Goal: Task Accomplishment & Management: Manage account settings

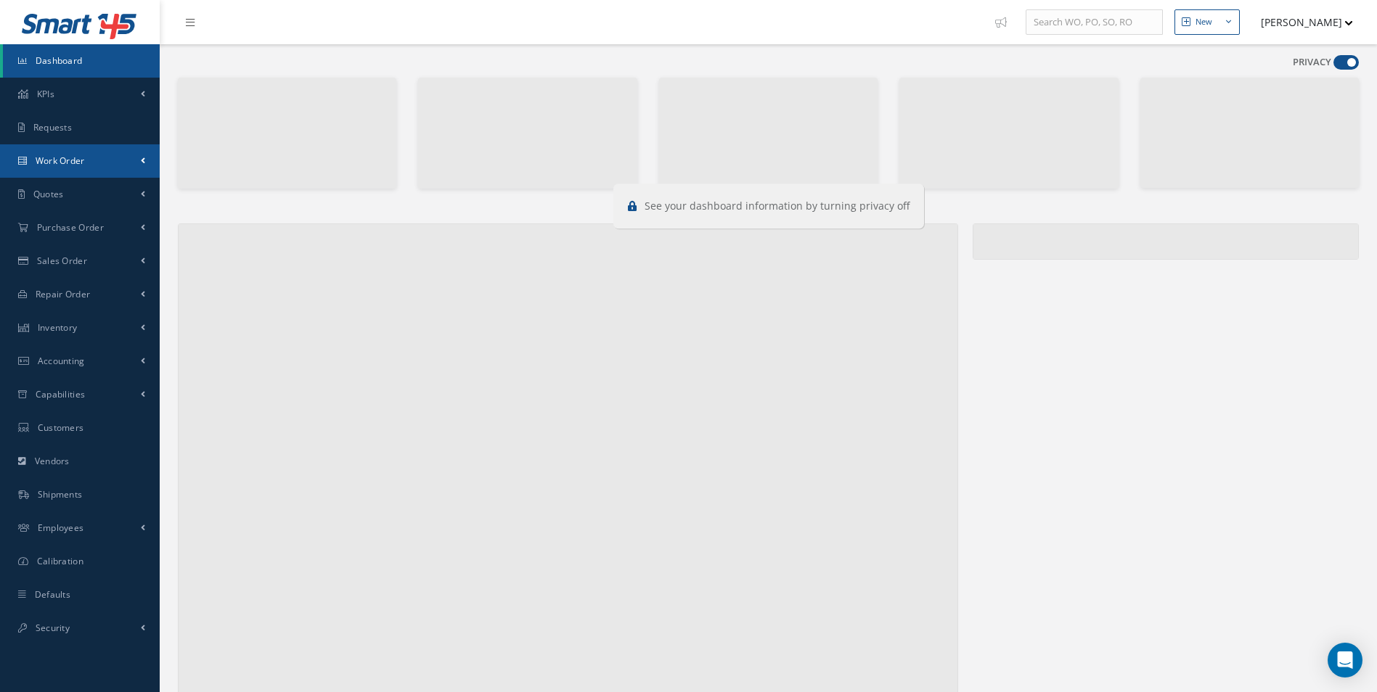
click at [97, 155] on link "Work Order" at bounding box center [80, 160] width 160 height 33
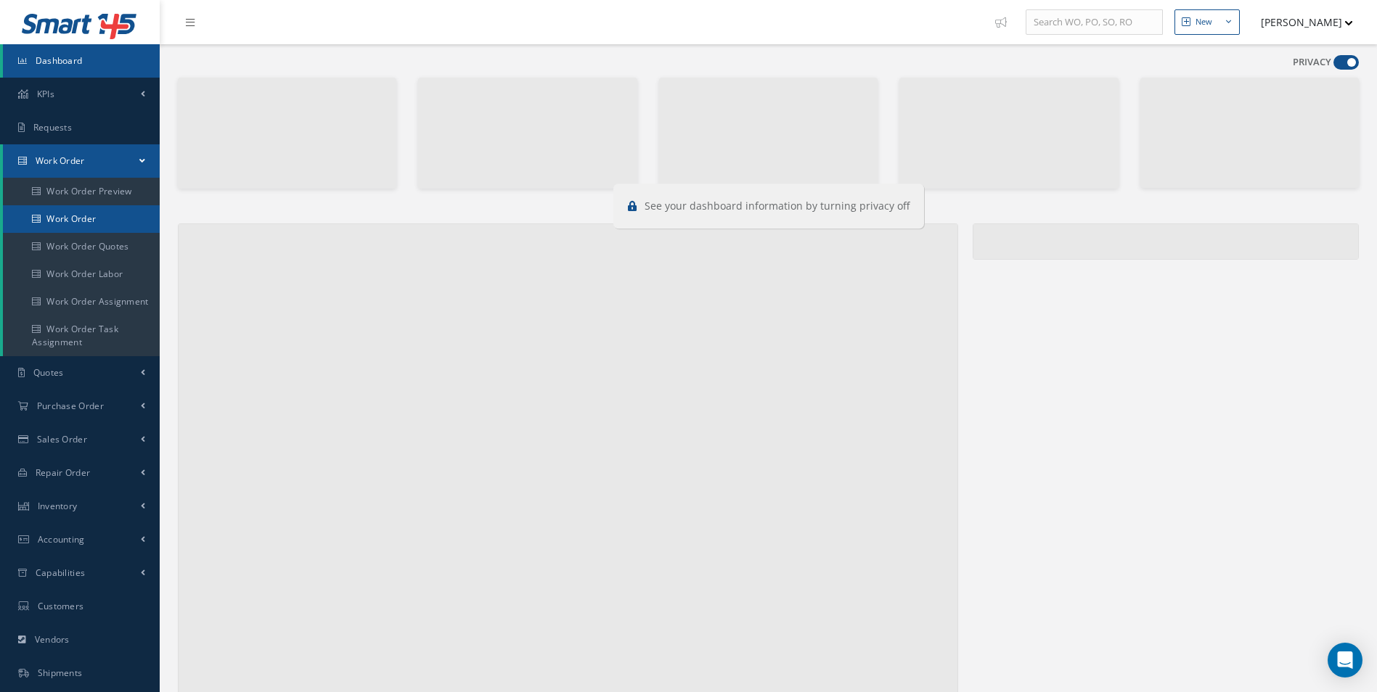
click at [99, 213] on link "Work Order" at bounding box center [81, 219] width 157 height 28
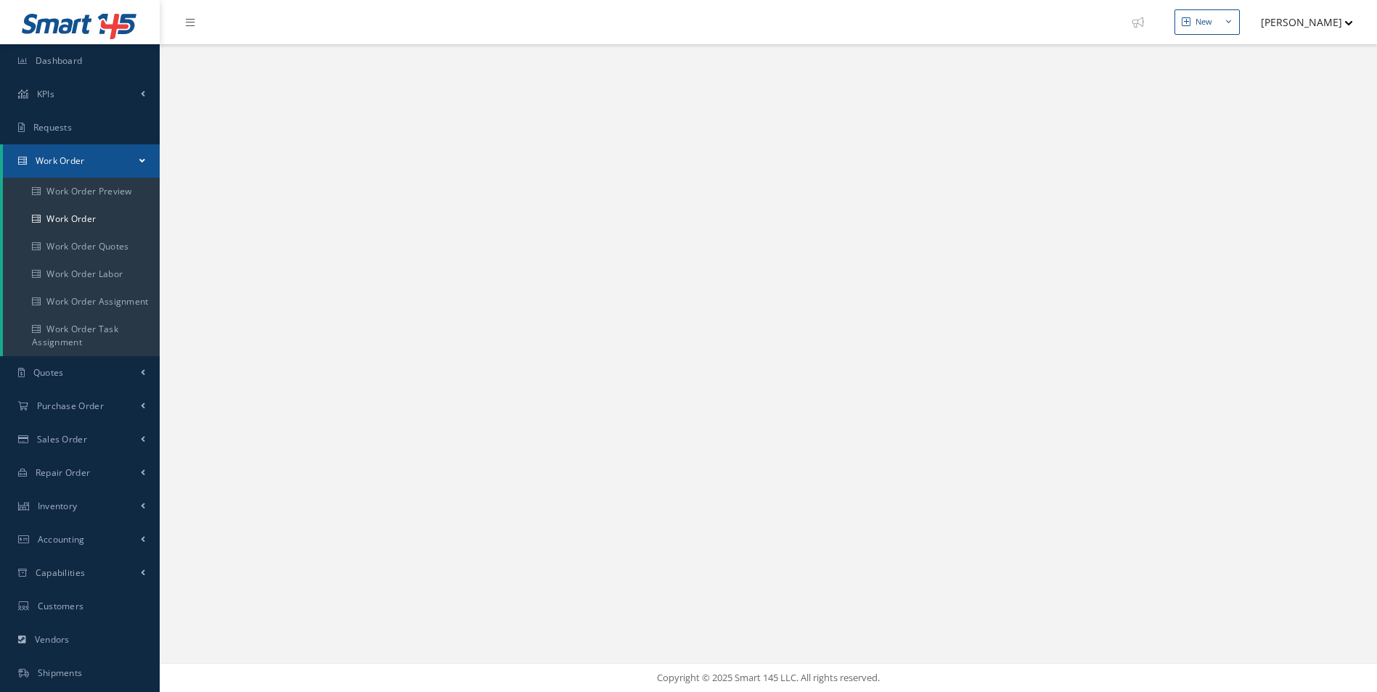
select select "25"
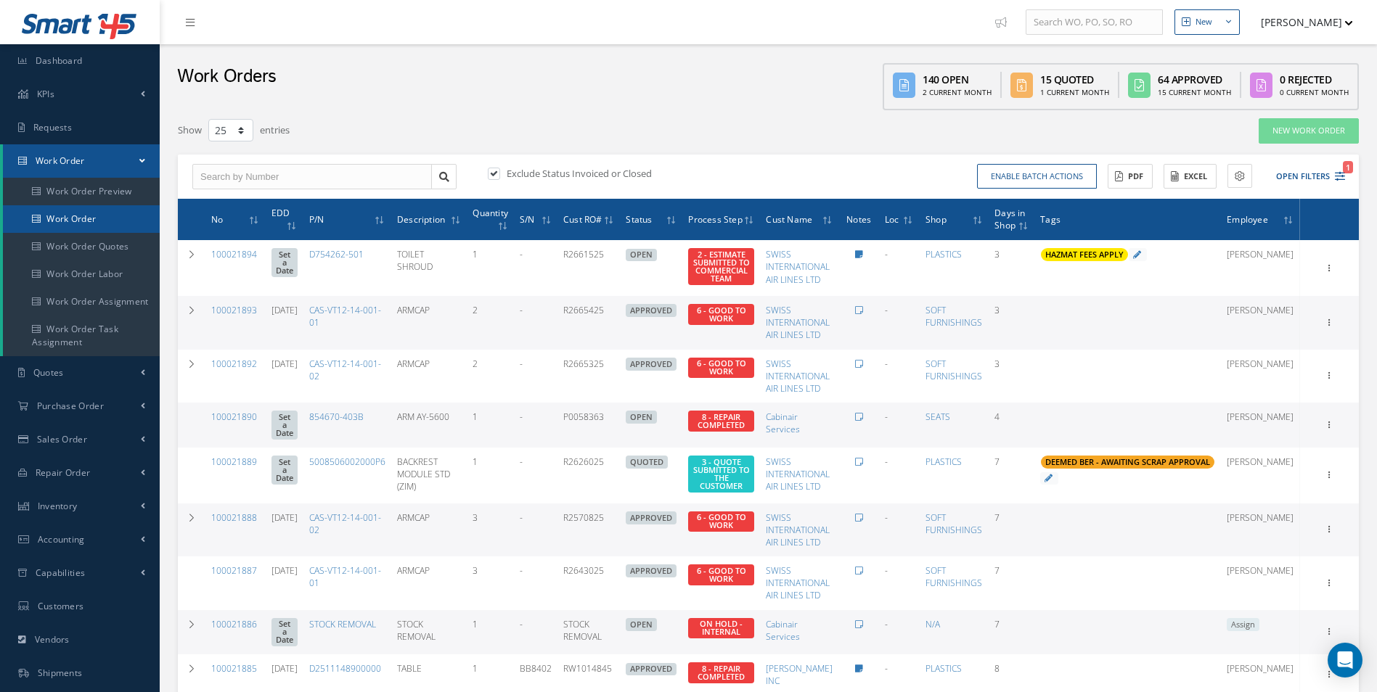
click at [73, 227] on link "Work Order" at bounding box center [81, 219] width 157 height 28
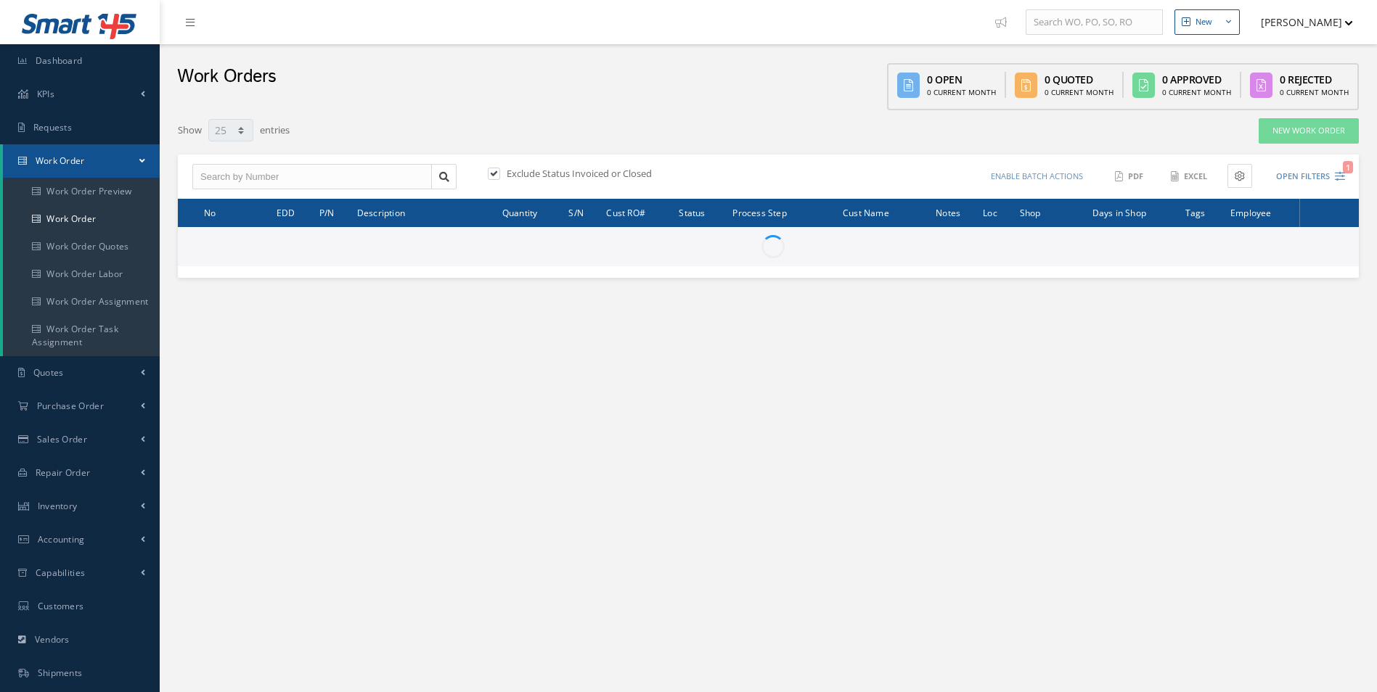
select select "25"
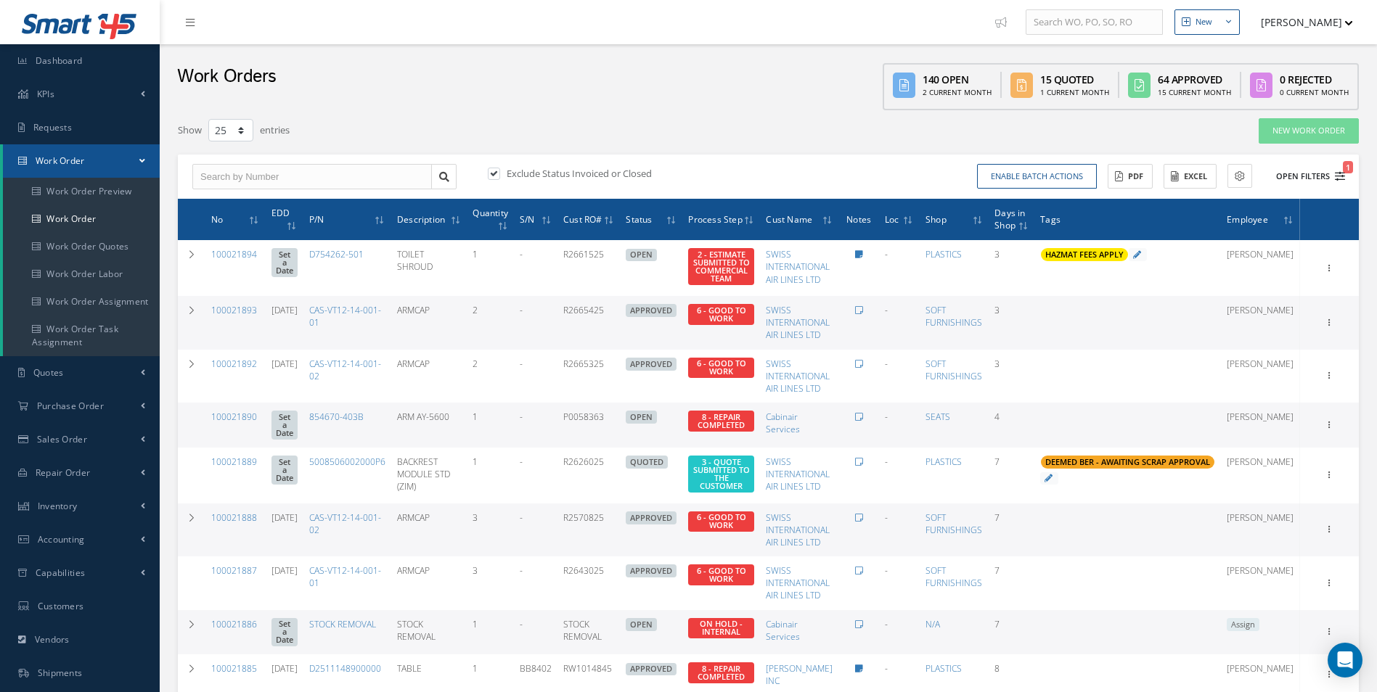
click at [1333, 174] on button "Open Filters 1" at bounding box center [1304, 177] width 82 height 24
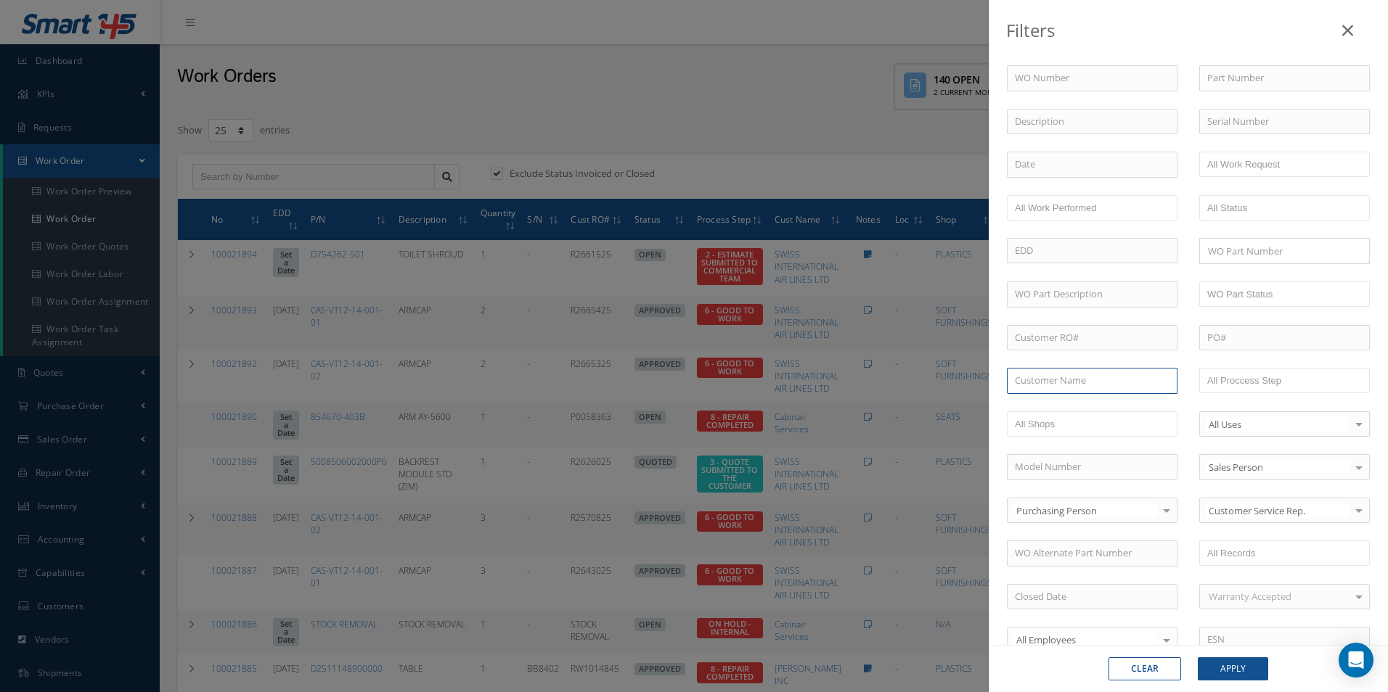
click at [1057, 377] on input "text" at bounding box center [1092, 381] width 171 height 26
click at [1051, 429] on div "SWISS INTERNATIONAL AIR LINES LTD" at bounding box center [1091, 414] width 169 height 40
type input "SWISS INTERNATIONAL AIR LINES LTD"
click at [1073, 63] on div "WO Number Part Number Description Serial Number - BER CERTIFICATION FILE ONLY D…" at bounding box center [1187, 347] width 399 height 623
click at [1049, 123] on input "text" at bounding box center [1092, 122] width 171 height 26
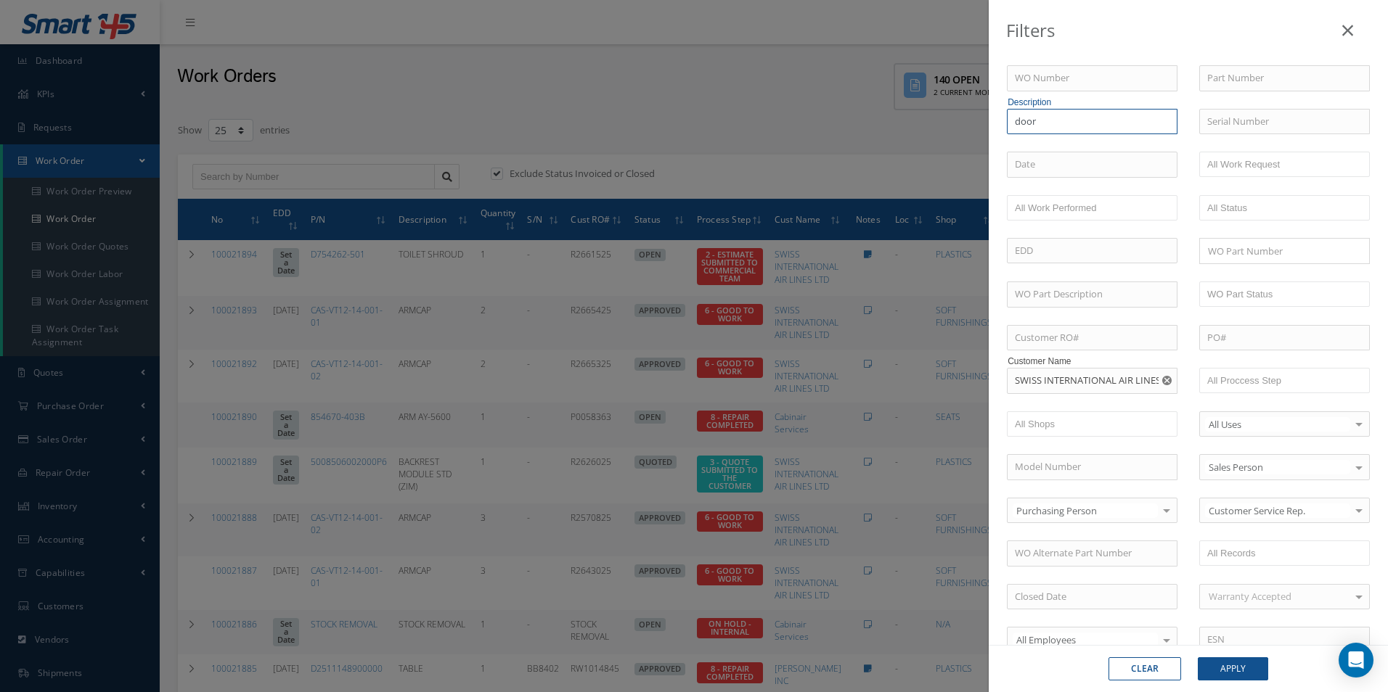
type input "door"
click at [1197, 658] on button "Apply" at bounding box center [1232, 669] width 70 height 23
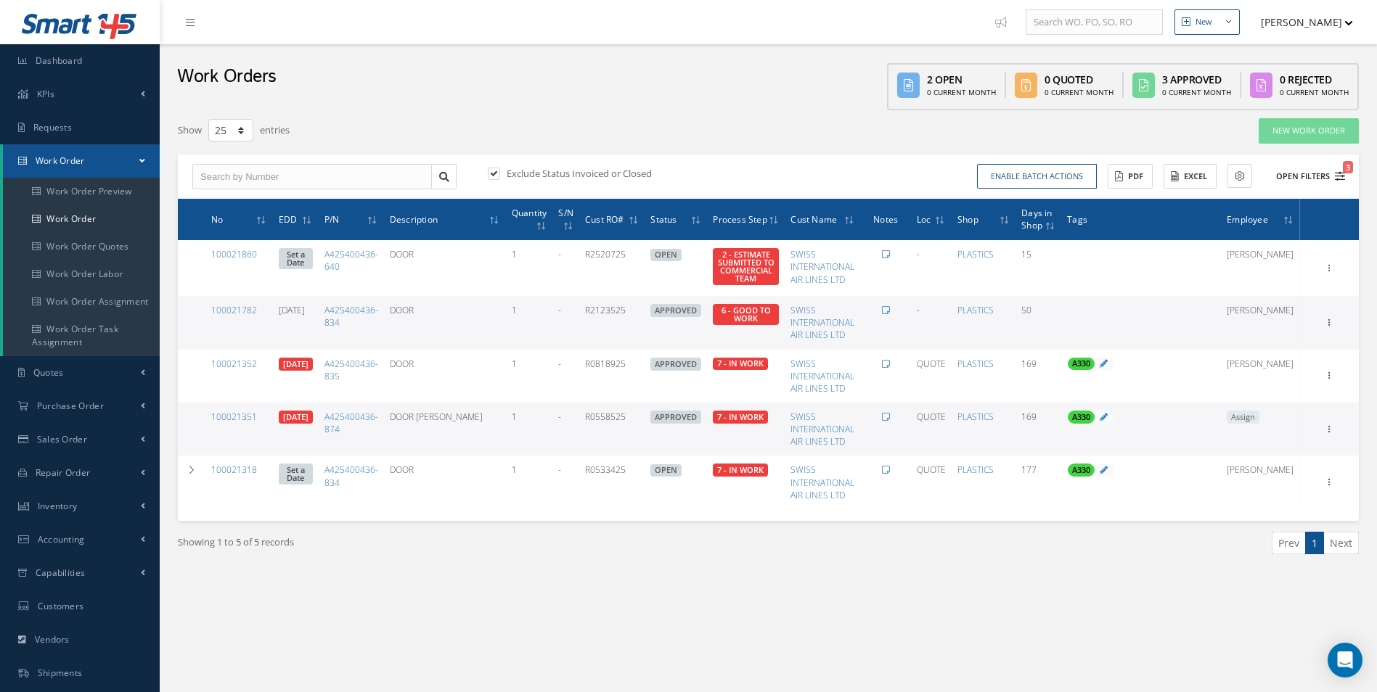
click at [1337, 182] on button "Open Filters 3" at bounding box center [1304, 177] width 82 height 24
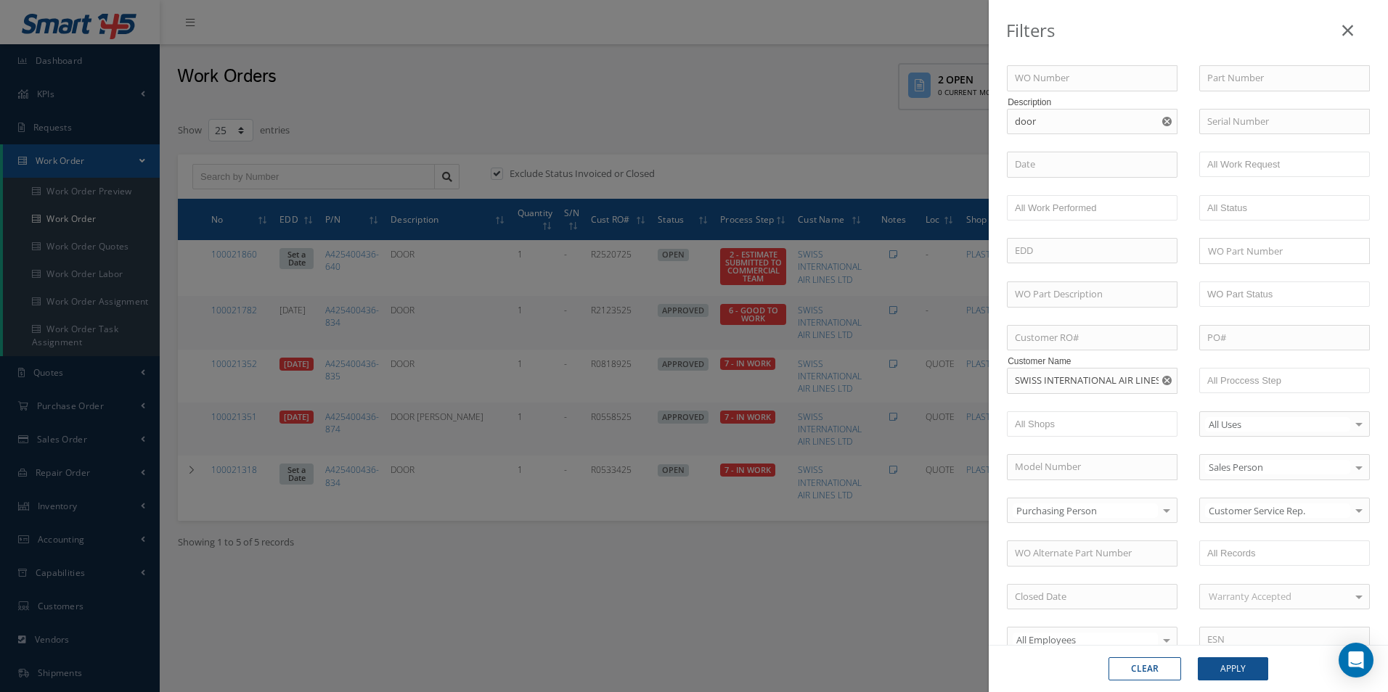
click at [1163, 119] on use "Reset" at bounding box center [1166, 121] width 9 height 9
click at [1245, 663] on button "Apply" at bounding box center [1232, 669] width 70 height 23
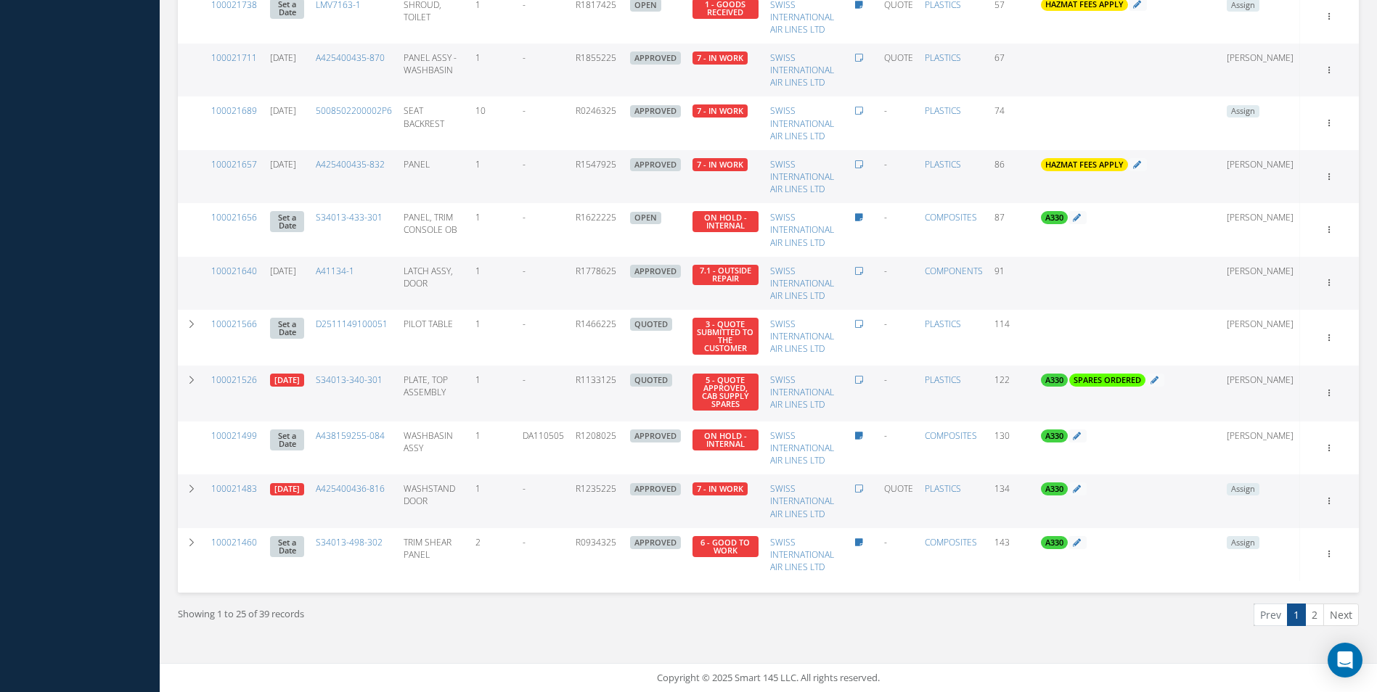
scroll to position [1020, 0]
click at [1320, 613] on link "2" at bounding box center [1314, 615] width 19 height 22
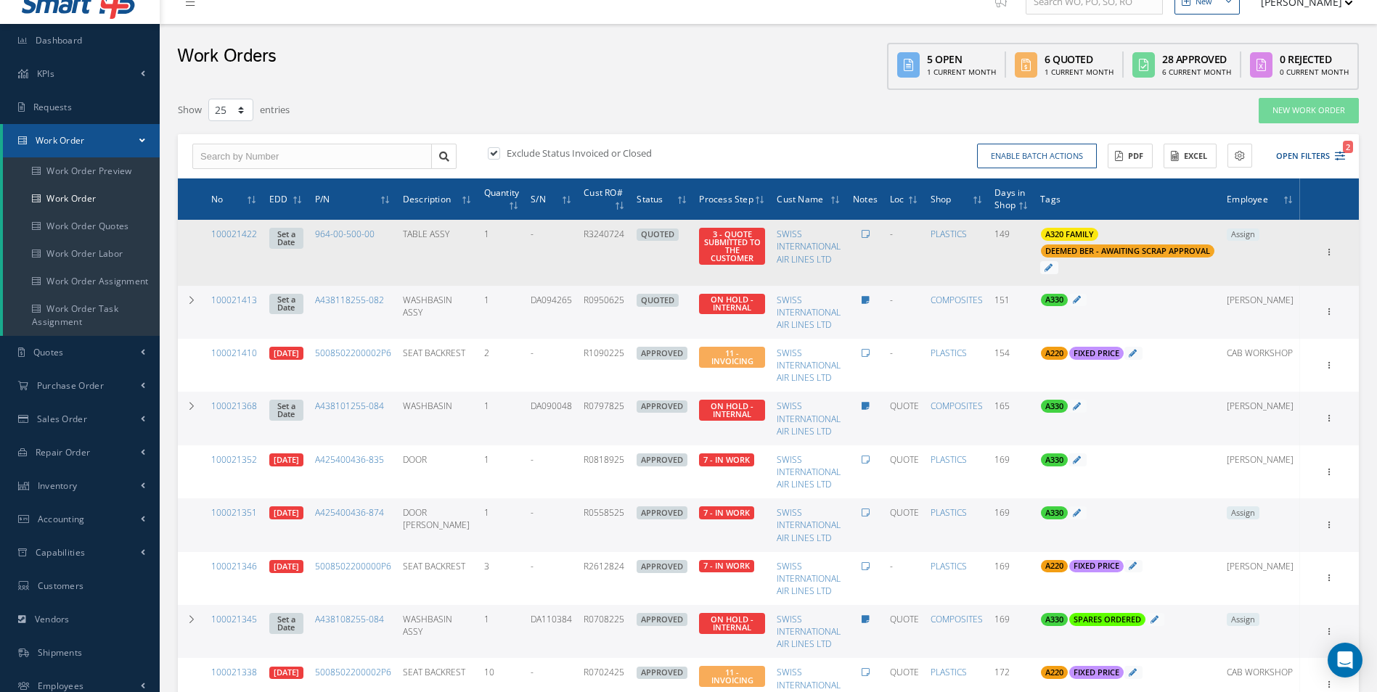
scroll to position [0, 0]
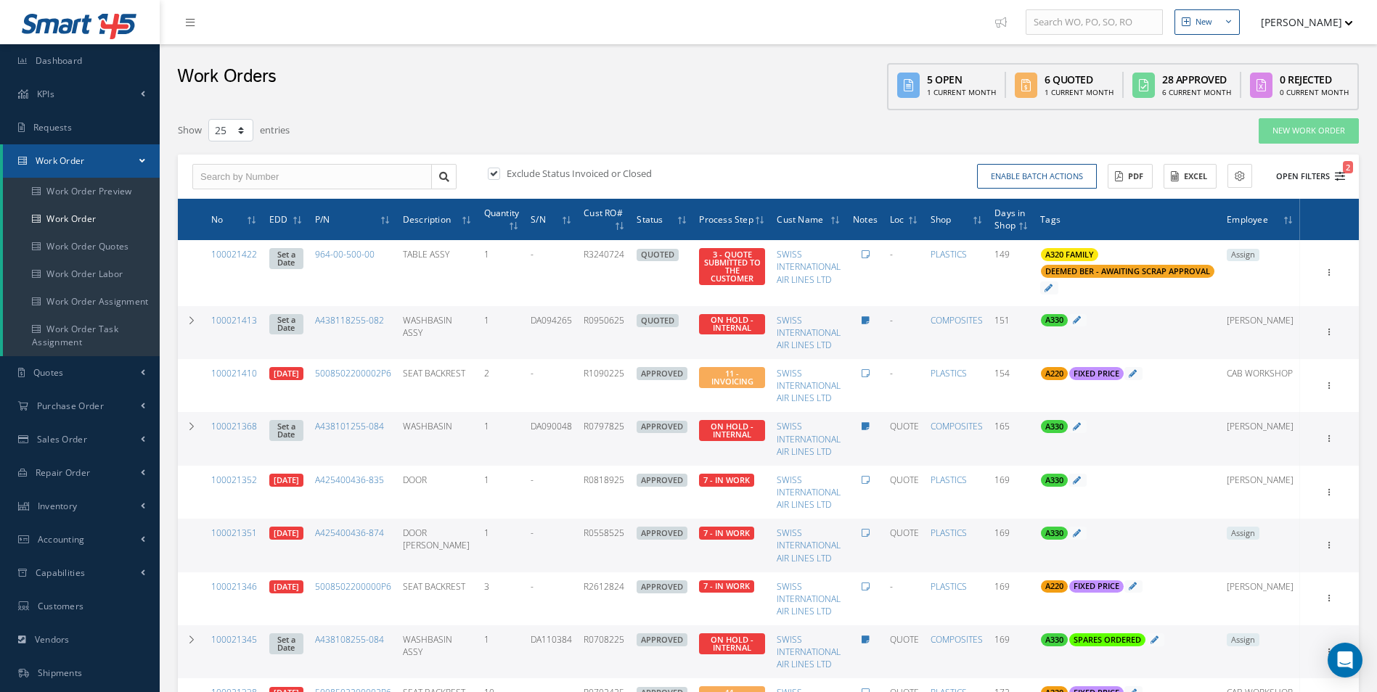
click at [1340, 175] on icon "2" at bounding box center [1340, 176] width 10 height 10
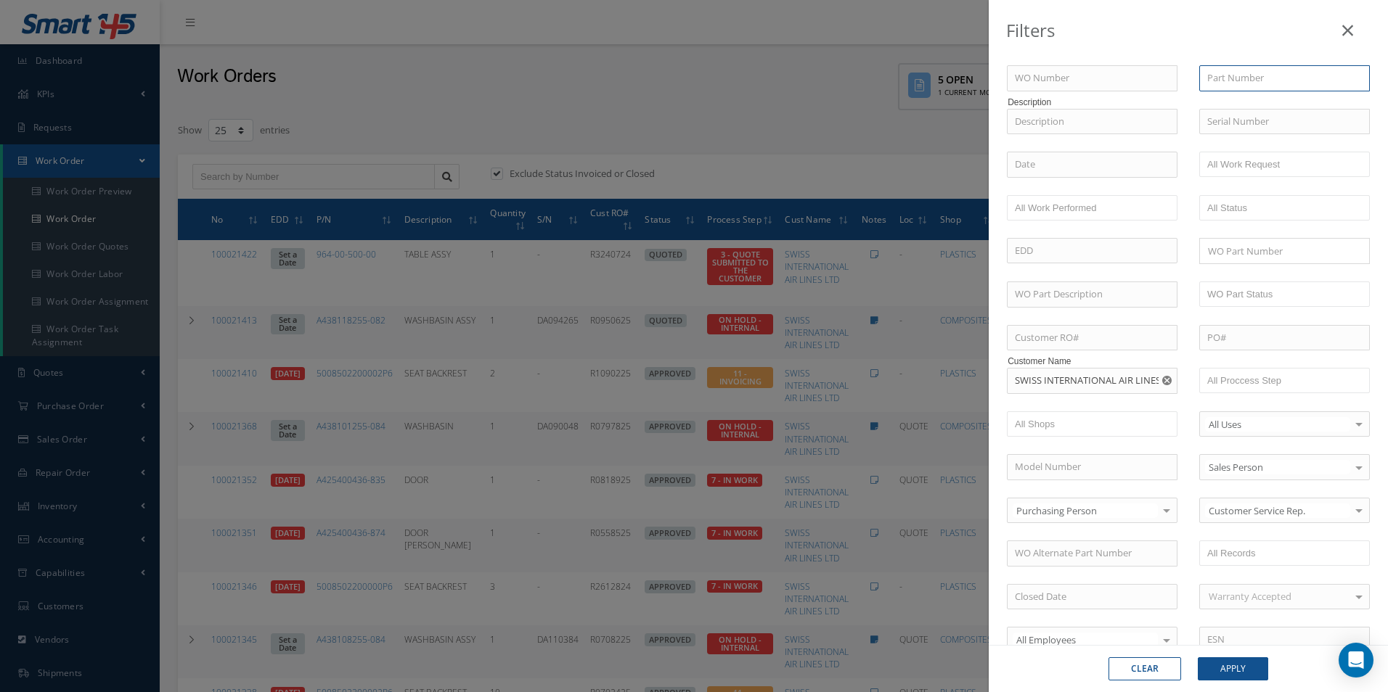
click at [1231, 78] on input "text" at bounding box center [1284, 78] width 171 height 26
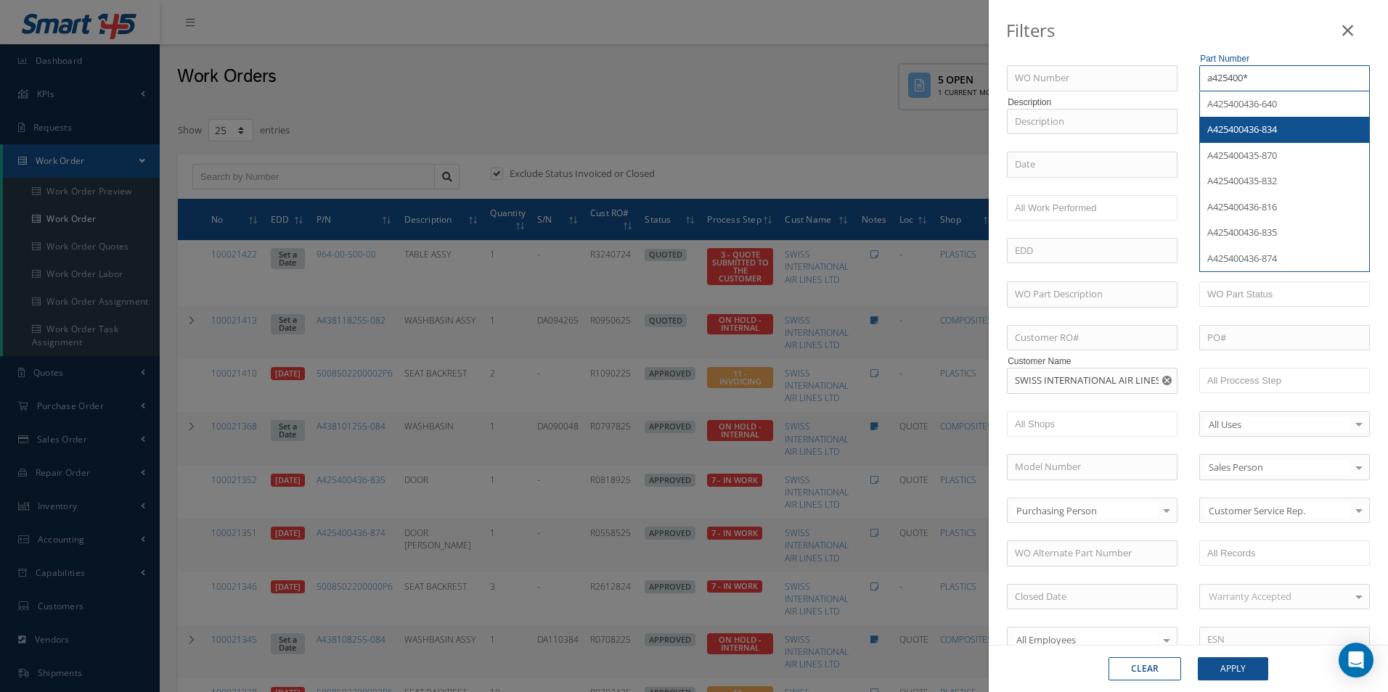
type input "a425400*"
click at [1240, 677] on button "Apply" at bounding box center [1232, 669] width 70 height 23
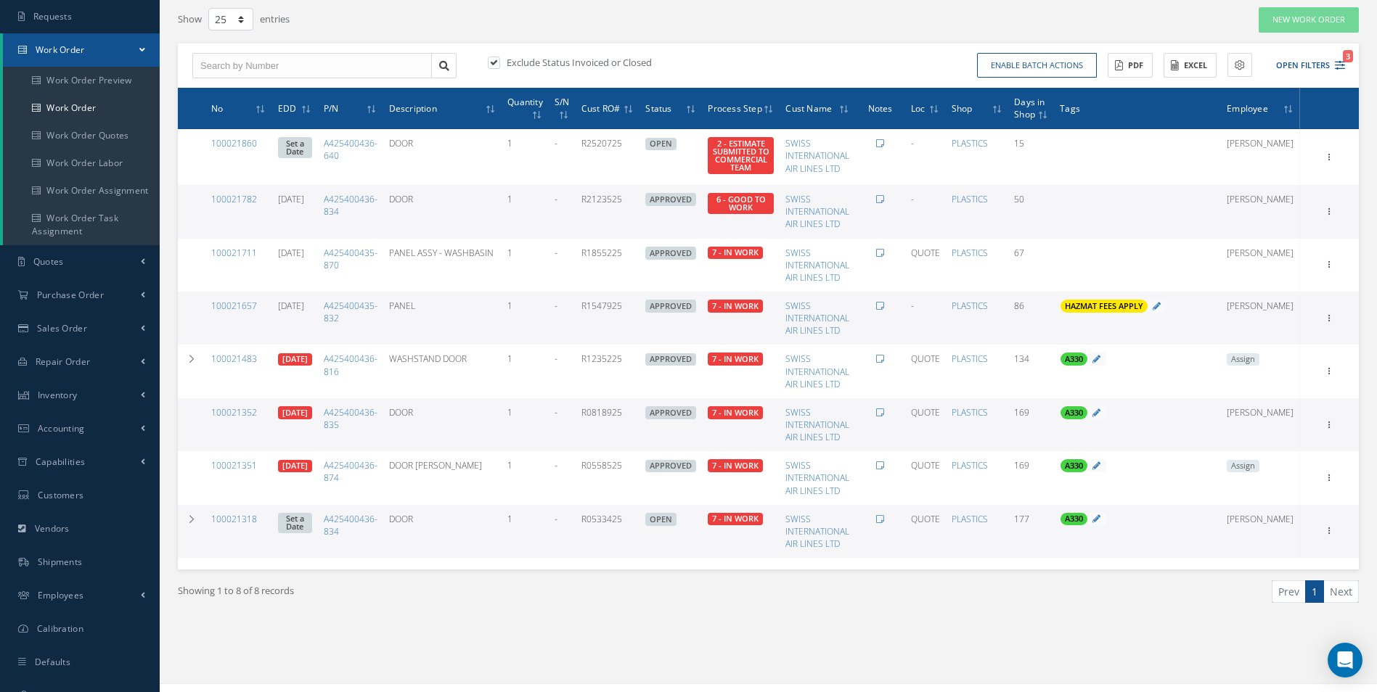
scroll to position [131, 0]
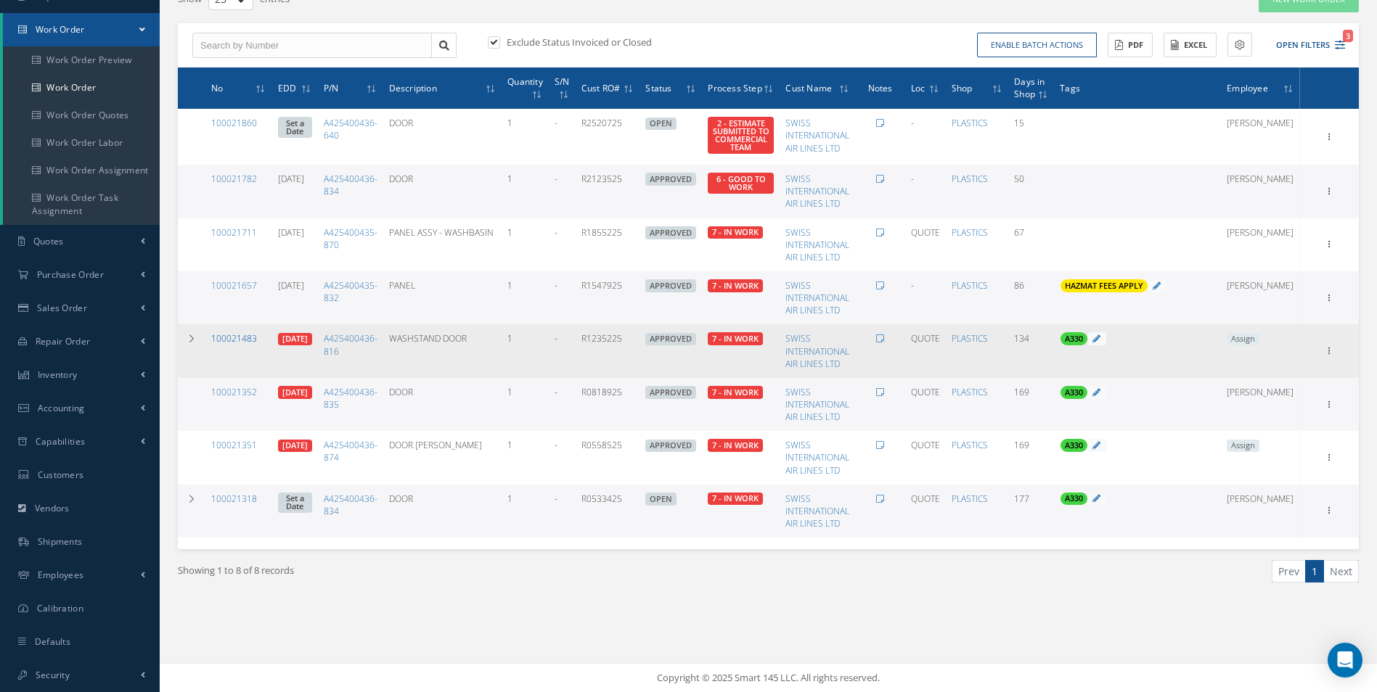
click at [221, 345] on link "100021483" at bounding box center [234, 338] width 46 height 12
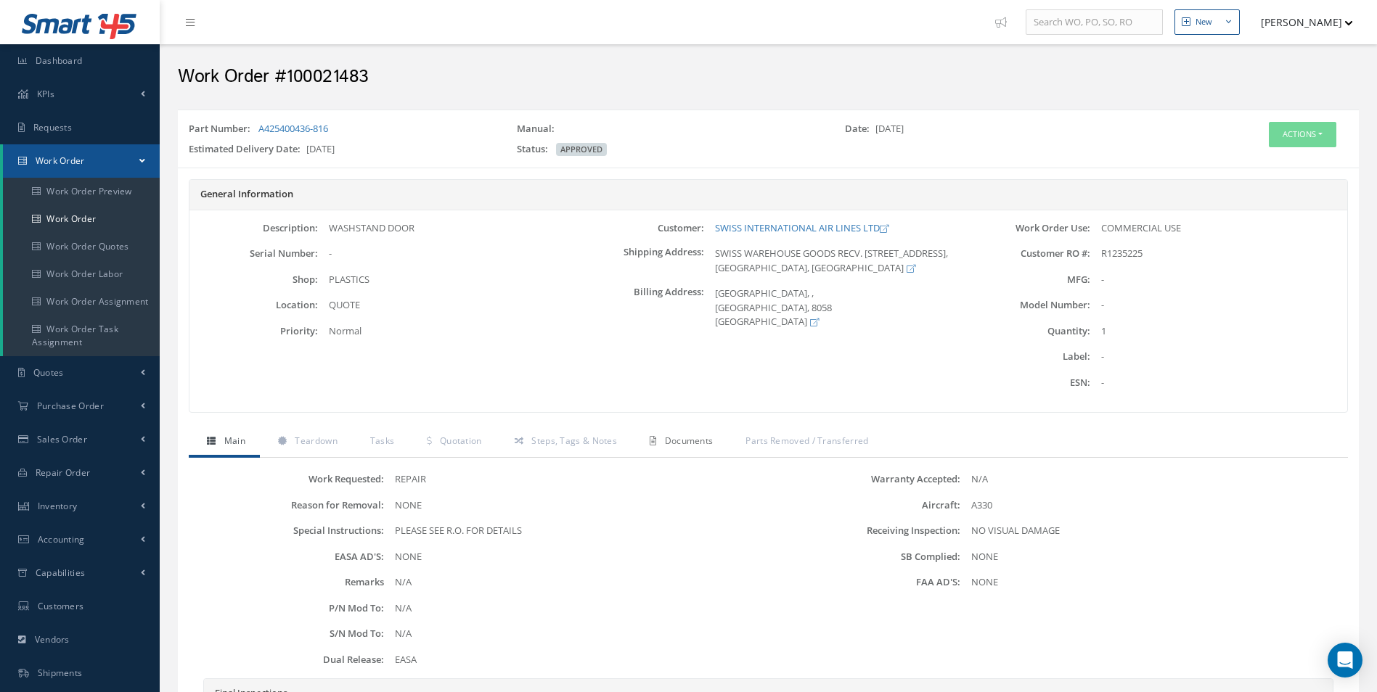
click at [686, 447] on span "Documents" at bounding box center [689, 441] width 49 height 12
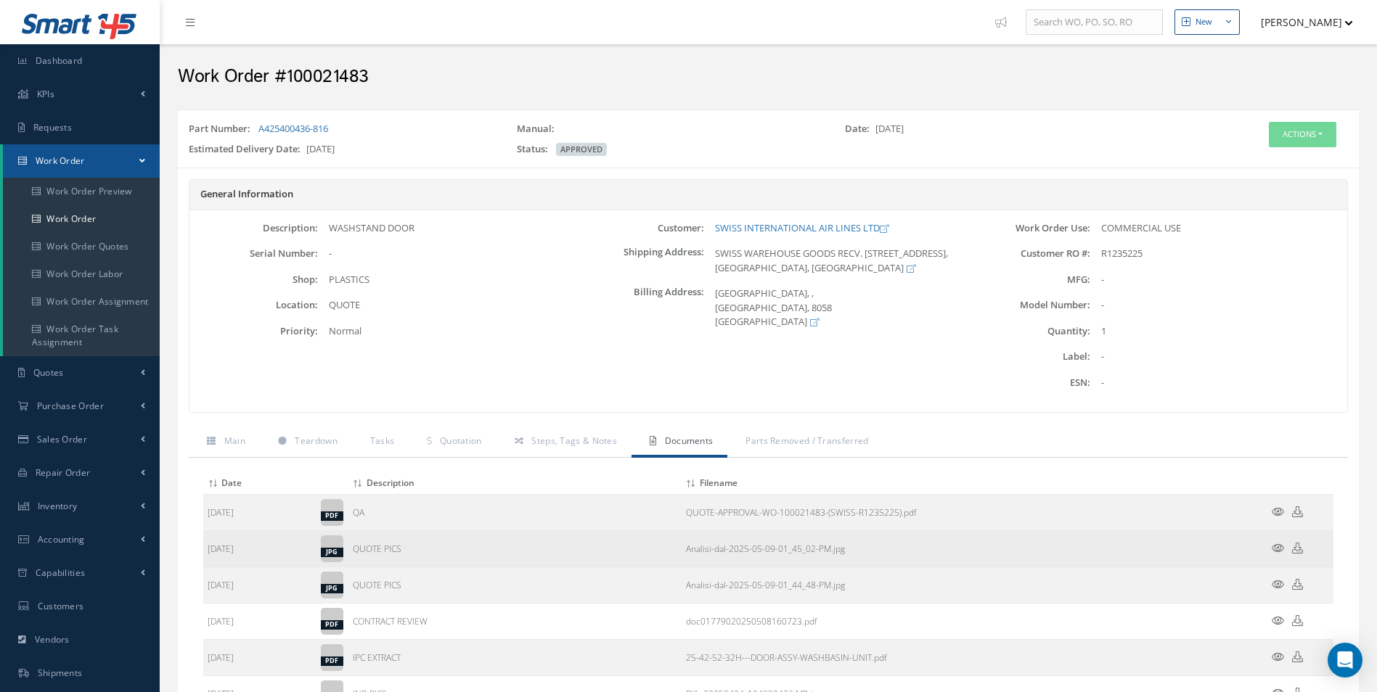
click at [1279, 544] on icon at bounding box center [1277, 548] width 12 height 11
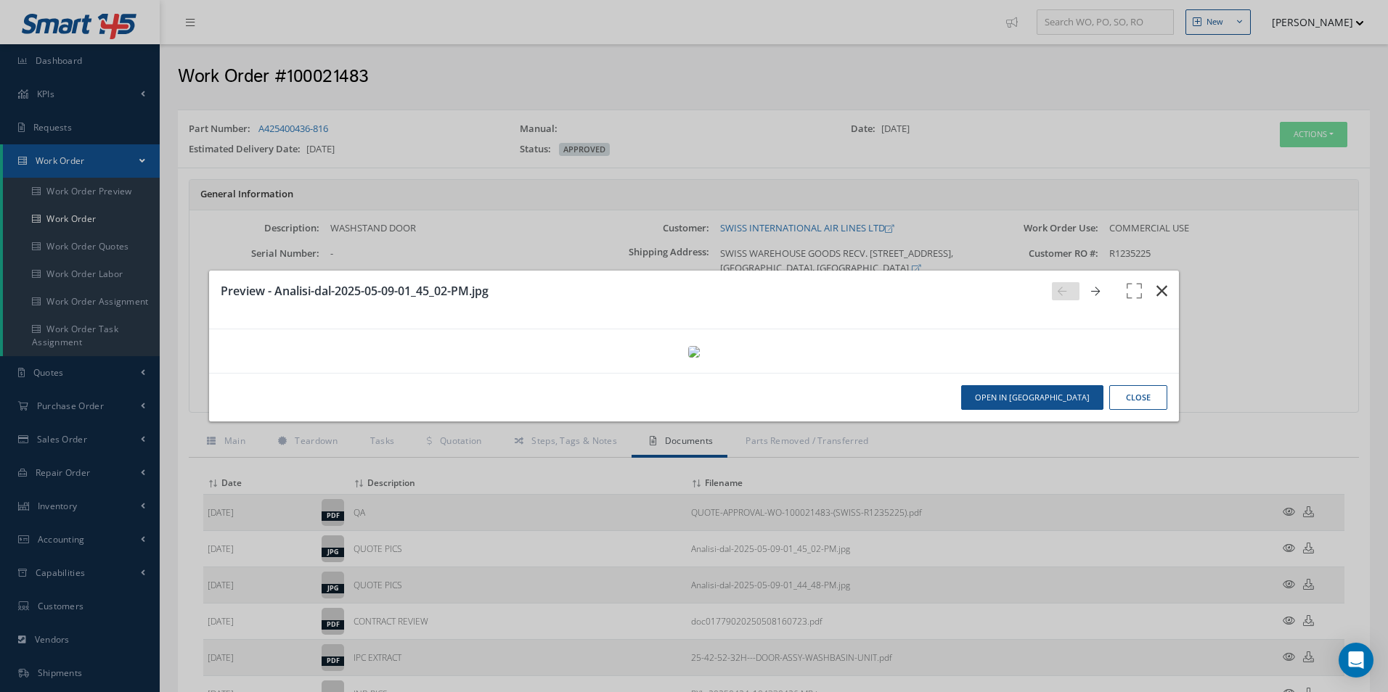
click at [1146, 271] on button "button" at bounding box center [1161, 291] width 34 height 41
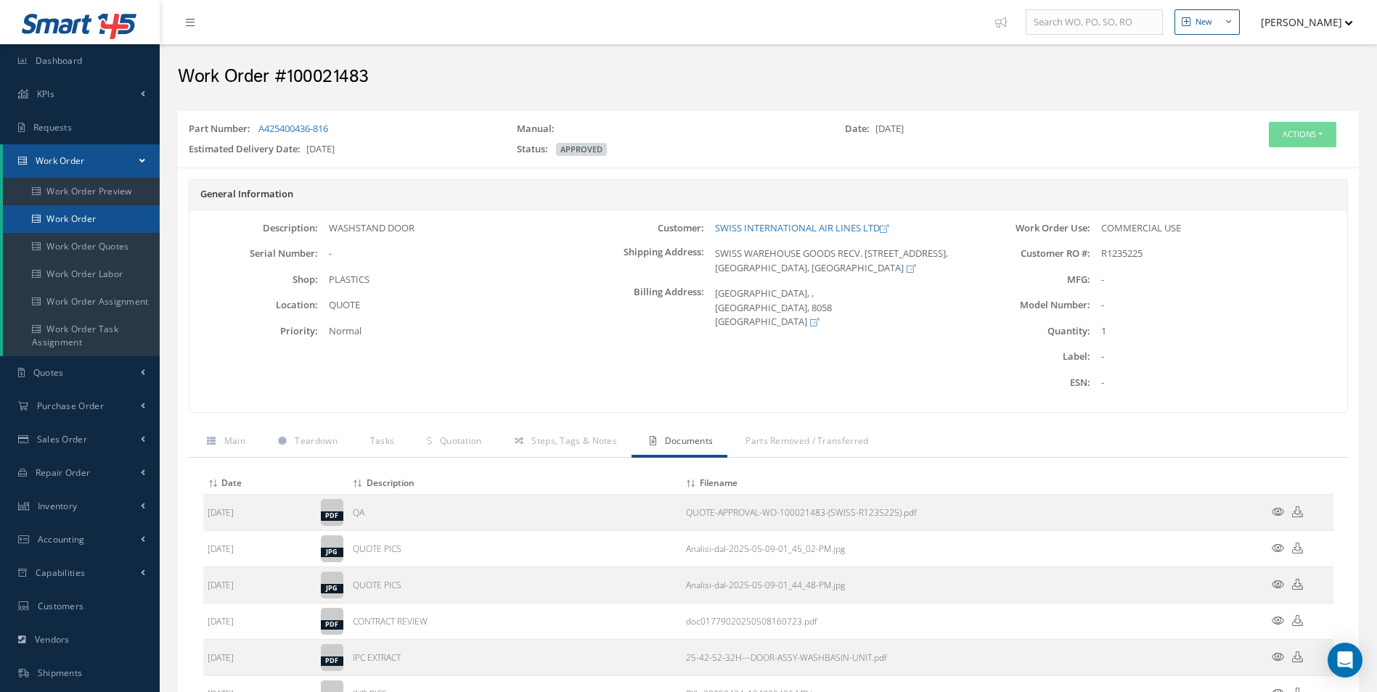
click at [92, 206] on link "Work Order" at bounding box center [81, 219] width 157 height 28
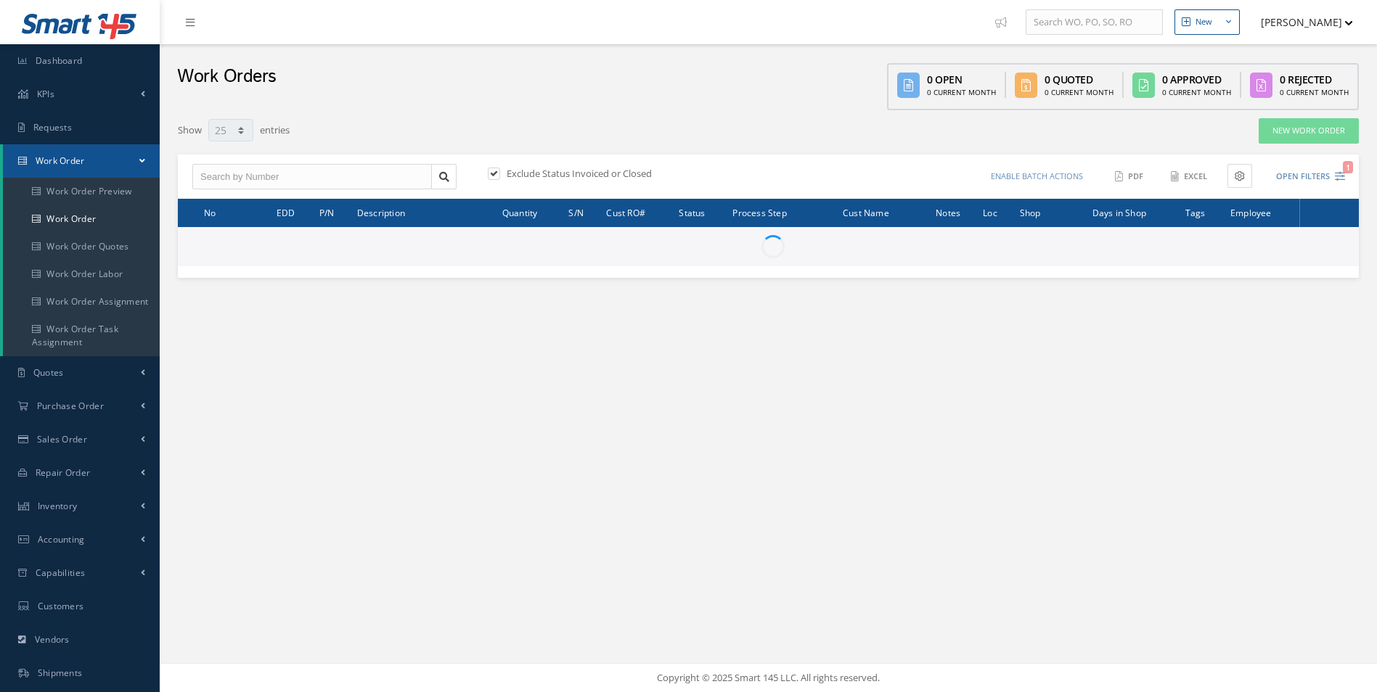
select select "25"
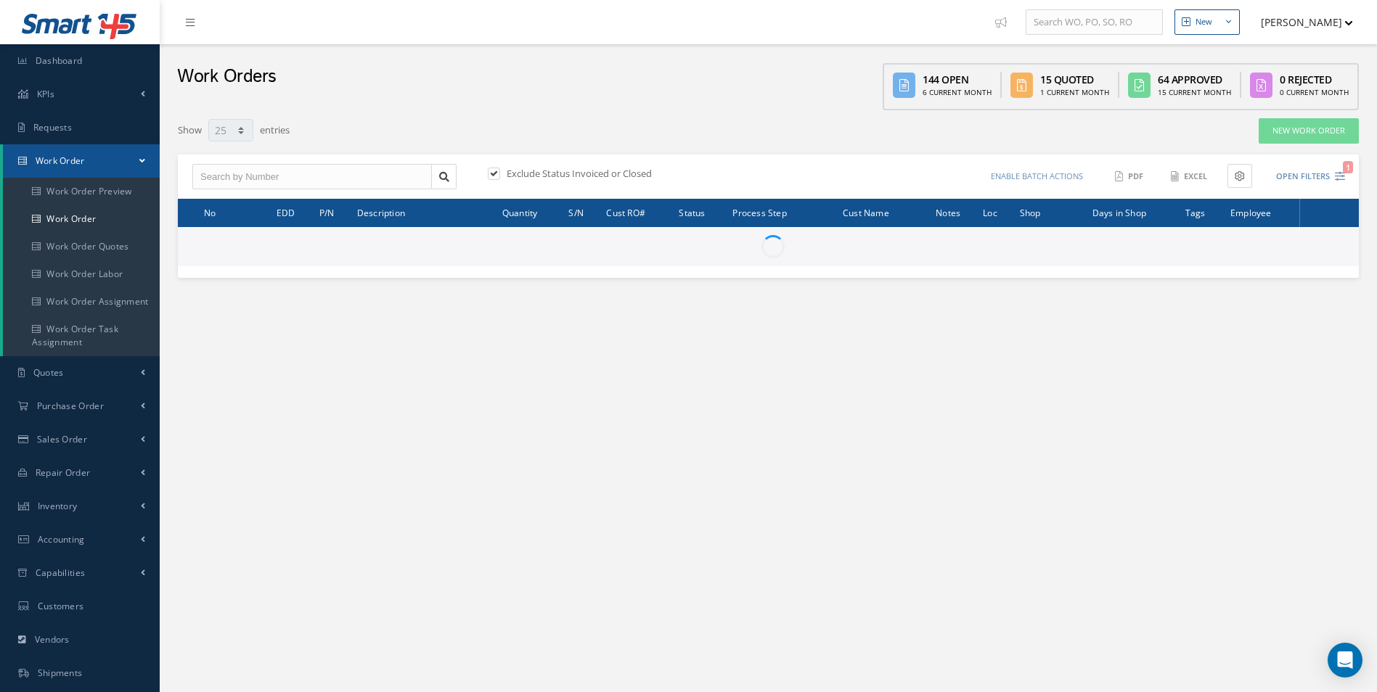
type input "All Work Request"
type input "All Work Performed"
type input "All Status"
type input "WO Part Status"
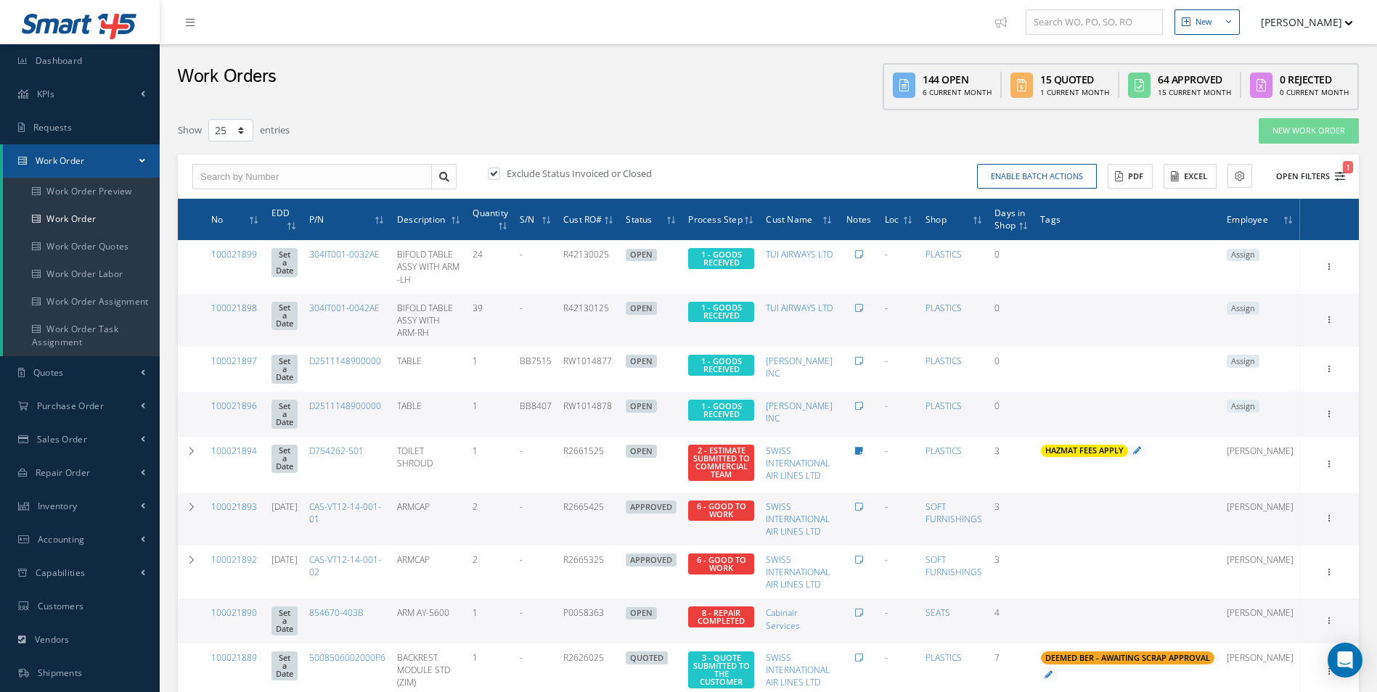
click at [1339, 179] on icon "1" at bounding box center [1340, 176] width 10 height 10
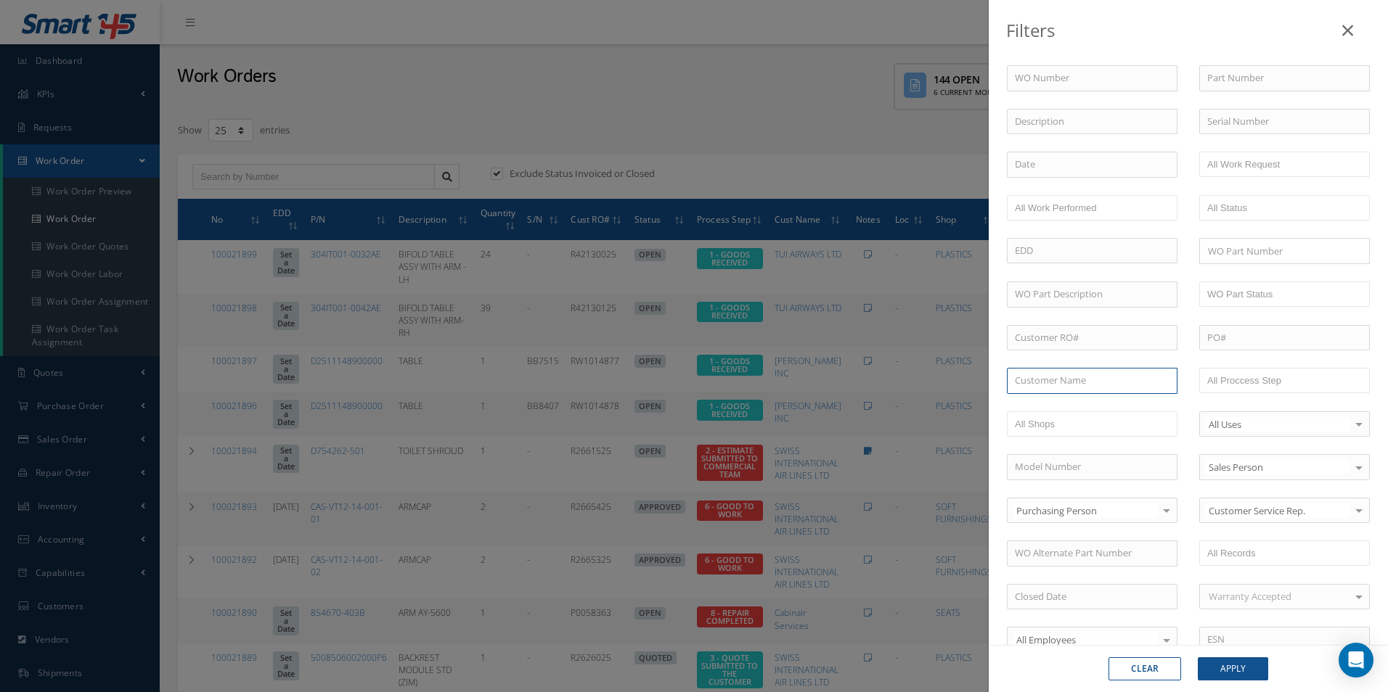
click at [1082, 384] on input "text" at bounding box center [1092, 381] width 171 height 26
click at [1080, 406] on span "SPECIALIST AVIATION LTD" at bounding box center [1071, 406] width 112 height 13
type input "SPECIALIST AVIATION LTD"
click at [1237, 673] on button "Apply" at bounding box center [1232, 669] width 70 height 23
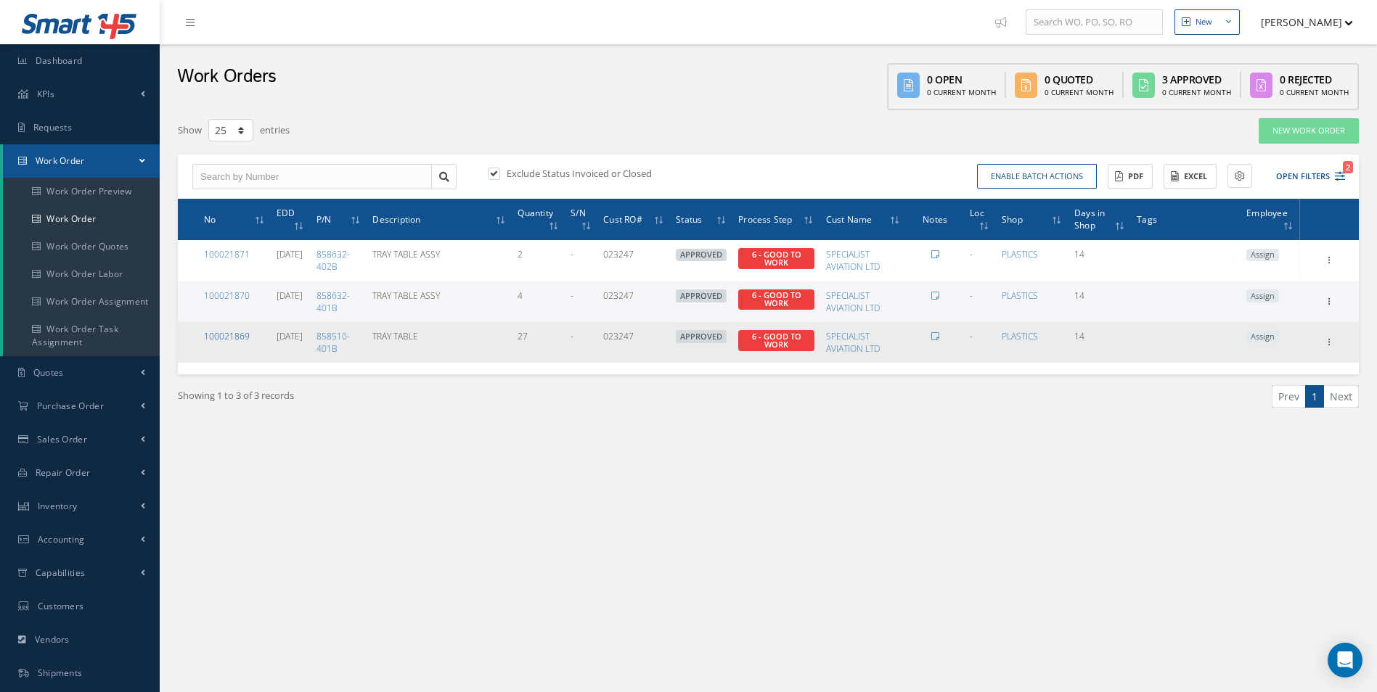
click at [235, 339] on link "100021869" at bounding box center [227, 336] width 46 height 12
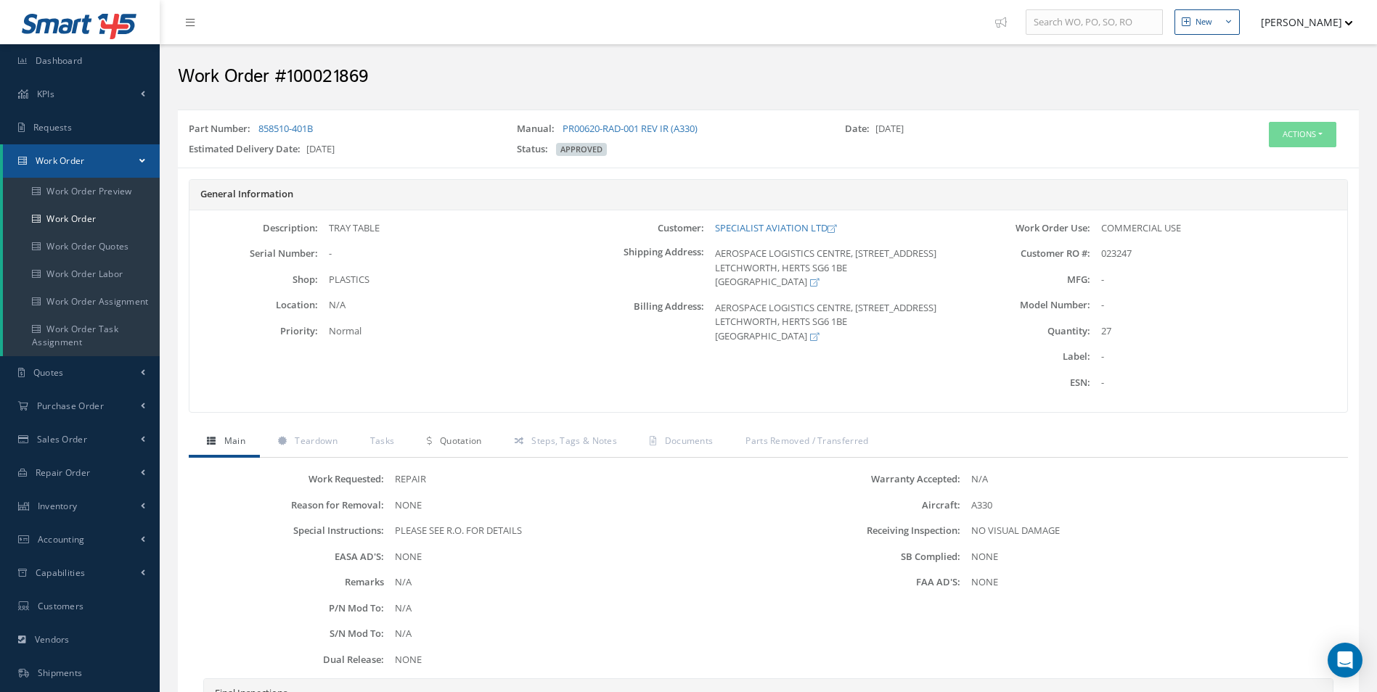
drag, startPoint x: 451, startPoint y: 438, endPoint x: 441, endPoint y: 439, distance: 10.3
click at [451, 438] on span "Quotation" at bounding box center [461, 441] width 42 height 12
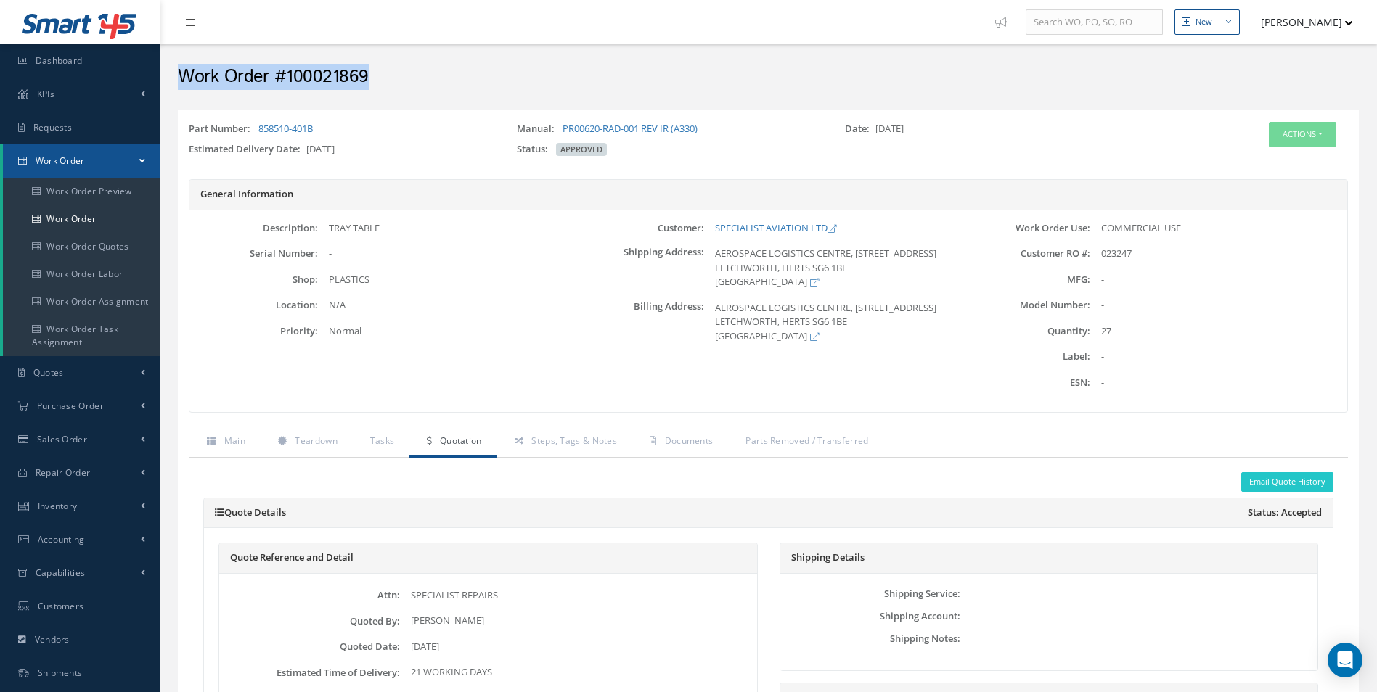
drag, startPoint x: 372, startPoint y: 81, endPoint x: 178, endPoint y: 83, distance: 193.8
click at [178, 83] on h2 "Work Order #100021869" at bounding box center [768, 77] width 1181 height 22
copy h2 "Work Order #100021869"
drag, startPoint x: 329, startPoint y: 135, endPoint x: 178, endPoint y: 135, distance: 151.0
click at [178, 135] on div "Part Number: 858510-401B" at bounding box center [342, 132] width 328 height 20
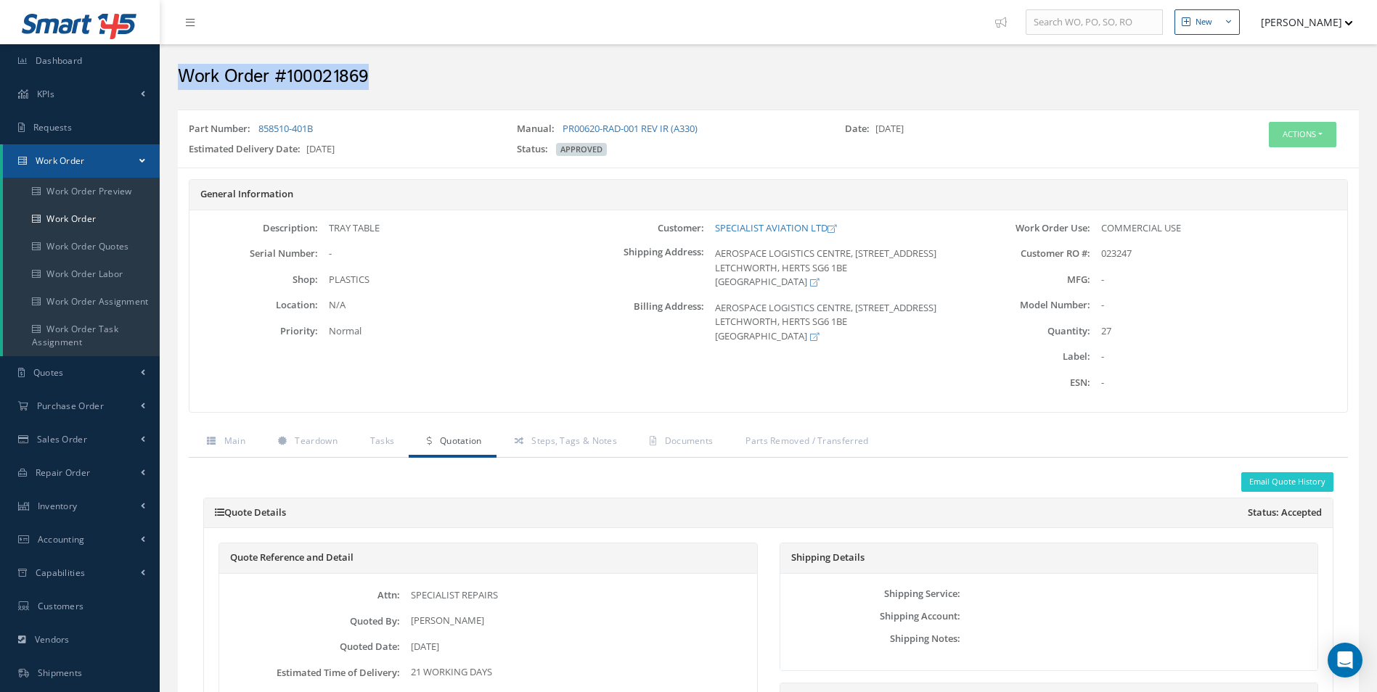
drag, startPoint x: 178, startPoint y: 135, endPoint x: 205, endPoint y: 126, distance: 28.9
copy div "Part Number: 858510-401B"
drag, startPoint x: 850, startPoint y: 224, endPoint x: 659, endPoint y: 226, distance: 190.9
click at [659, 226] on div "Customer: SPECIALIST AVIATION LTD" at bounding box center [769, 228] width 386 height 15
copy div "Customer: SPECIALIST AVIATION LTD"
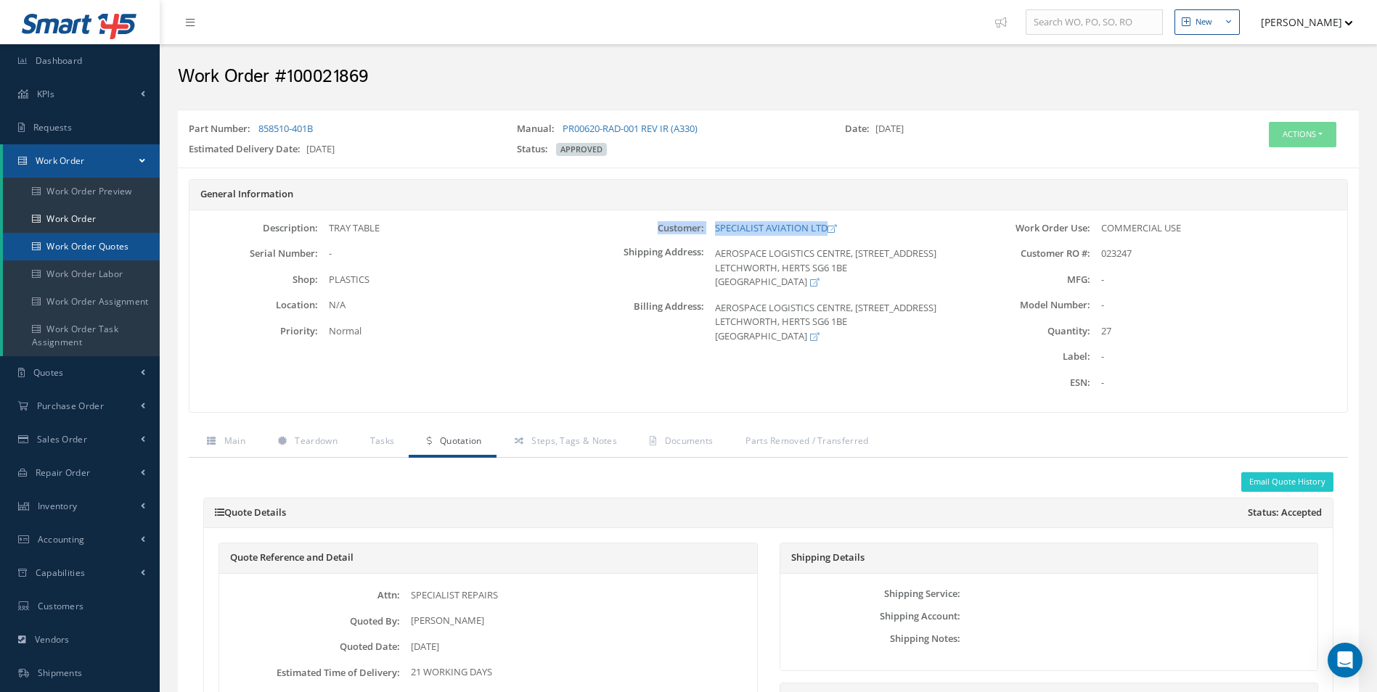
click at [92, 234] on link "Work Order Quotes" at bounding box center [81, 247] width 157 height 28
click at [90, 227] on link "Work Order" at bounding box center [81, 219] width 157 height 28
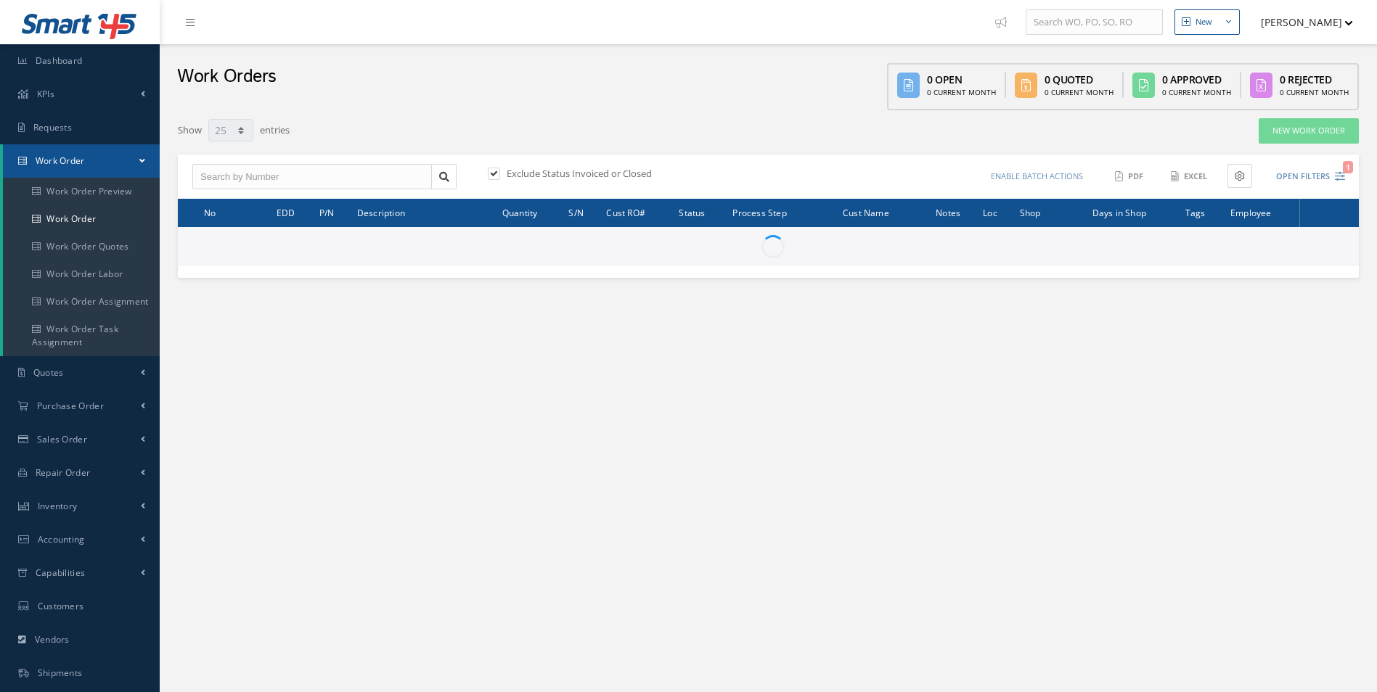
select select "25"
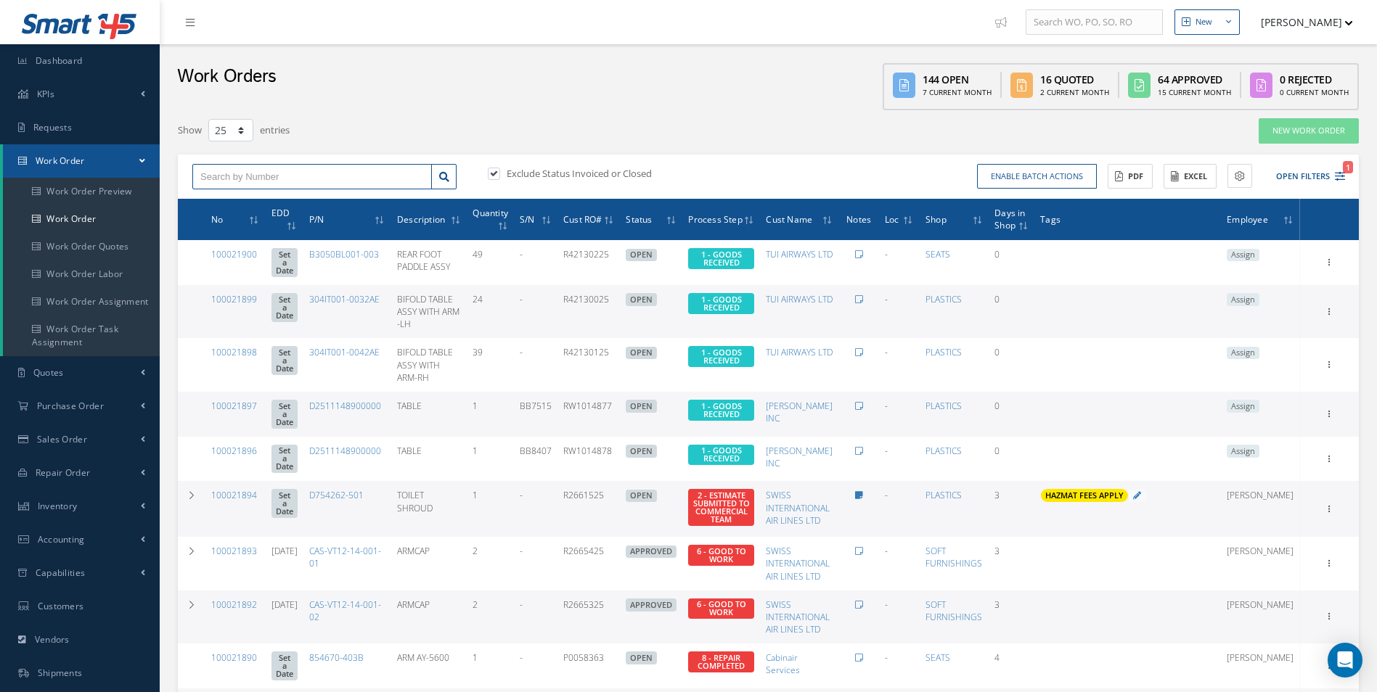
click at [230, 184] on input "text" at bounding box center [311, 177] width 239 height 26
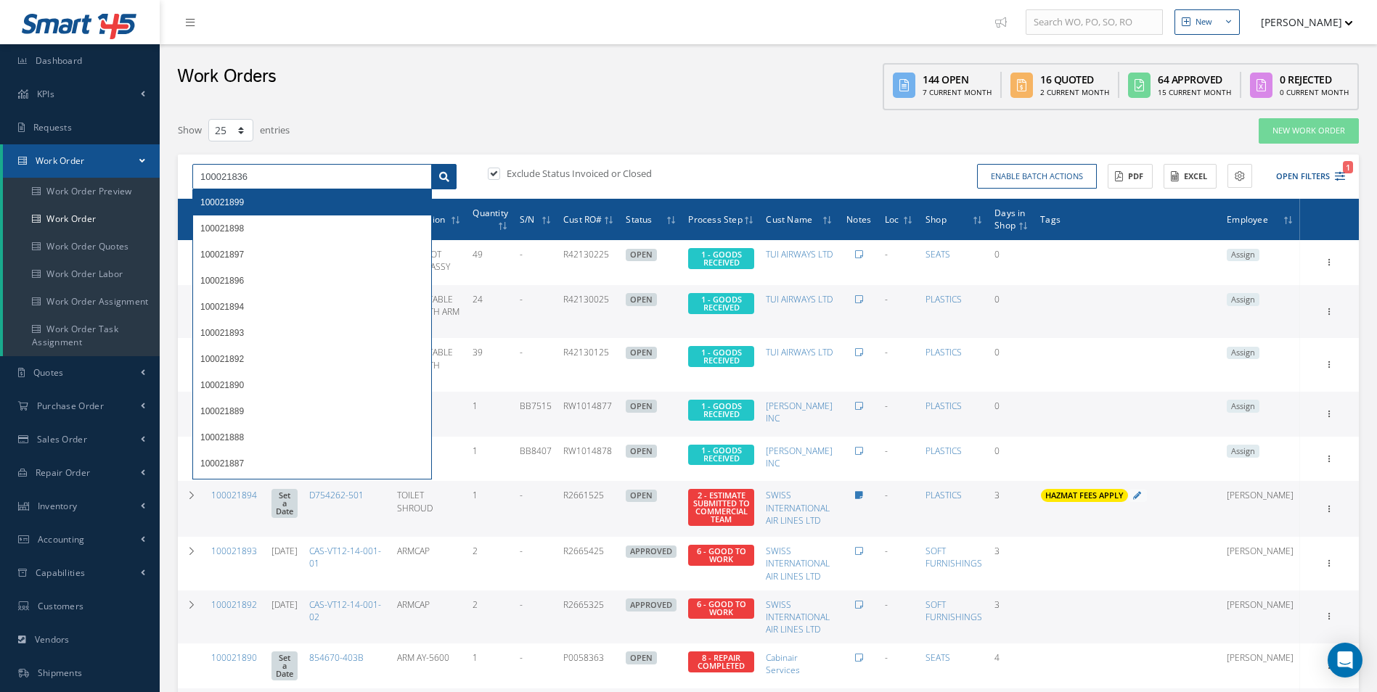
type input "100021836"
click at [452, 182] on link at bounding box center [443, 177] width 25 height 26
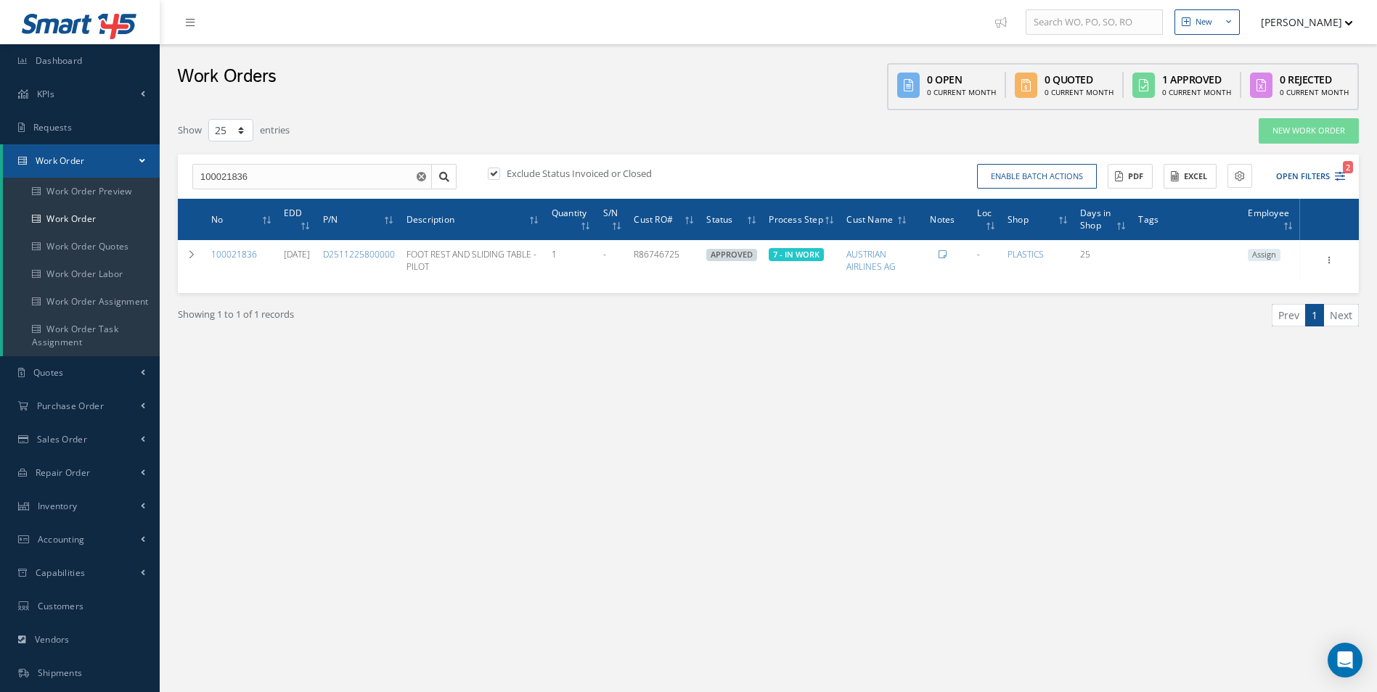
click at [503, 409] on div "New New Work Order New Purchase Order New Customer Quote New Sales Order New Re…" at bounding box center [768, 412] width 1217 height 824
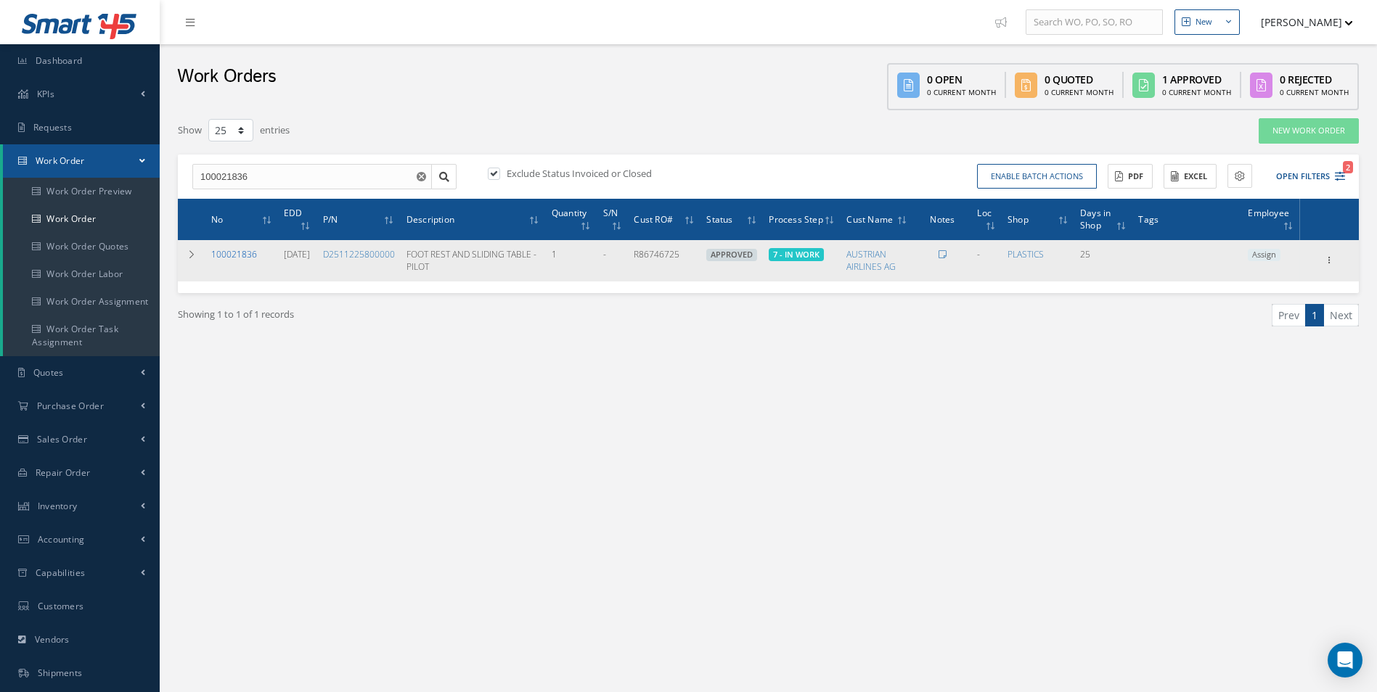
click at [233, 258] on link "100021836" at bounding box center [234, 254] width 46 height 12
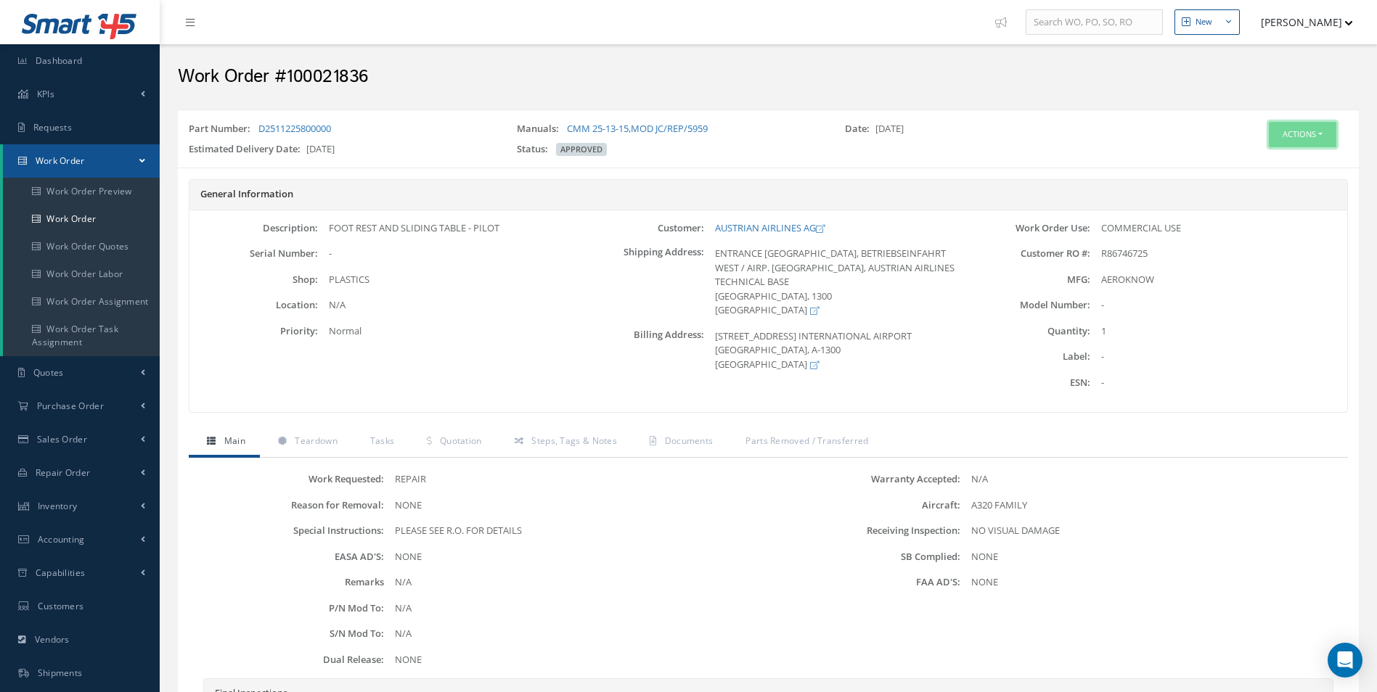
click at [1284, 136] on button "Actions" at bounding box center [1302, 134] width 67 height 25
click at [1245, 165] on link "Edit" at bounding box center [1280, 162] width 116 height 20
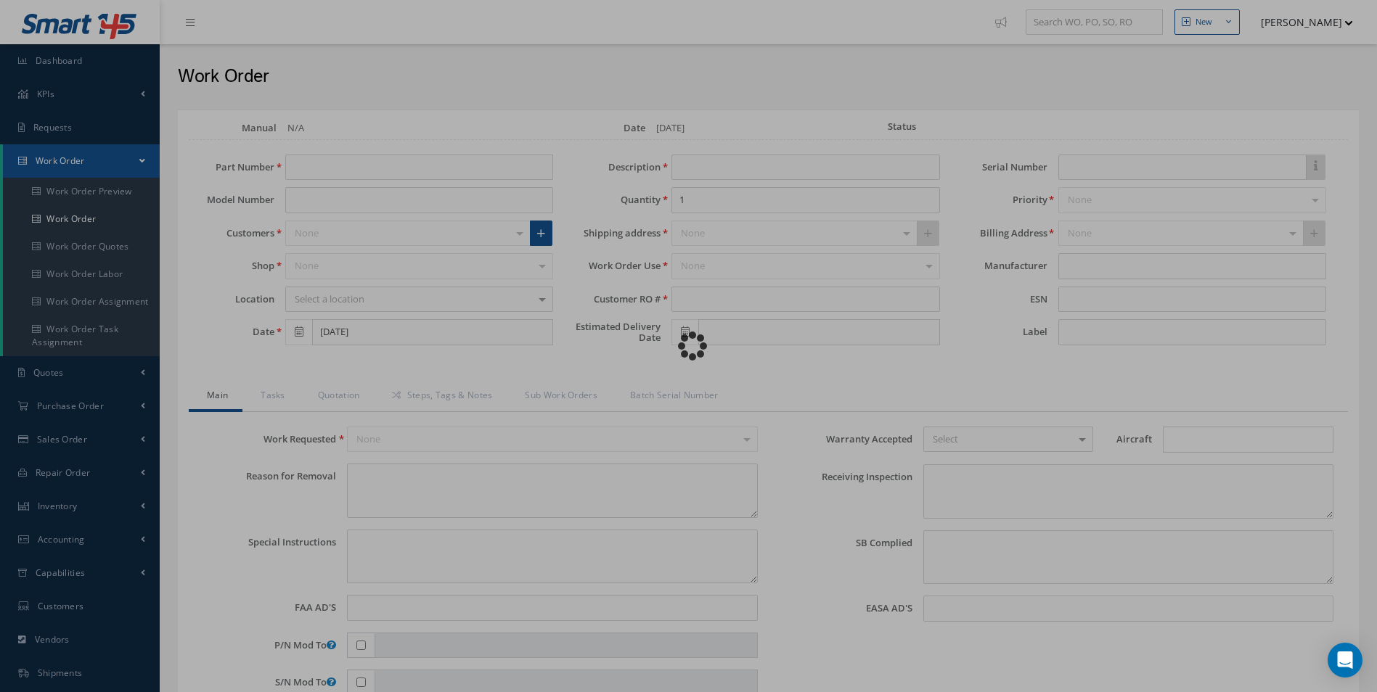
type input "D2511225800000"
type input "[DATE]"
type input "FOOT REST AND SLIDING TABLE - PILOT"
type input "R86746725"
type input "[DATE]"
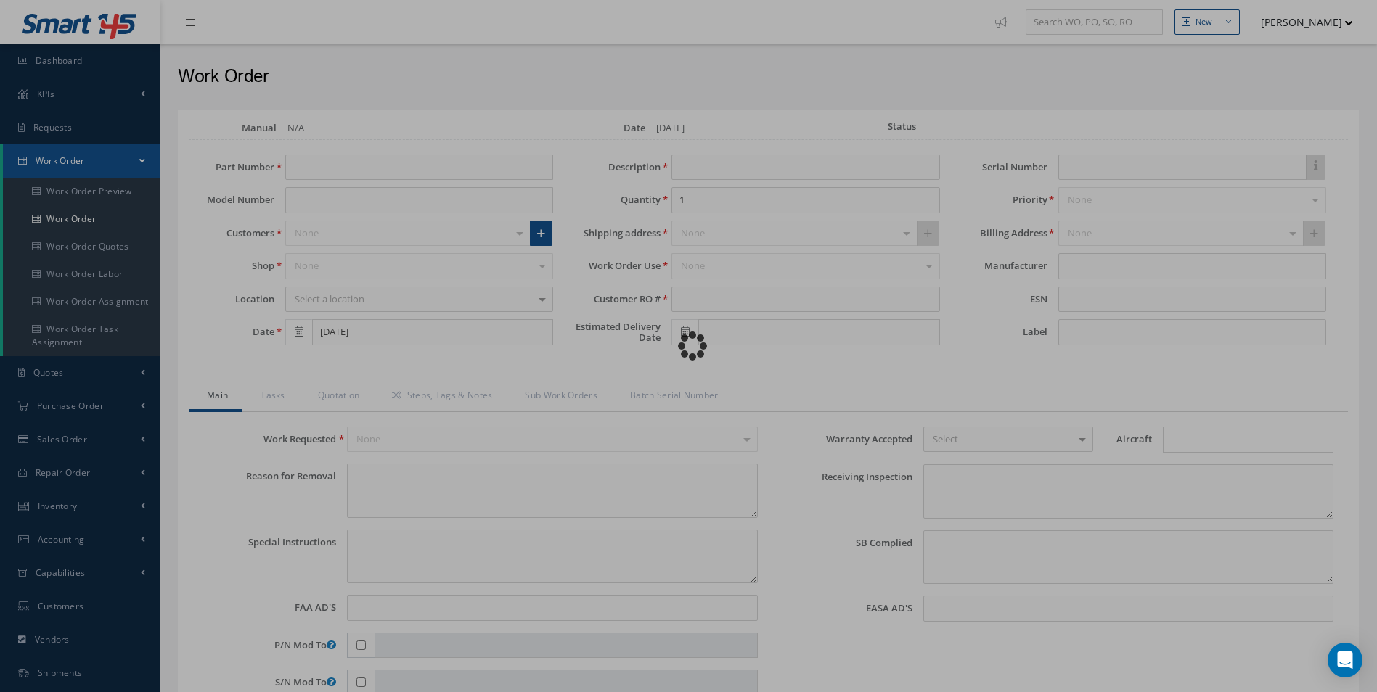
type textarea "NONE"
type textarea "PLEASE SEE R.O. FOR DETAILS"
type input "NONE"
type textarea "NO VISUAL DAMAGE"
type textarea "NONE"
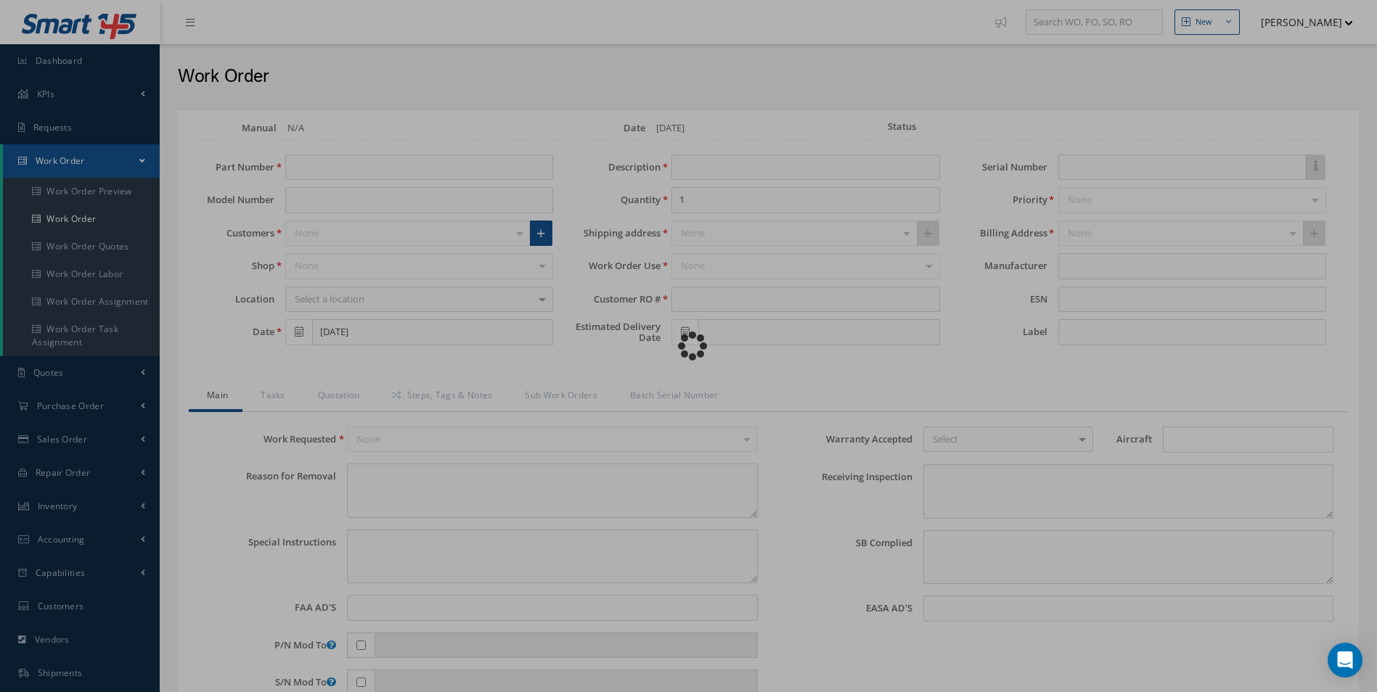
type input "NONE"
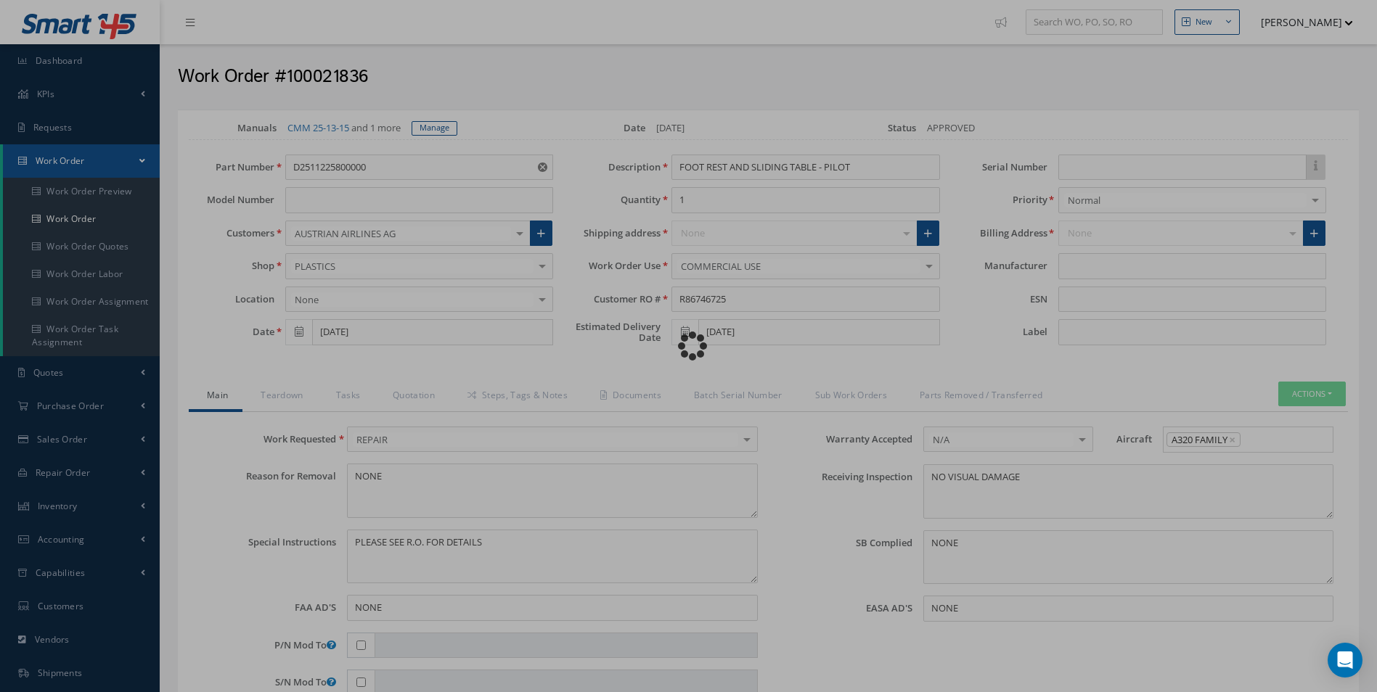
type input "AEROKNOW"
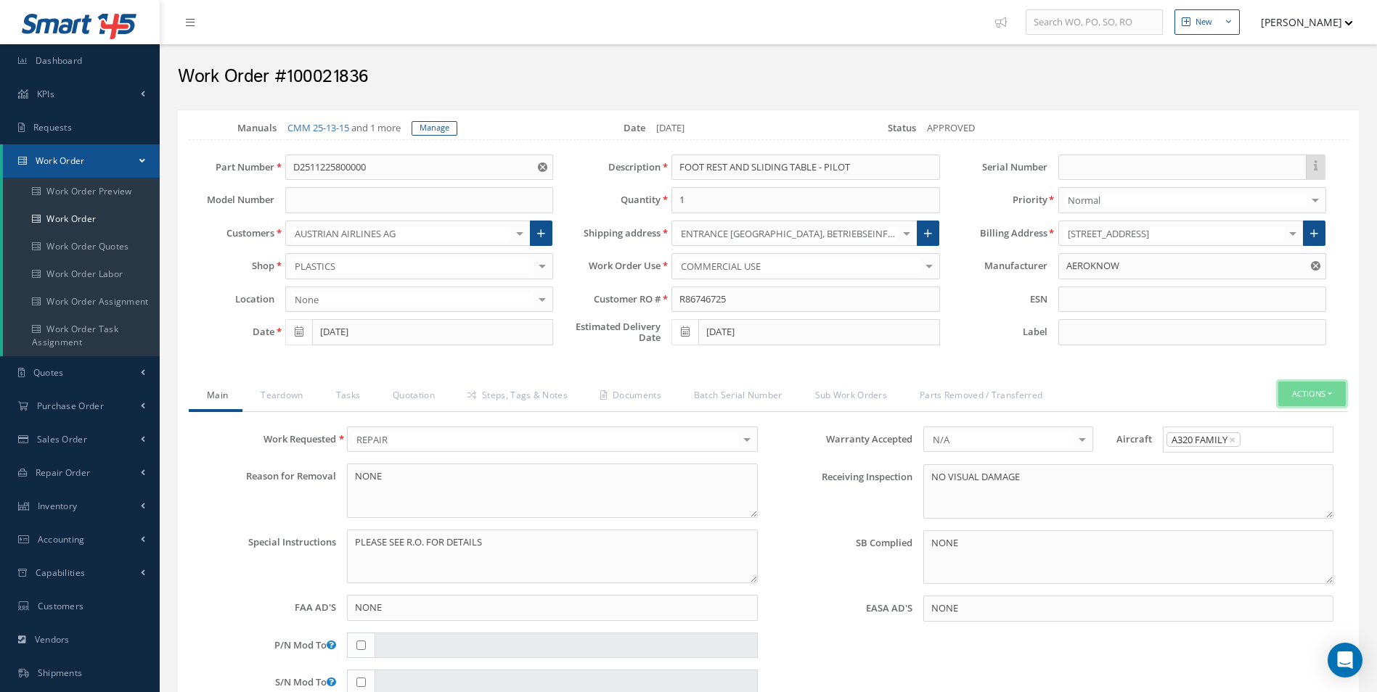
click at [1319, 401] on button "Actions" at bounding box center [1311, 394] width 67 height 25
click at [1274, 454] on link "Part Issue" at bounding box center [1290, 459] width 116 height 20
drag, startPoint x: 526, startPoint y: 397, endPoint x: 535, endPoint y: 398, distance: 8.7
click at [526, 397] on link "Steps, Tags & Notes" at bounding box center [515, 397] width 133 height 30
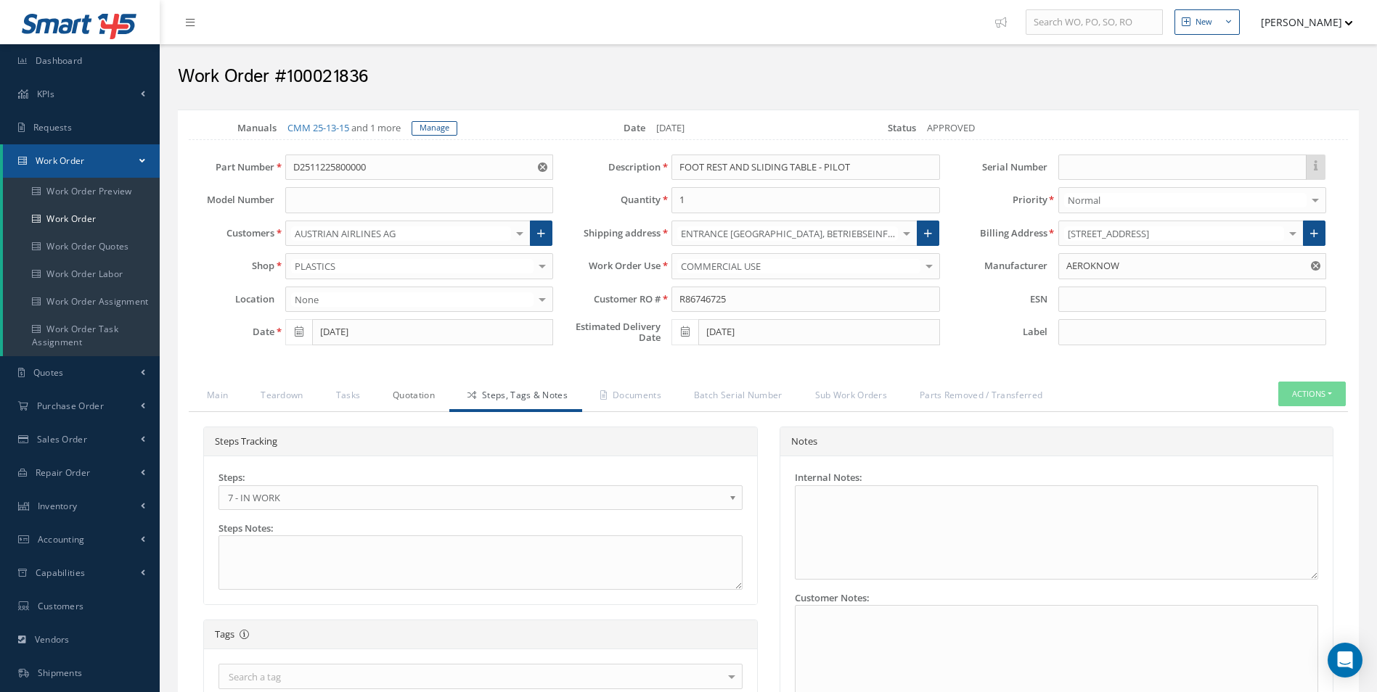
click at [397, 388] on link "Quotation" at bounding box center [411, 397] width 75 height 30
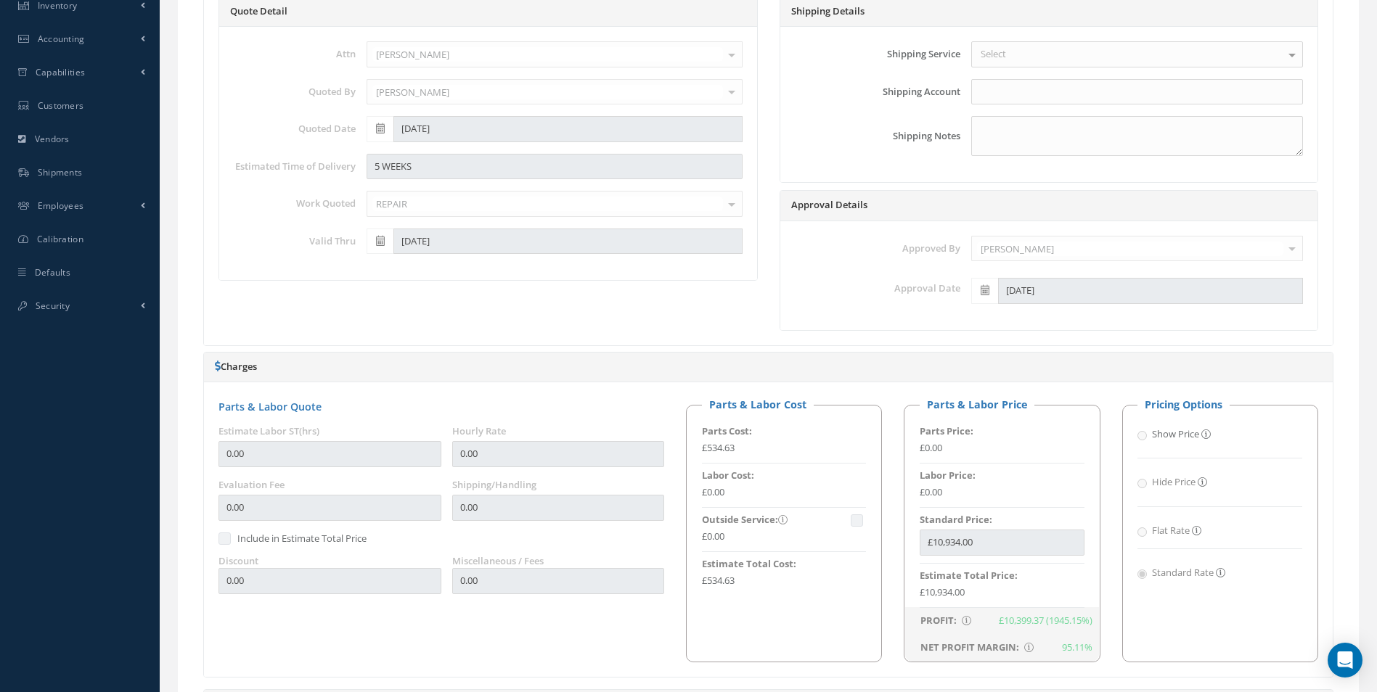
scroll to position [290, 0]
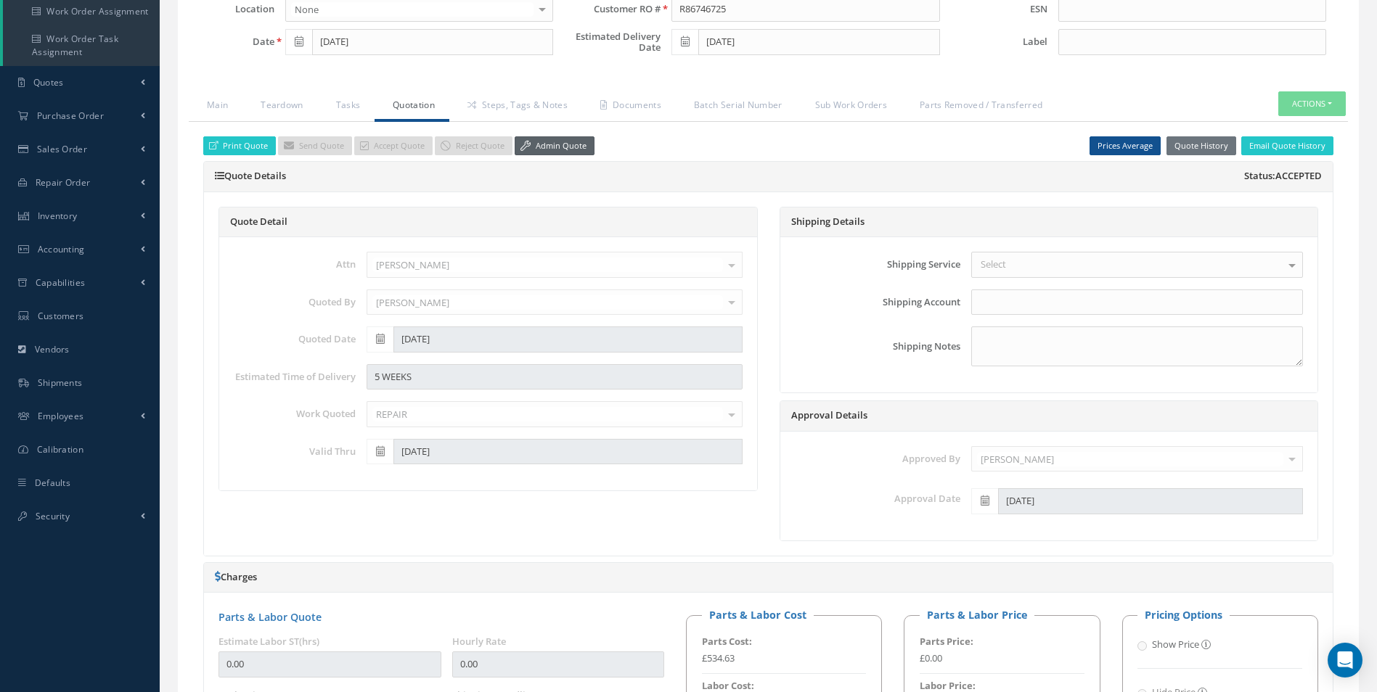
click at [553, 150] on link "Admin Quote" at bounding box center [555, 146] width 80 height 20
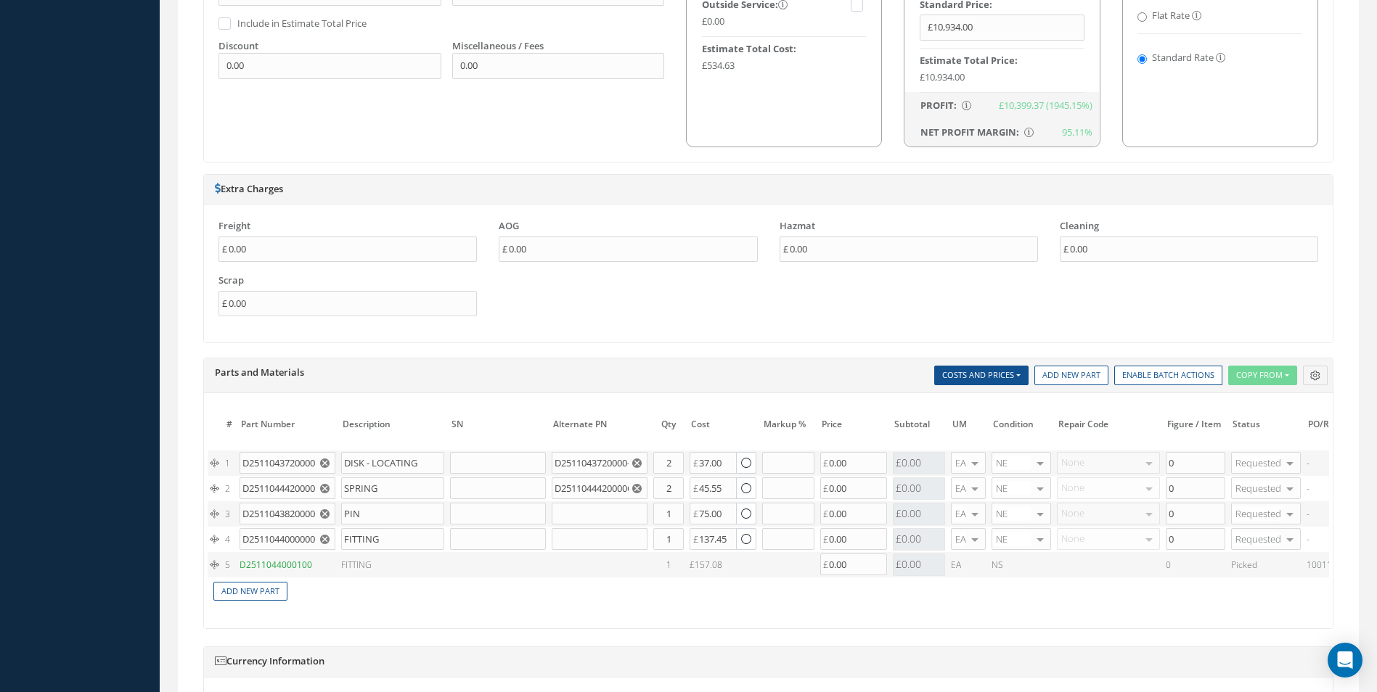
scroll to position [1089, 0]
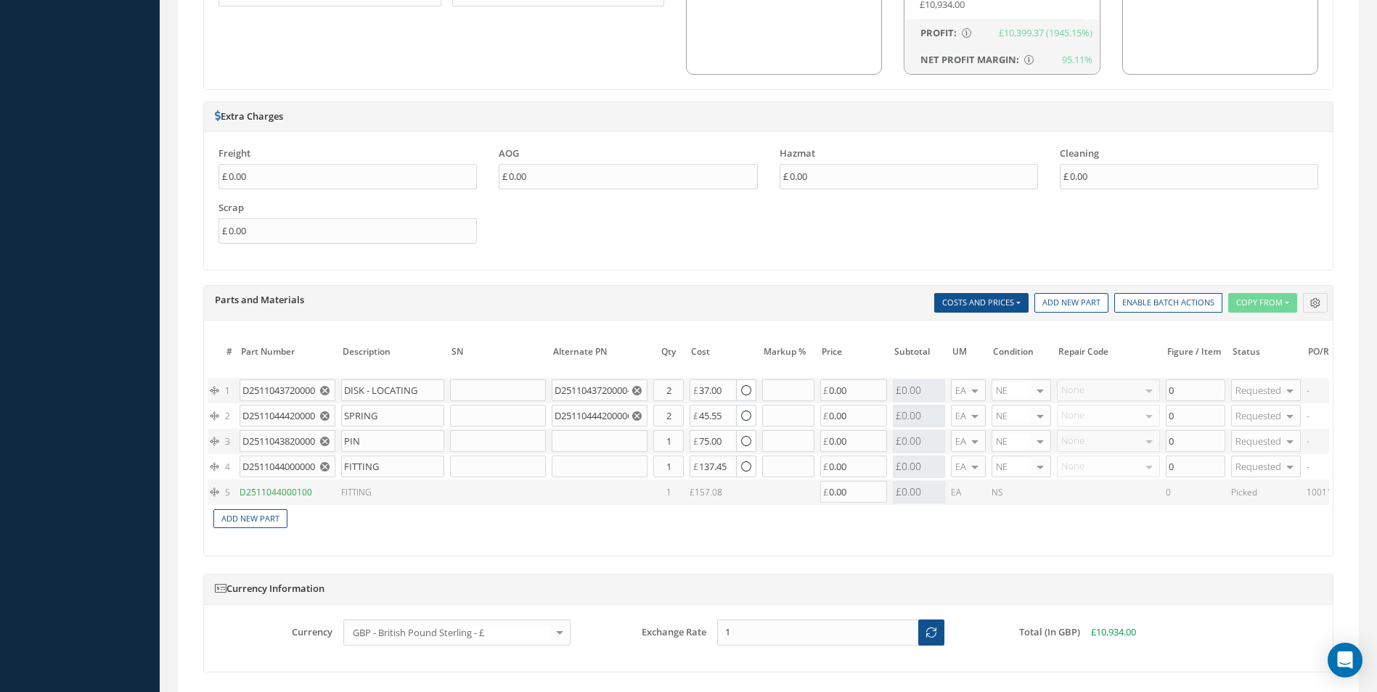
click at [326, 390] on icon "Reset" at bounding box center [324, 390] width 9 height 9
click at [325, 414] on use "Reset" at bounding box center [324, 415] width 9 height 9
click at [320, 437] on icon "Reset" at bounding box center [324, 441] width 9 height 9
click at [325, 467] on icon "Reset" at bounding box center [324, 466] width 9 height 9
drag, startPoint x: 508, startPoint y: 561, endPoint x: 774, endPoint y: 567, distance: 265.7
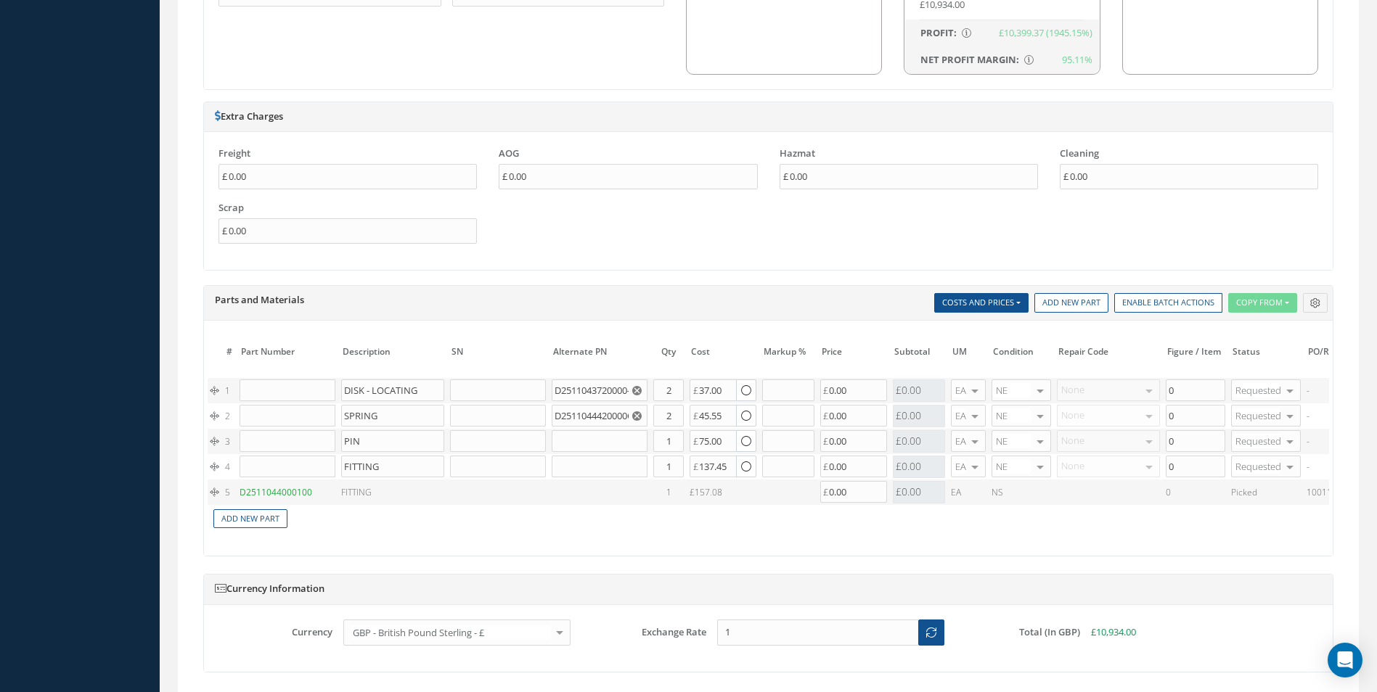
click at [774, 557] on div "The prices highlighted in Red are not current, please update the information on…" at bounding box center [768, 439] width 1129 height 236
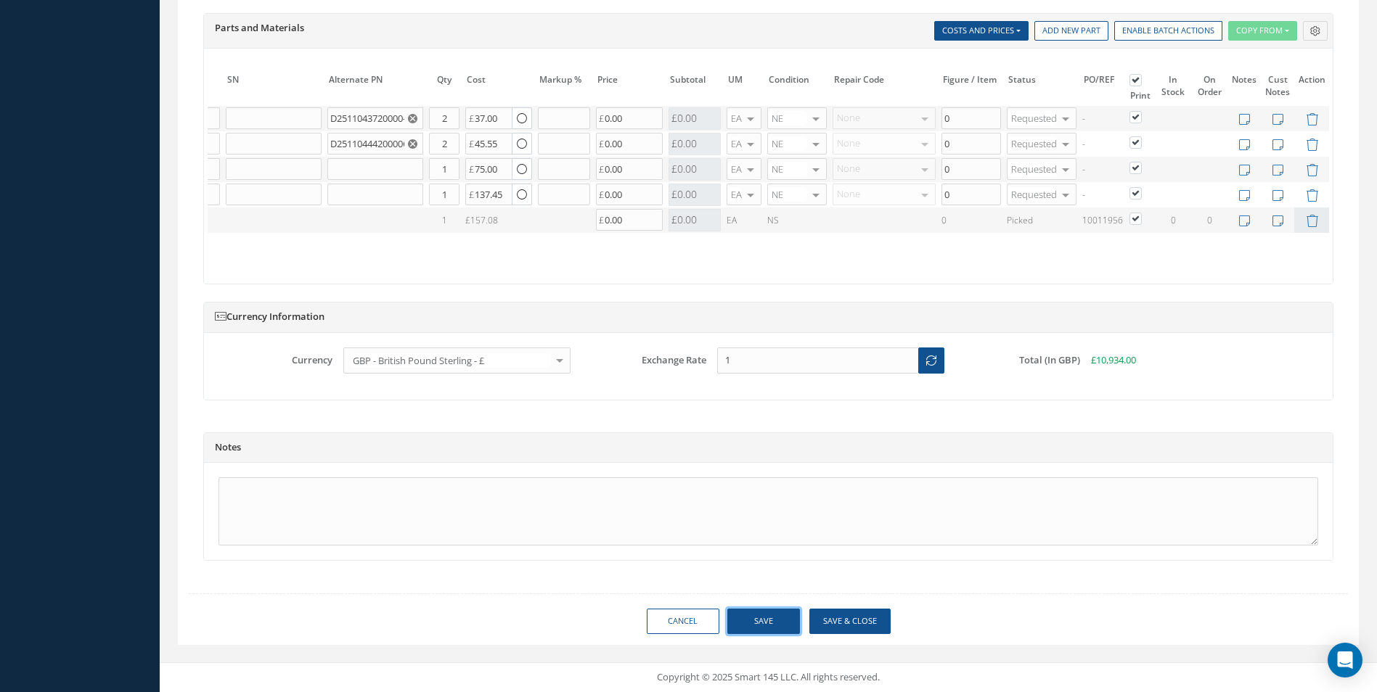
click at [775, 624] on button "Save" at bounding box center [763, 621] width 73 height 25
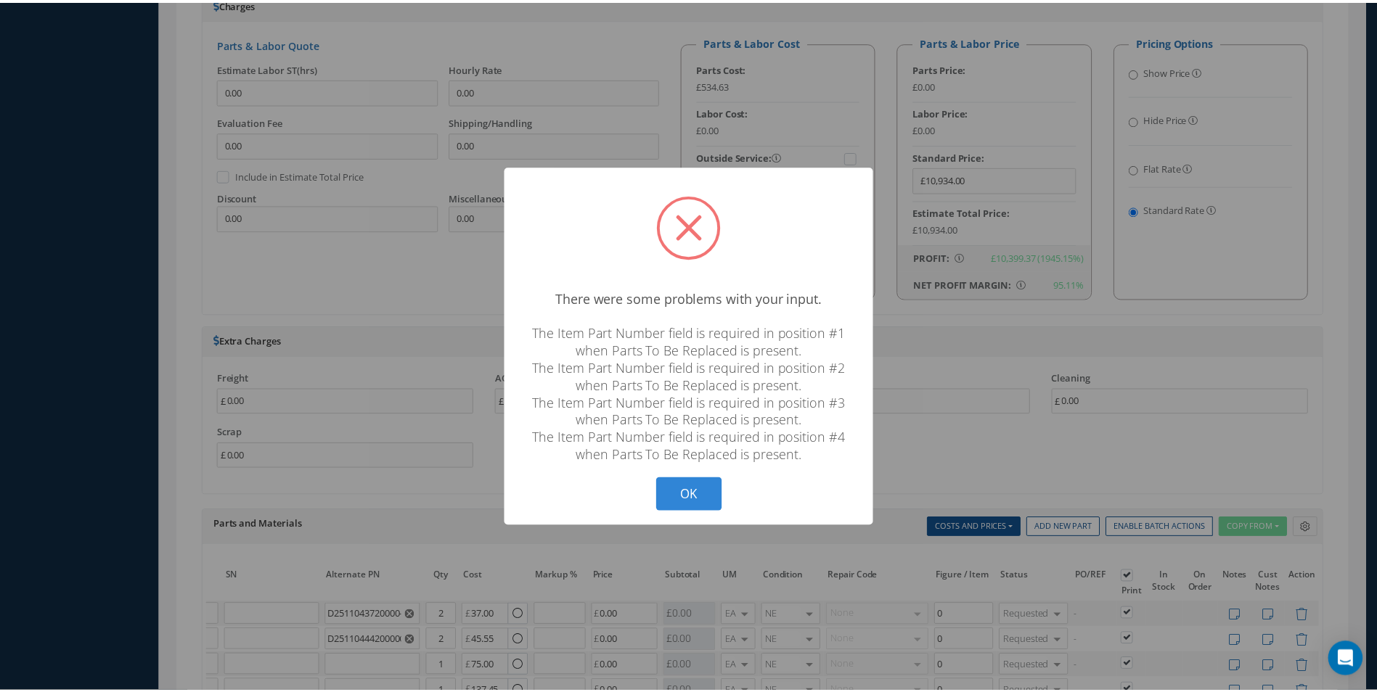
scroll to position [0, 213]
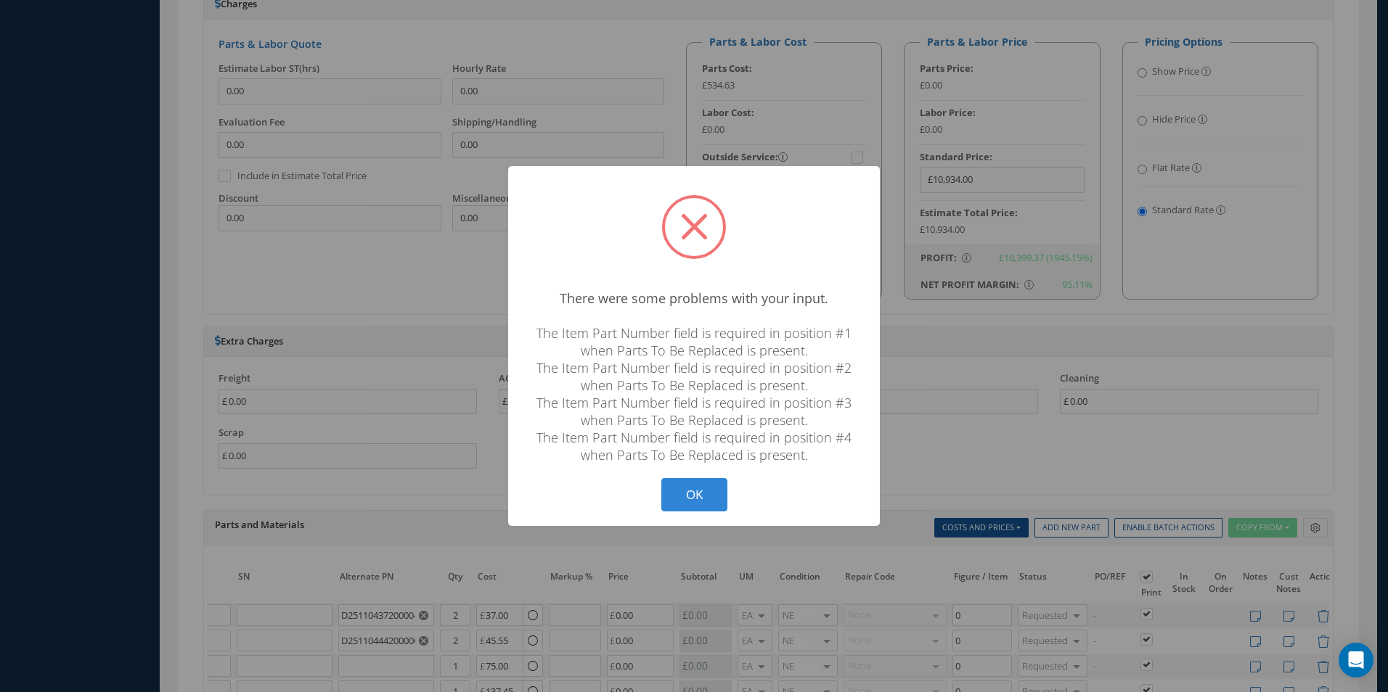
click at [691, 506] on button "OK" at bounding box center [694, 495] width 66 height 34
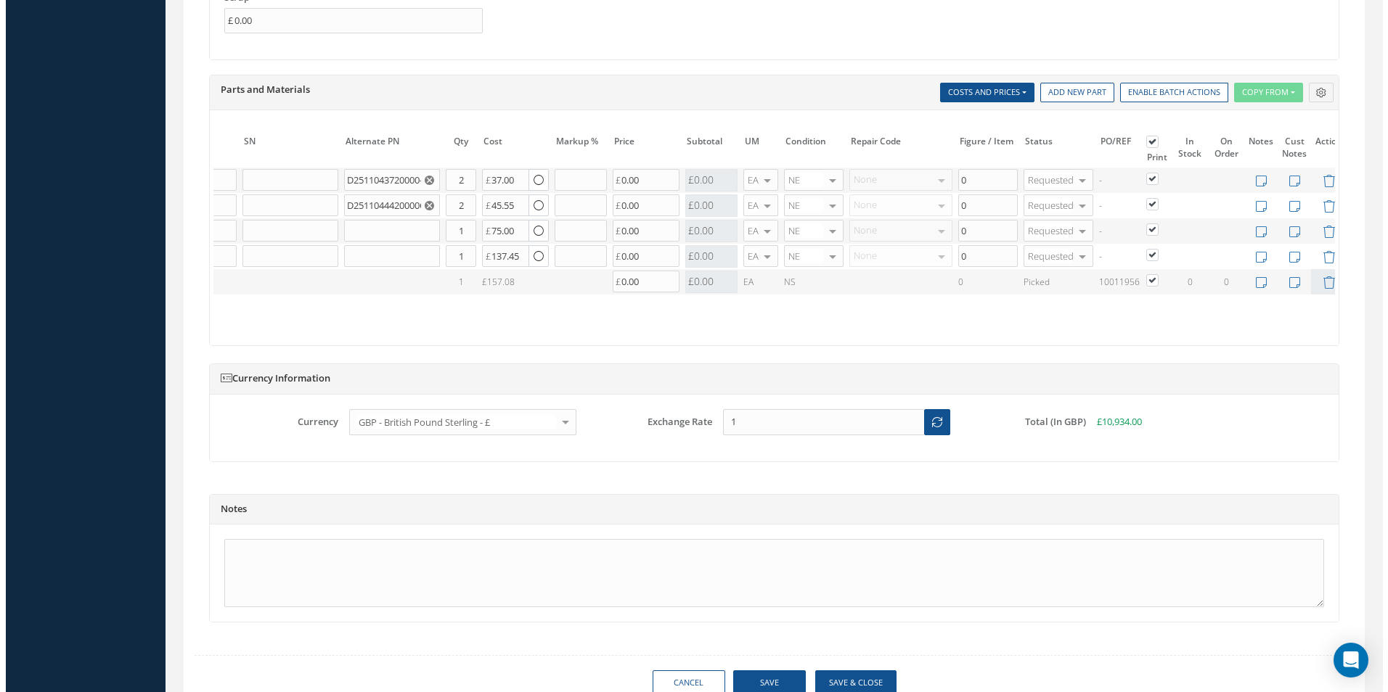
scroll to position [0, 224]
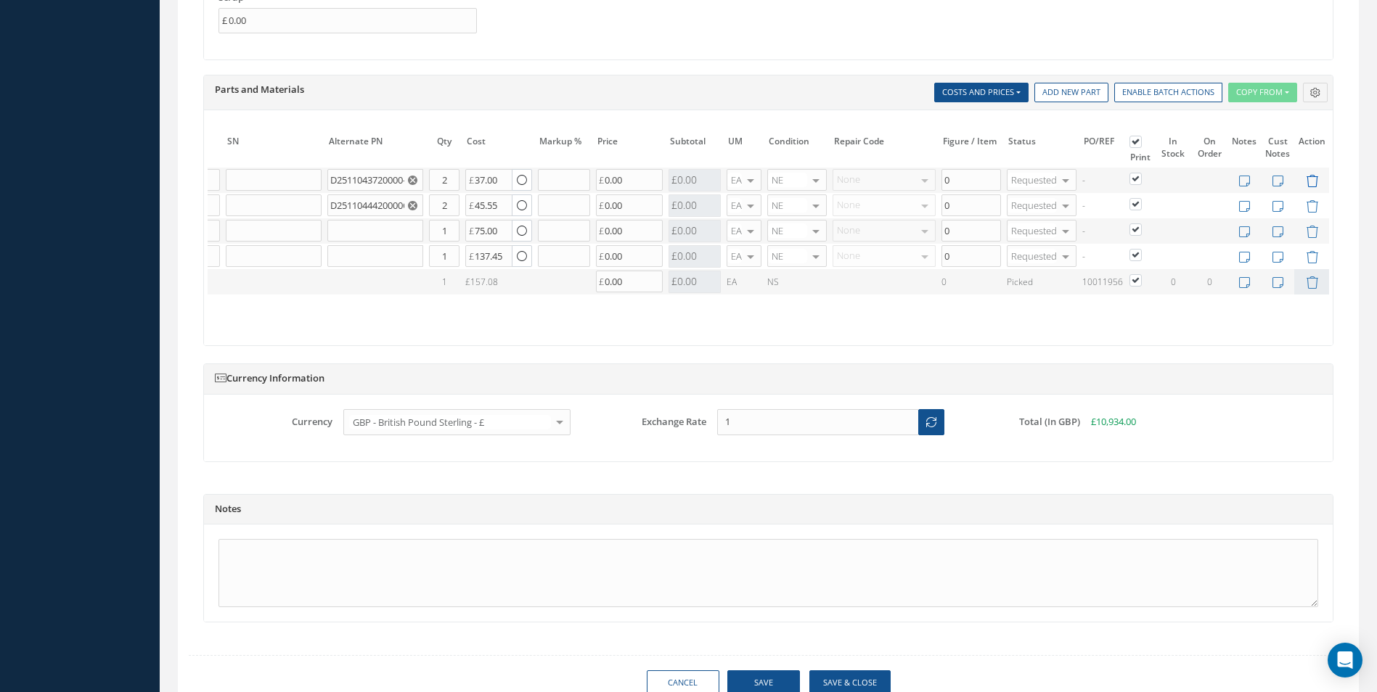
click at [1314, 179] on icon at bounding box center [1312, 181] width 12 height 12
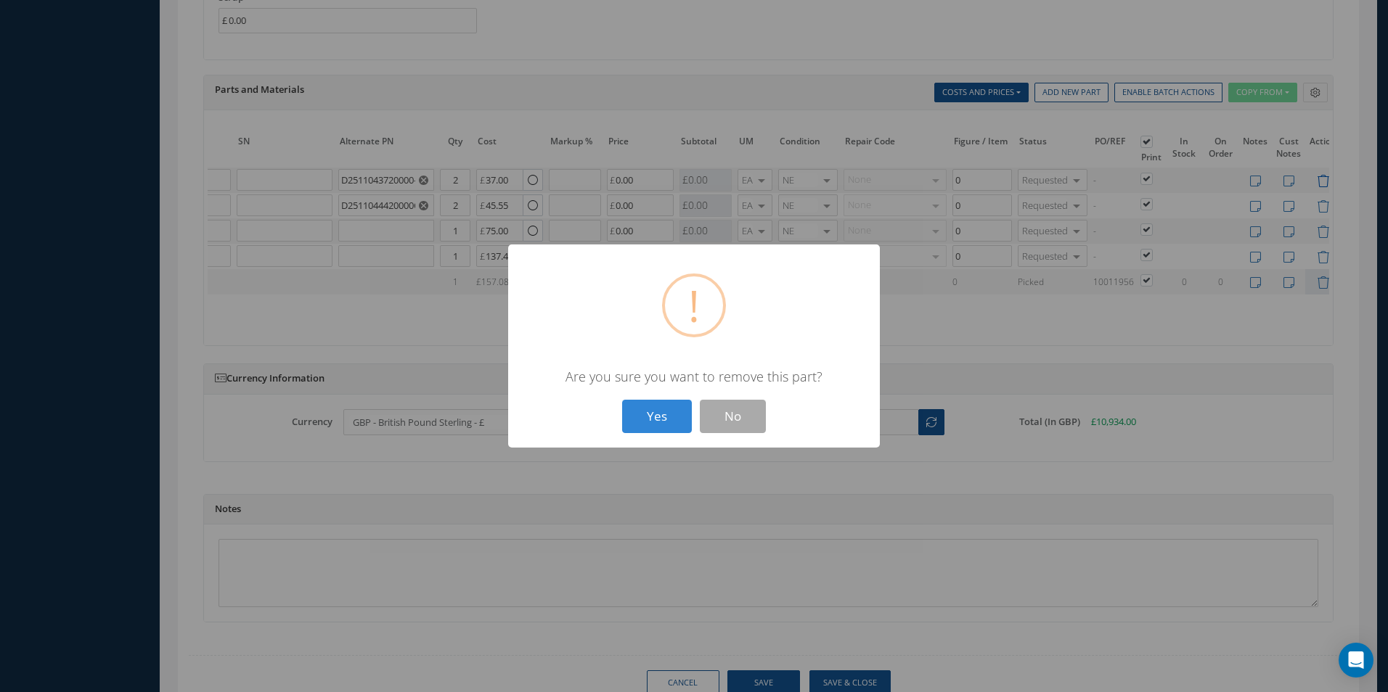
click at [622, 400] on button "Yes" at bounding box center [657, 417] width 70 height 34
type input "SPRING"
type input "D2511044420000CAB"
type input "PIN"
type input "1"
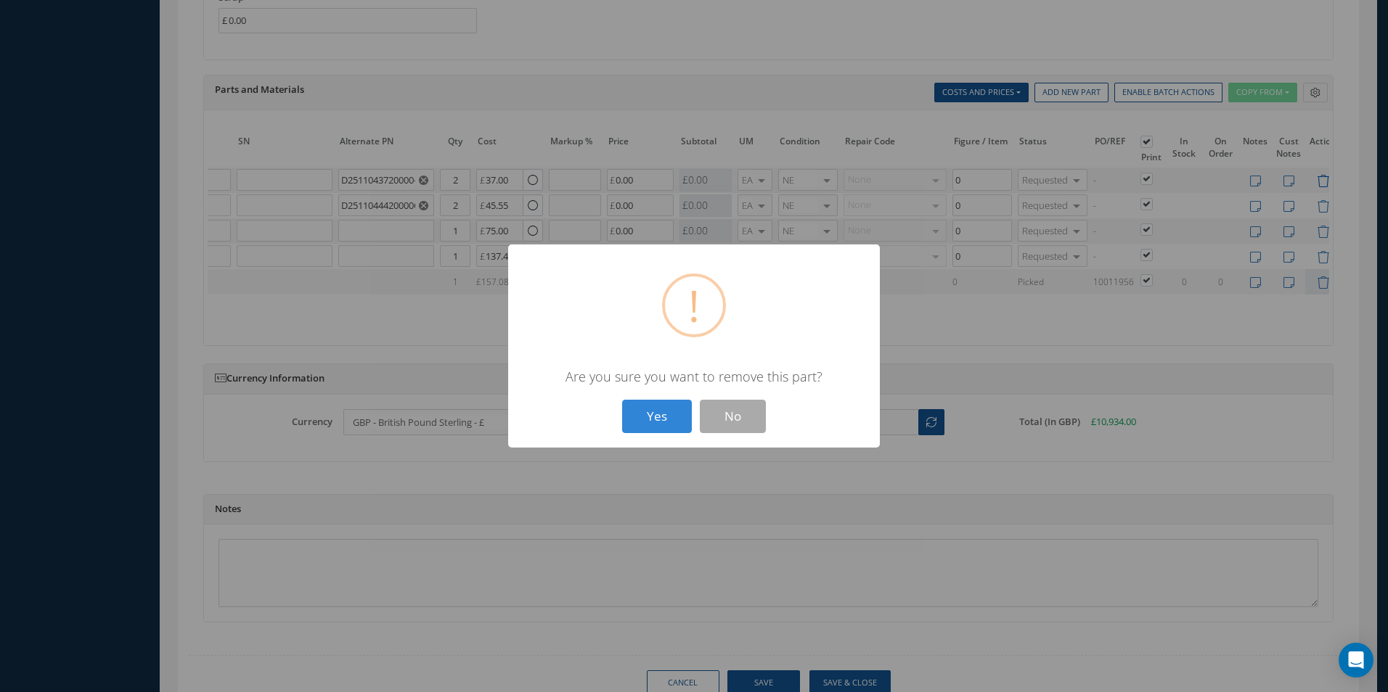
type input "FITTING"
type input "45.55"
type input "75.00"
type input "137.45"
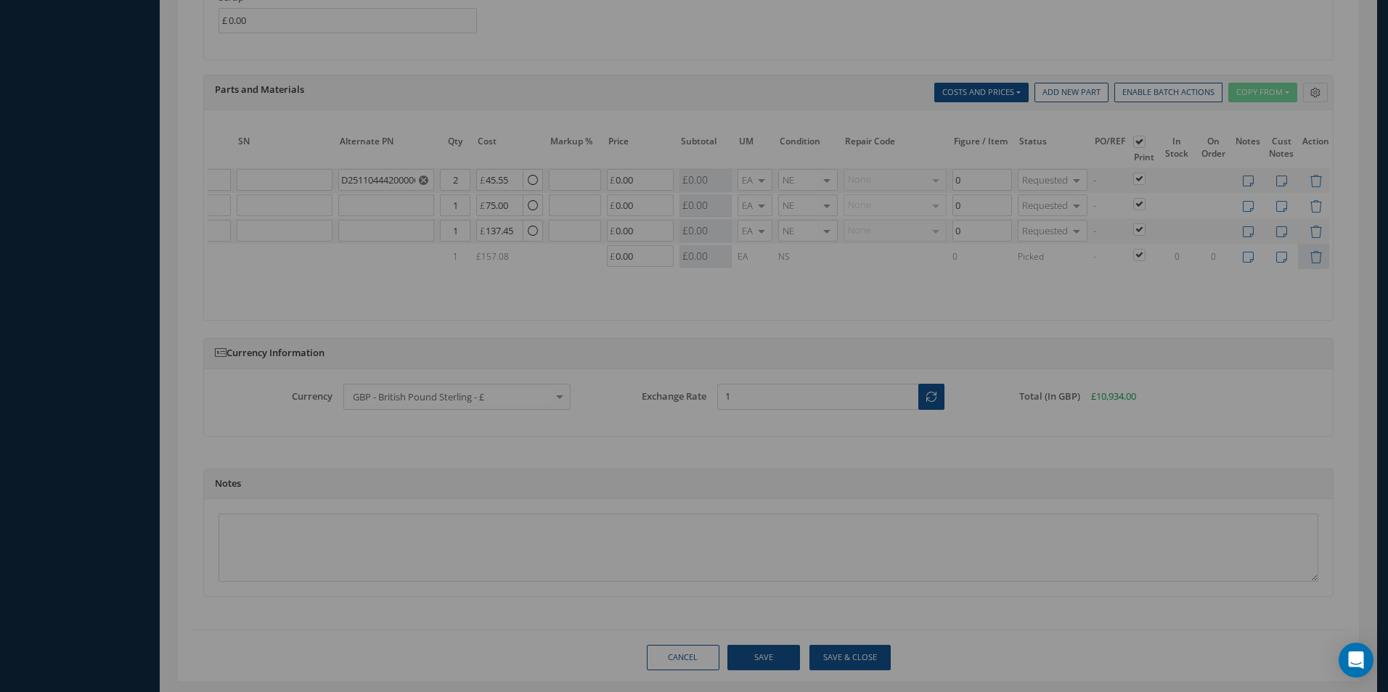
scroll to position [0, 207]
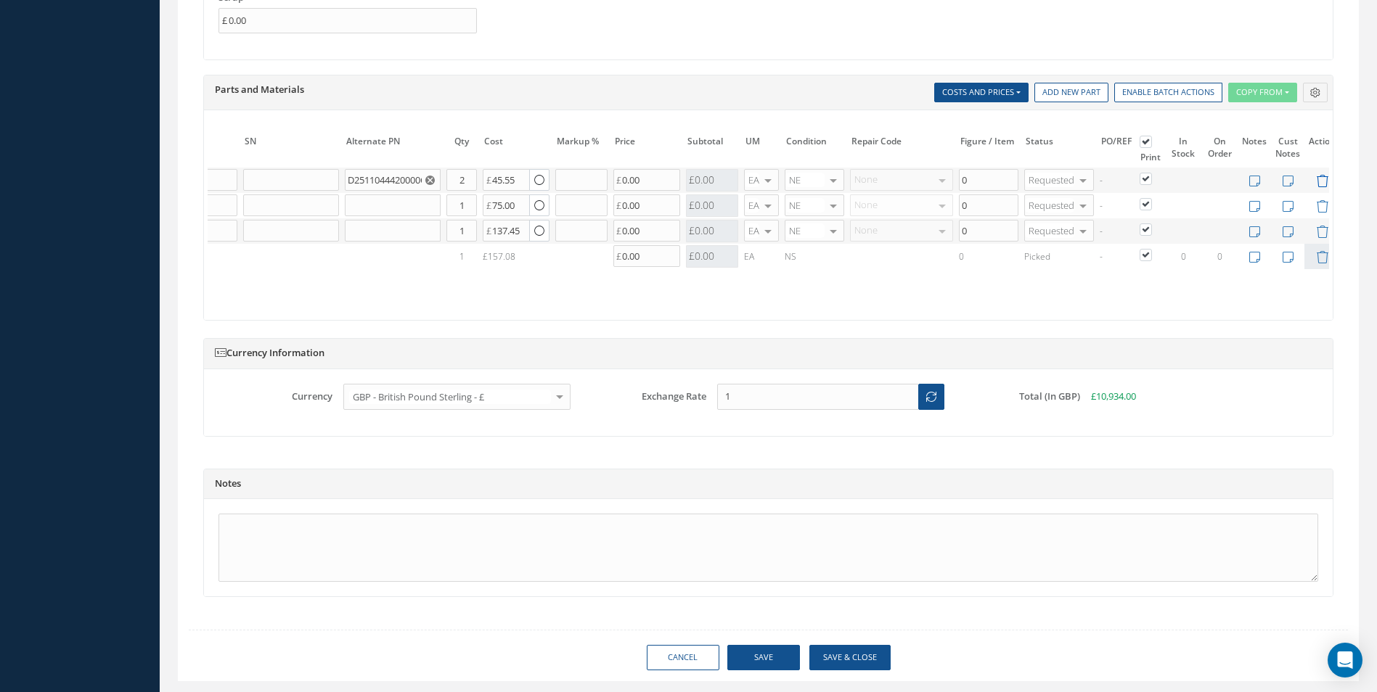
click at [1319, 181] on icon at bounding box center [1322, 181] width 12 height 12
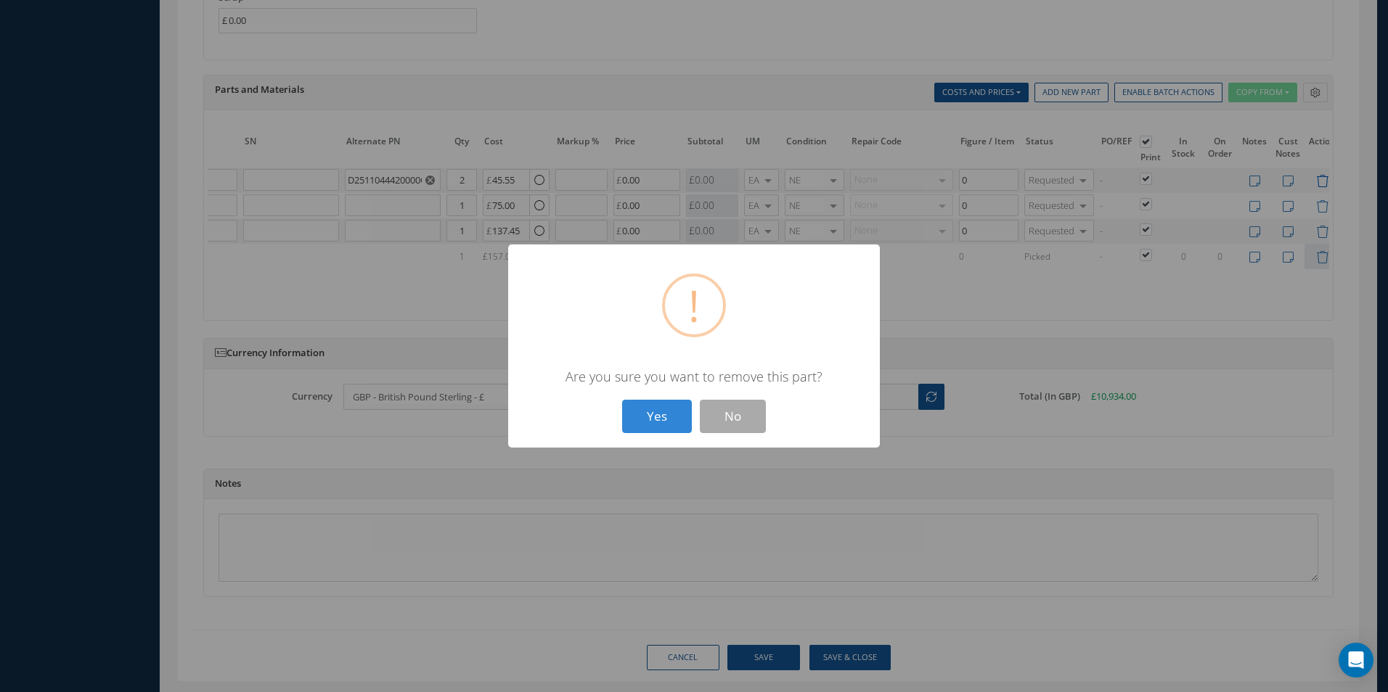
click at [622, 400] on button "Yes" at bounding box center [657, 417] width 70 height 34
type input "PIN"
type input "1"
type input "FITTING"
type input "75.00"
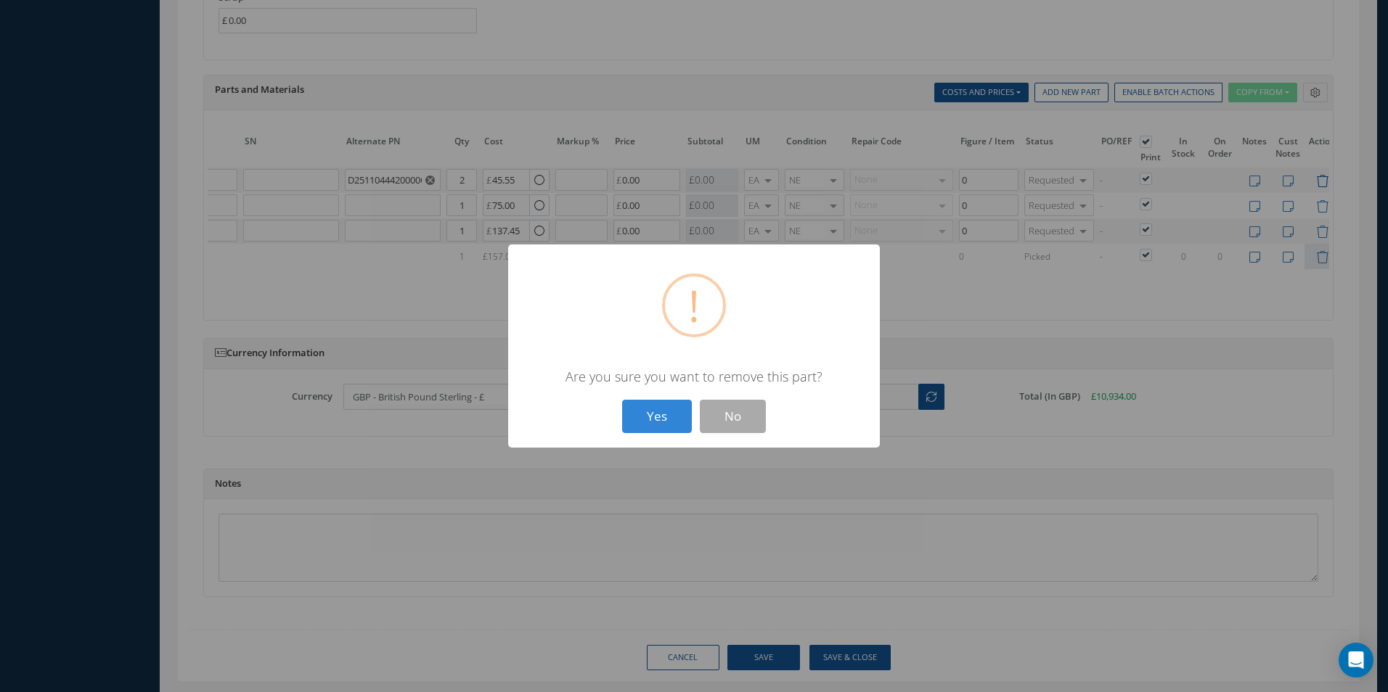
type input "137.45"
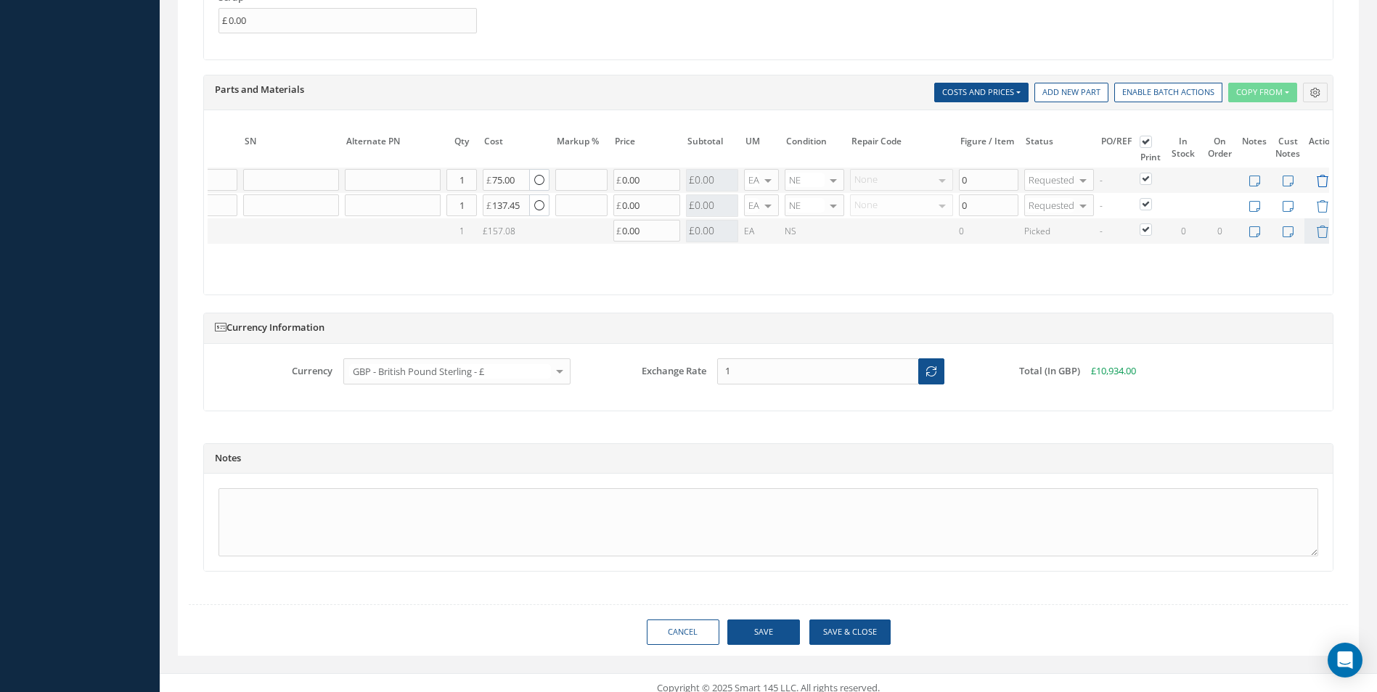
click at [1321, 181] on icon at bounding box center [1322, 181] width 12 height 12
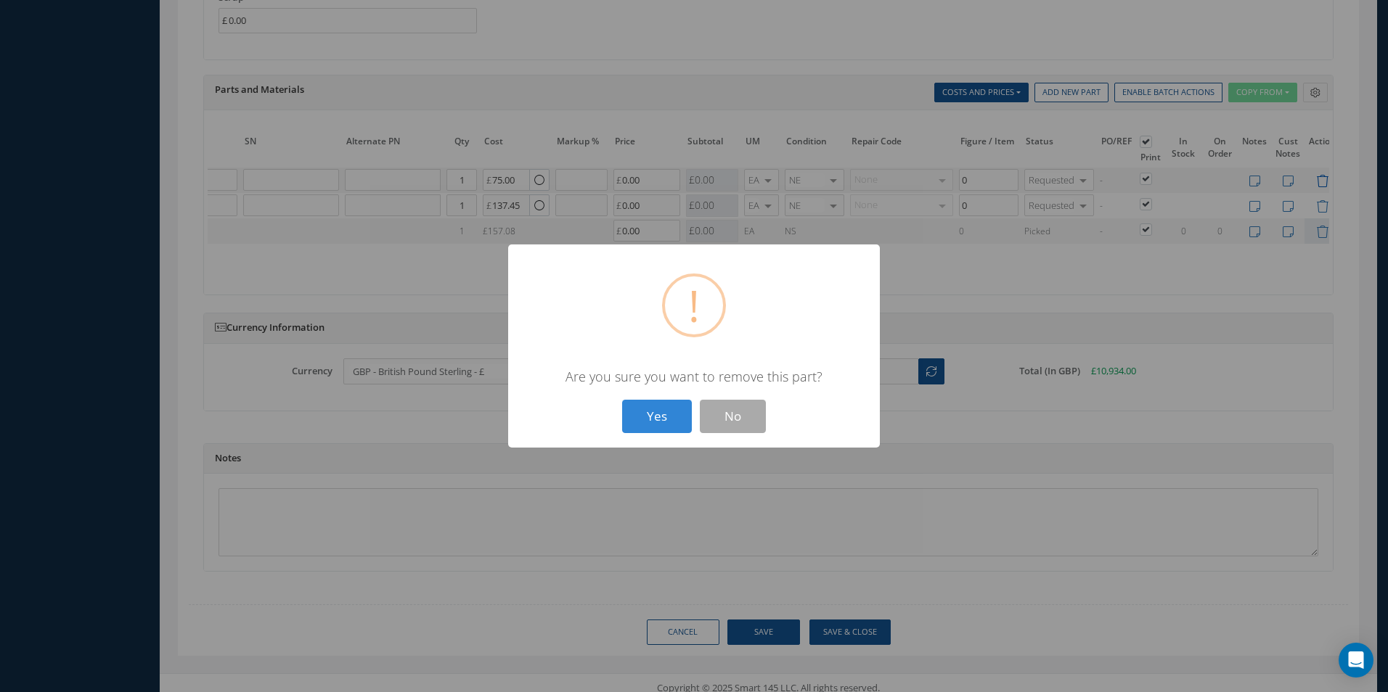
click at [622, 400] on button "Yes" at bounding box center [657, 417] width 70 height 34
type input "FITTING"
type input "137.45"
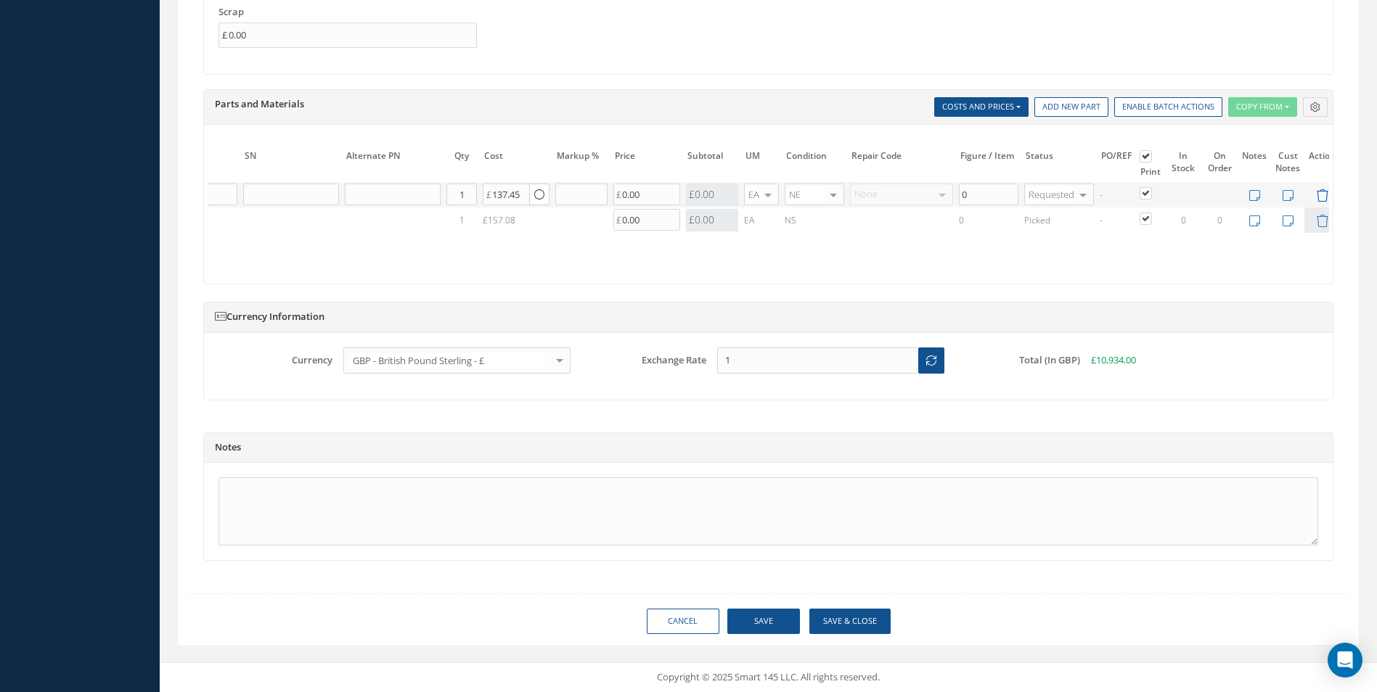
click at [1321, 189] on icon at bounding box center [1322, 195] width 12 height 12
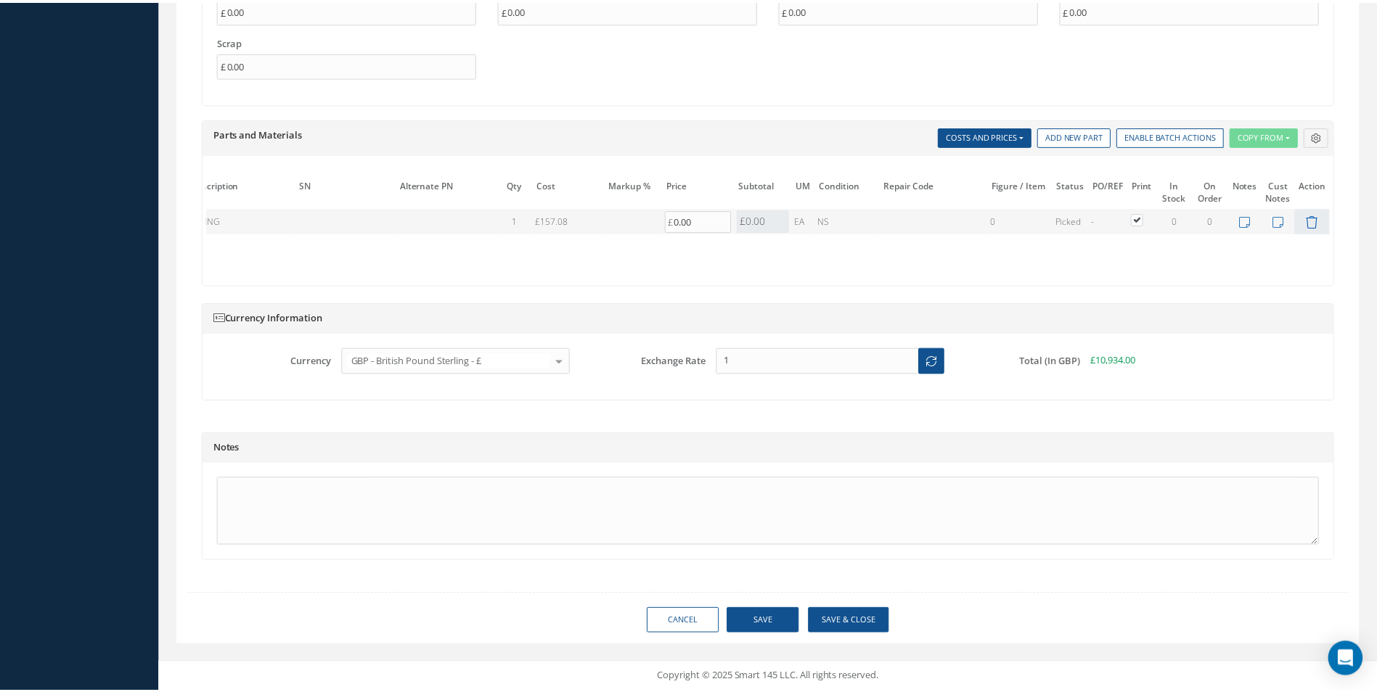
scroll to position [0, 150]
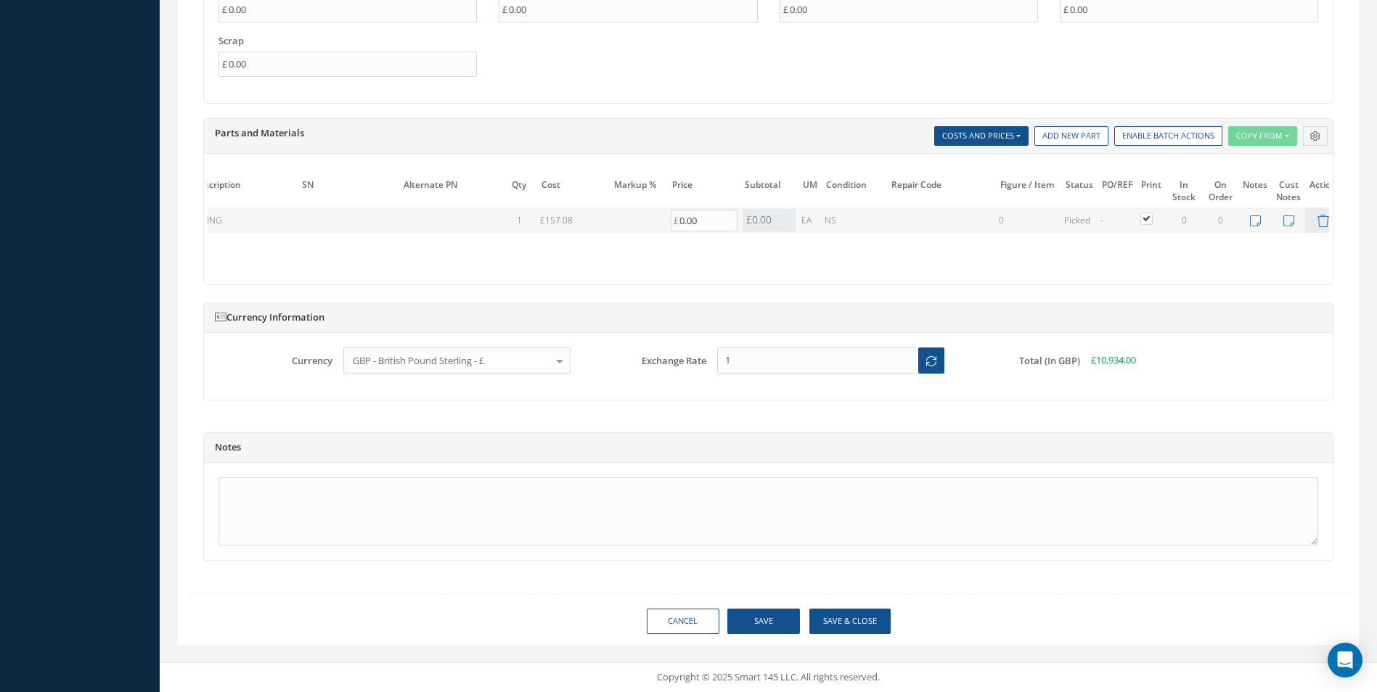
click at [1321, 215] on table "# Part Number Description SN Alternate PN Qty Cost Markup % Price Subtotal UM C…" at bounding box center [699, 216] width 1282 height 84
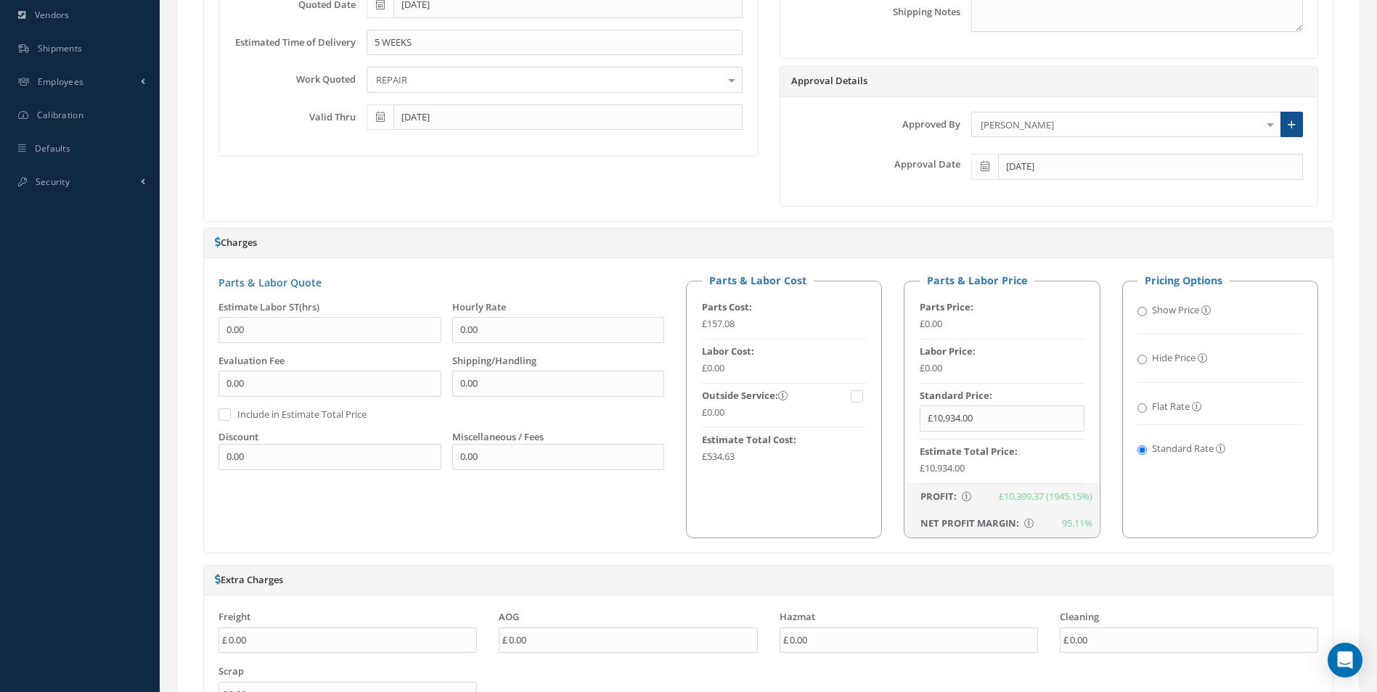
scroll to position [396, 0]
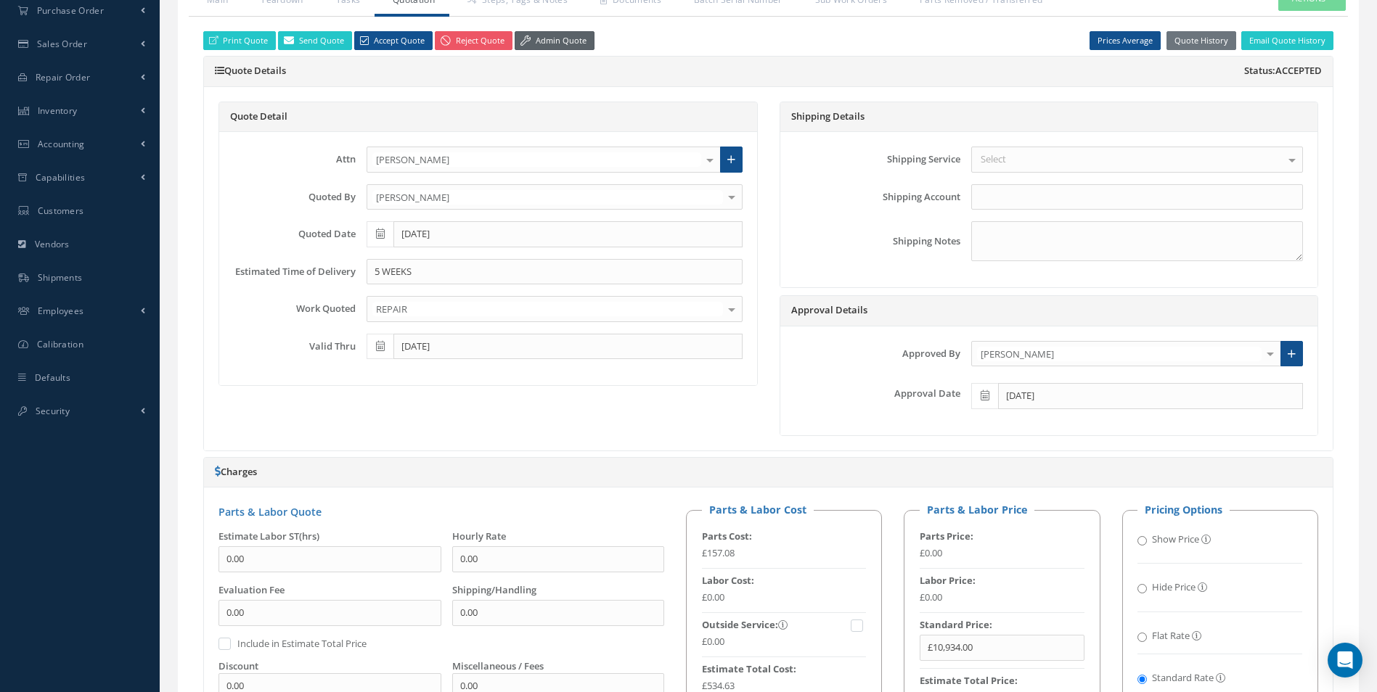
click at [554, 38] on link "Admin Quote" at bounding box center [555, 41] width 80 height 20
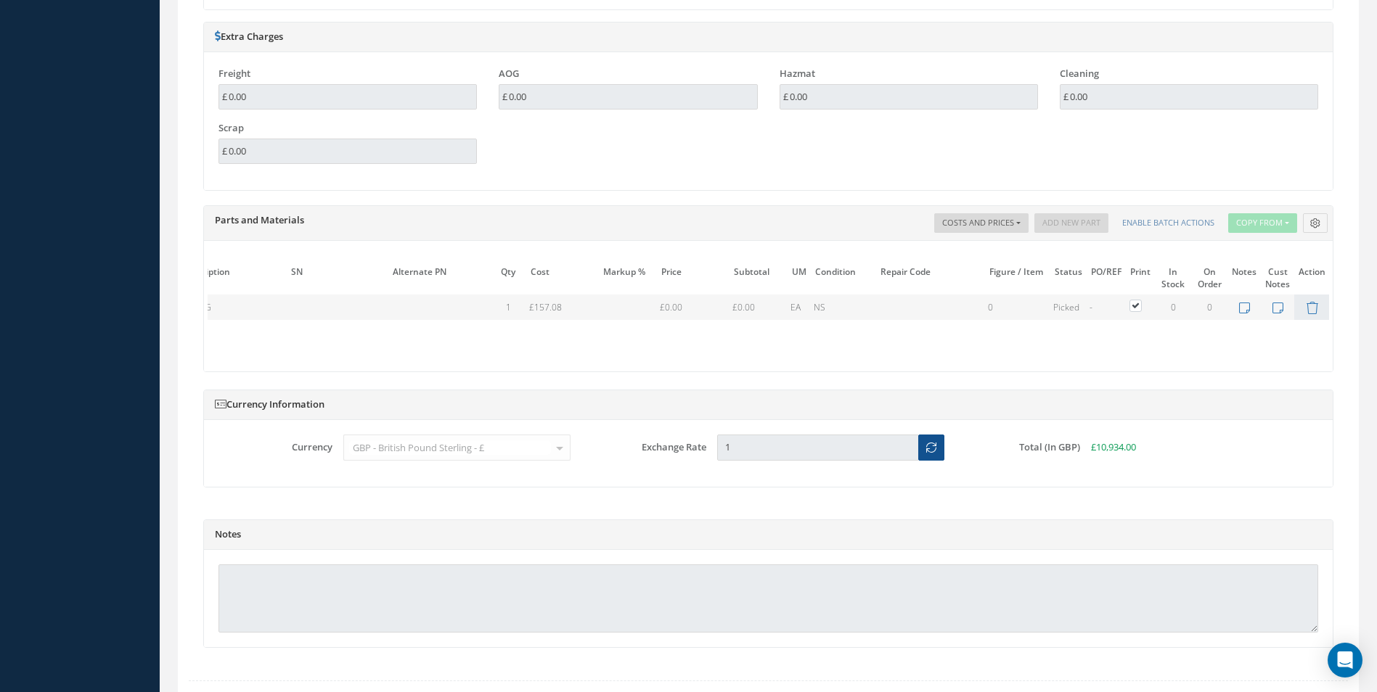
scroll to position [1194, 0]
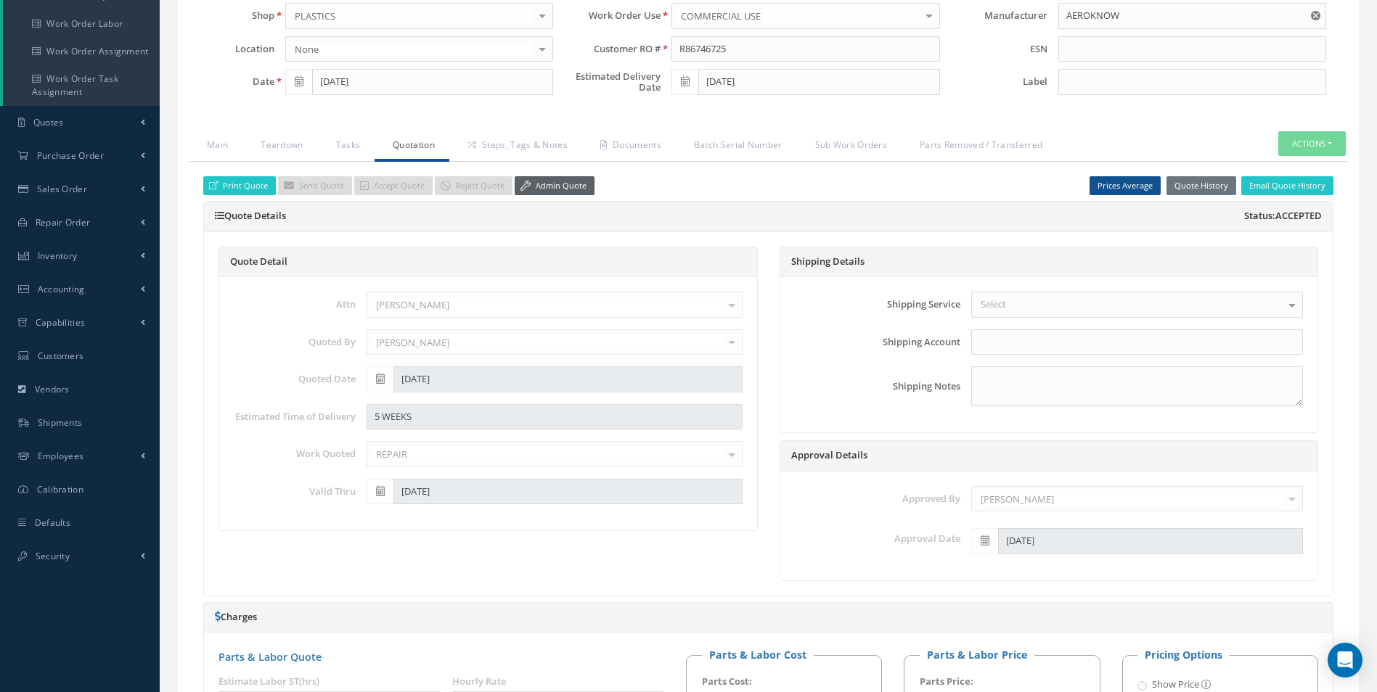
click at [558, 179] on link "Admin Quote" at bounding box center [555, 186] width 80 height 20
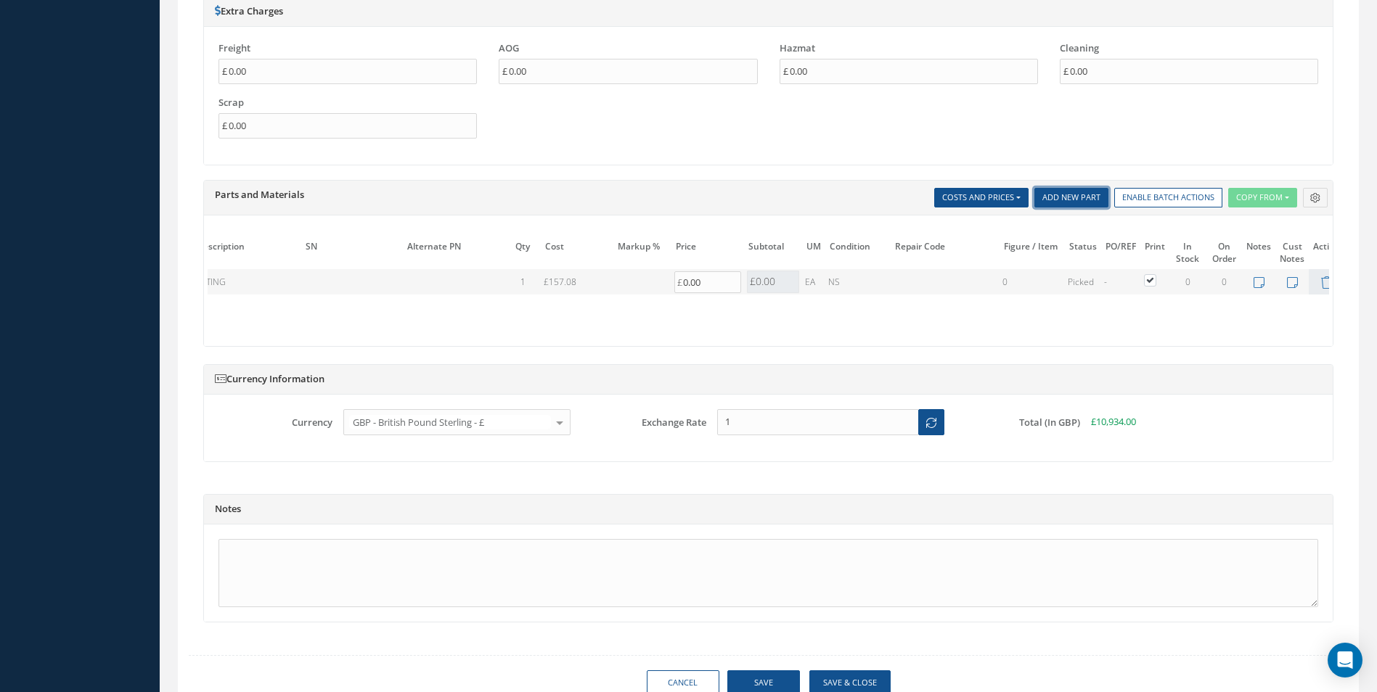
click at [1070, 191] on link "Add New Part" at bounding box center [1071, 198] width 74 height 20
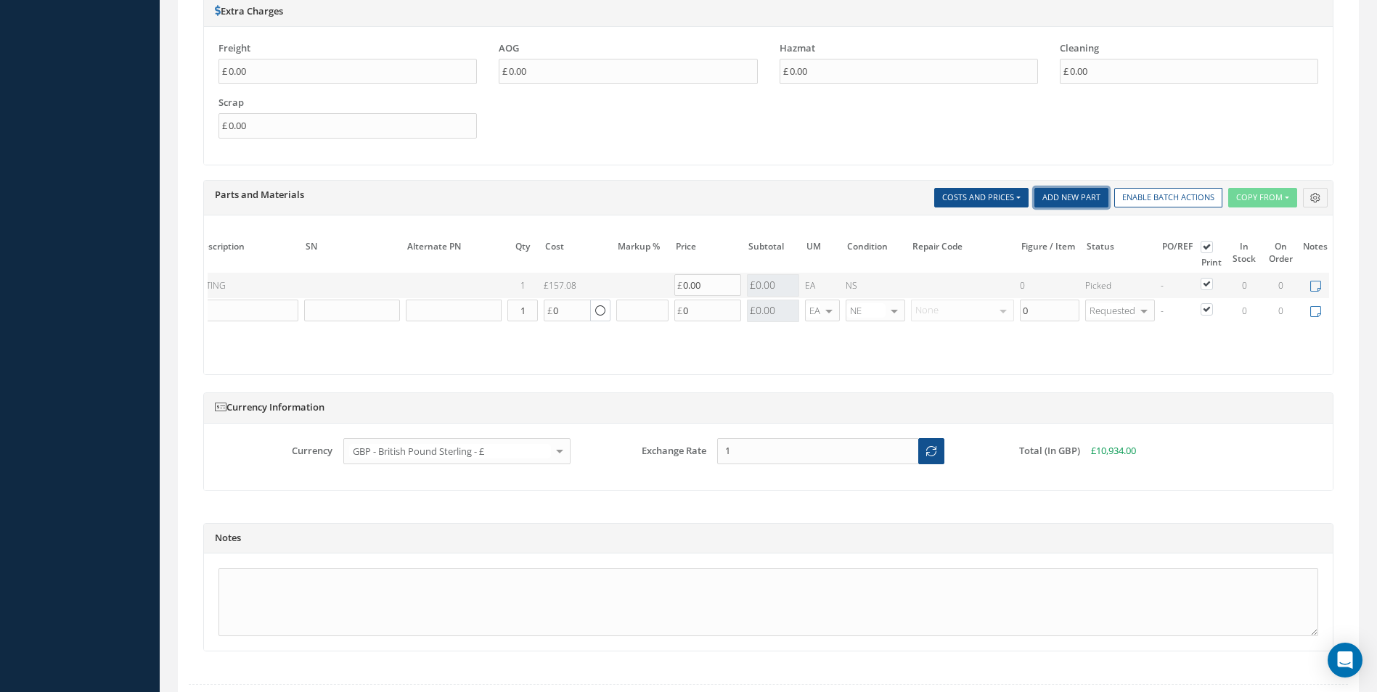
click at [1070, 191] on link "Add New Part" at bounding box center [1071, 198] width 74 height 20
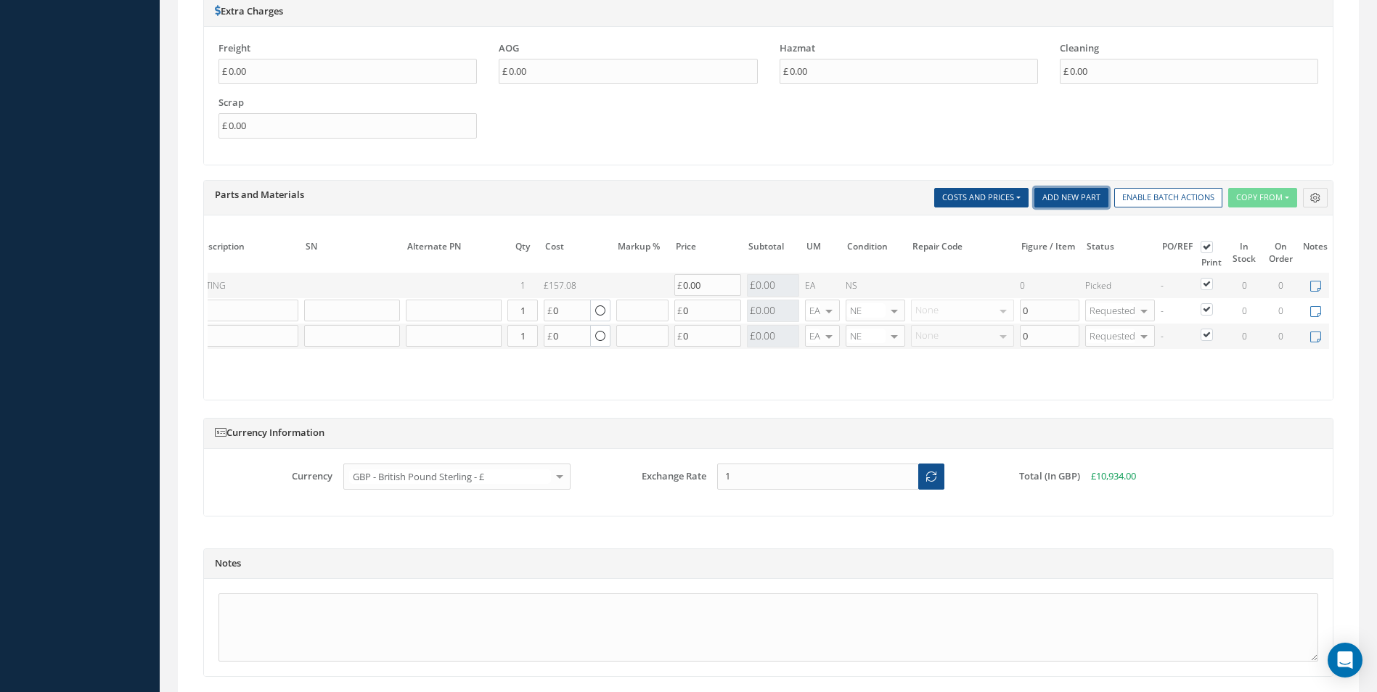
click at [1070, 191] on link "Add New Part" at bounding box center [1071, 198] width 74 height 20
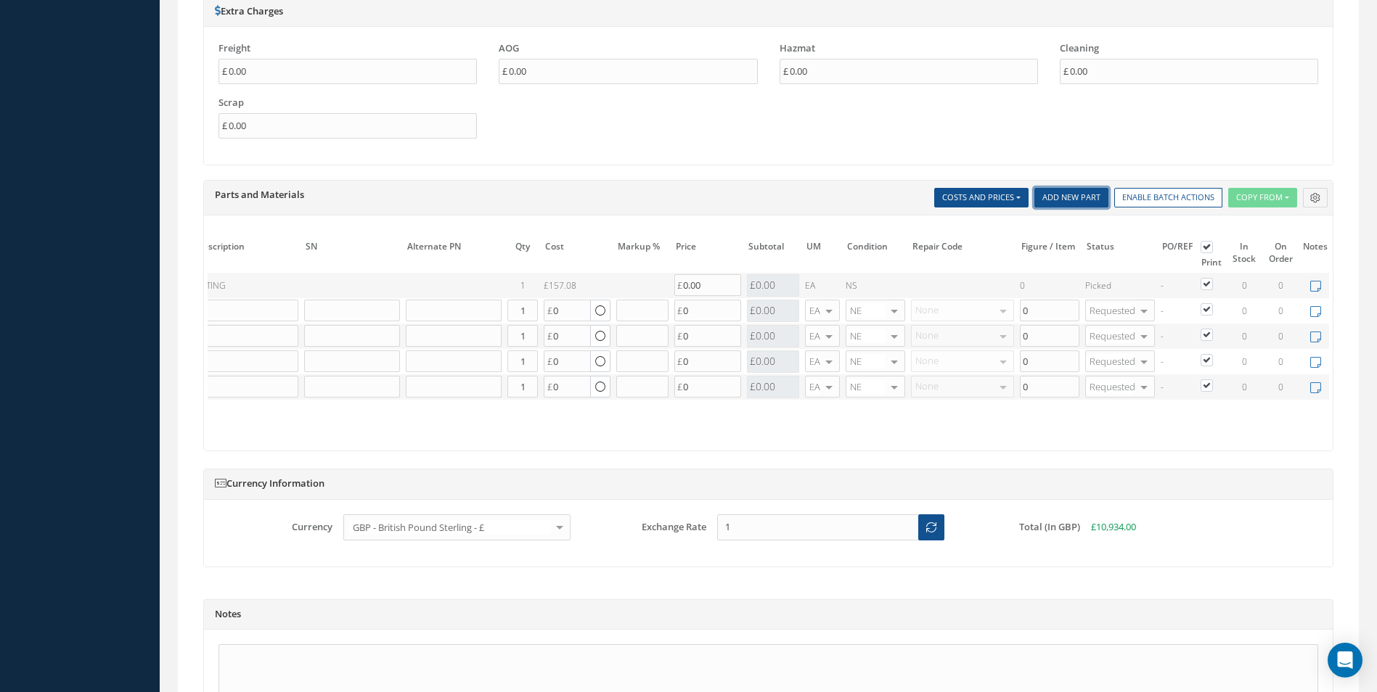
click at [1070, 191] on link "Add New Part" at bounding box center [1071, 198] width 74 height 20
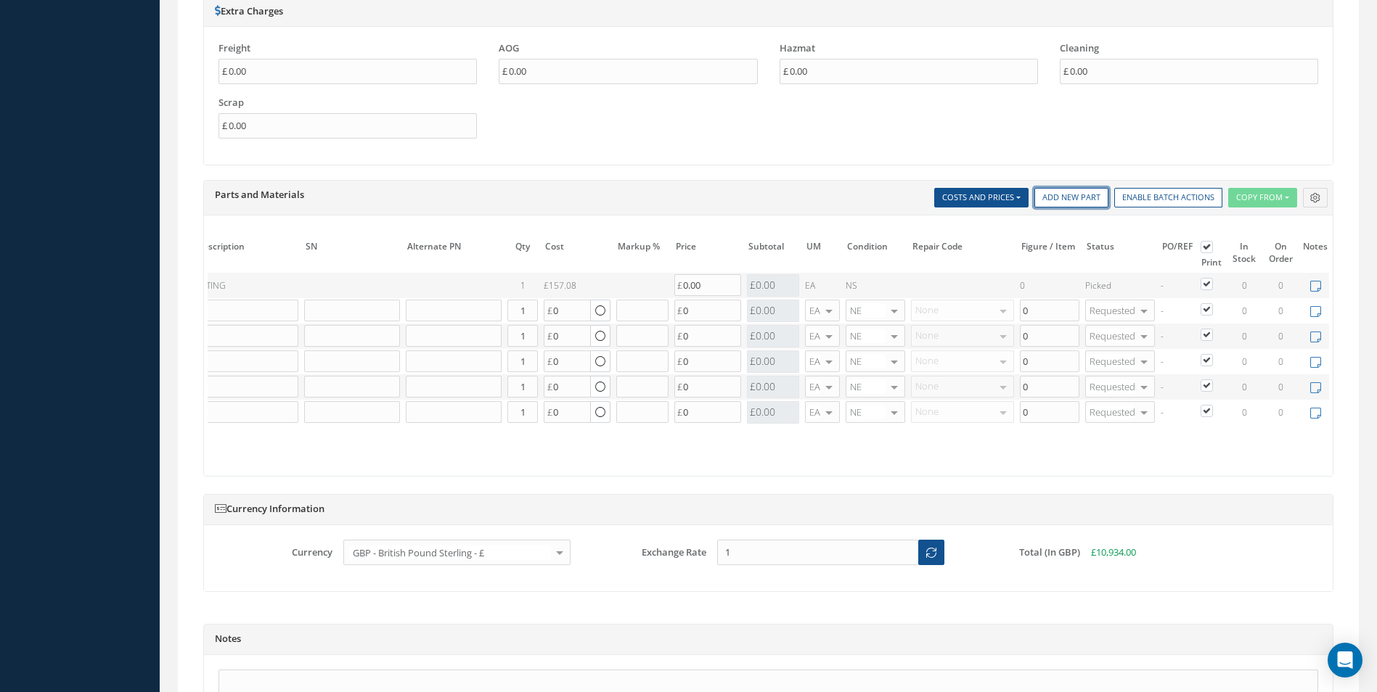
scroll to position [0, 0]
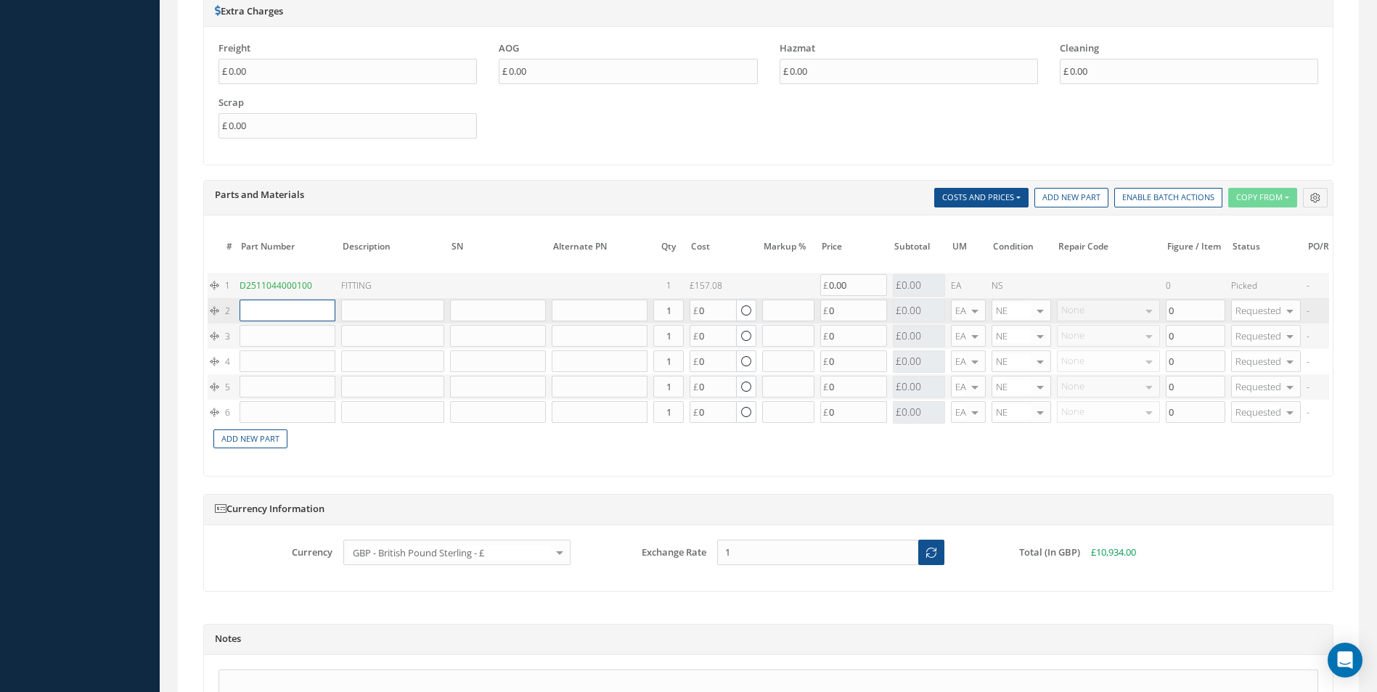
click at [290, 313] on input "text" at bounding box center [287, 311] width 96 height 22
paste input "192805-0150N"
type input "192805-0150N"
click at [318, 339] on div "BUFFER - STABILUS LIFT-O-MAT" at bounding box center [353, 345] width 78 height 37
type input "BUFFER - STABILUS LIFT-O-MAT"
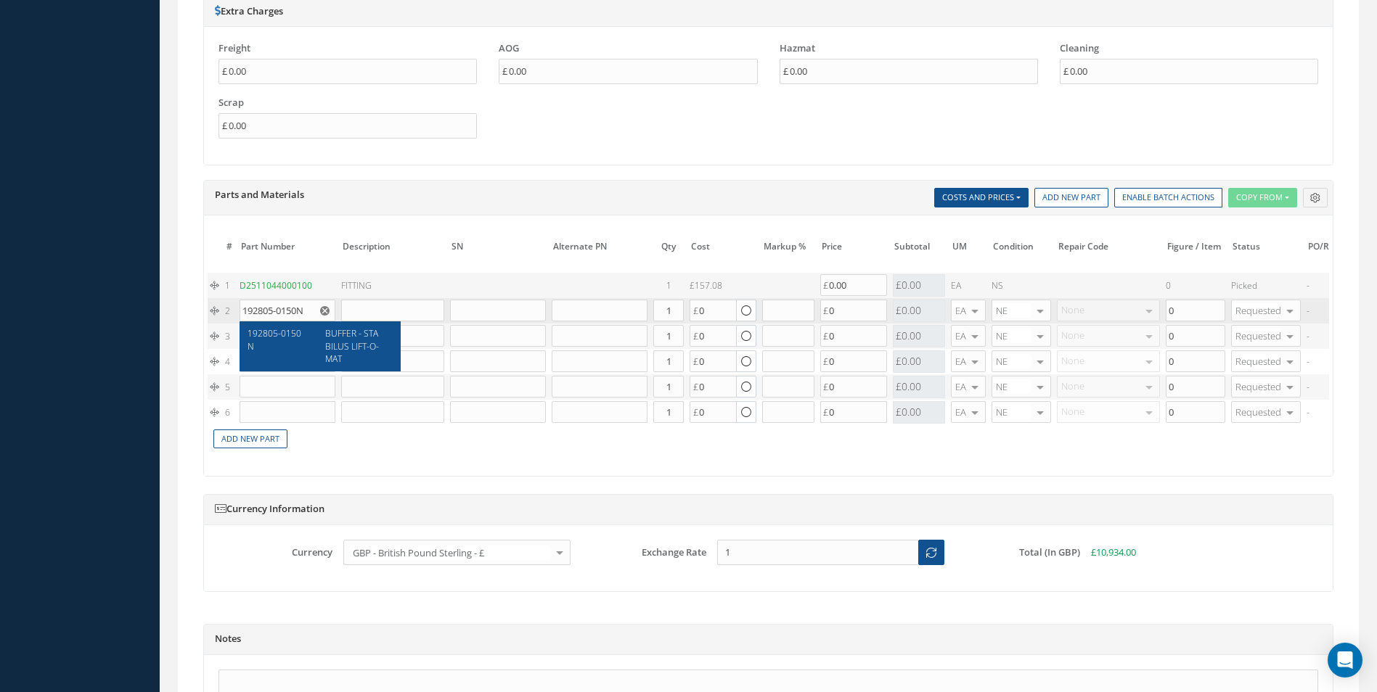
type input "8.59"
click at [297, 339] on input "text" at bounding box center [287, 336] width 96 height 22
paste input "D2511044420000"
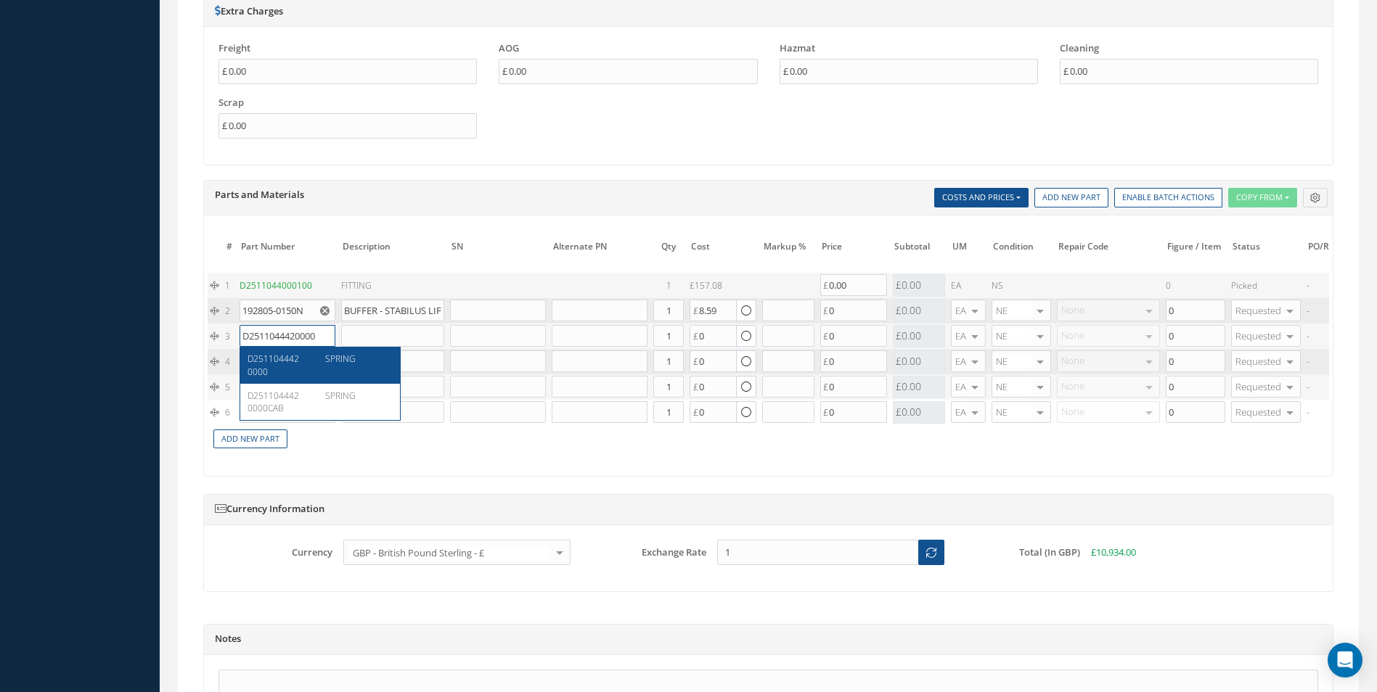
type input "D2511044420000"
click at [321, 365] on div "SPRING" at bounding box center [353, 365] width 78 height 25
type input "SPRING"
type input "45.55"
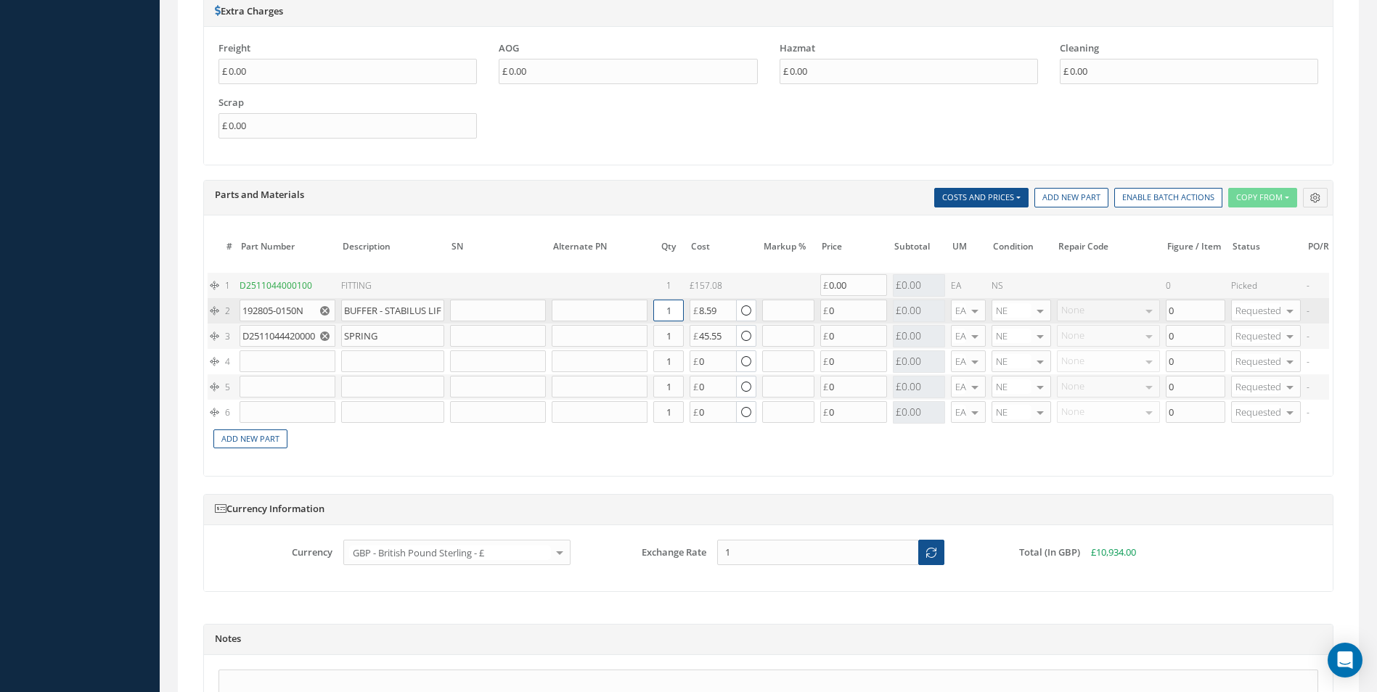
click at [671, 308] on input "1" at bounding box center [668, 311] width 30 height 22
type input "2"
click at [671, 340] on input "1" at bounding box center [668, 336] width 30 height 22
type input "2"
click at [271, 374] on td at bounding box center [288, 386] width 102 height 25
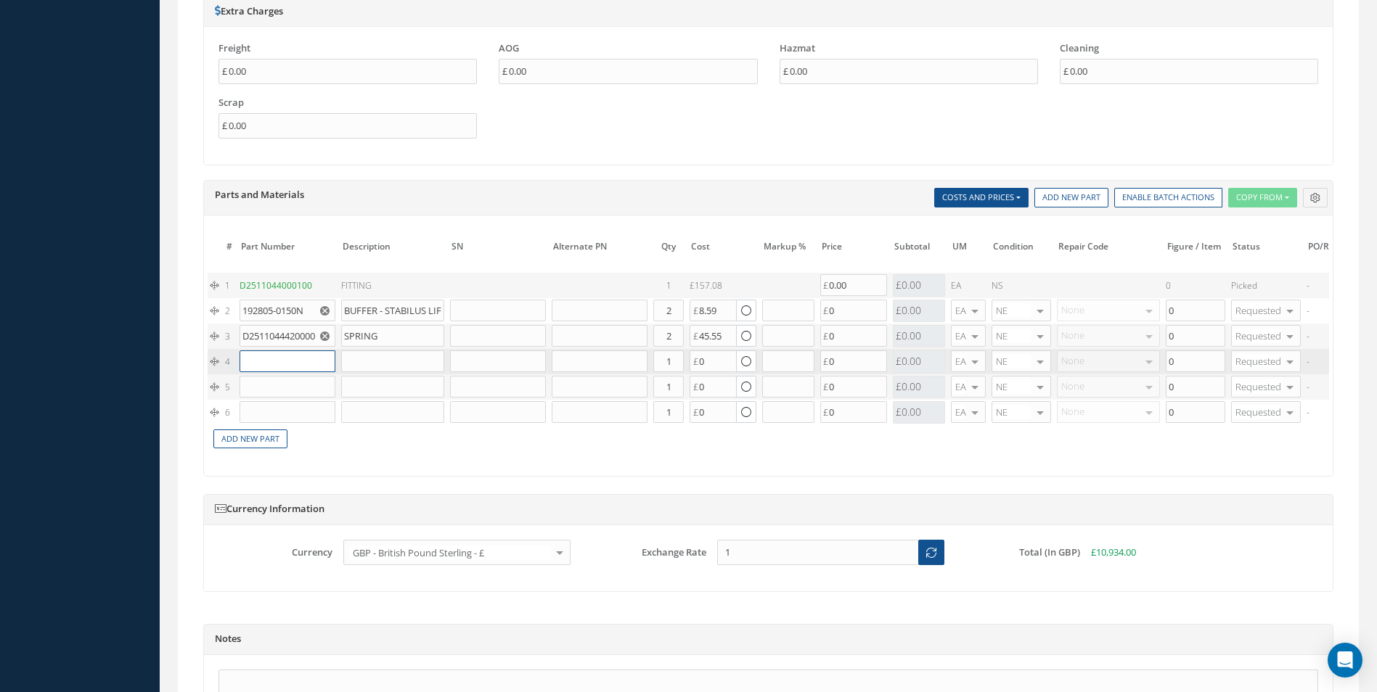
click at [266, 355] on input "text" at bounding box center [287, 362] width 96 height 22
paste input "MS24665-69"
type input "MS24665-69"
click at [325, 384] on span "PIN" at bounding box center [332, 384] width 14 height 12
type input "PIN"
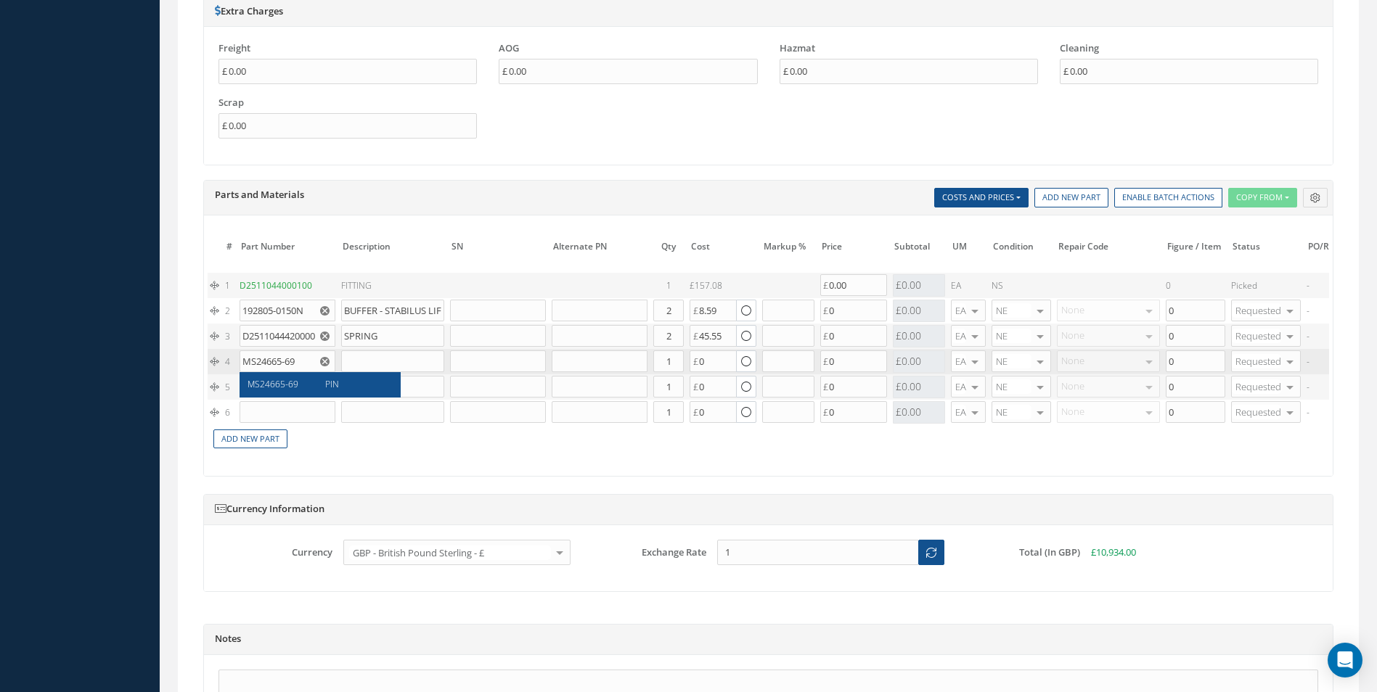
type input "0.07"
click at [679, 360] on input "1" at bounding box center [668, 362] width 30 height 22
type input "4"
click at [268, 386] on input "text" at bounding box center [287, 387] width 96 height 22
paste input "NAS1102-3-10"
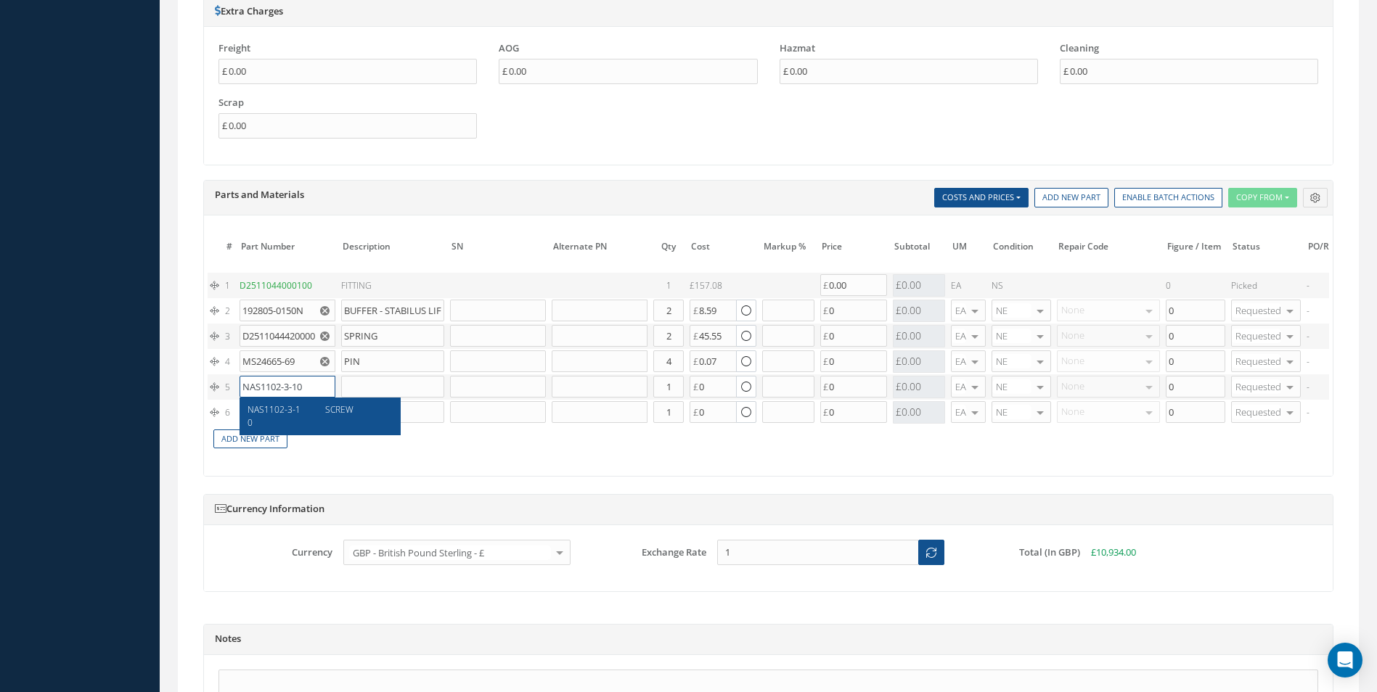
type input "NAS1102-3-10"
click at [310, 405] on div "NAS1102-3-10" at bounding box center [280, 416] width 67 height 25
type input "SCREW"
type input "0.14"
click at [676, 390] on input "1" at bounding box center [668, 387] width 30 height 22
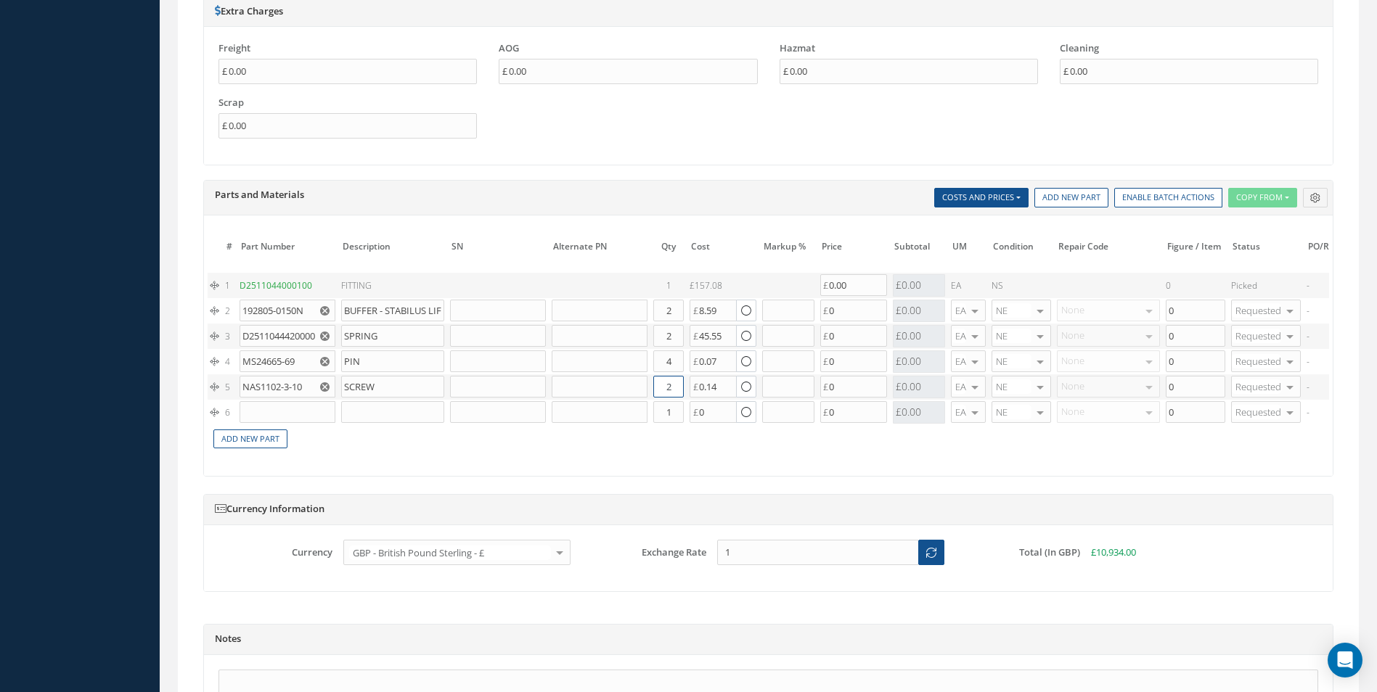
type input "2"
click at [270, 403] on input "text" at bounding box center [287, 412] width 96 height 22
paste input "NSA5319-02-15"
type input "NSA5319-02-15"
click at [350, 436] on div "PIN" at bounding box center [353, 441] width 78 height 25
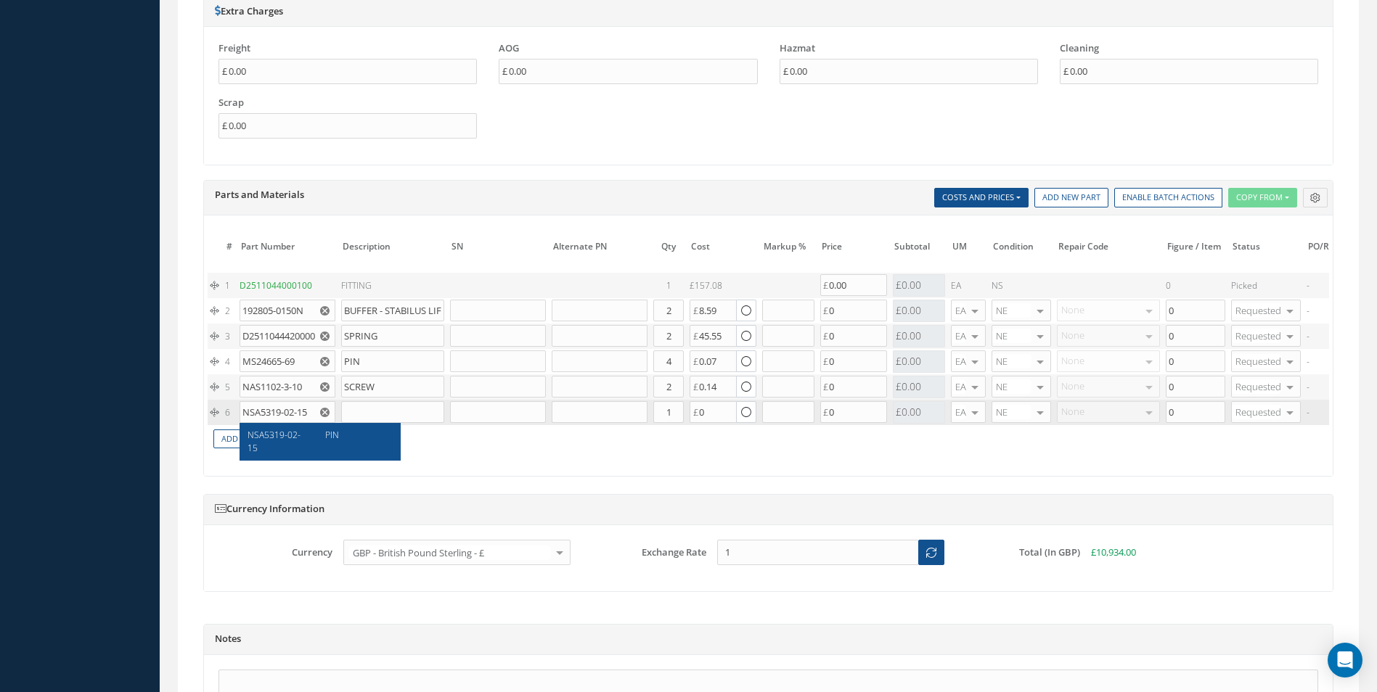
type input "PIN"
type input "3.46"
drag, startPoint x: 672, startPoint y: 411, endPoint x: 630, endPoint y: 411, distance: 42.1
click at [630, 411] on tr "6 NSA5319-02-15 PIN Part Number Description Qty in Stock Master Cost Master Sel…" at bounding box center [877, 412] width 1339 height 25
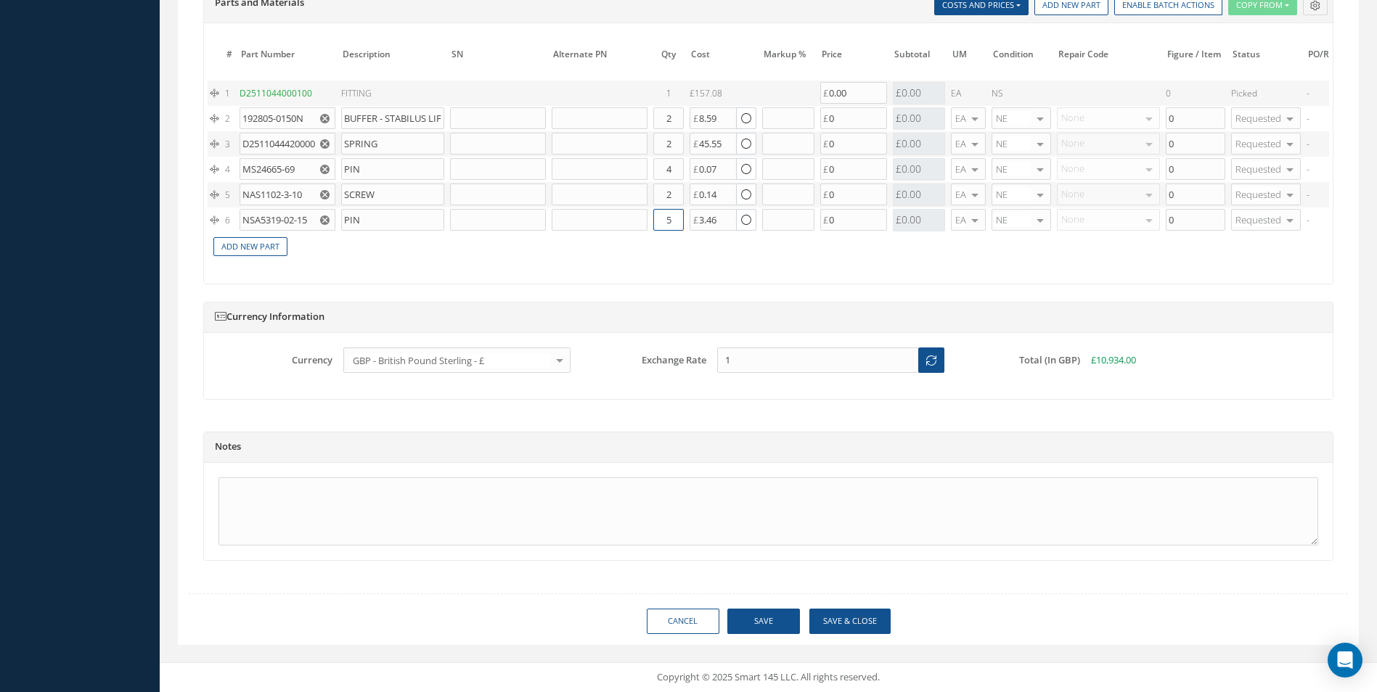
type input "5"
click at [748, 621] on button "Save" at bounding box center [763, 621] width 73 height 25
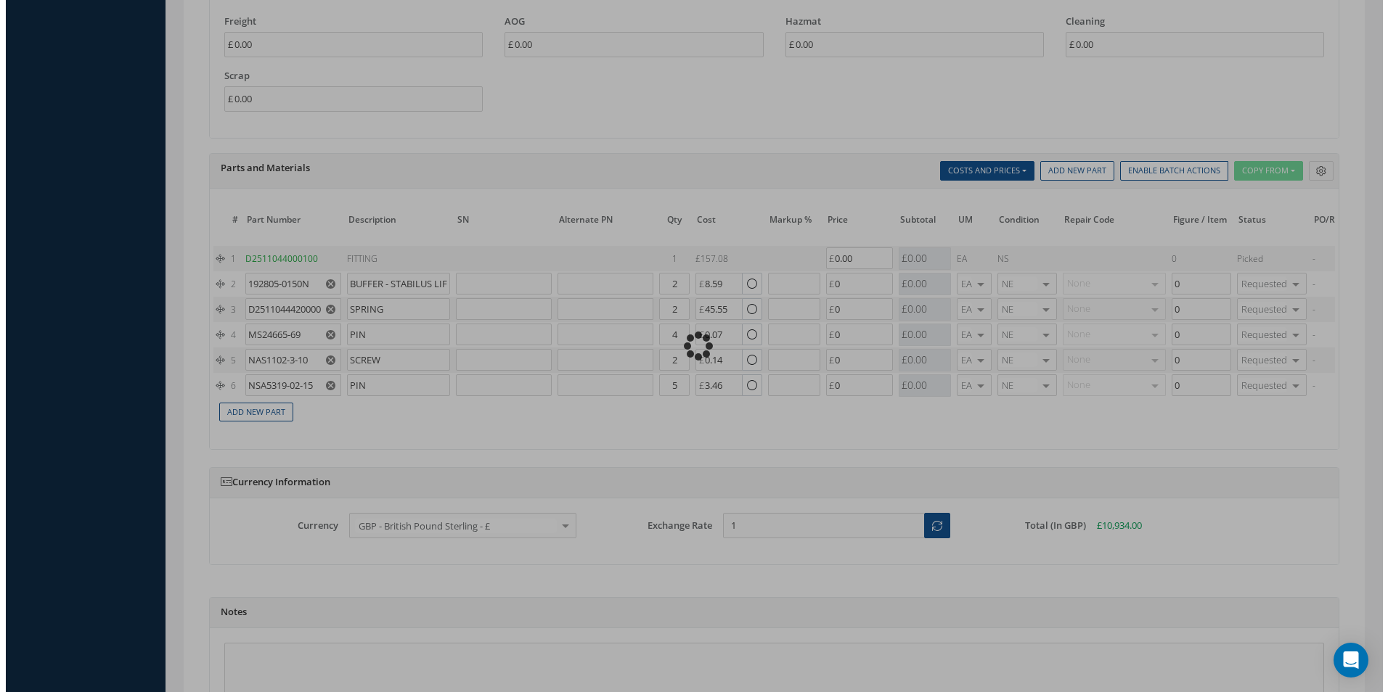
scroll to position [734, 0]
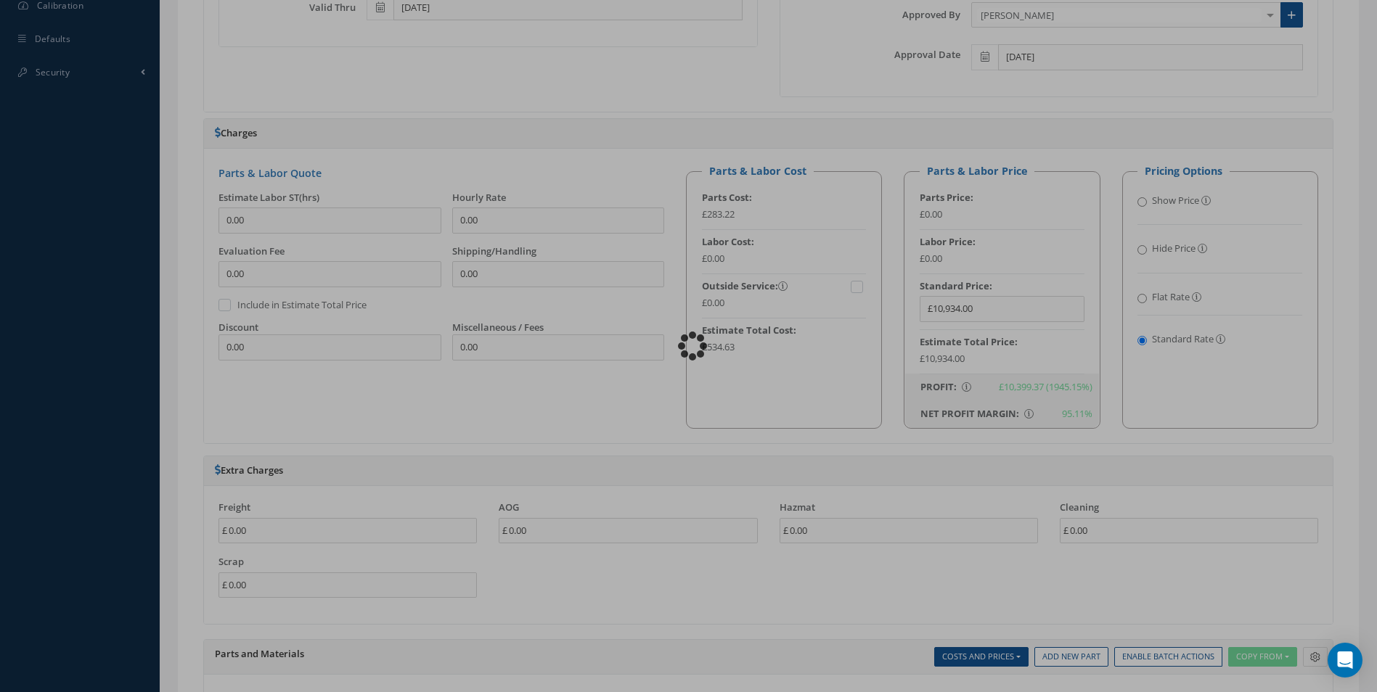
checkbox input "true"
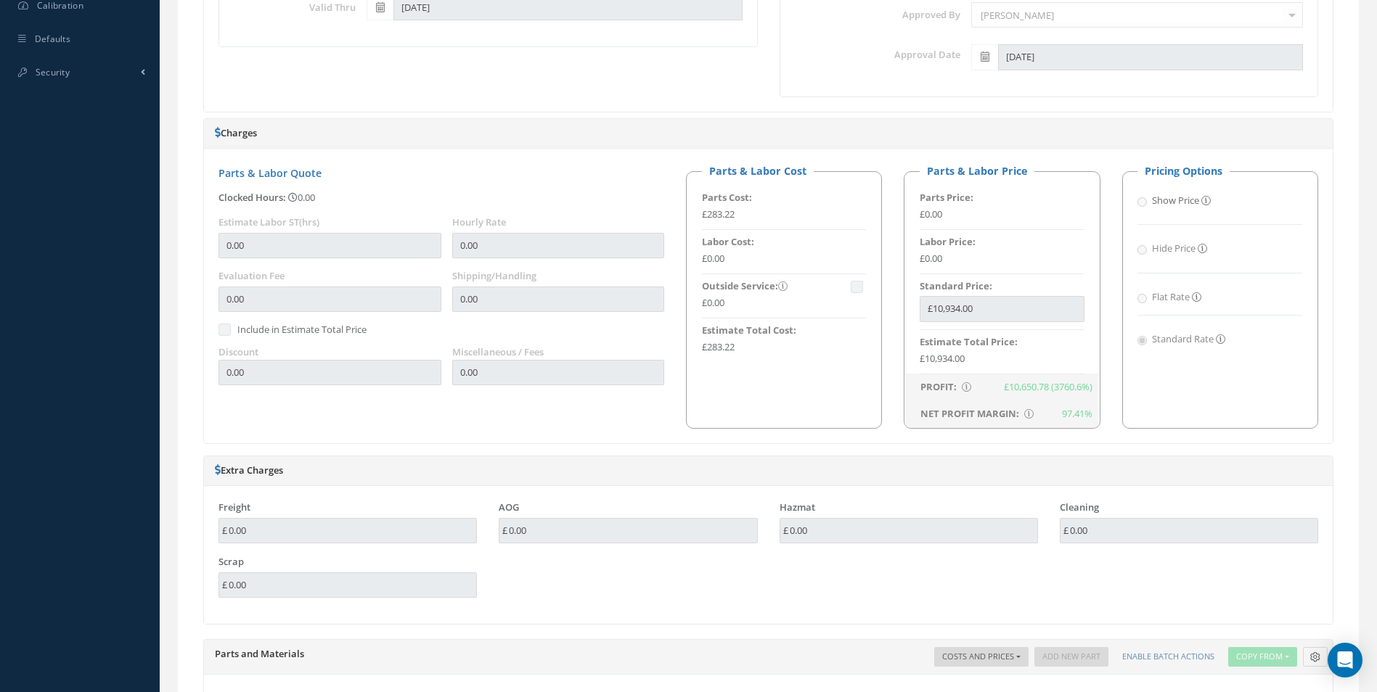
type input "AEROKNOW"
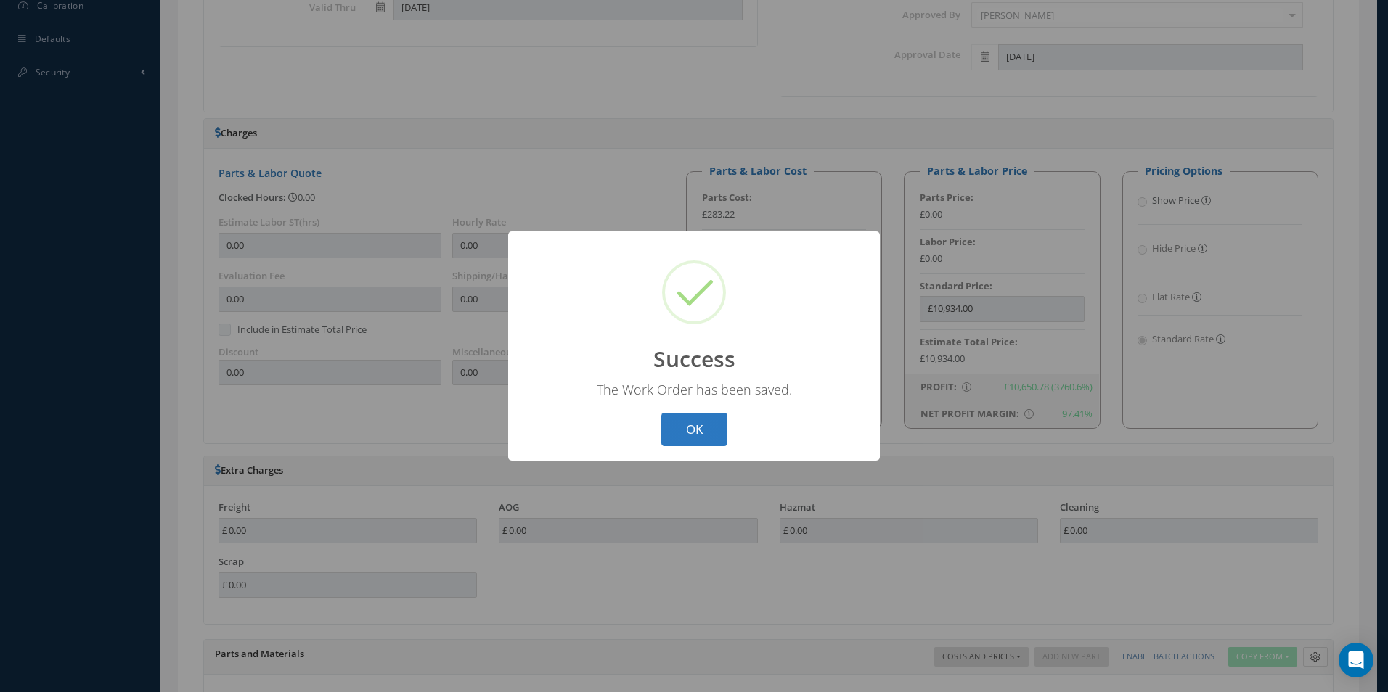
click at [695, 422] on button "OK" at bounding box center [694, 430] width 66 height 34
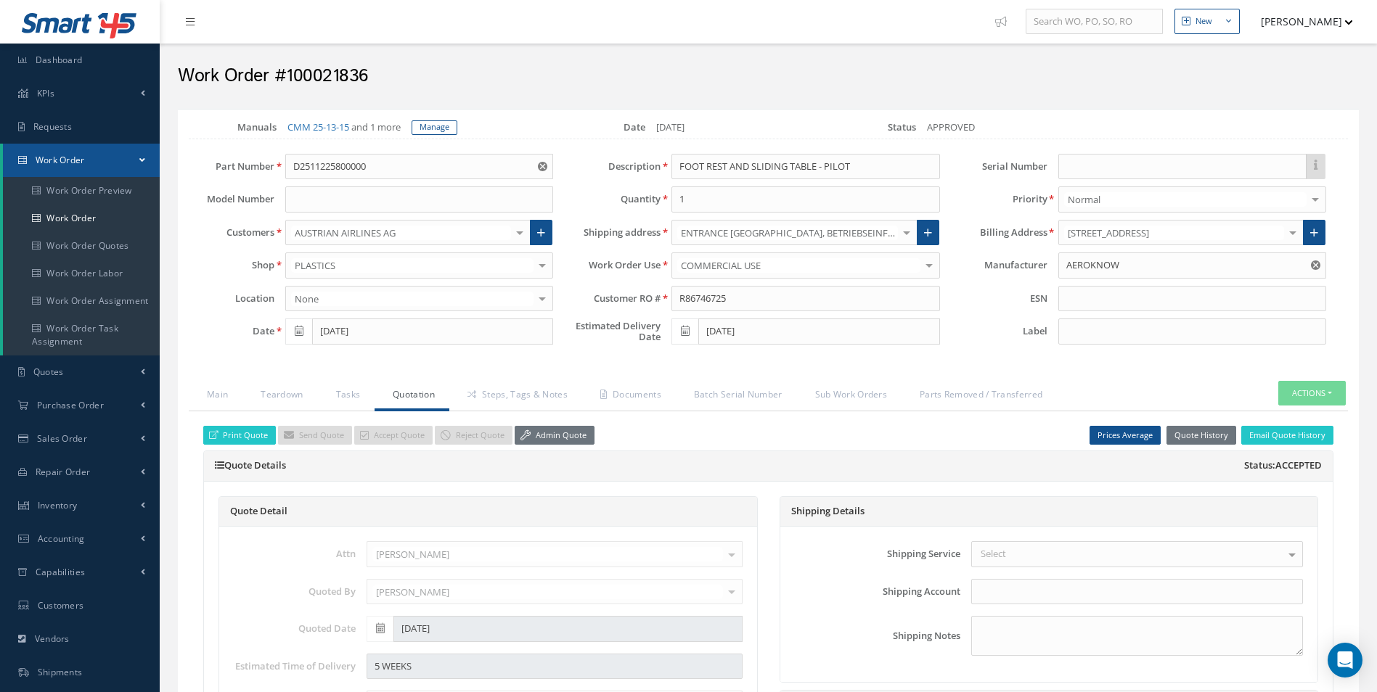
scroll to position [0, 0]
click at [1327, 396] on button "Actions" at bounding box center [1311, 394] width 67 height 25
click at [1278, 454] on link "Part Issue" at bounding box center [1290, 459] width 116 height 20
drag, startPoint x: 351, startPoint y: 161, endPoint x: 195, endPoint y: 152, distance: 155.6
click at [195, 152] on div "Manuals CMM 25-13-15 and 1 more Manage Date 08/11/2025 Status APPROVED Part Num…" at bounding box center [768, 237] width 1181 height 232
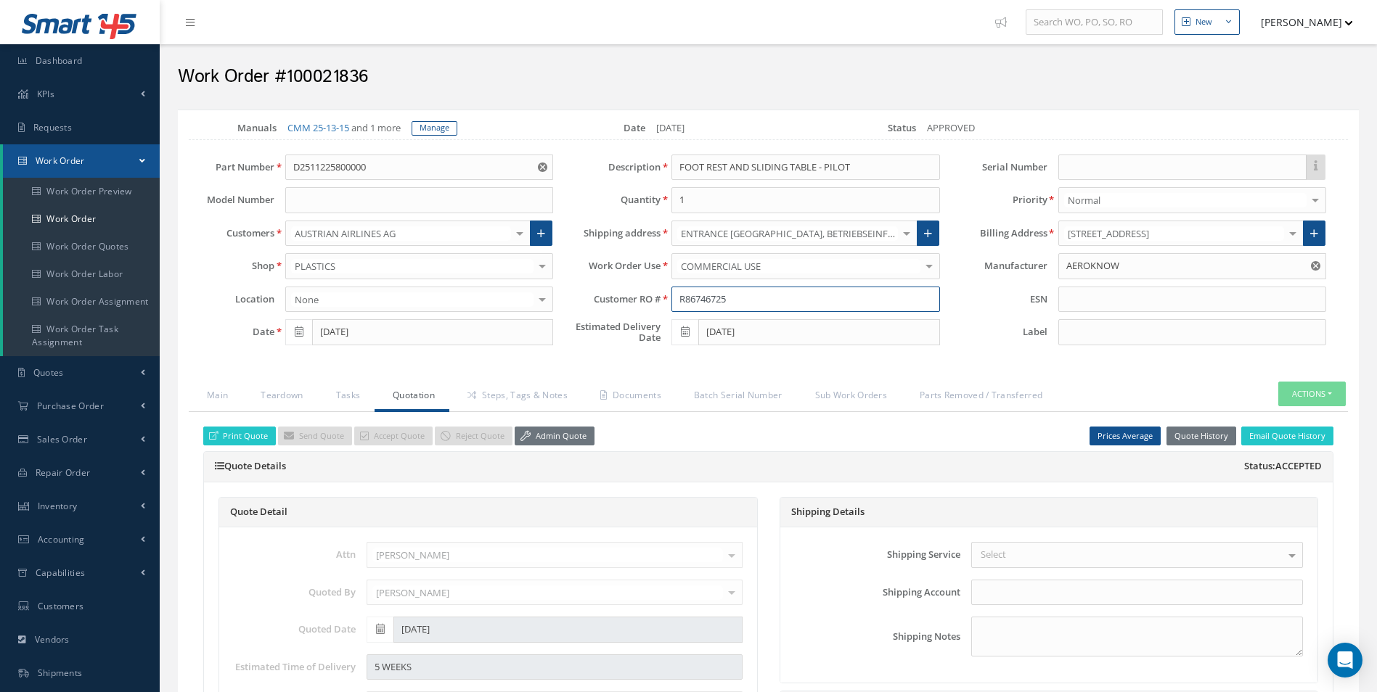
drag, startPoint x: 734, startPoint y: 307, endPoint x: 634, endPoint y: 317, distance: 100.7
click at [634, 317] on div "Description FOOT REST AND SLIDING TABLE - PILOT Quantity 1 Shipping address ENT…" at bounding box center [757, 254] width 386 height 198
click at [523, 401] on link "Steps, Tags & Notes" at bounding box center [515, 397] width 133 height 30
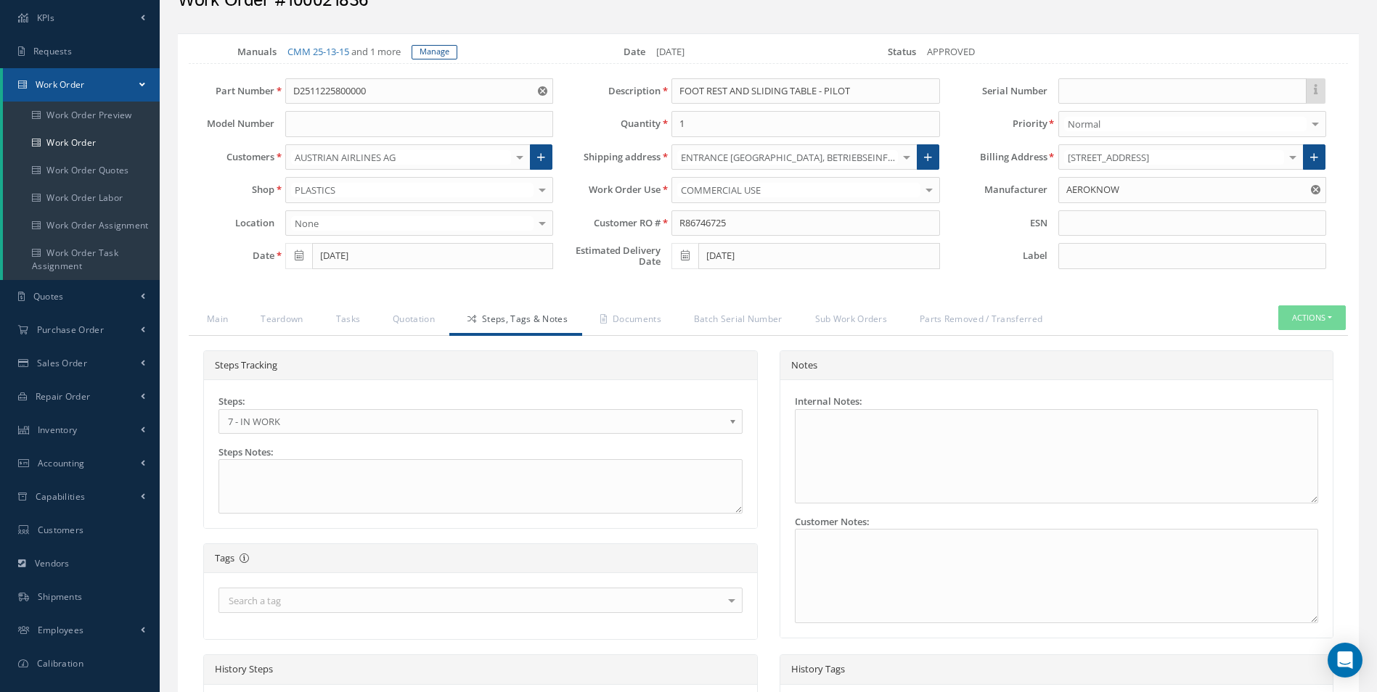
scroll to position [398, 0]
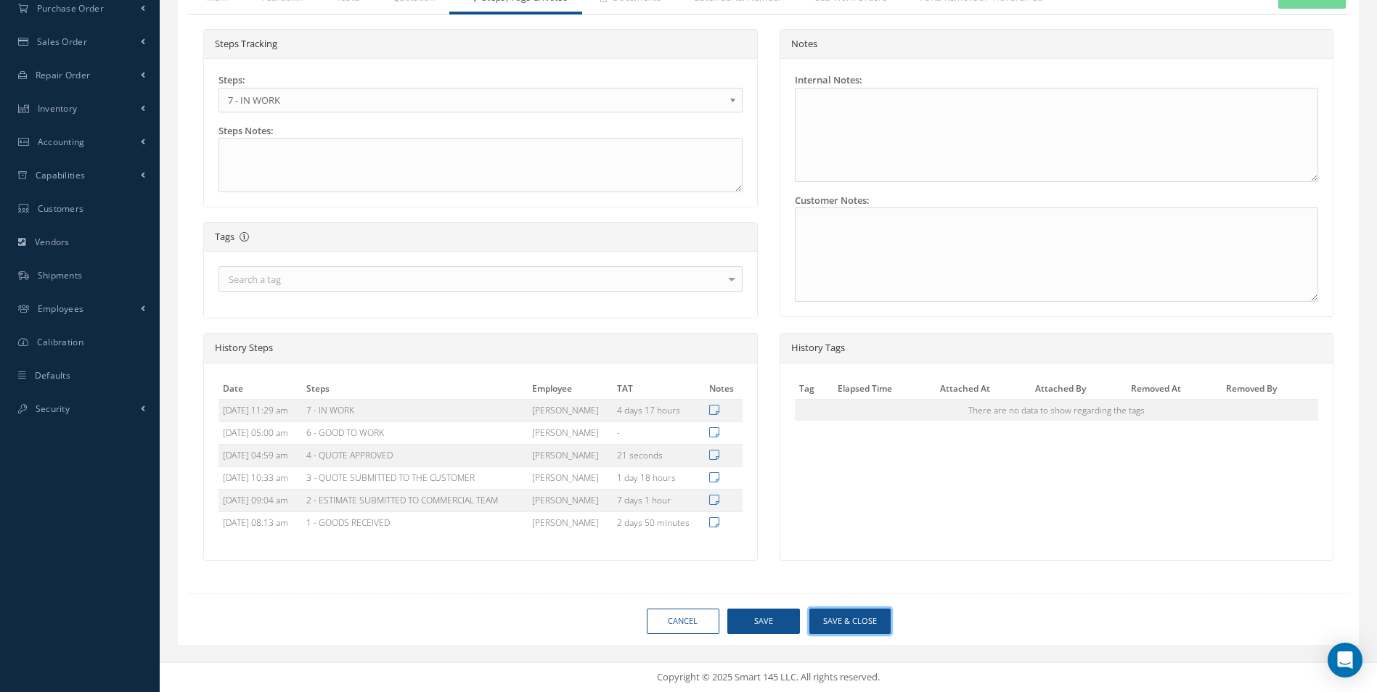
click at [829, 620] on button "Save & Close" at bounding box center [849, 621] width 81 height 25
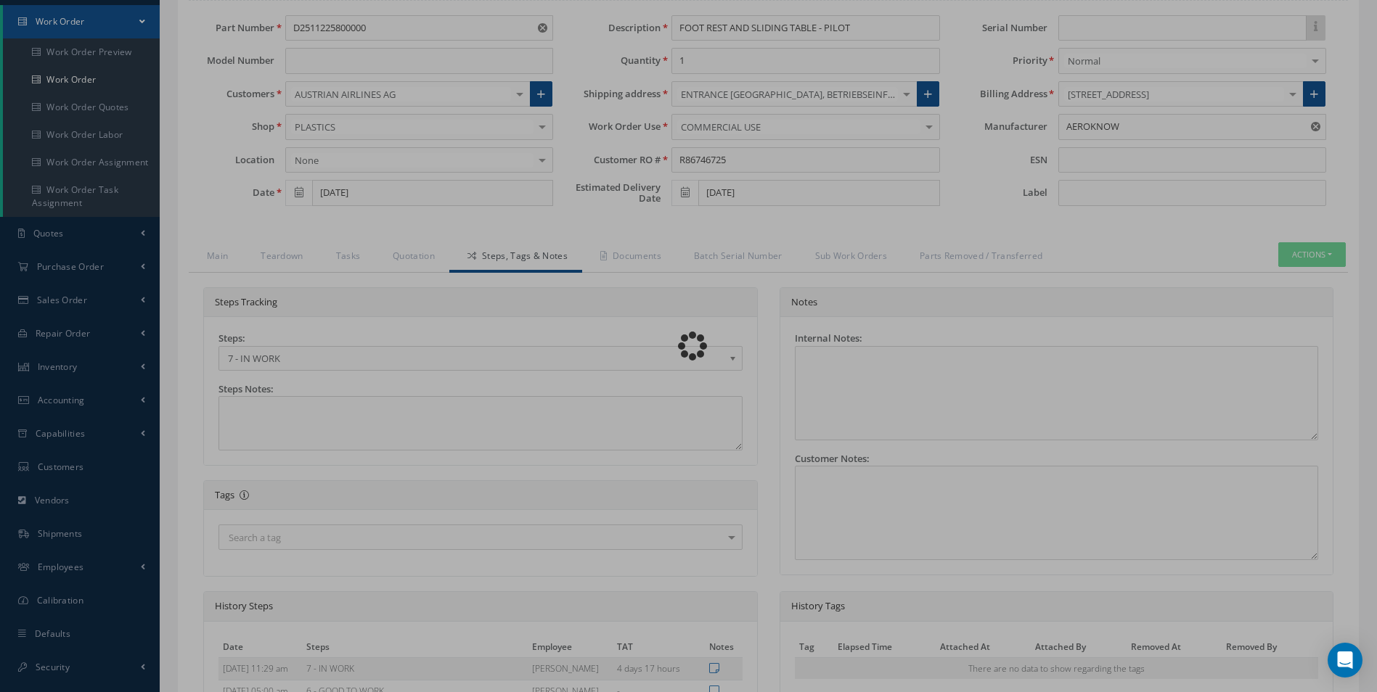
scroll to position [0, 0]
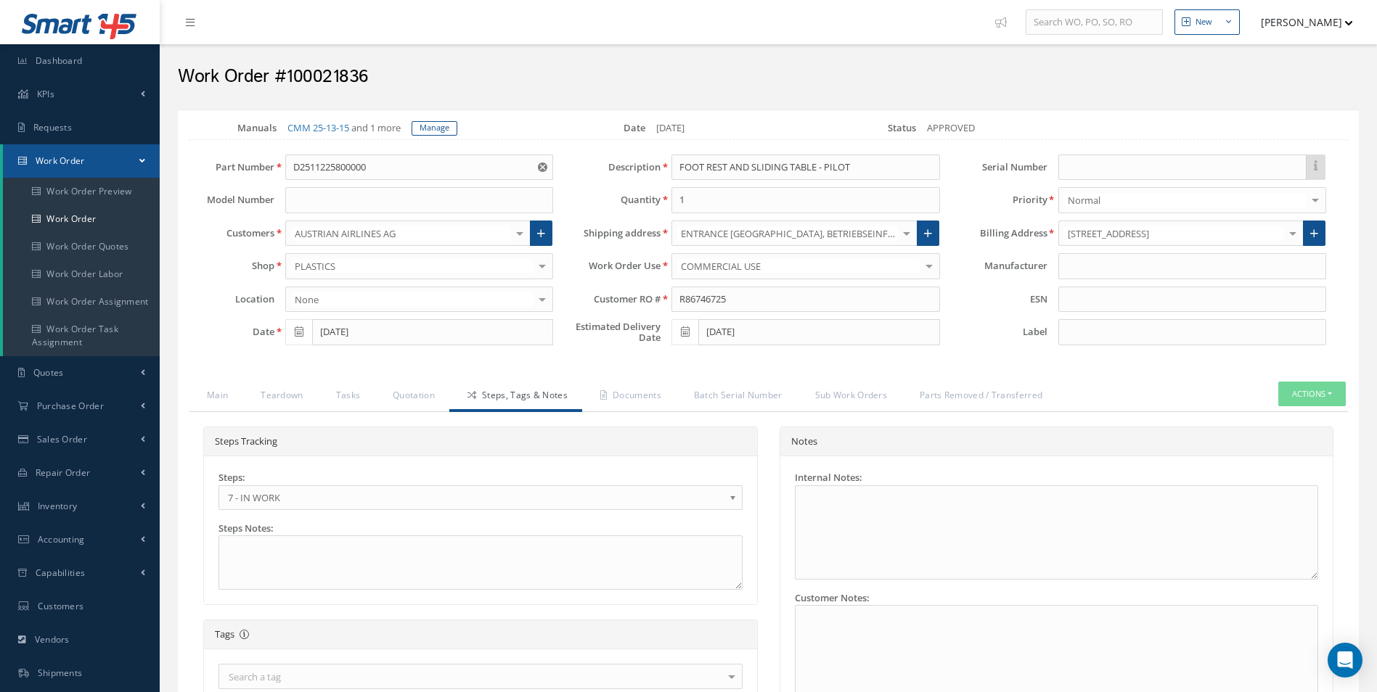
type input "AEROKNOW"
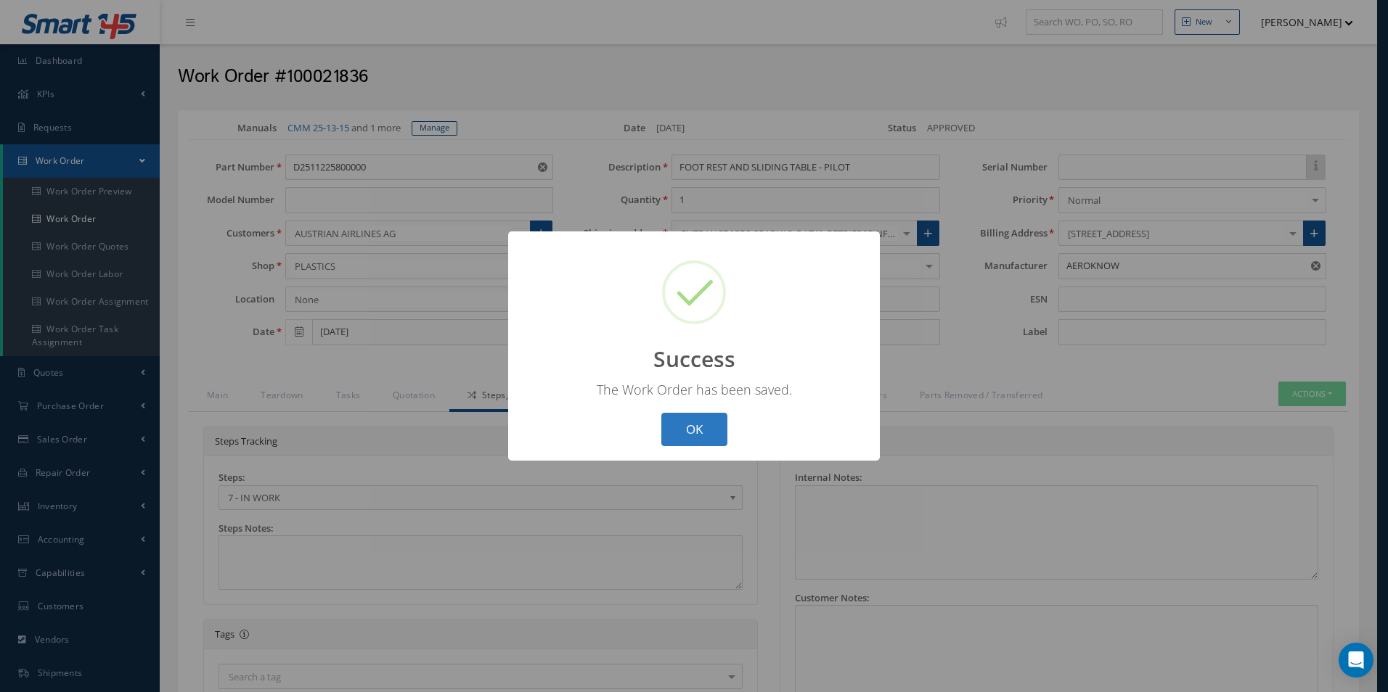
click at [697, 428] on button "OK" at bounding box center [694, 430] width 66 height 34
select select "25"
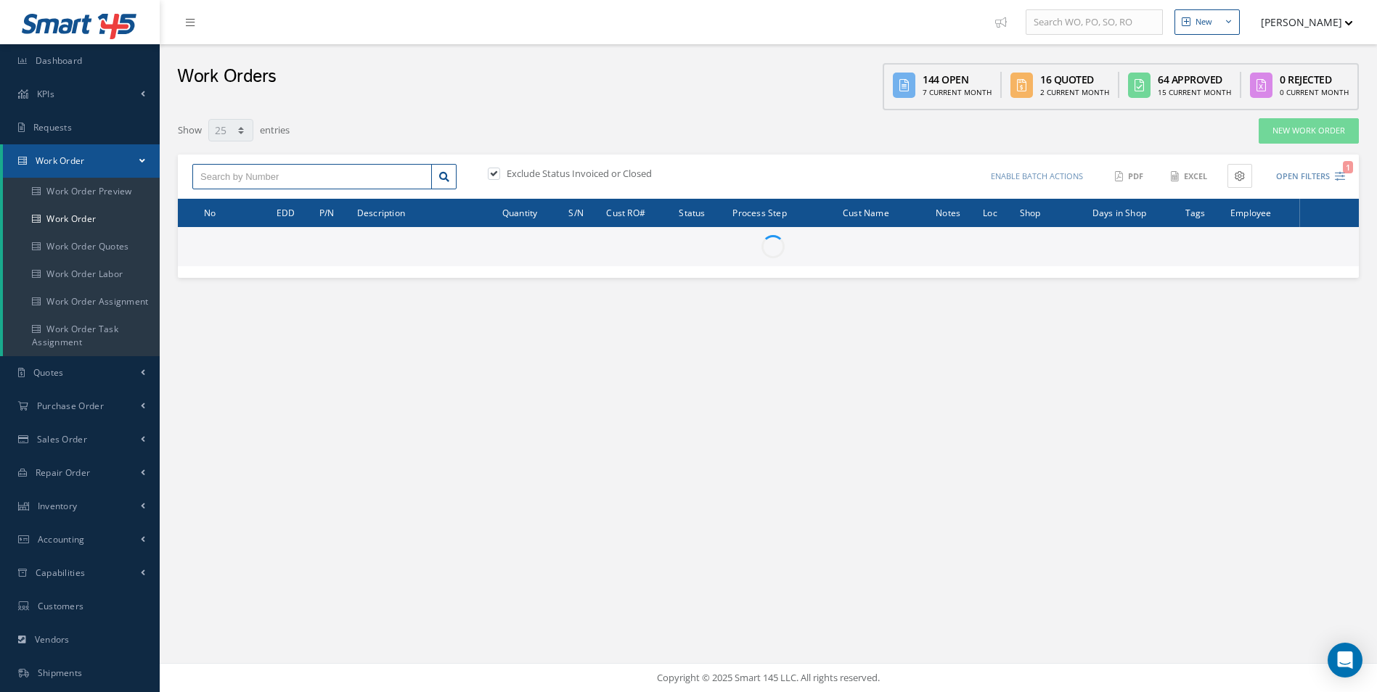
click at [254, 166] on input "text" at bounding box center [311, 177] width 239 height 26
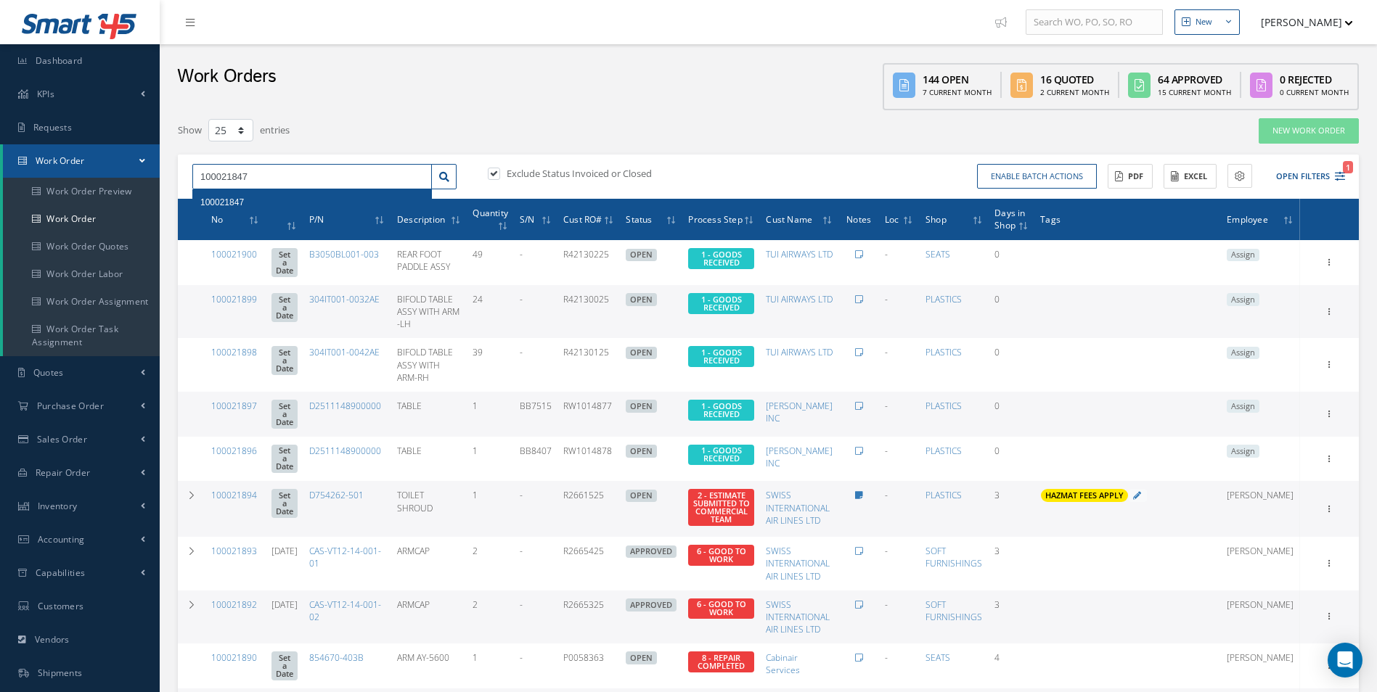
type input "100021847"
click at [229, 194] on div "100021847" at bounding box center [312, 202] width 238 height 26
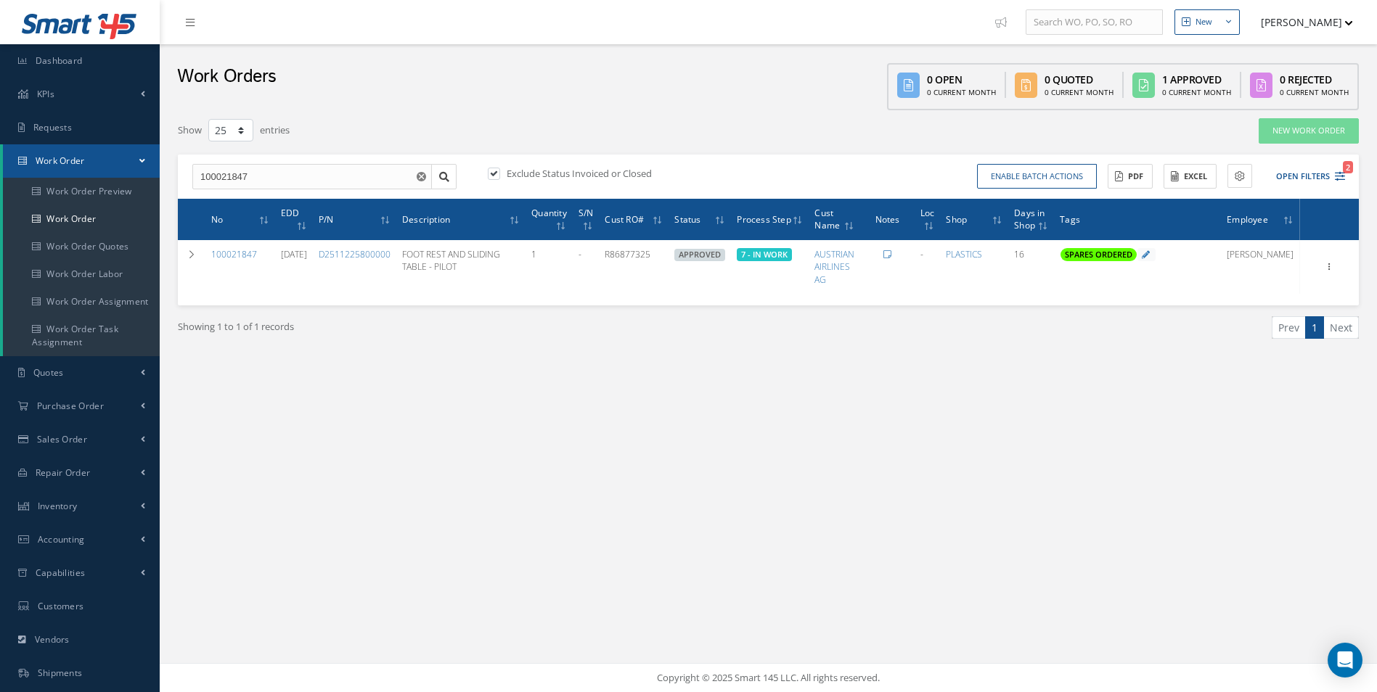
click at [702, 522] on div "New New Work Order New Purchase Order New Customer Quote New Sales Order New Re…" at bounding box center [768, 346] width 1217 height 692
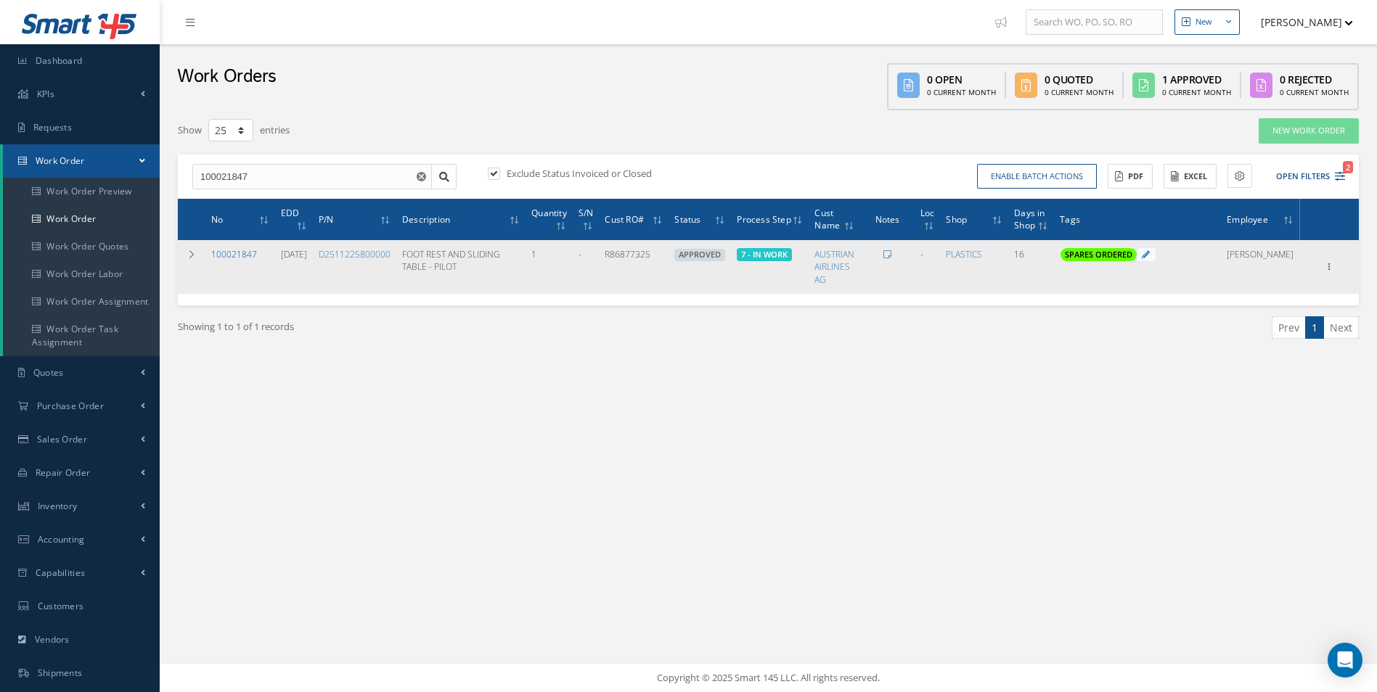
click at [248, 253] on link "100021847" at bounding box center [234, 254] width 46 height 12
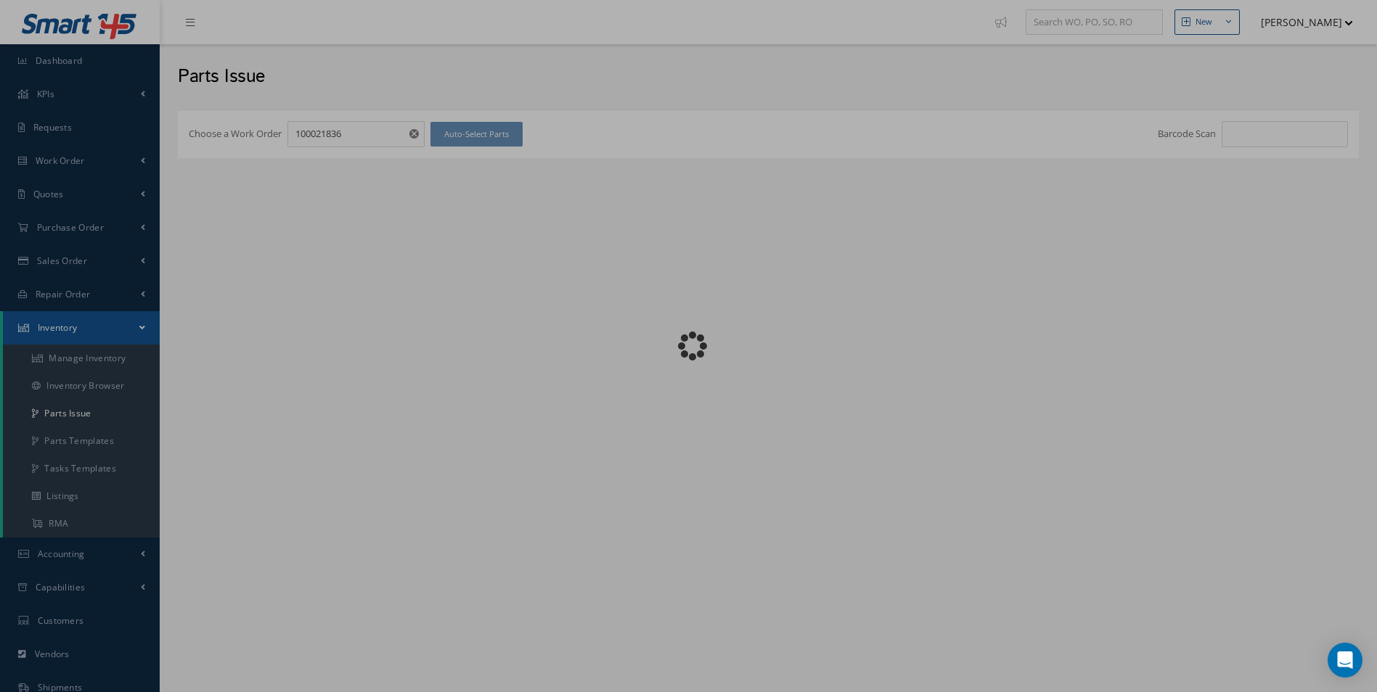
checkbox input "false"
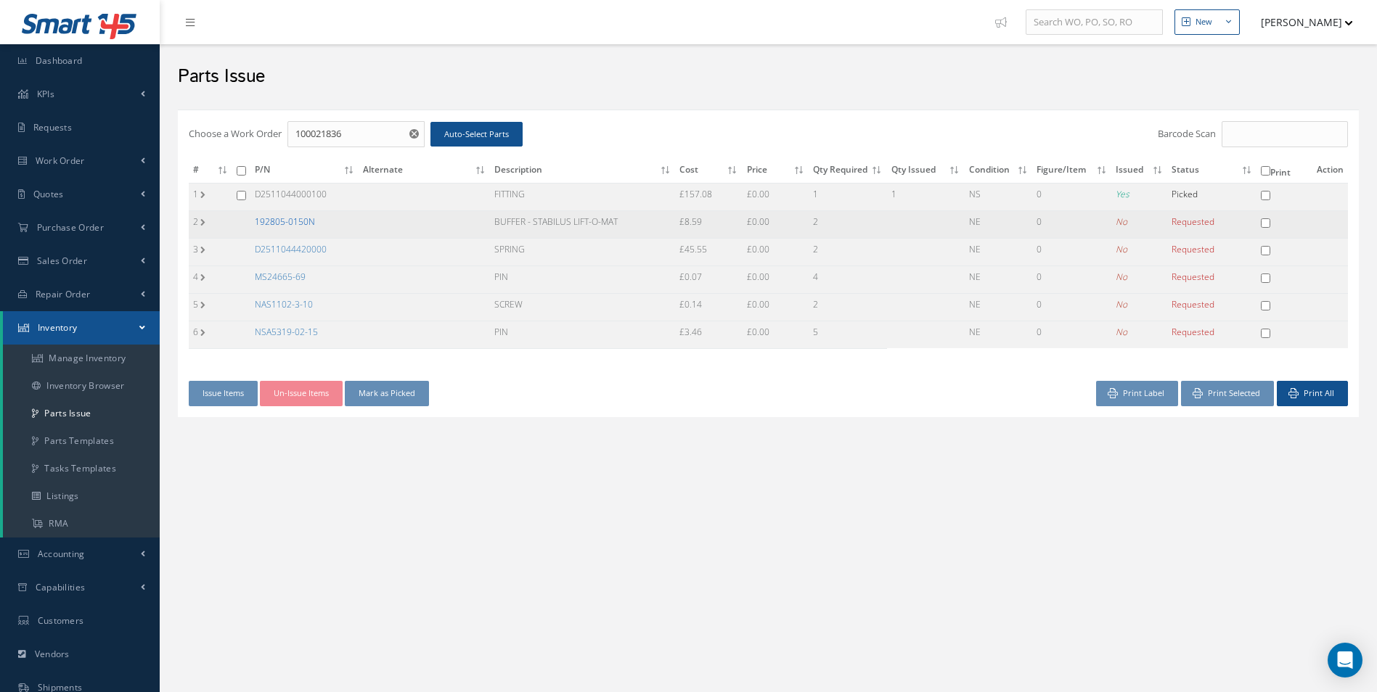
click at [298, 223] on link "192805-0150N" at bounding box center [285, 222] width 60 height 12
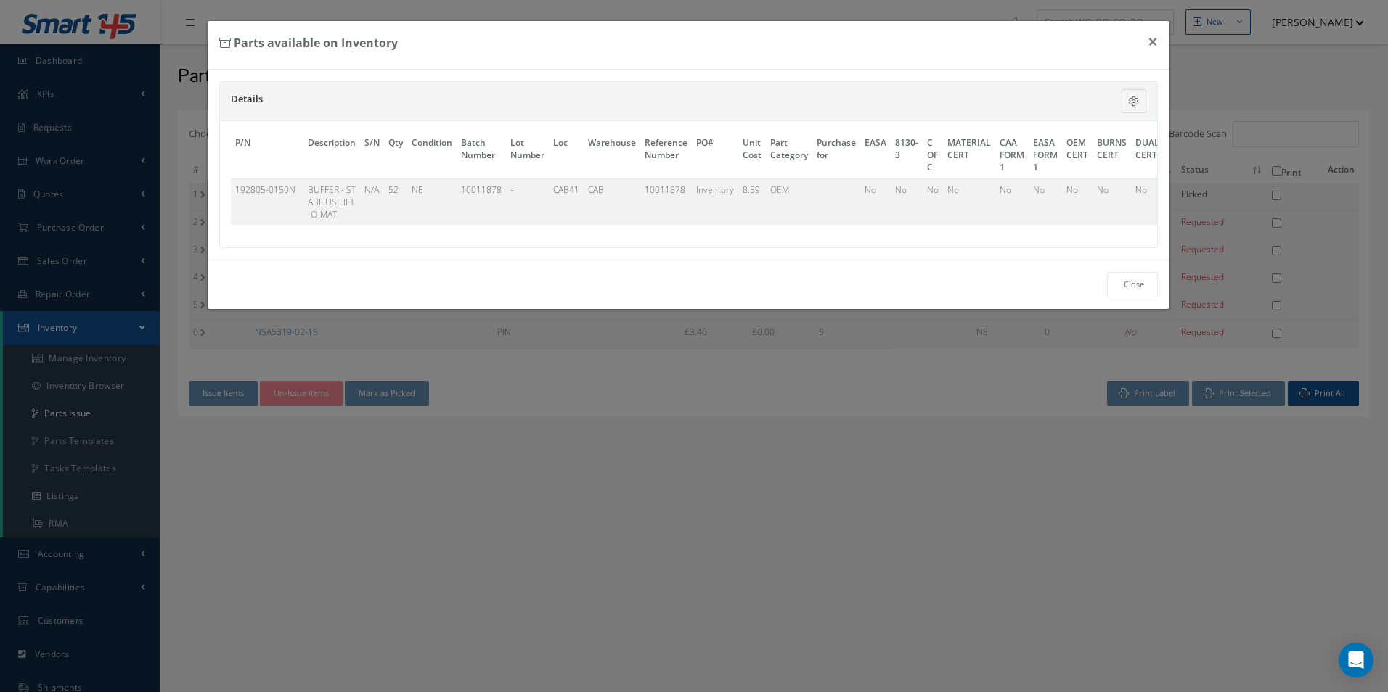
scroll to position [0, 337]
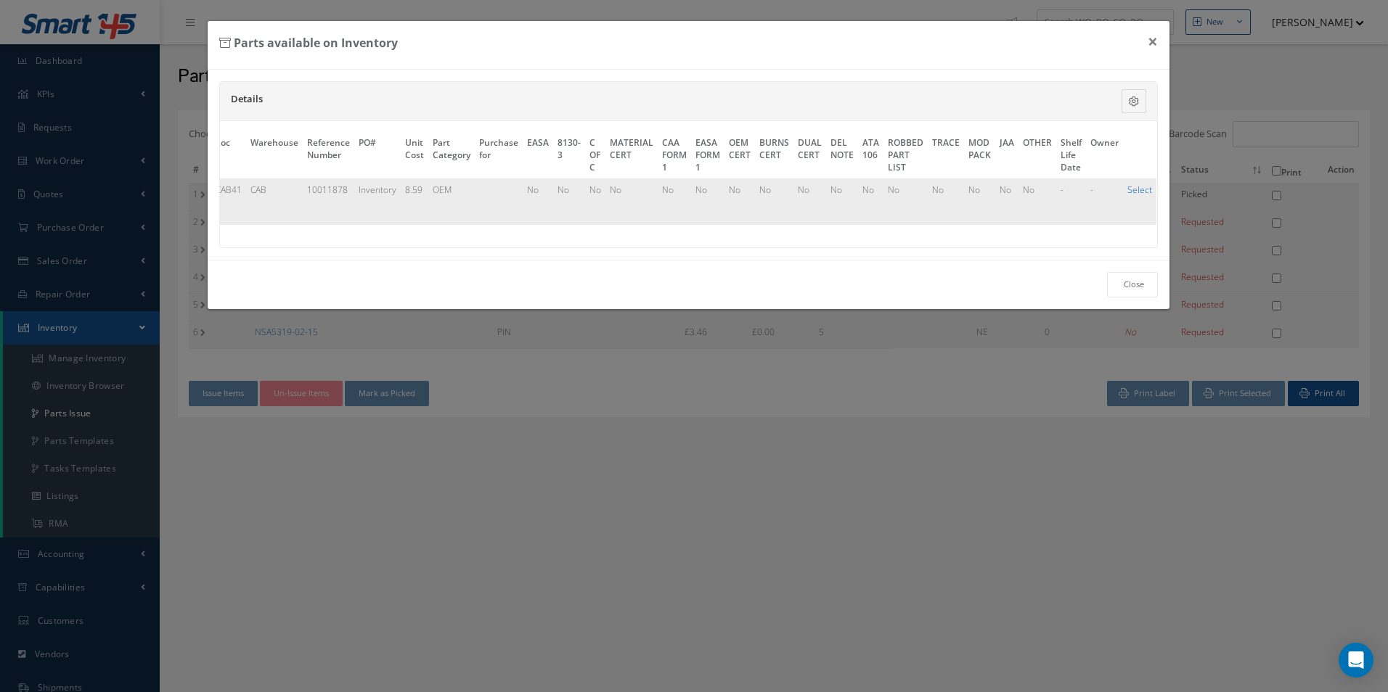
click at [1132, 192] on link "Select" at bounding box center [1139, 190] width 25 height 12
checkbox input "true"
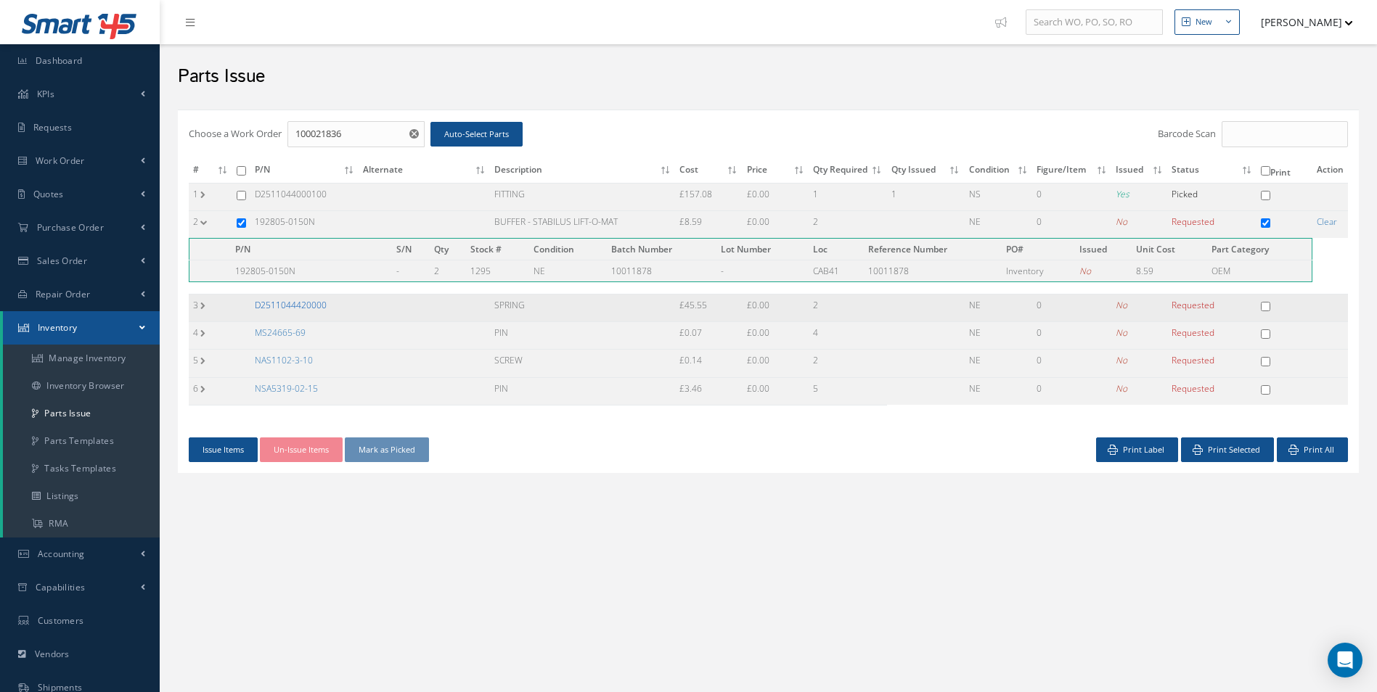
click at [311, 301] on link "D2511044420000" at bounding box center [291, 305] width 72 height 12
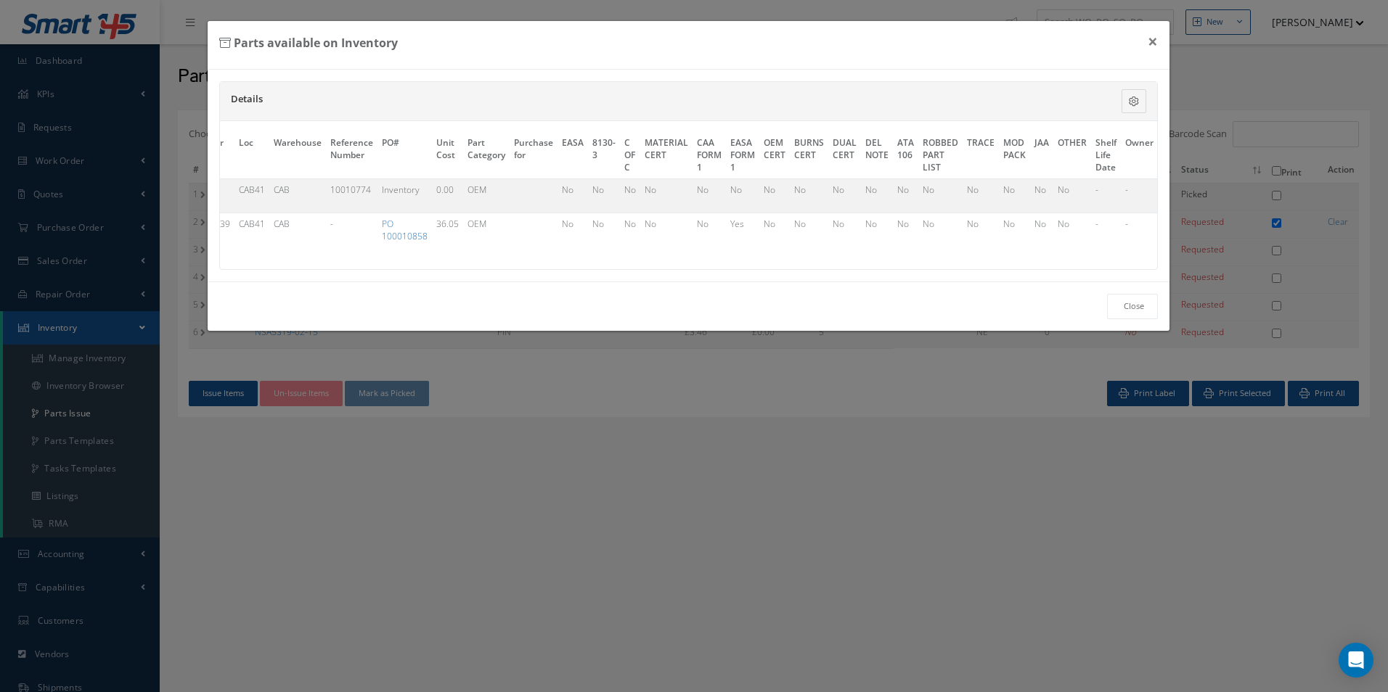
click at [503, 269] on div "P/N Description S/N Qty Condition Batch Number Lot Number Loc Warehouse Referen…" at bounding box center [689, 195] width 938 height 148
click at [1129, 185] on link "Select" at bounding box center [1141, 190] width 25 height 12
checkbox input "true"
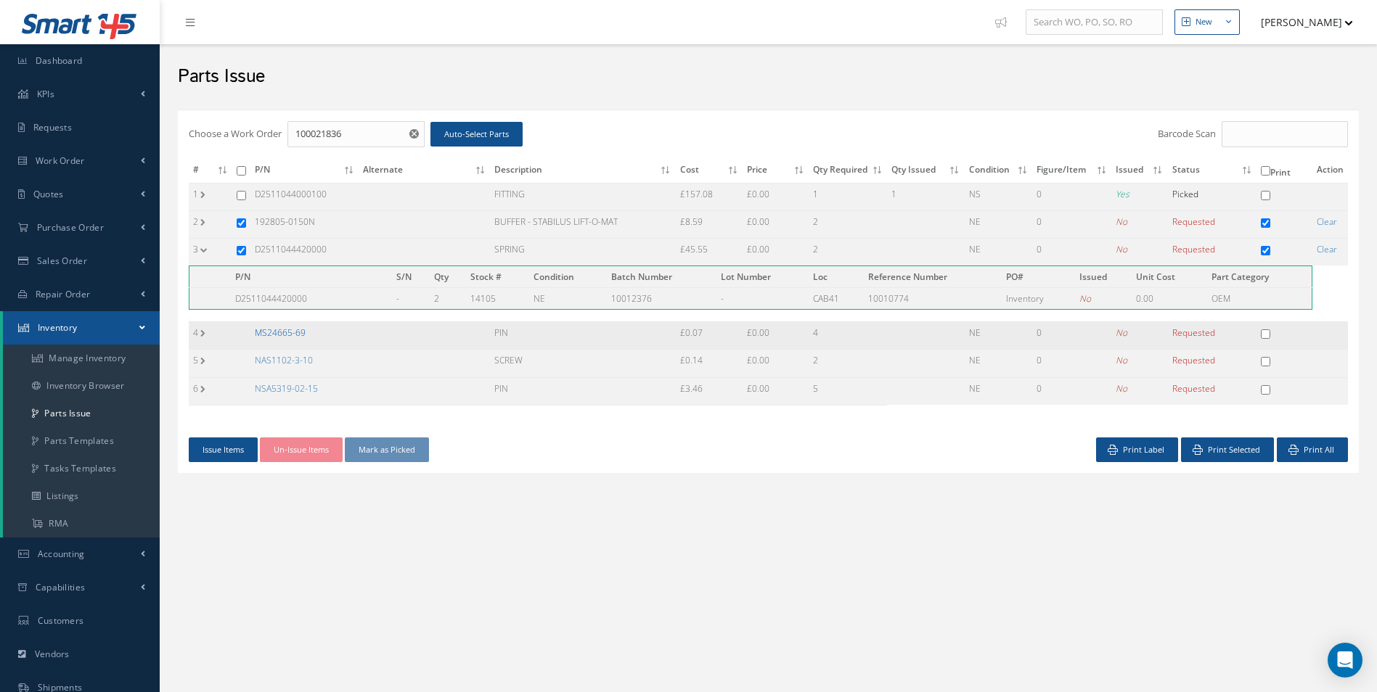
click at [296, 333] on link "MS24665-69" at bounding box center [280, 333] width 51 height 12
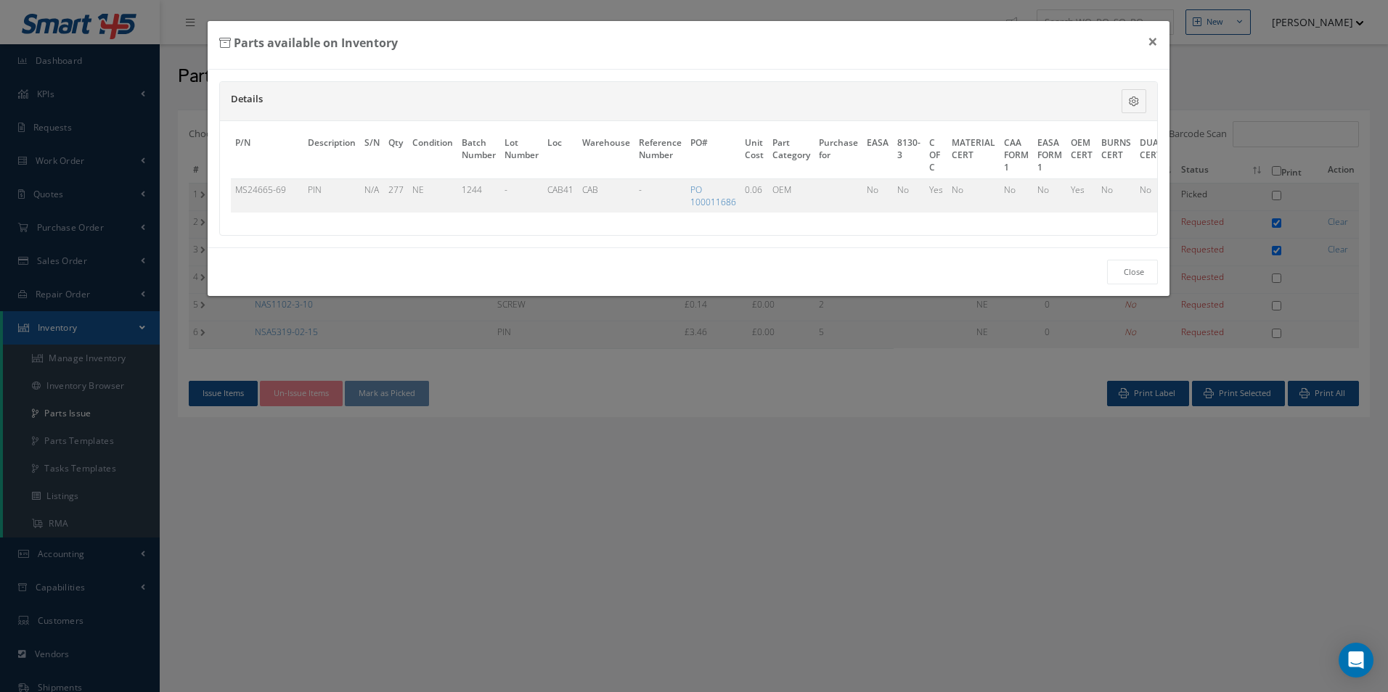
scroll to position [0, 343]
drag, startPoint x: 1139, startPoint y: 191, endPoint x: 1065, endPoint y: 202, distance: 74.1
click at [1138, 191] on link "Select" at bounding box center [1138, 190] width 25 height 12
checkbox input "true"
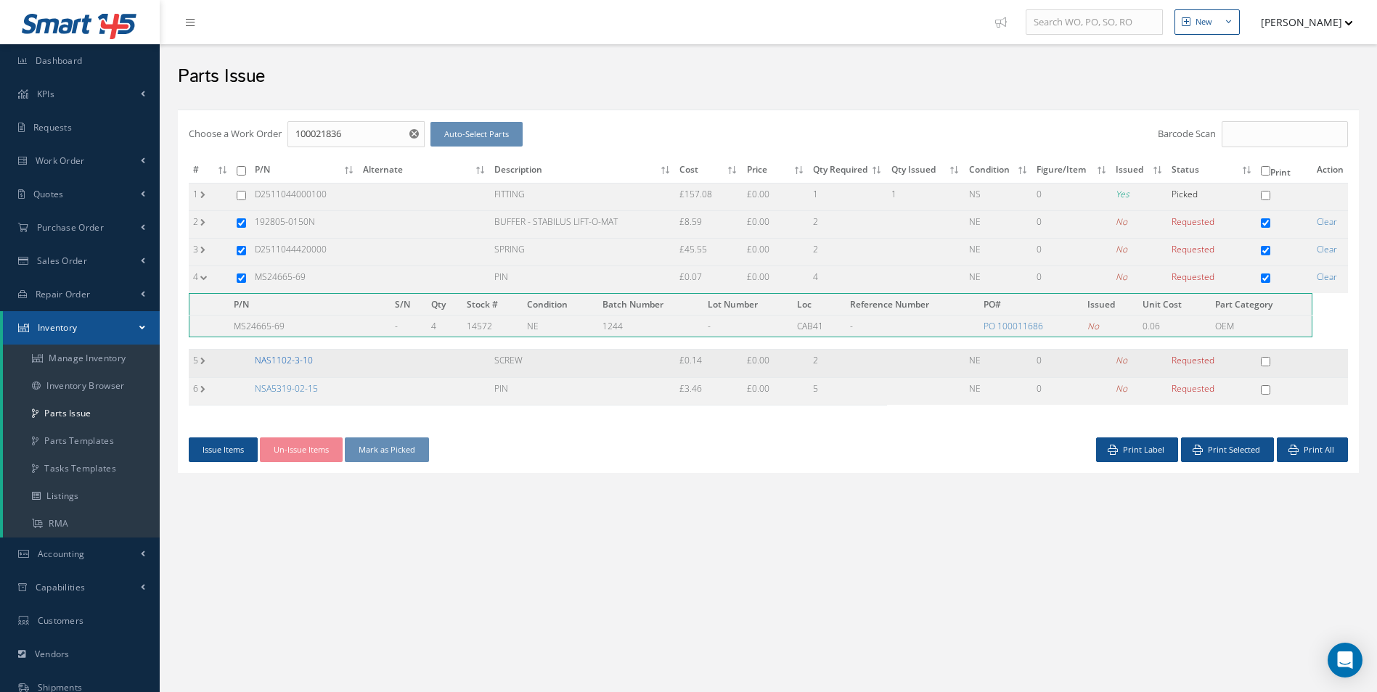
click at [279, 361] on link "NAS1102-3-10" at bounding box center [284, 360] width 58 height 12
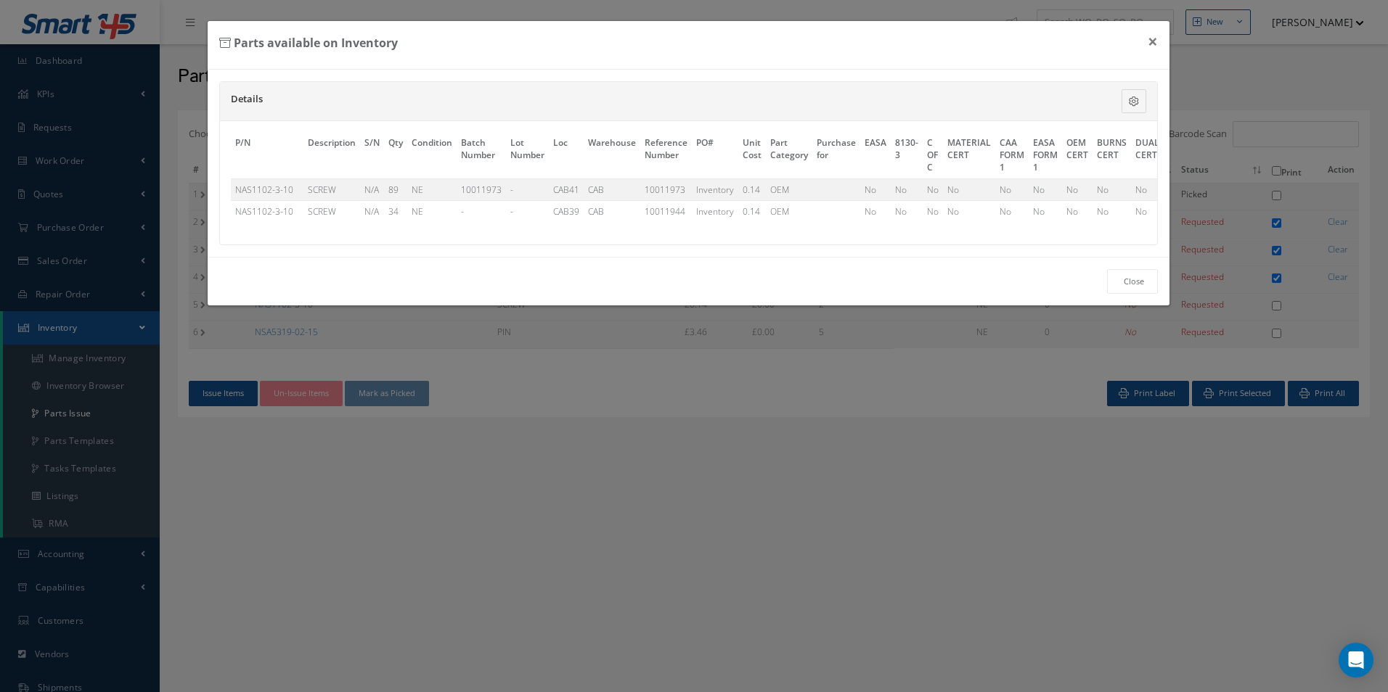
scroll to position [0, 337]
click at [1129, 193] on link "Select" at bounding box center [1139, 190] width 25 height 12
checkbox input "true"
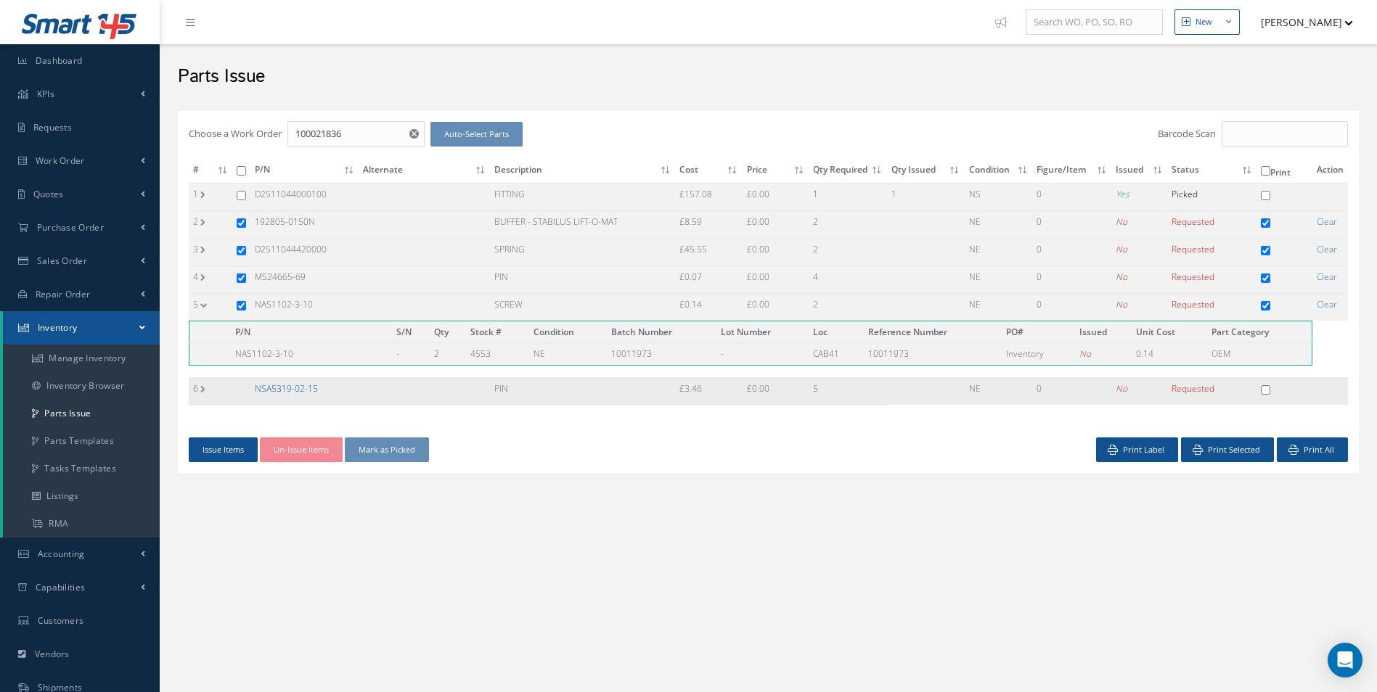
click at [306, 393] on link "NSA5319-02-15" at bounding box center [286, 388] width 63 height 12
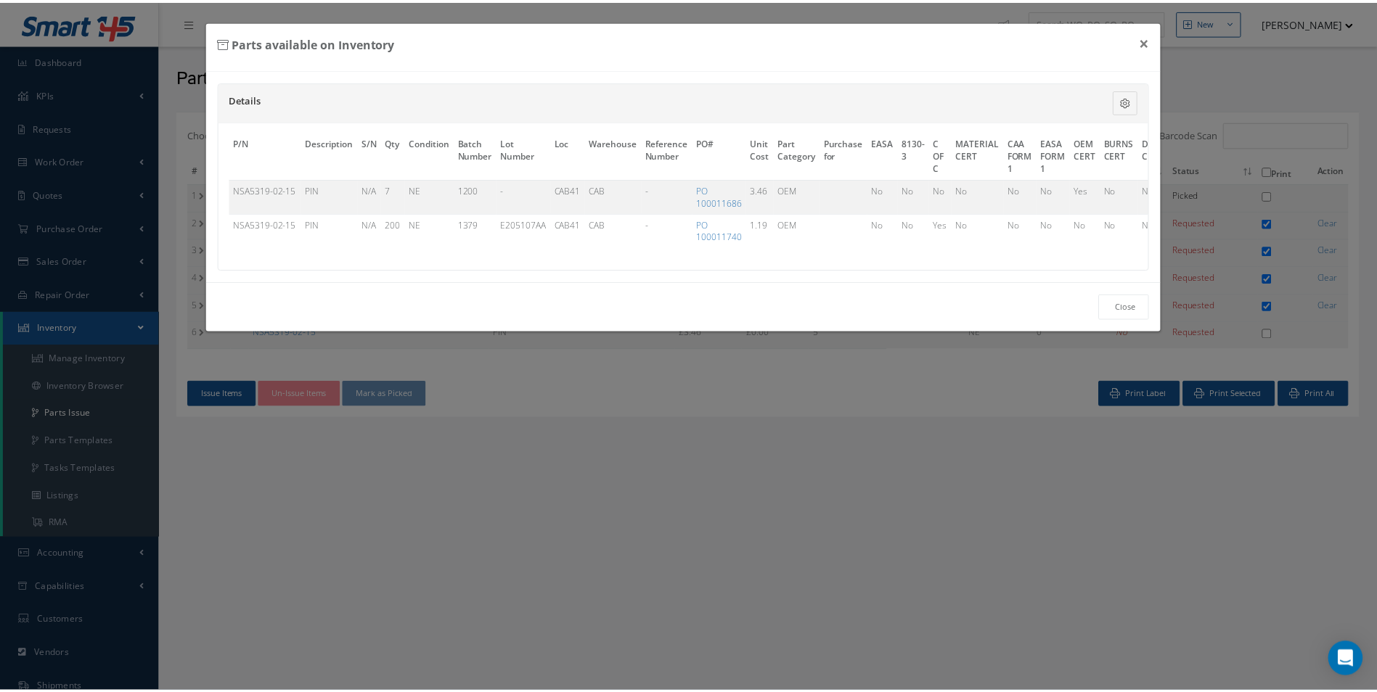
scroll to position [0, 353]
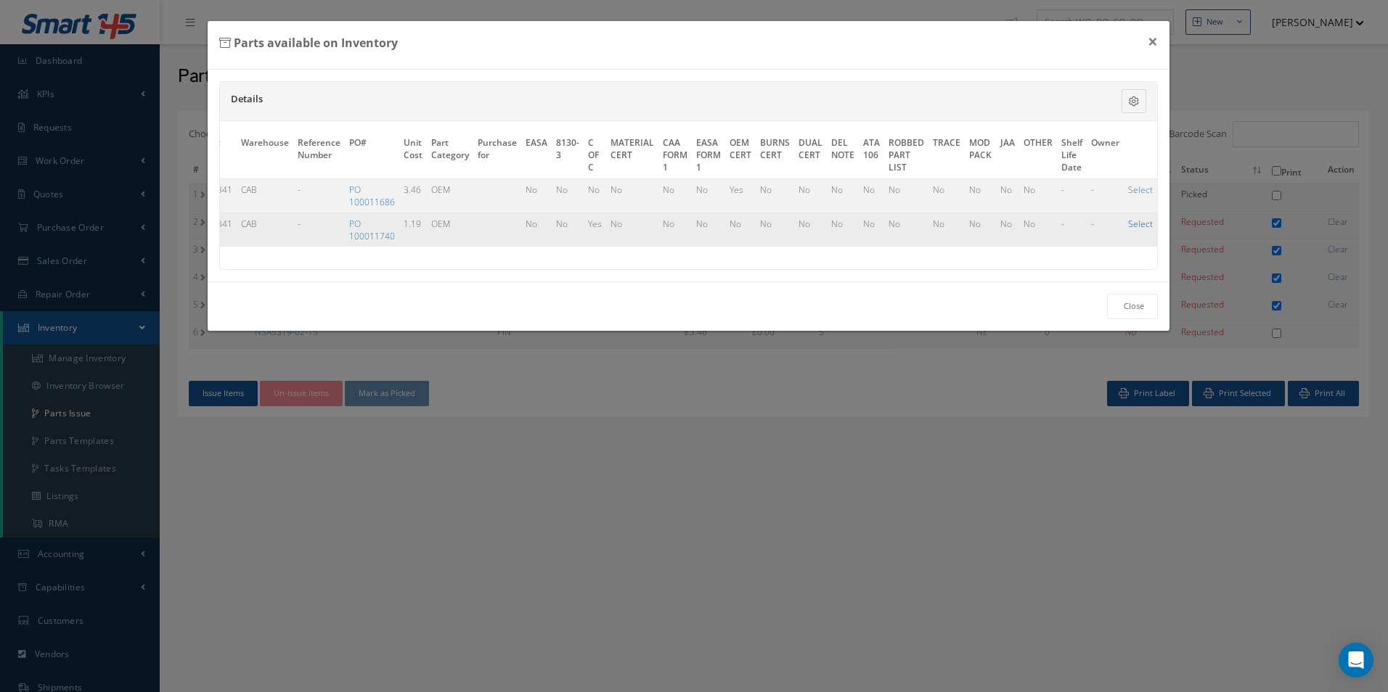
click at [1128, 221] on link "Select" at bounding box center [1140, 224] width 25 height 12
checkbox input "true"
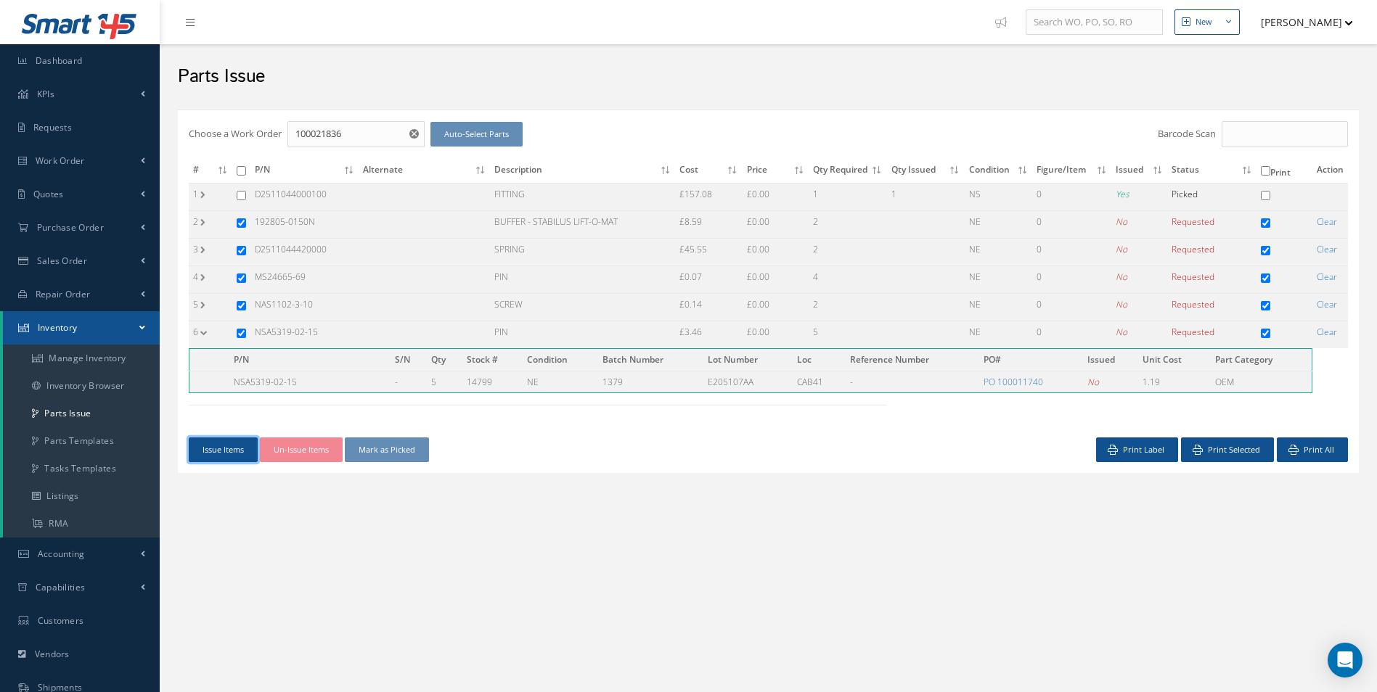
click at [235, 448] on button "Issue Items" at bounding box center [223, 450] width 69 height 25
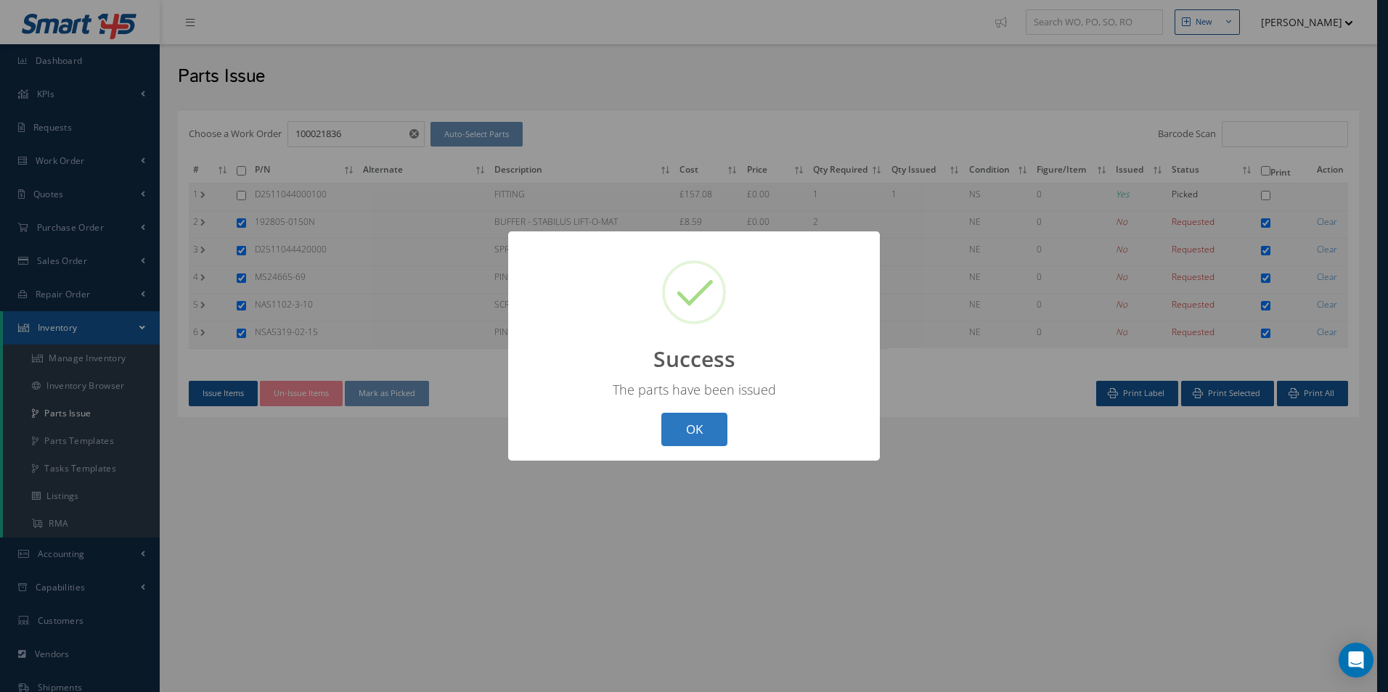
click at [713, 440] on button "OK" at bounding box center [694, 430] width 66 height 34
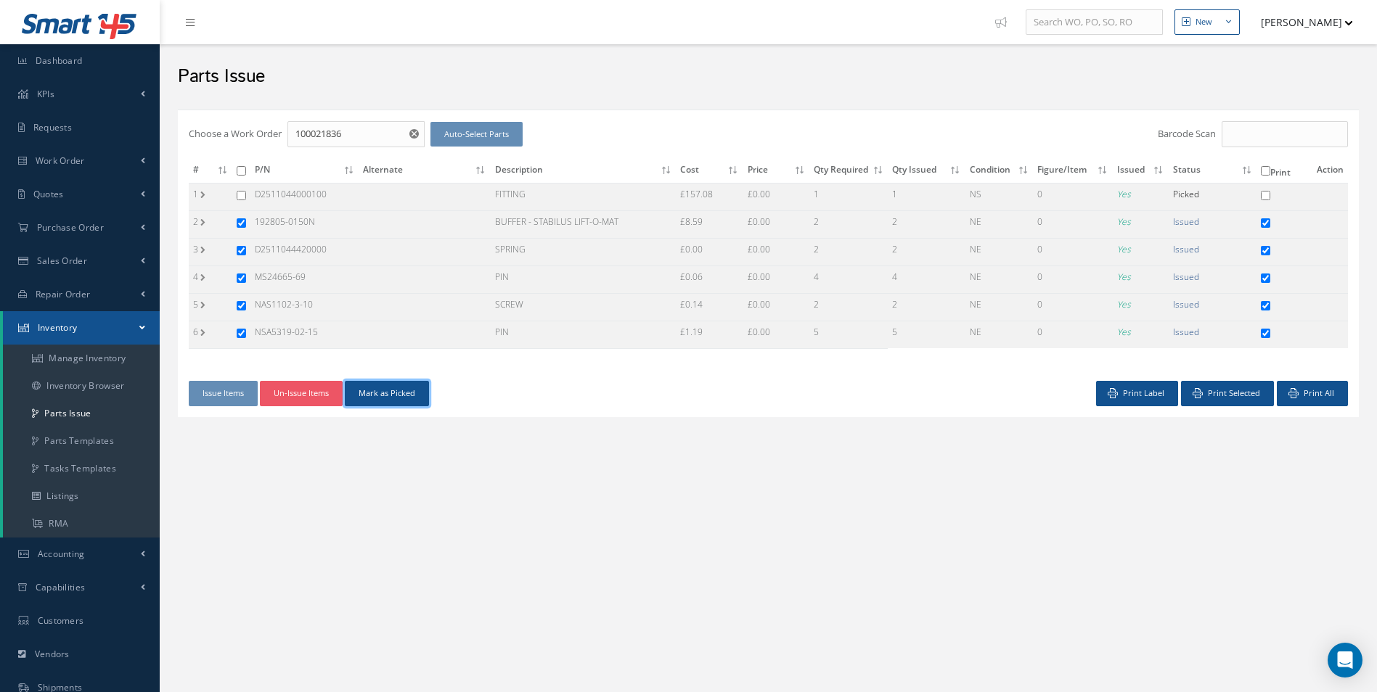
click at [411, 393] on button "Mark as Picked" at bounding box center [387, 393] width 84 height 25
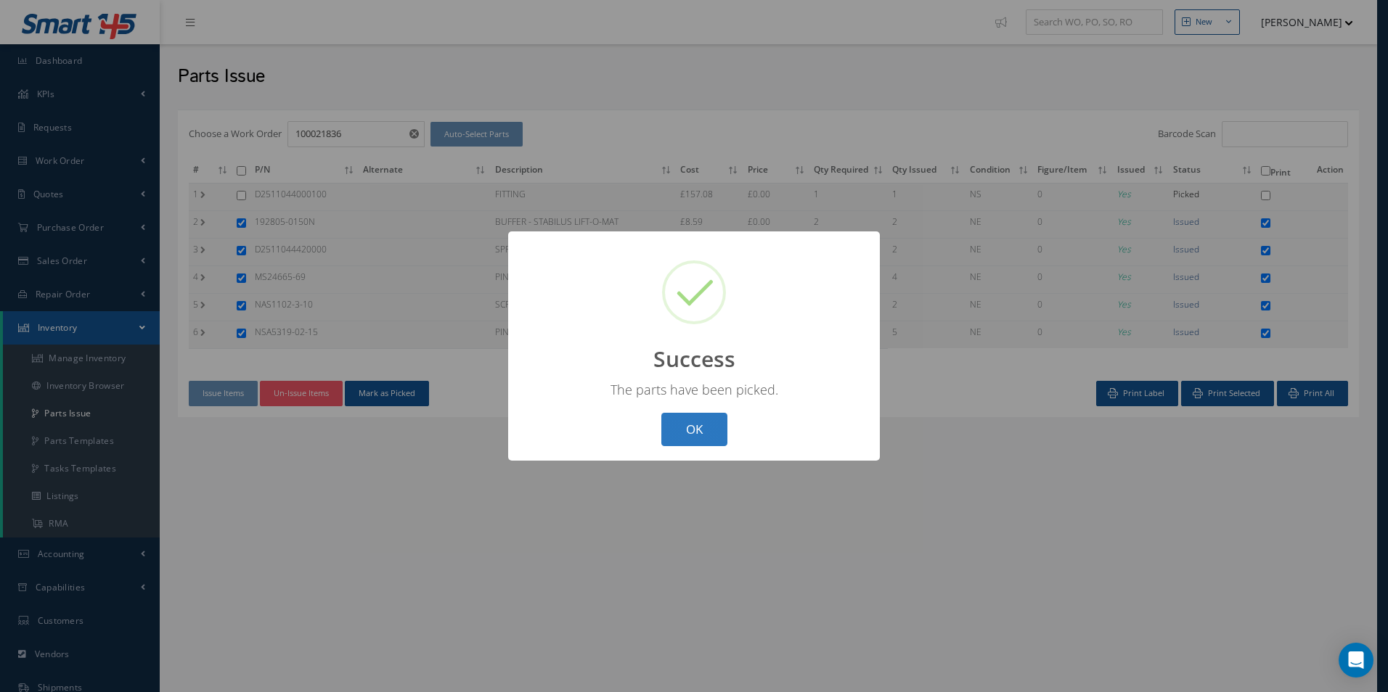
click at [710, 433] on button "OK" at bounding box center [694, 430] width 66 height 34
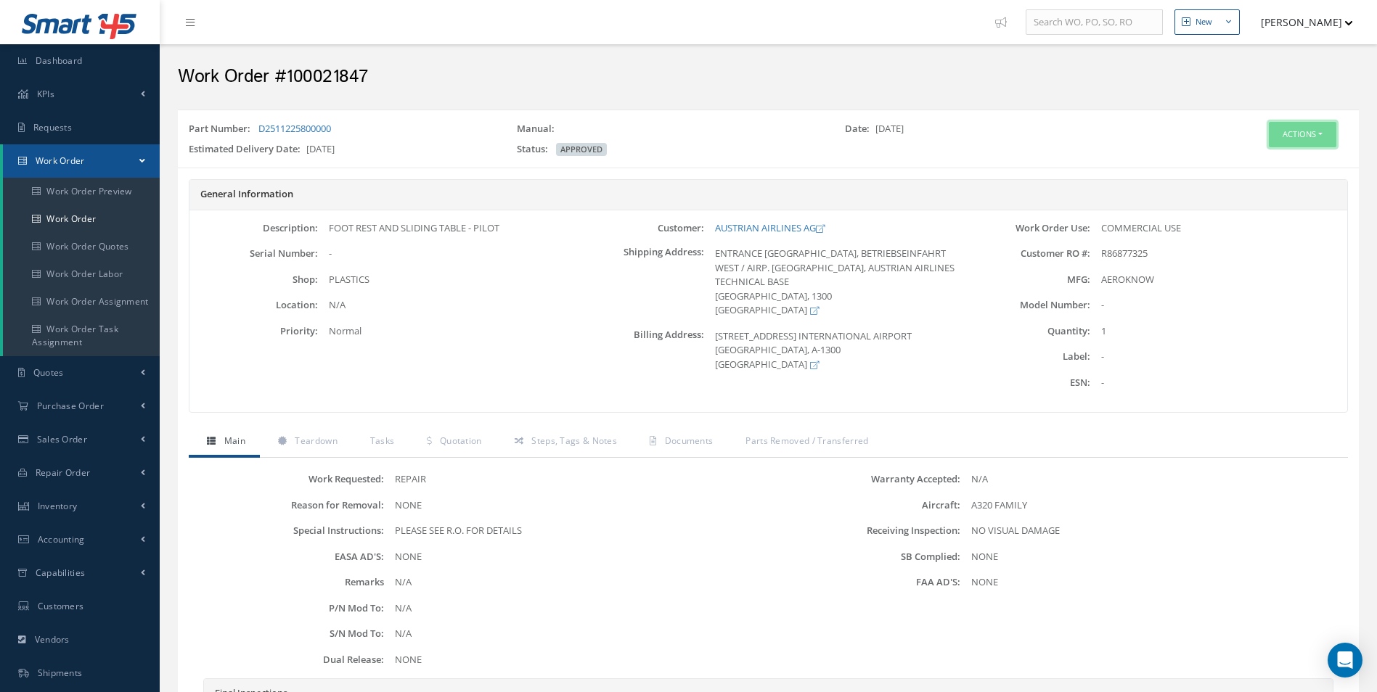
click at [1314, 123] on button "Actions" at bounding box center [1302, 134] width 67 height 25
click at [1254, 161] on link "Edit" at bounding box center [1280, 162] width 116 height 20
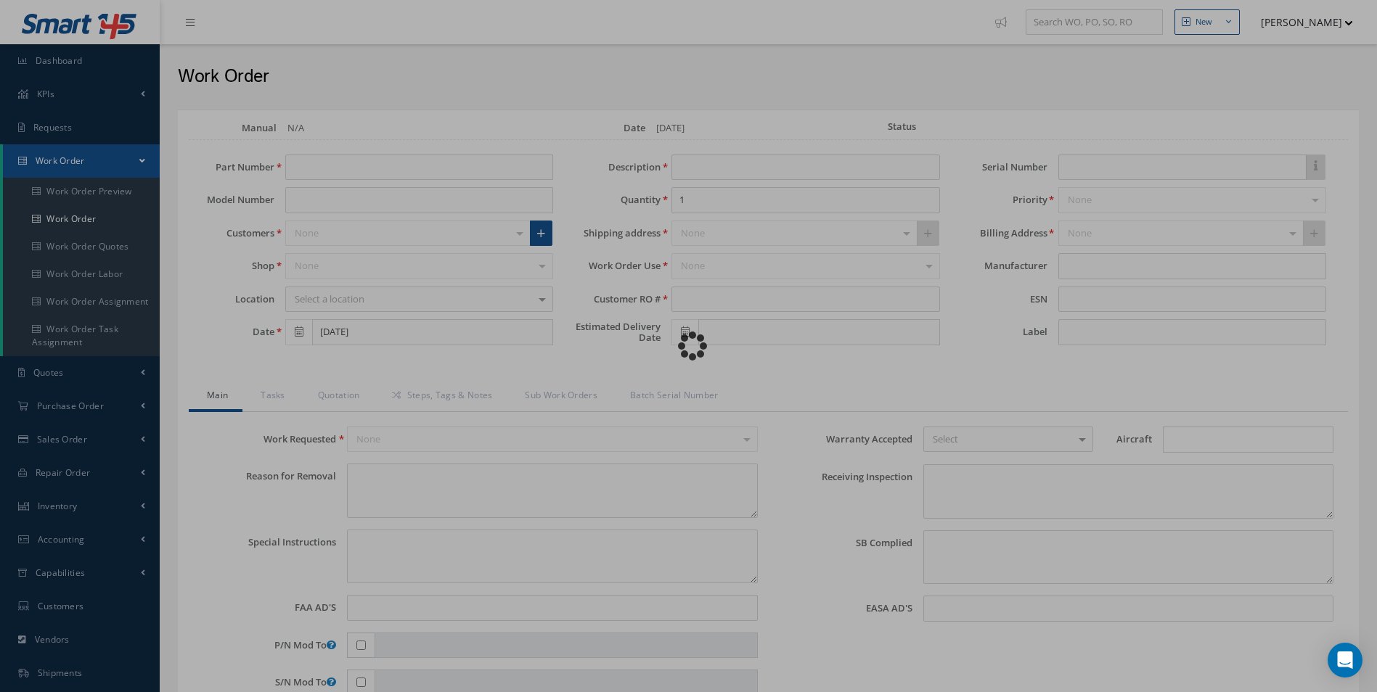
type input "D2511225800000"
type input "[DATE]"
type input "FOOT REST AND SLIDING TABLE - PILOT"
type input "R86877325"
type input "[DATE]"
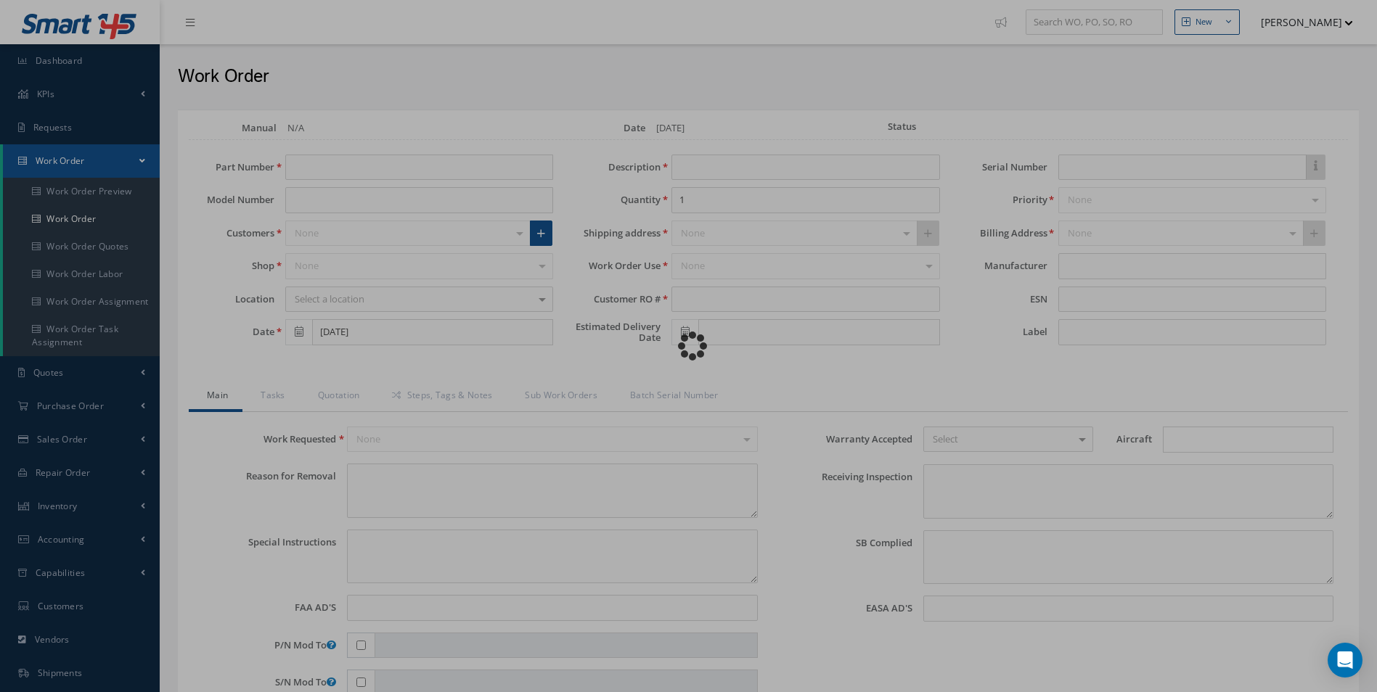
type textarea "NONE"
type textarea "PLEASE SEE R.O. FOR DETAILS"
type input "NONE"
type textarea "NO VISUAL DAMAGE"
type textarea "NONE"
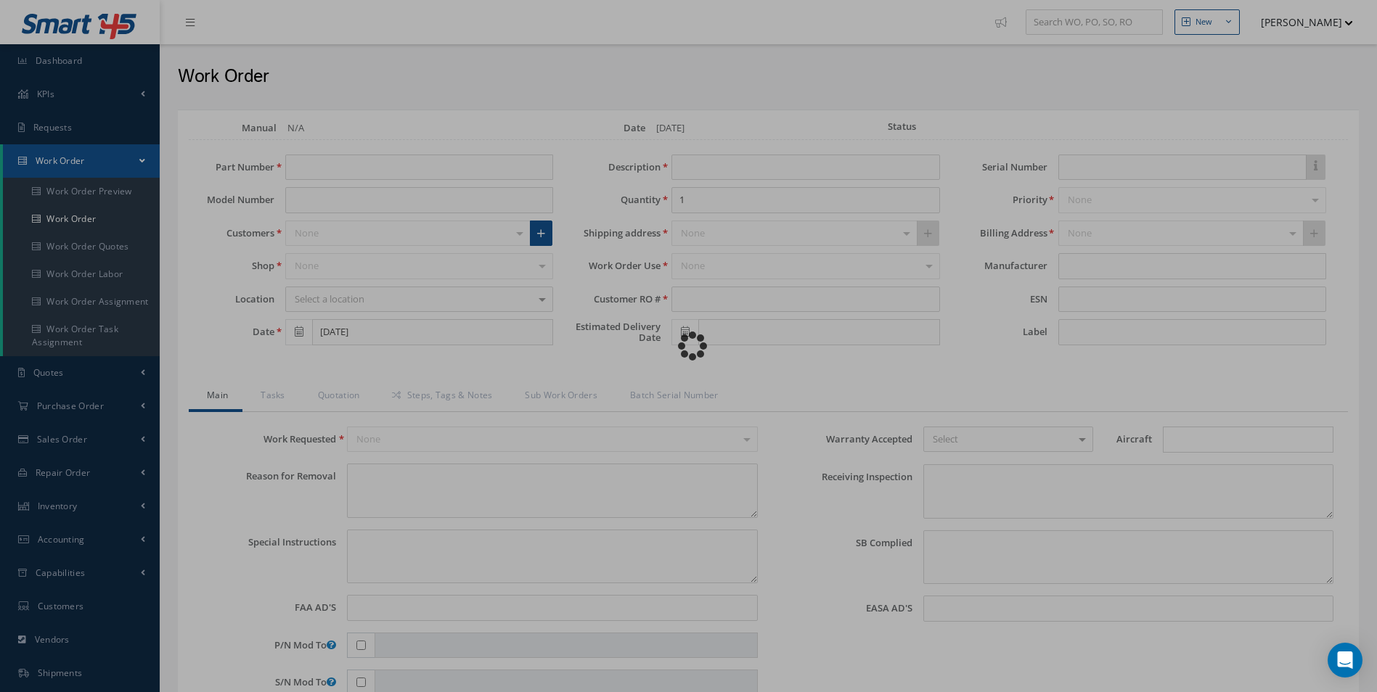
type input "NONE"
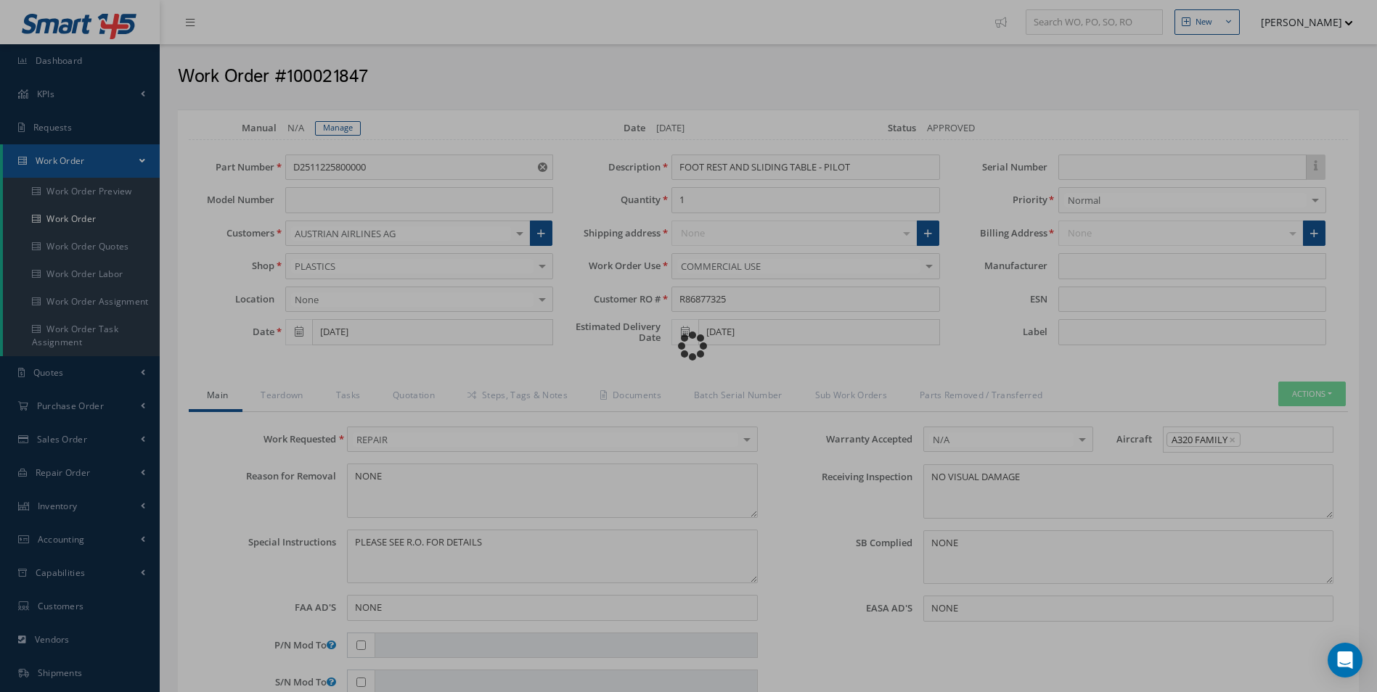
type input "AEROKNOW"
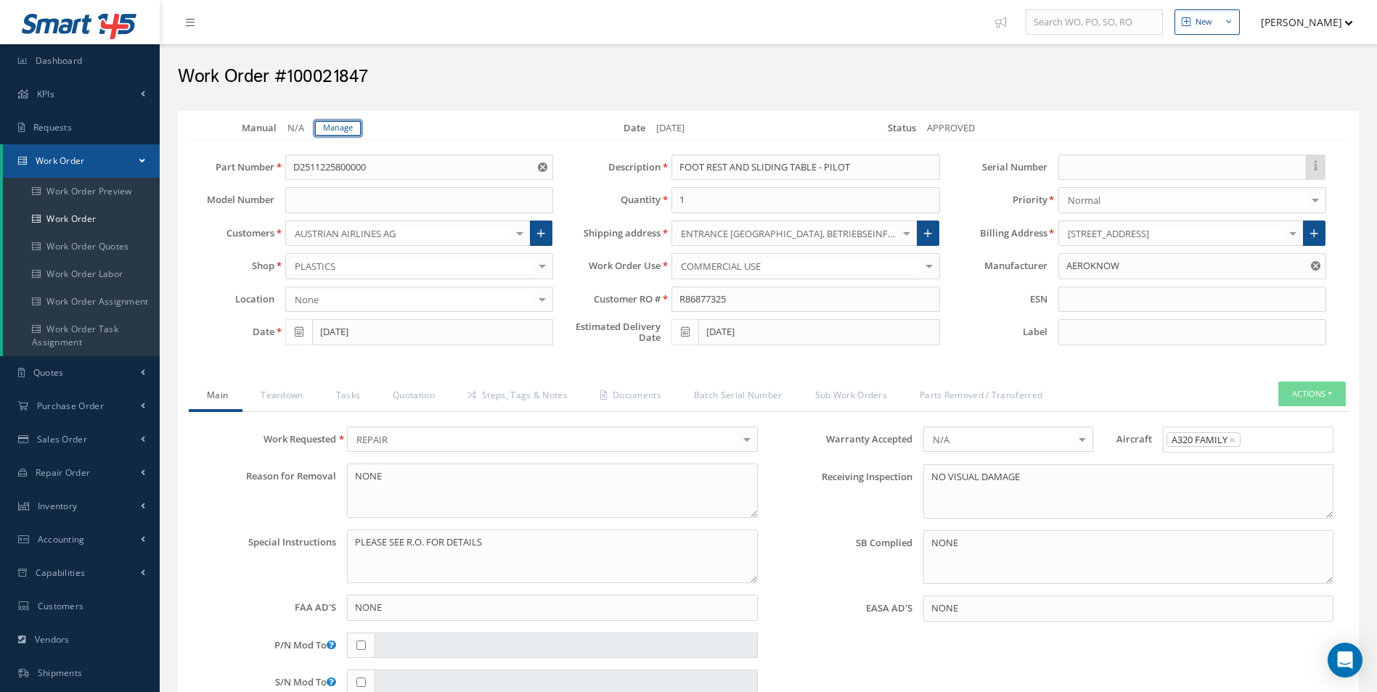
click at [333, 128] on link "Manage" at bounding box center [338, 128] width 46 height 15
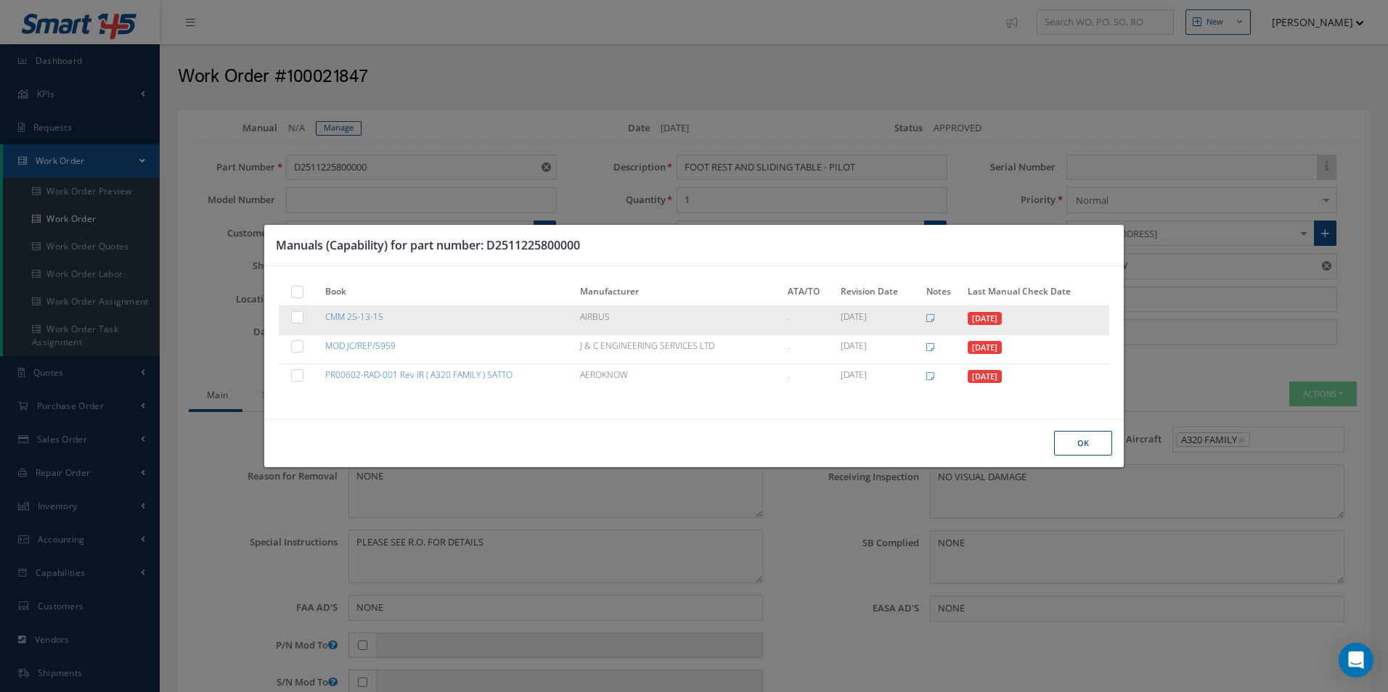
click at [303, 320] on label at bounding box center [305, 317] width 4 height 12
click at [298, 320] on input "checkbox" at bounding box center [297, 318] width 9 height 9
checkbox input "true"
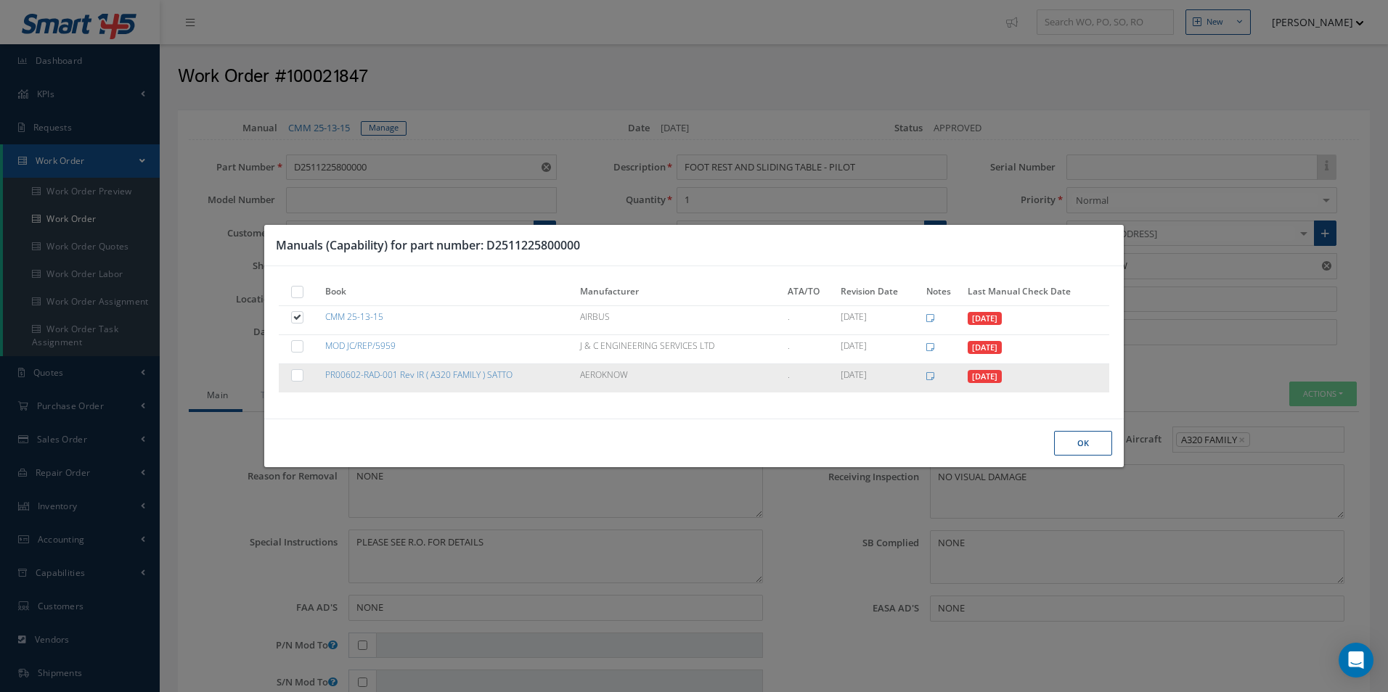
click at [303, 377] on label at bounding box center [305, 375] width 4 height 12
click at [301, 377] on input "checkbox" at bounding box center [297, 376] width 9 height 9
checkbox input "true"
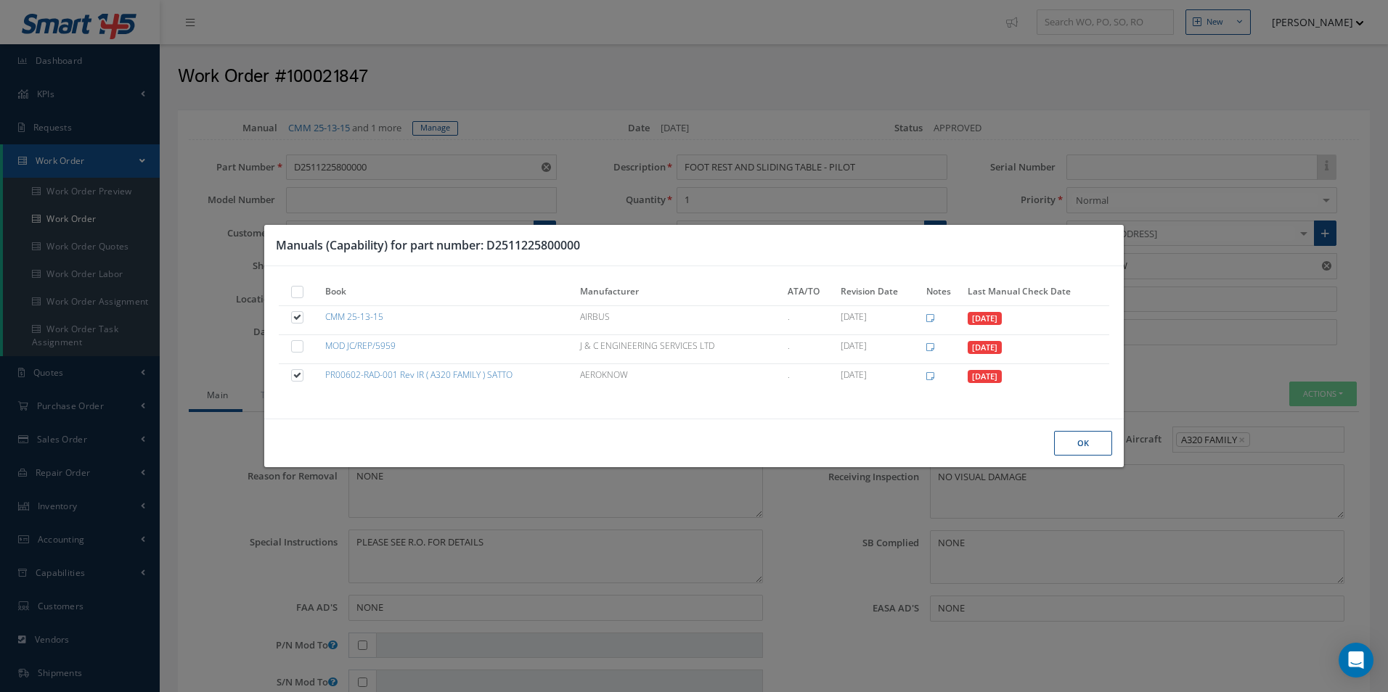
click at [1084, 436] on button "Ok" at bounding box center [1083, 443] width 58 height 25
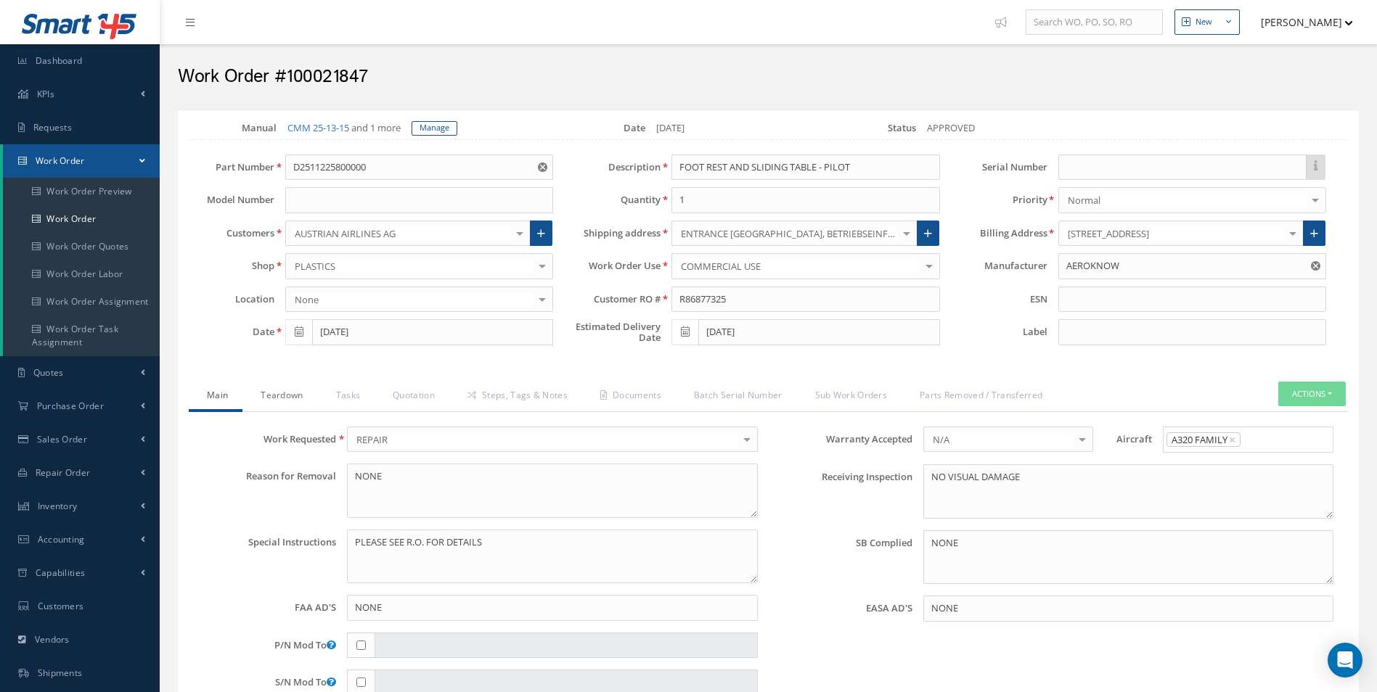
click at [302, 397] on link "Teardown" at bounding box center [279, 397] width 75 height 30
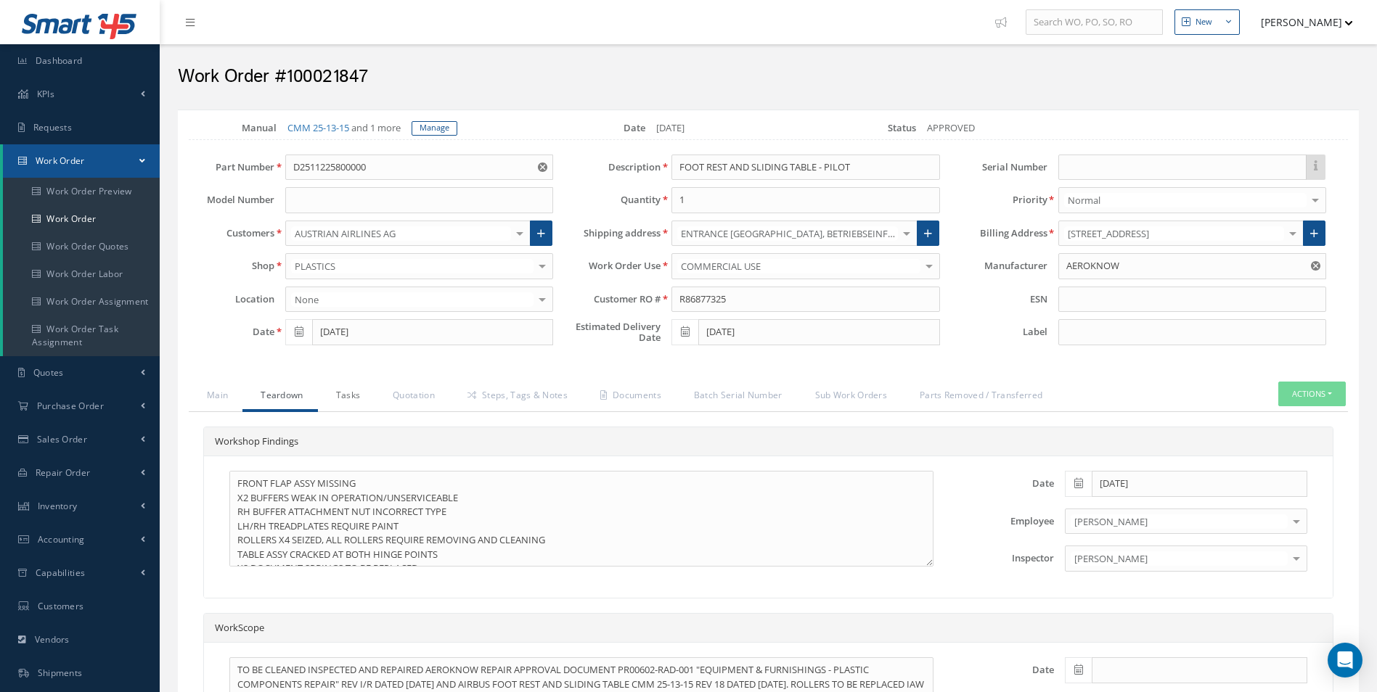
click at [366, 397] on link "Tasks" at bounding box center [346, 397] width 57 height 30
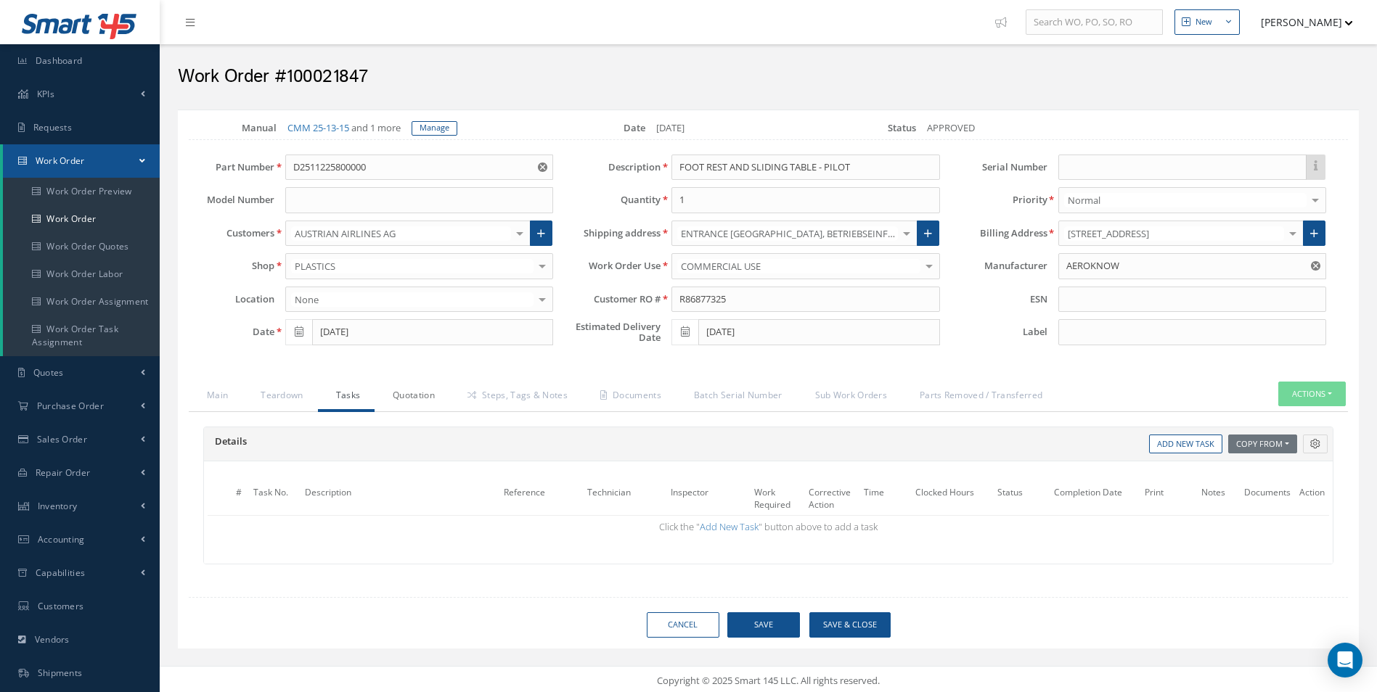
click at [427, 401] on link "Quotation" at bounding box center [411, 397] width 75 height 30
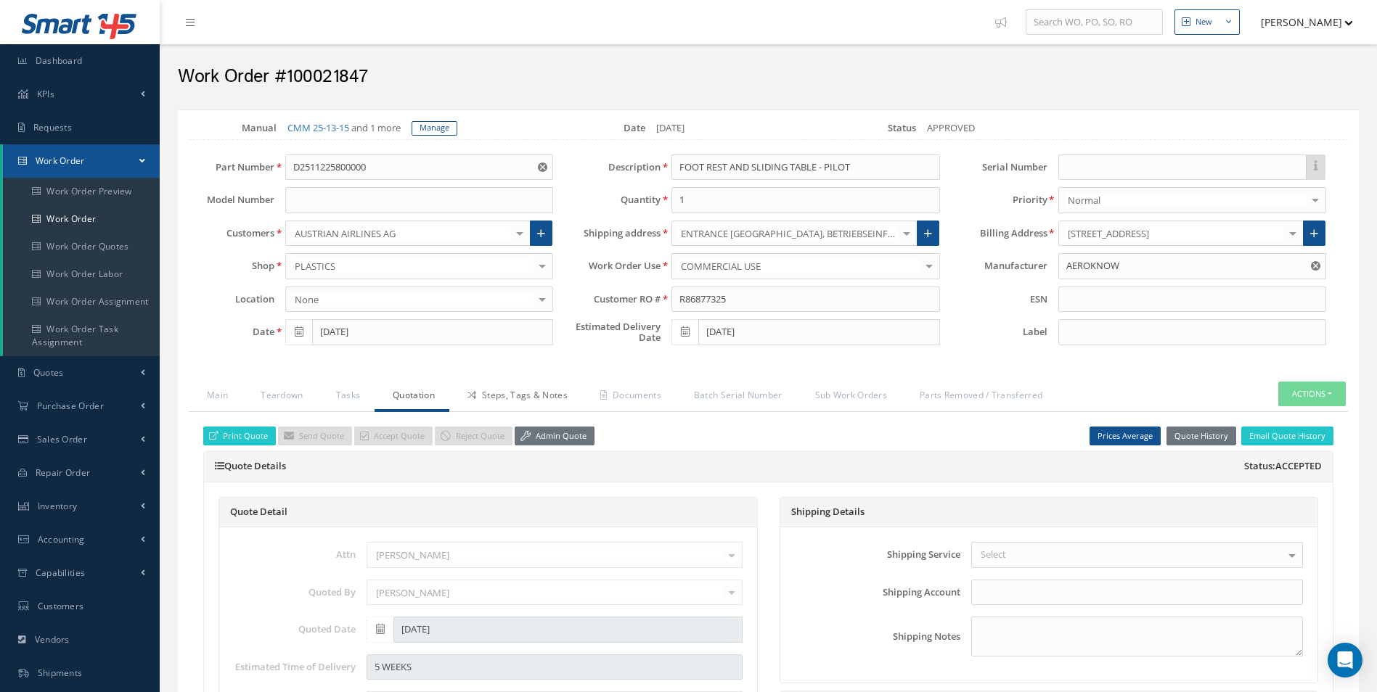
click at [505, 400] on link "Steps, Tags & Notes" at bounding box center [515, 397] width 133 height 30
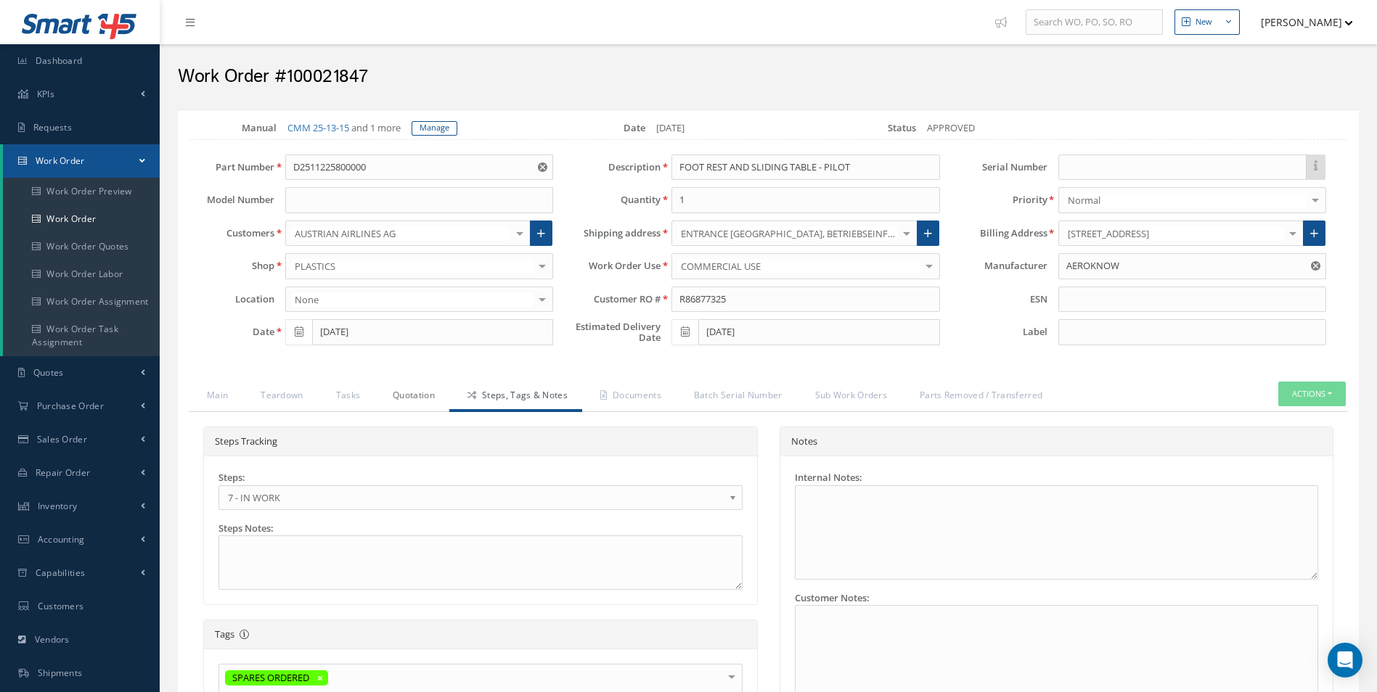
click at [437, 393] on link "Quotation" at bounding box center [411, 397] width 75 height 30
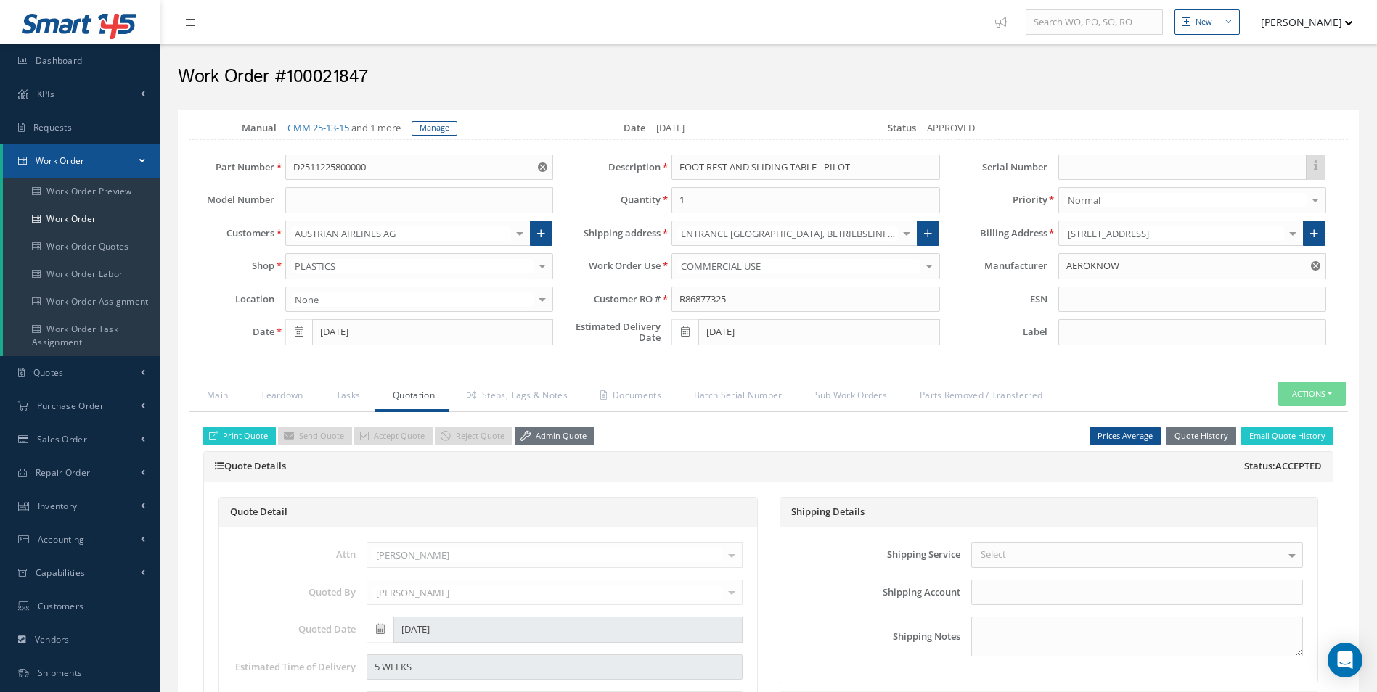
click at [550, 440] on link "Admin Quote" at bounding box center [555, 437] width 80 height 20
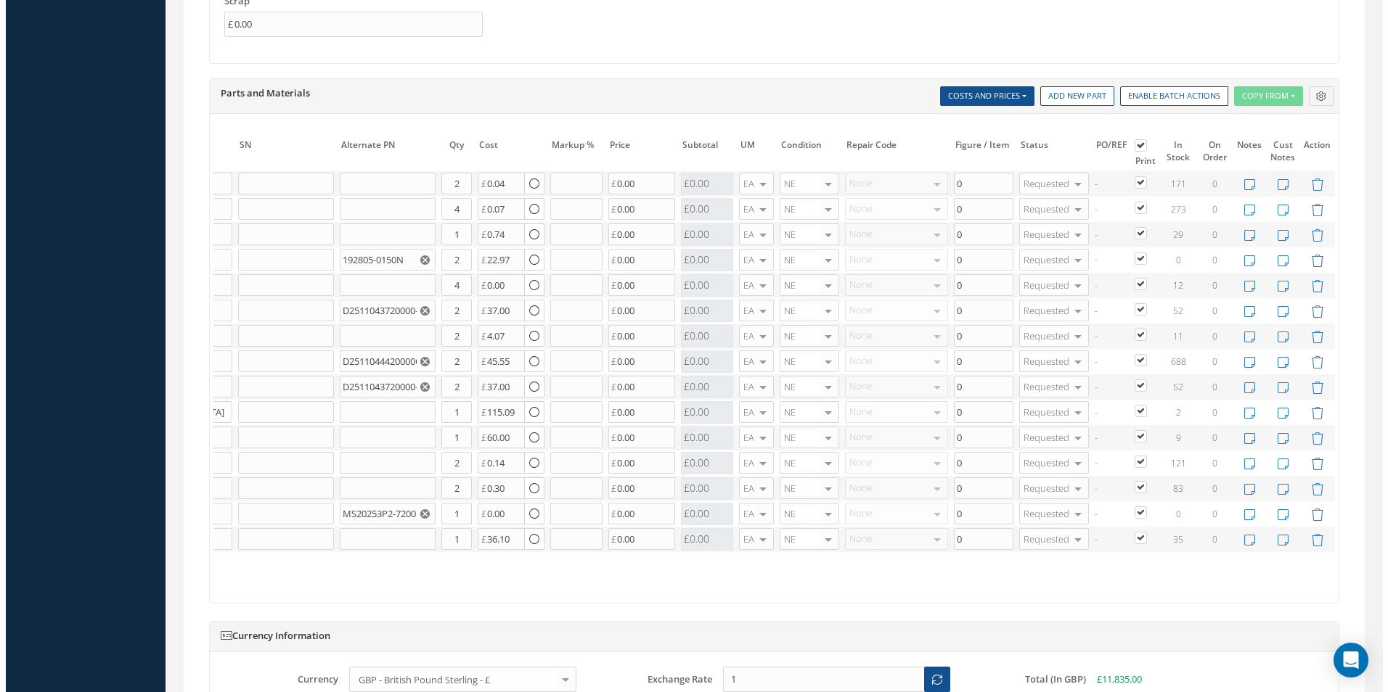
scroll to position [1161, 0]
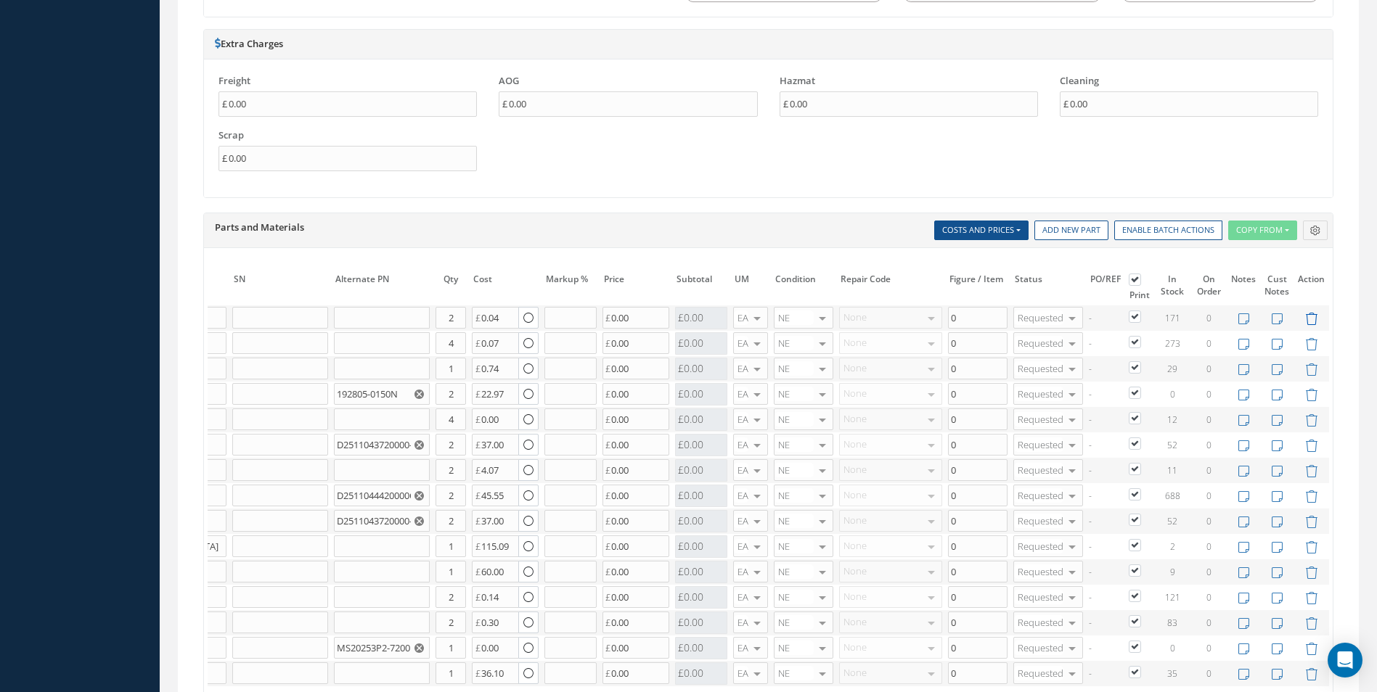
click at [1309, 321] on icon at bounding box center [1311, 319] width 12 height 12
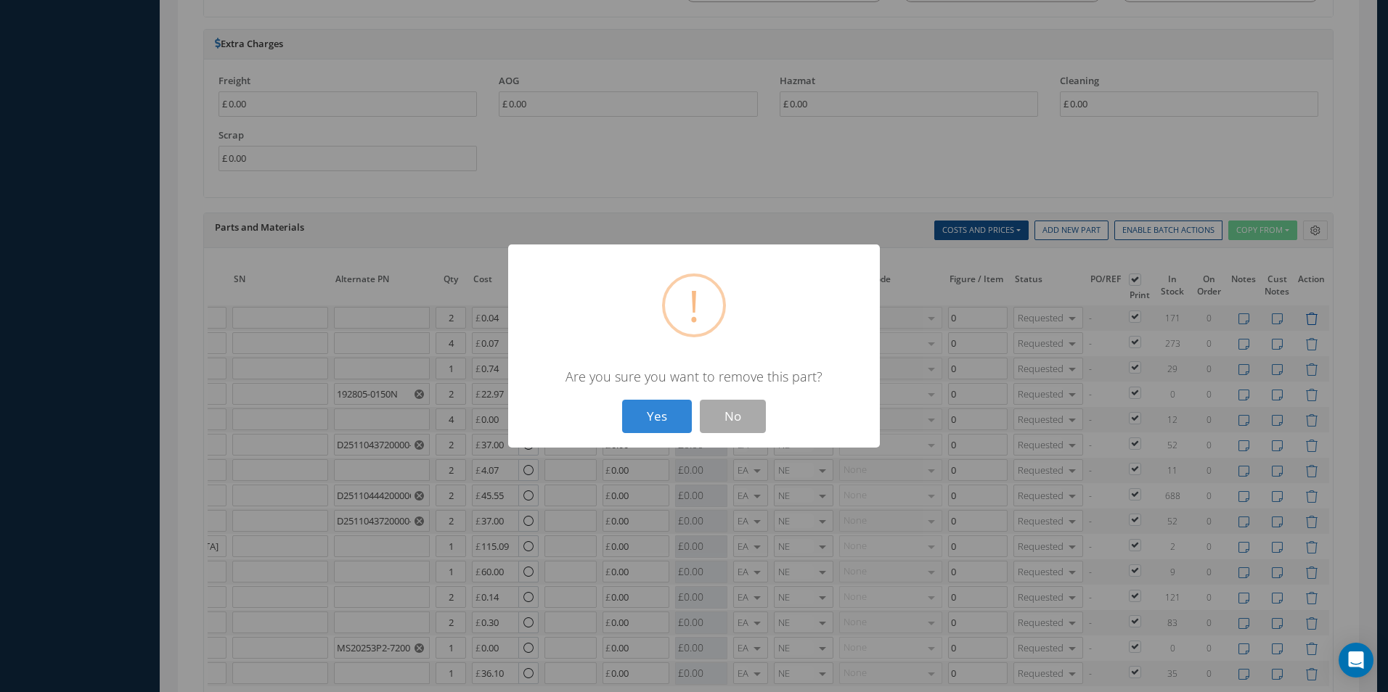
scroll to position [0, 208]
click at [622, 400] on button "Yes" at bounding box center [657, 417] width 70 height 34
type input "MS24665-69"
type input "PIN"
type input "4"
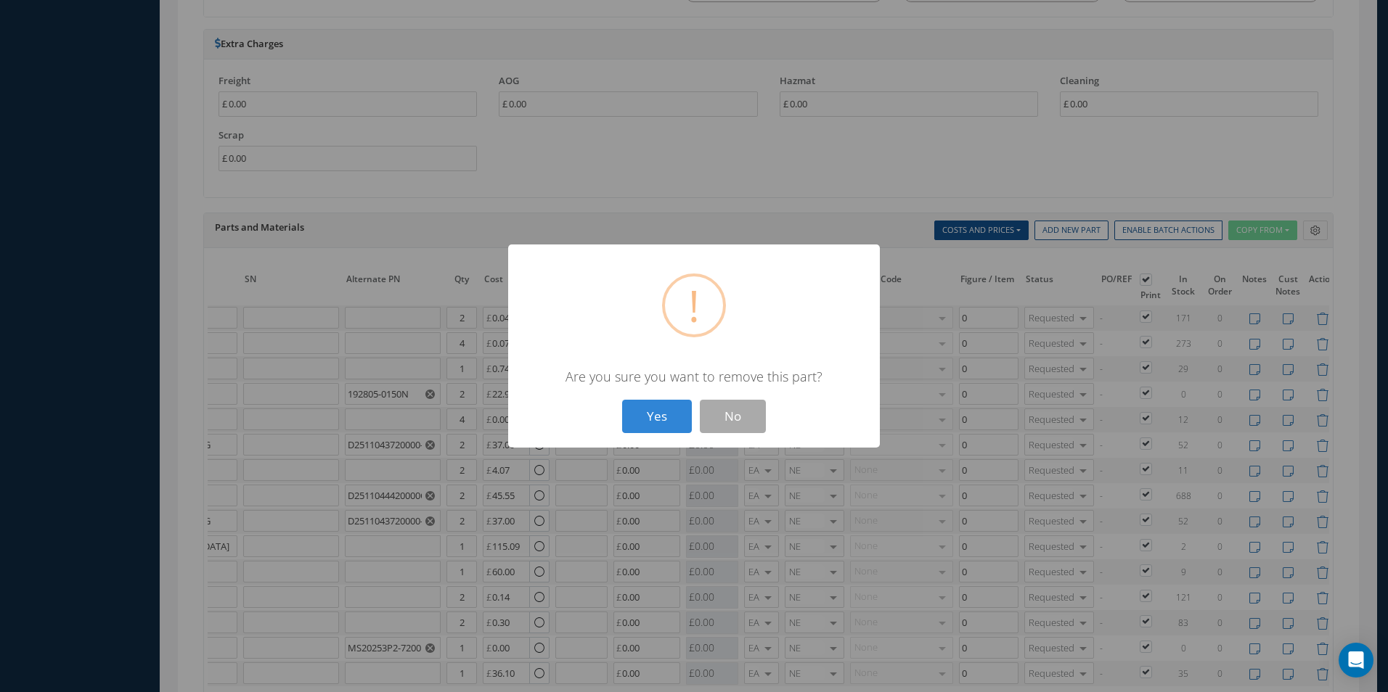
type input "0.07"
type input "NSA5059-3"
type input "NUT"
type input "1"
type input "0.74"
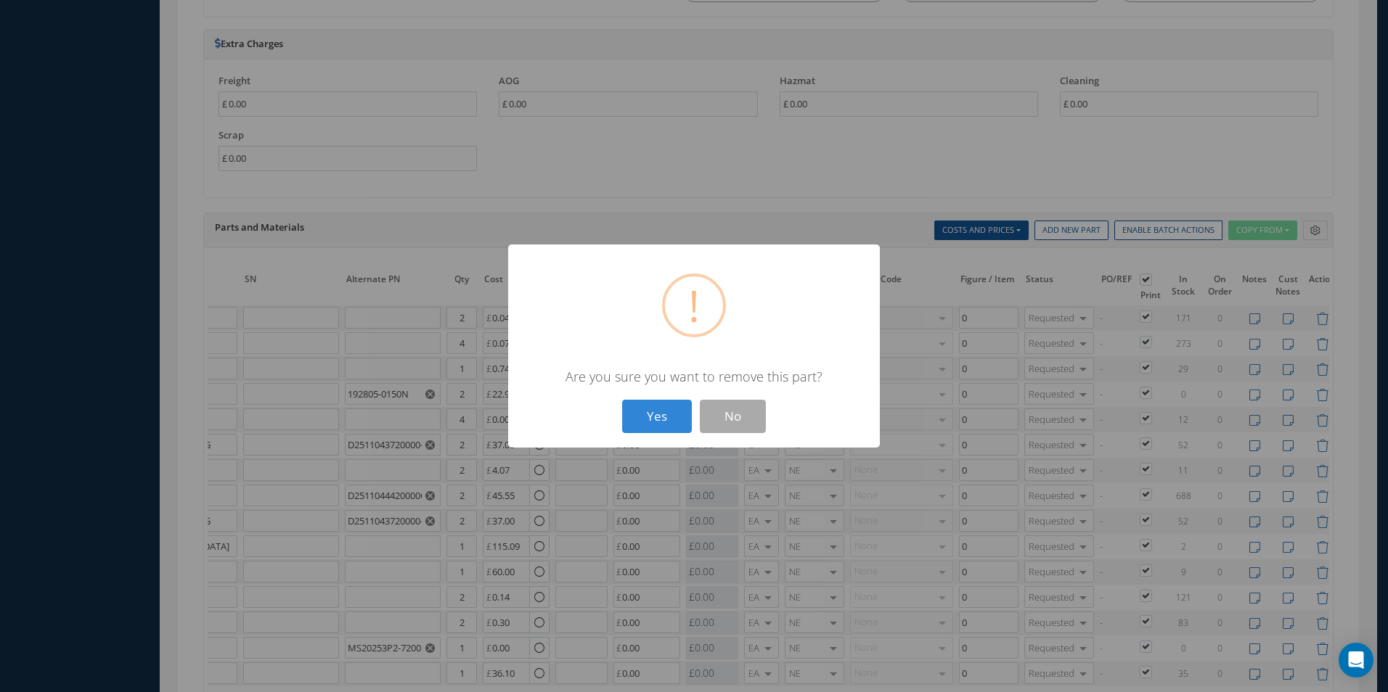
type input "ASNA2151-02"
type input "DAMPER"
type input "192805-0150N"
type input "2"
type input "22.97"
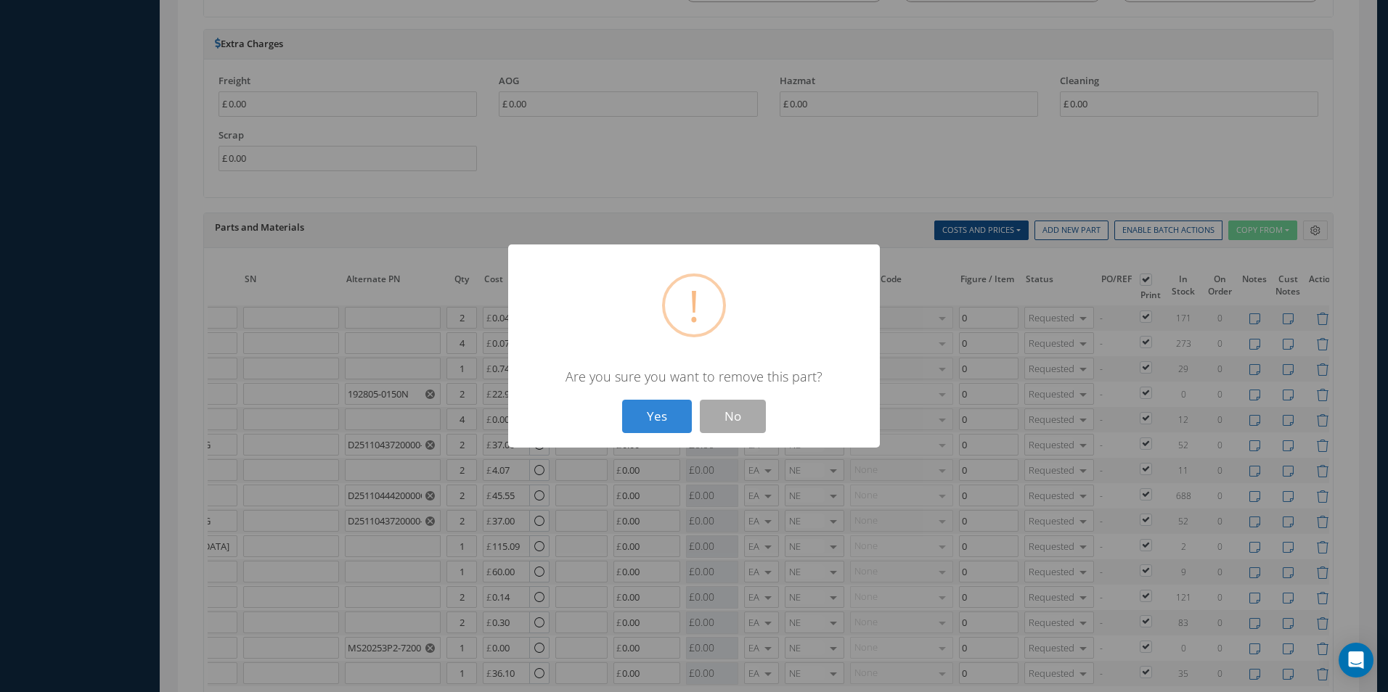
type input "D0003001100000"
type input "ROLLER"
type input "4"
type input "0.00"
type input "D2511043720000"
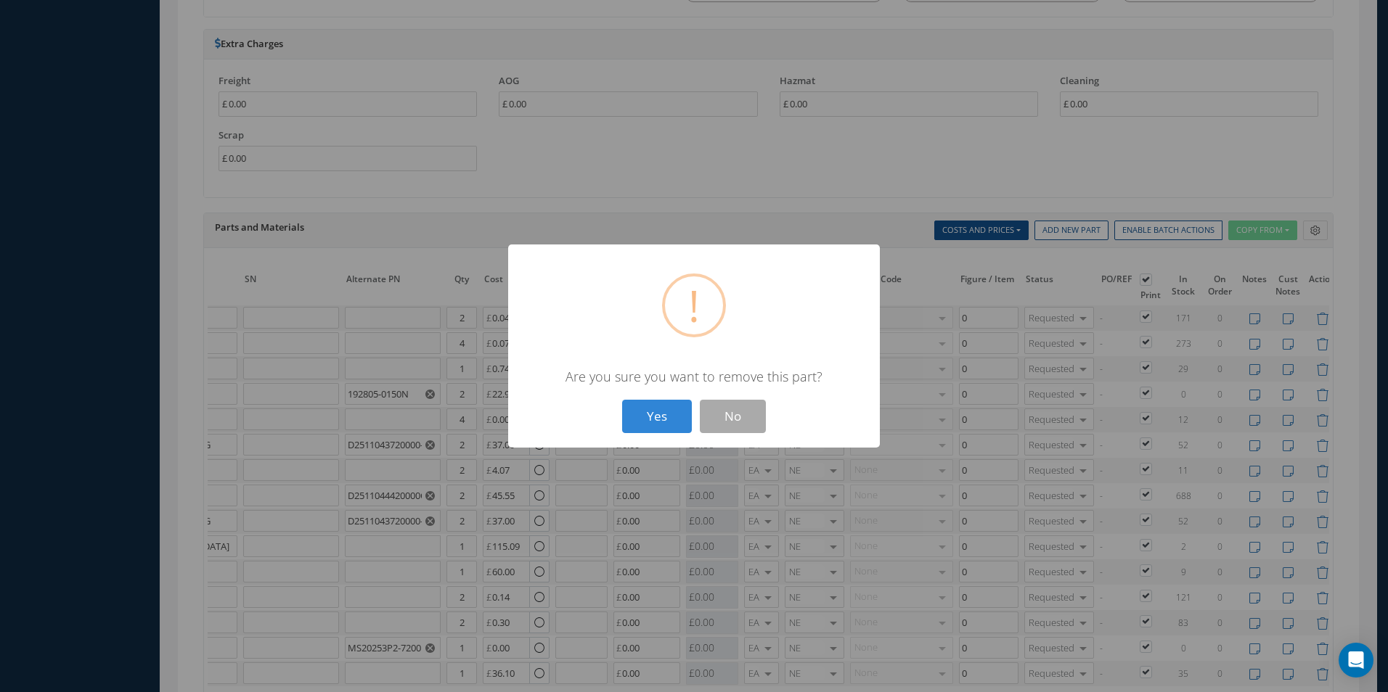
type input "DISK - LOCATING"
type input "D2511043720000-CAS"
type input "2"
type input "37.00"
type input "NAS1921M04-03W"
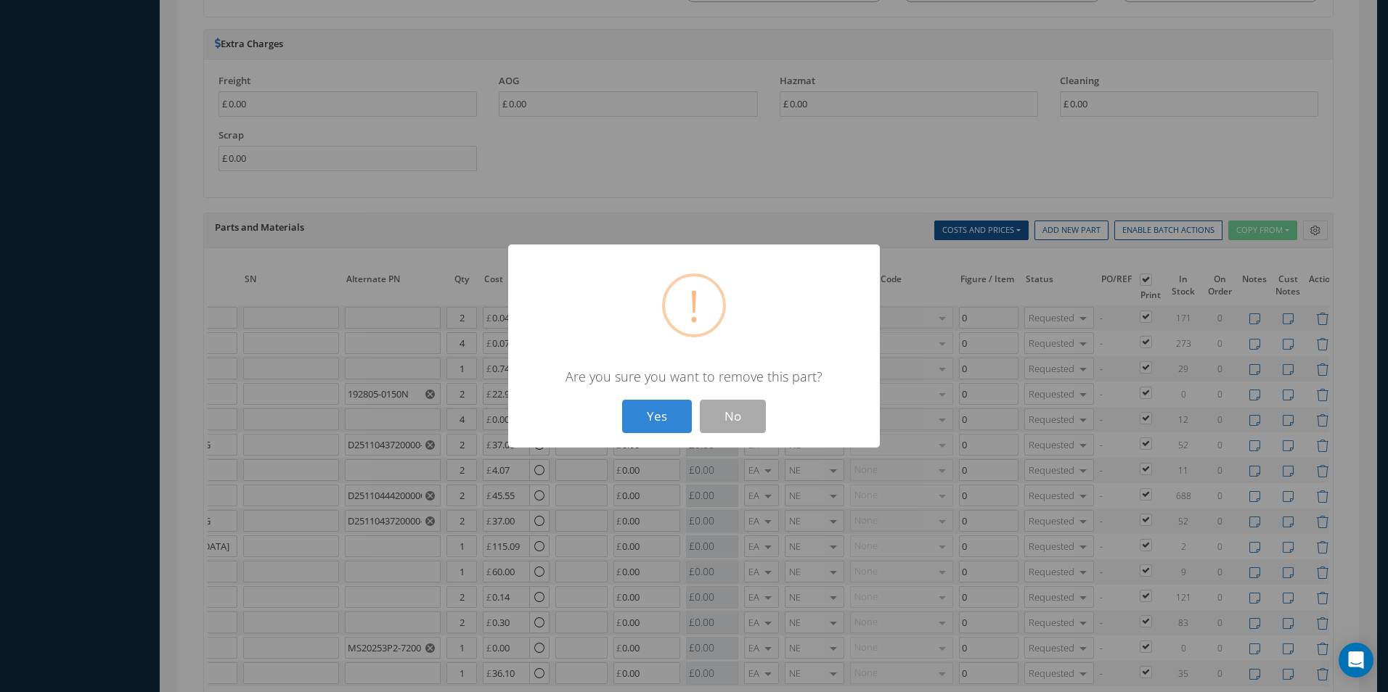
type input "RIVET"
type input "4.07"
type input "D2511044420000"
type input "SPRING"
type input "D2511044420000CAB"
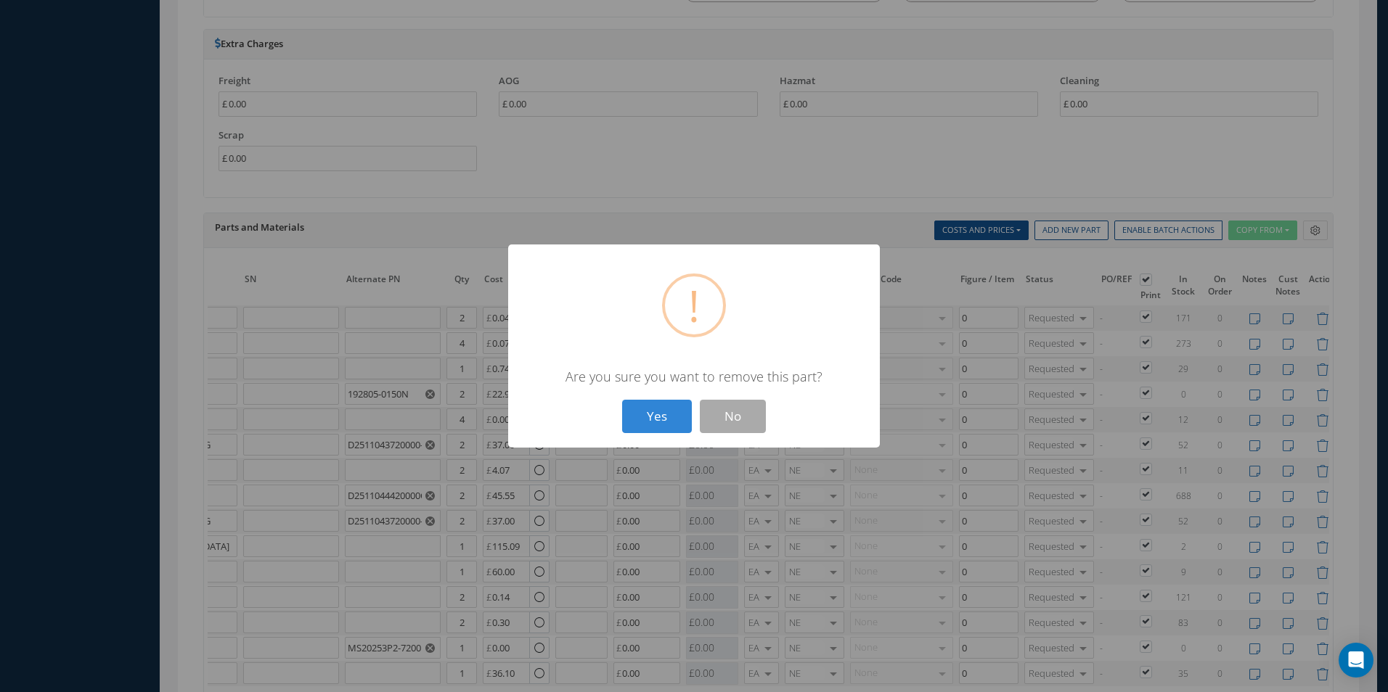
type input "45.55"
type input "D2511043720000"
type input "DISK - LOCATING"
type input "D2511043720000-CAS"
type input "37.00"
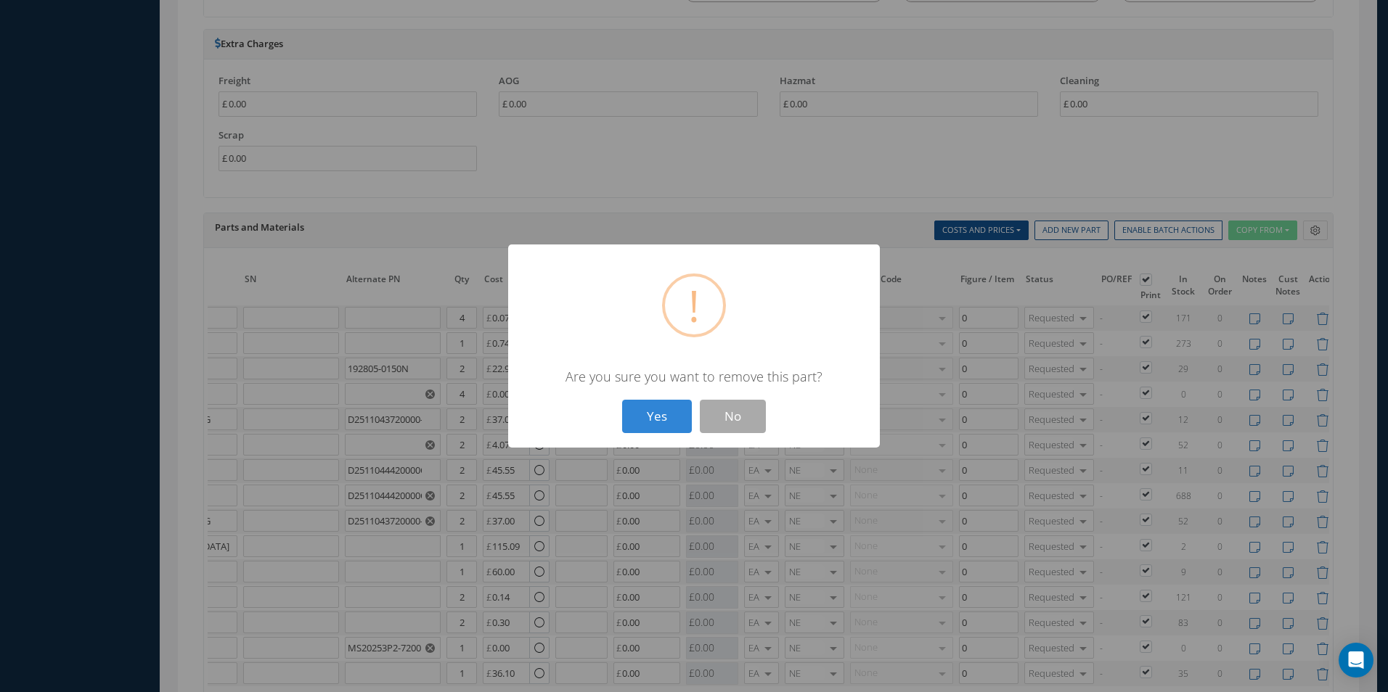
type input "D2511114200000"
type input "MOUNT ASSY"
type input "1"
type input "115.09"
type input "D2511168820000"
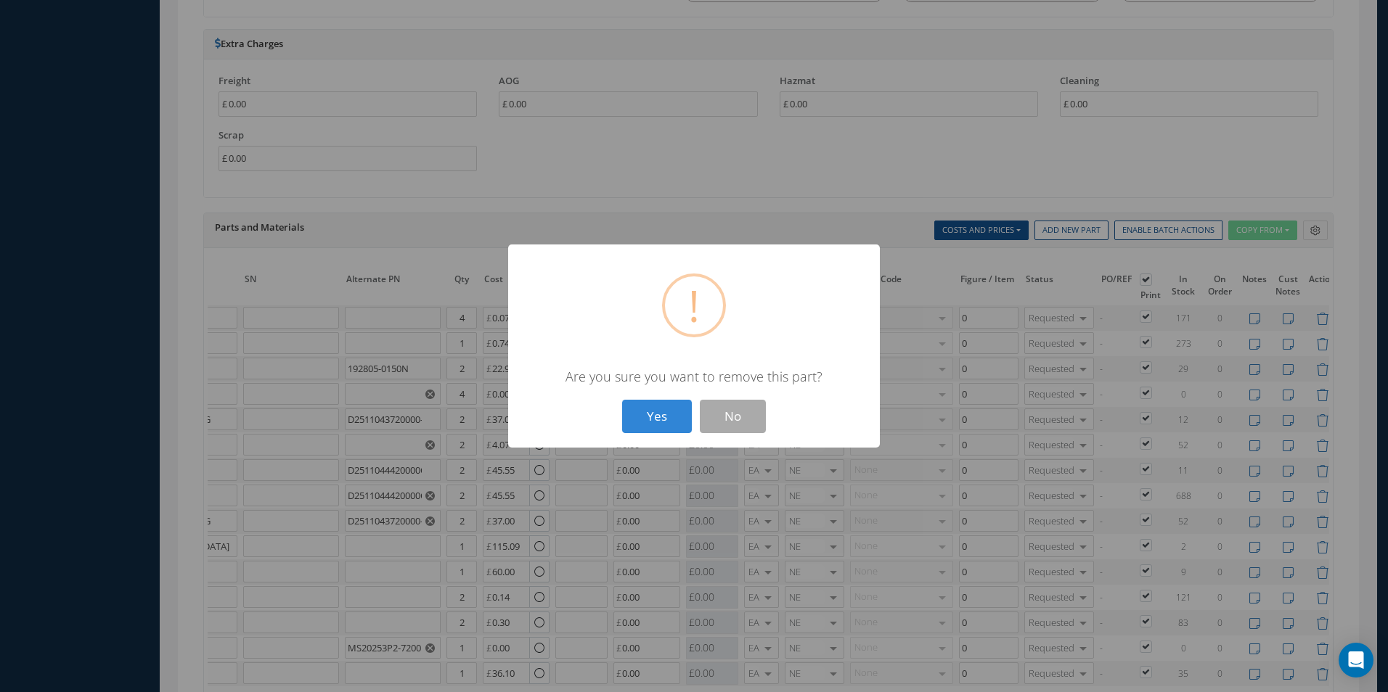
type input "FLAP"
type input "60.00"
type input "NAS1102-3-10"
type input "SCREW"
type input "2"
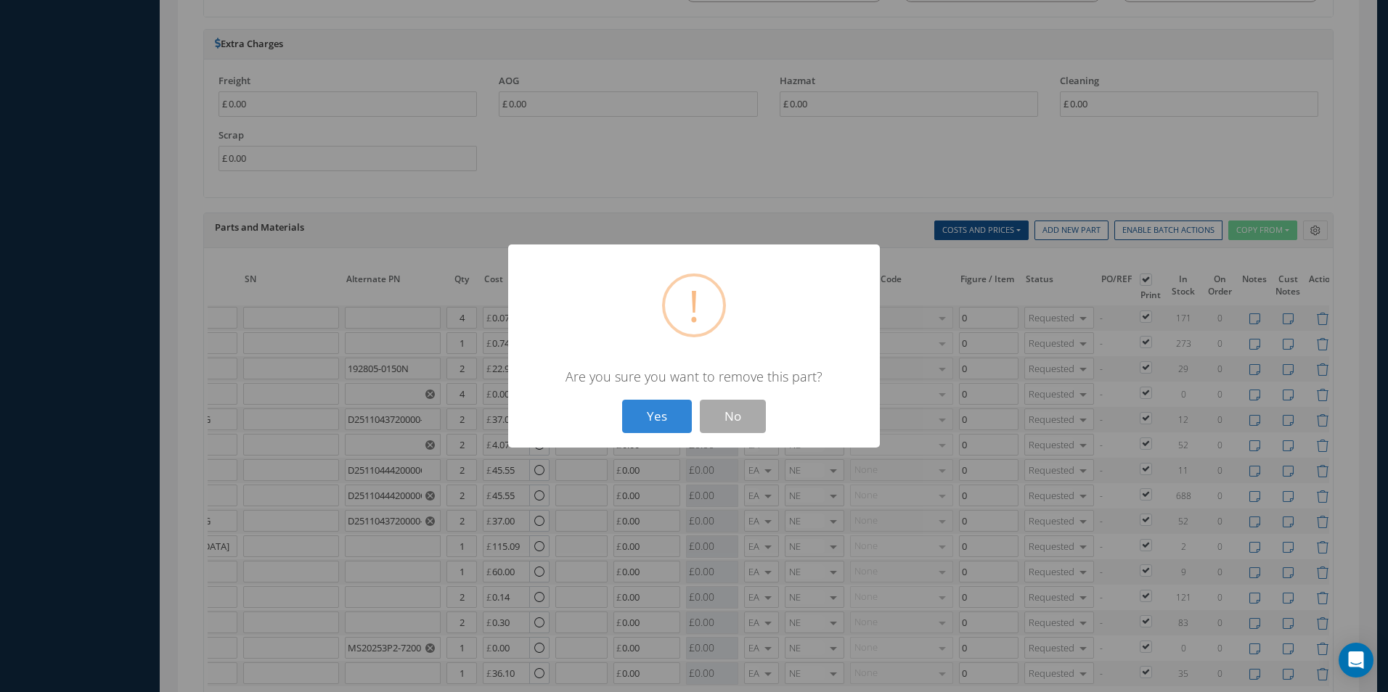
type input "0.14"
type input "NAS561-2-9"
type input "PIN - SPRING"
type input "0.30"
type input "MS20253P2"
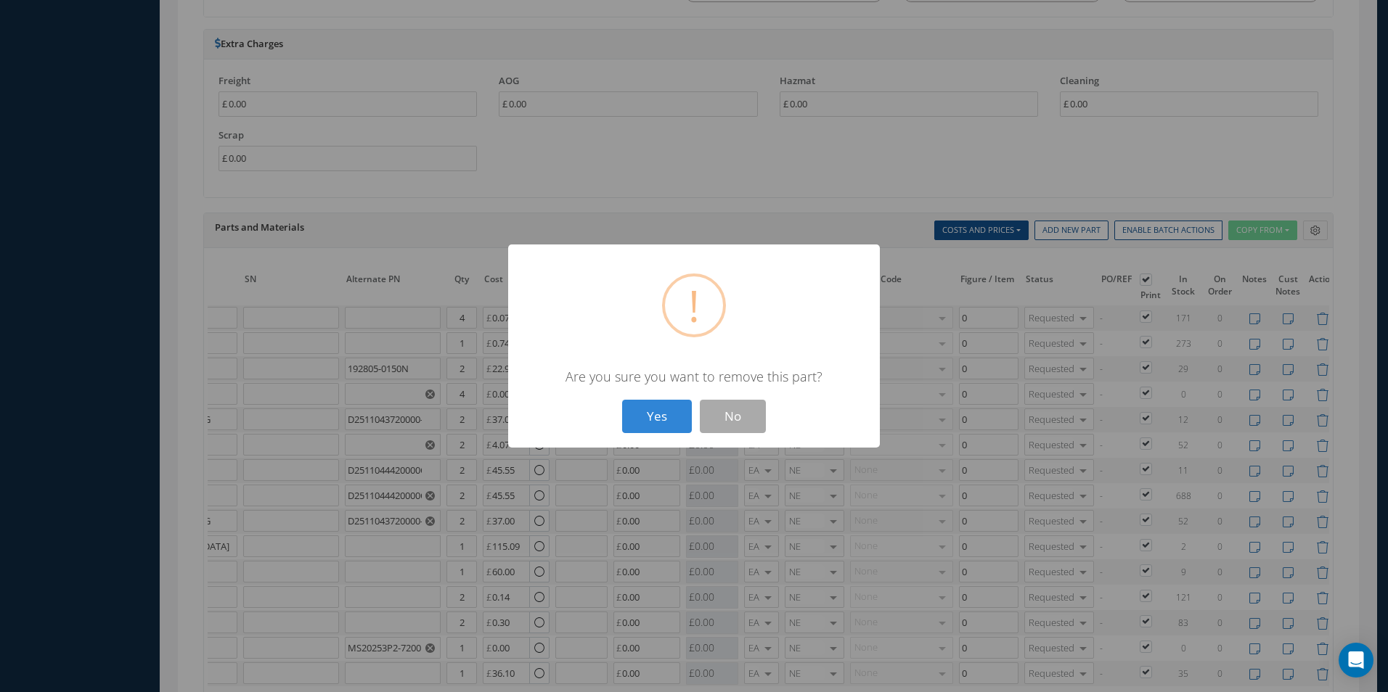
type input "PIN-HINGE"
type input "MS20253P2-7200"
type input "1"
type input "0.00"
type input "D2511114320000"
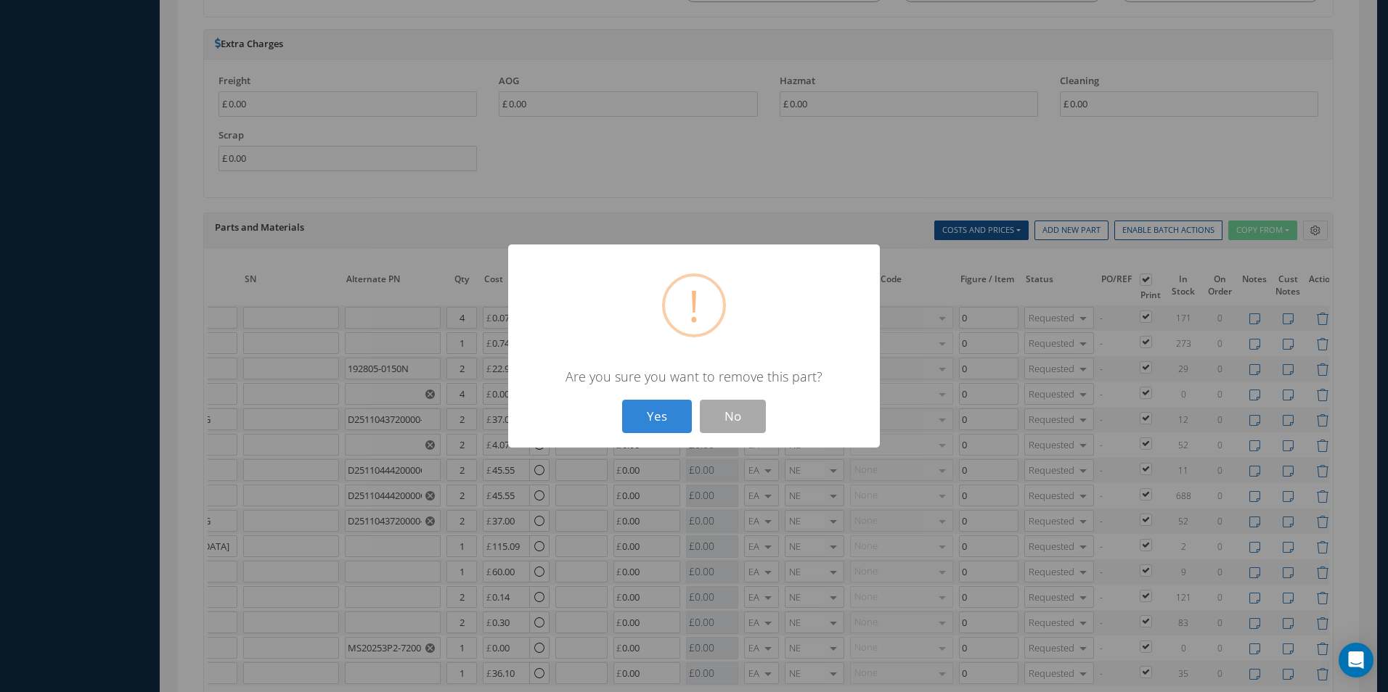
type input "SPRING-FLAP"
type input "36.10"
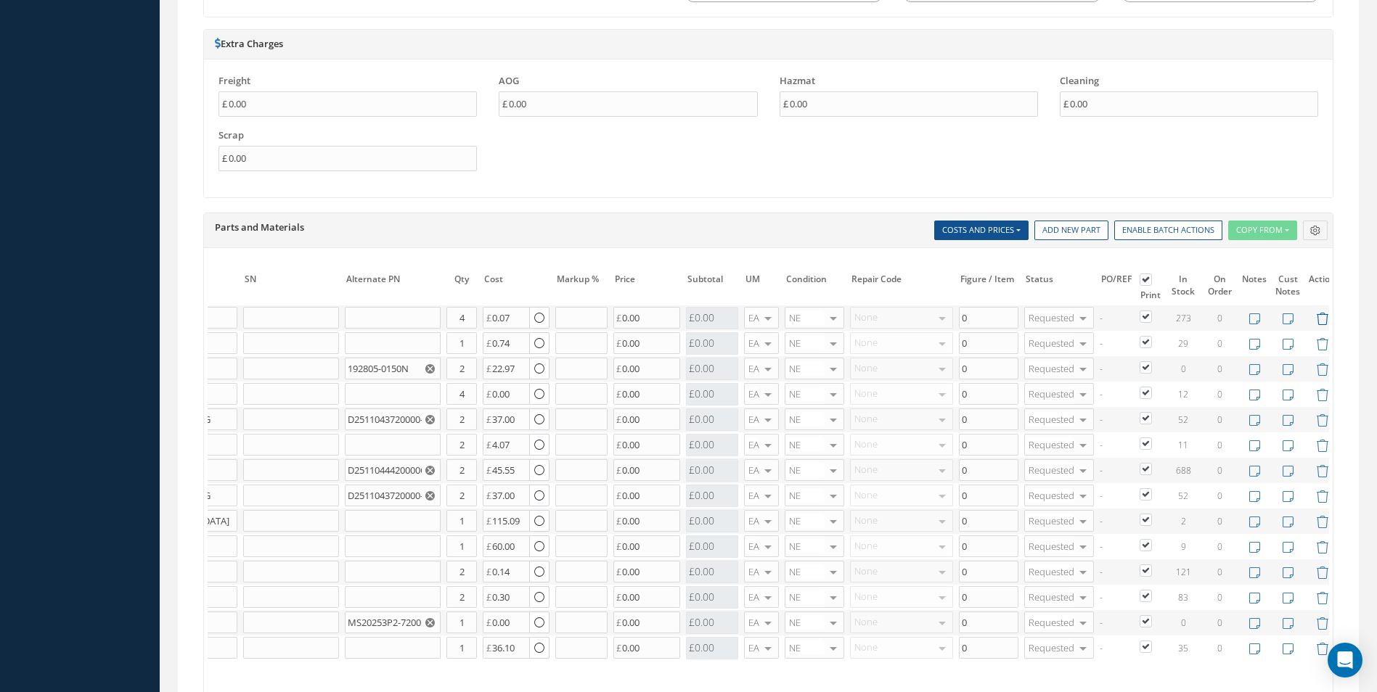
click at [1319, 316] on icon at bounding box center [1322, 319] width 12 height 12
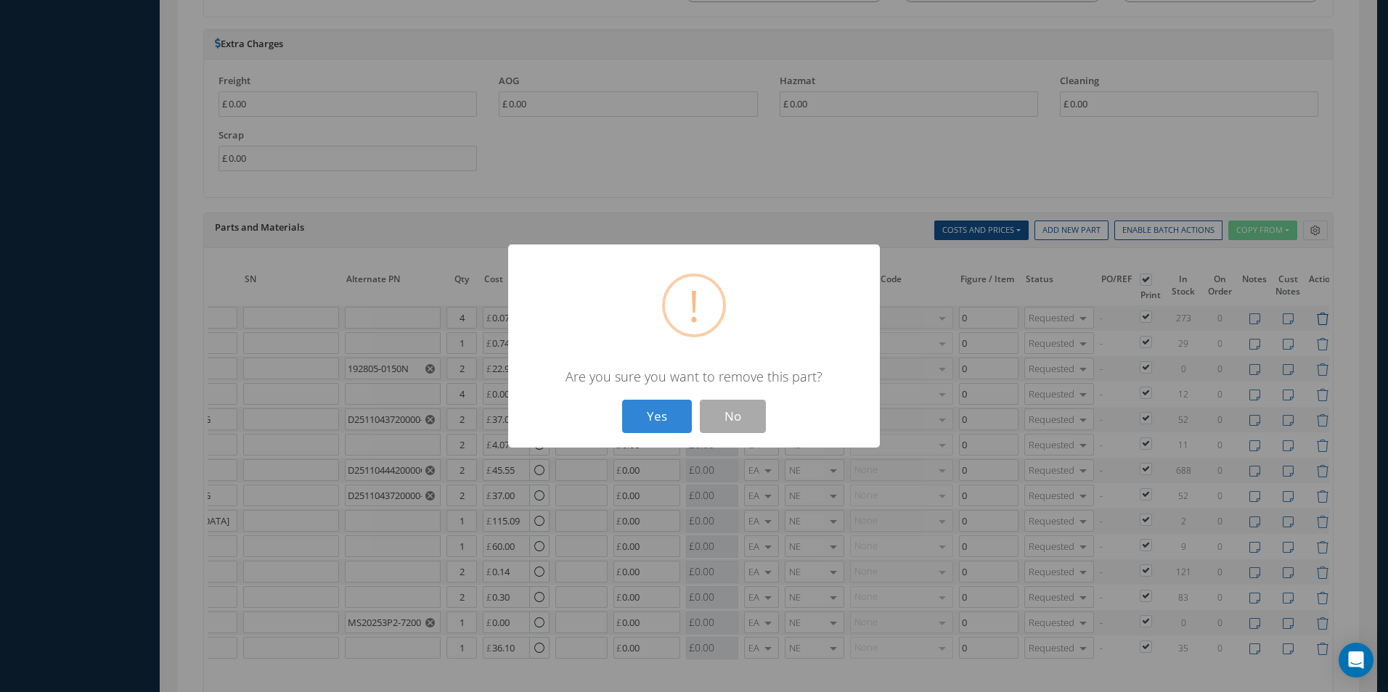
click at [622, 400] on button "Yes" at bounding box center [657, 417] width 70 height 34
type input "NSA5059-3"
type input "NUT"
type input "1"
type input "0.74"
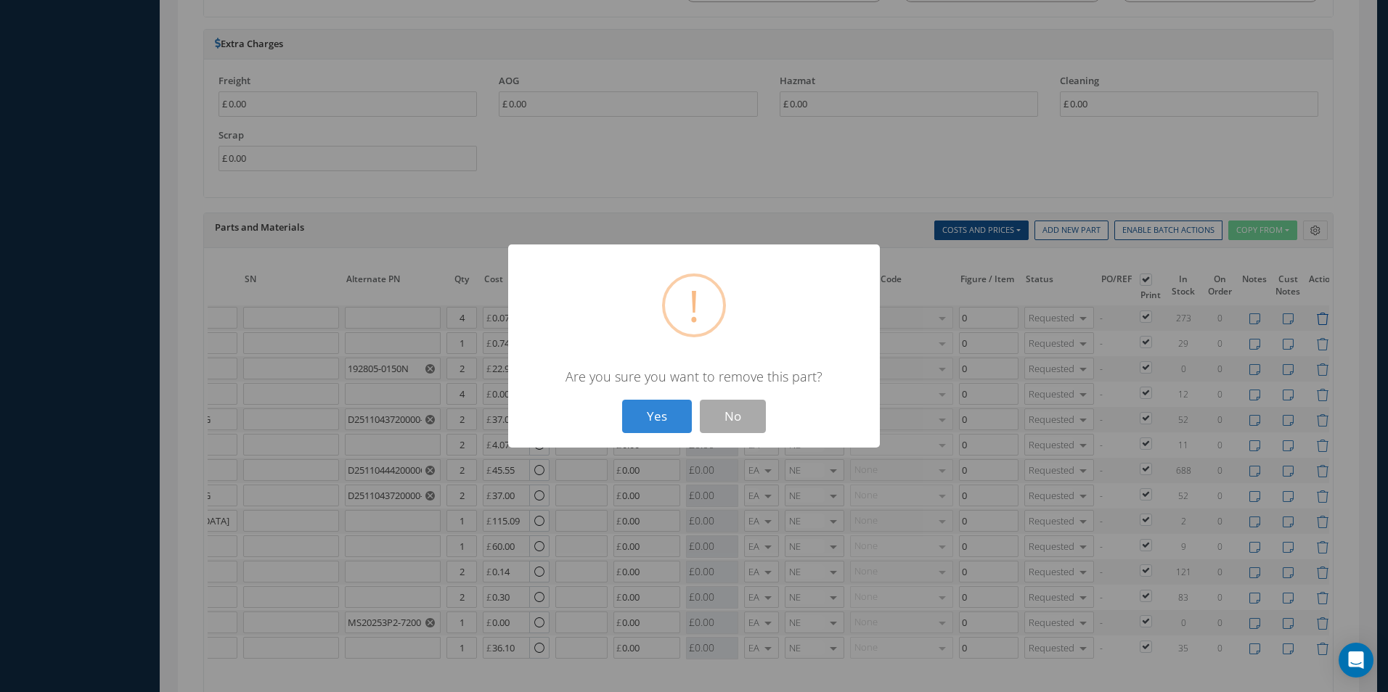
type input "ASNA2151-02"
type input "DAMPER"
type input "192805-0150N"
type input "2"
type input "22.97"
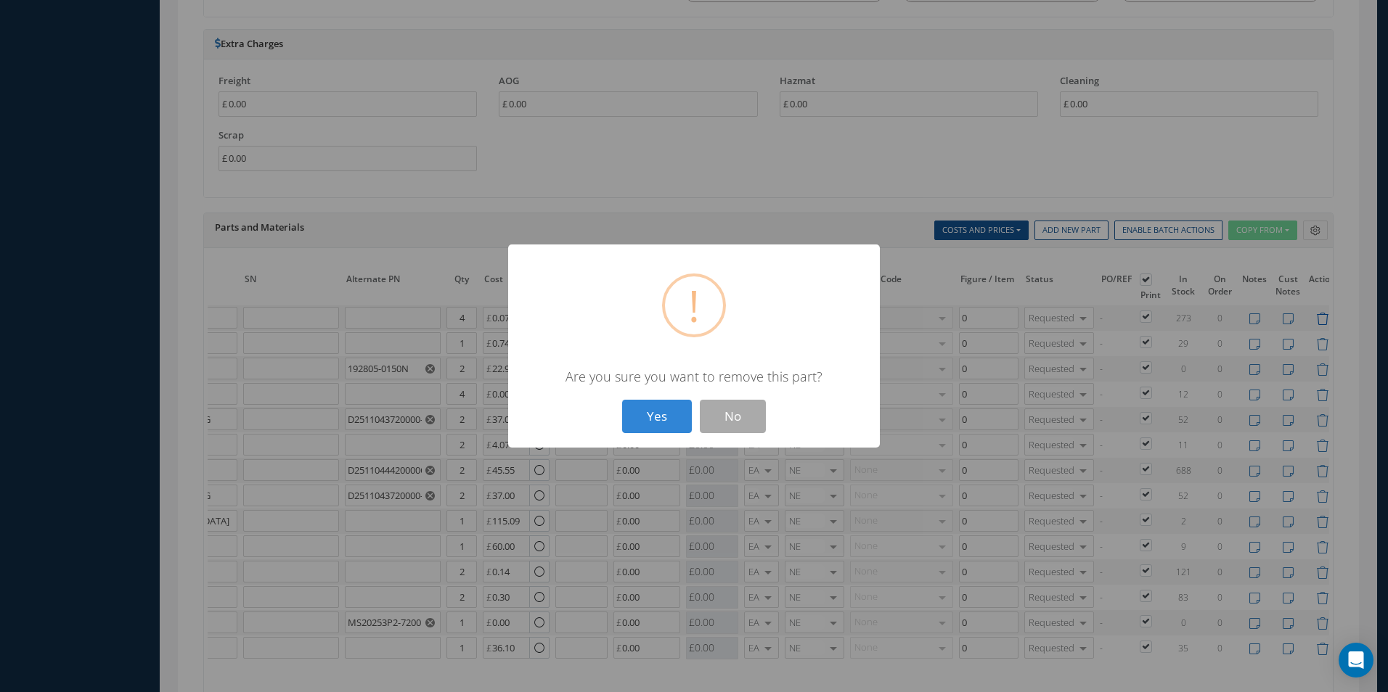
type input "D0003001100000"
type input "ROLLER"
type input "4"
type input "0.00"
type input "D2511043720000"
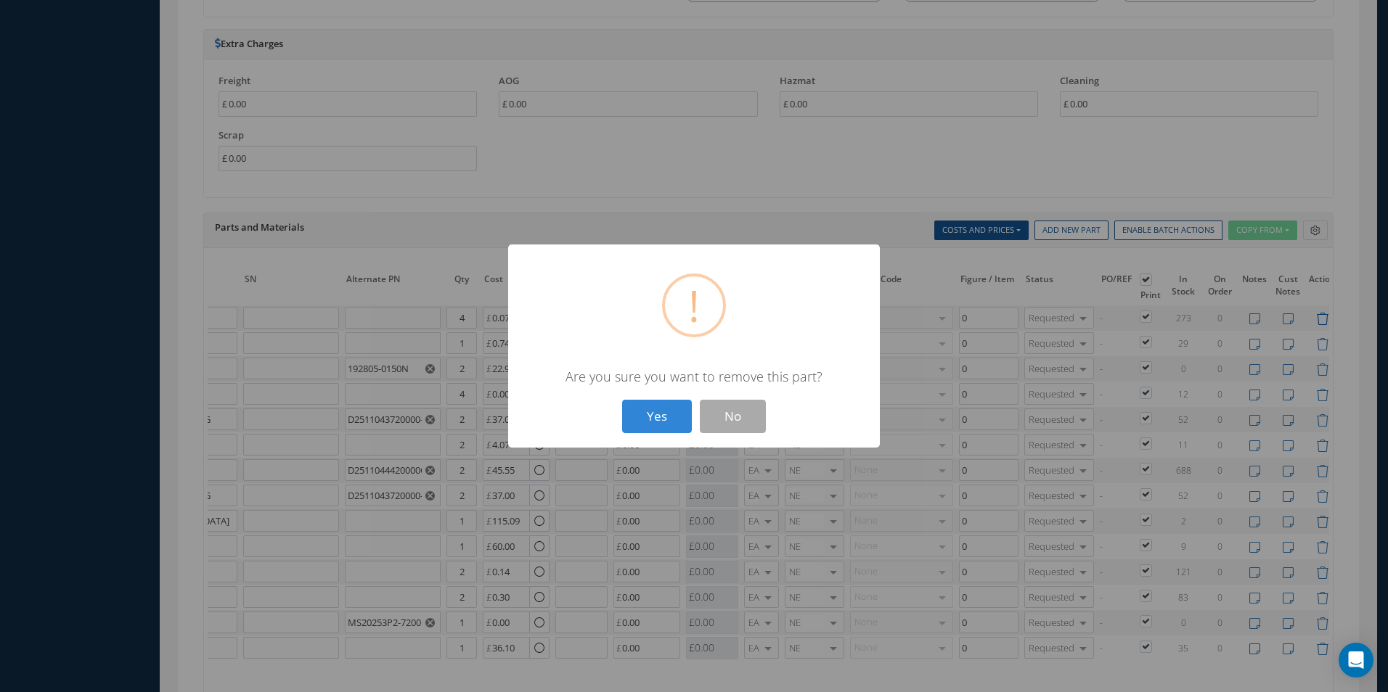
type input "DISK - LOCATING"
type input "D2511043720000-CAS"
type input "2"
type input "37.00"
type input "NAS1921M04-03W"
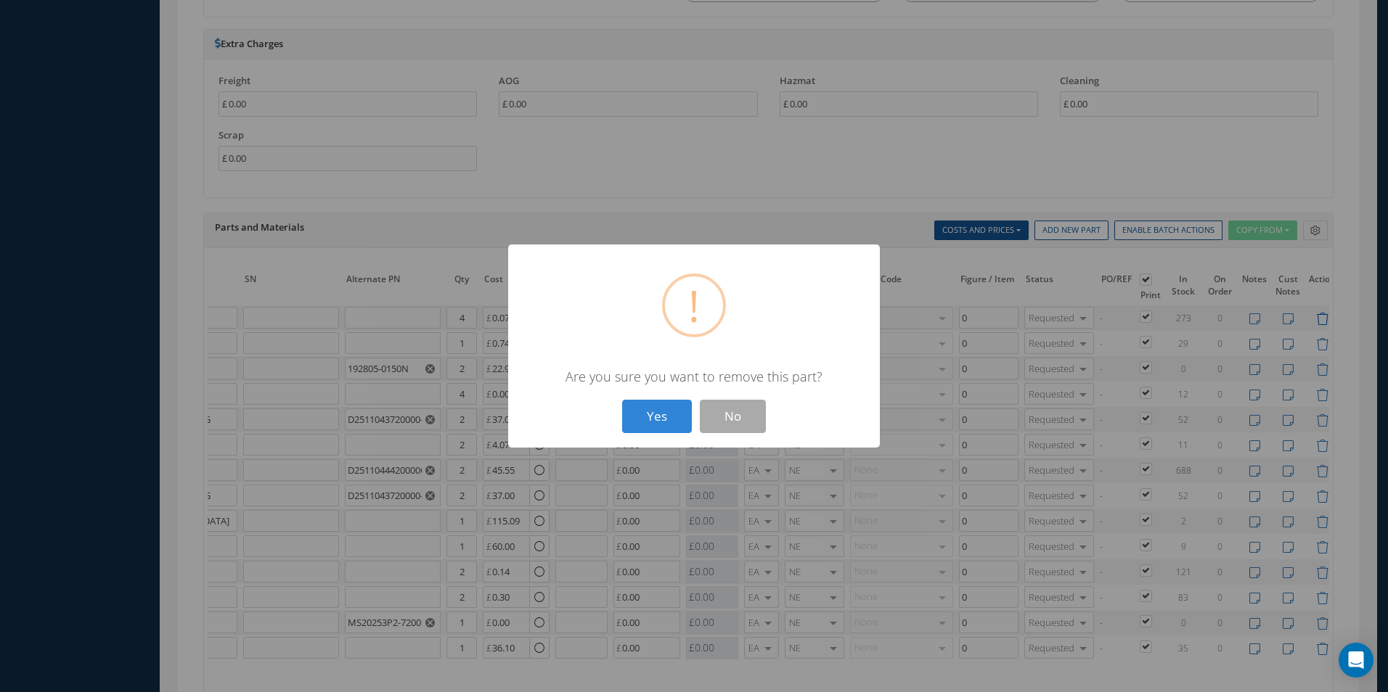
type input "RIVET"
type input "4.07"
type input "D2511044420000"
type input "SPRING"
type input "D2511044420000CAB"
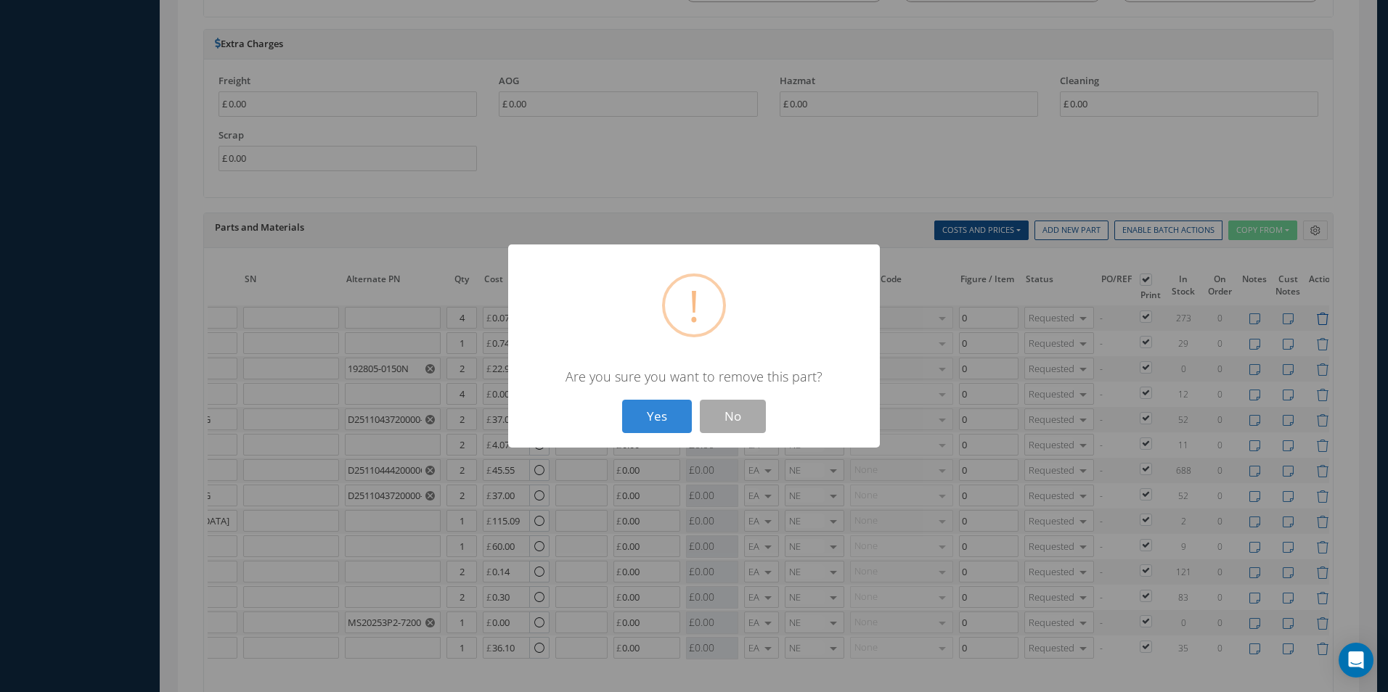
type input "45.55"
type input "D2511043720000"
type input "DISK - LOCATING"
type input "D2511043720000-CAS"
type input "37.00"
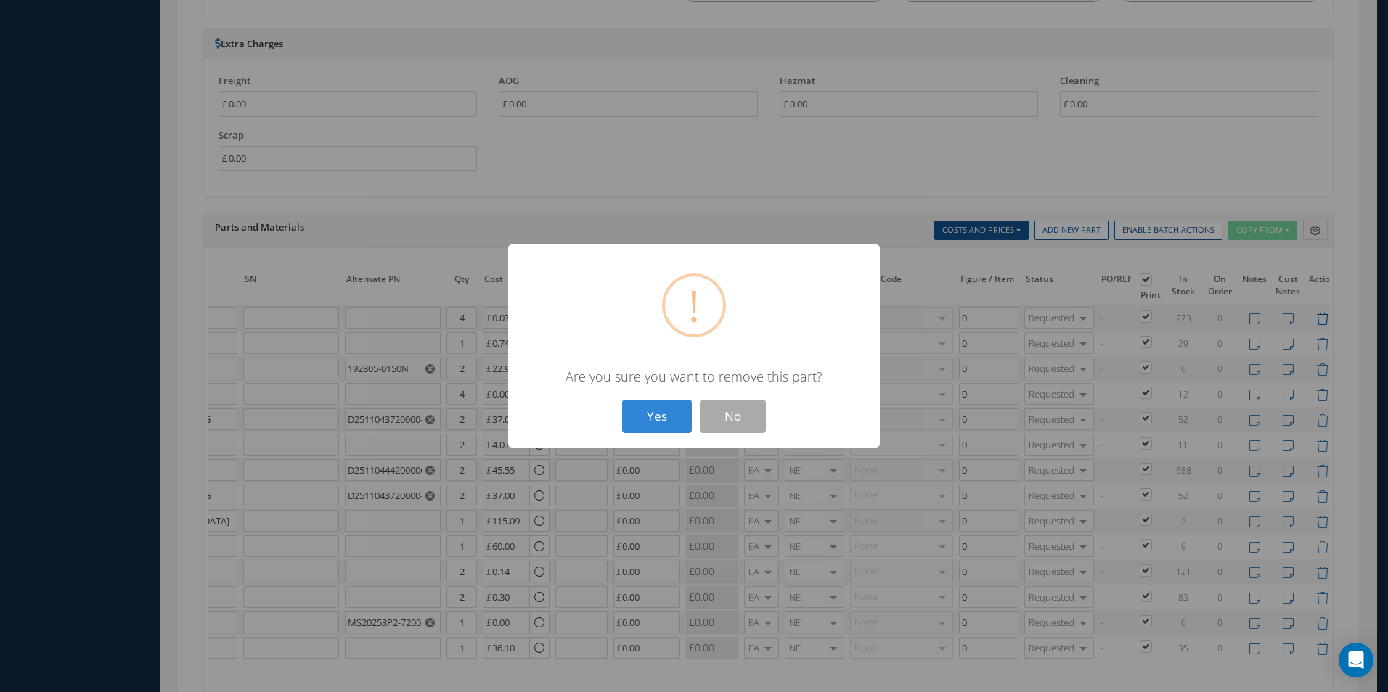
type input "D2511114200000"
type input "MOUNT ASSY"
type input "1"
type input "115.09"
type input "D2511168820000"
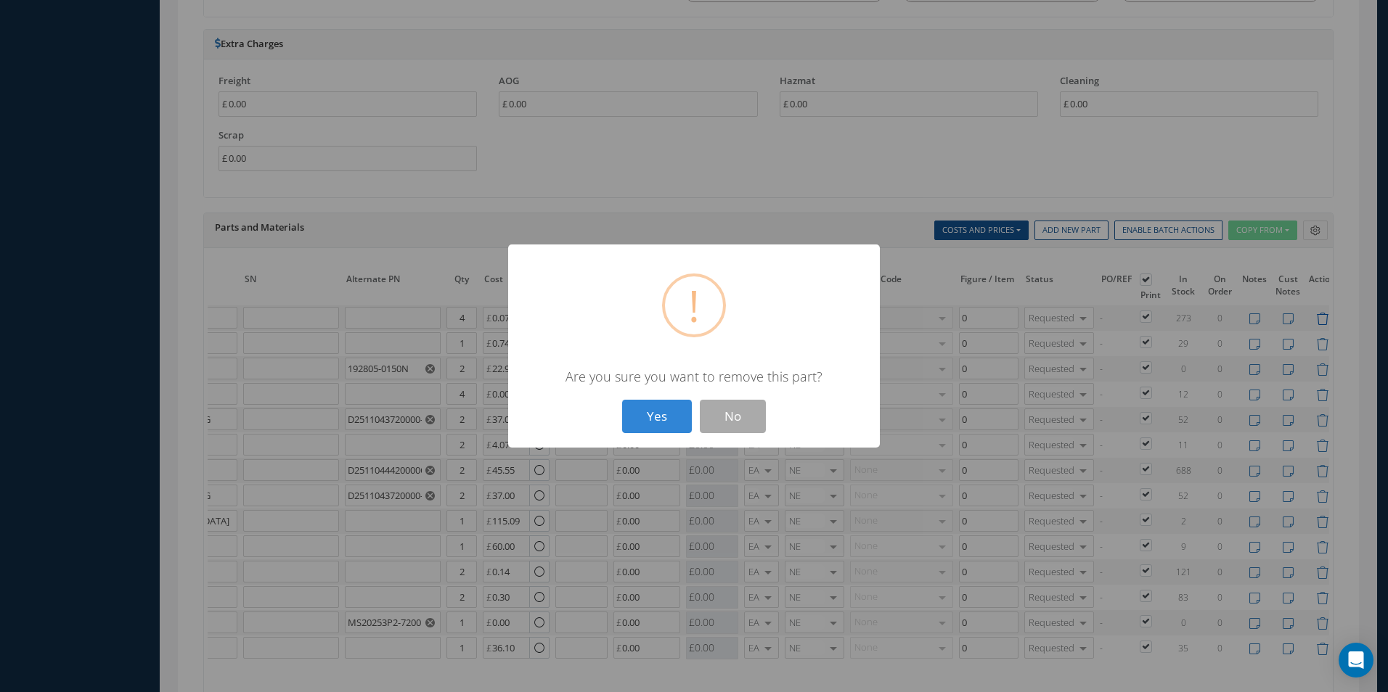
type input "FLAP"
type input "60.00"
type input "NAS1102-3-10"
type input "SCREW"
type input "2"
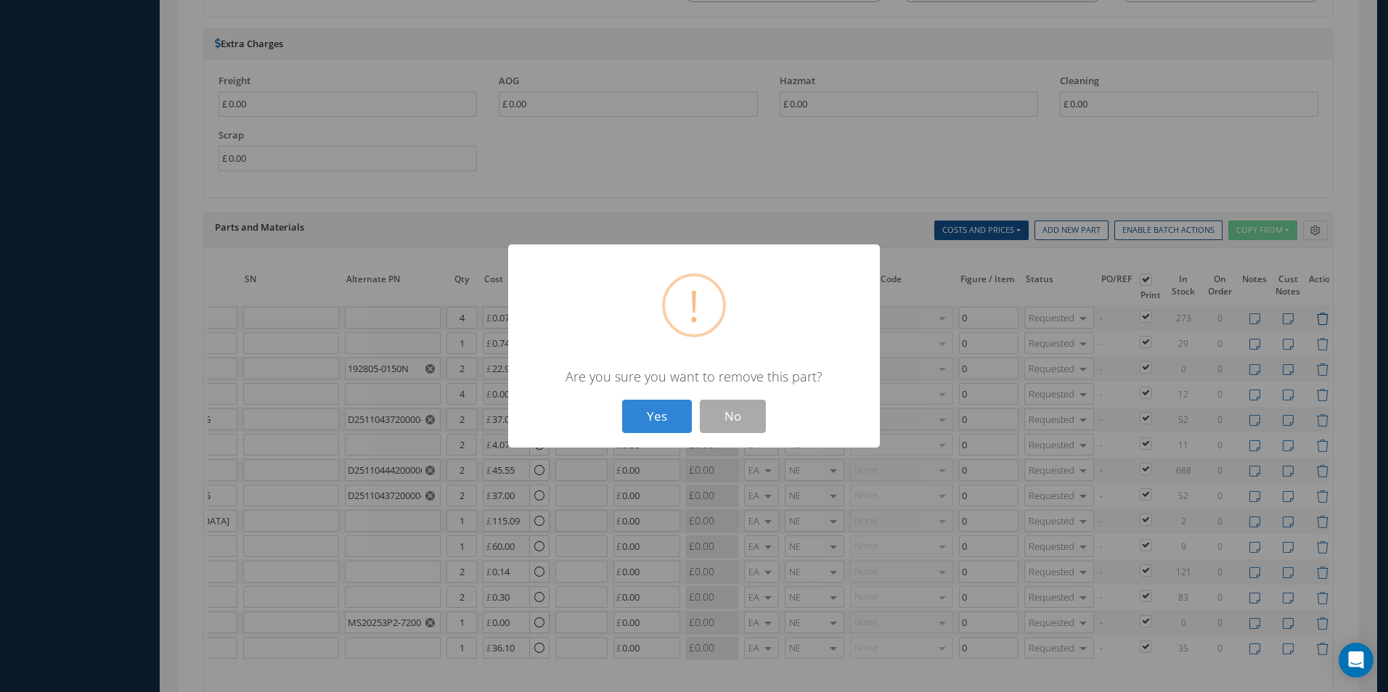
type input "0.14"
type input "NAS561-2-9"
type input "PIN - SPRING"
type input "0.30"
type input "MS20253P2"
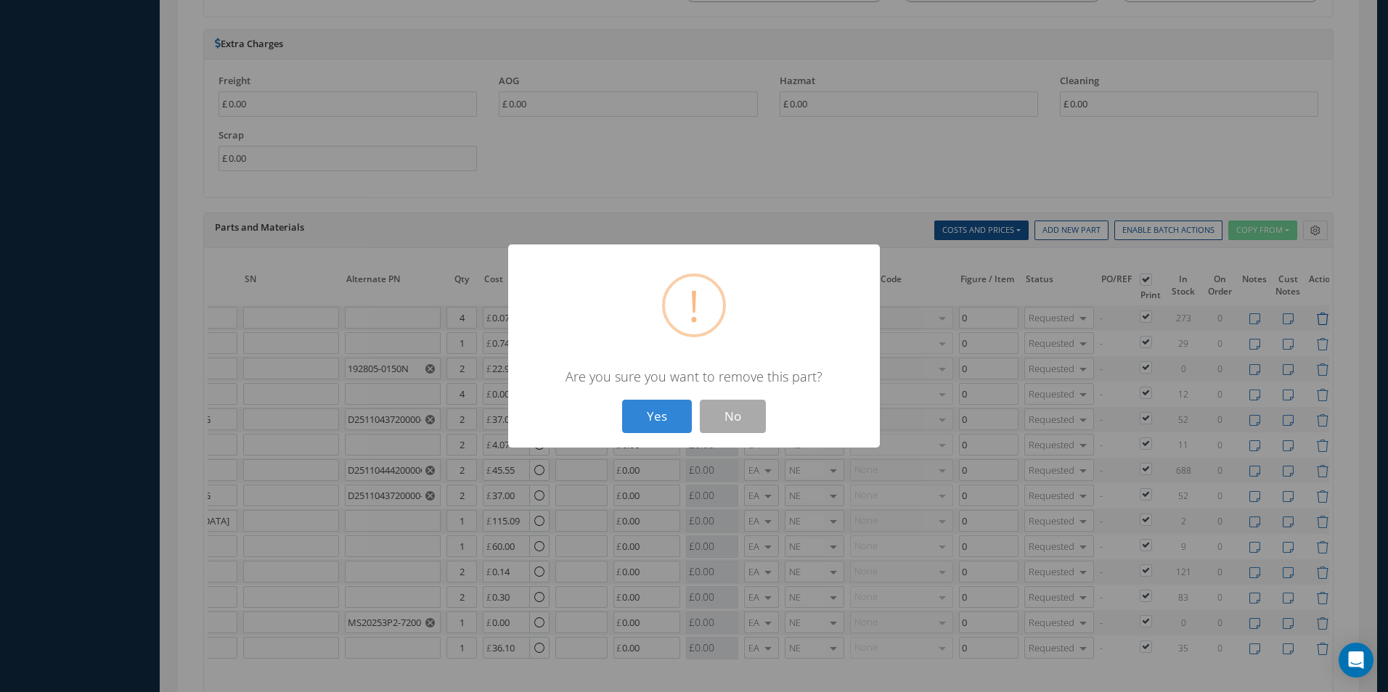
type input "PIN-HINGE"
type input "MS20253P2-7200"
type input "1"
type input "0.00"
type input "D2511114320000"
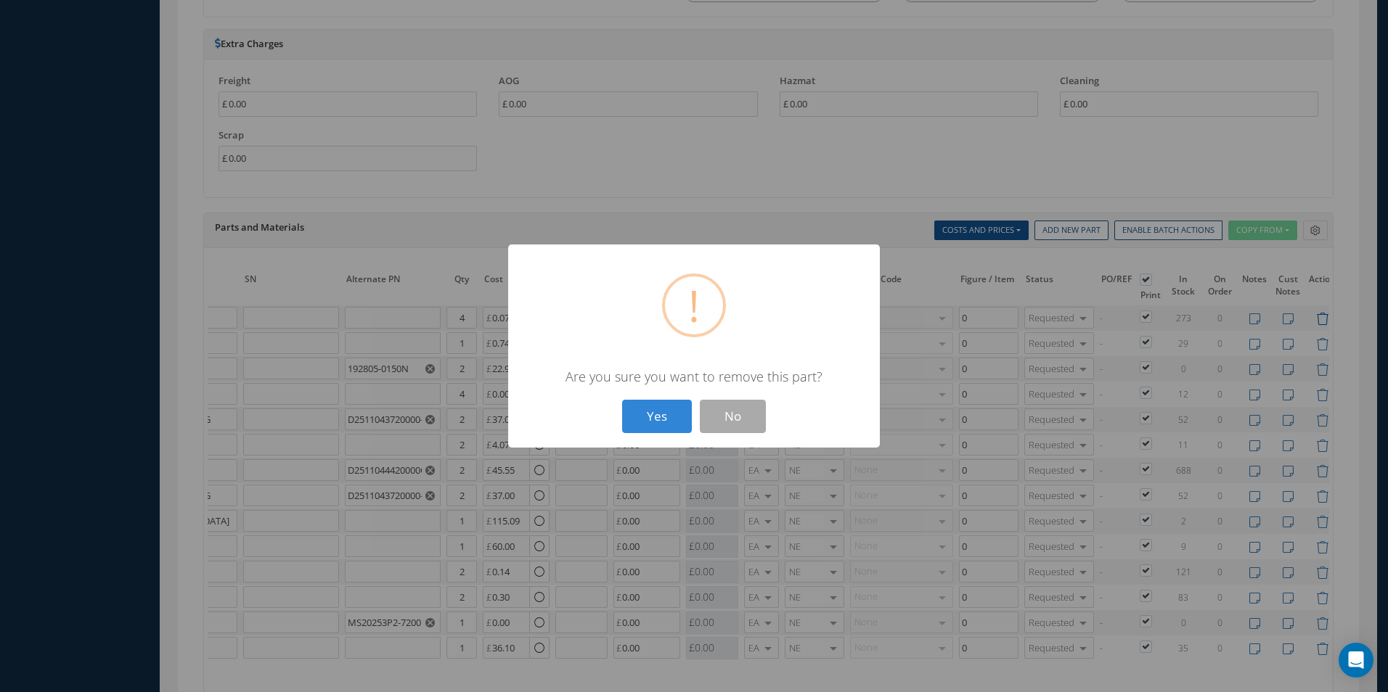
type input "SPRING-FLAP"
type input "36.10"
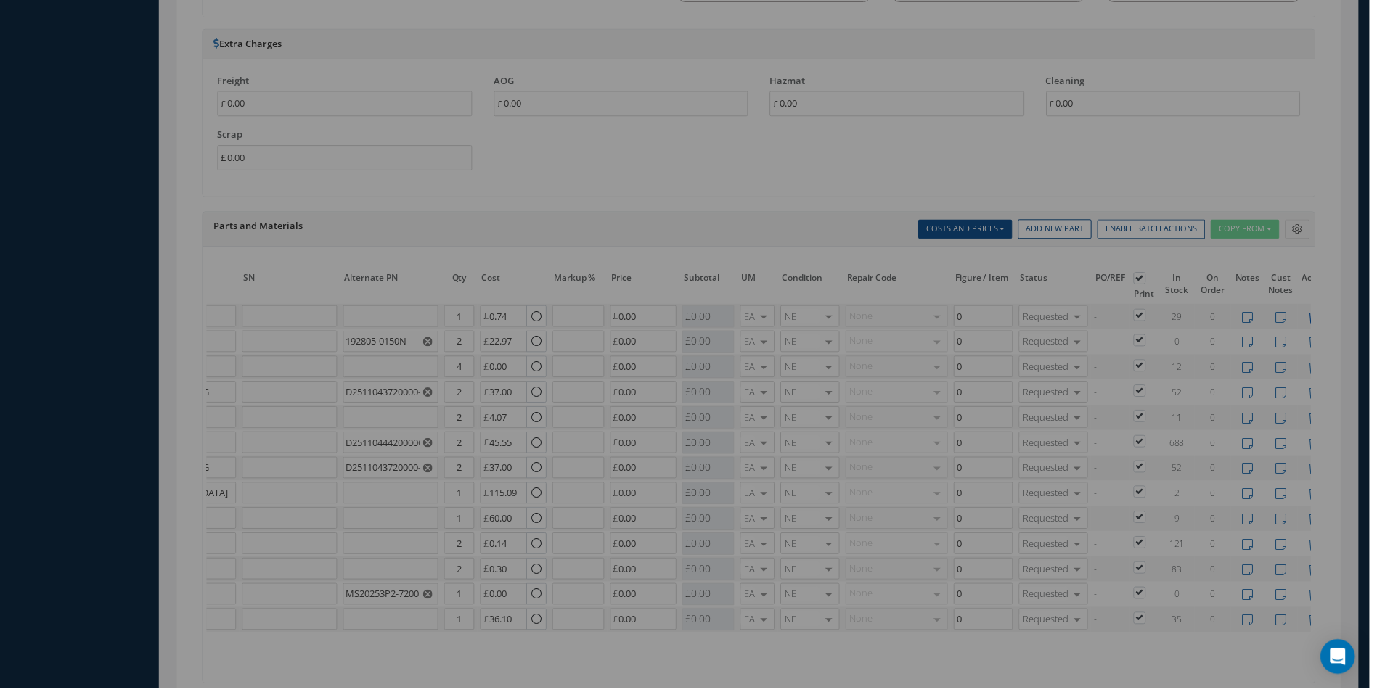
click at [1319, 316] on icon at bounding box center [1322, 319] width 12 height 12
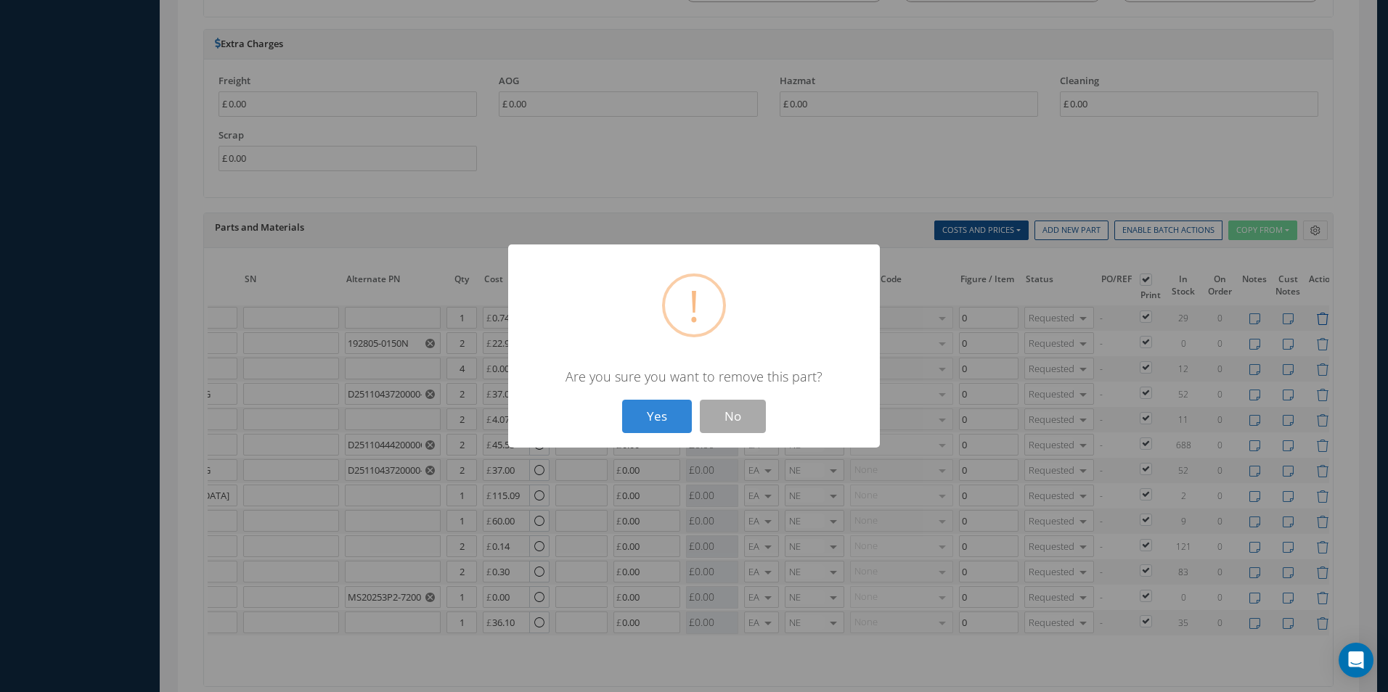
click at [1319, 316] on div "? ! i × Are you sure you want to remove this part? Yes No" at bounding box center [694, 346] width 1388 height 692
click at [662, 419] on button "Yes" at bounding box center [657, 417] width 70 height 34
type input "ASNA2151-02"
type input "DAMPER"
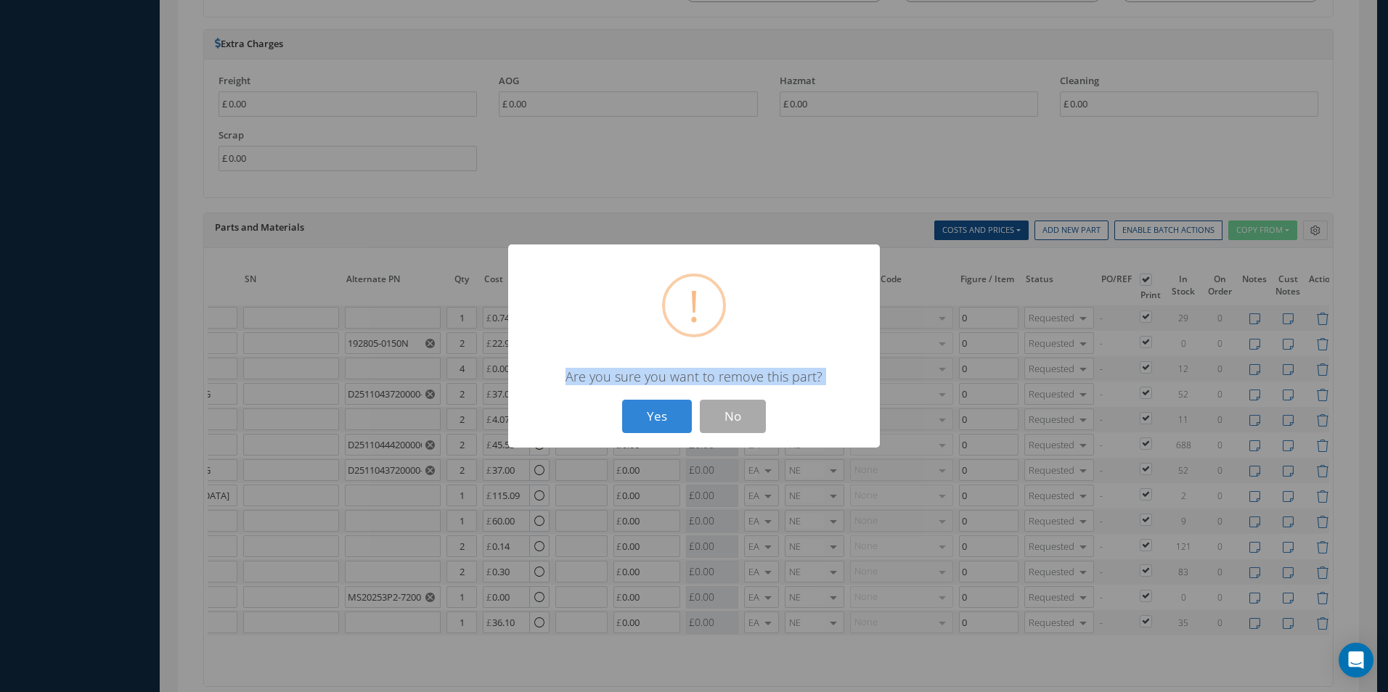
type input "192805-0150N"
type input "2"
type input "22.97"
type input "D0003001100000"
type input "ROLLER"
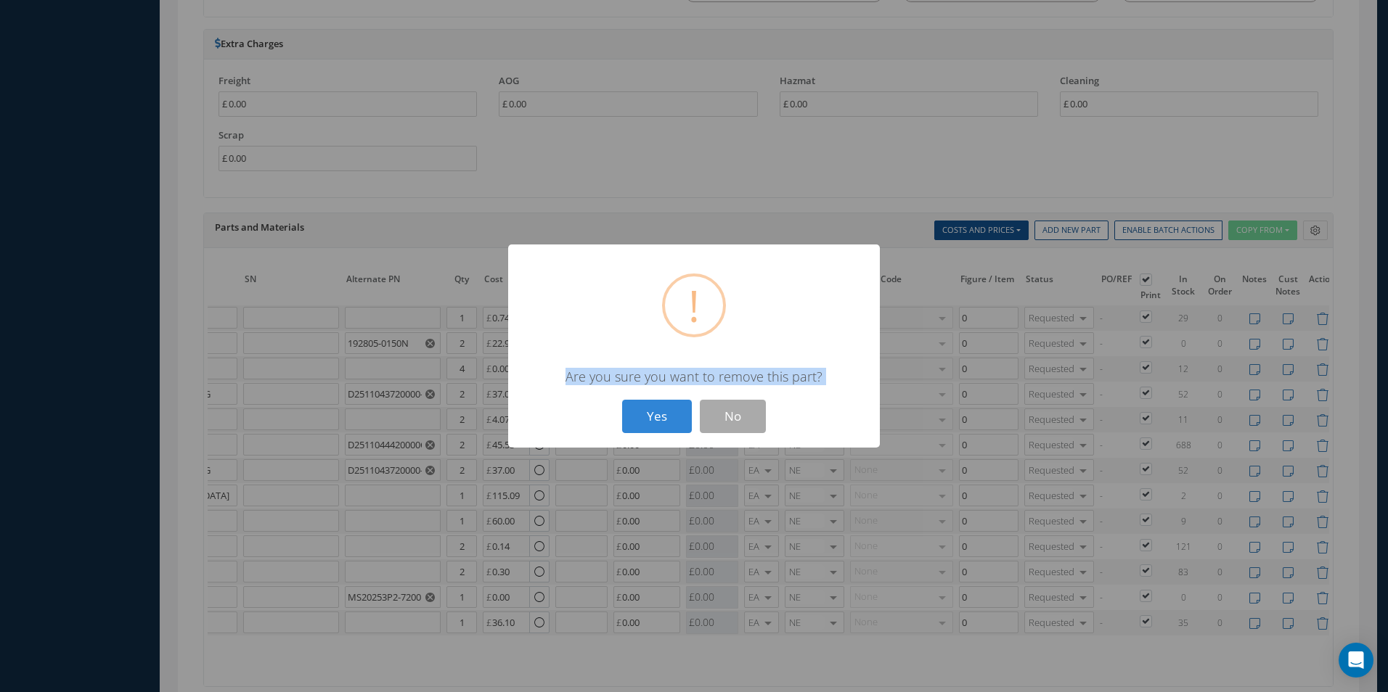
type input "4"
type input "0.00"
type input "D2511043720000"
type input "DISK - LOCATING"
type input "D2511043720000-CAS"
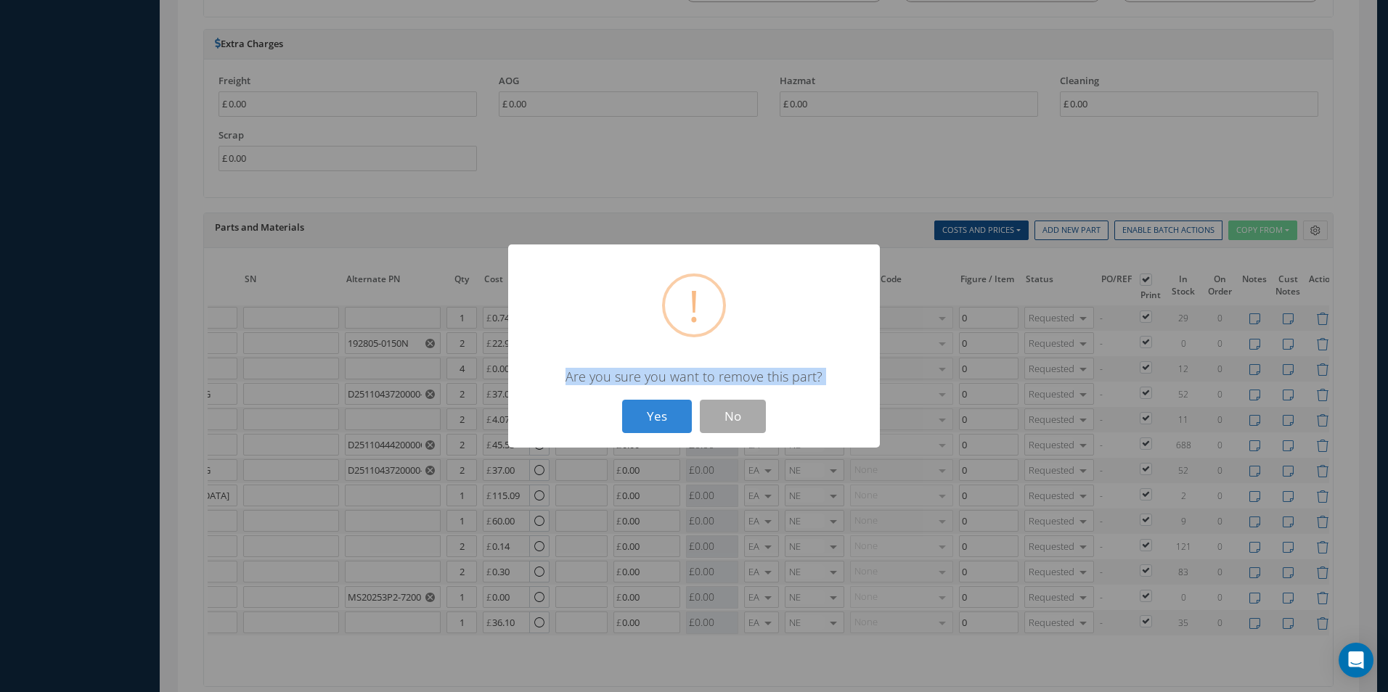
type input "2"
type input "37.00"
type input "NAS1921M04-03W"
type input "RIVET"
type input "4.07"
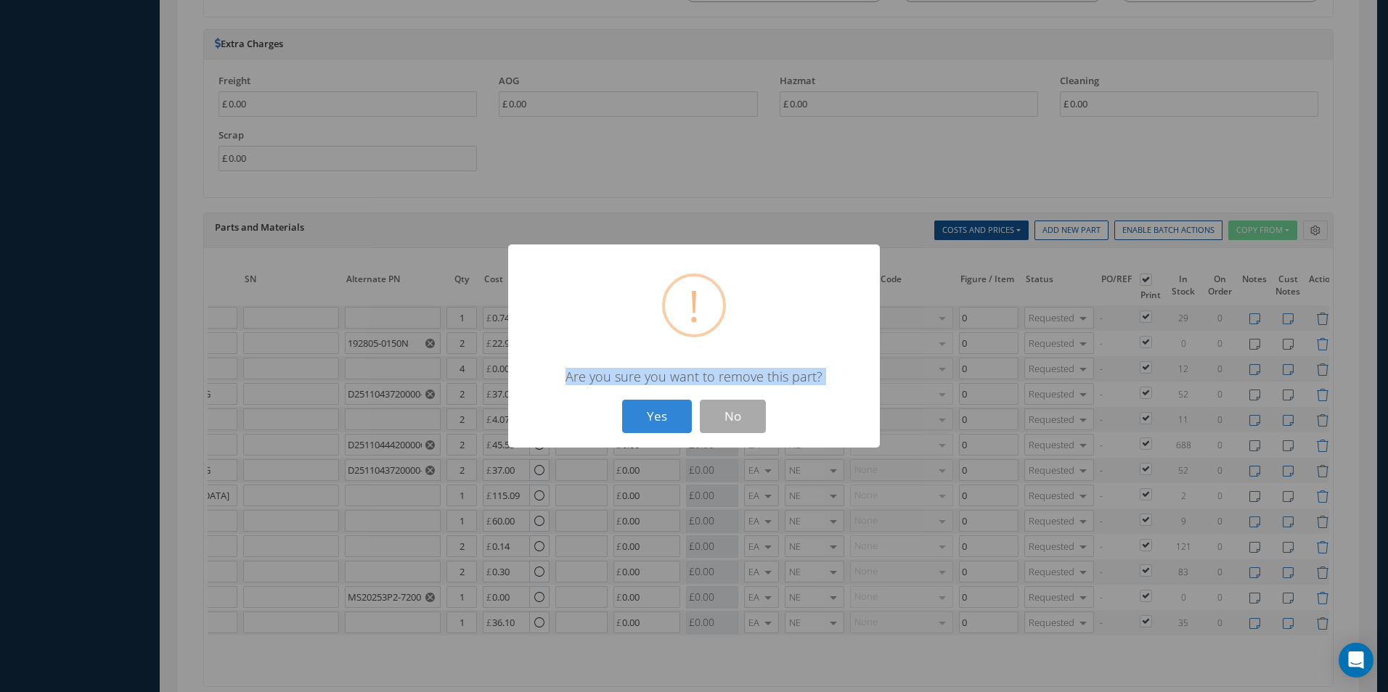
type input "D2511044420000"
type input "SPRING"
type input "D2511044420000CAB"
type input "45.55"
type input "D2511043720000"
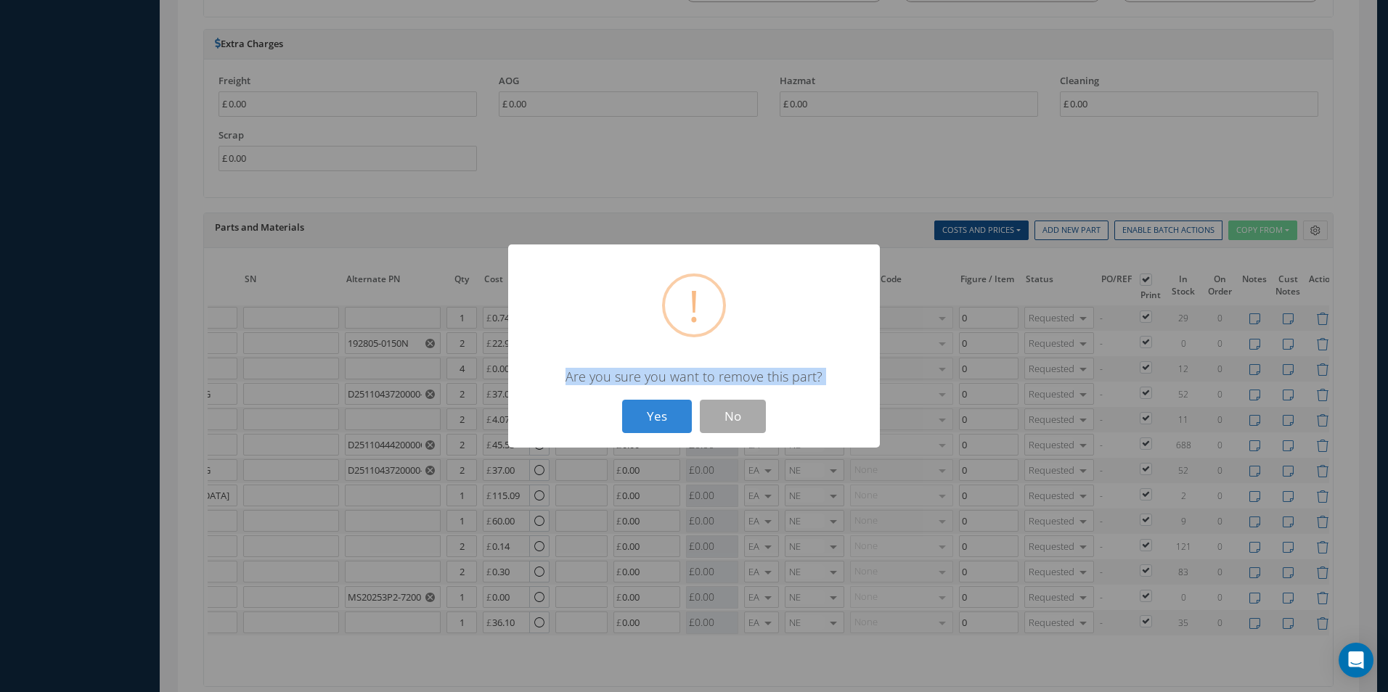
type input "DISK - LOCATING"
type input "D2511043720000-CAS"
type input "37.00"
type input "D2511114200000"
type input "MOUNT ASSY"
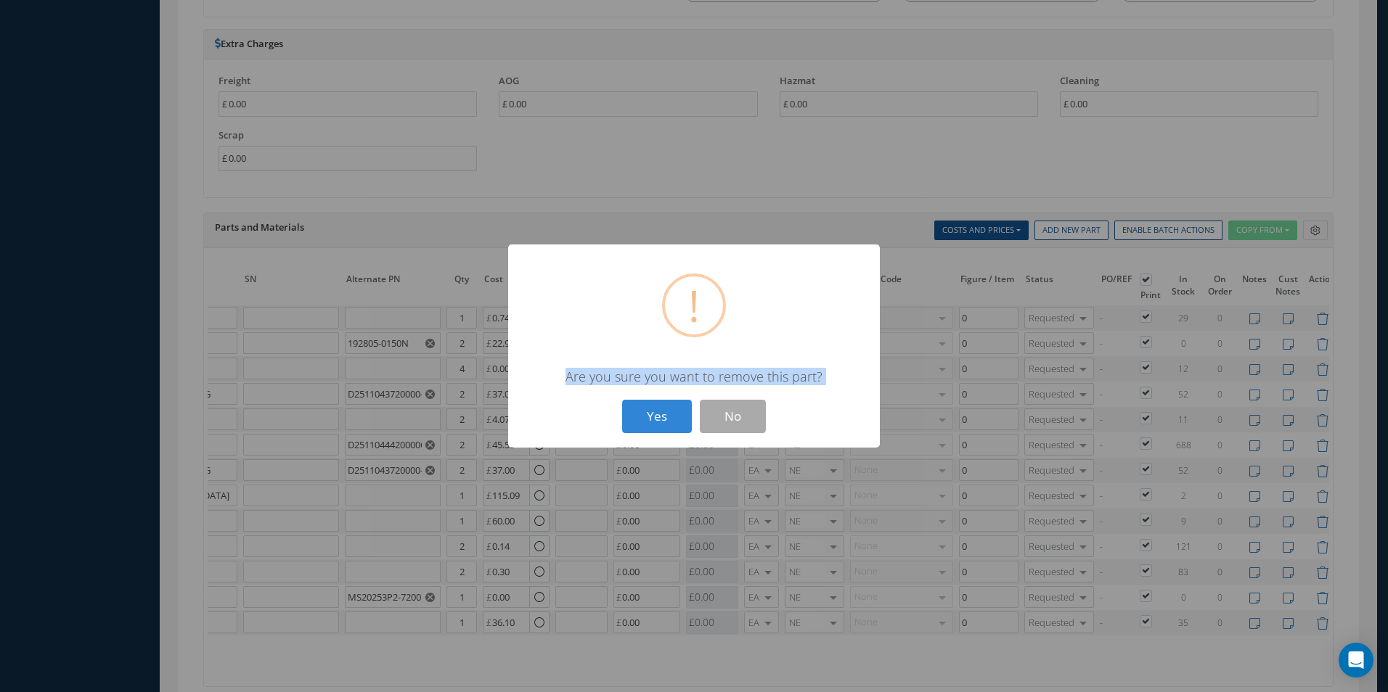
type input "1"
type input "115.09"
type input "D2511168820000"
type input "FLAP"
type input "60.00"
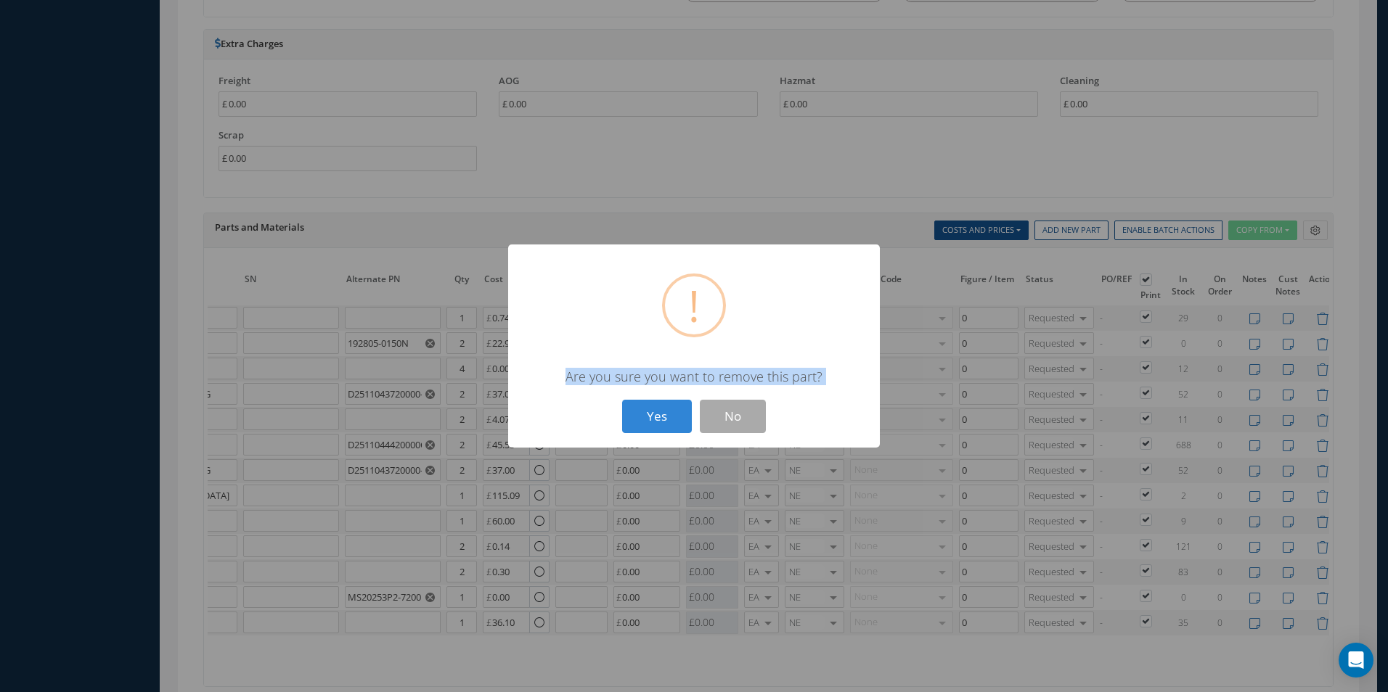
type input "NAS1102-3-10"
type input "SCREW"
type input "2"
type input "0.14"
type input "NAS561-2-9"
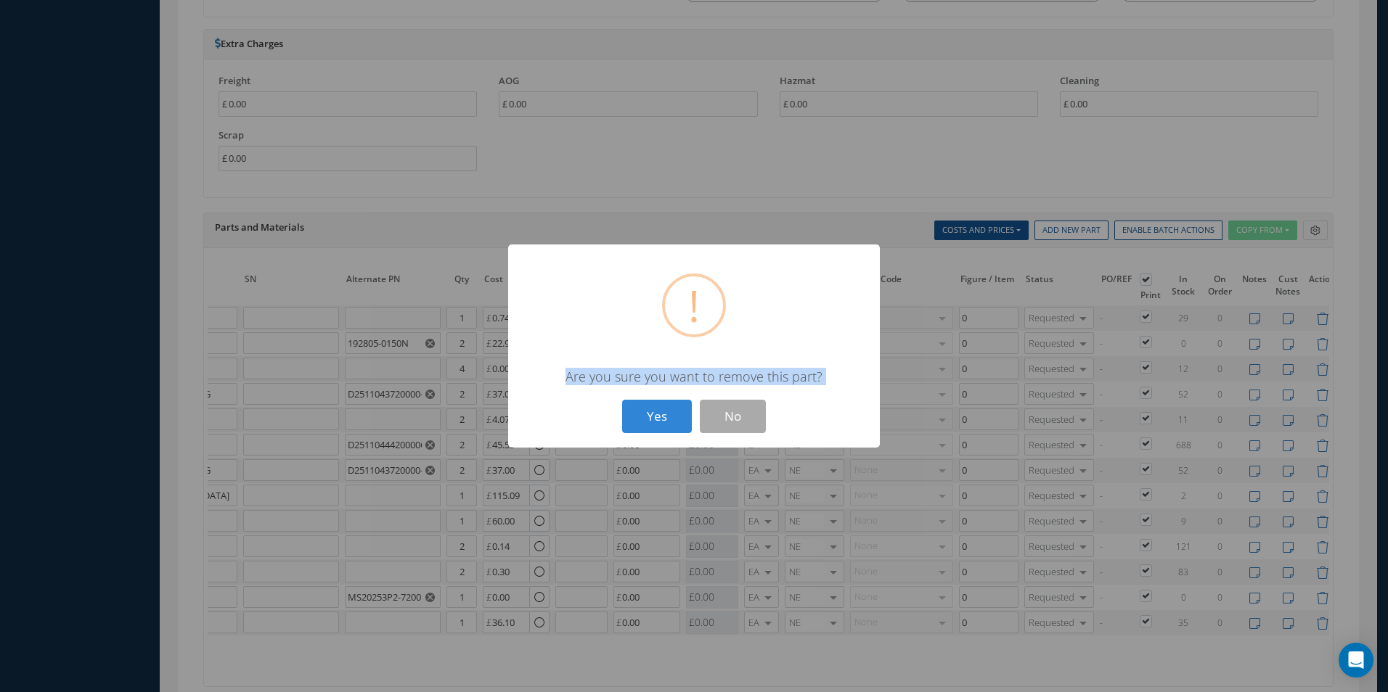
type input "PIN - SPRING"
type input "0.30"
type input "MS20253P2"
type input "PIN-HINGE"
type input "MS20253P2-7200"
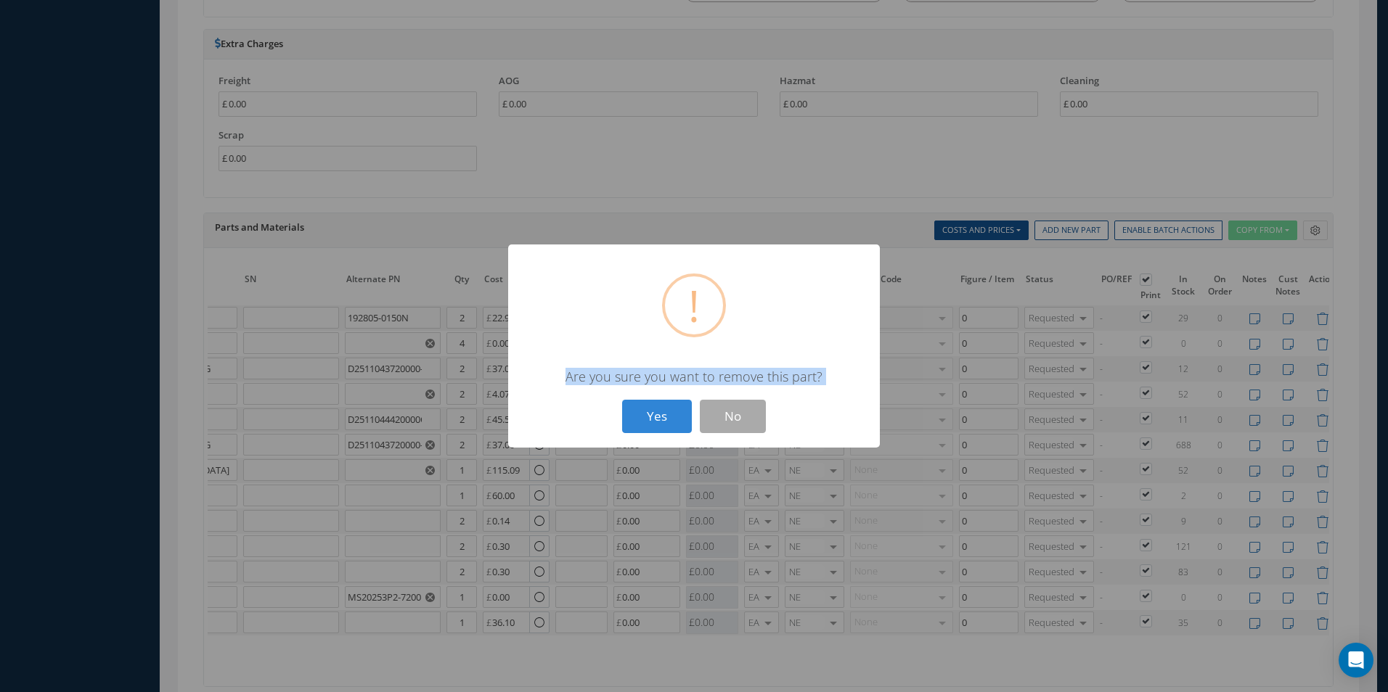
type input "1"
type input "0.00"
type input "D2511114320000"
type input "SPRING-FLAP"
type input "36.10"
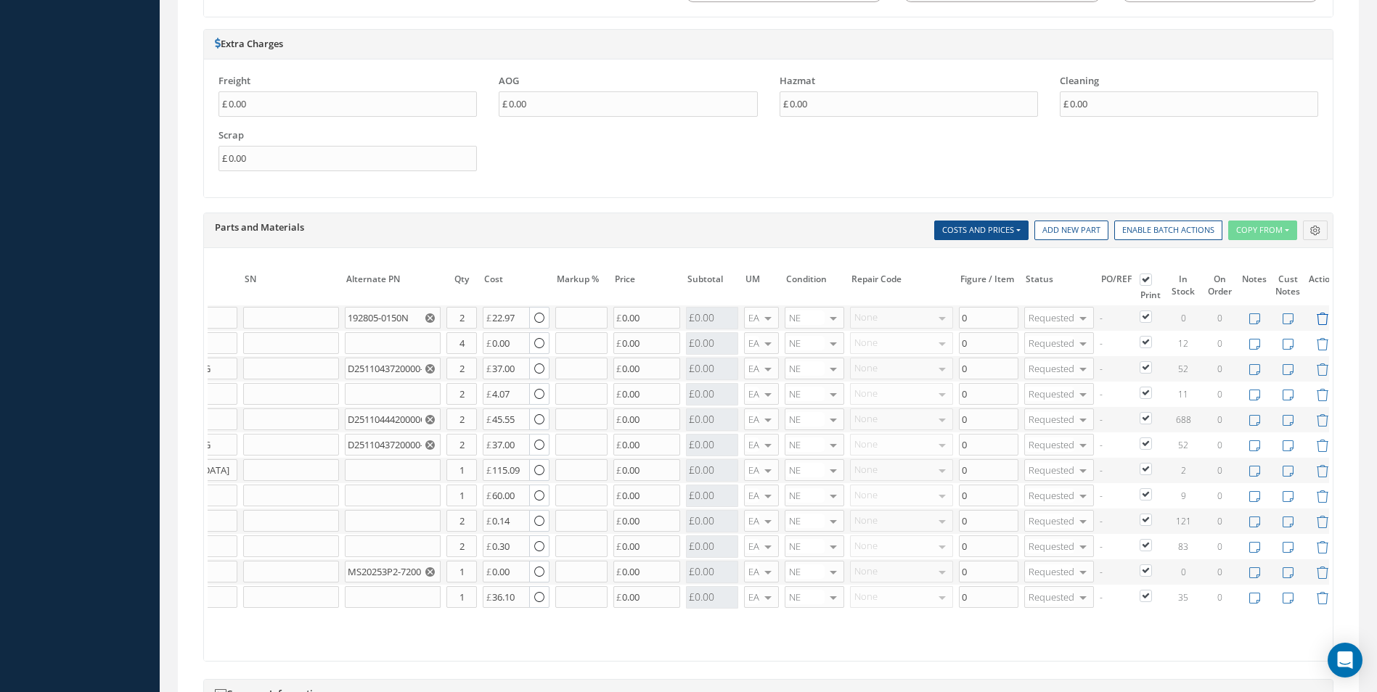
click at [1323, 323] on icon at bounding box center [1322, 319] width 12 height 12
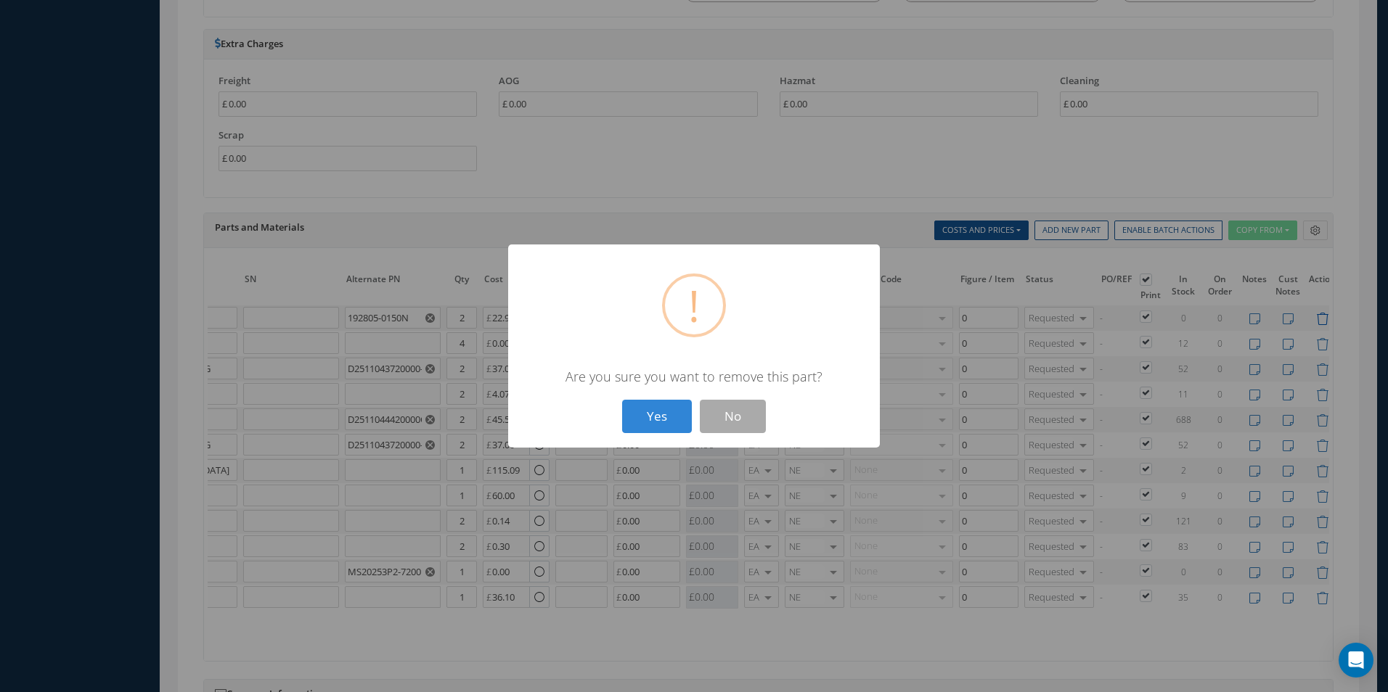
click at [622, 400] on button "Yes" at bounding box center [657, 417] width 70 height 34
type input "D0003001100000"
type input "ROLLER"
type input "4"
type input "0.00"
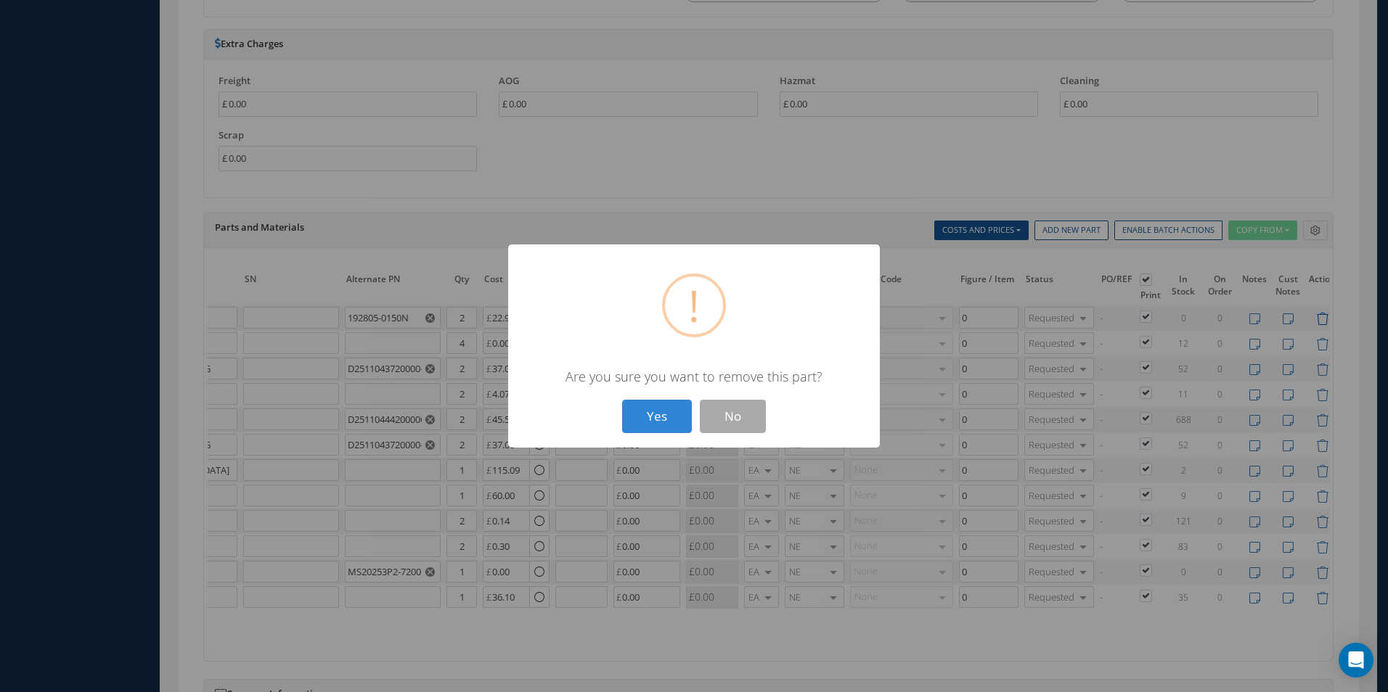
type input "D2511043720000"
type input "DISK - LOCATING"
type input "D2511043720000-CAS"
type input "2"
type input "37.00"
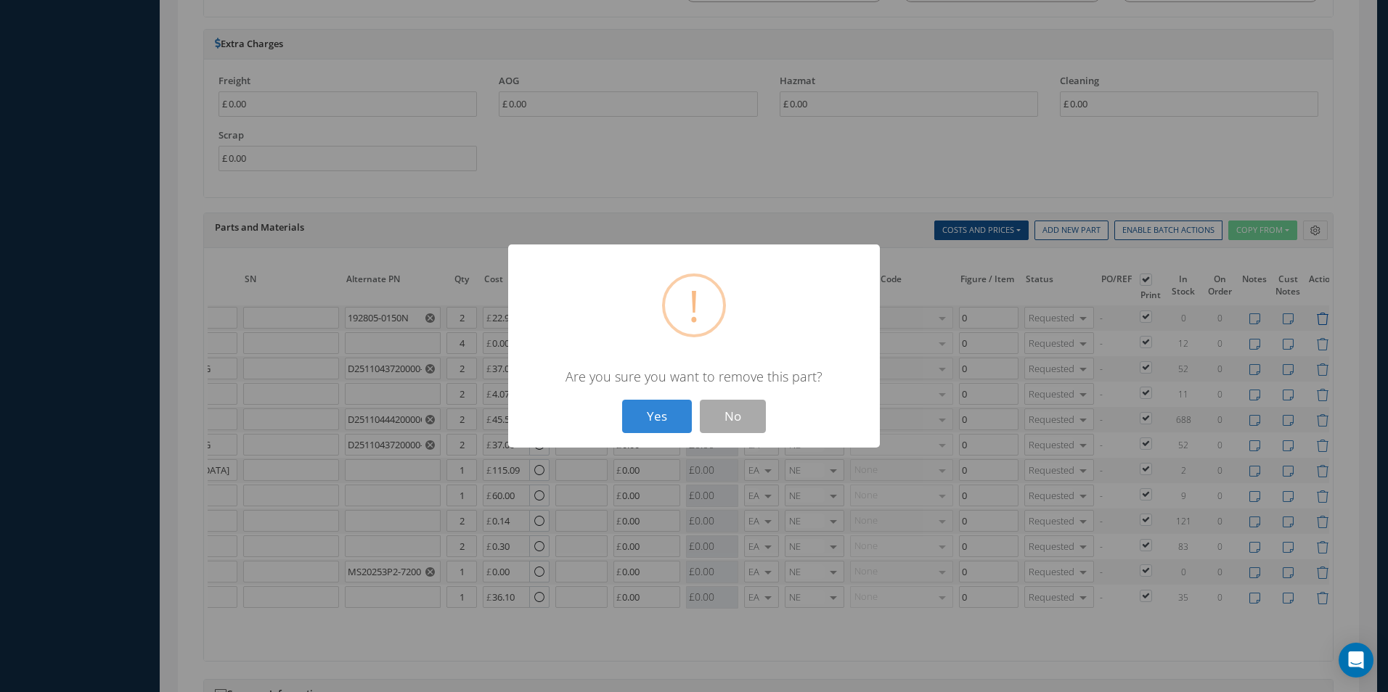
type input "NAS1921M04-03W"
type input "RIVET"
type input "4.07"
type input "D2511044420000"
type input "SPRING"
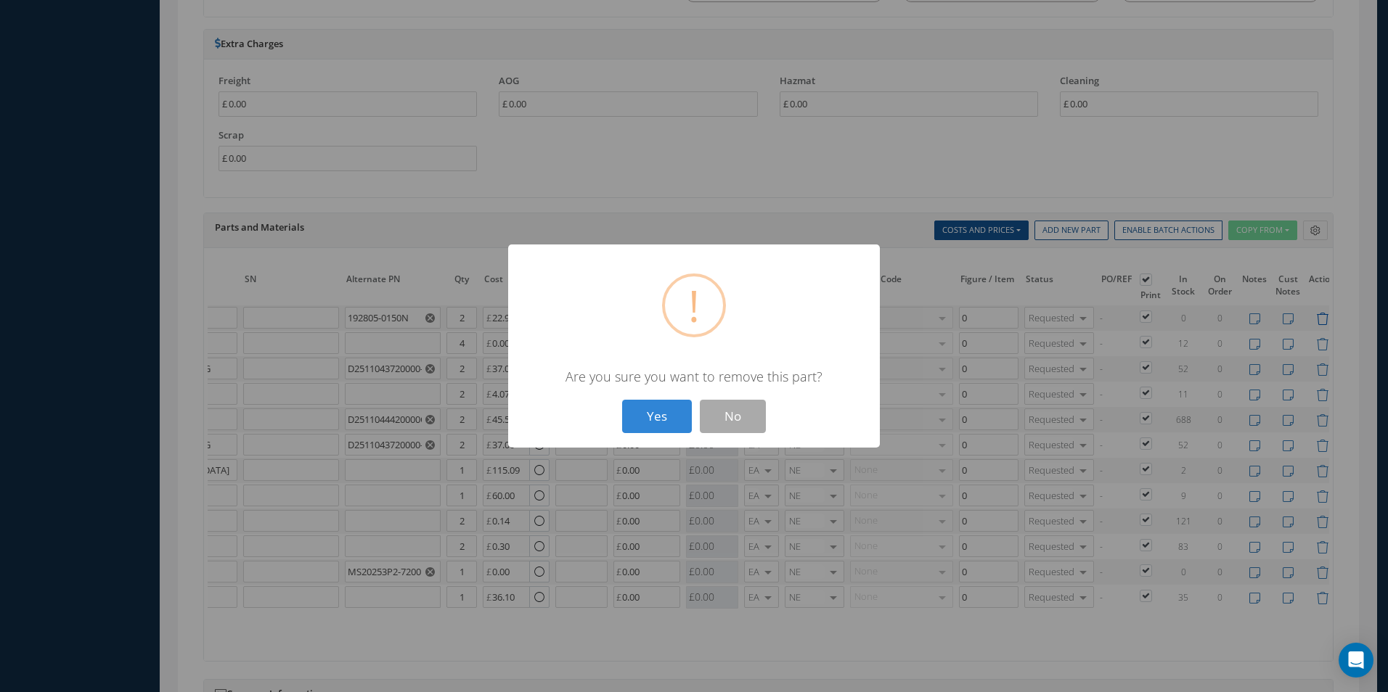
type input "D2511044420000CAB"
type input "45.55"
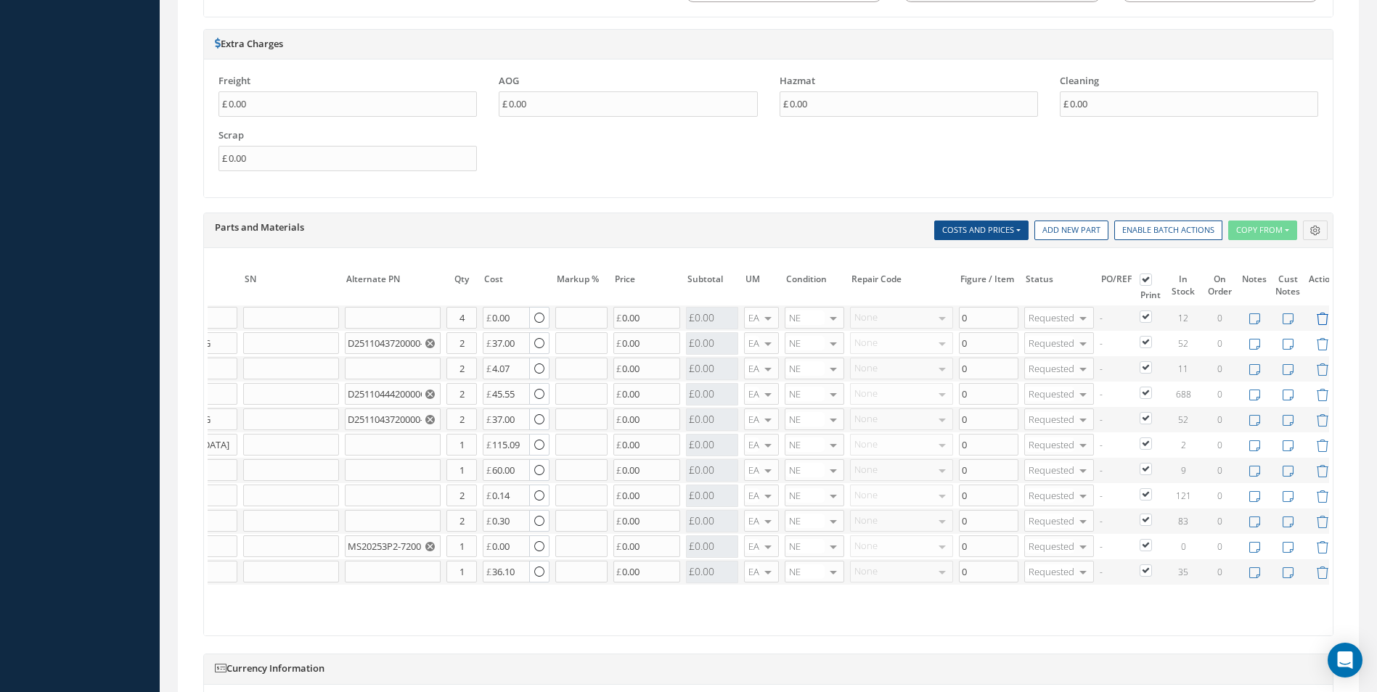
click at [1323, 321] on icon at bounding box center [1322, 319] width 12 height 12
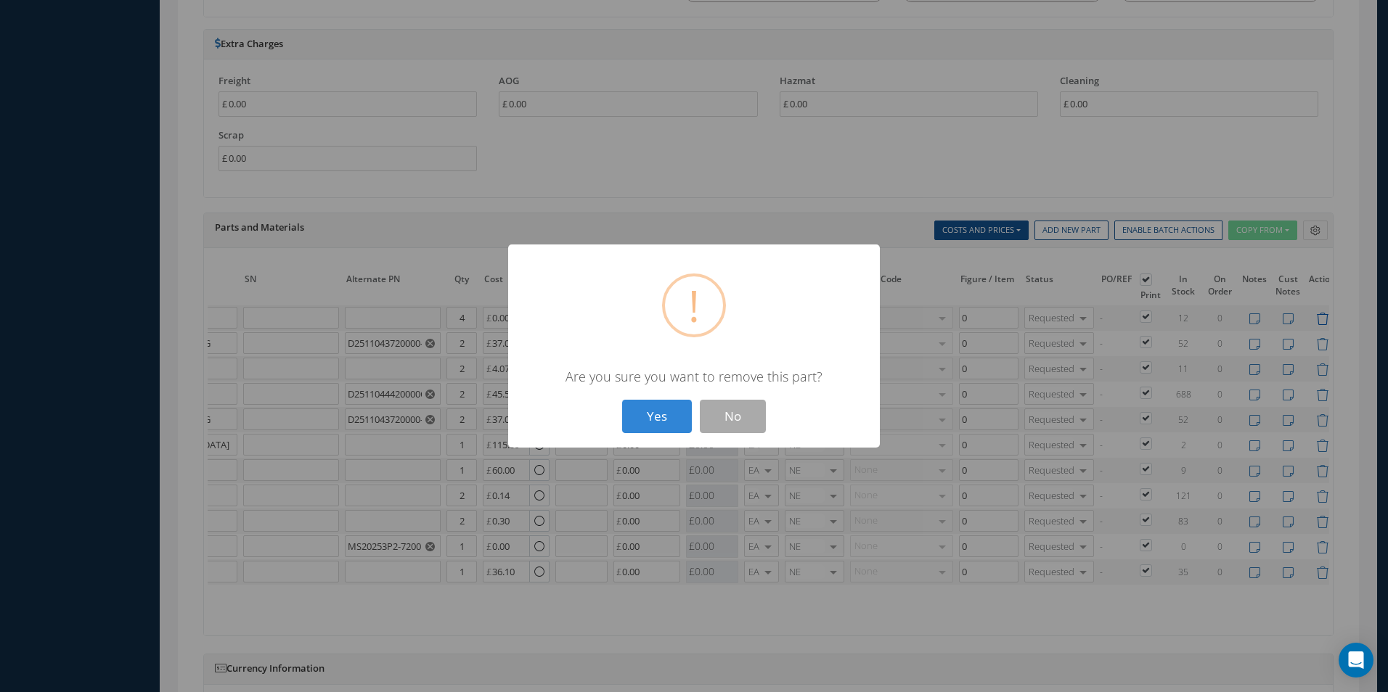
click at [622, 400] on button "Yes" at bounding box center [657, 417] width 70 height 34
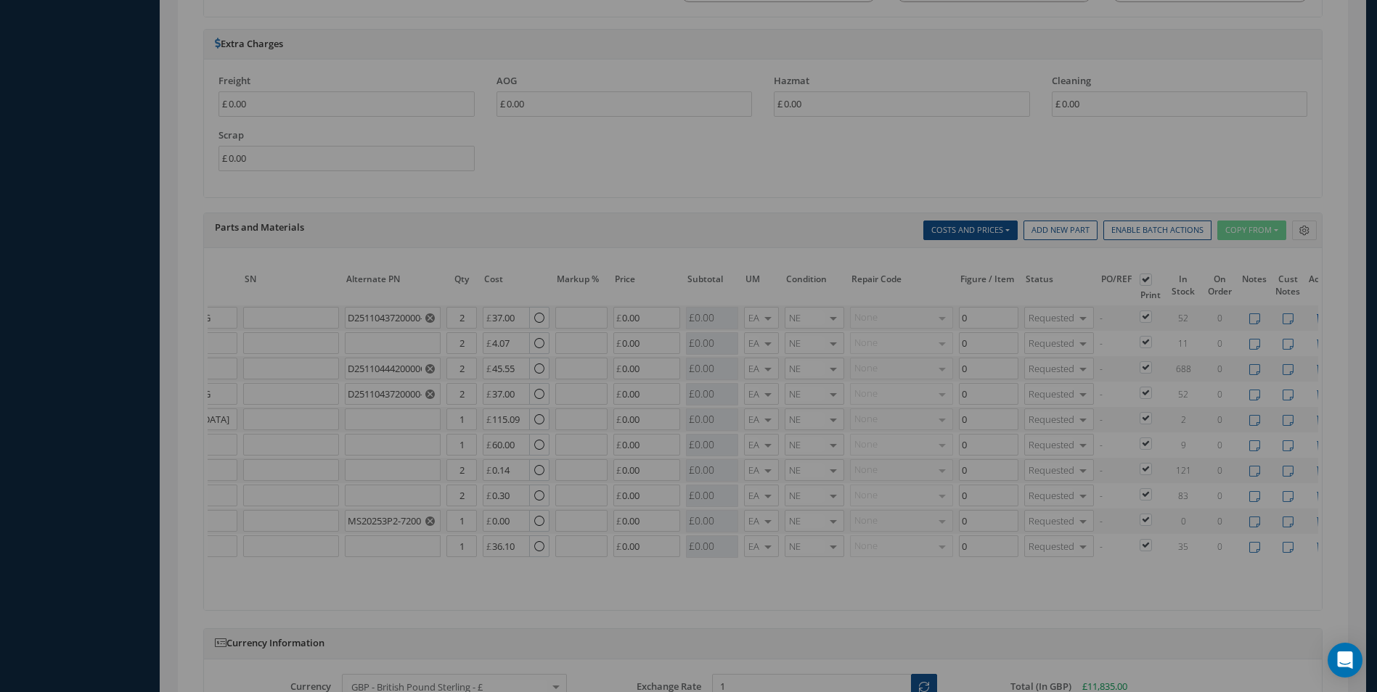
click at [1323, 321] on icon at bounding box center [1322, 319] width 12 height 12
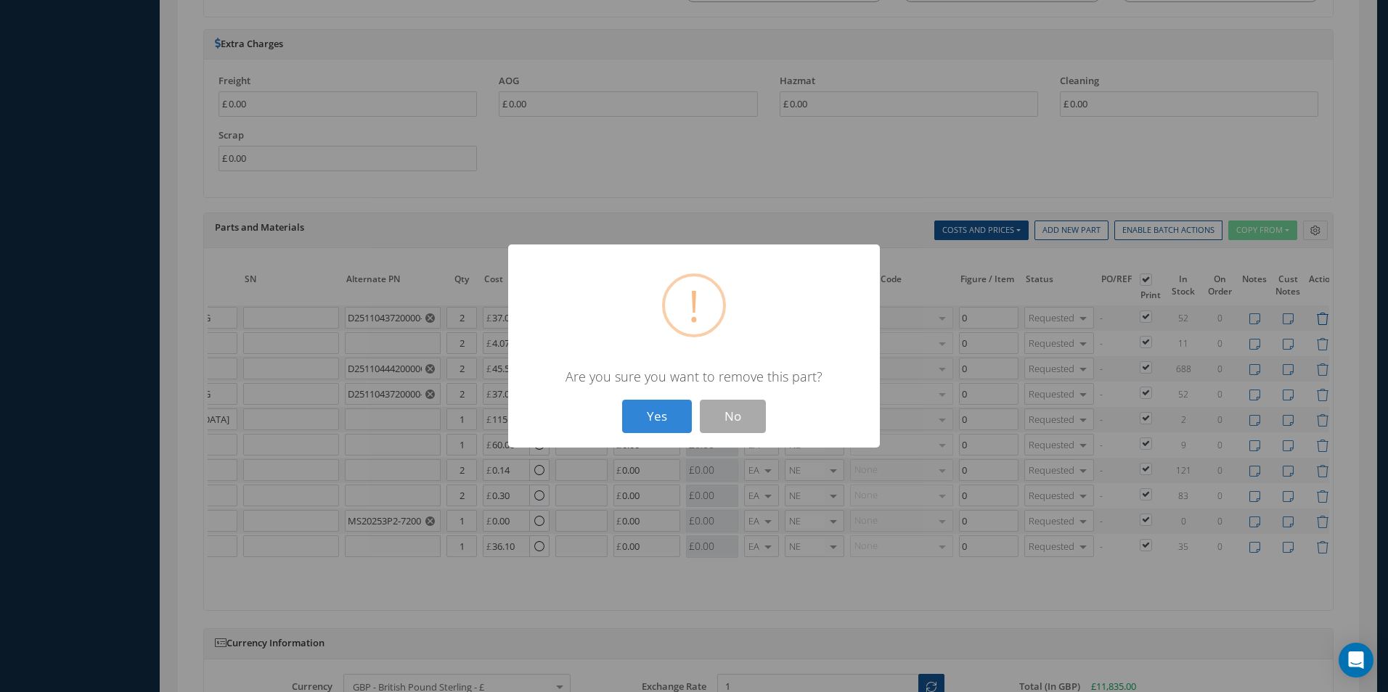
click at [622, 400] on button "Yes" at bounding box center [657, 417] width 70 height 34
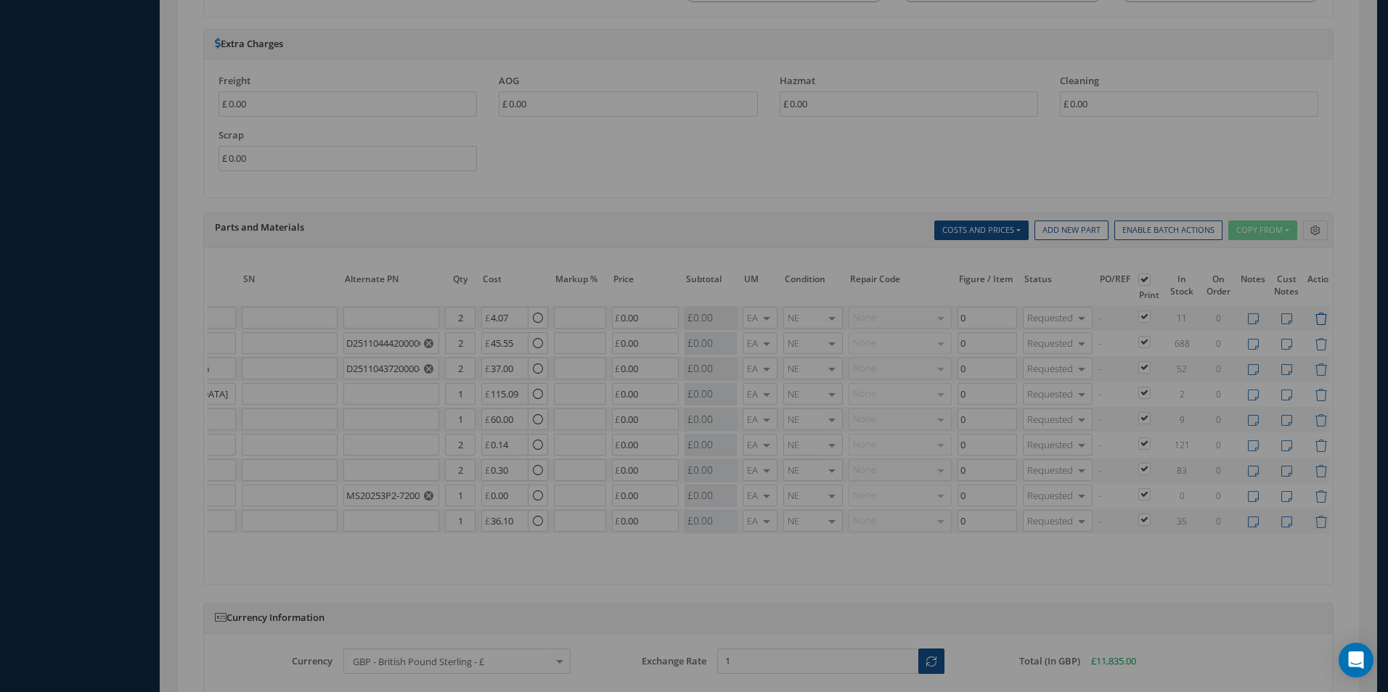
click at [1323, 321] on icon at bounding box center [1320, 319] width 12 height 12
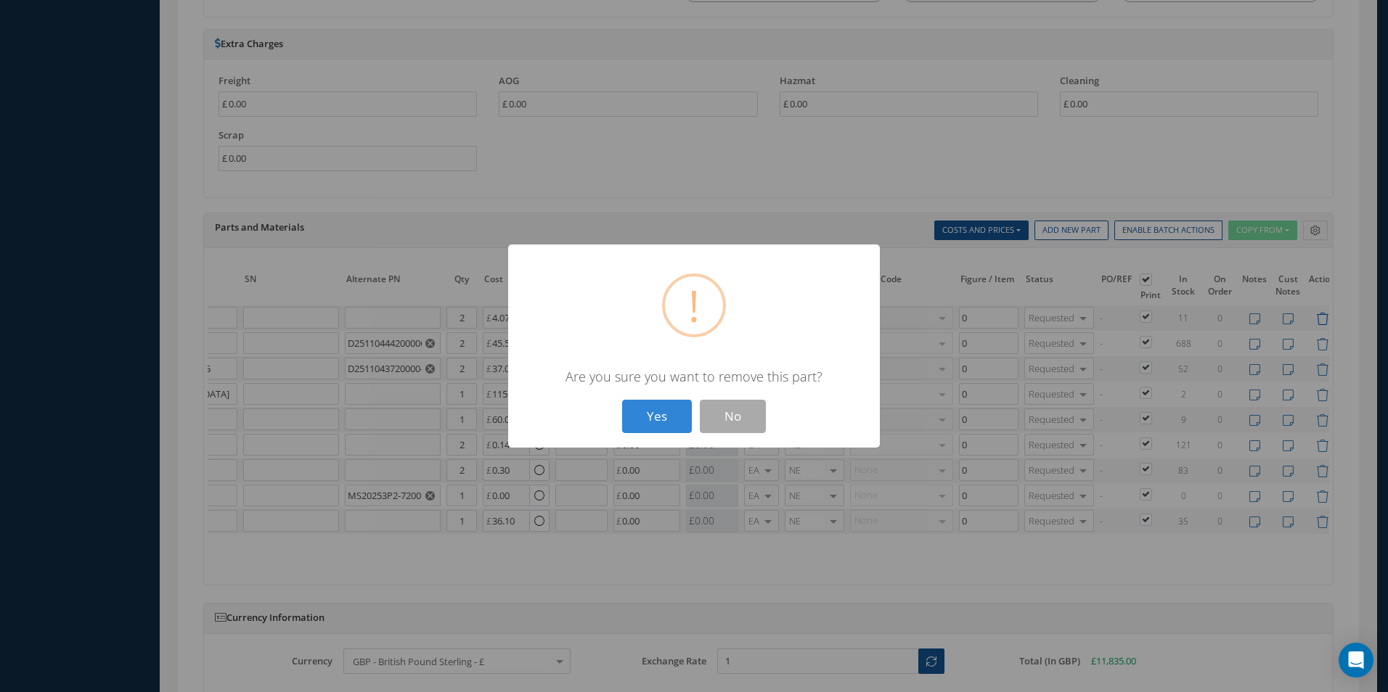
click at [622, 400] on button "Yes" at bounding box center [657, 417] width 70 height 34
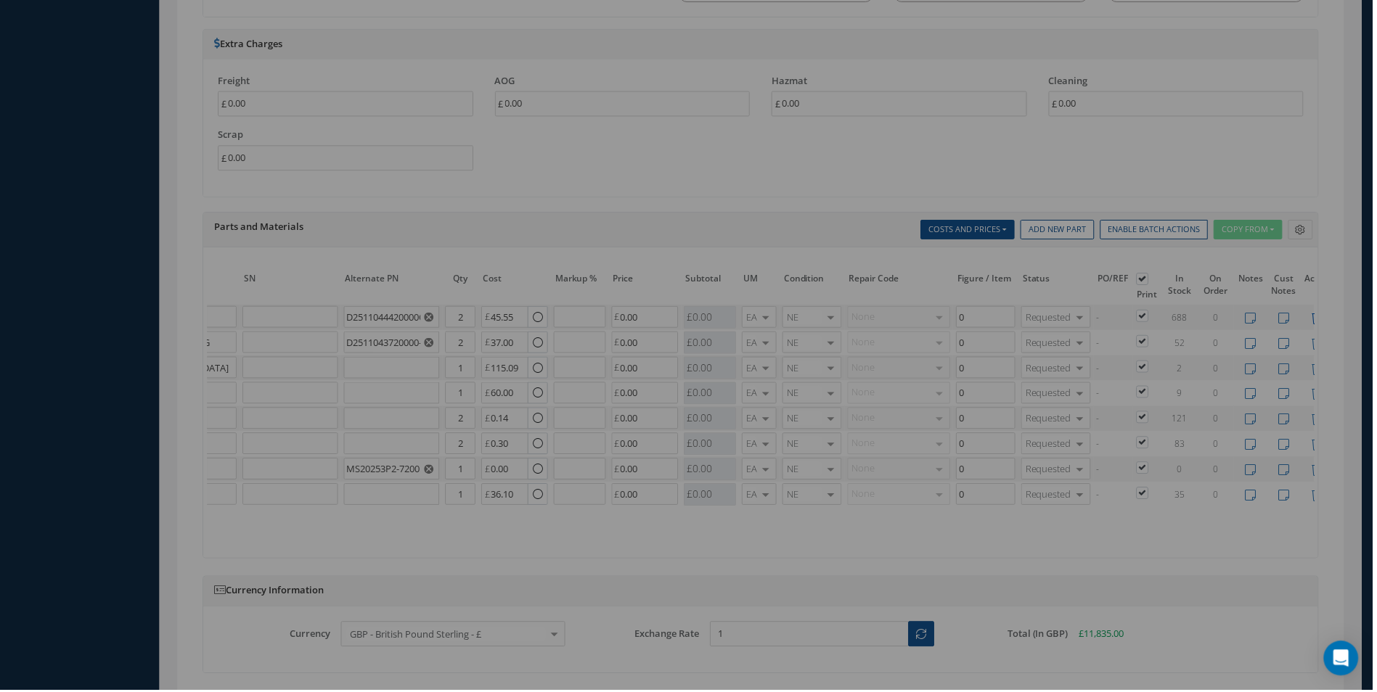
click at [1323, 321] on icon at bounding box center [1322, 319] width 12 height 12
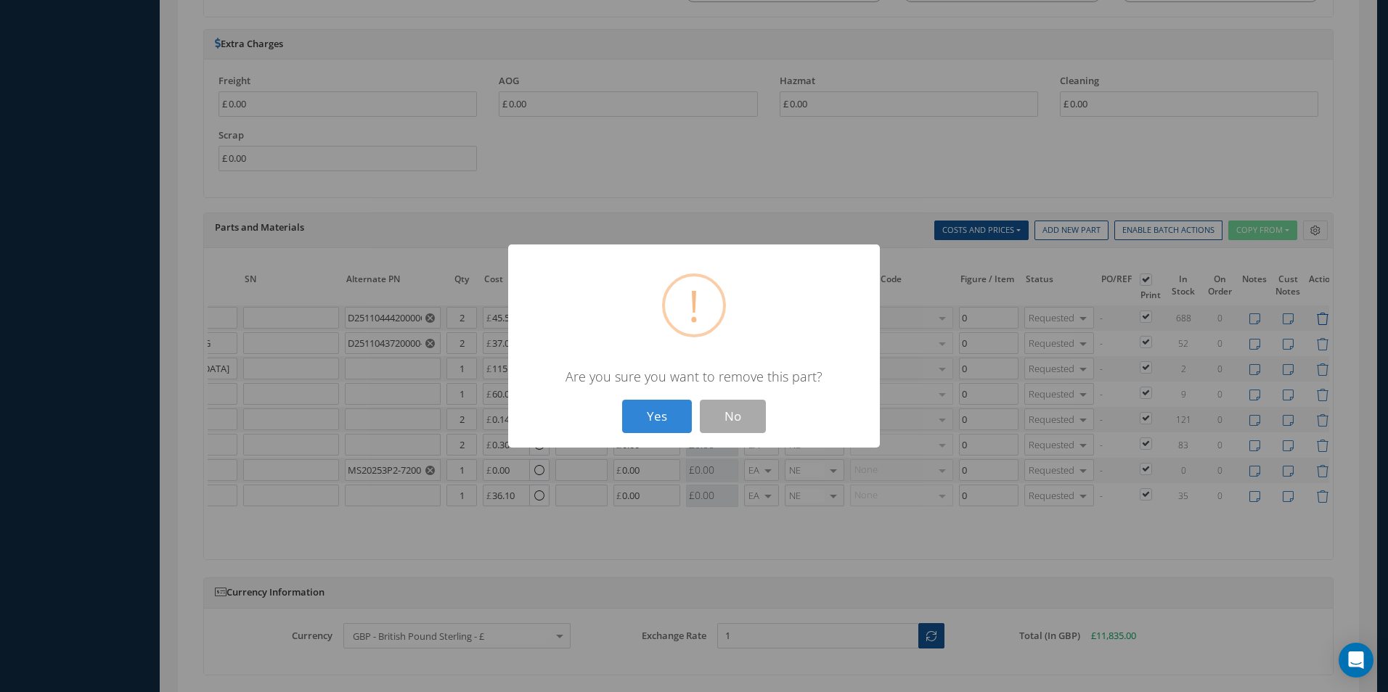
click at [622, 400] on button "Yes" at bounding box center [657, 417] width 70 height 34
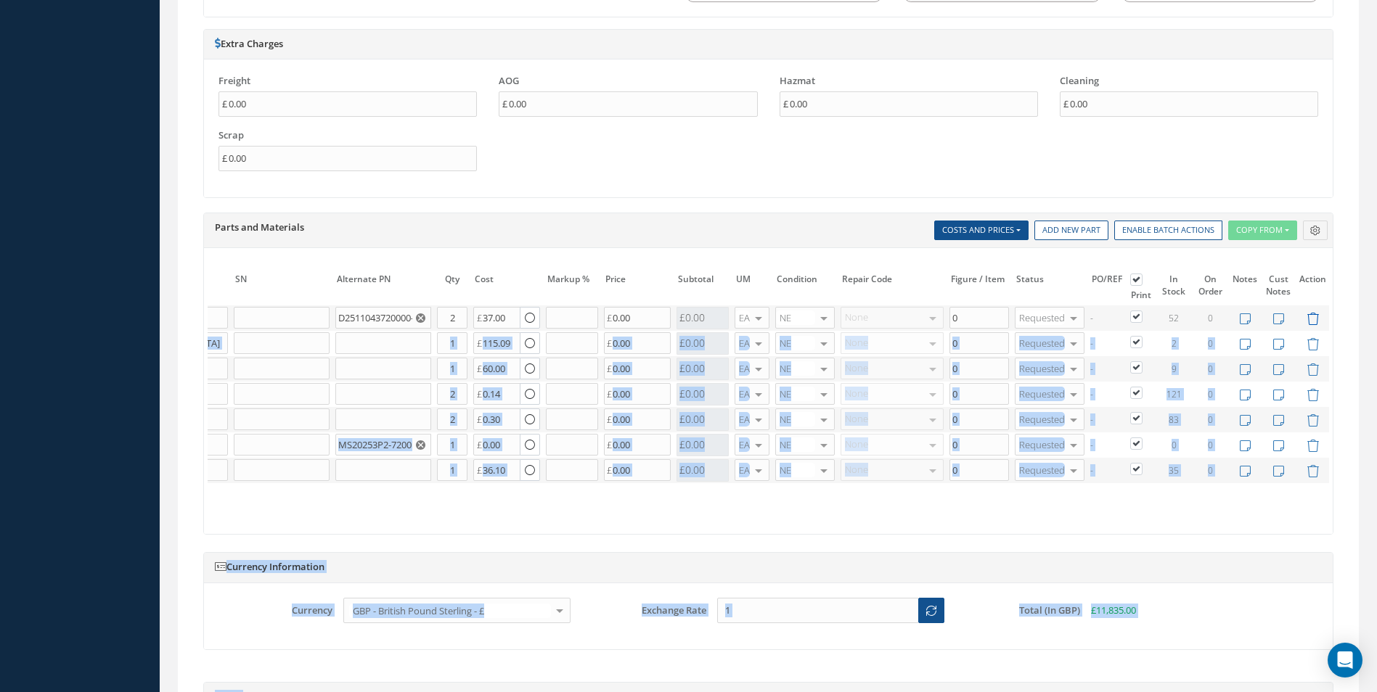
drag, startPoint x: 1323, startPoint y: 321, endPoint x: 1314, endPoint y: 319, distance: 9.7
click at [1314, 319] on icon at bounding box center [1312, 319] width 12 height 12
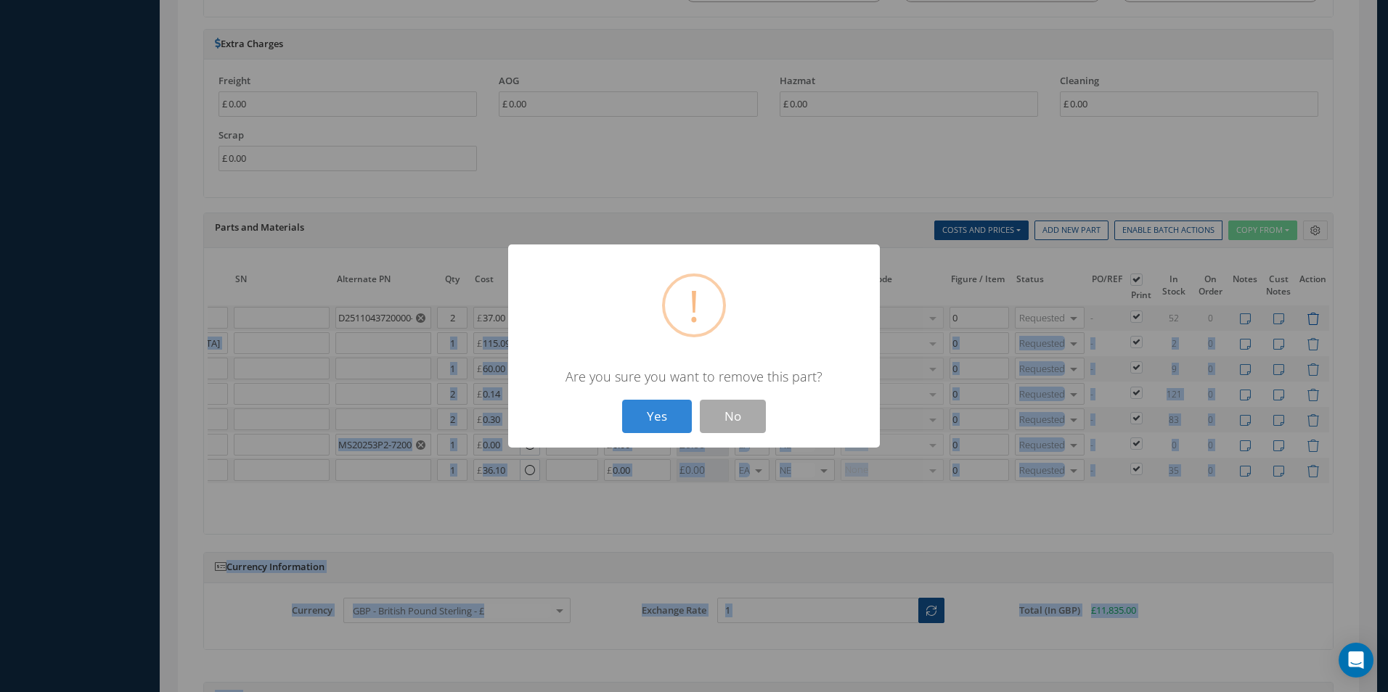
scroll to position [0, 207]
click at [622, 400] on button "Yes" at bounding box center [657, 417] width 70 height 34
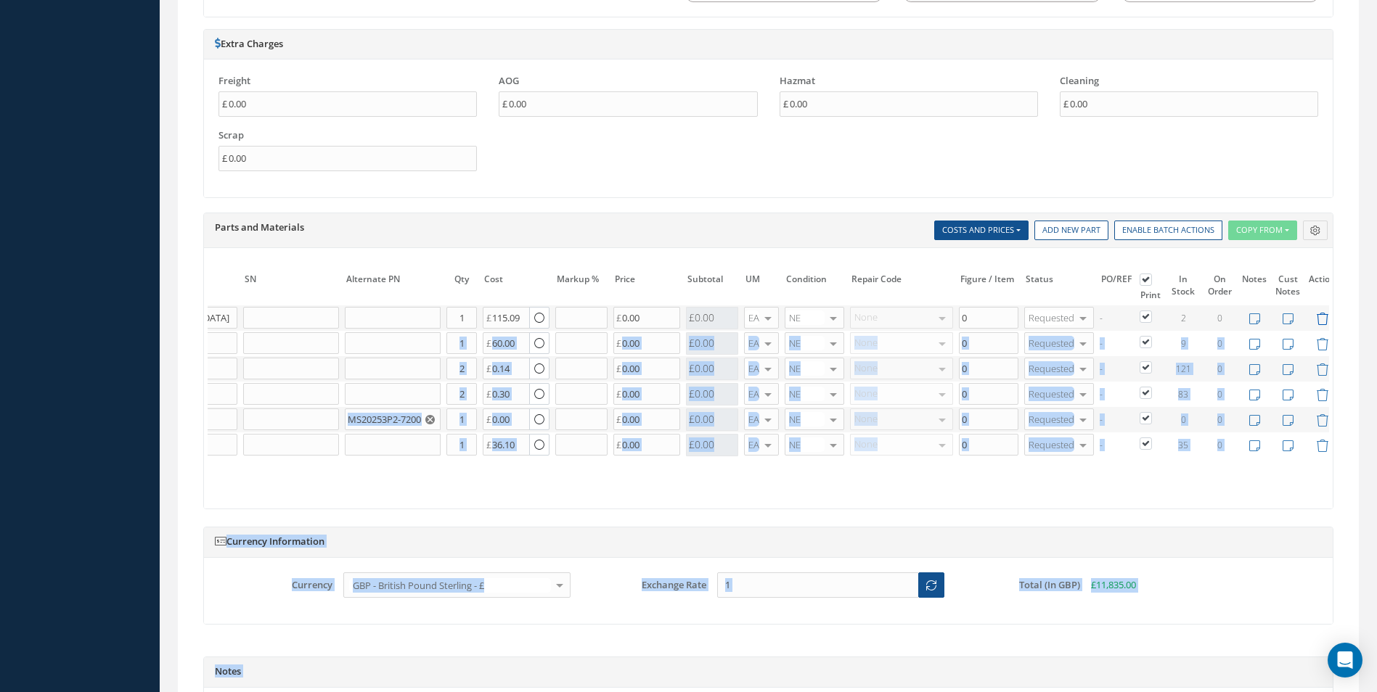
click at [1319, 321] on icon at bounding box center [1322, 319] width 12 height 12
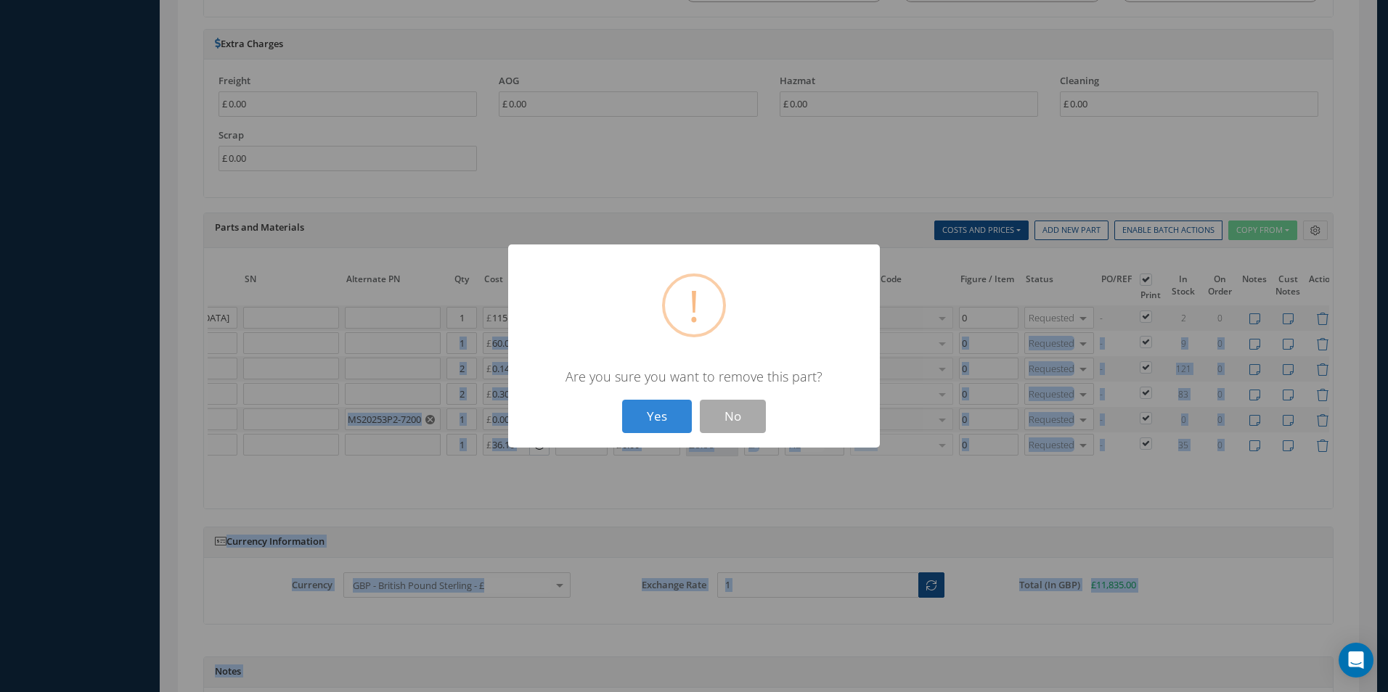
click at [622, 400] on button "Yes" at bounding box center [657, 417] width 70 height 34
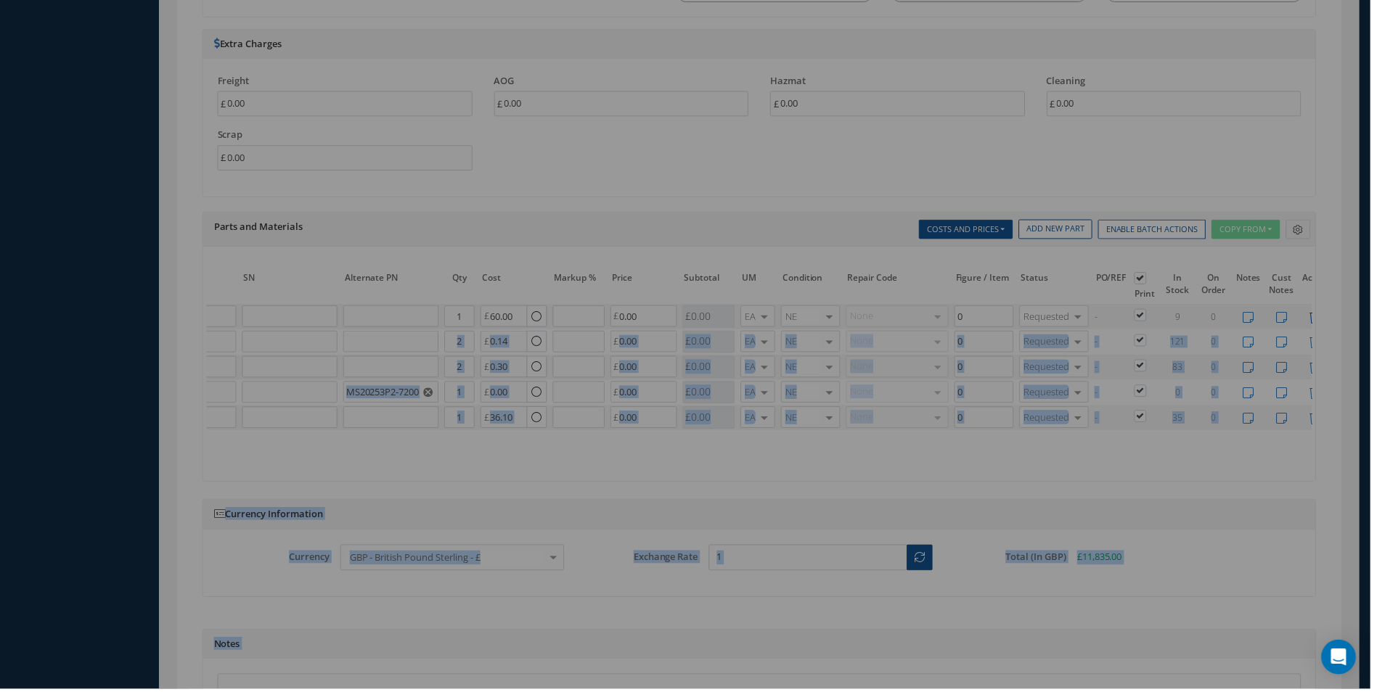
click at [1320, 321] on icon at bounding box center [1322, 319] width 12 height 12
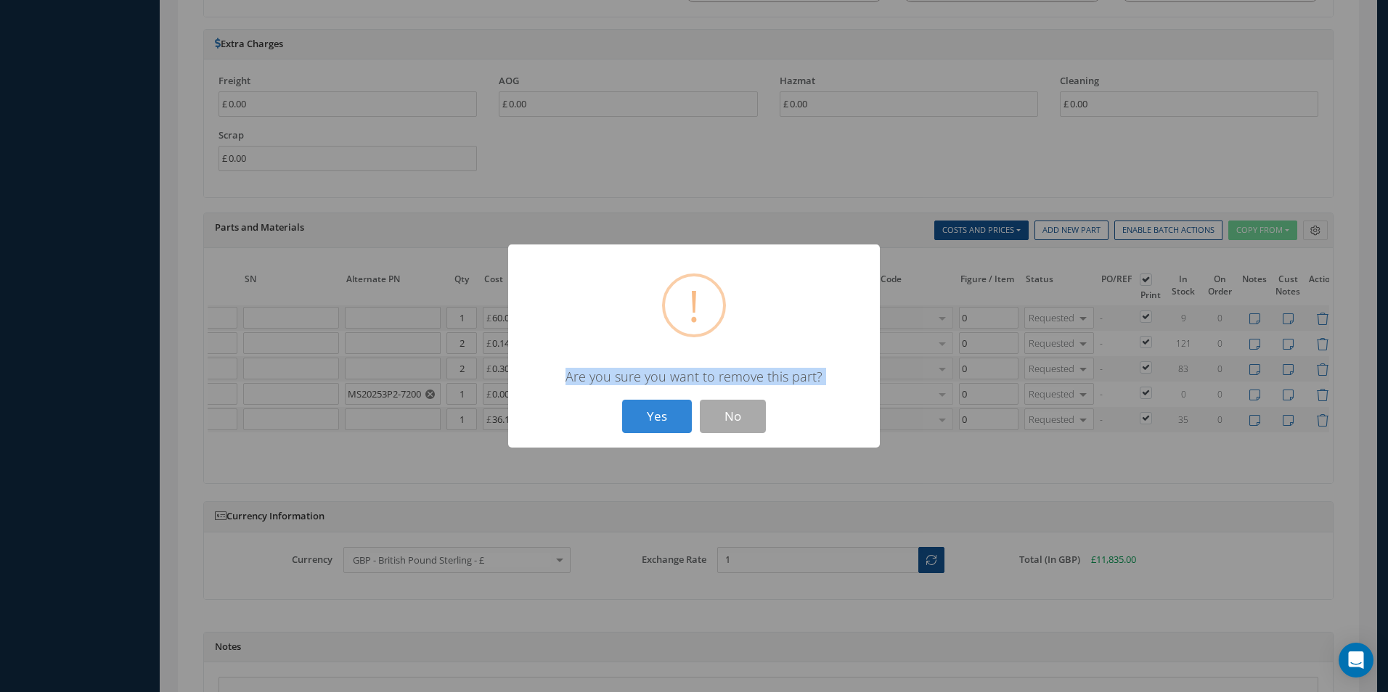
click at [1320, 321] on div "? ! i × Are you sure you want to remove this part? Yes No" at bounding box center [694, 346] width 1388 height 692
click at [658, 414] on button "Yes" at bounding box center [657, 417] width 70 height 34
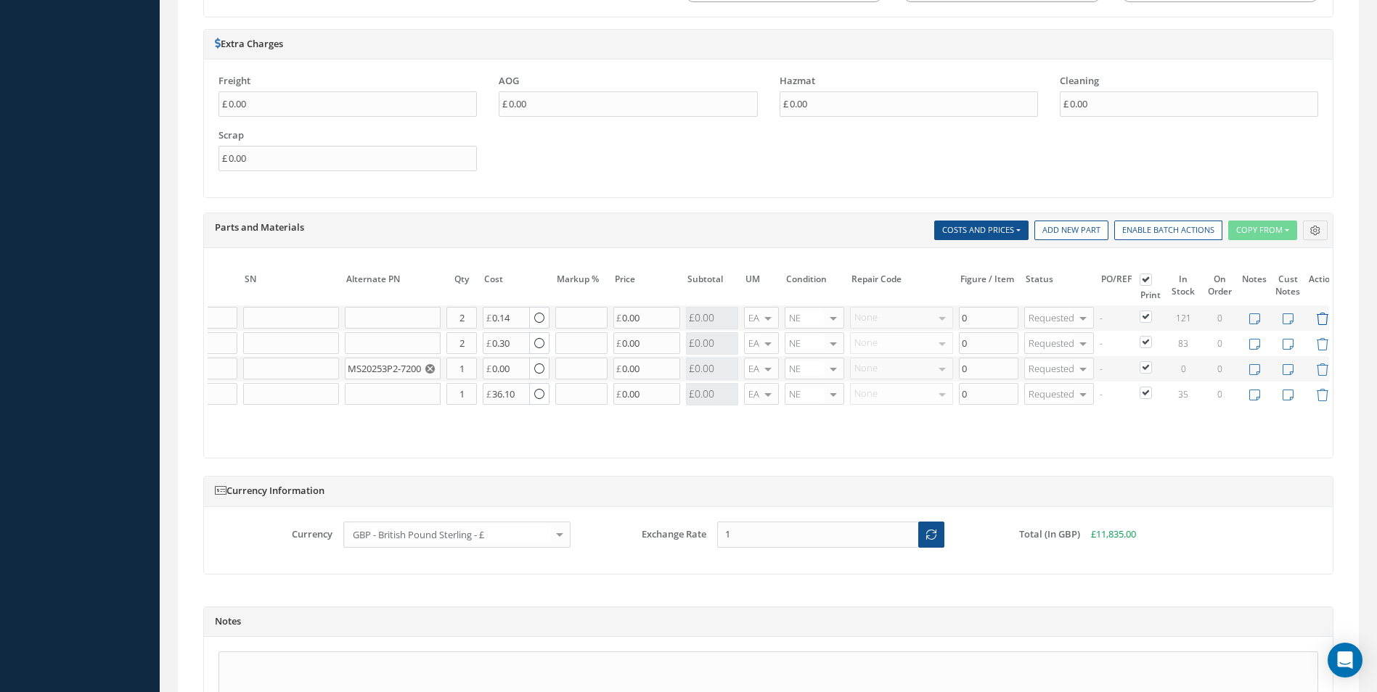
click at [1327, 321] on icon at bounding box center [1322, 319] width 12 height 12
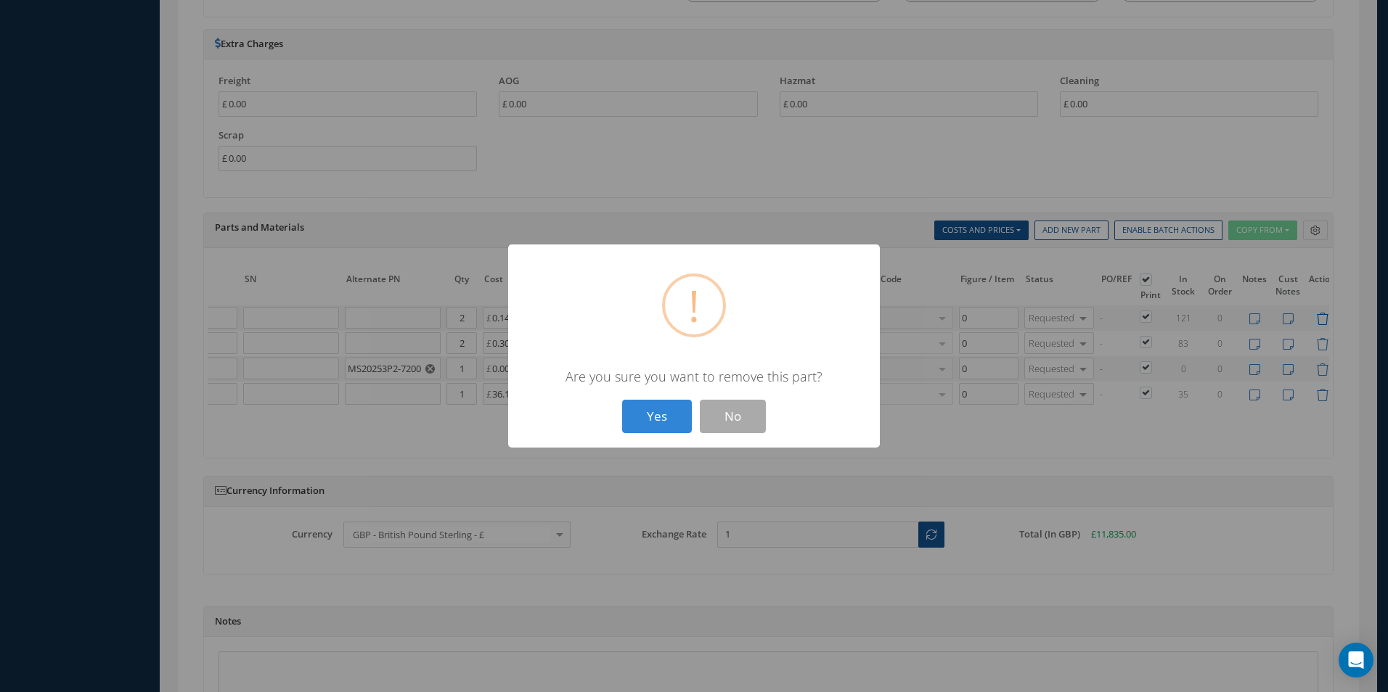
click at [622, 400] on button "Yes" at bounding box center [657, 417] width 70 height 34
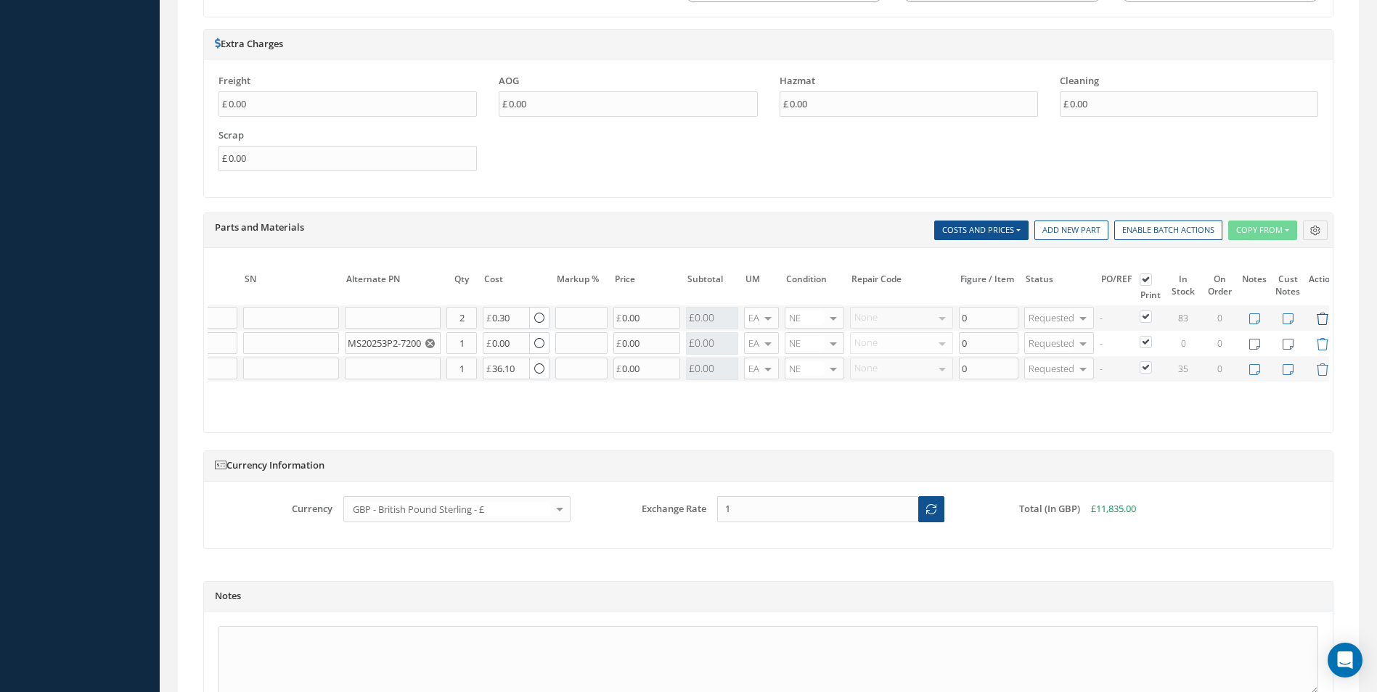
click at [1324, 321] on icon at bounding box center [1322, 319] width 12 height 12
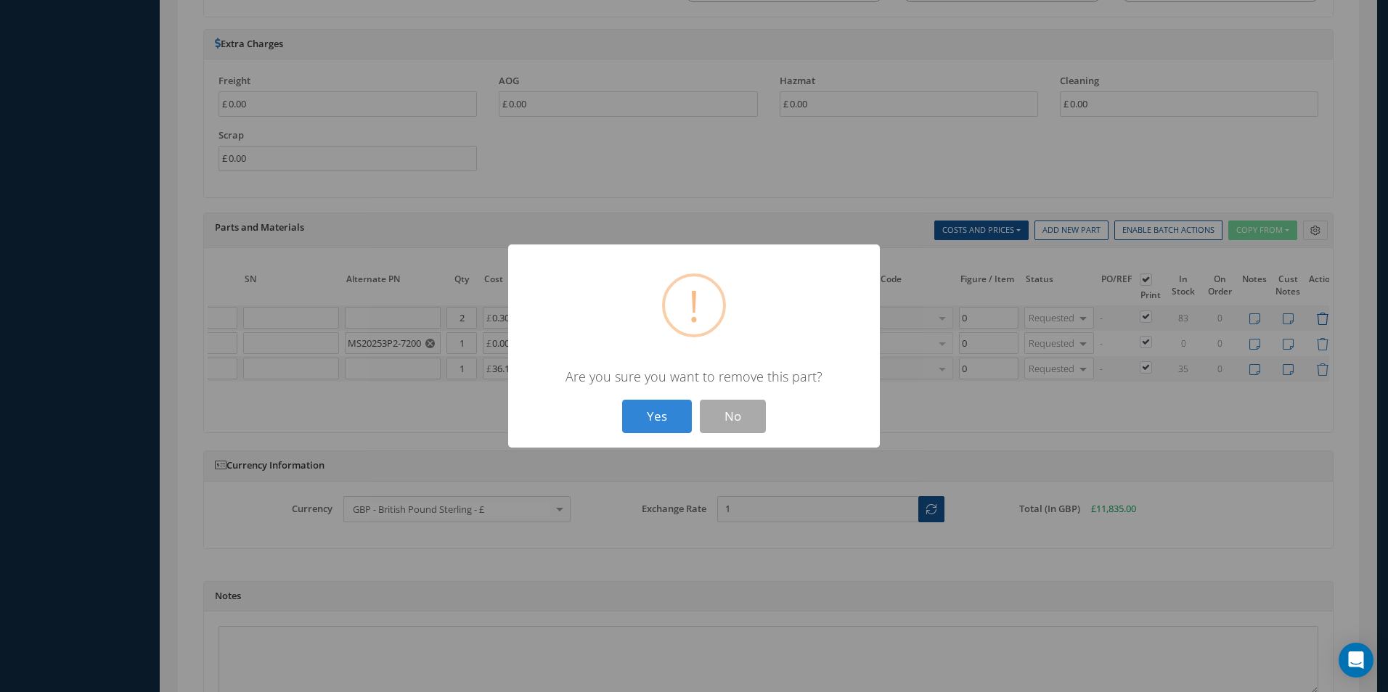
click at [622, 400] on button "Yes" at bounding box center [657, 417] width 70 height 34
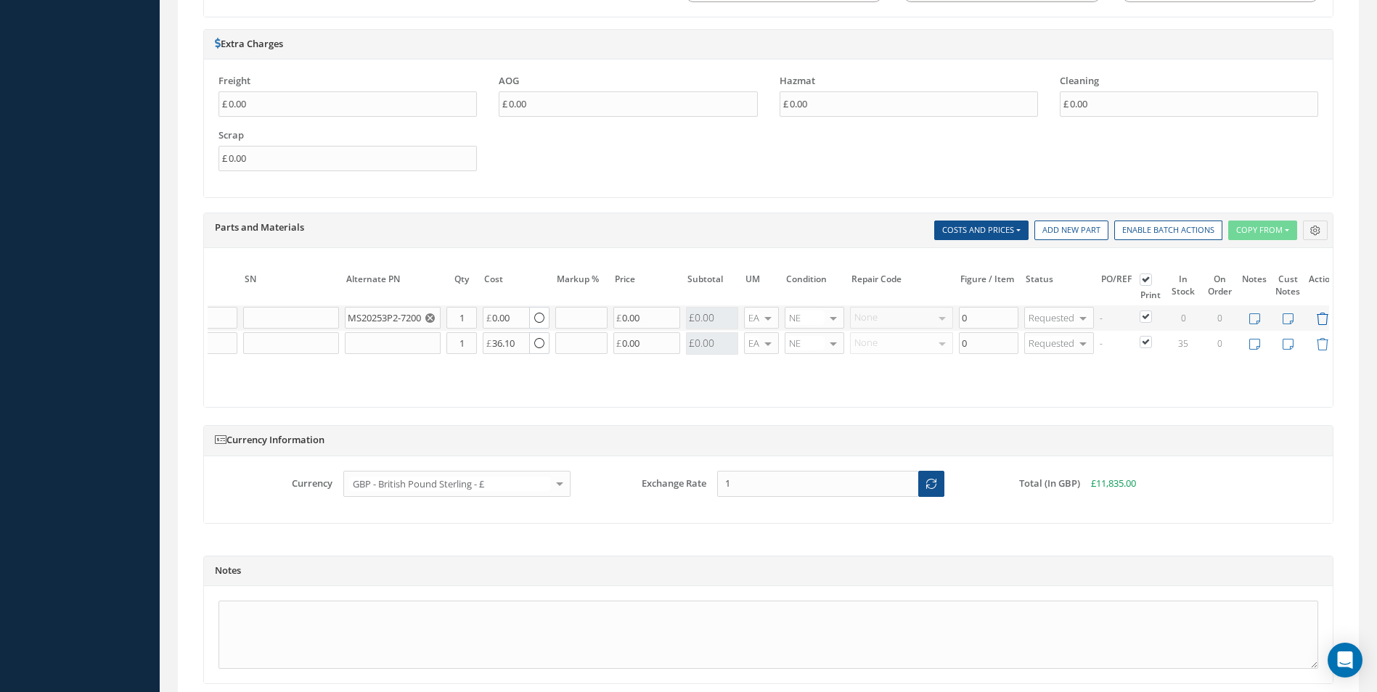
click at [1324, 321] on icon at bounding box center [1322, 319] width 12 height 12
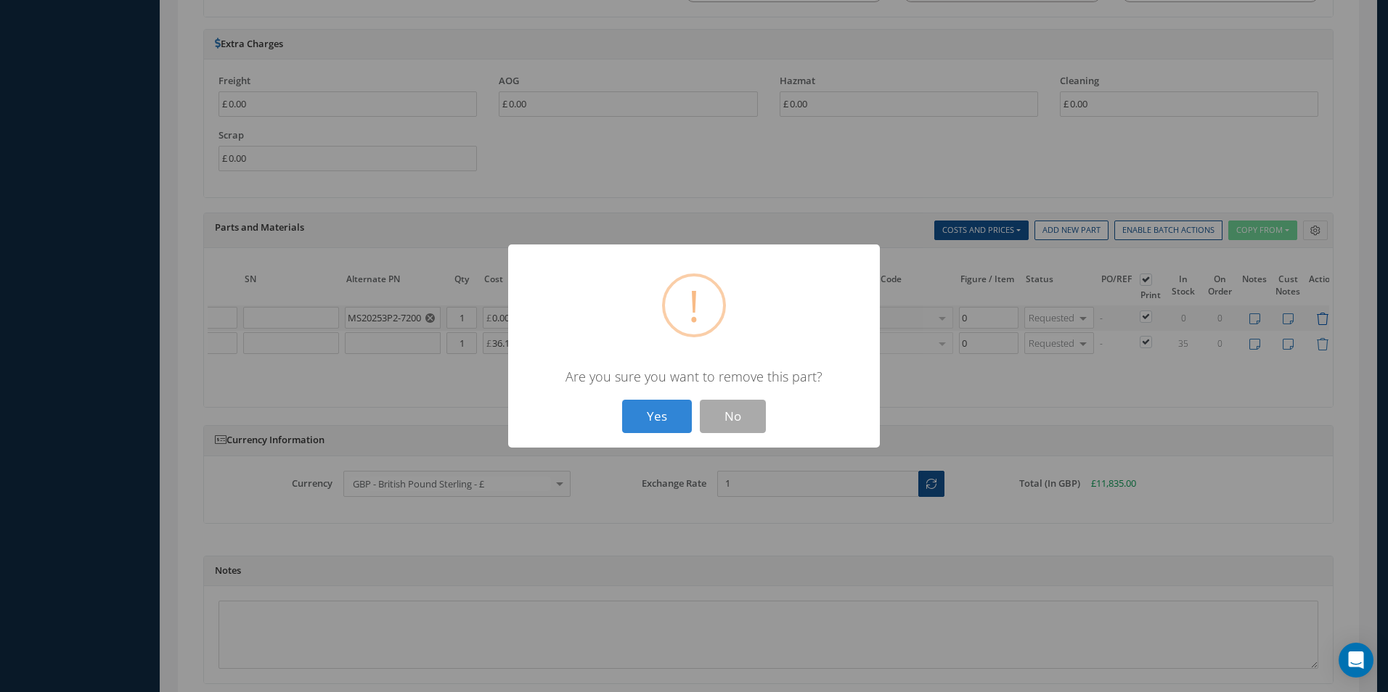
click at [622, 400] on button "Yes" at bounding box center [657, 417] width 70 height 34
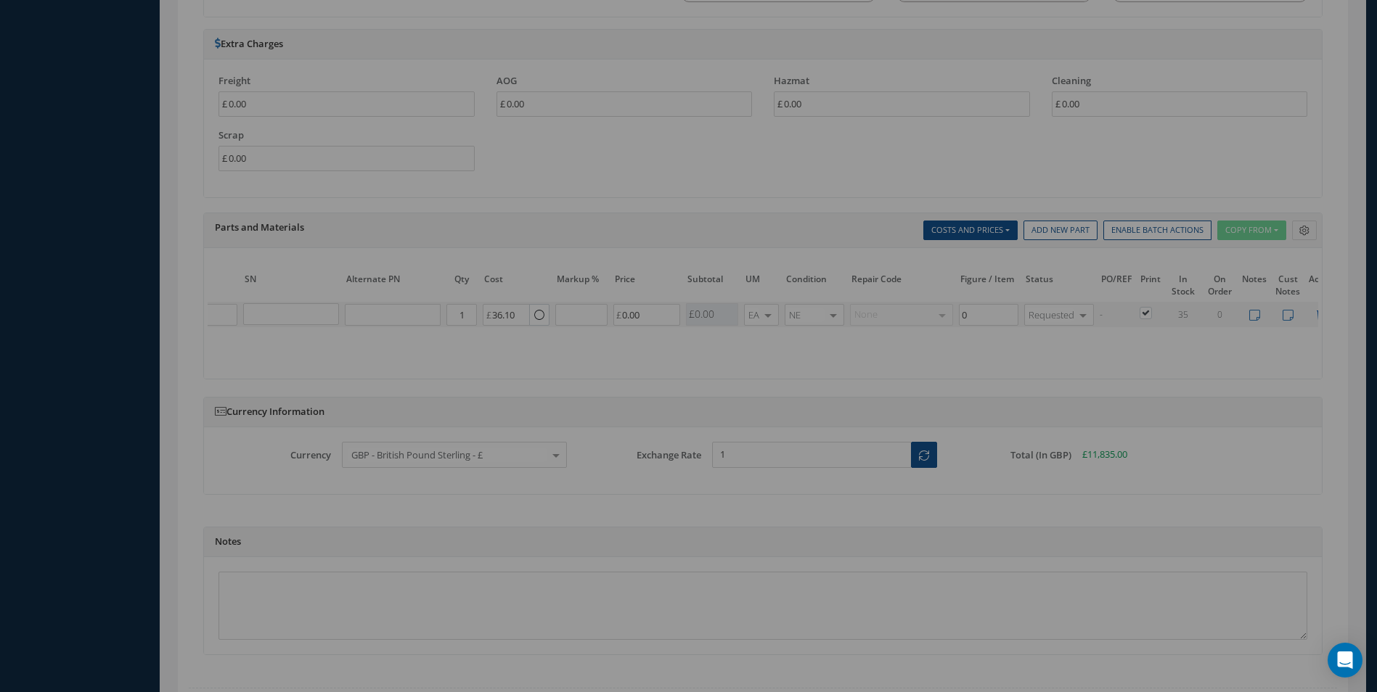
click at [1324, 321] on icon at bounding box center [1322, 315] width 12 height 12
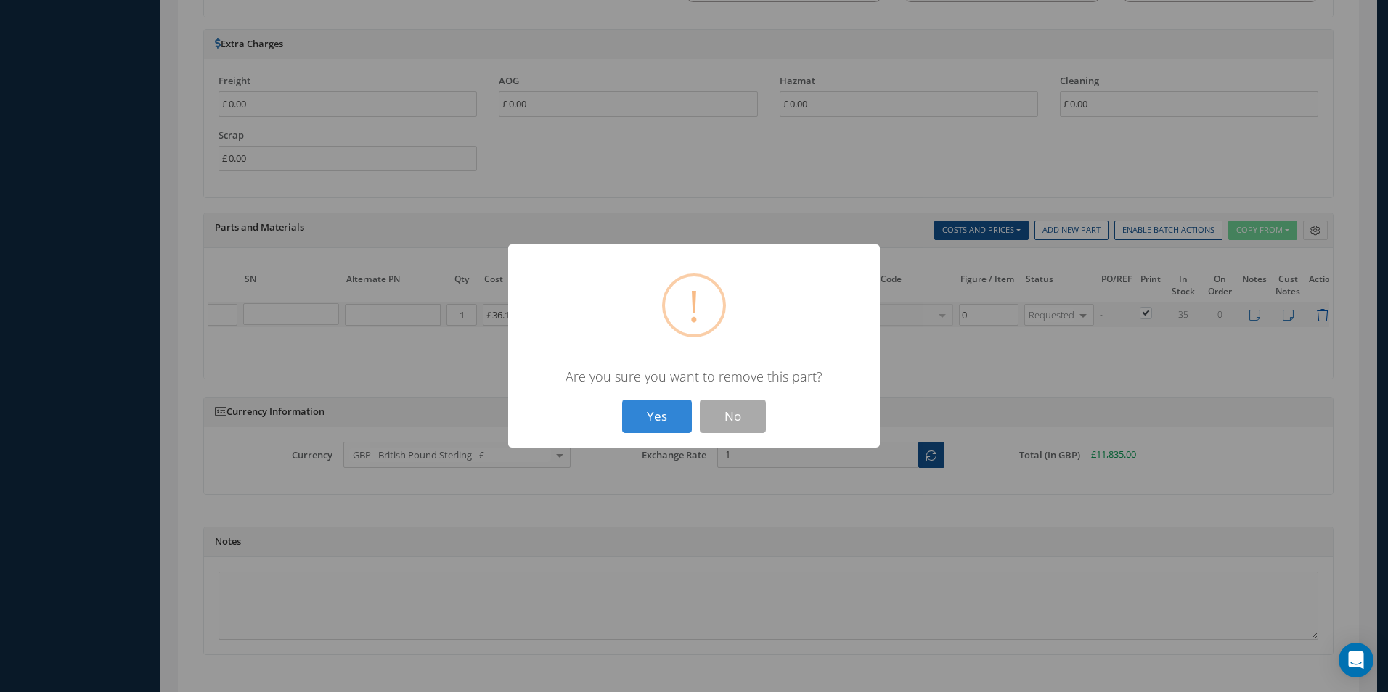
click at [622, 400] on button "Yes" at bounding box center [657, 417] width 70 height 34
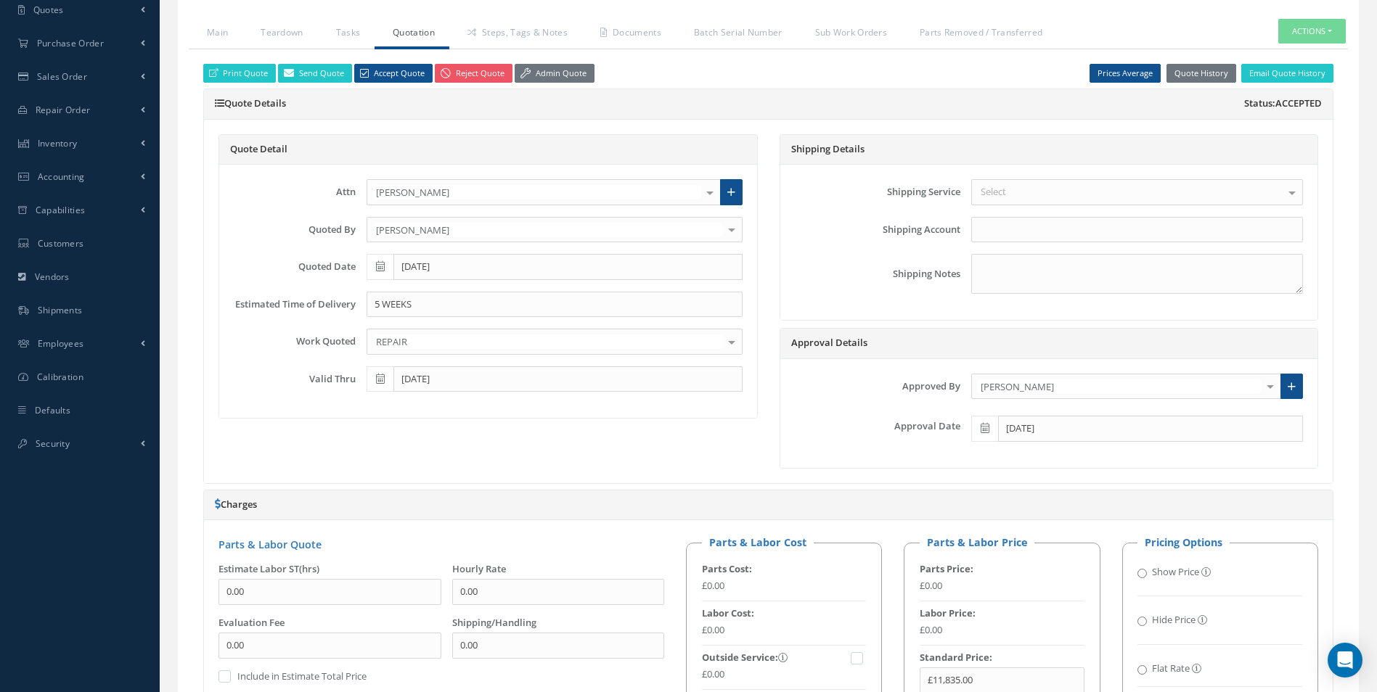
scroll to position [0, 0]
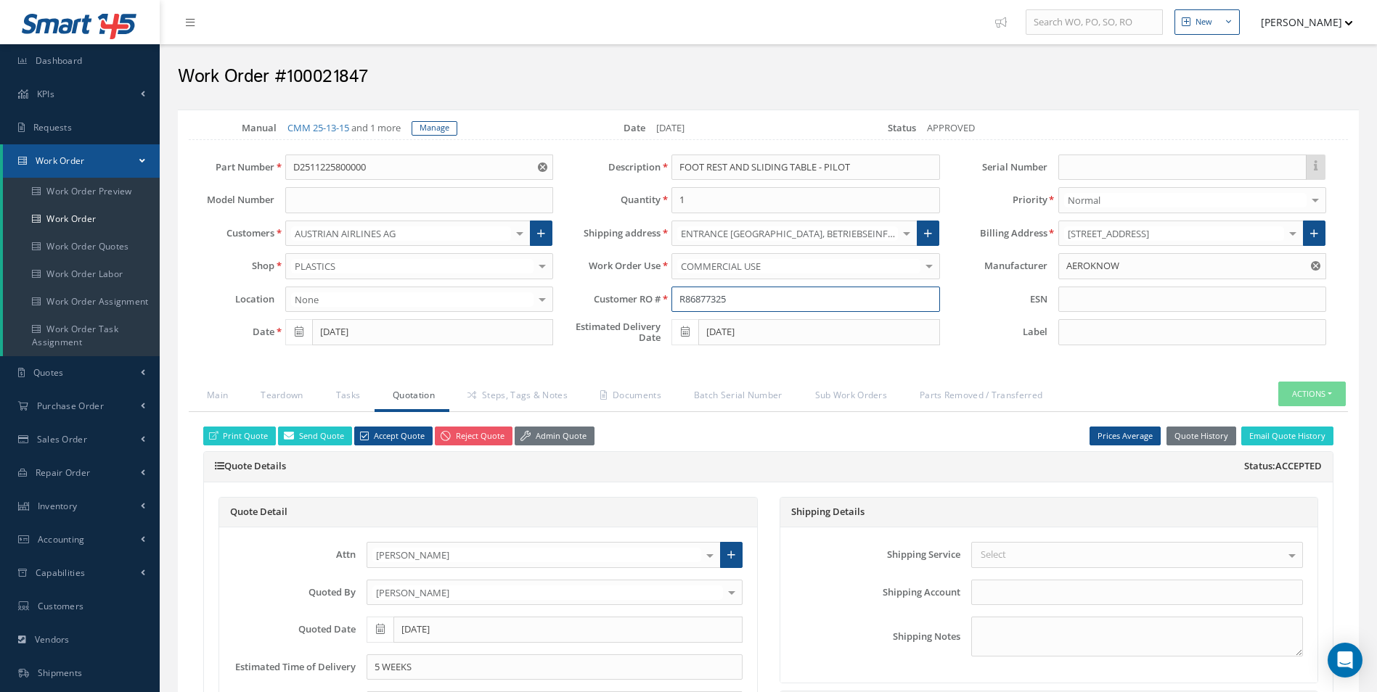
drag, startPoint x: 733, startPoint y: 295, endPoint x: 627, endPoint y: 309, distance: 106.9
click at [627, 309] on div "Customer RO # R86877325" at bounding box center [757, 300] width 386 height 26
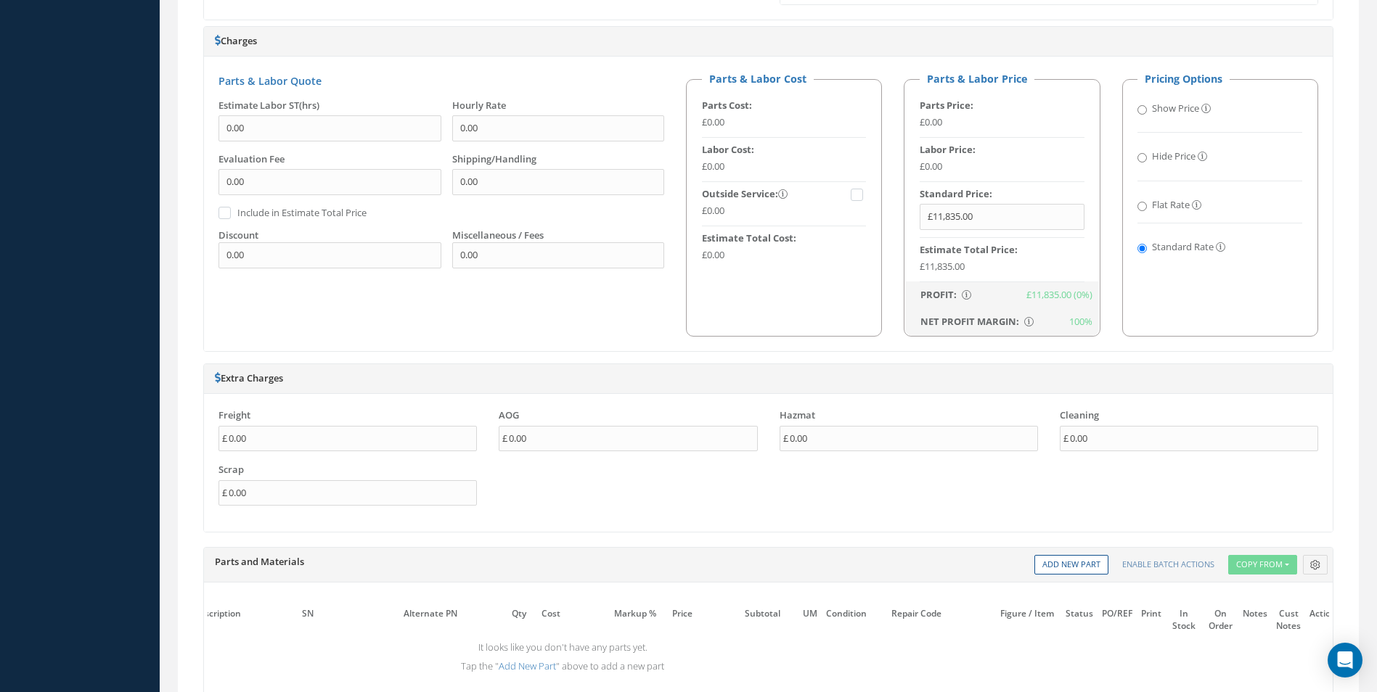
scroll to position [943, 0]
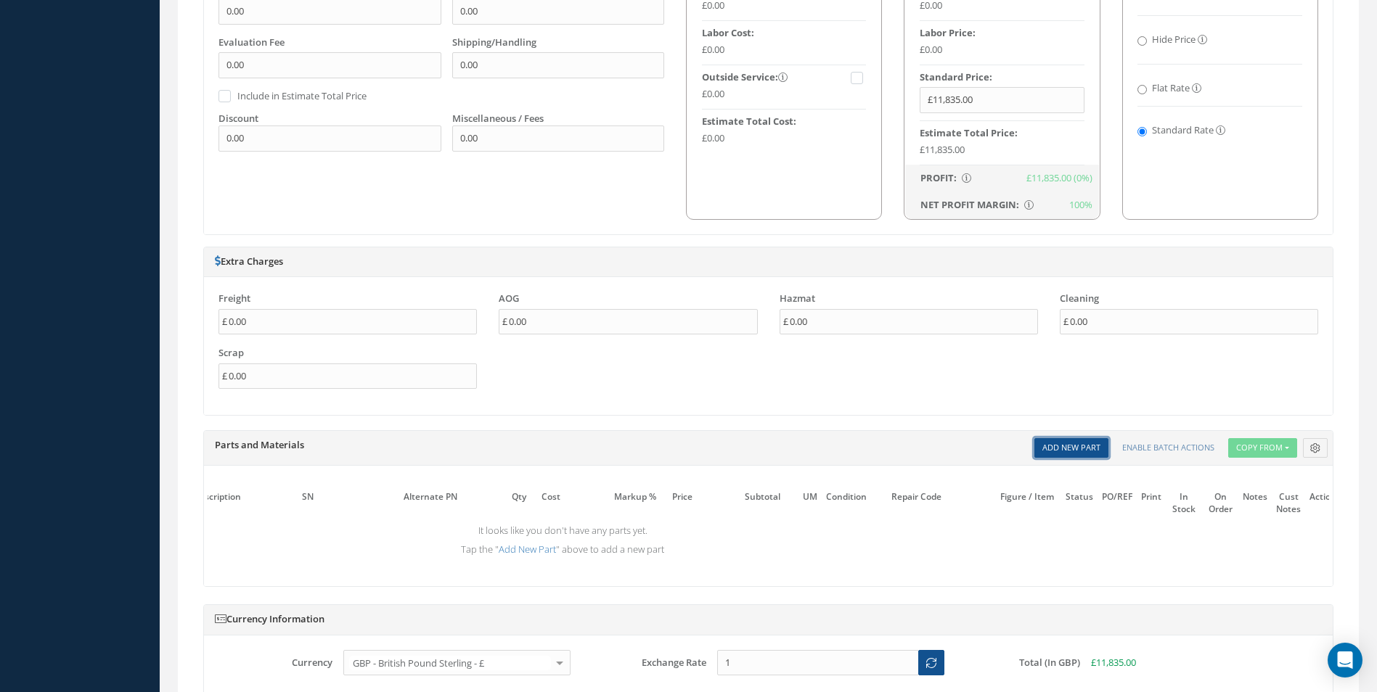
click at [1075, 449] on link "Add New Part" at bounding box center [1071, 448] width 74 height 20
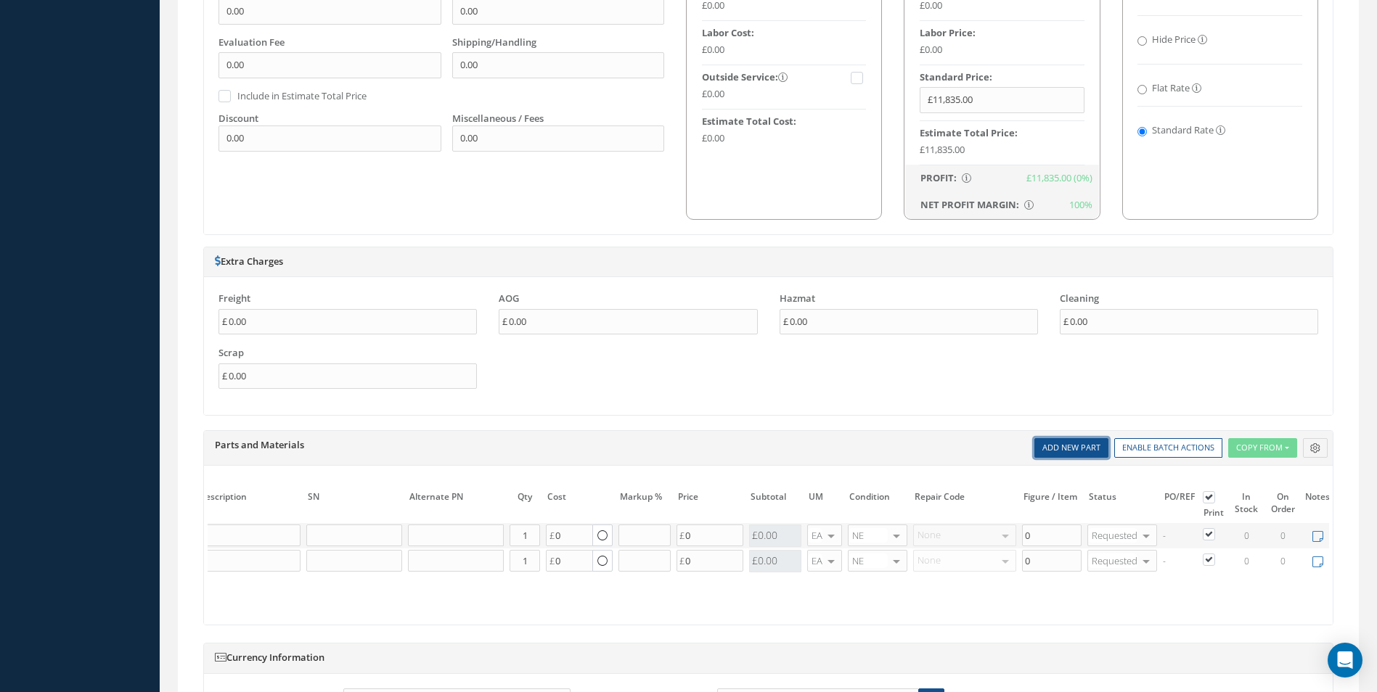
click at [1075, 449] on link "Add New Part" at bounding box center [1071, 448] width 74 height 20
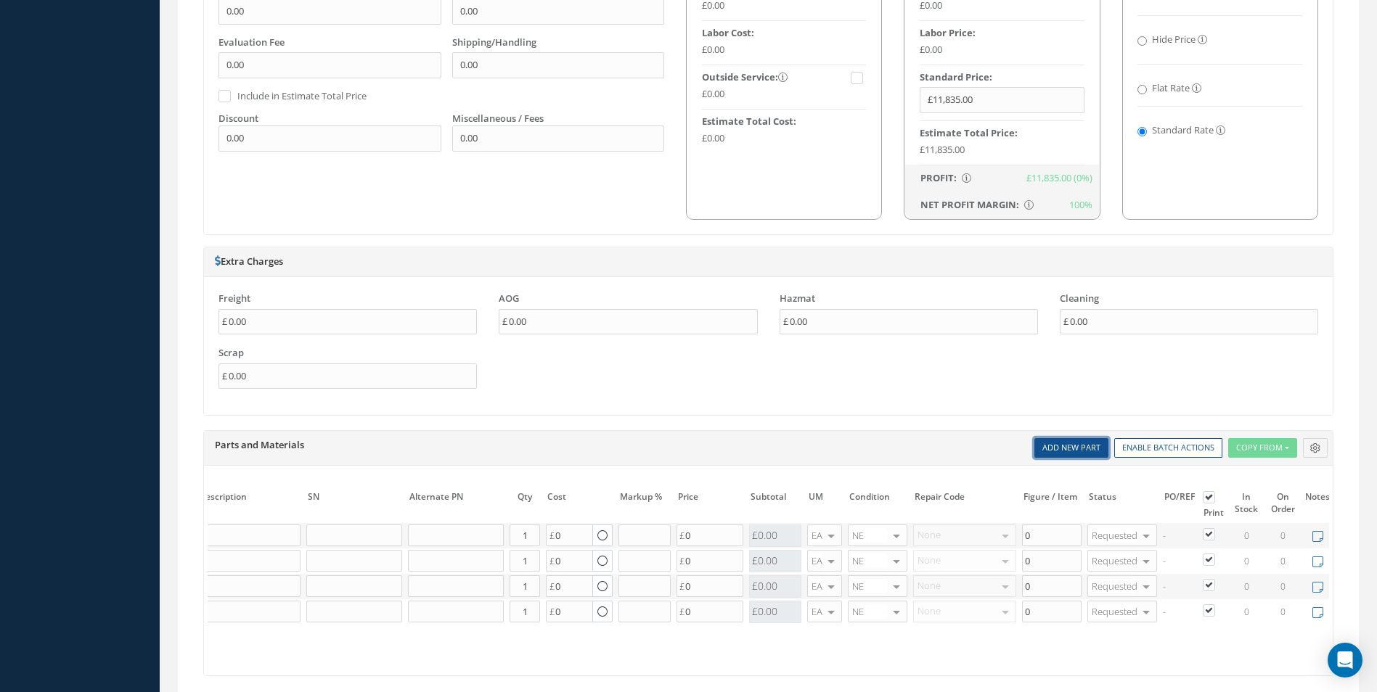
click at [1075, 449] on link "Add New Part" at bounding box center [1071, 448] width 74 height 20
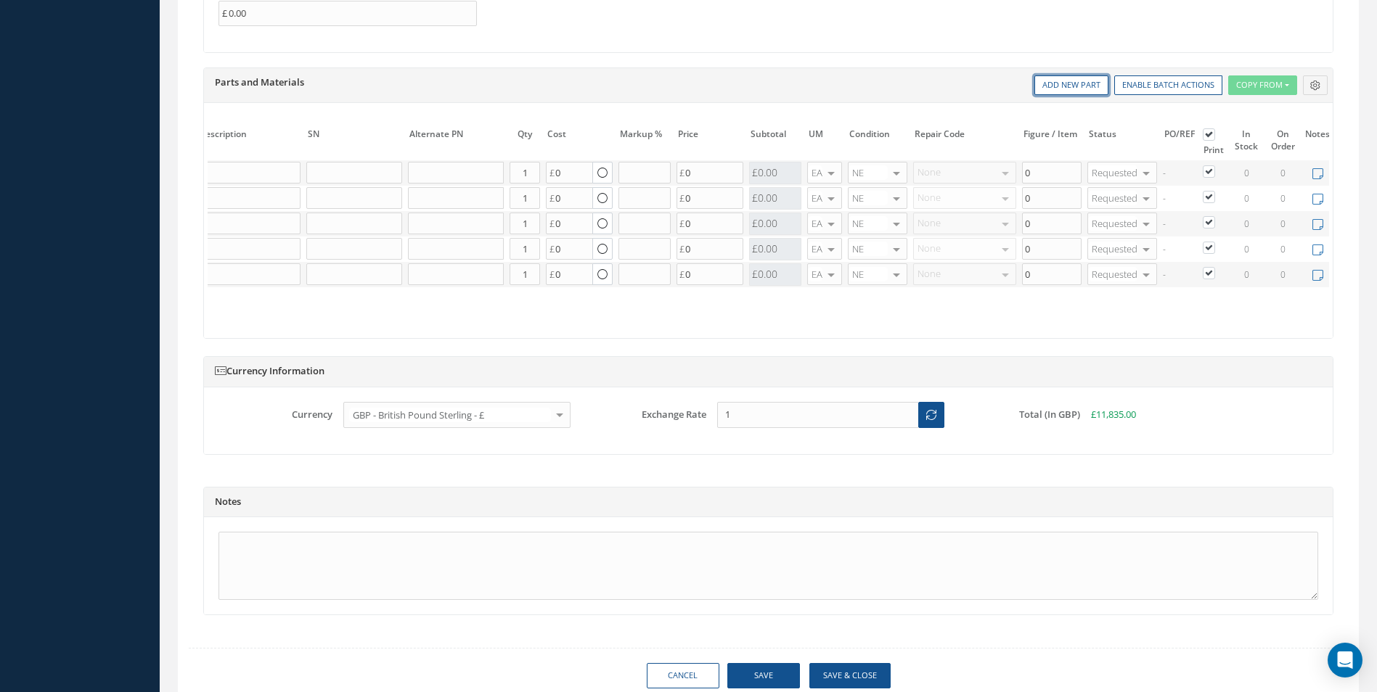
scroll to position [0, 0]
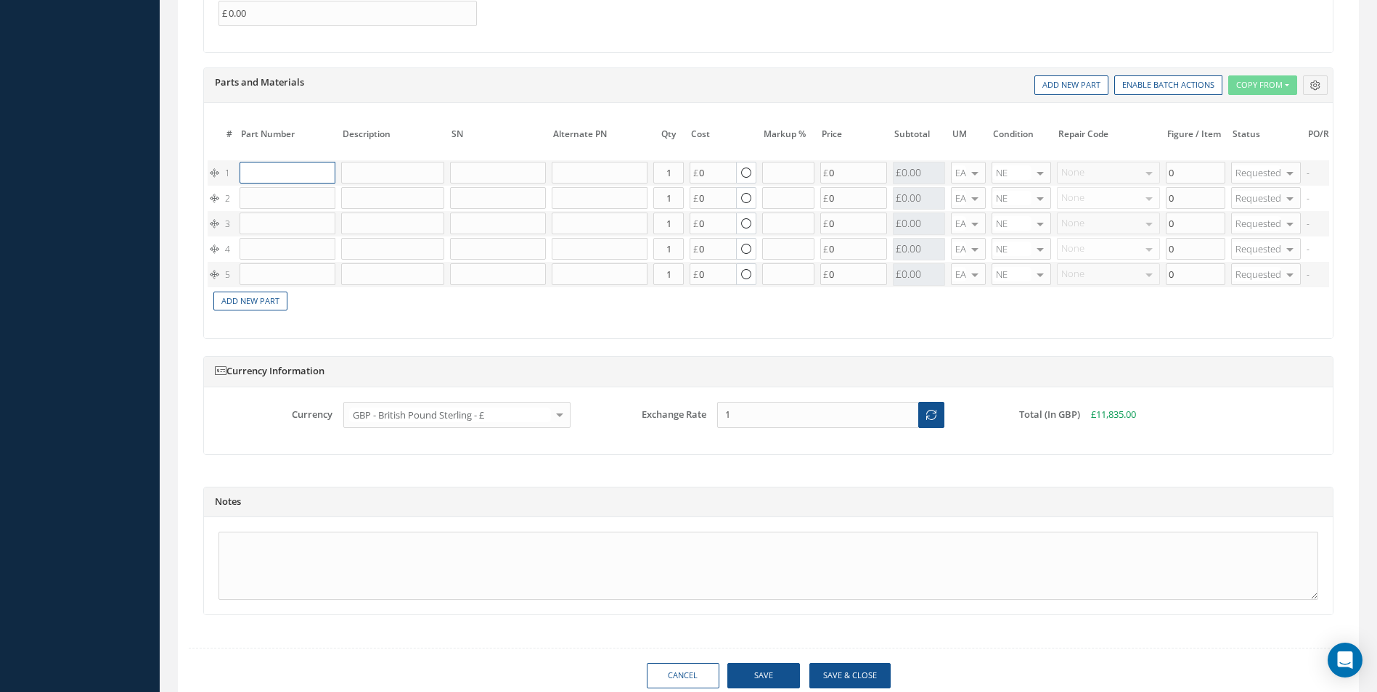
click at [261, 176] on input "text" at bounding box center [287, 173] width 96 height 22
paste input "192805-0150N"
click at [310, 221] on div "192805-0150N" at bounding box center [280, 207] width 67 height 37
drag, startPoint x: 674, startPoint y: 174, endPoint x: 654, endPoint y: 177, distance: 20.5
click at [654, 177] on input "1" at bounding box center [668, 173] width 30 height 22
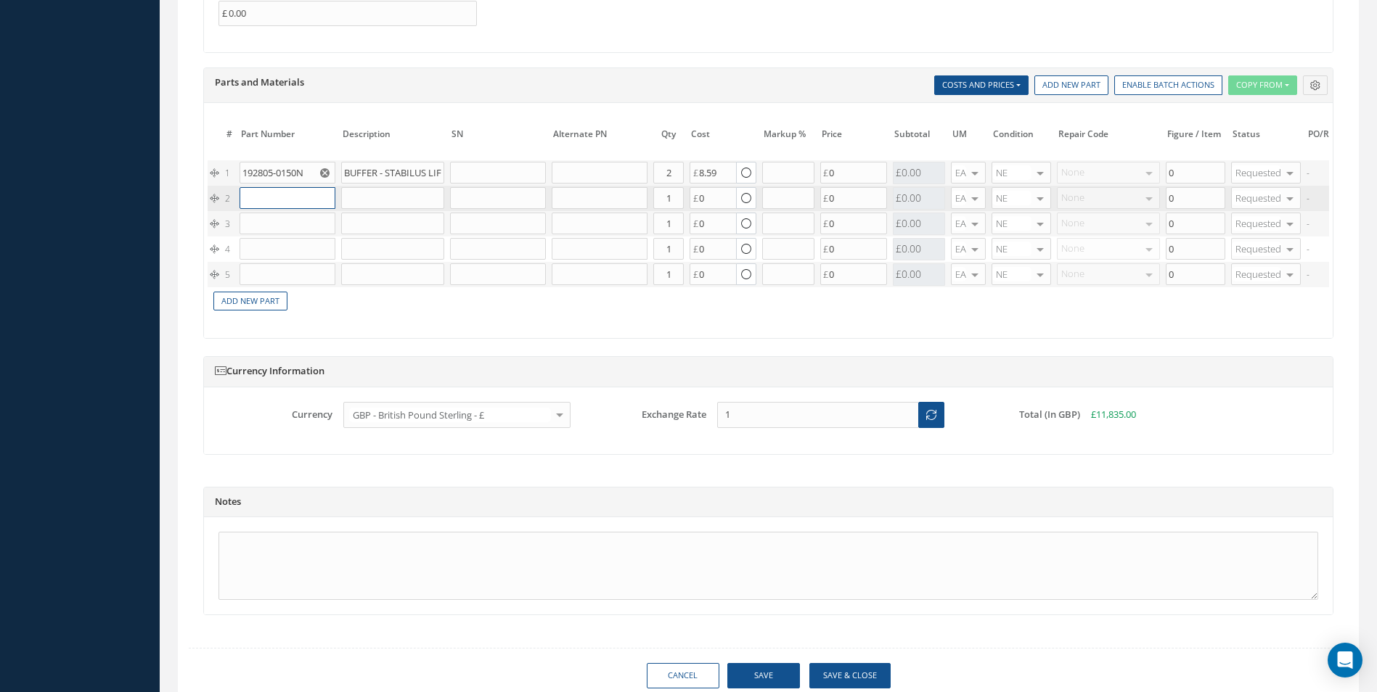
click at [263, 204] on input "text" at bounding box center [287, 198] width 96 height 22
paste input "D2511044420000"
click at [295, 228] on div "D2511044420000" at bounding box center [280, 227] width 67 height 25
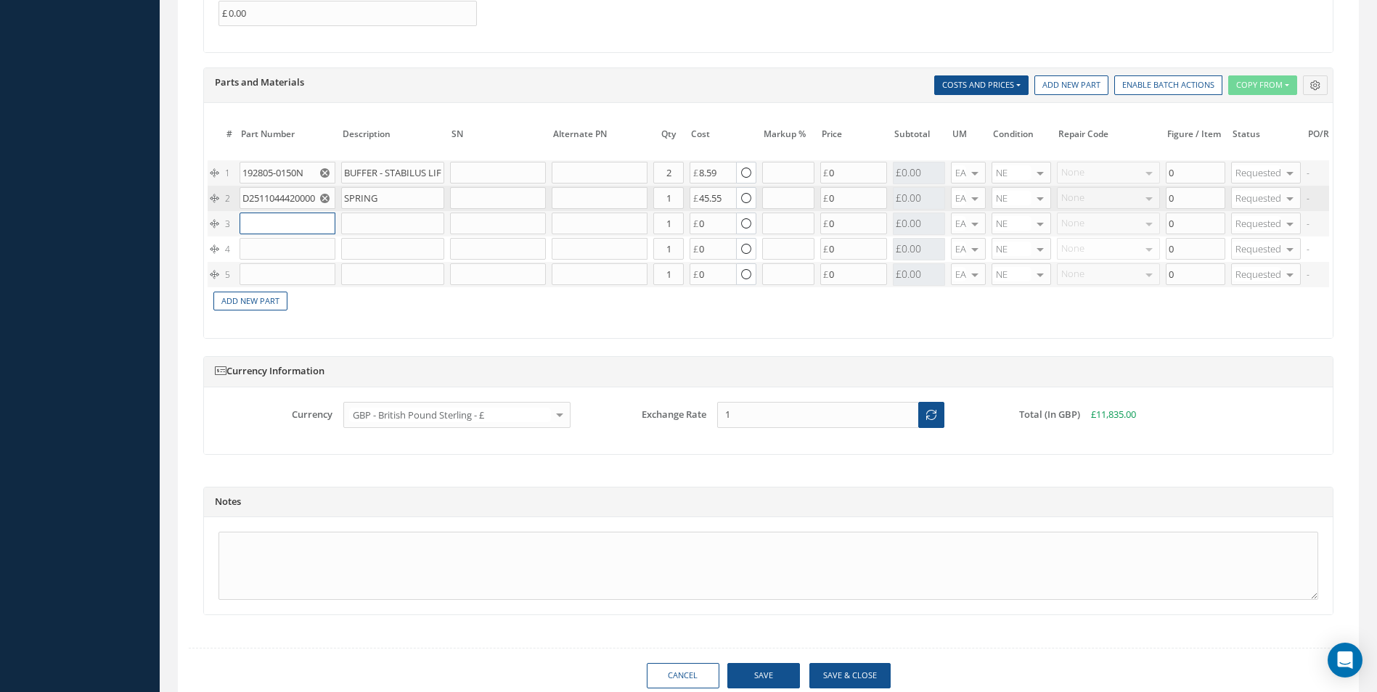
click at [288, 218] on input "text" at bounding box center [287, 224] width 96 height 22
paste input "MS24665-69"
click at [314, 250] on div "MS24665-69" at bounding box center [280, 246] width 67 height 12
drag, startPoint x: 666, startPoint y: 226, endPoint x: 638, endPoint y: 226, distance: 28.3
click at [638, 226] on tr "3 MS24665-69 PIN Part Number Description Qty in Stock Master Cost Master Sell 1…" at bounding box center [877, 223] width 1339 height 25
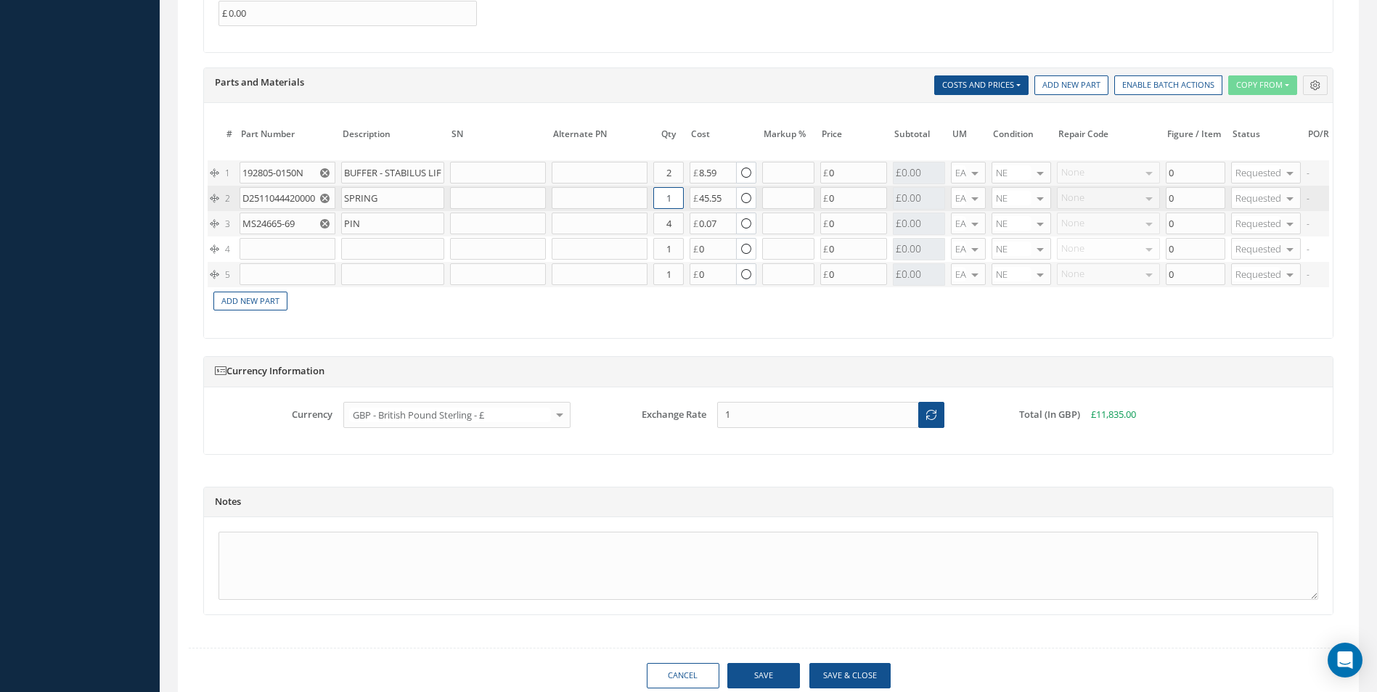
drag, startPoint x: 679, startPoint y: 202, endPoint x: 560, endPoint y: 196, distance: 119.2
click at [560, 196] on tr "2 D2511044420000 SPRING Part Number Description Qty in Stock Master Cost Master…" at bounding box center [877, 198] width 1339 height 25
click at [273, 249] on input "text" at bounding box center [287, 249] width 96 height 22
paste input "NAS1102-3-10"
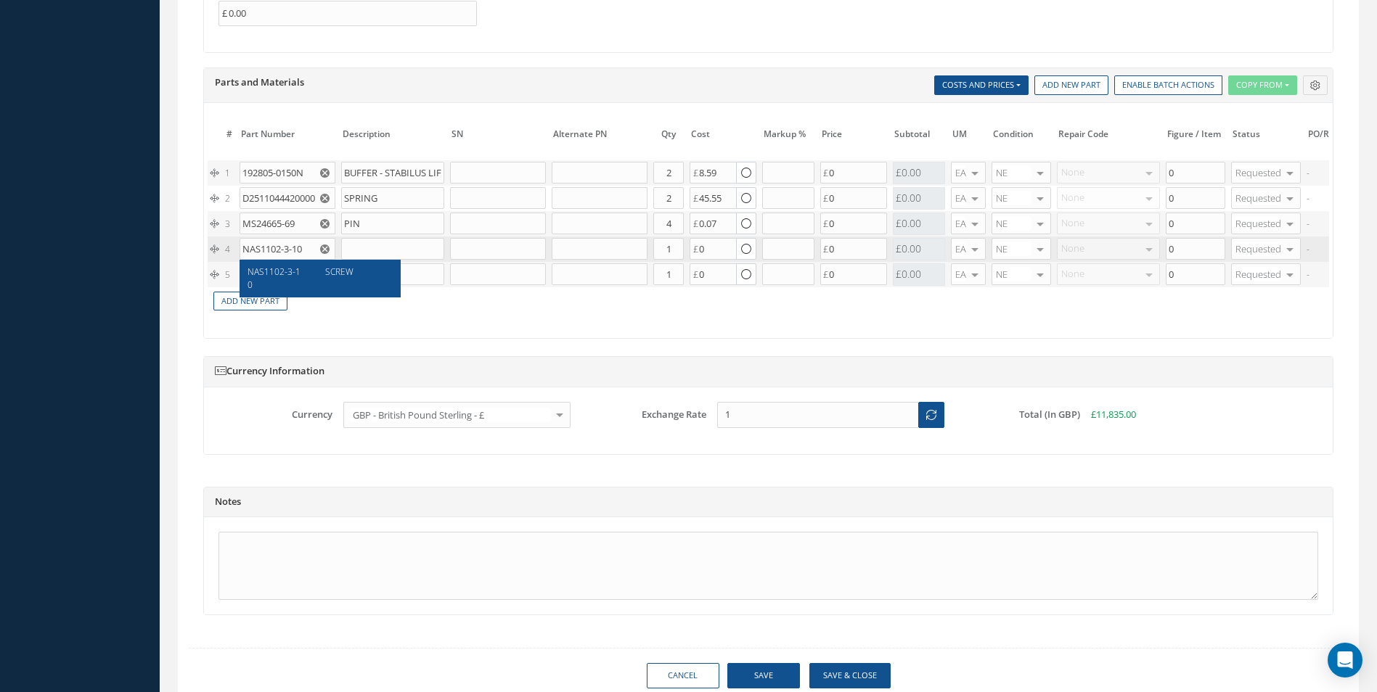
click at [308, 286] on div "NAS1102-3-10" at bounding box center [280, 278] width 67 height 25
drag, startPoint x: 673, startPoint y: 255, endPoint x: 659, endPoint y: 253, distance: 14.0
click at [665, 253] on input "1" at bounding box center [668, 249] width 30 height 22
click at [268, 269] on input "text" at bounding box center [287, 274] width 96 height 22
paste input "NSA5319-02-15"
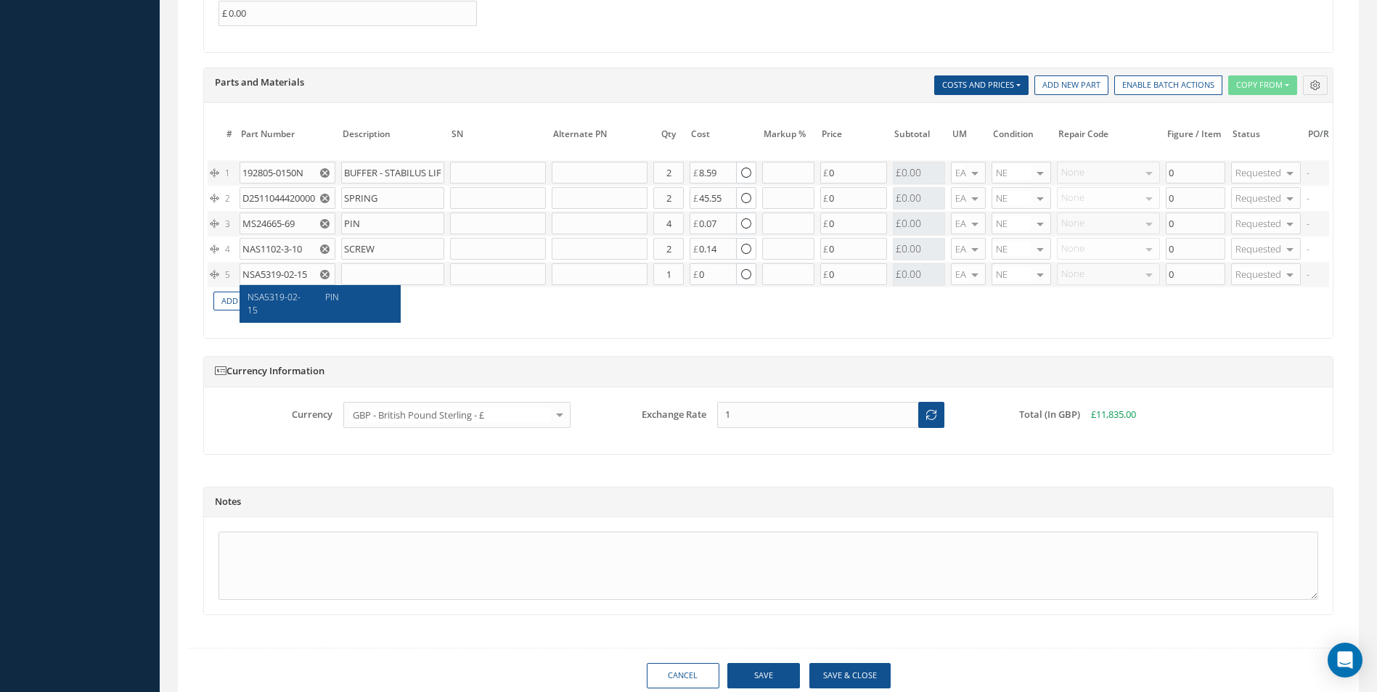
click at [318, 309] on div "PIN" at bounding box center [353, 303] width 78 height 25
drag, startPoint x: 673, startPoint y: 276, endPoint x: 655, endPoint y: 276, distance: 18.1
click at [655, 276] on input "1" at bounding box center [668, 274] width 30 height 22
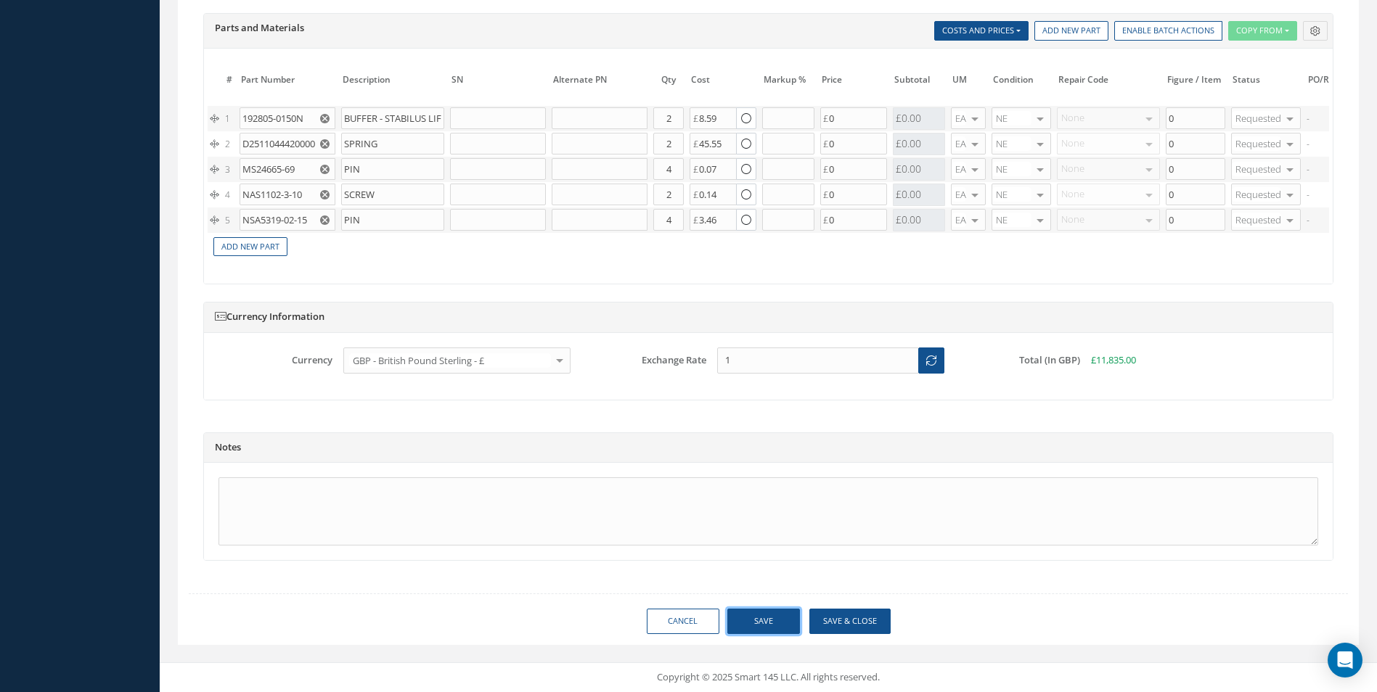
click at [769, 612] on button "Save" at bounding box center [763, 621] width 73 height 25
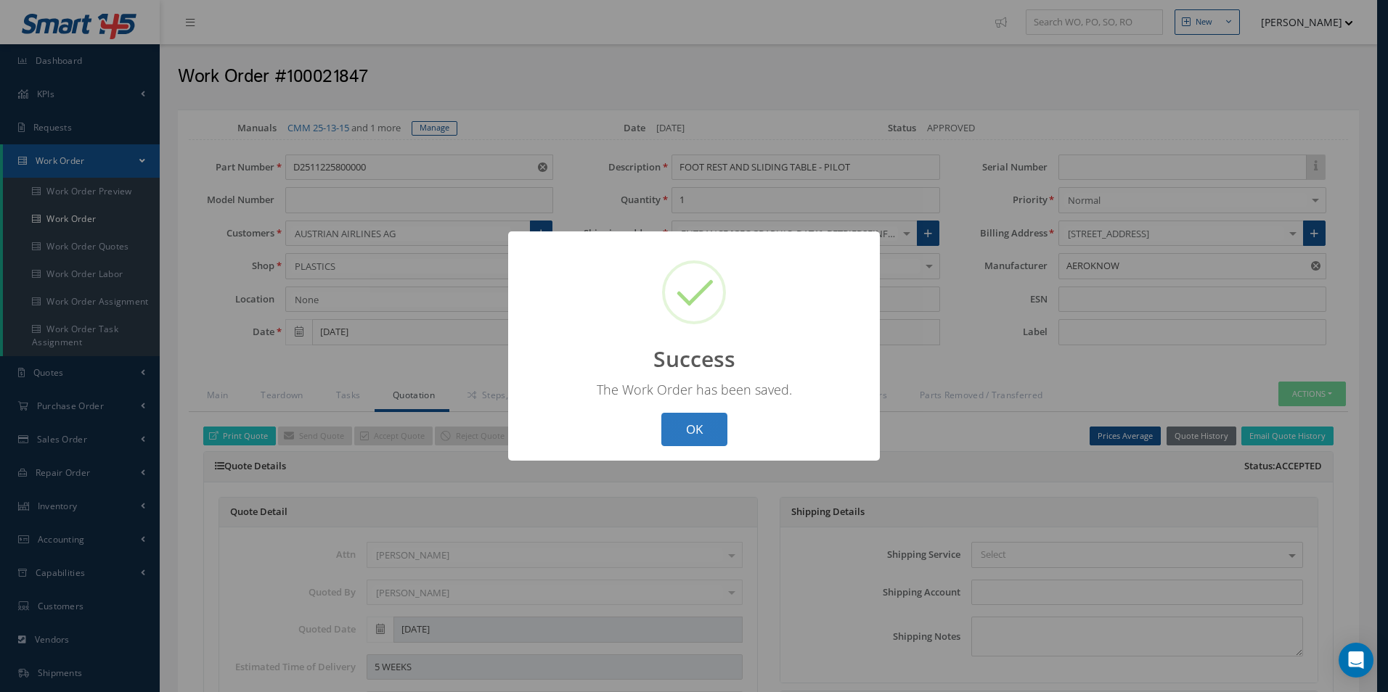
click at [716, 419] on button "OK" at bounding box center [694, 430] width 66 height 34
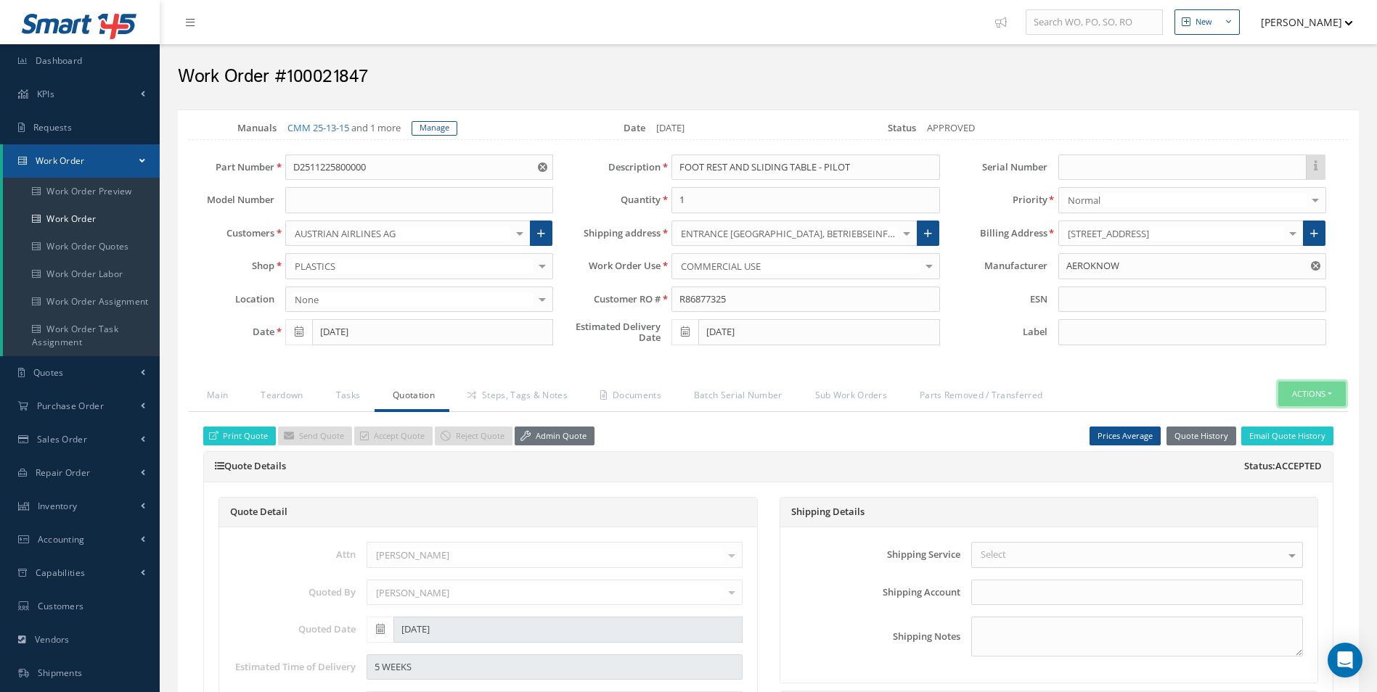
click at [1311, 389] on button "Actions" at bounding box center [1311, 394] width 67 height 25
click at [1296, 463] on link "Part Issue" at bounding box center [1290, 459] width 116 height 20
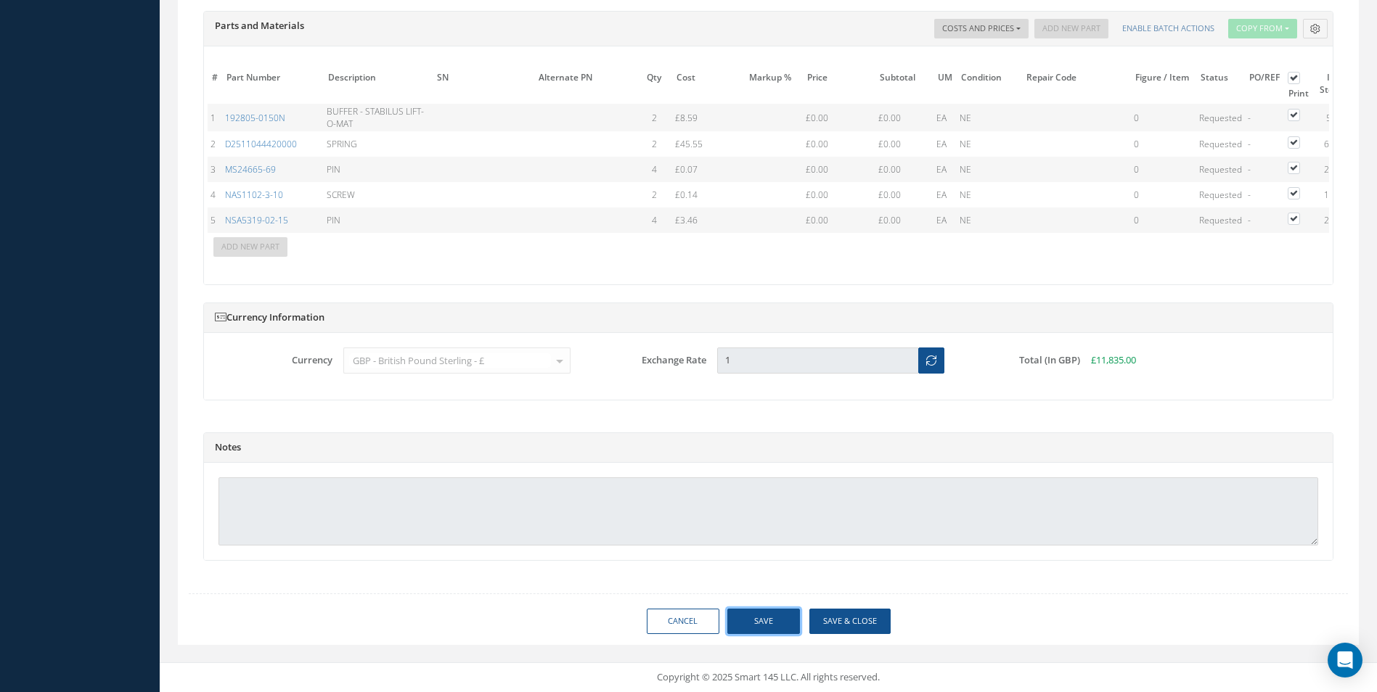
click at [758, 628] on button "Save" at bounding box center [763, 621] width 73 height 25
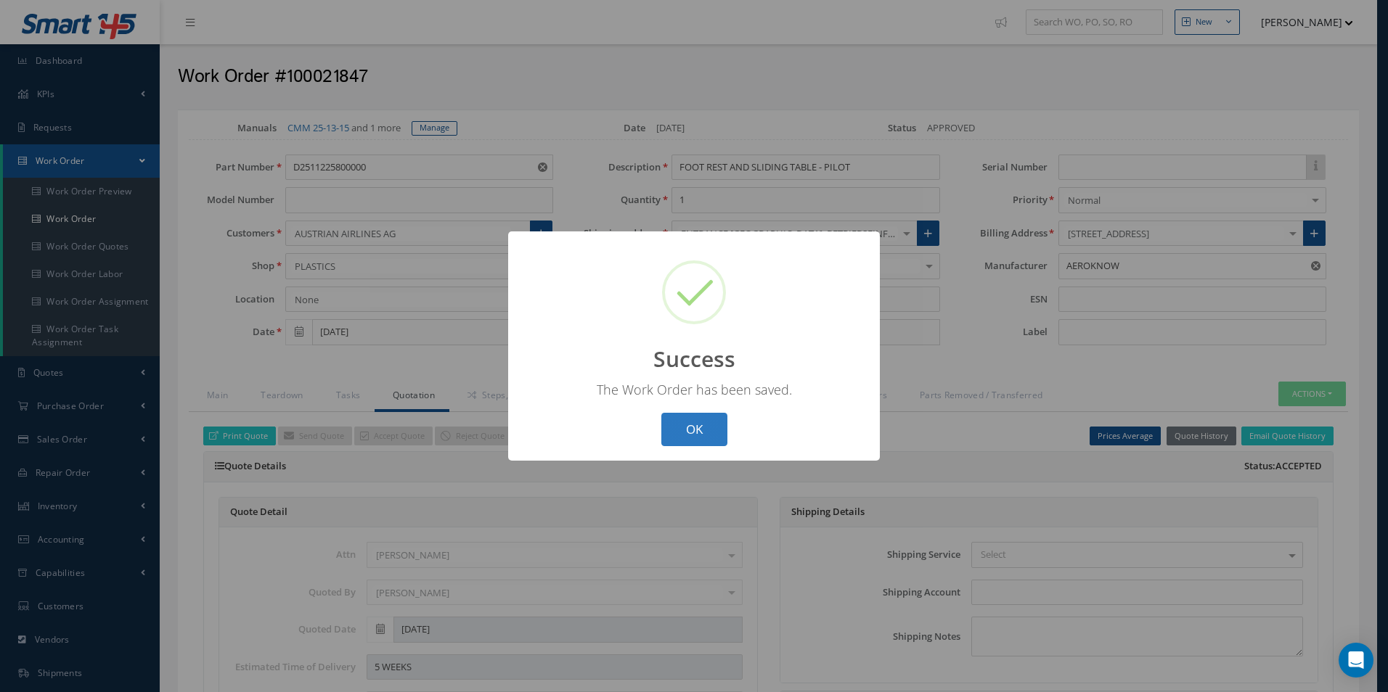
click at [684, 434] on button "OK" at bounding box center [694, 430] width 66 height 34
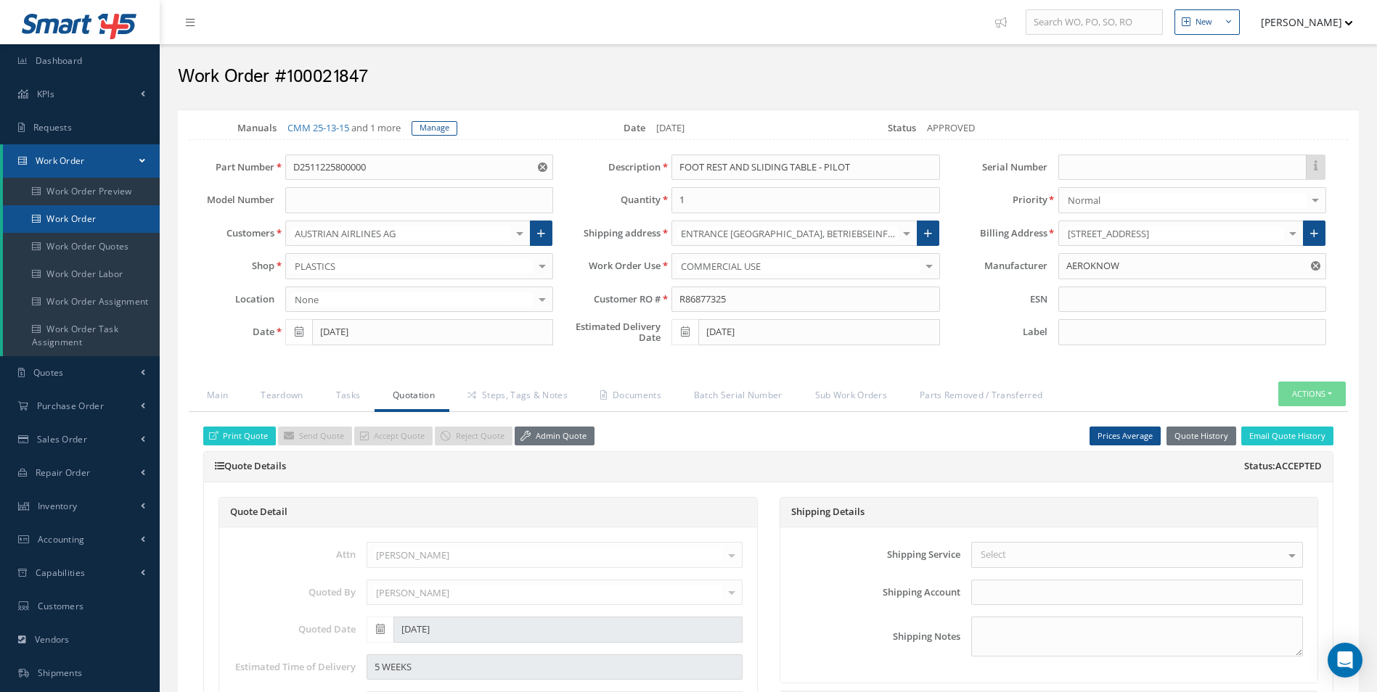
click at [62, 208] on link "Work Order" at bounding box center [81, 219] width 157 height 28
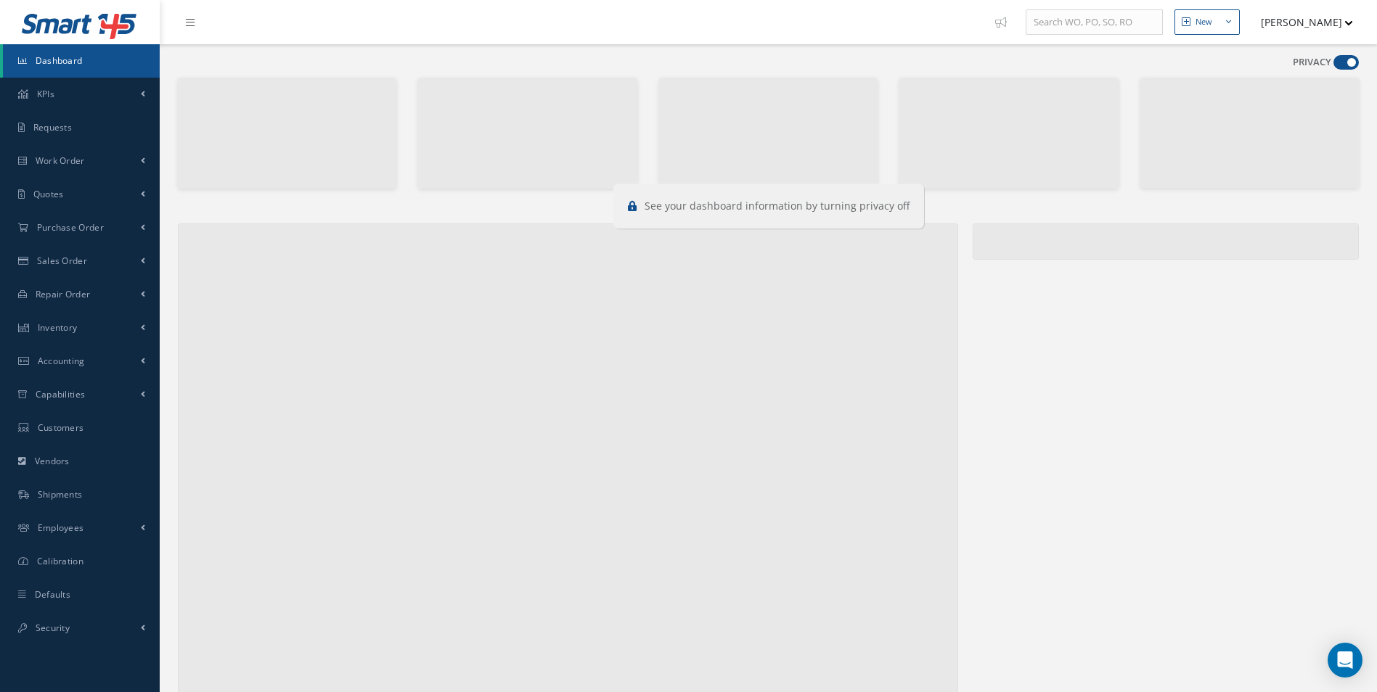
click at [1352, 60] on span at bounding box center [1345, 62] width 25 height 15
click at [1333, 65] on input "checkbox" at bounding box center [1333, 65] width 0 height 0
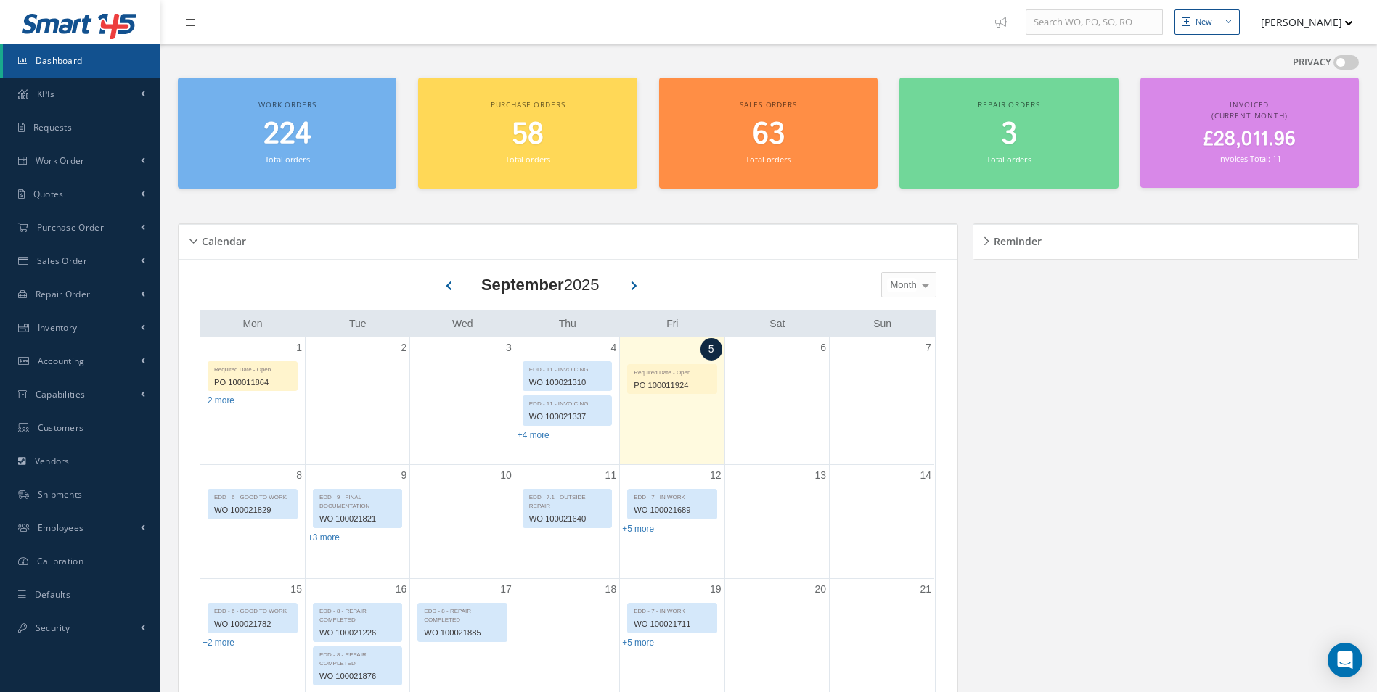
click at [1348, 61] on span at bounding box center [1345, 62] width 25 height 15
click at [1333, 65] on input "checkbox" at bounding box center [1333, 65] width 0 height 0
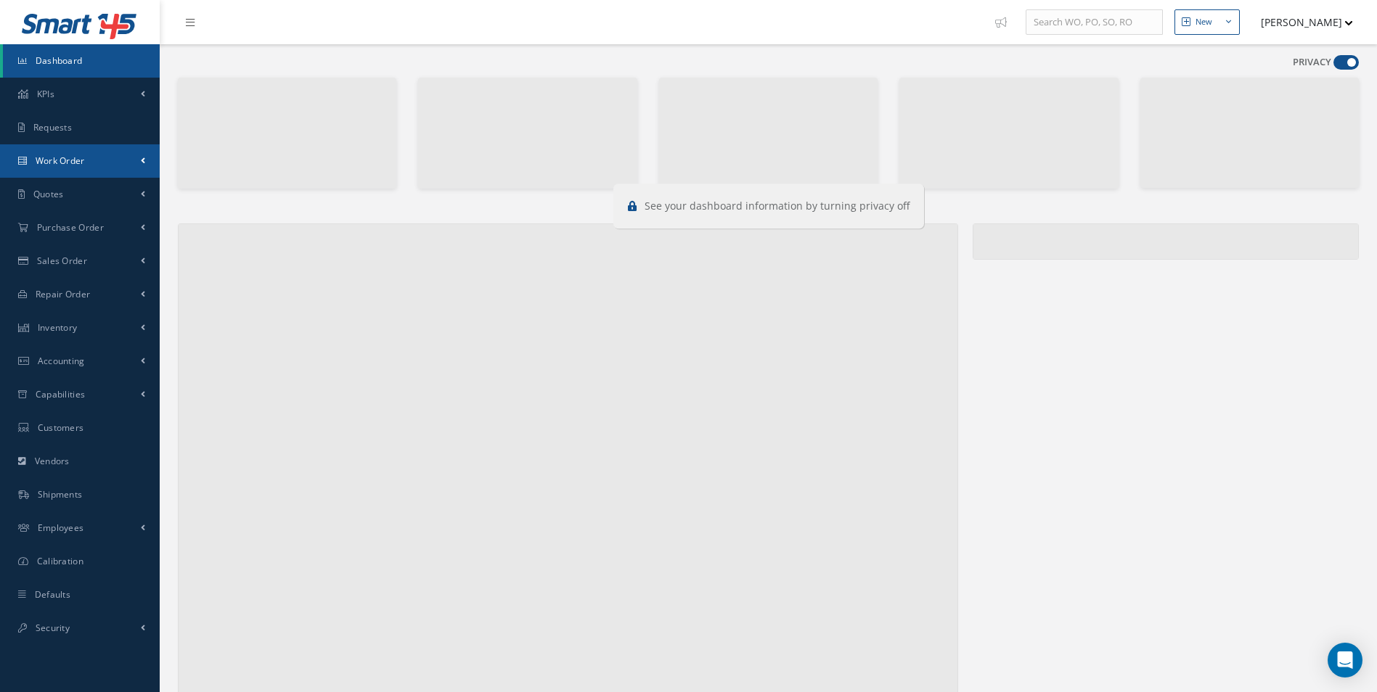
click at [65, 158] on span "Work Order" at bounding box center [60, 161] width 49 height 12
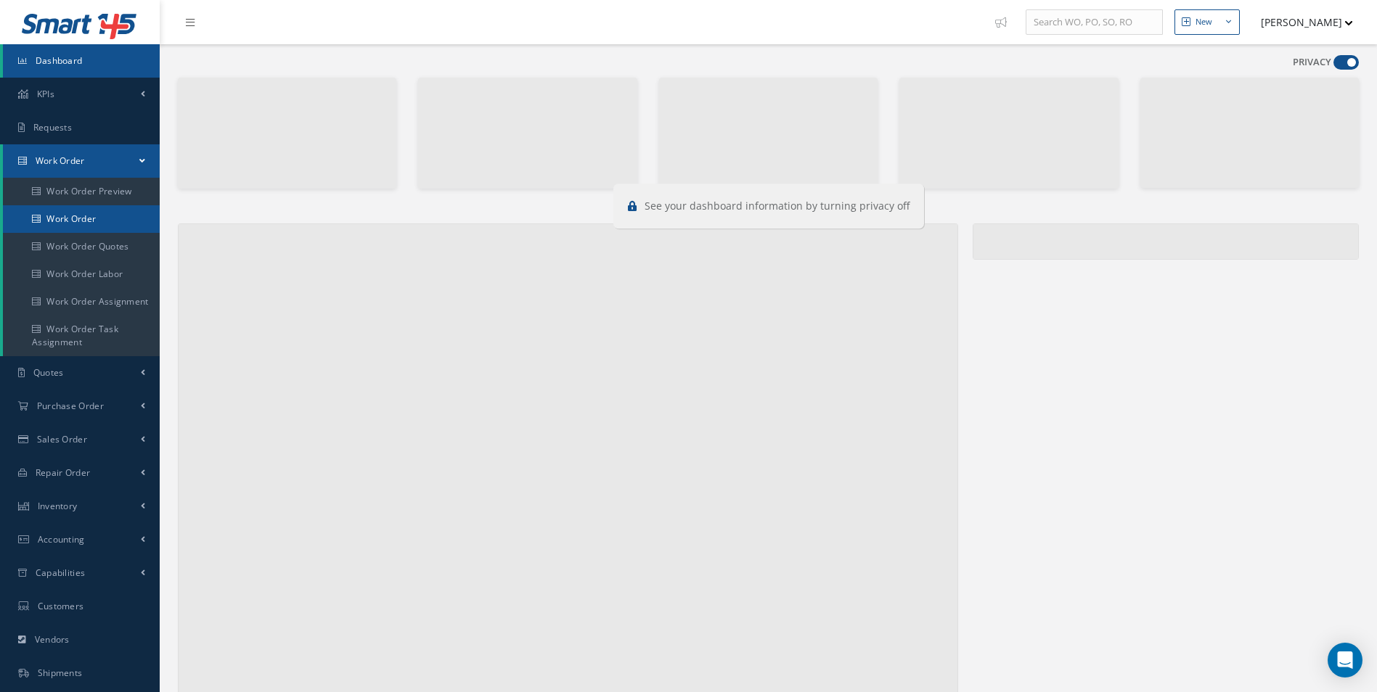
click at [74, 216] on link "Work Order" at bounding box center [81, 219] width 157 height 28
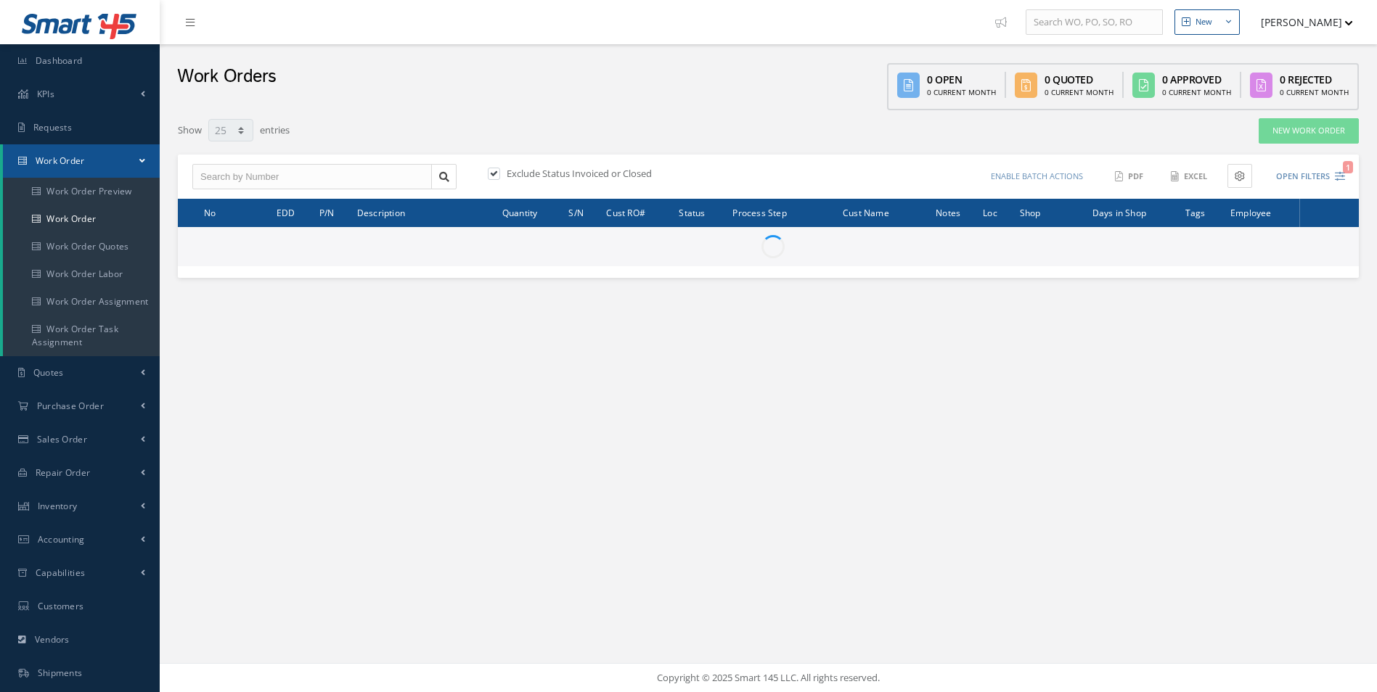
select select "25"
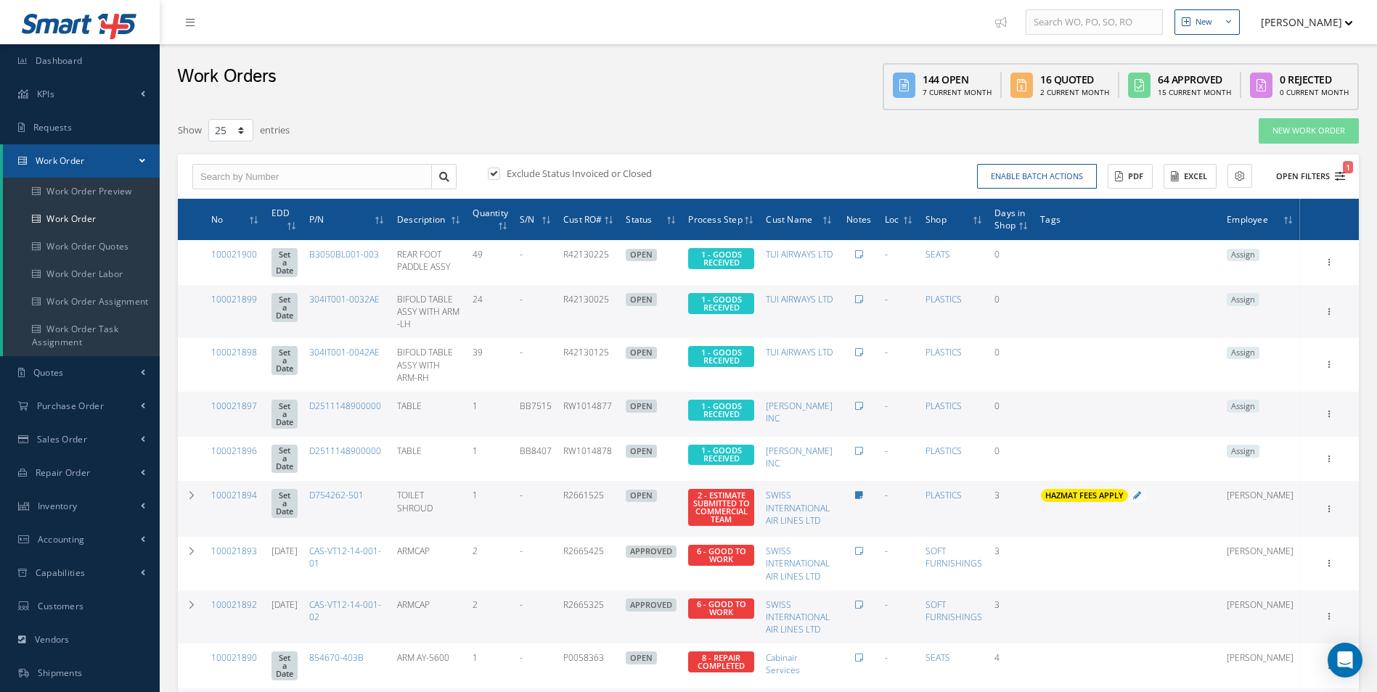
click at [1336, 178] on icon "1" at bounding box center [1340, 176] width 10 height 10
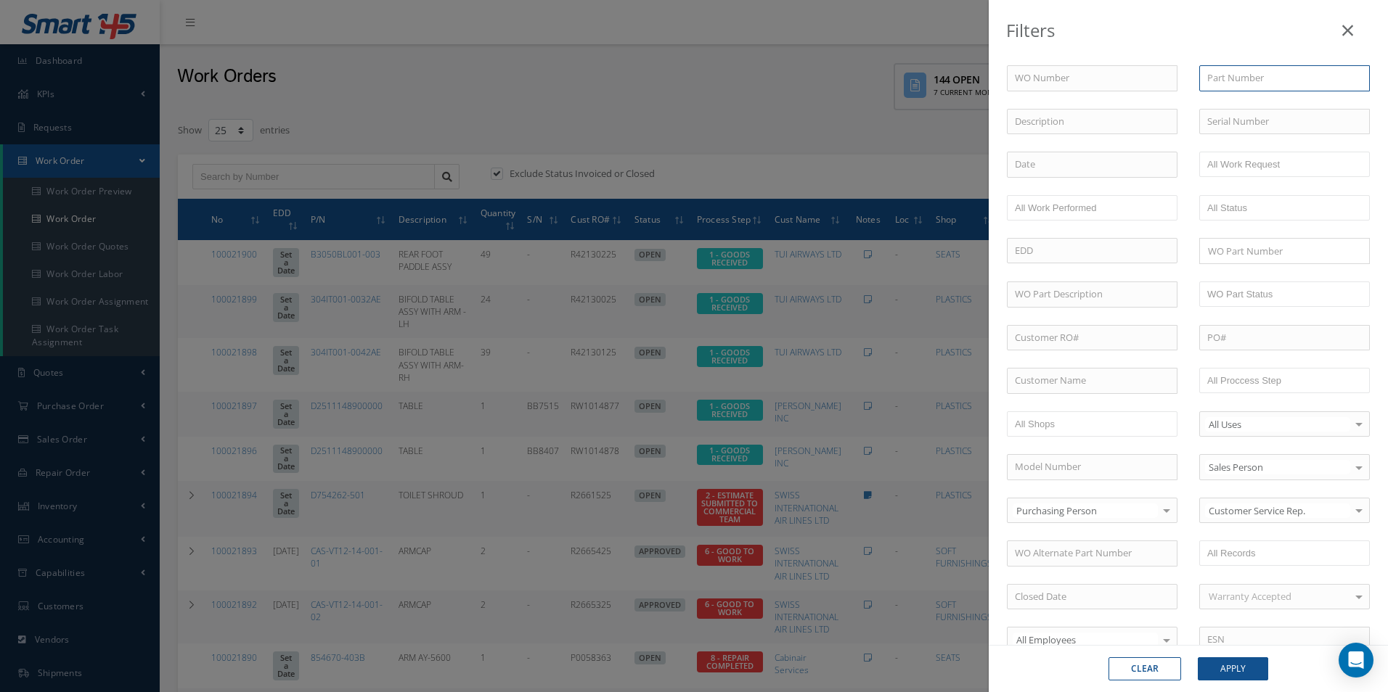
click at [1260, 80] on input "text" at bounding box center [1284, 78] width 171 height 26
click at [1055, 335] on input "text" at bounding box center [1092, 338] width 171 height 26
paste input "430084162"
type input "430084162"
drag, startPoint x: 1231, startPoint y: 668, endPoint x: 1227, endPoint y: 662, distance: 7.5
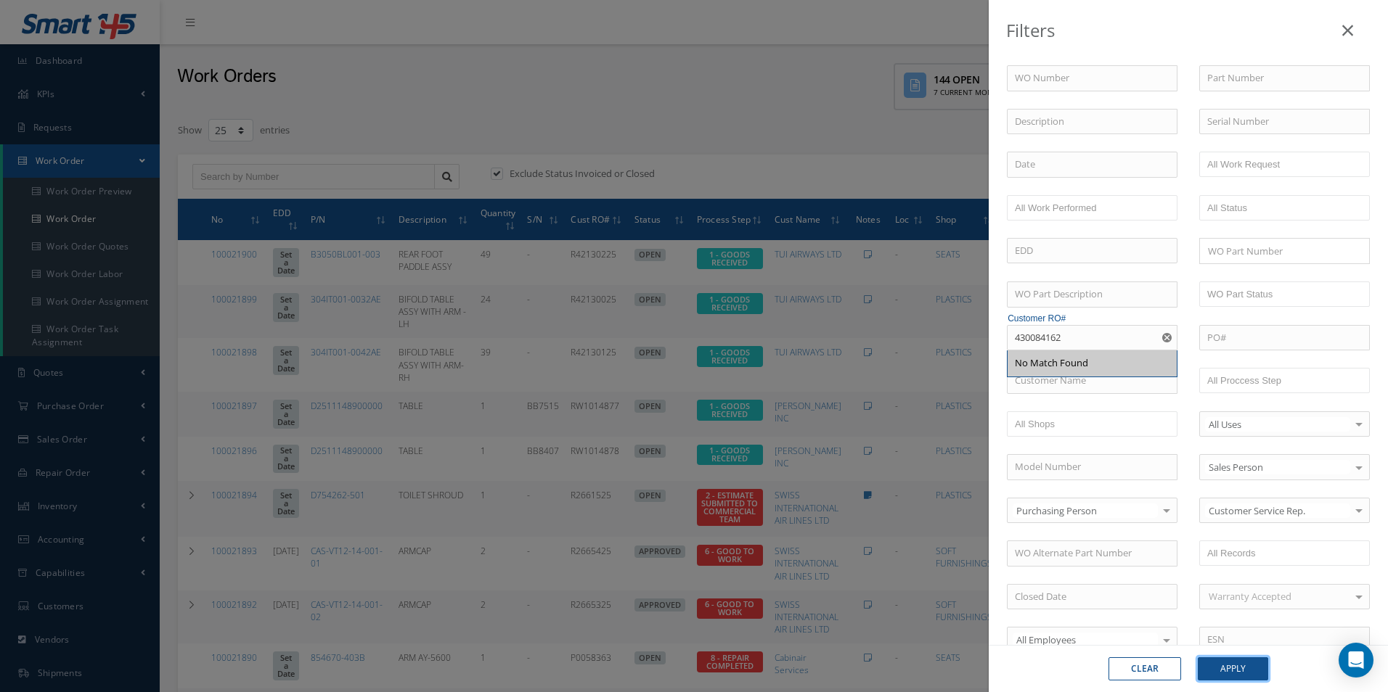
click at [1230, 668] on button "Apply" at bounding box center [1232, 669] width 70 height 23
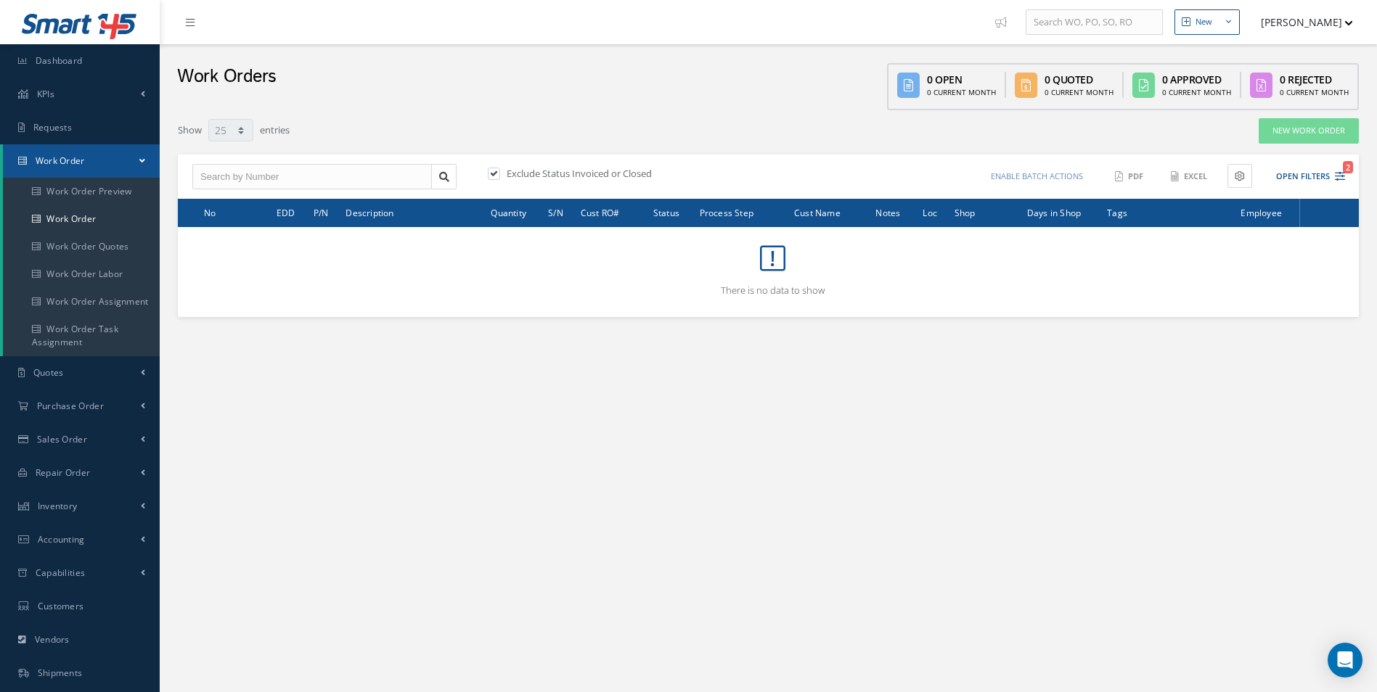
drag, startPoint x: 1343, startPoint y: 164, endPoint x: 1345, endPoint y: 176, distance: 11.7
click at [1343, 164] on span "2" at bounding box center [1348, 167] width 10 height 12
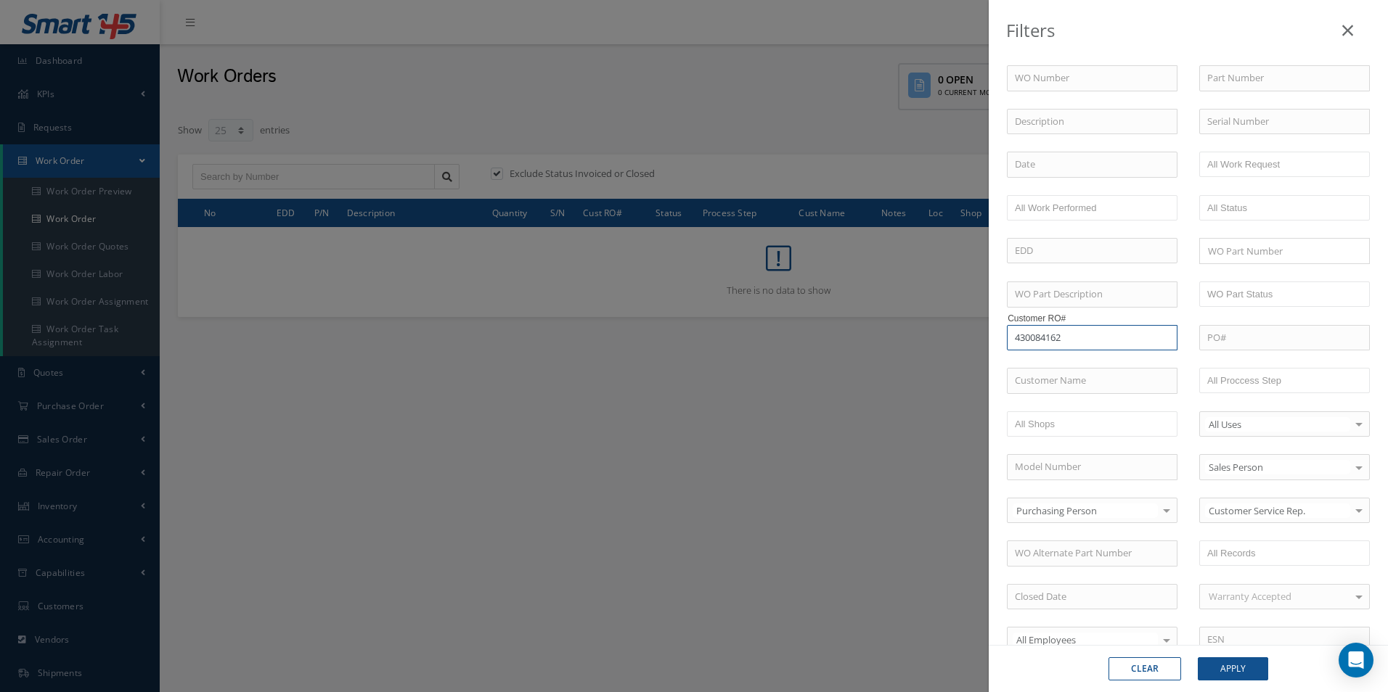
click at [1016, 339] on input "430084162" at bounding box center [1092, 338] width 171 height 26
click at [1197, 658] on button "Apply" at bounding box center [1232, 669] width 70 height 23
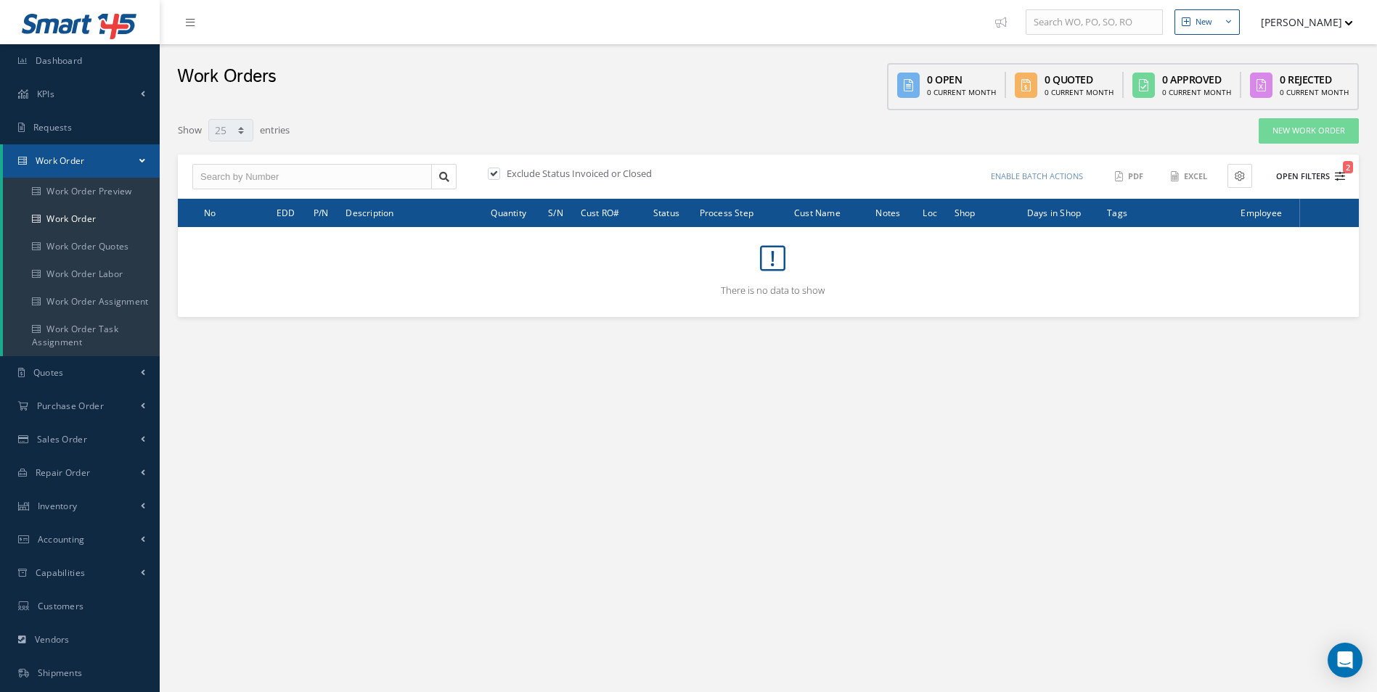
click at [1341, 178] on icon "2" at bounding box center [1340, 176] width 10 height 10
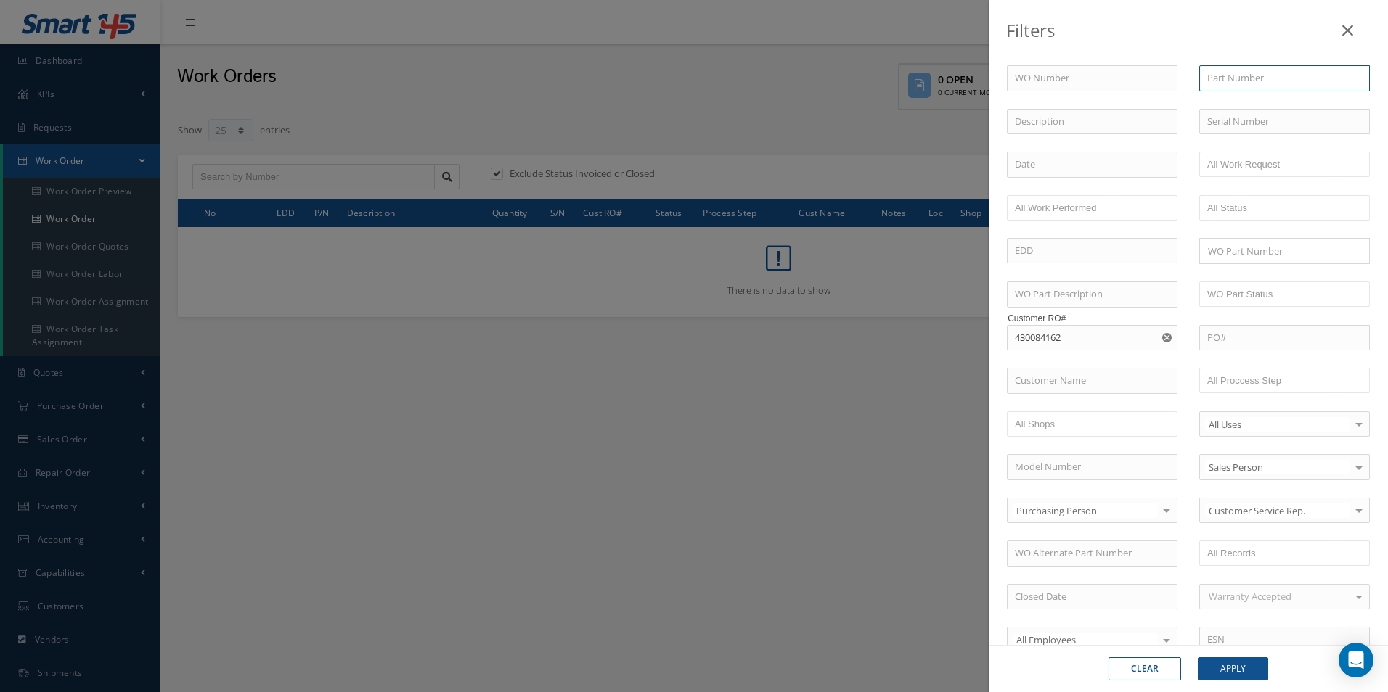
click at [1226, 78] on input "text" at bounding box center [1284, 78] width 171 height 26
paste input "D2511411800000"
type input "D2511411800000"
click at [1165, 339] on use "Reset" at bounding box center [1166, 337] width 9 height 9
click at [1235, 674] on button "Apply" at bounding box center [1232, 669] width 70 height 23
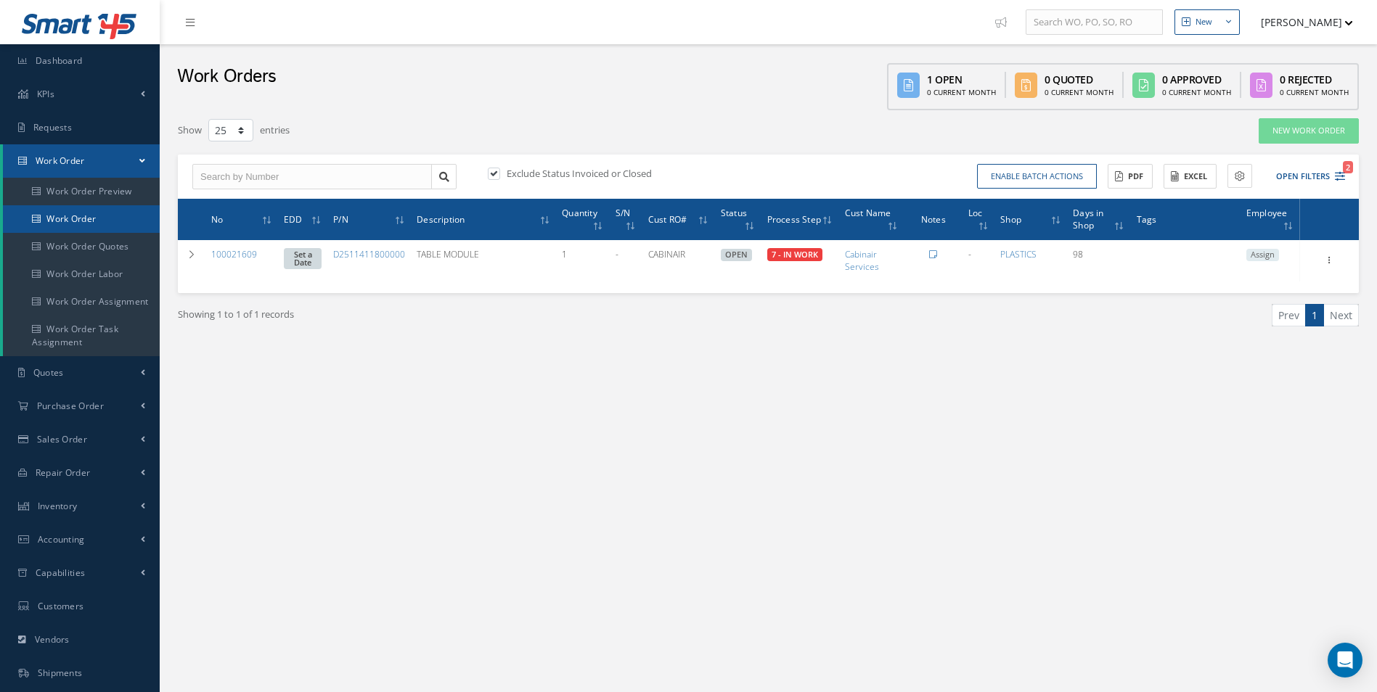
click at [89, 216] on link "Work Order" at bounding box center [81, 219] width 157 height 28
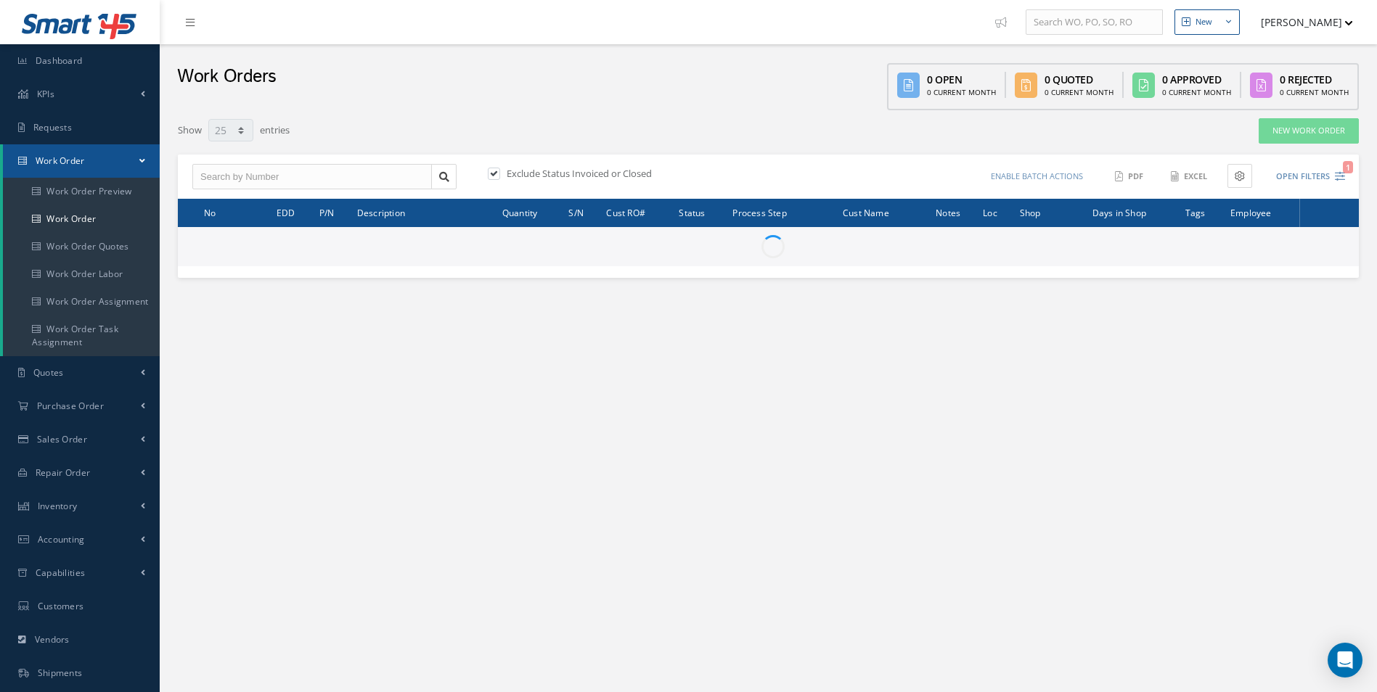
select select "25"
type input "All Work Request"
type input "All Work Performed"
type input "All Status"
type input "WO Part Status"
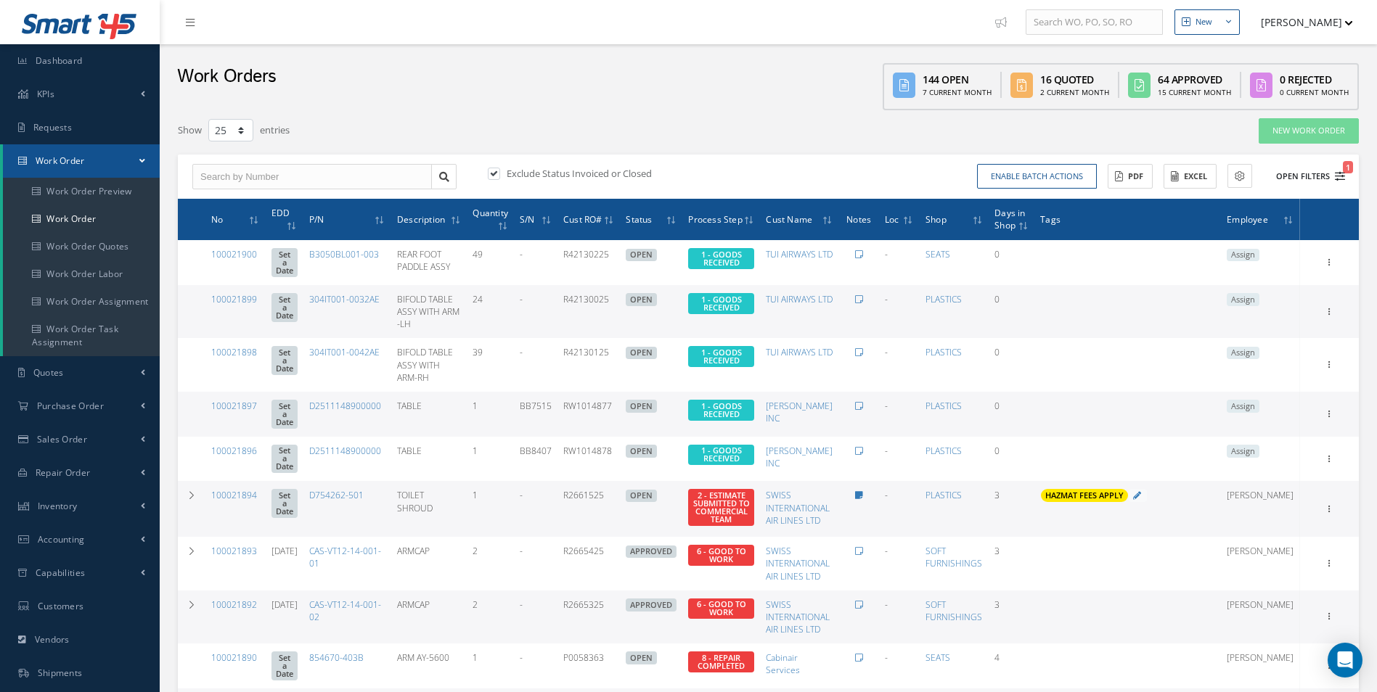
click at [1337, 183] on button "Open Filters 1" at bounding box center [1304, 177] width 82 height 24
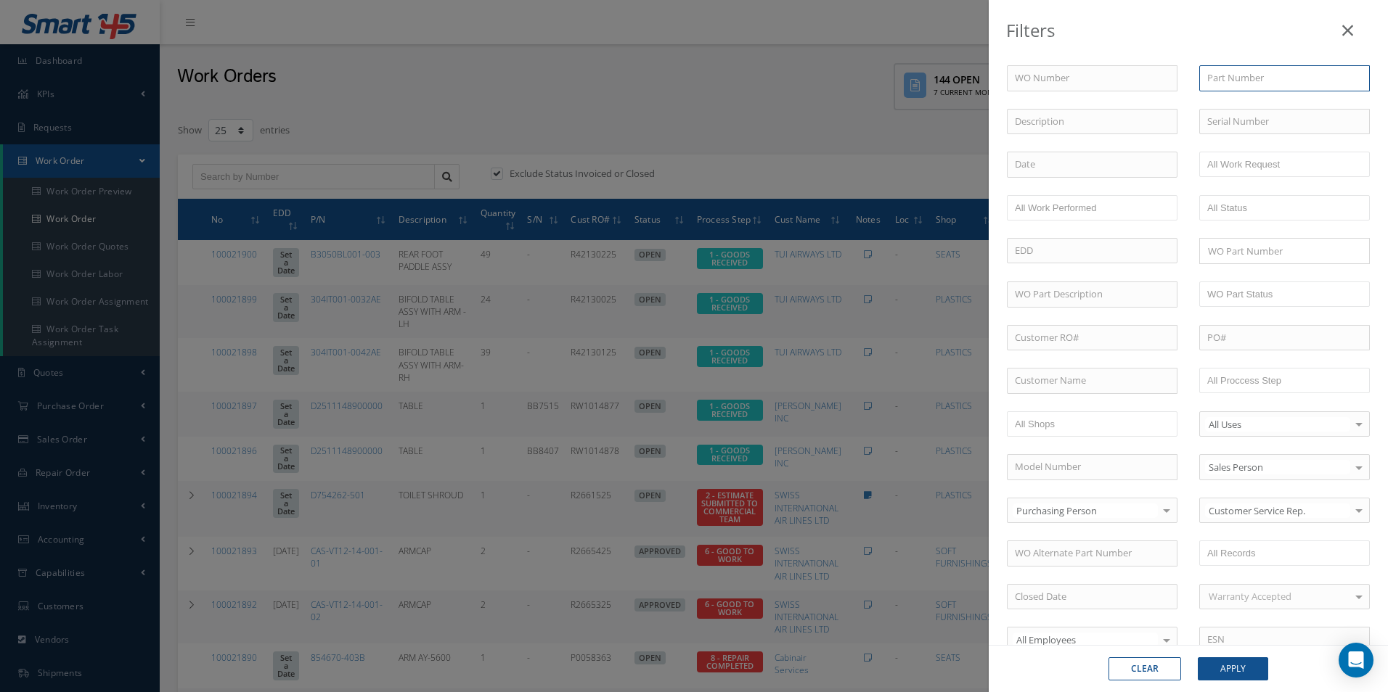
click at [1252, 78] on input "text" at bounding box center [1284, 78] width 171 height 26
paste input "D2511411800000"
type input "D2511411800000"
click at [1240, 665] on button "Apply" at bounding box center [1232, 669] width 70 height 23
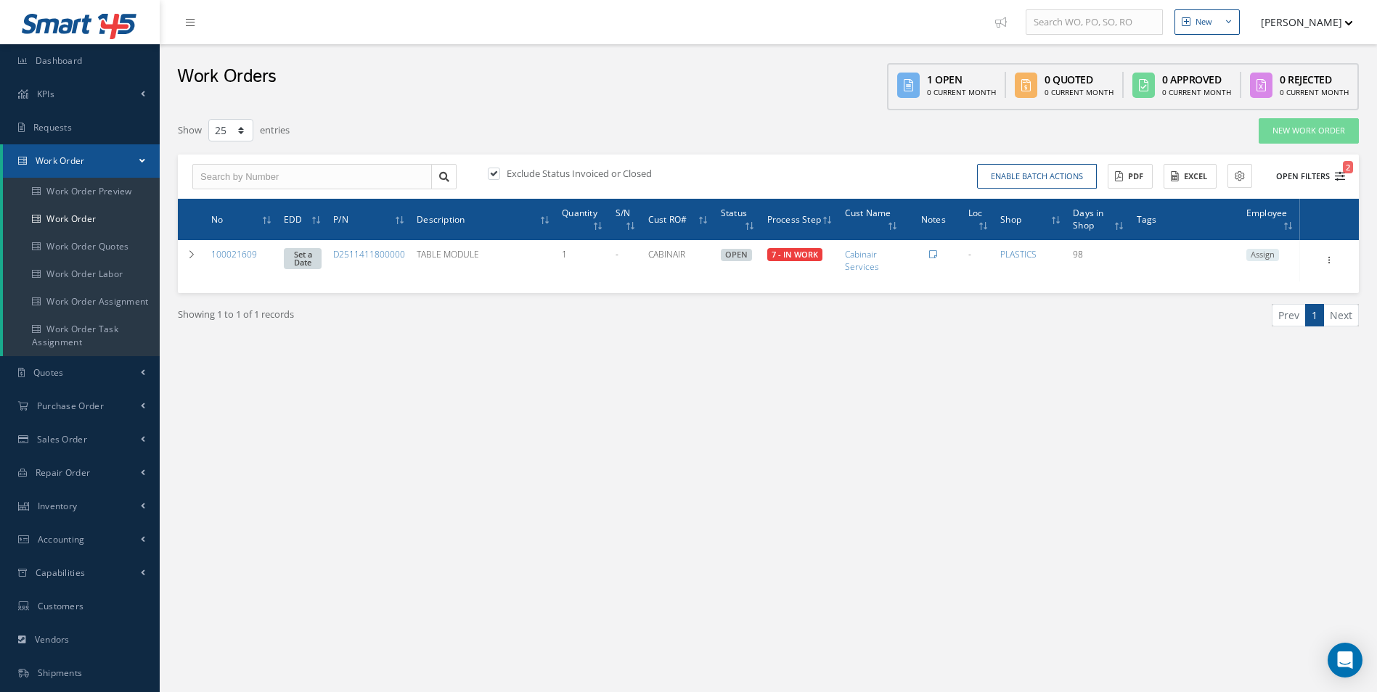
click at [1338, 179] on icon "2" at bounding box center [1340, 176] width 10 height 10
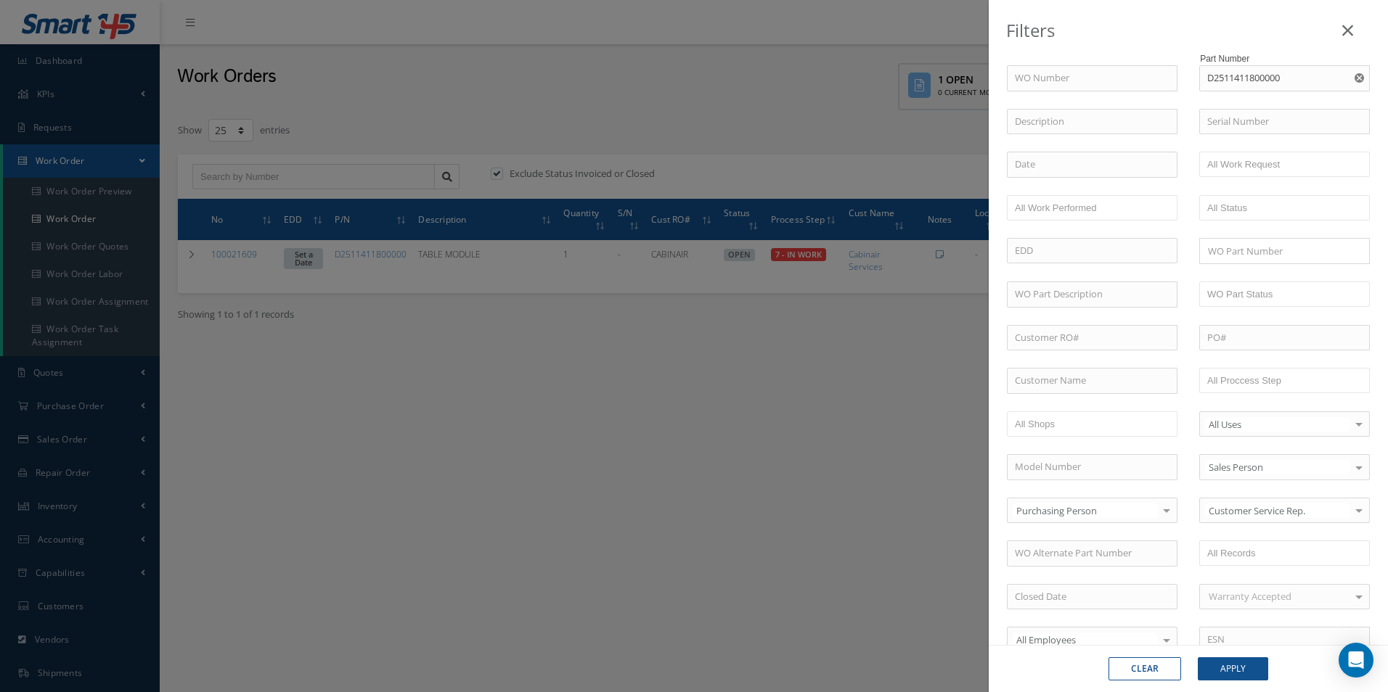
click at [1354, 75] on use "Reset" at bounding box center [1358, 77] width 9 height 9
click at [1249, 86] on input "text" at bounding box center [1284, 78] width 171 height 26
paste input "430084162"
drag, startPoint x: 1049, startPoint y: 343, endPoint x: 1214, endPoint y: 581, distance: 290.5
click at [1049, 349] on input "430084162" at bounding box center [1092, 338] width 171 height 26
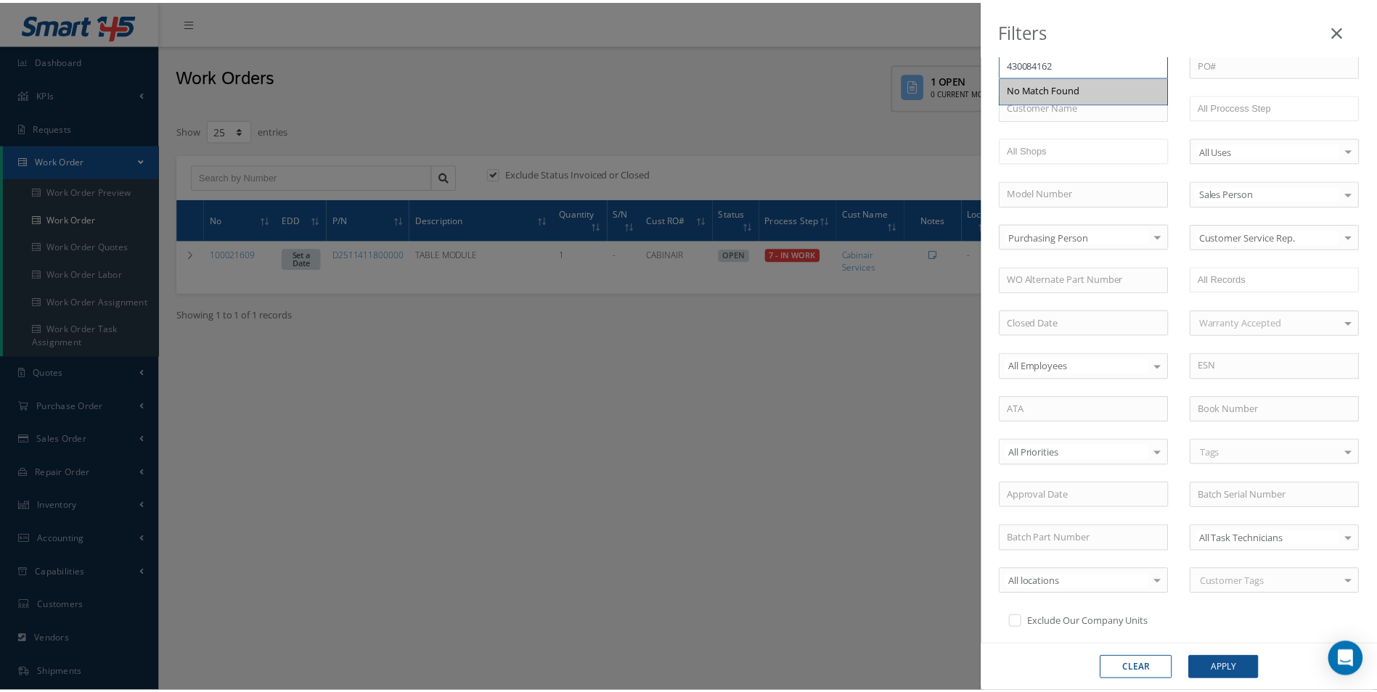
scroll to position [290, 0]
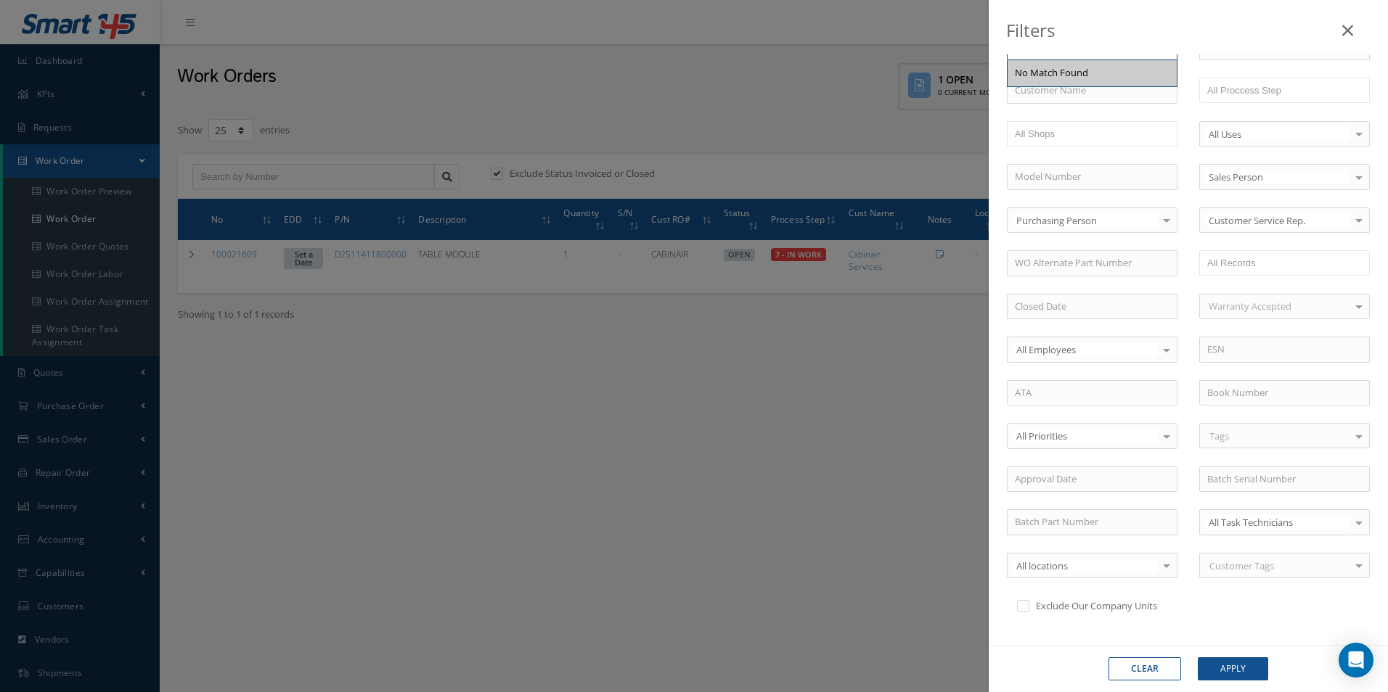
type input "430084162"
click at [1043, 607] on label "Exclude Our Company Units" at bounding box center [1094, 605] width 125 height 13
click at [1026, 607] on input "checkbox" at bounding box center [1021, 603] width 9 height 9
checkbox input "true"
click at [1228, 681] on div "Clear Apply" at bounding box center [1187, 668] width 399 height 47
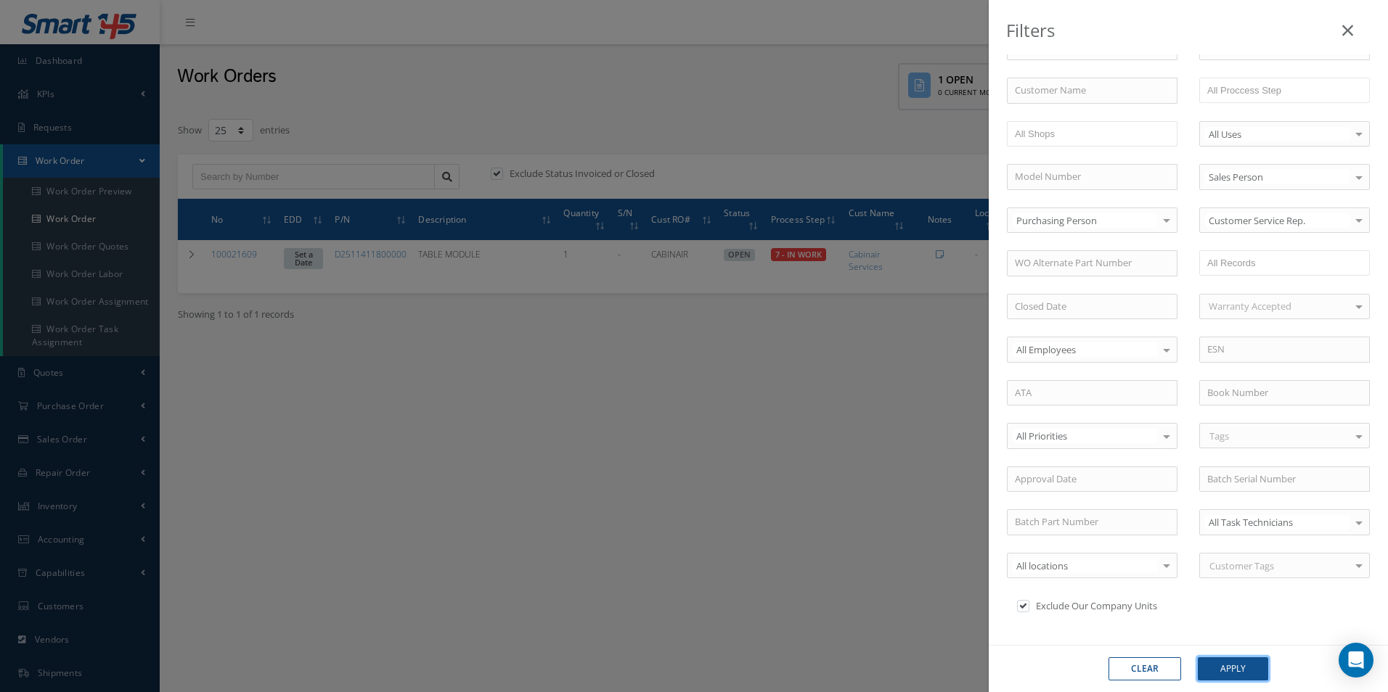
click at [1229, 671] on button "Apply" at bounding box center [1232, 669] width 70 height 23
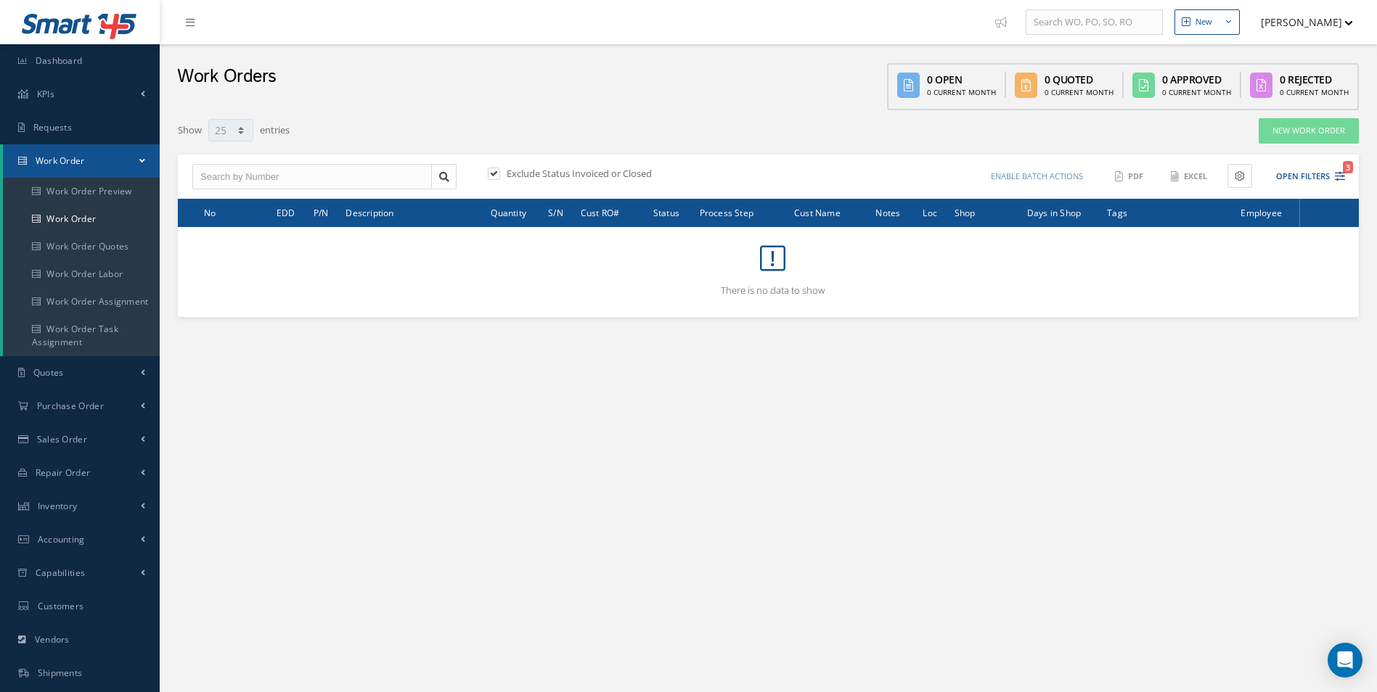
click at [502, 175] on label at bounding box center [501, 173] width 4 height 13
click at [497, 175] on input "checkbox" at bounding box center [492, 174] width 9 height 9
checkbox input "false"
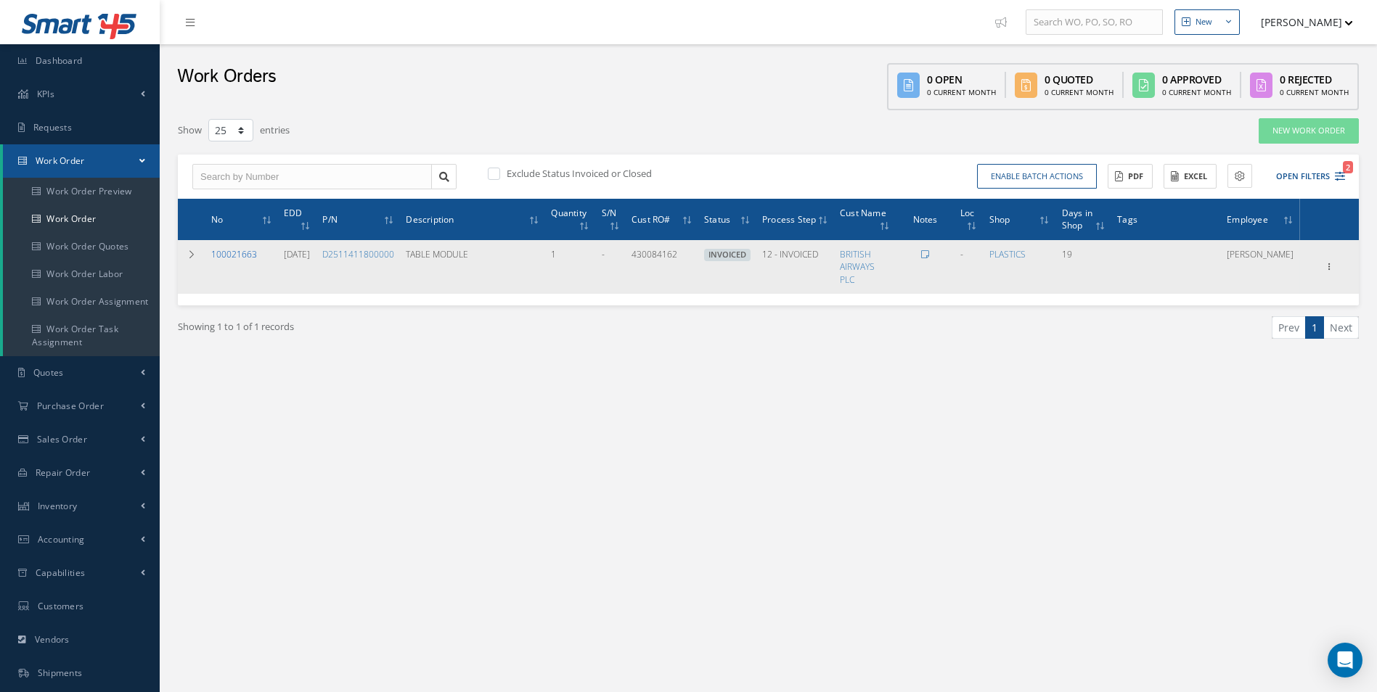
click at [240, 255] on link "100021663" at bounding box center [234, 254] width 46 height 12
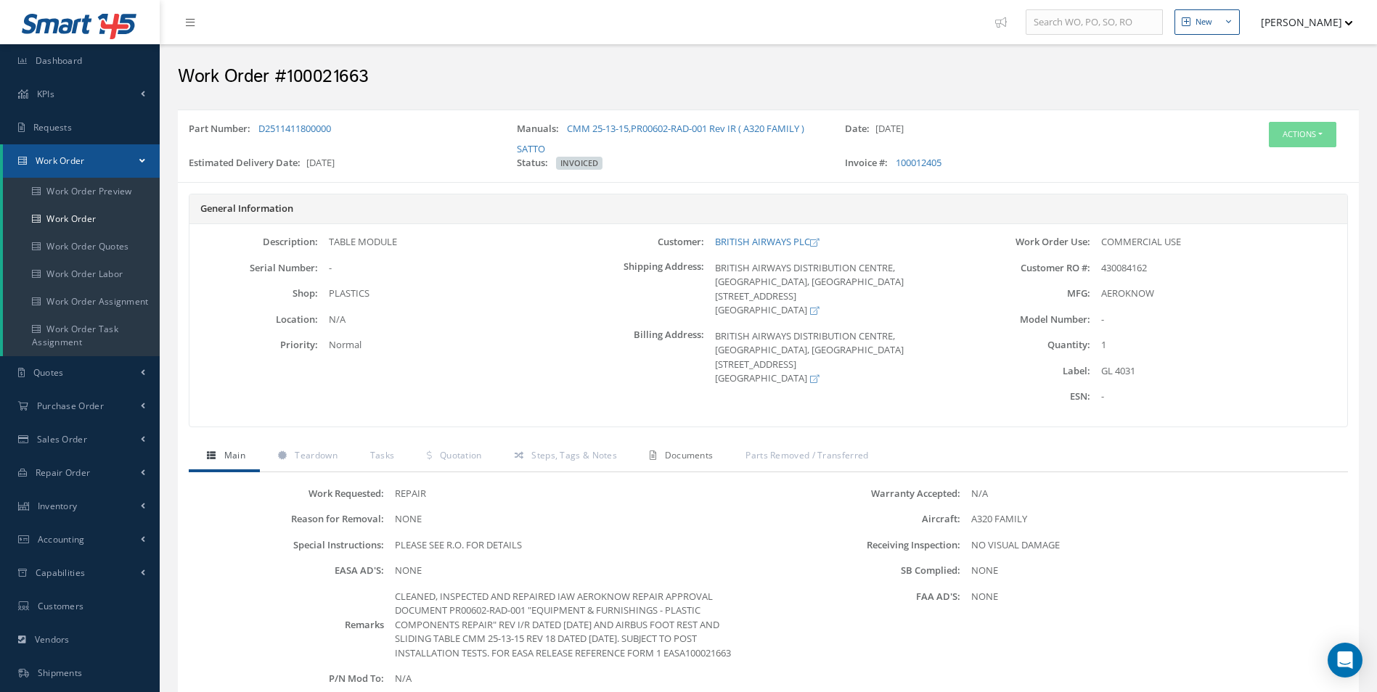
click at [686, 456] on span "Documents" at bounding box center [689, 455] width 49 height 12
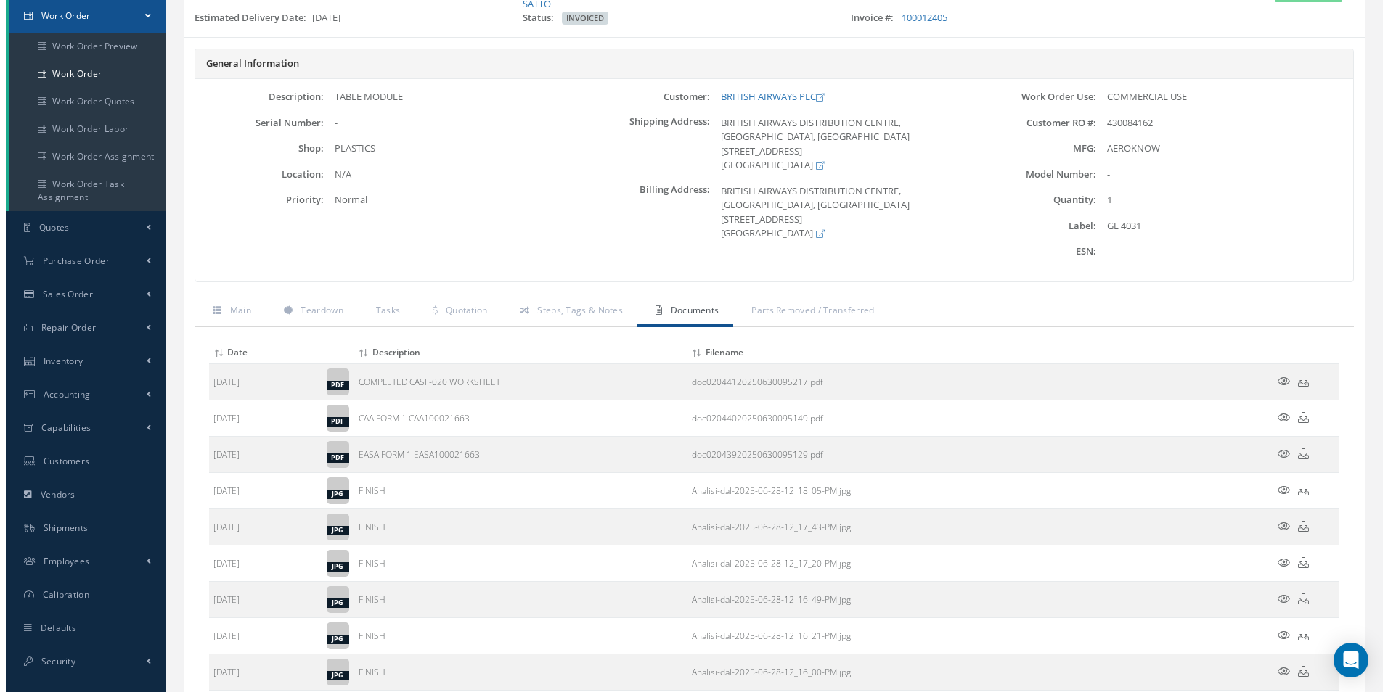
scroll to position [581, 0]
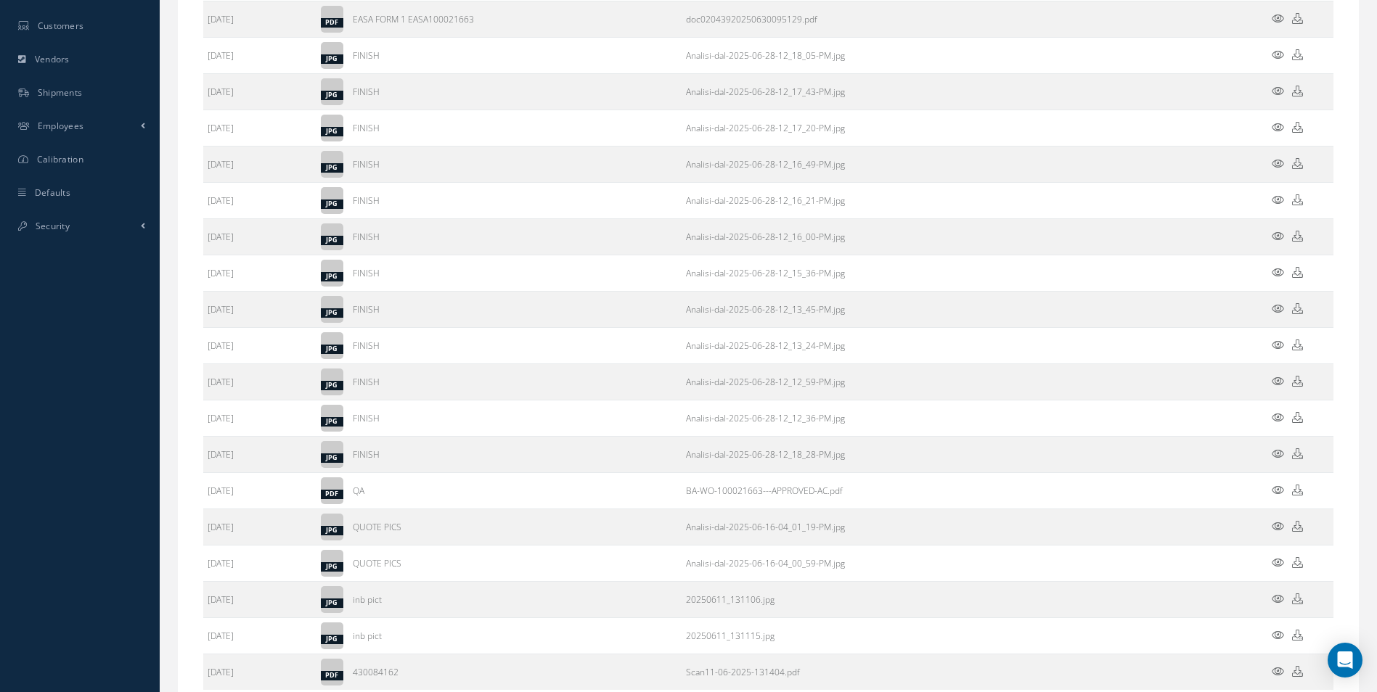
click at [1281, 564] on icon at bounding box center [1277, 562] width 12 height 11
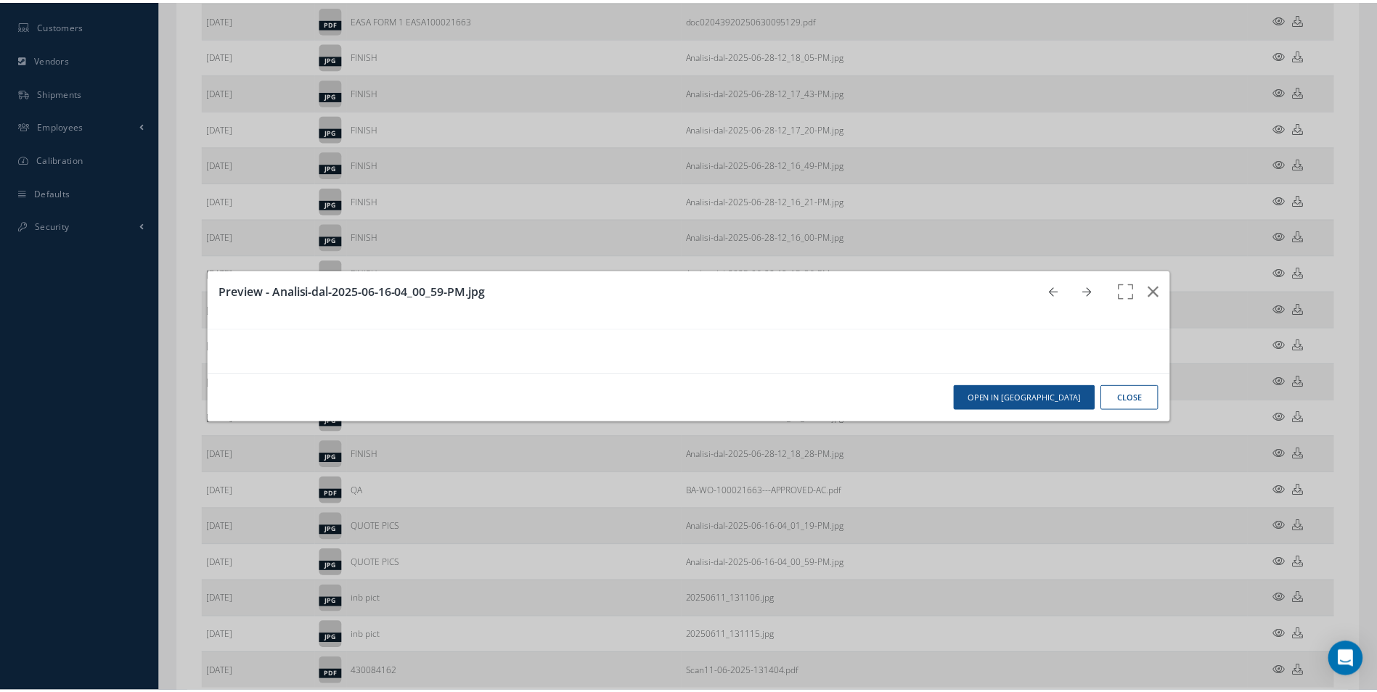
scroll to position [0, 0]
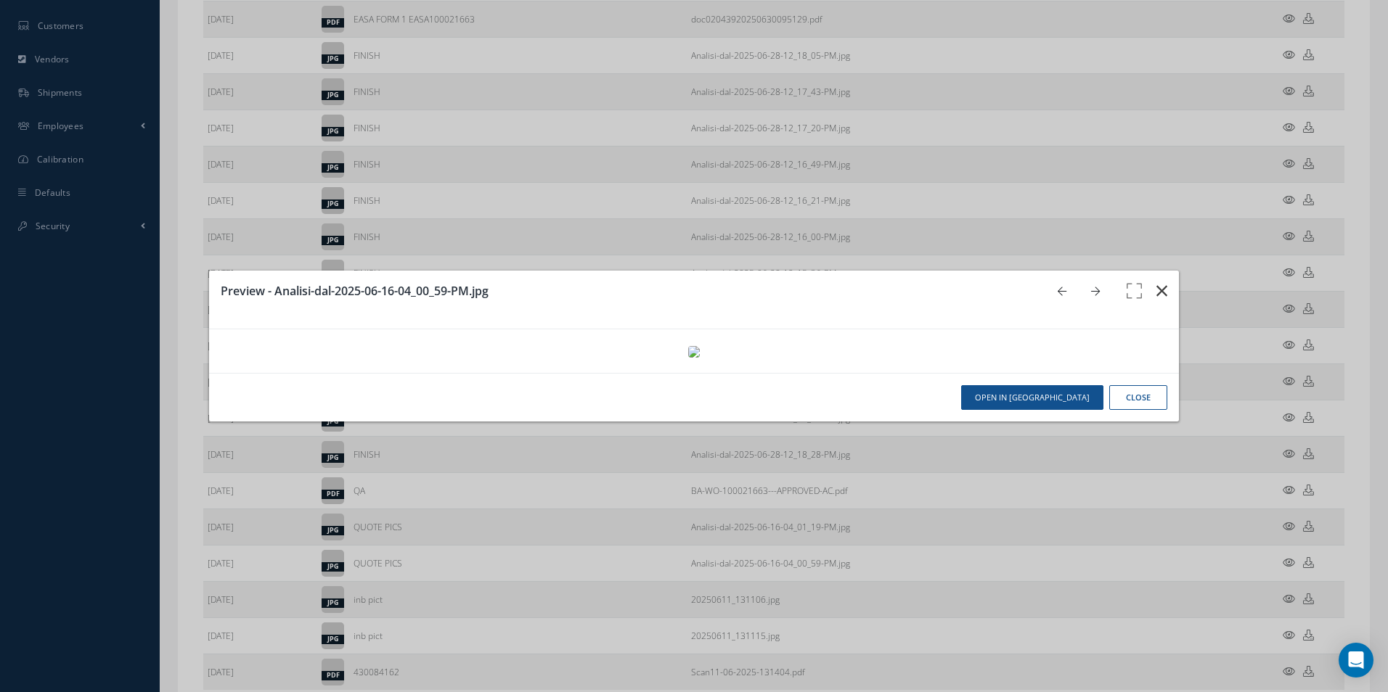
click at [1156, 282] on icon "button" at bounding box center [1161, 290] width 11 height 17
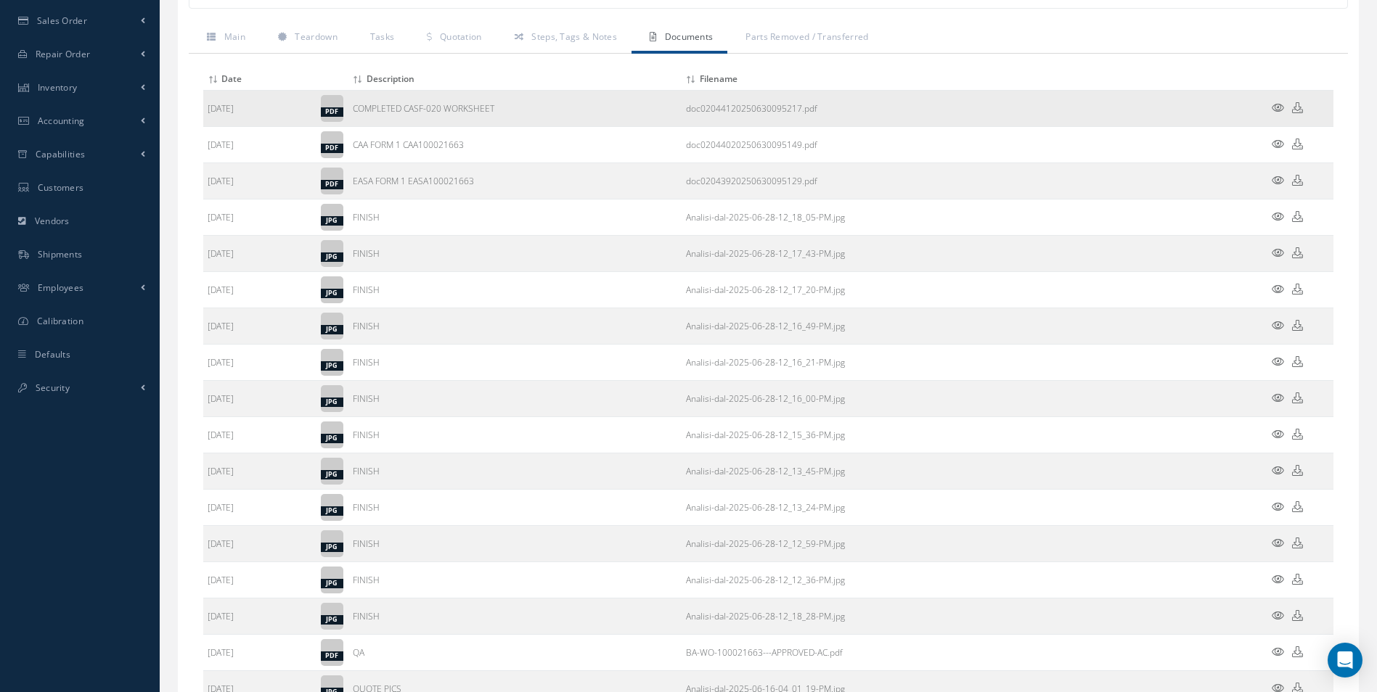
scroll to position [218, 0]
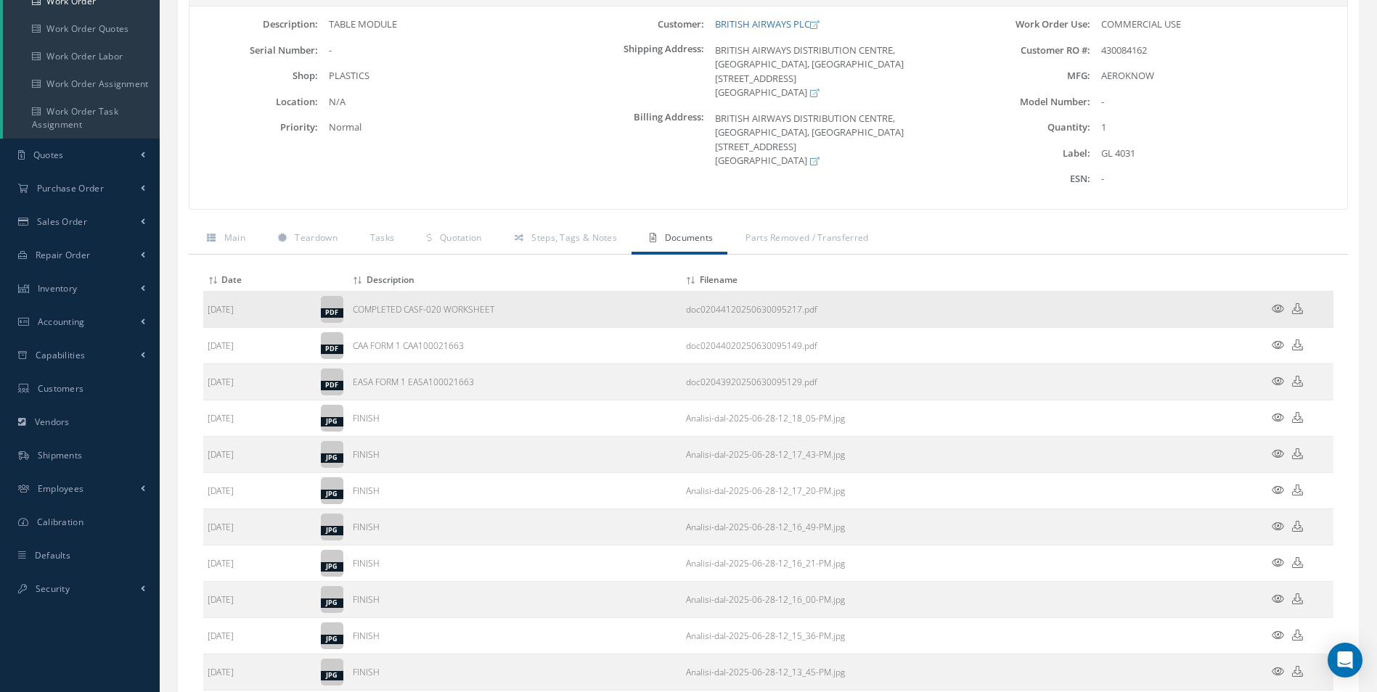
drag, startPoint x: 269, startPoint y: 308, endPoint x: 205, endPoint y: 312, distance: 63.3
click at [205, 312] on td "[DATE]" at bounding box center [259, 309] width 113 height 36
copy td "[DATE]"
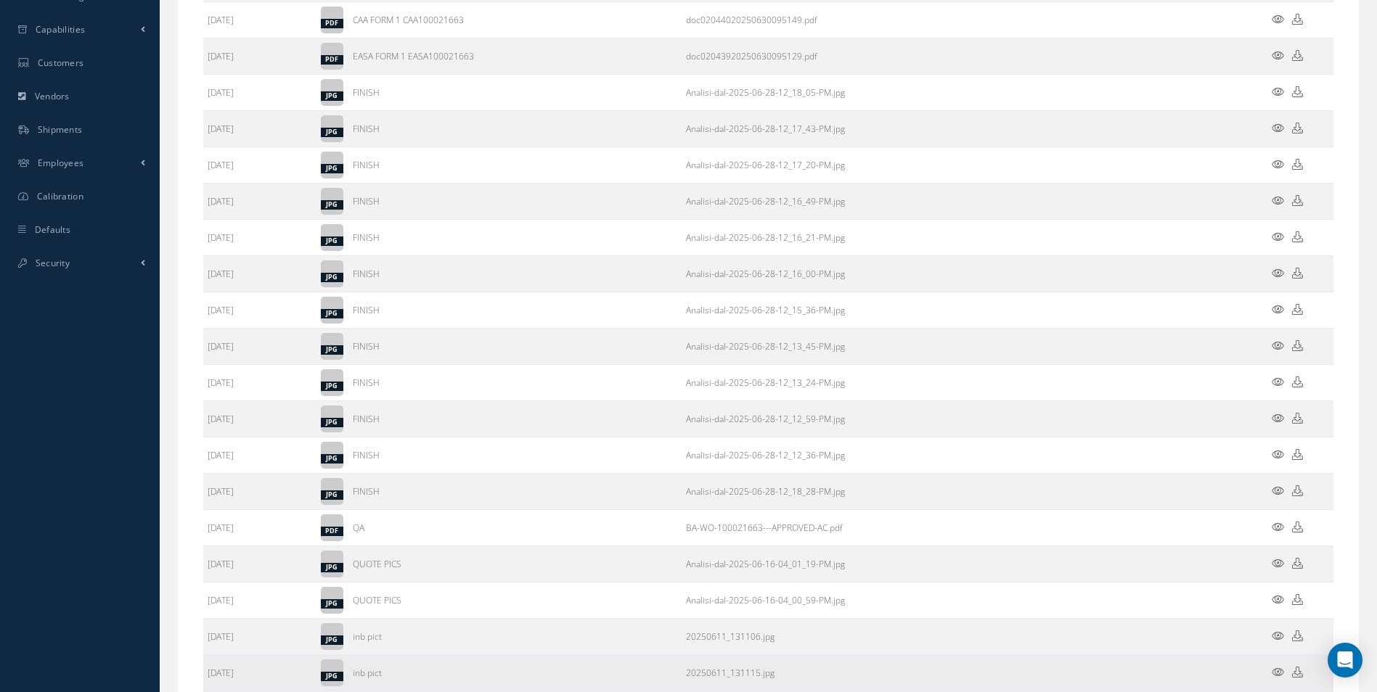
scroll to position [653, 0]
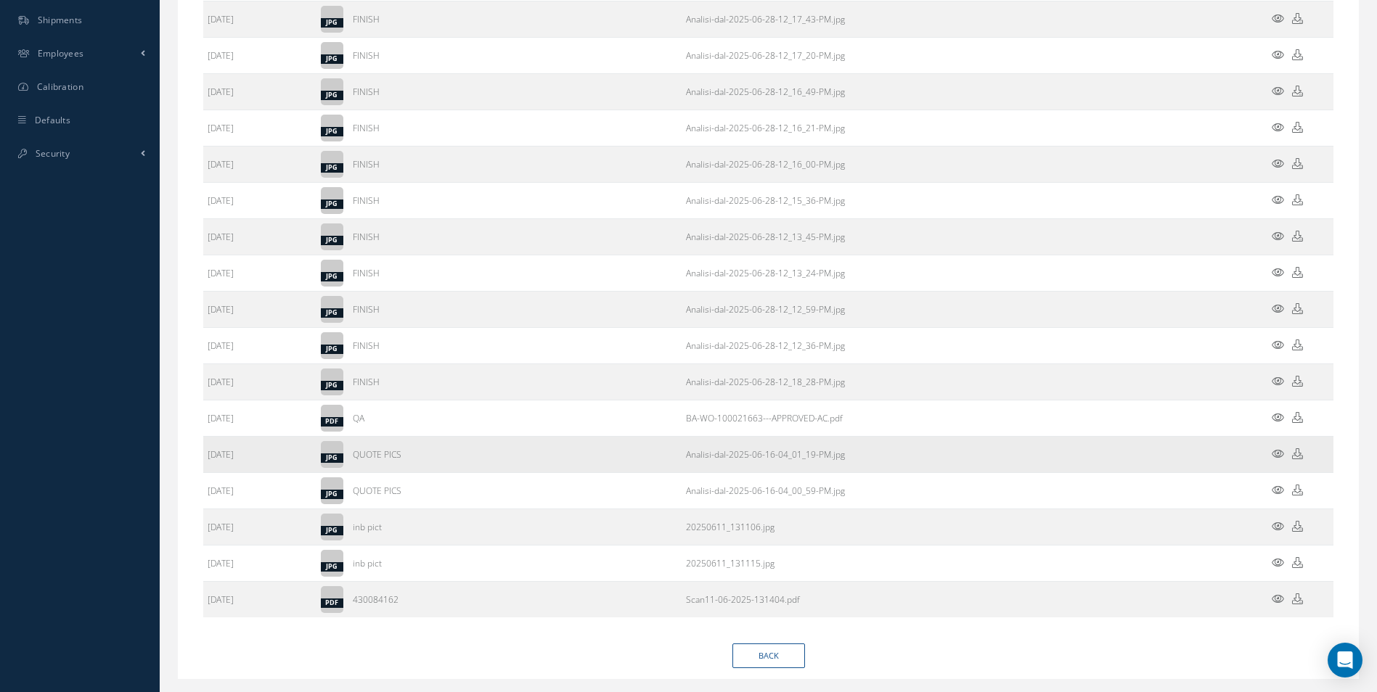
click at [1279, 454] on icon at bounding box center [1277, 454] width 12 height 11
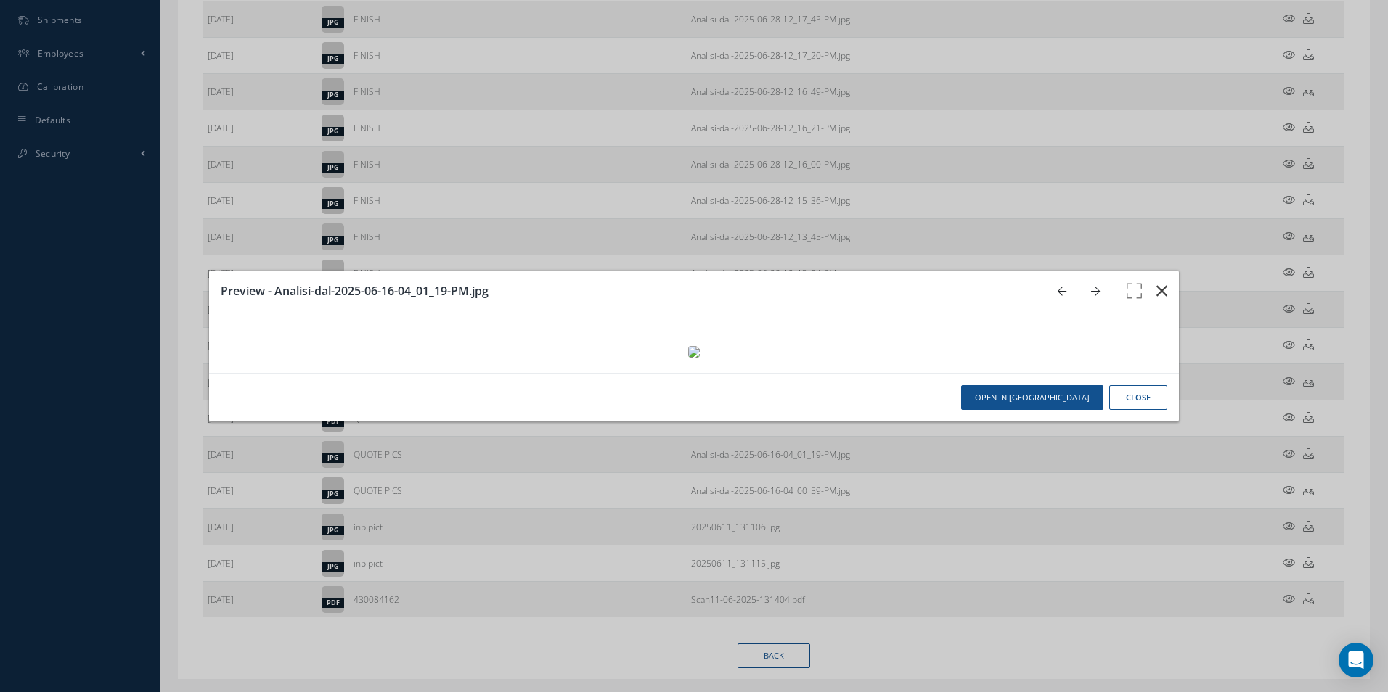
click at [1156, 282] on icon "button" at bounding box center [1161, 290] width 11 height 17
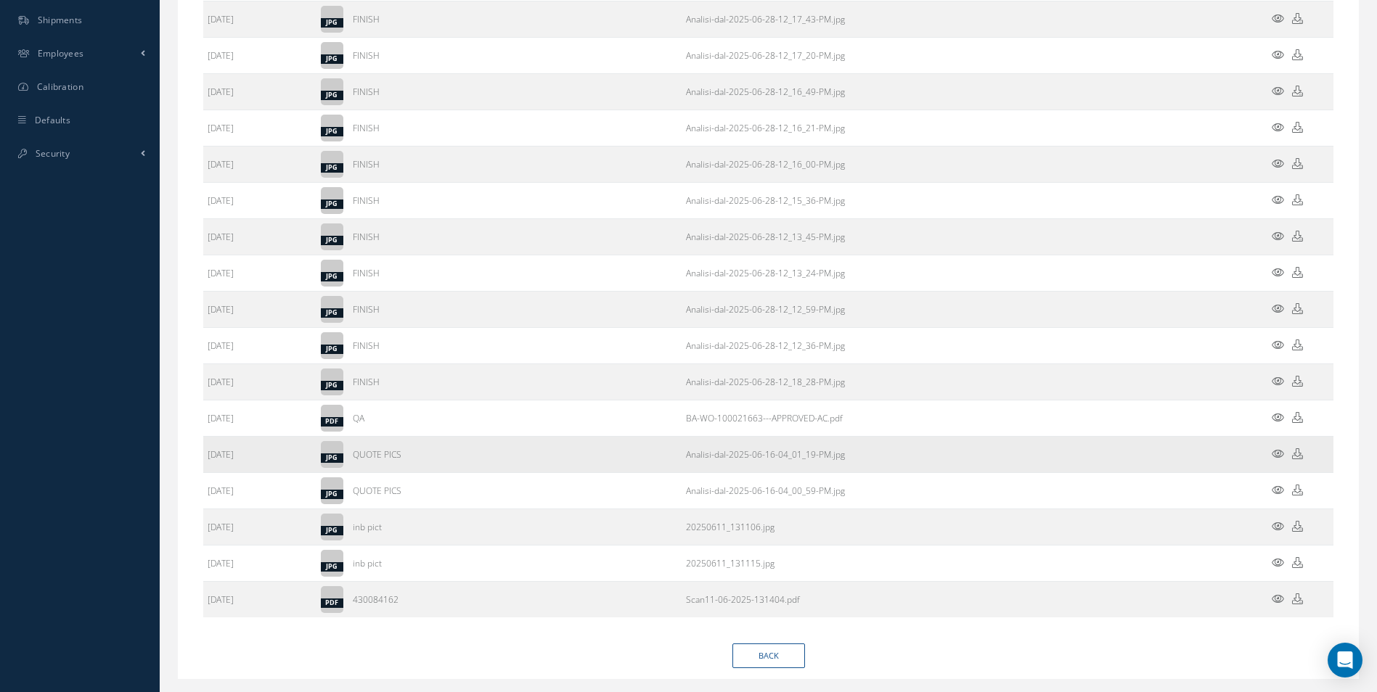
click at [1277, 454] on icon at bounding box center [1277, 454] width 12 height 11
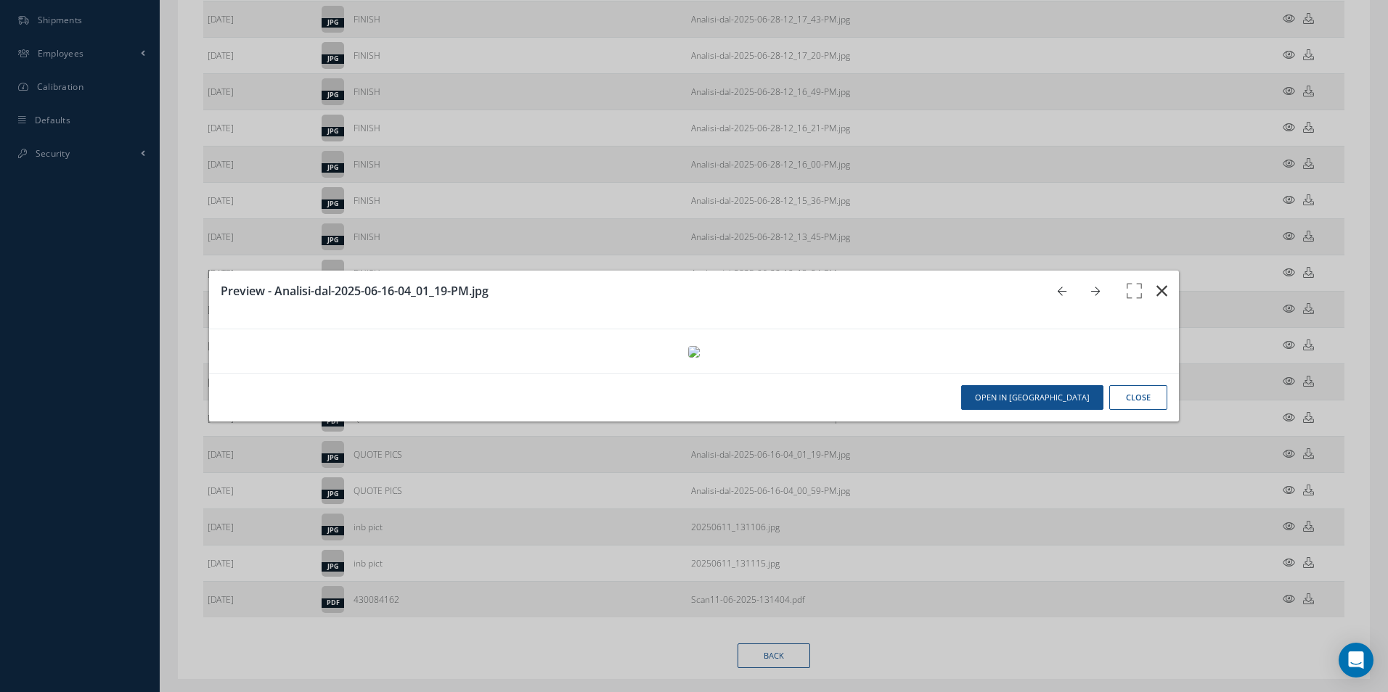
click at [1156, 282] on icon "button" at bounding box center [1161, 290] width 11 height 17
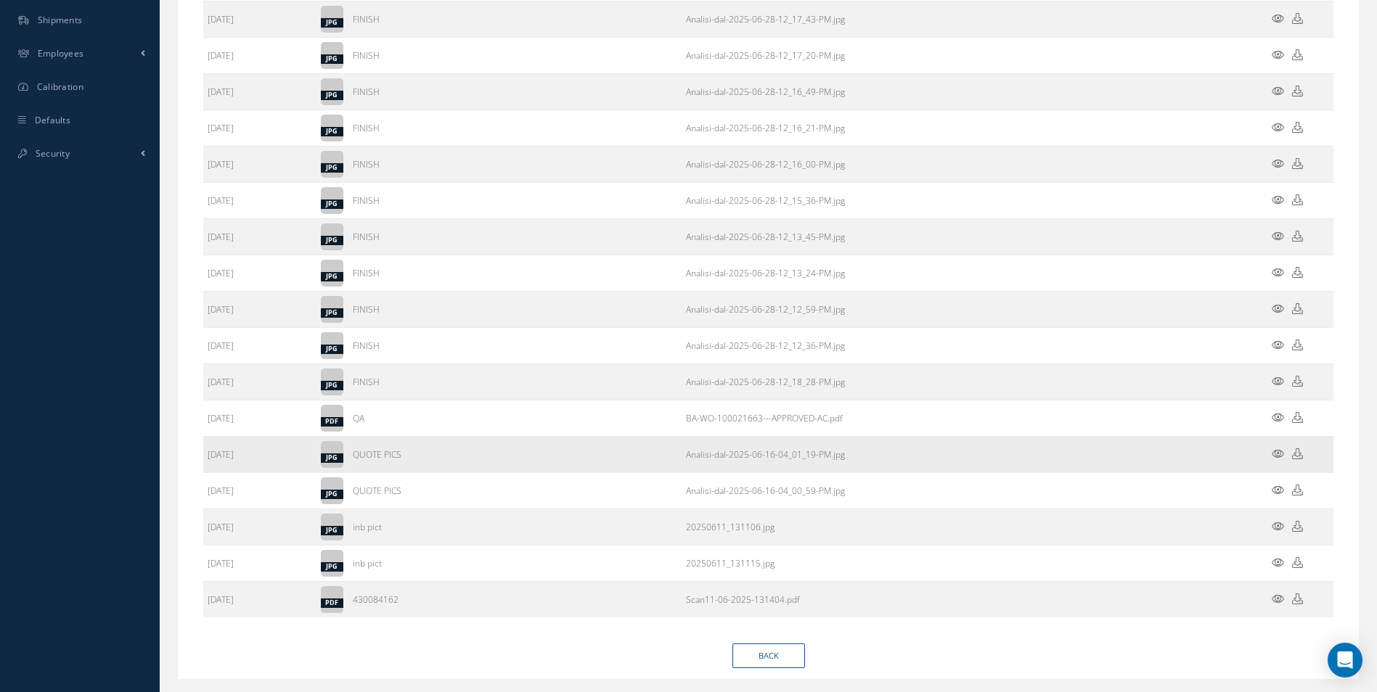
click at [1298, 453] on icon at bounding box center [1297, 454] width 11 height 11
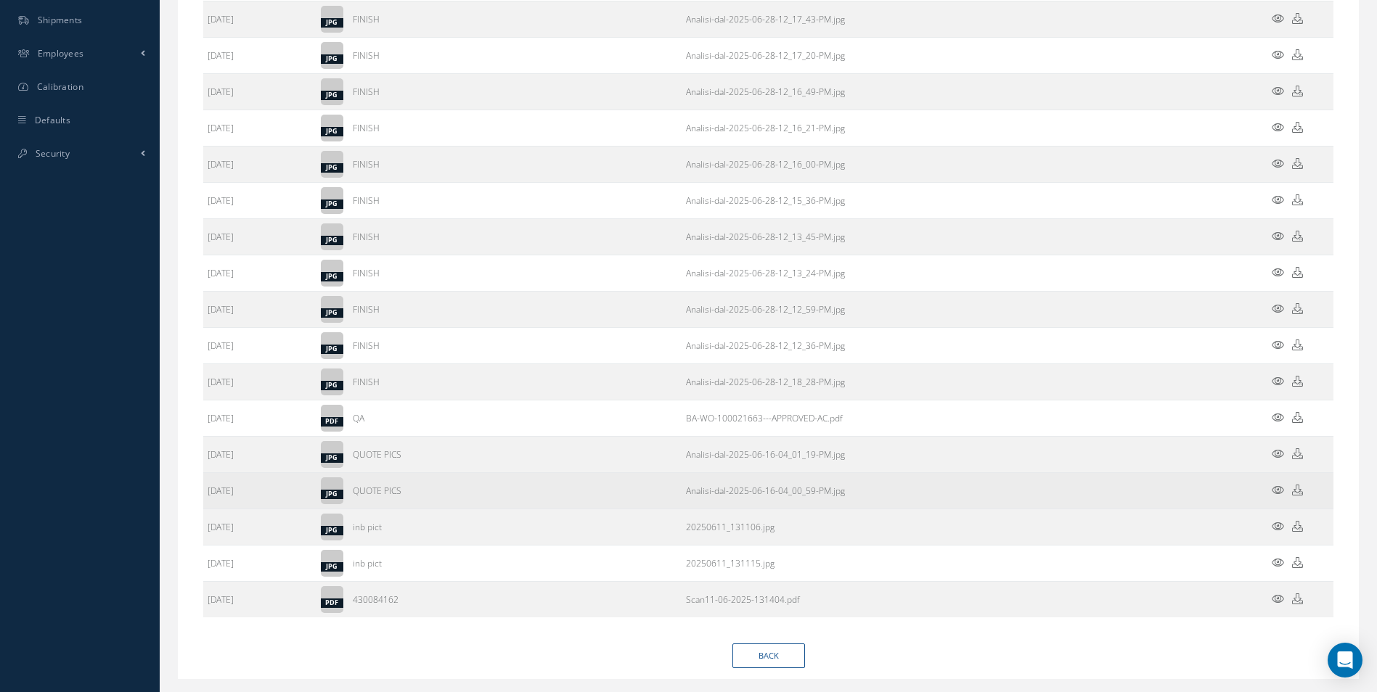
click at [1297, 490] on icon at bounding box center [1297, 490] width 11 height 11
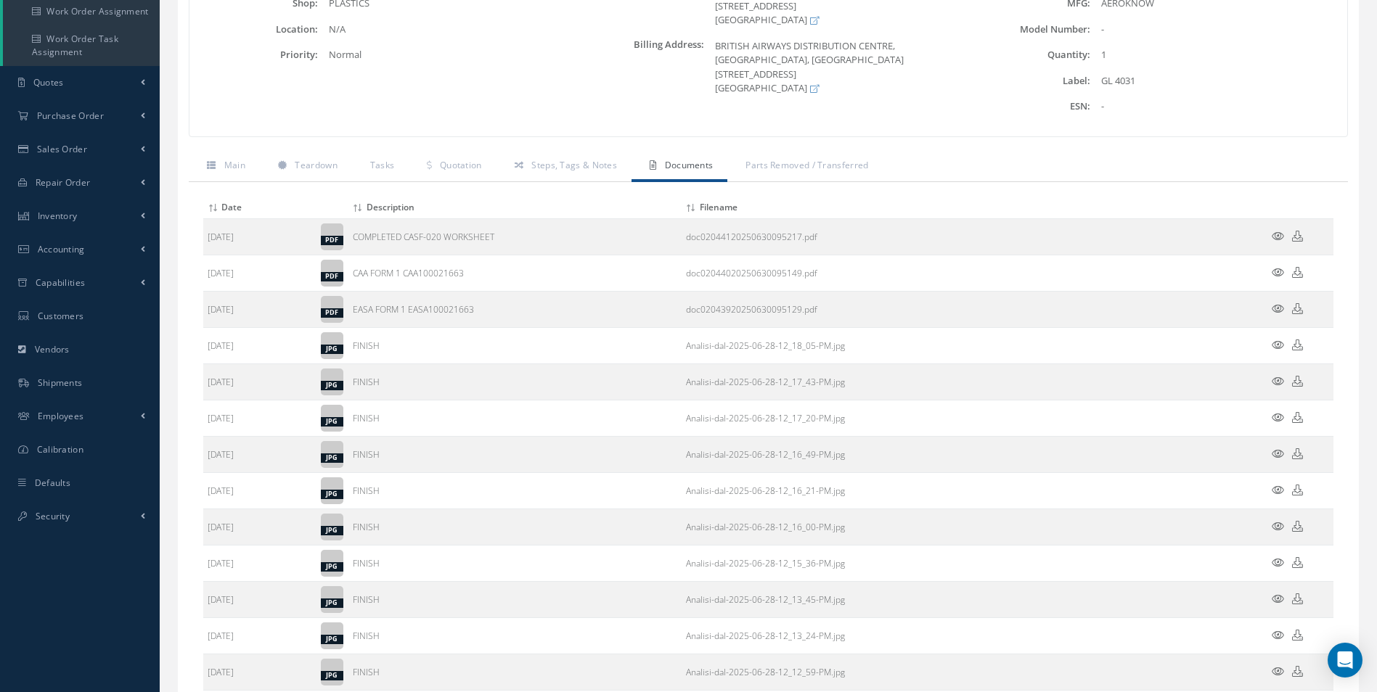
scroll to position [0, 0]
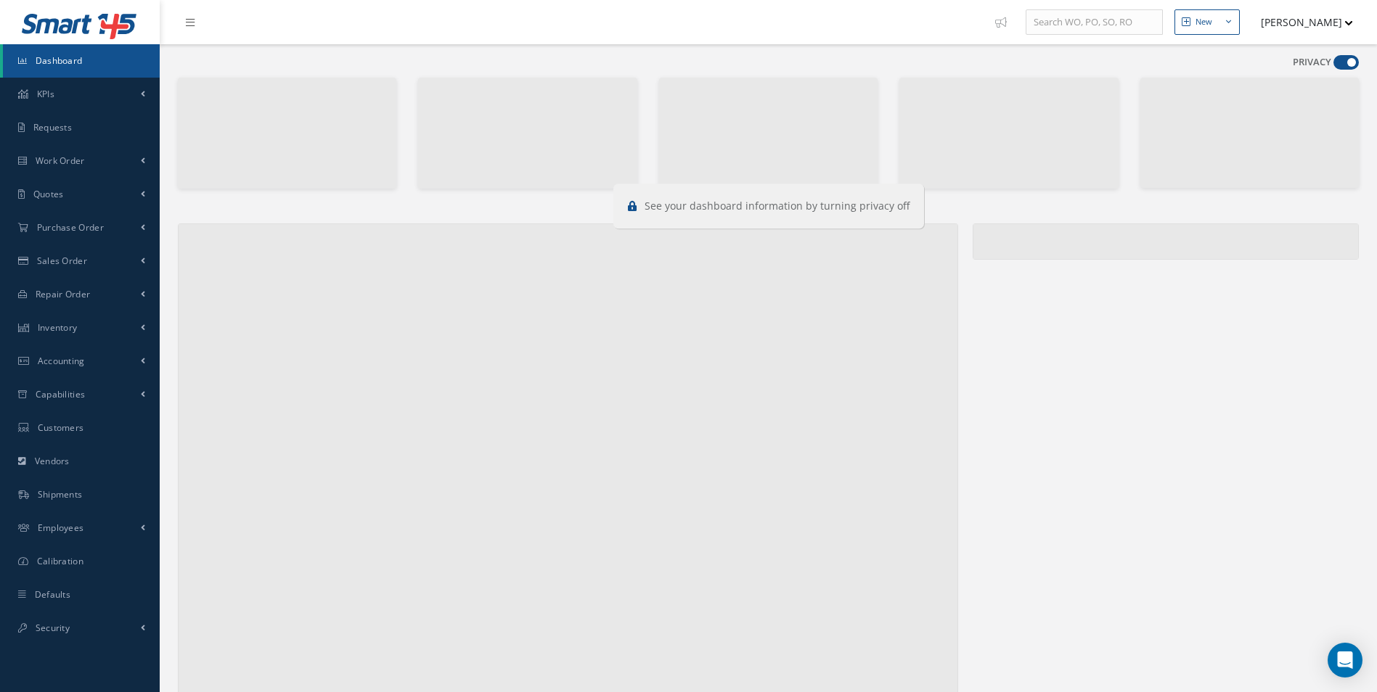
click at [1352, 58] on span at bounding box center [1345, 62] width 25 height 15
click at [1333, 65] on input "checkbox" at bounding box center [1333, 65] width 0 height 0
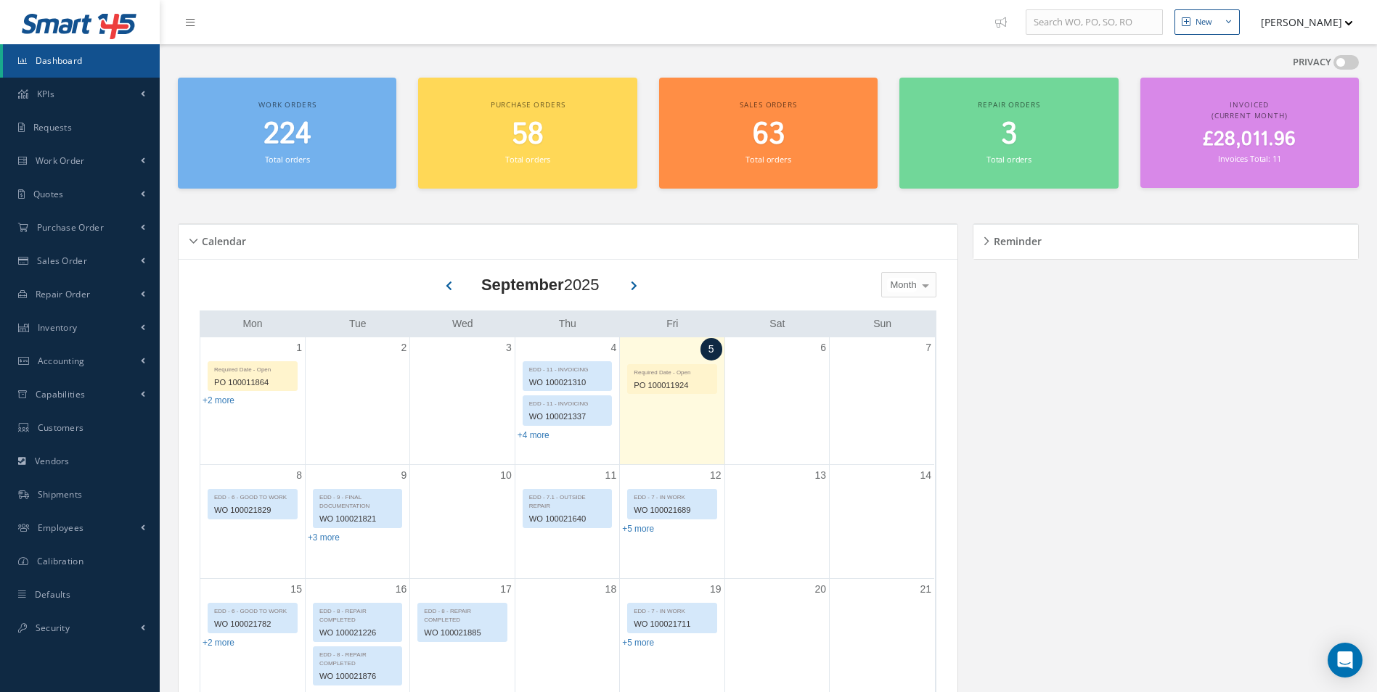
click at [1352, 58] on span at bounding box center [1345, 62] width 25 height 15
click at [1333, 65] on input "checkbox" at bounding box center [1333, 65] width 0 height 0
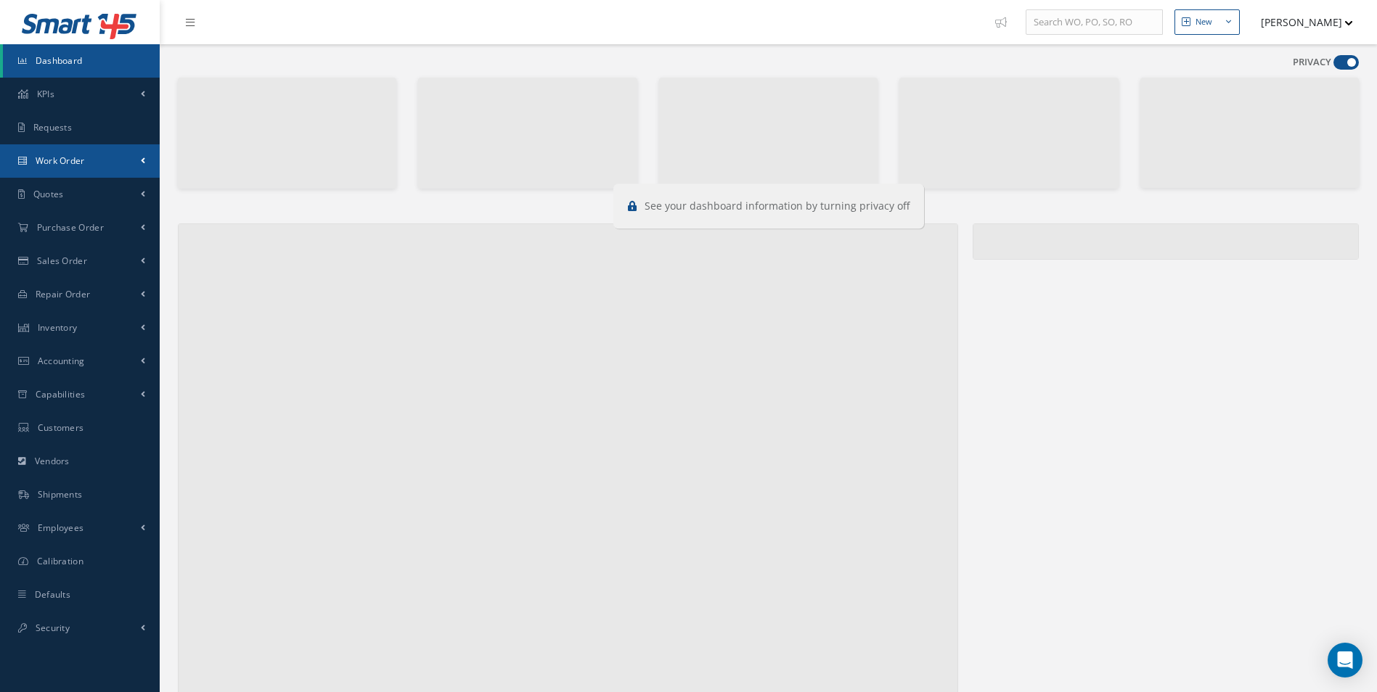
click at [104, 157] on link "Work Order" at bounding box center [80, 160] width 160 height 33
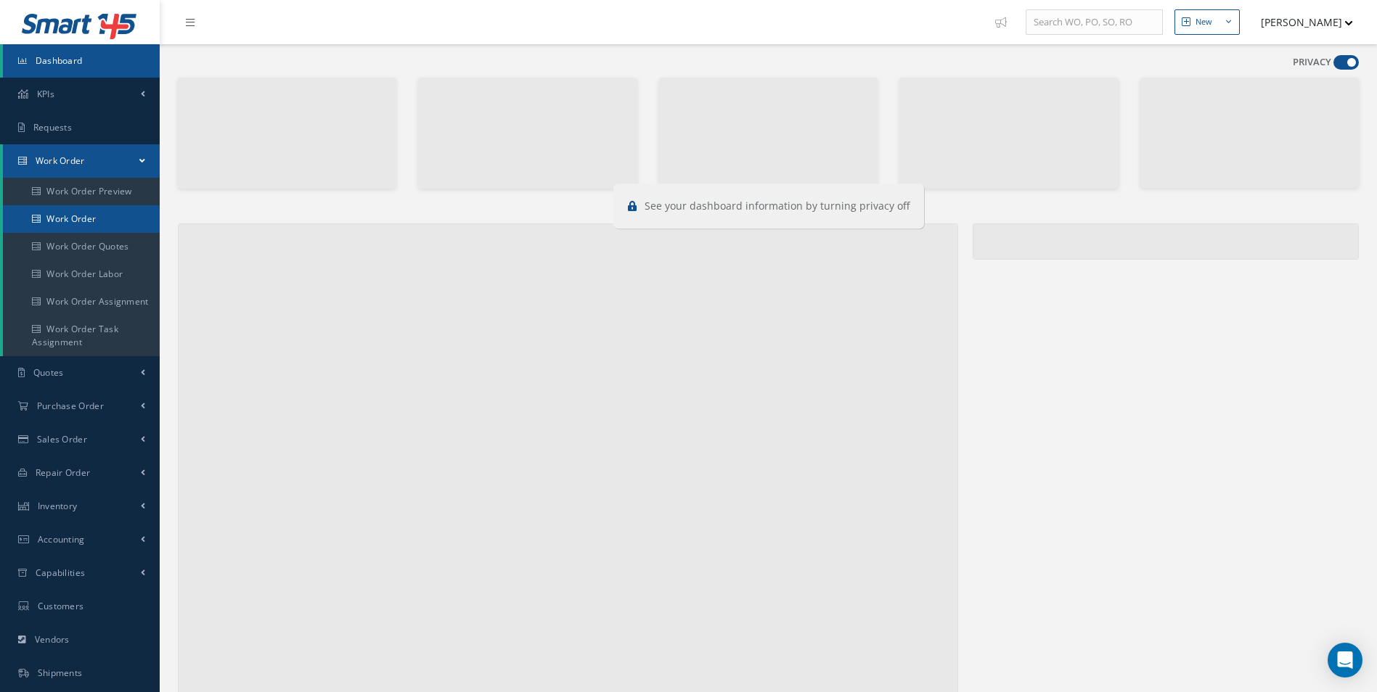
click at [89, 219] on link "Work Order" at bounding box center [83, 219] width 160 height 28
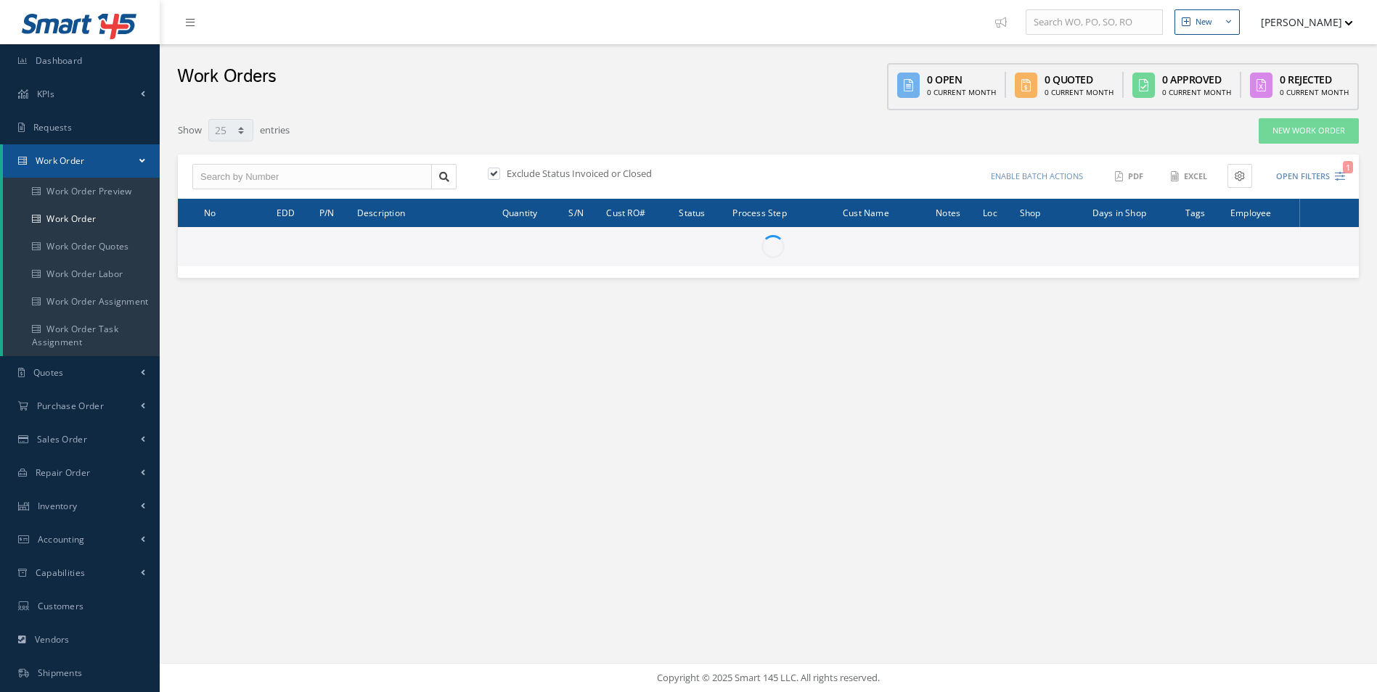
select select "25"
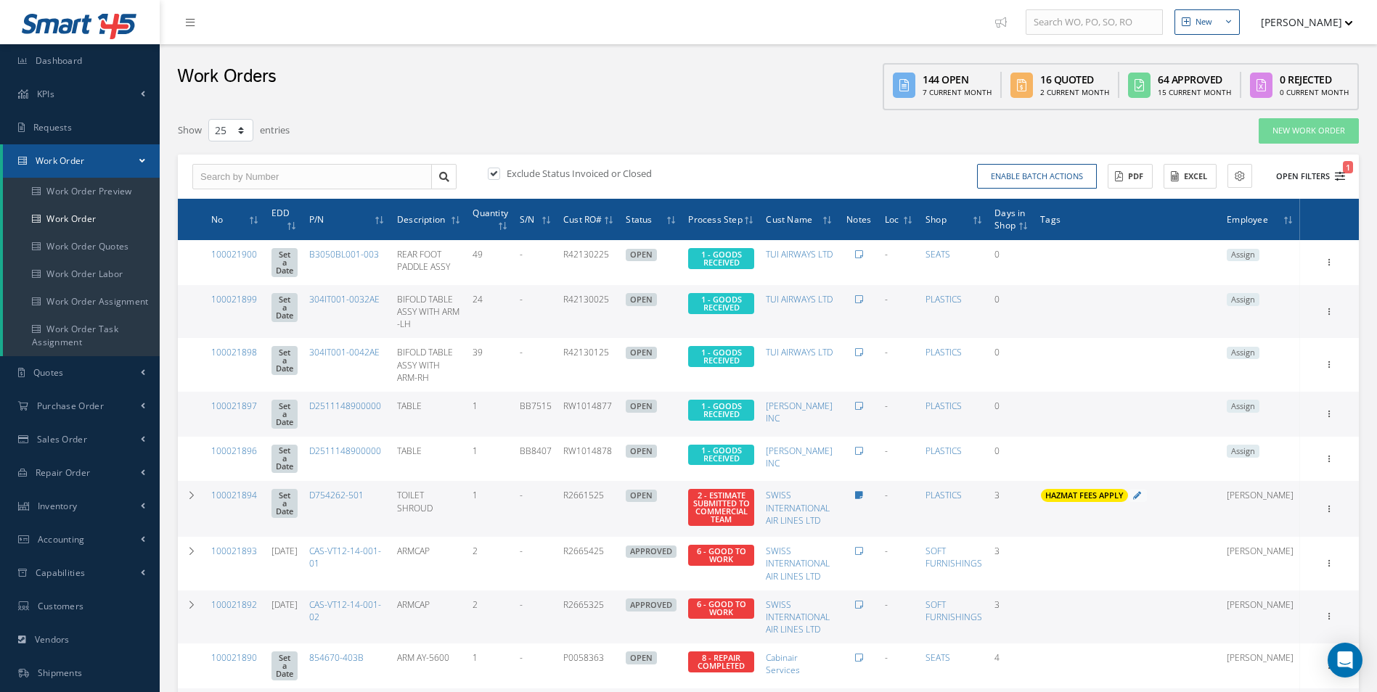
click at [1343, 176] on icon "1" at bounding box center [1340, 176] width 10 height 10
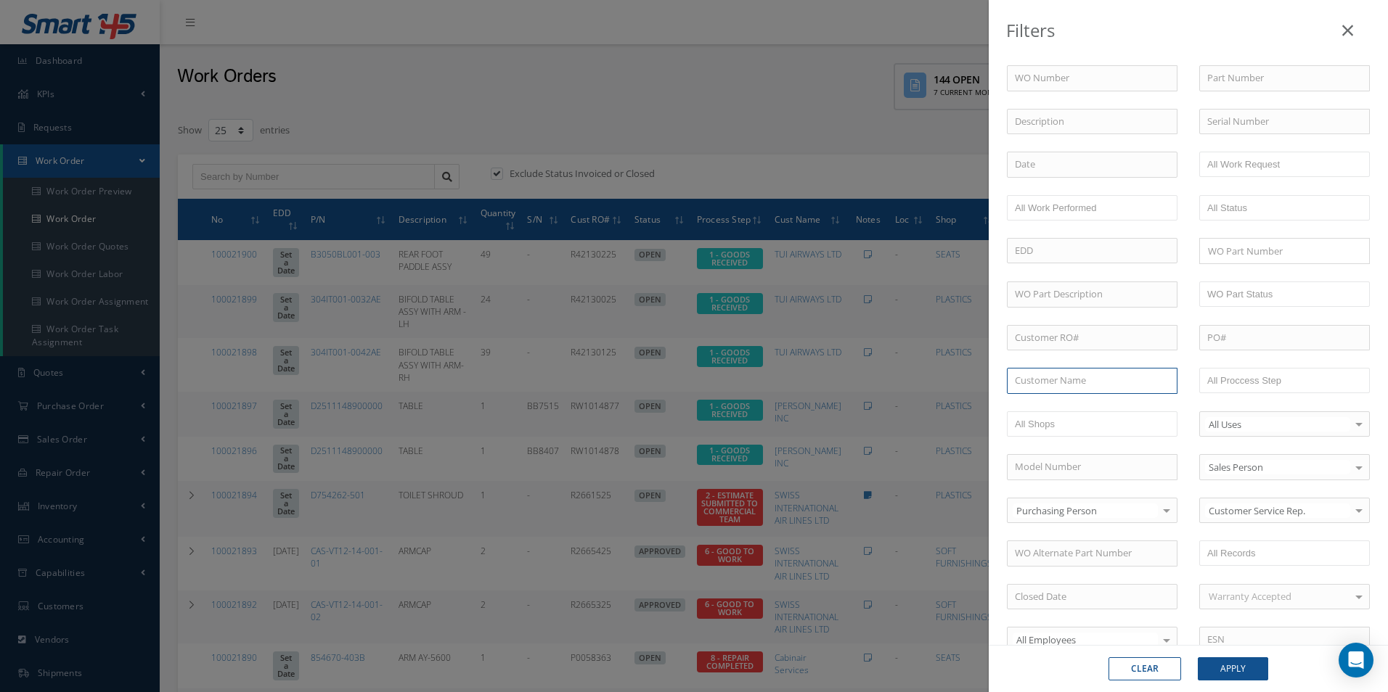
click at [1047, 375] on input "text" at bounding box center [1092, 381] width 171 height 26
paste input "430084162"
type input "430084162"
click at [1230, 671] on button "Apply" at bounding box center [1232, 669] width 70 height 23
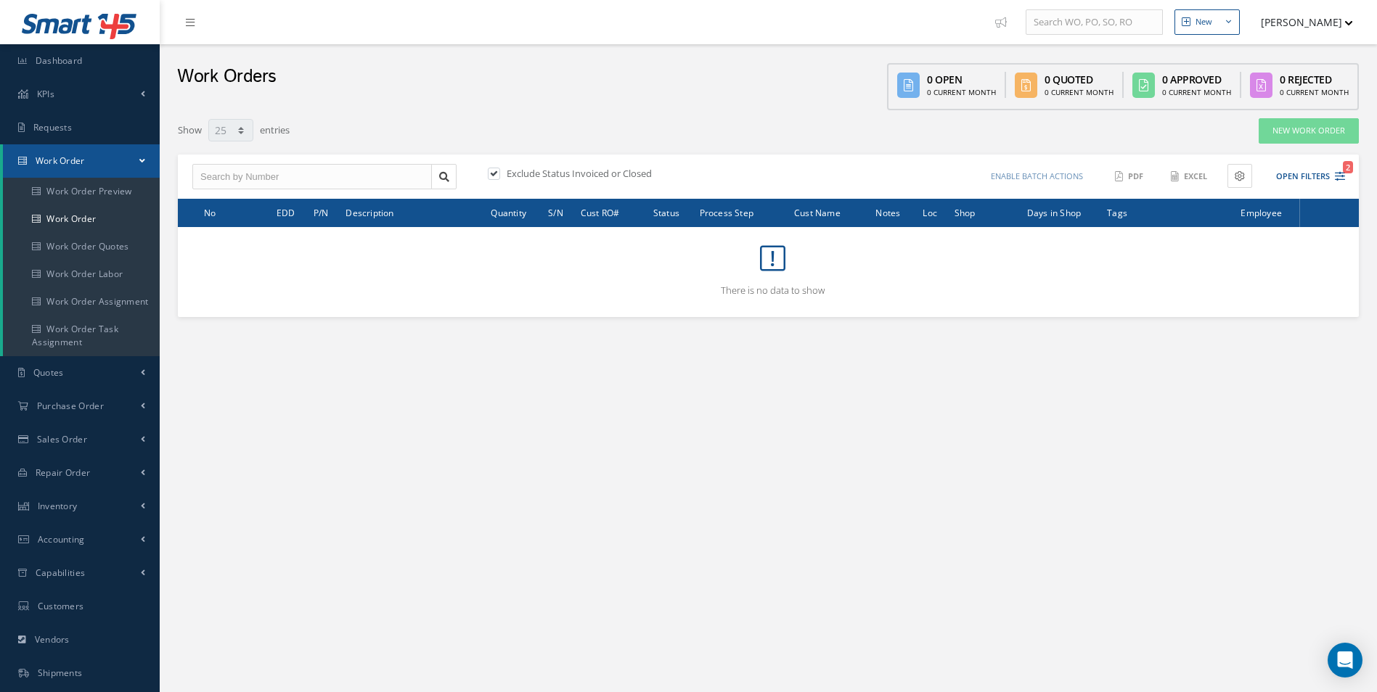
click at [499, 171] on label at bounding box center [501, 173] width 4 height 13
click at [497, 171] on input "checkbox" at bounding box center [492, 174] width 9 height 9
checkbox input "false"
click at [1338, 173] on icon "1" at bounding box center [1340, 176] width 10 height 10
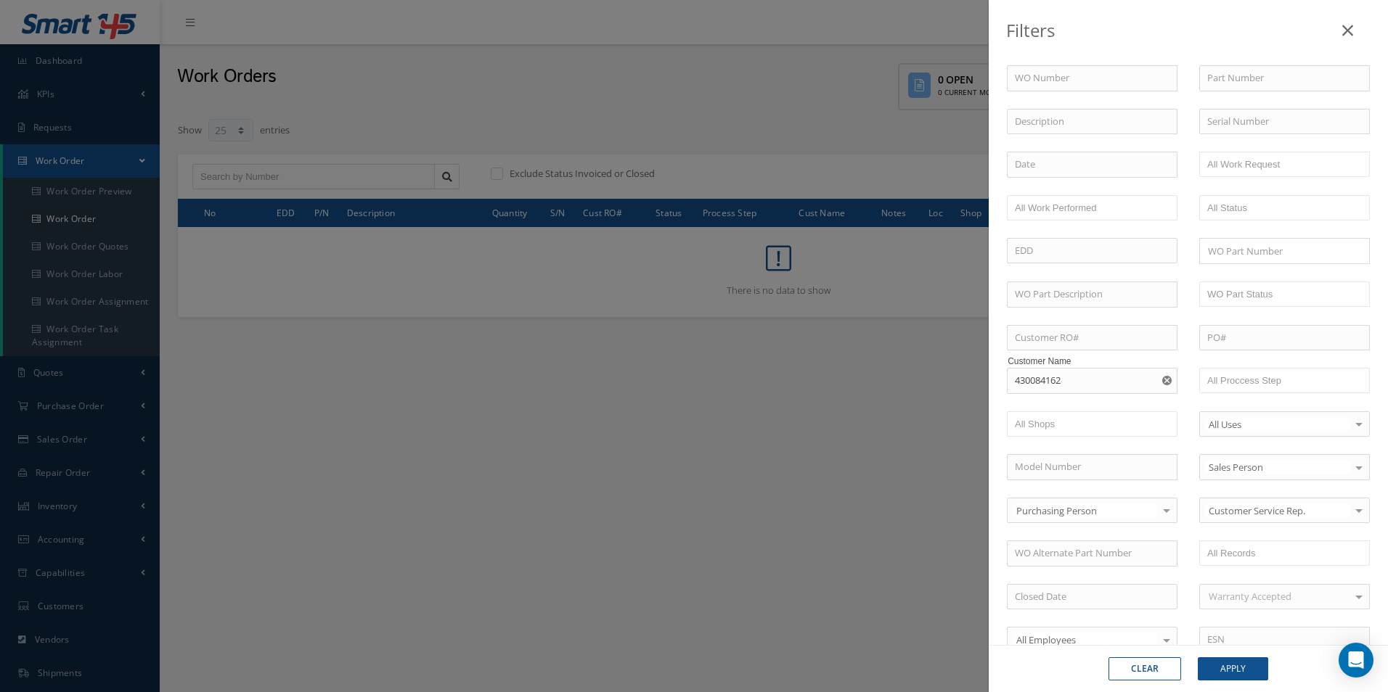
click at [1162, 380] on icon "Reset" at bounding box center [1166, 380] width 9 height 9
click at [1096, 332] on input "text" at bounding box center [1092, 338] width 171 height 26
click at [1094, 333] on input "text" at bounding box center [1092, 338] width 171 height 26
paste input "430084162"
type input "430084162"
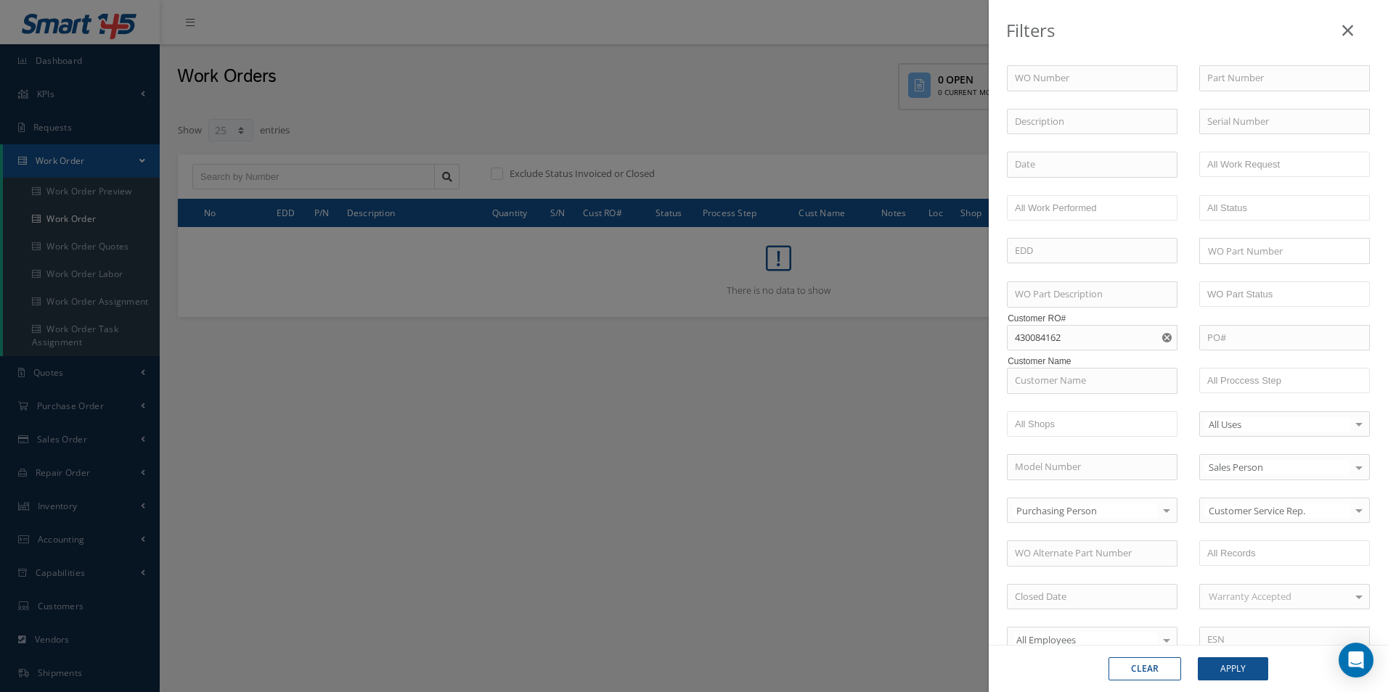
click at [1211, 655] on div "Clear Apply" at bounding box center [1187, 668] width 399 height 47
click at [1214, 657] on div "Clear Apply" at bounding box center [1187, 668] width 399 height 47
click at [1221, 664] on button "Apply" at bounding box center [1232, 669] width 70 height 23
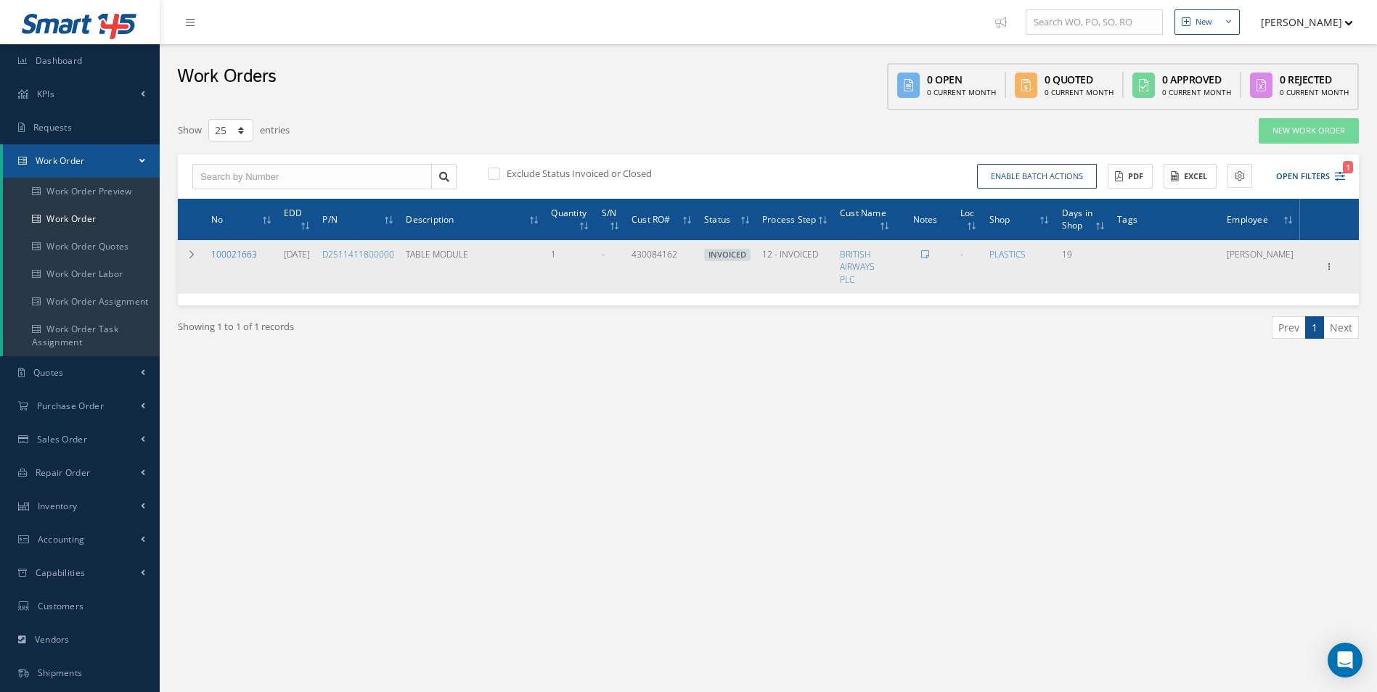
click at [236, 253] on link "100021663" at bounding box center [234, 254] width 46 height 12
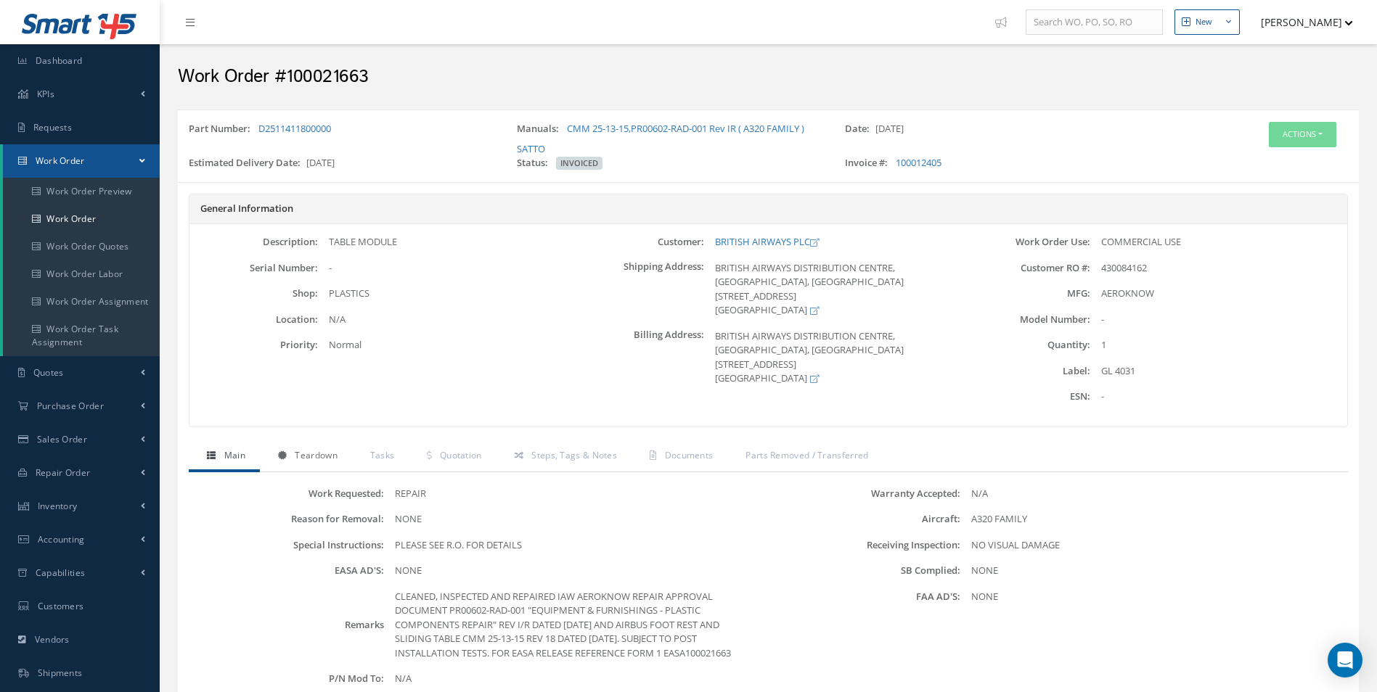
click at [315, 456] on span "Teardown" at bounding box center [316, 455] width 42 height 12
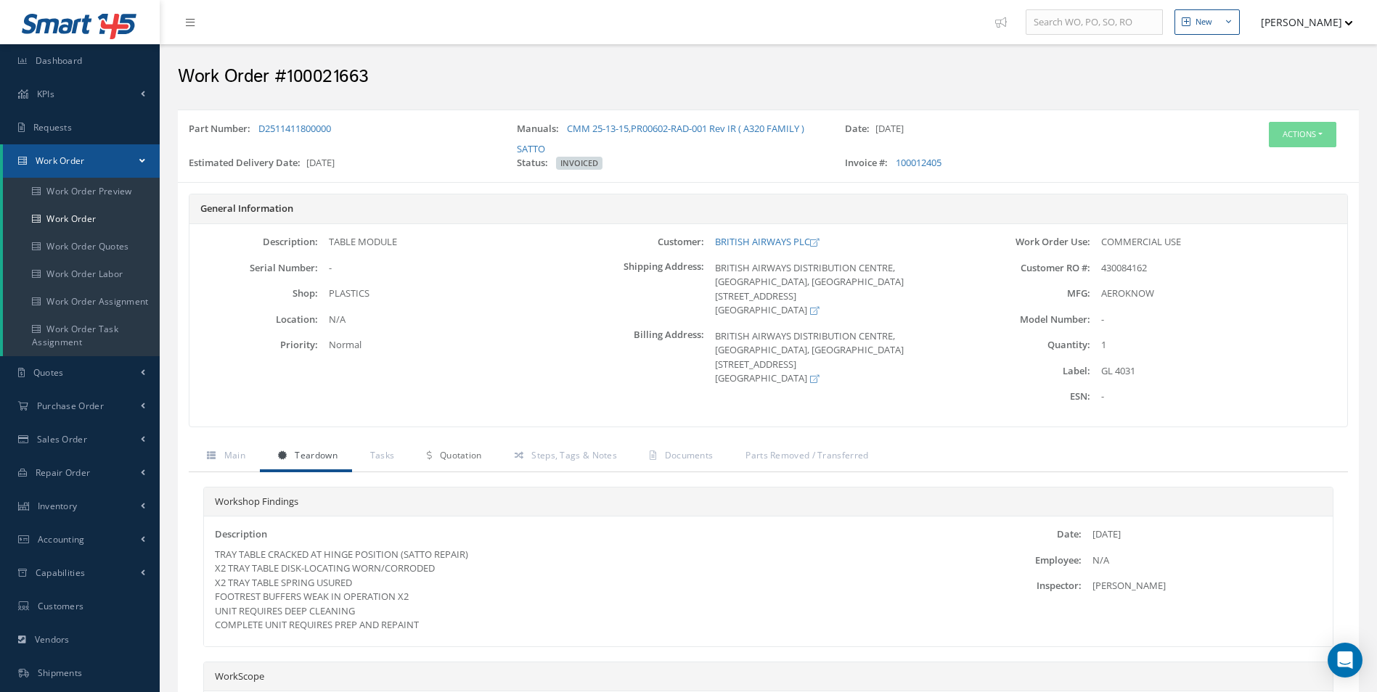
click at [445, 454] on span "Quotation" at bounding box center [461, 455] width 42 height 12
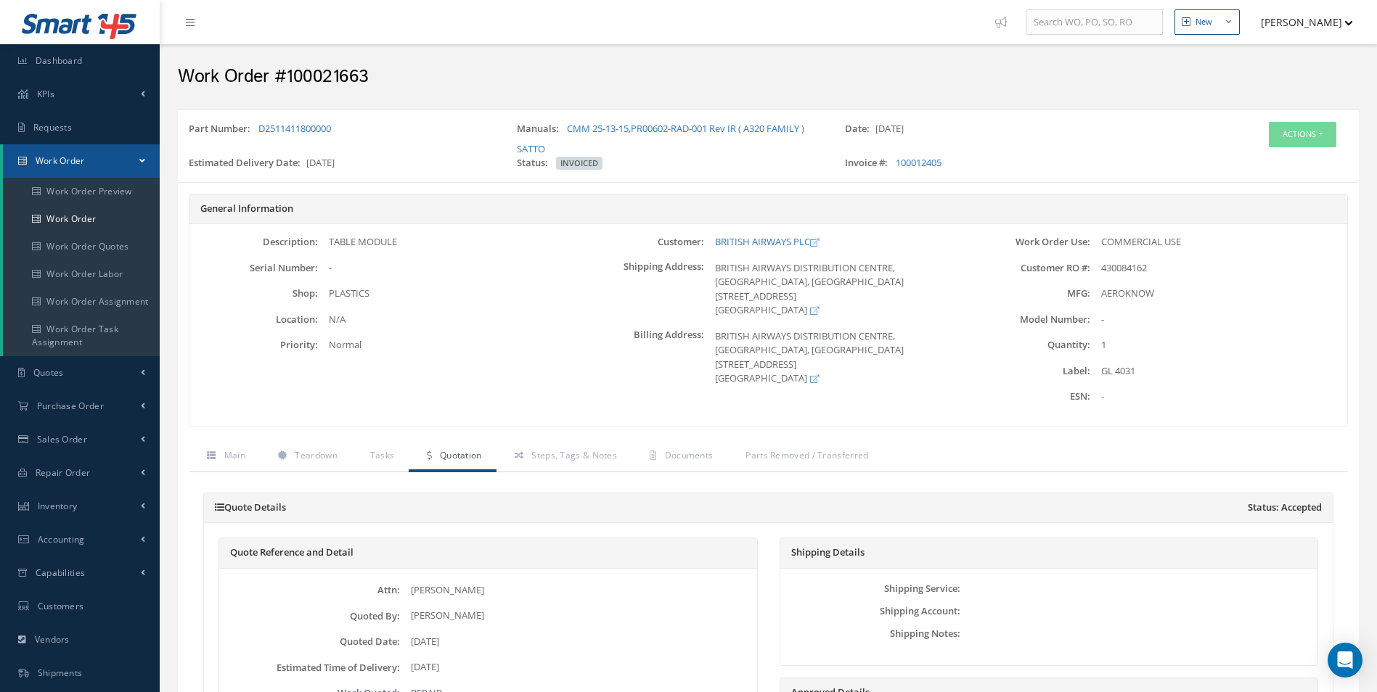
click at [488, 471] on link "Quotation" at bounding box center [452, 457] width 87 height 30
drag, startPoint x: 546, startPoint y: 469, endPoint x: 571, endPoint y: 471, distance: 25.5
click at [546, 469] on link "Steps, Tags & Notes" at bounding box center [563, 457] width 135 height 30
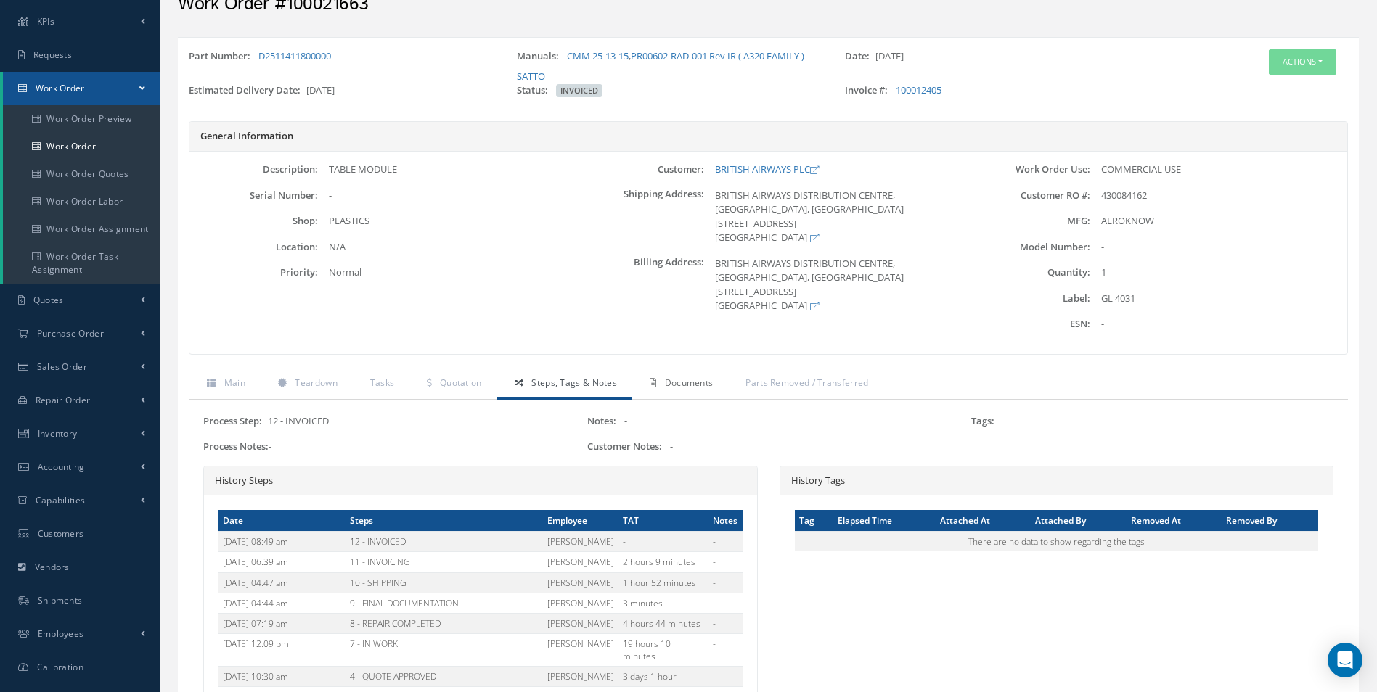
click at [658, 380] on link "Documents" at bounding box center [679, 384] width 96 height 30
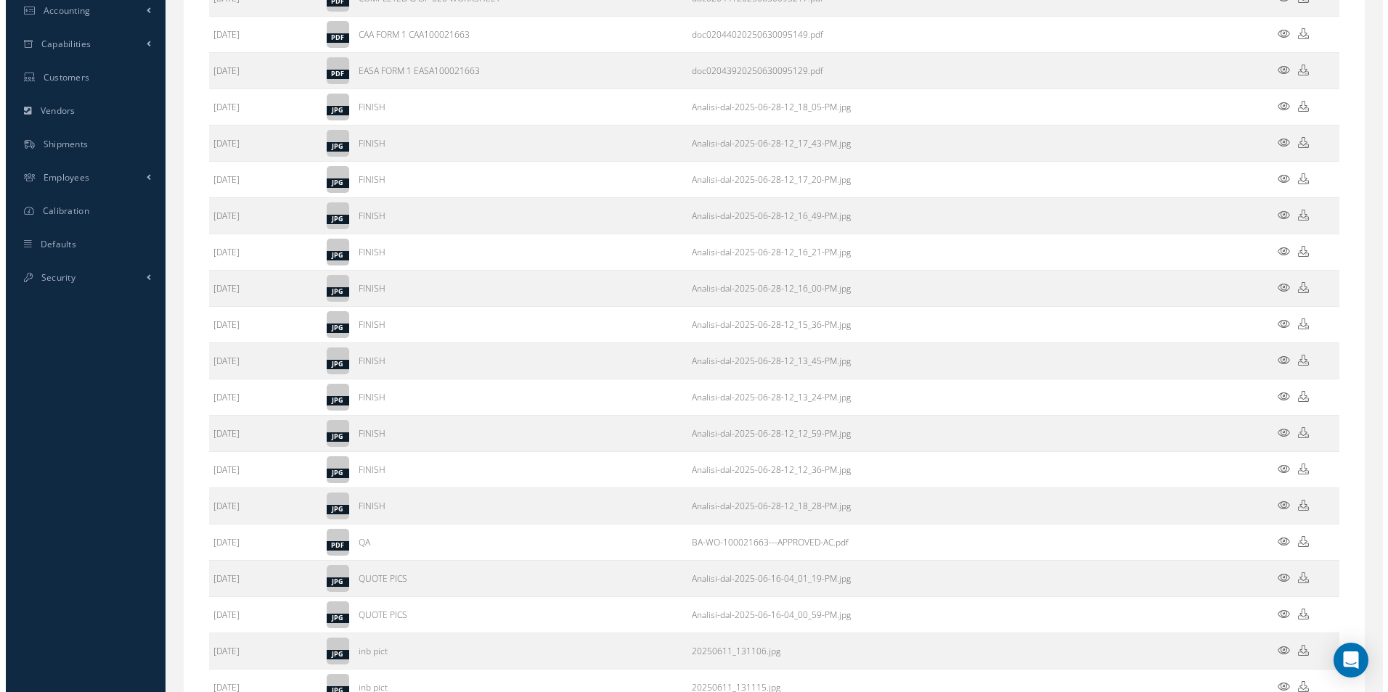
scroll to position [687, 0]
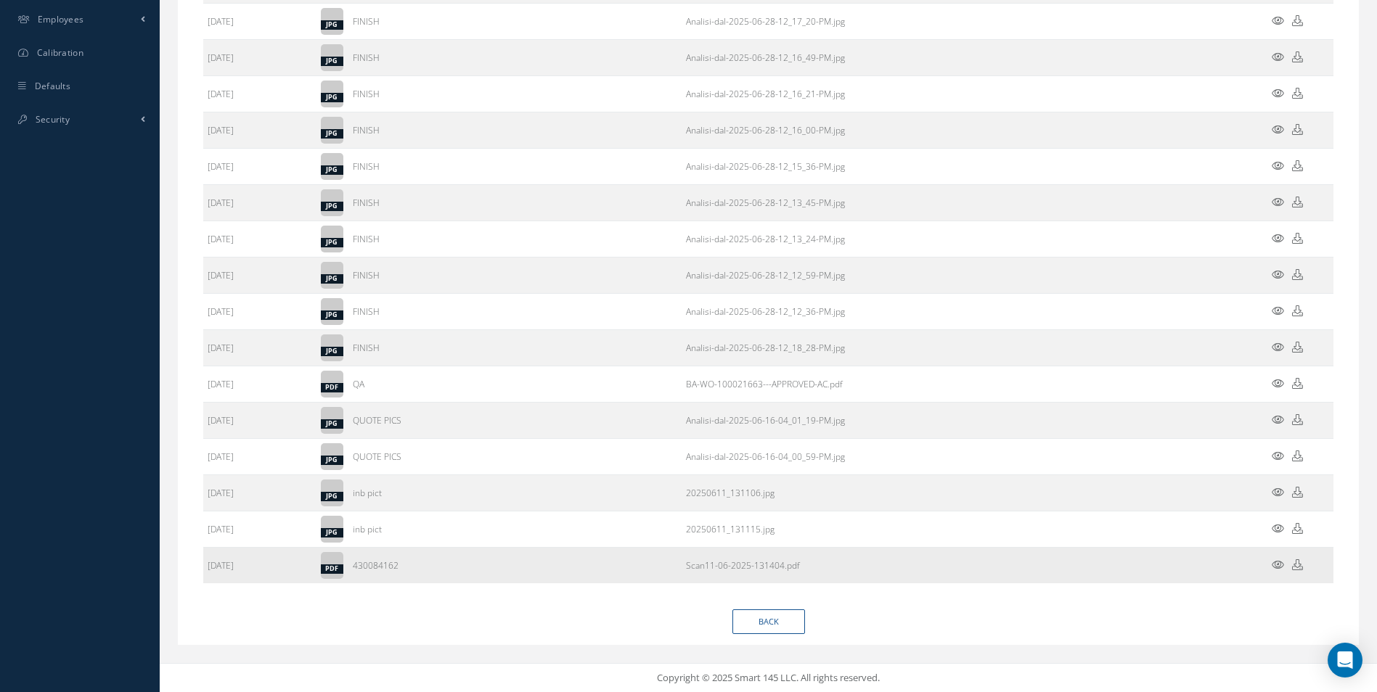
click at [1277, 567] on icon at bounding box center [1277, 565] width 12 height 11
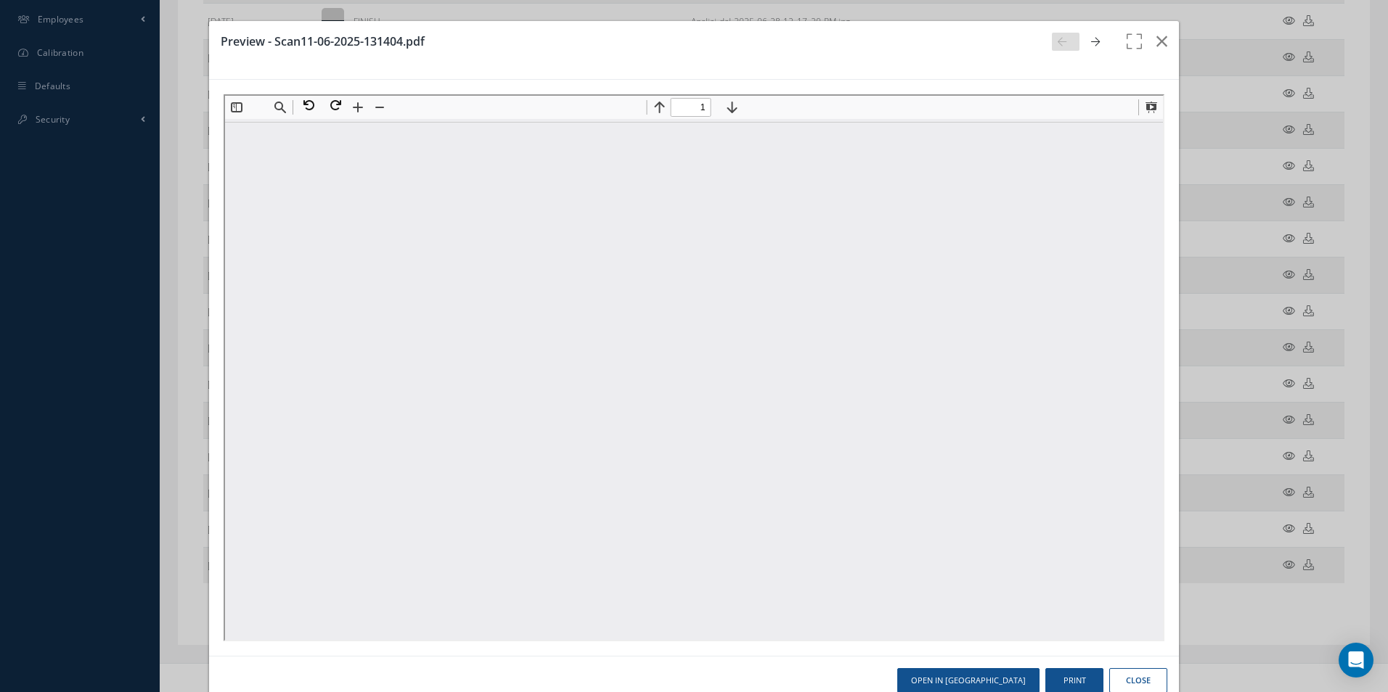
scroll to position [0, 0]
type input "1"
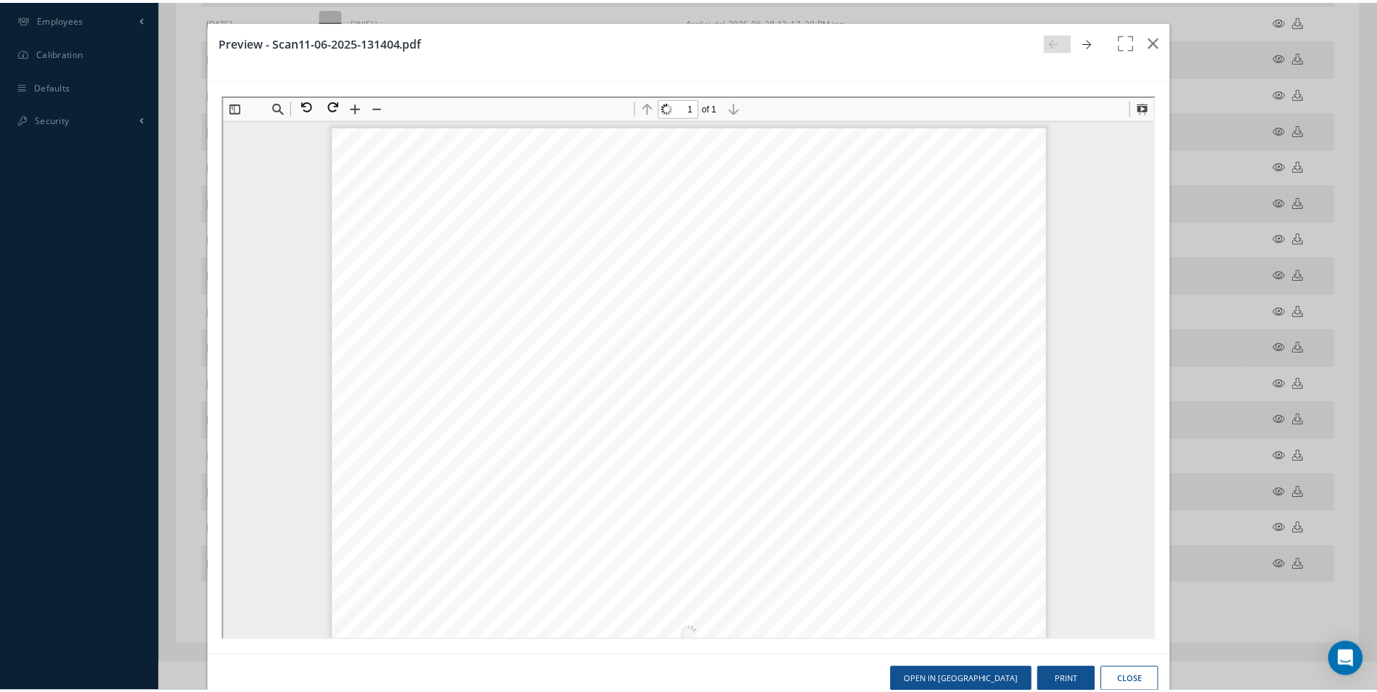
scroll to position [7, 0]
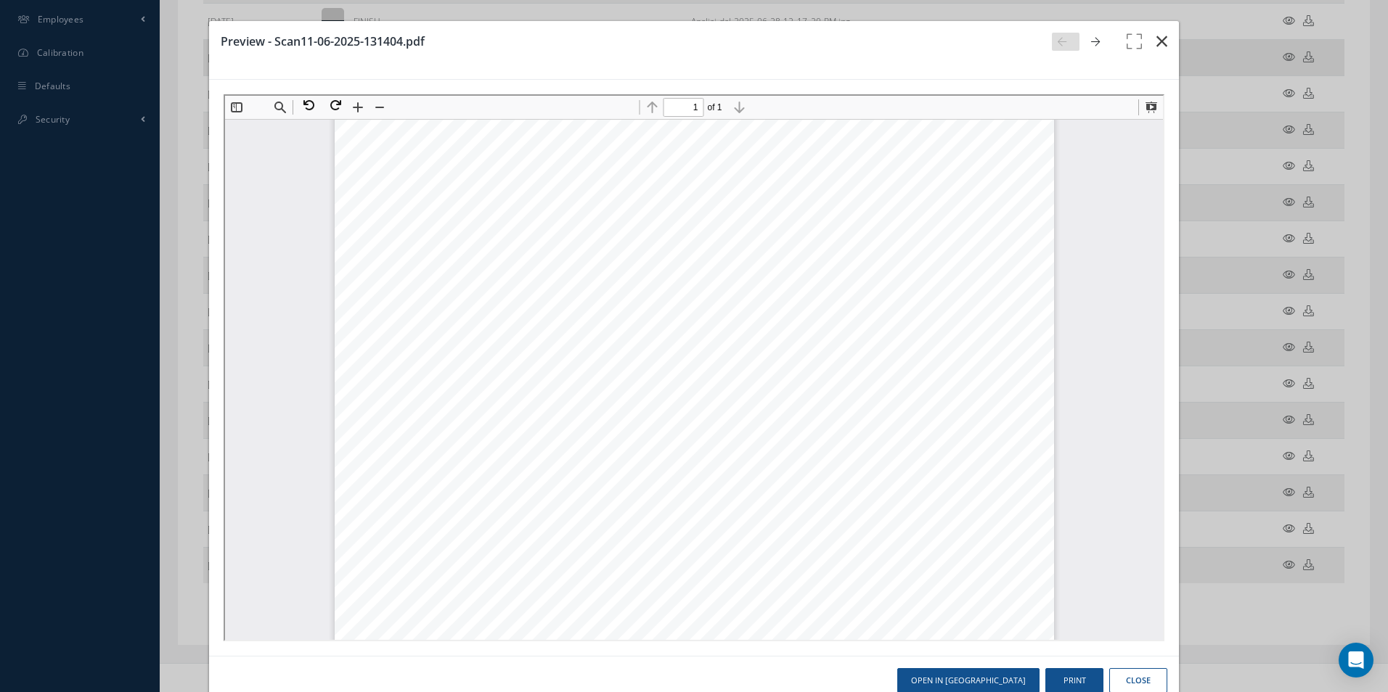
click at [1159, 43] on button "button" at bounding box center [1161, 41] width 34 height 41
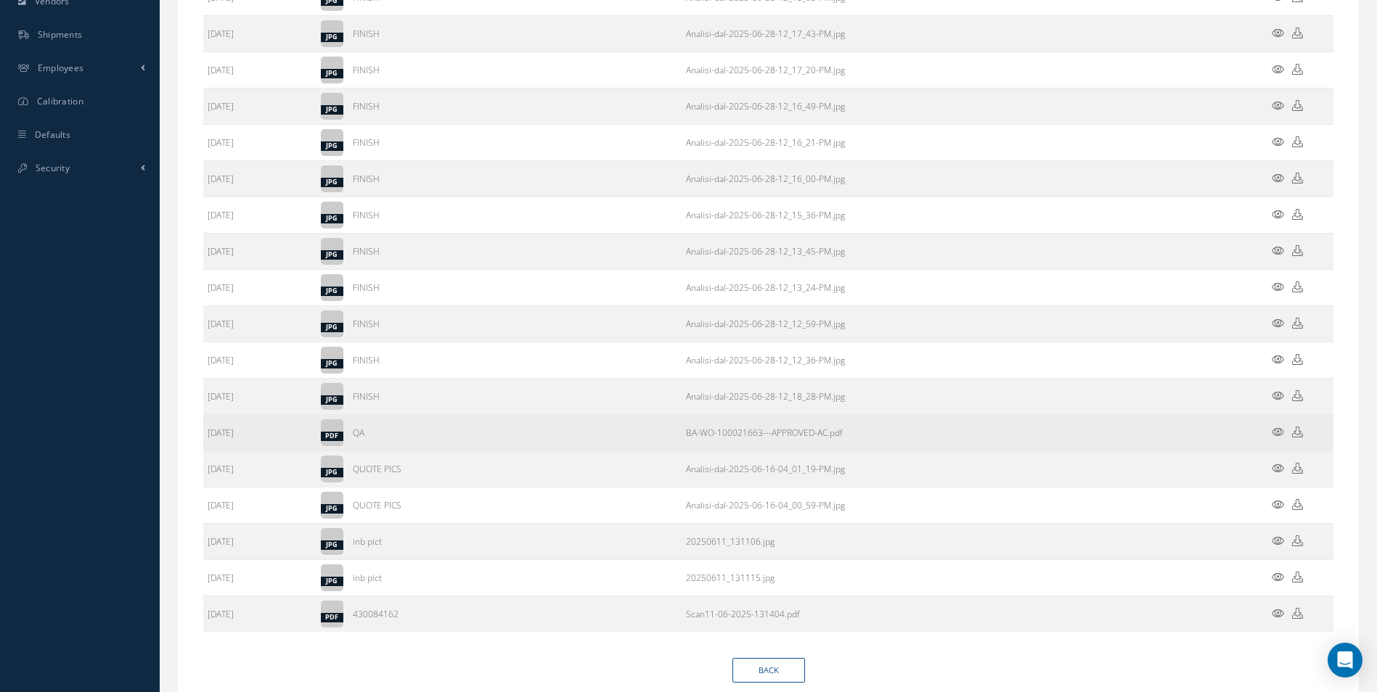
scroll to position [615, 0]
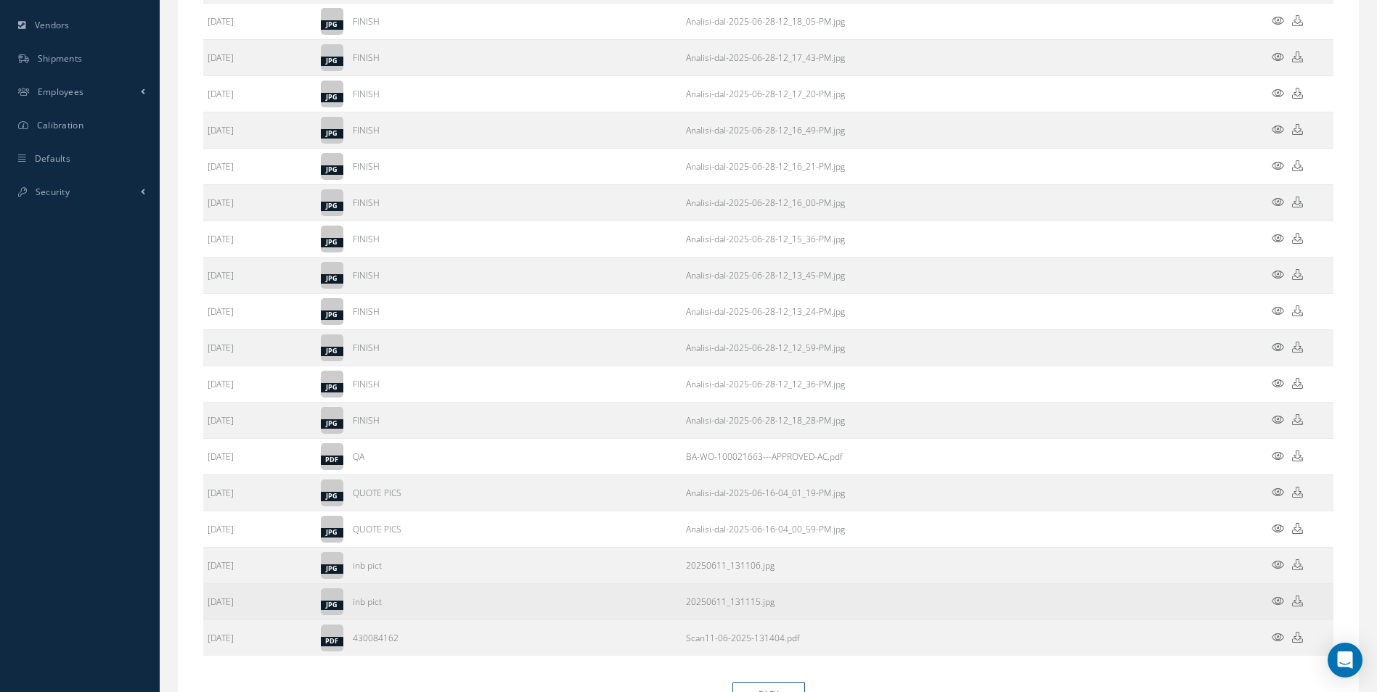
click at [1280, 599] on icon at bounding box center [1277, 601] width 12 height 11
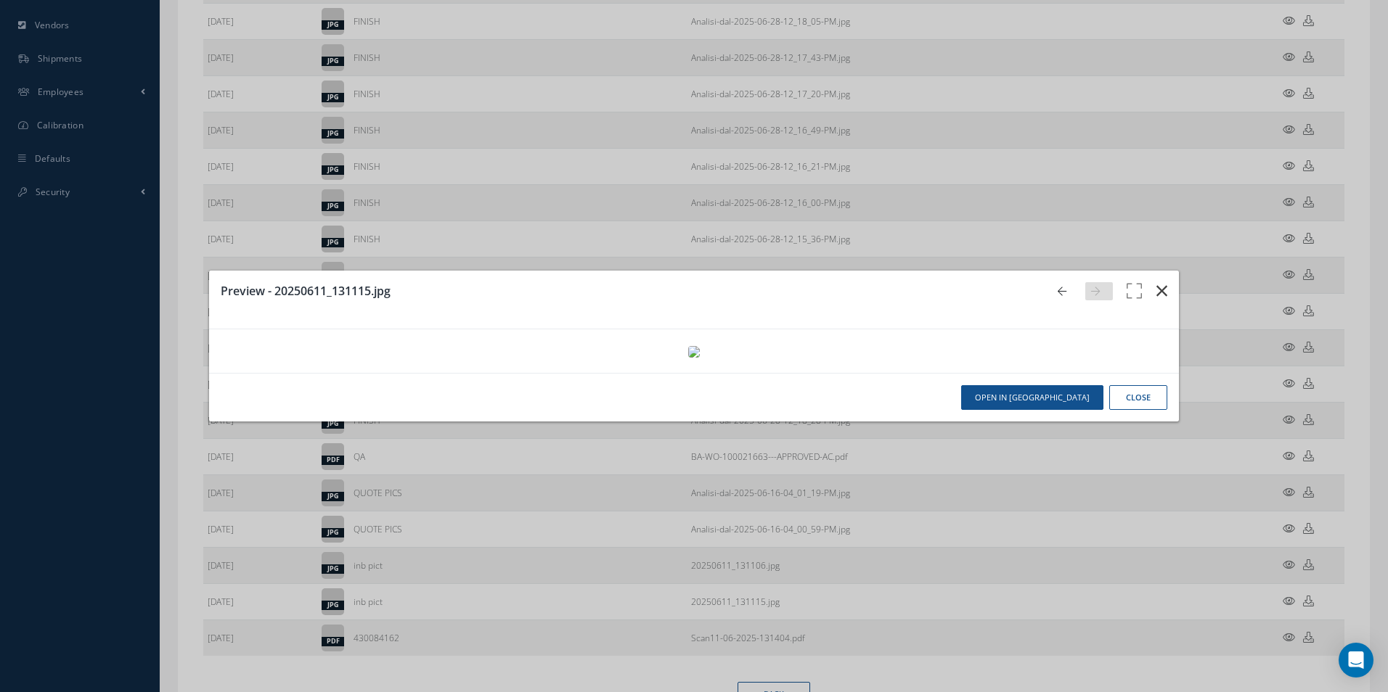
click at [1156, 282] on icon "button" at bounding box center [1161, 290] width 11 height 17
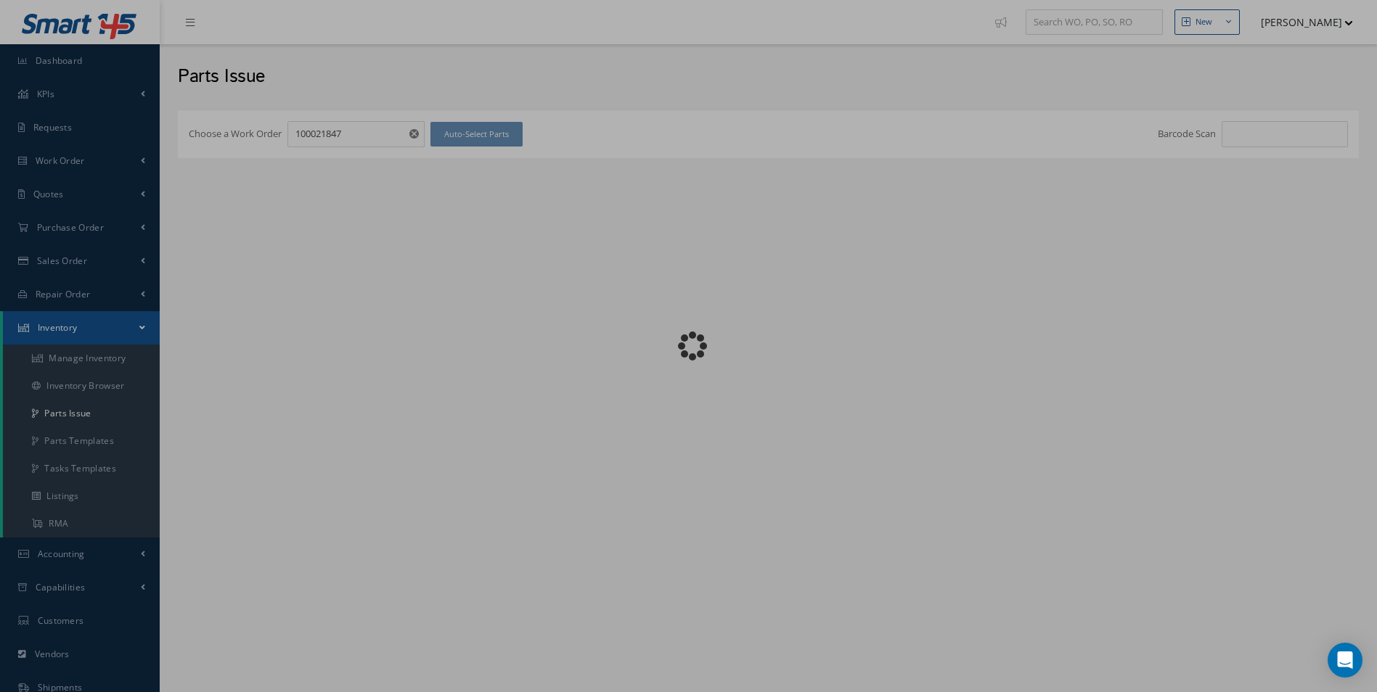
checkbox input "false"
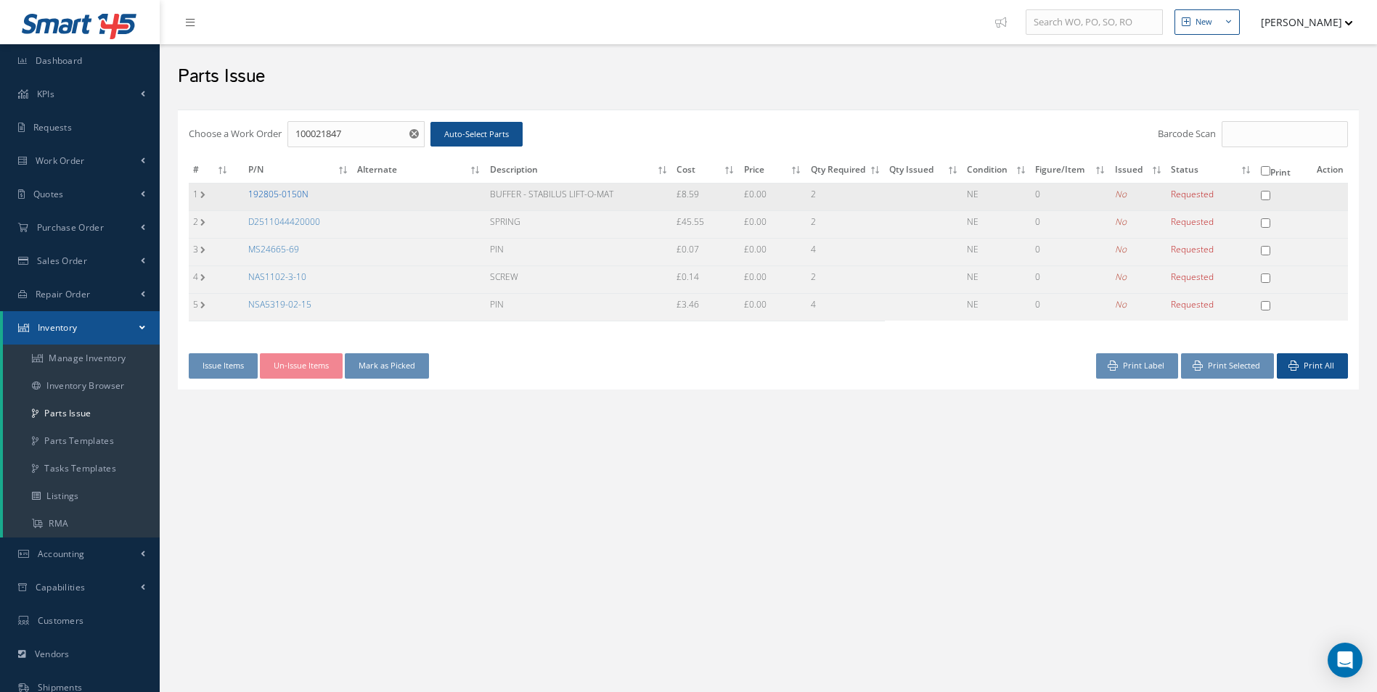
click at [290, 192] on link "192805-0150N" at bounding box center [278, 194] width 60 height 12
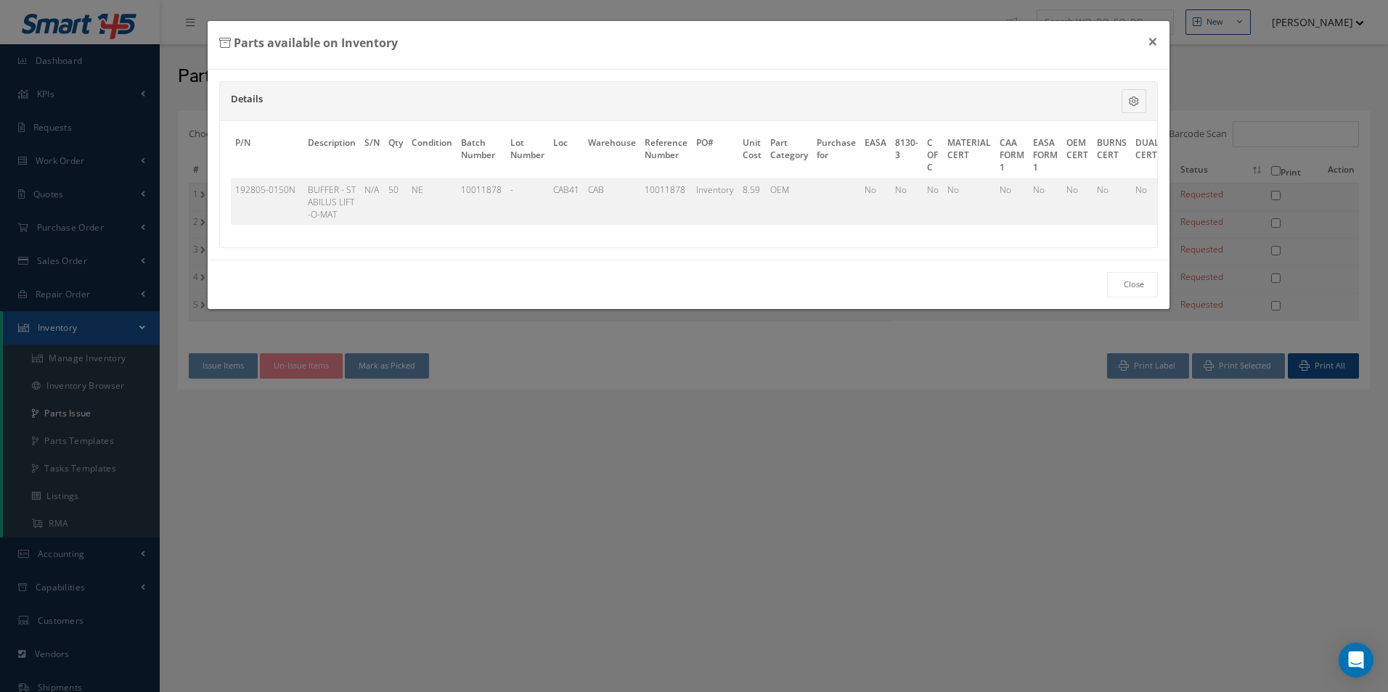
scroll to position [0, 337]
click at [1127, 193] on link "Select" at bounding box center [1139, 190] width 25 height 12
checkbox input "true"
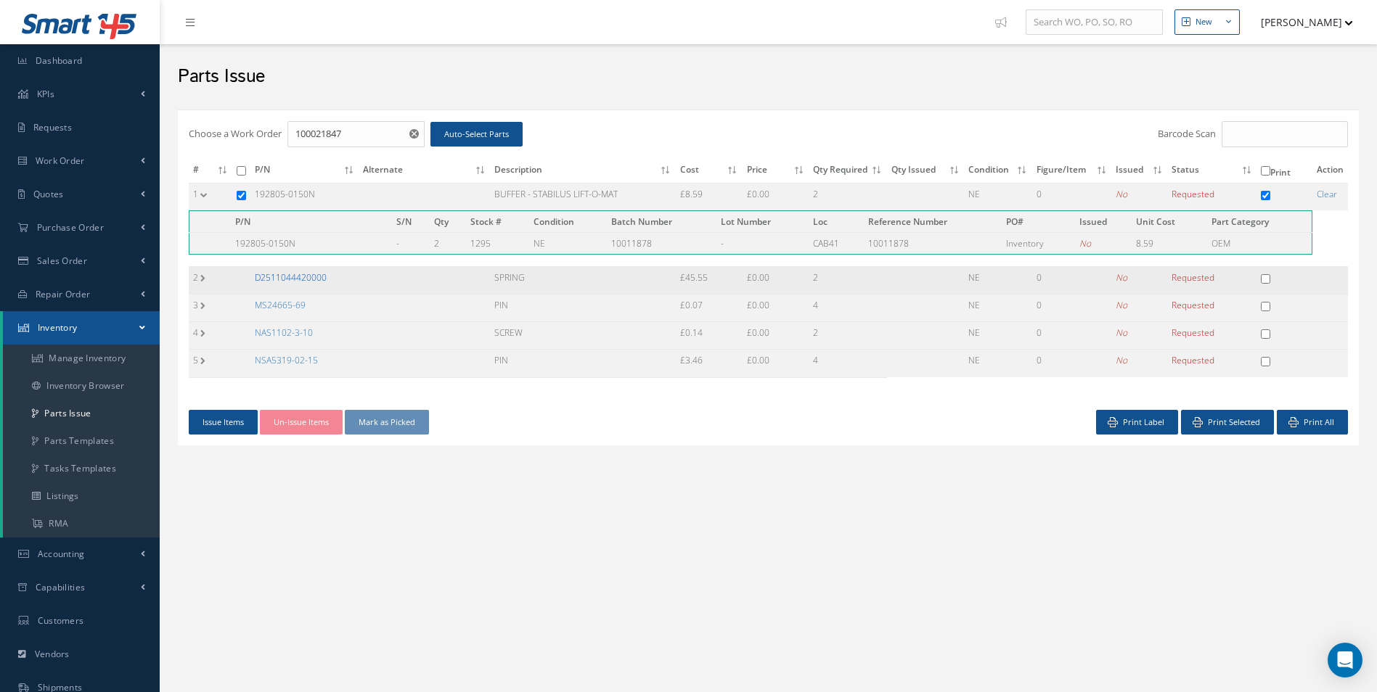
click at [314, 277] on link "D2511044420000" at bounding box center [291, 277] width 72 height 12
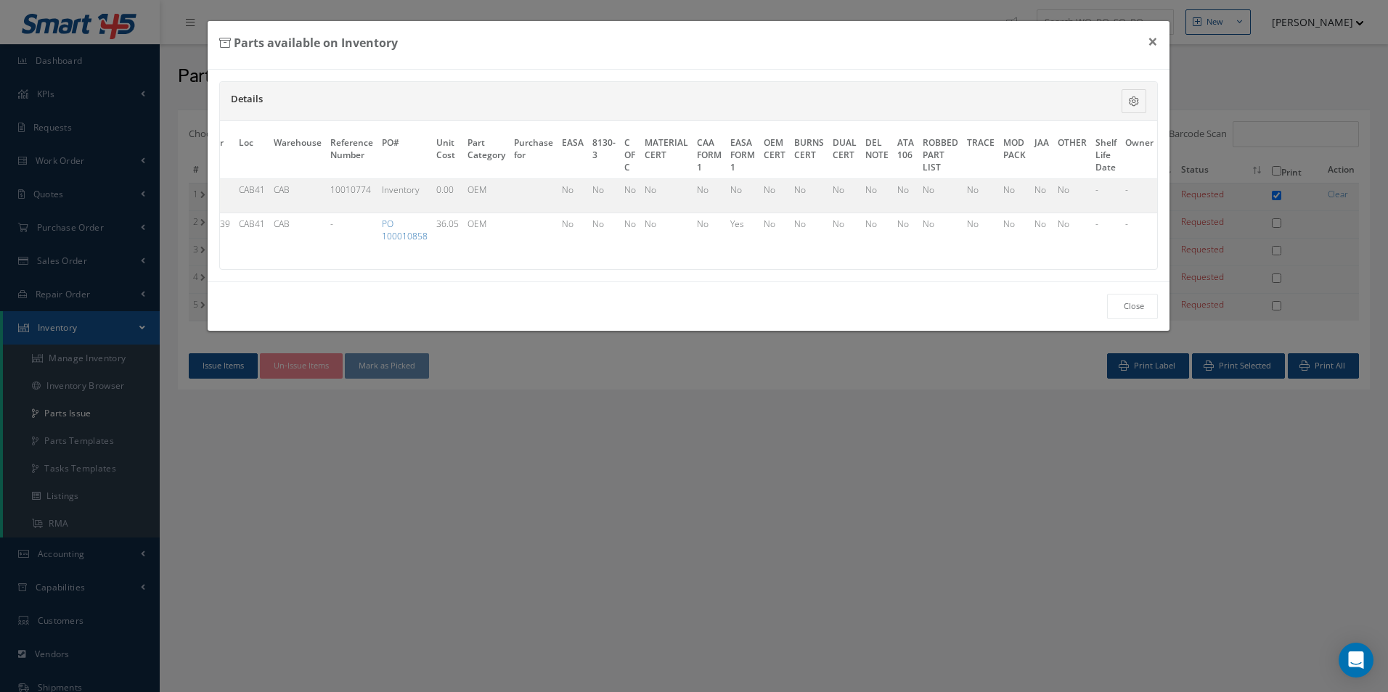
drag, startPoint x: 506, startPoint y: 266, endPoint x: 356, endPoint y: 264, distance: 149.5
click at [356, 264] on div "P/N Description S/N Qty Condition Batch Number Lot Number Loc Warehouse Referen…" at bounding box center [689, 195] width 938 height 148
click at [1131, 190] on link "Select" at bounding box center [1141, 190] width 25 height 12
checkbox input "true"
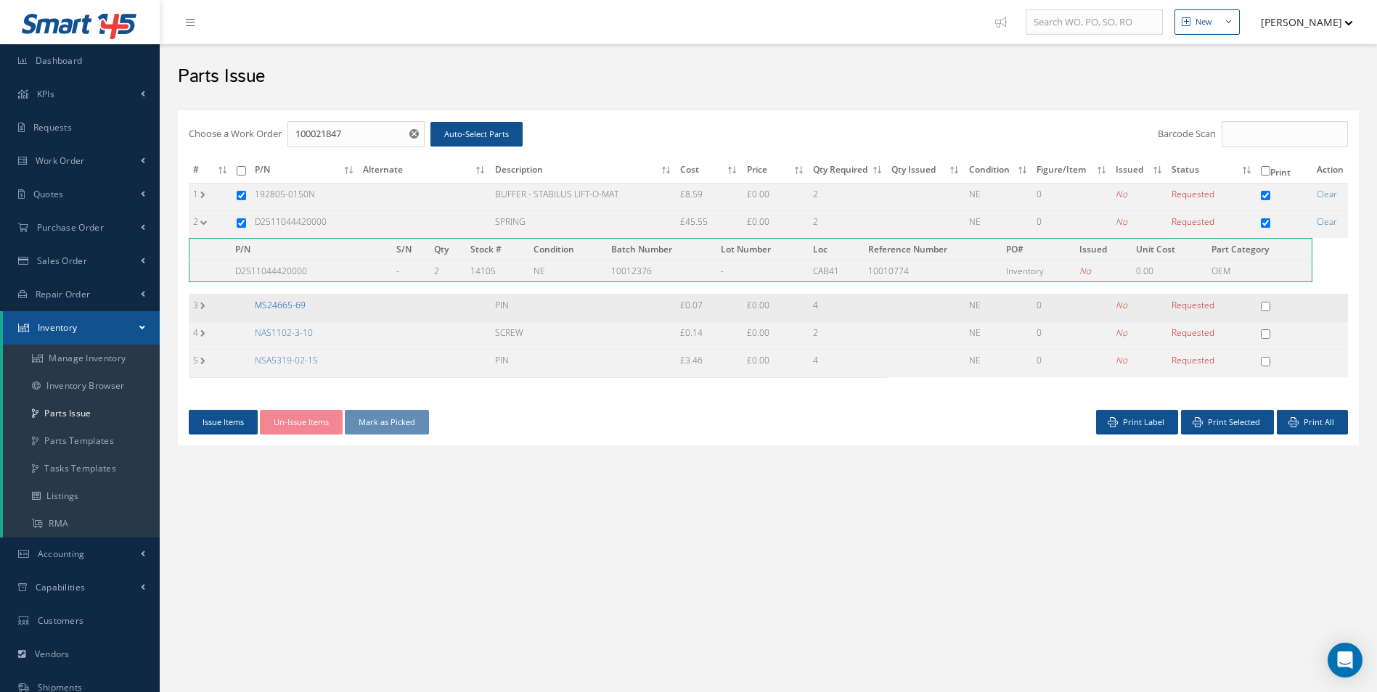
click at [283, 303] on link "MS24665-69" at bounding box center [280, 305] width 51 height 12
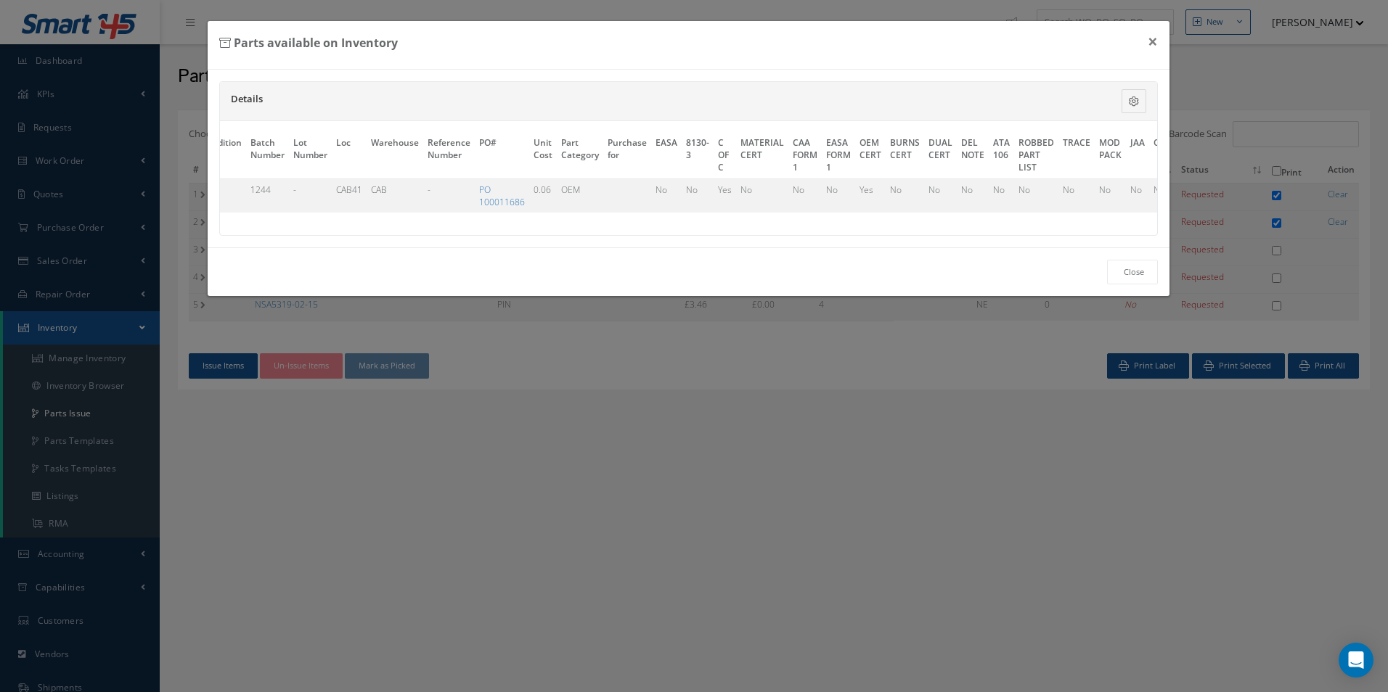
scroll to position [0, 343]
click at [1126, 190] on link "Select" at bounding box center [1138, 190] width 25 height 12
checkbox input "true"
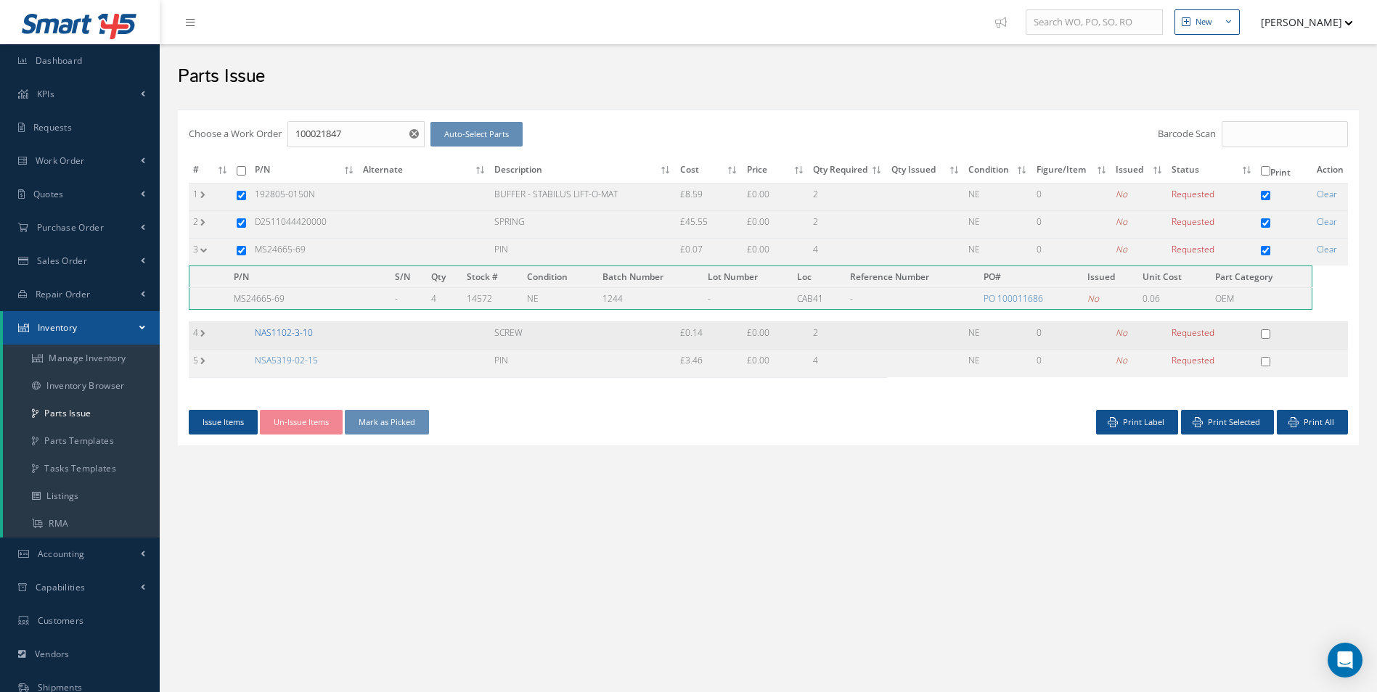
click at [290, 335] on link "NAS1102-3-10" at bounding box center [284, 333] width 58 height 12
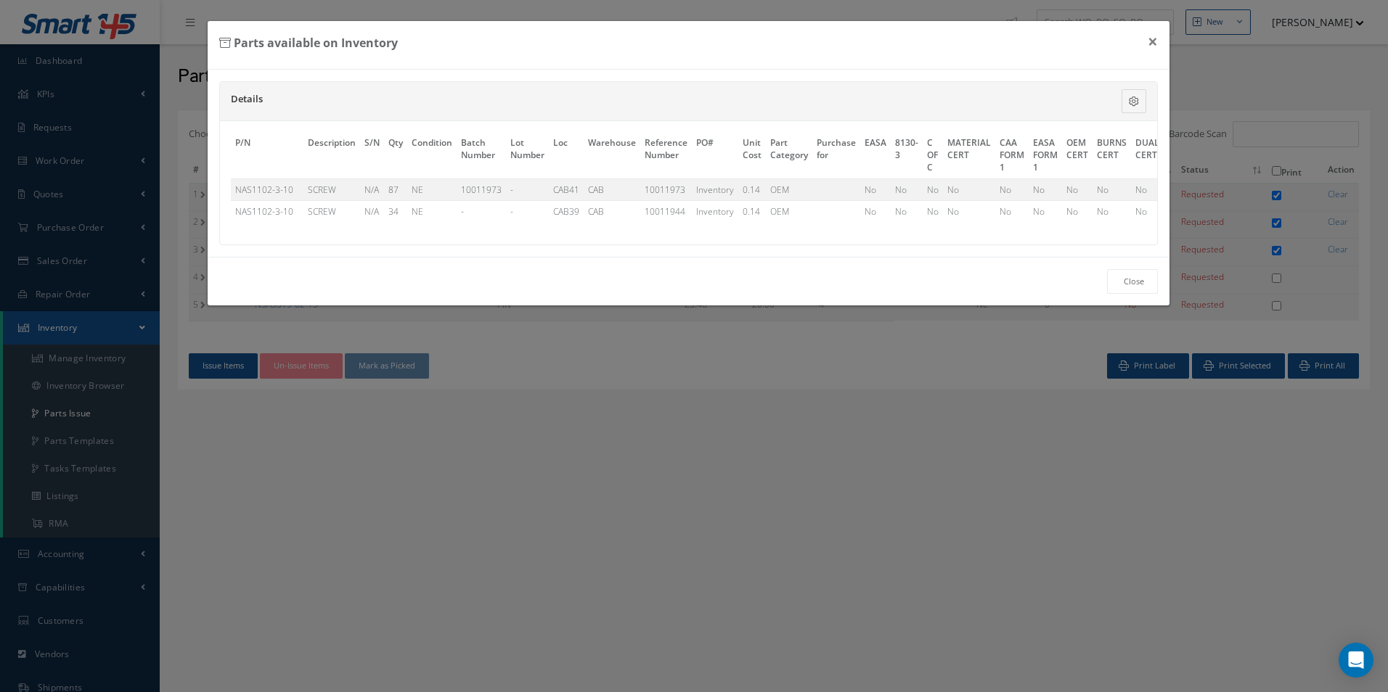
scroll to position [0, 337]
click at [1131, 189] on link "Select" at bounding box center [1139, 190] width 25 height 12
checkbox input "true"
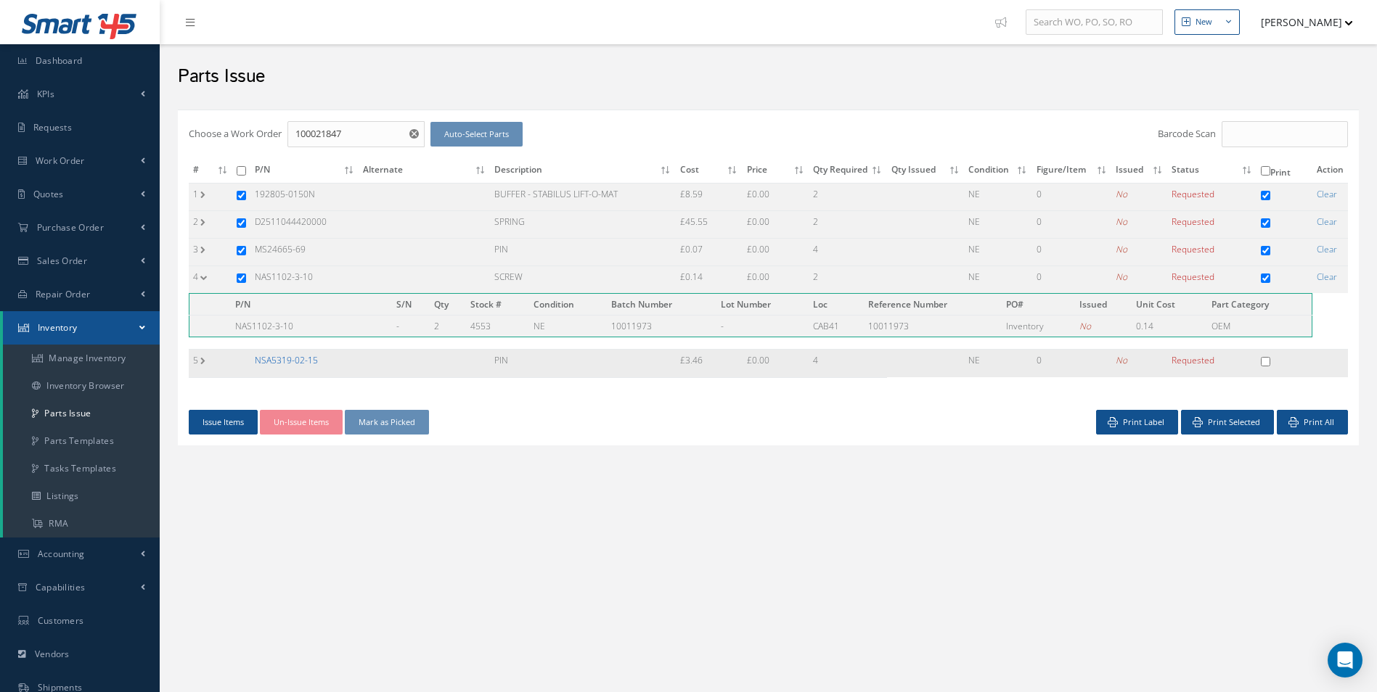
click at [297, 361] on link "NSA5319-02-15" at bounding box center [286, 360] width 63 height 12
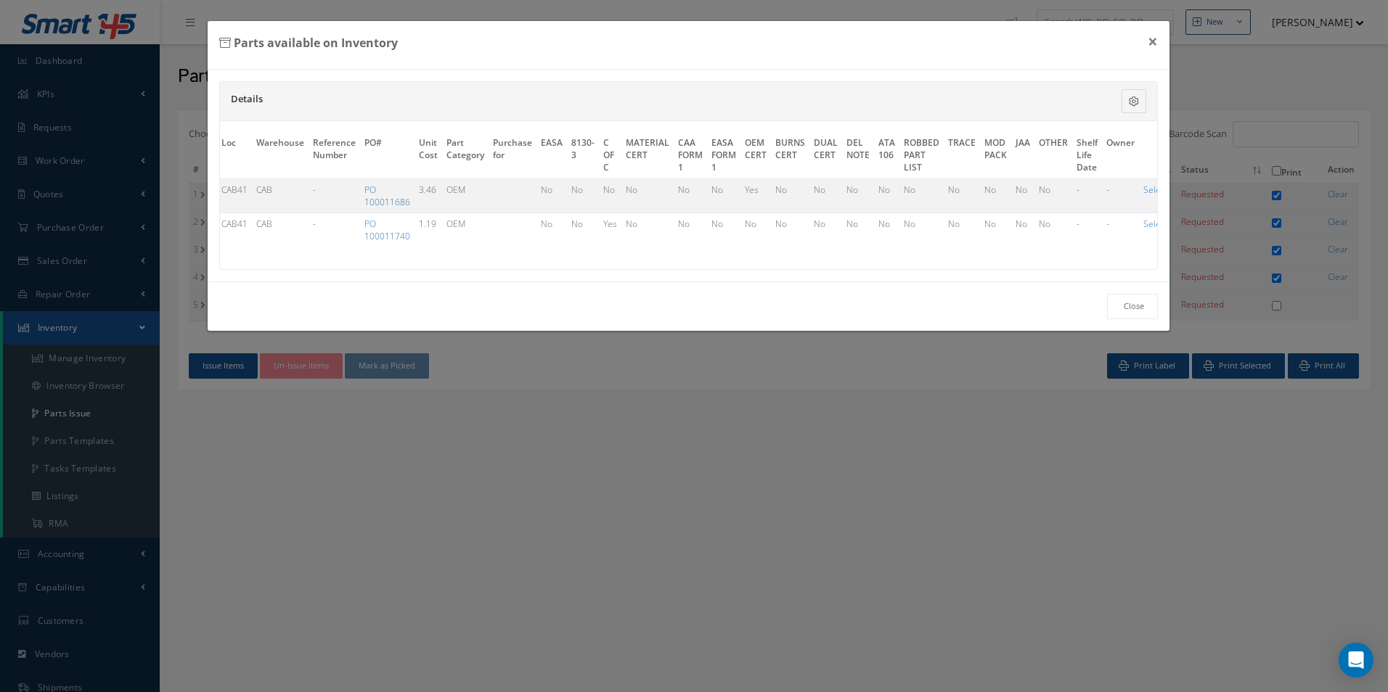
click at [495, 269] on div "P/N Description S/N Qty Condition Batch Number Lot Number Loc Warehouse Referen…" at bounding box center [689, 195] width 938 height 148
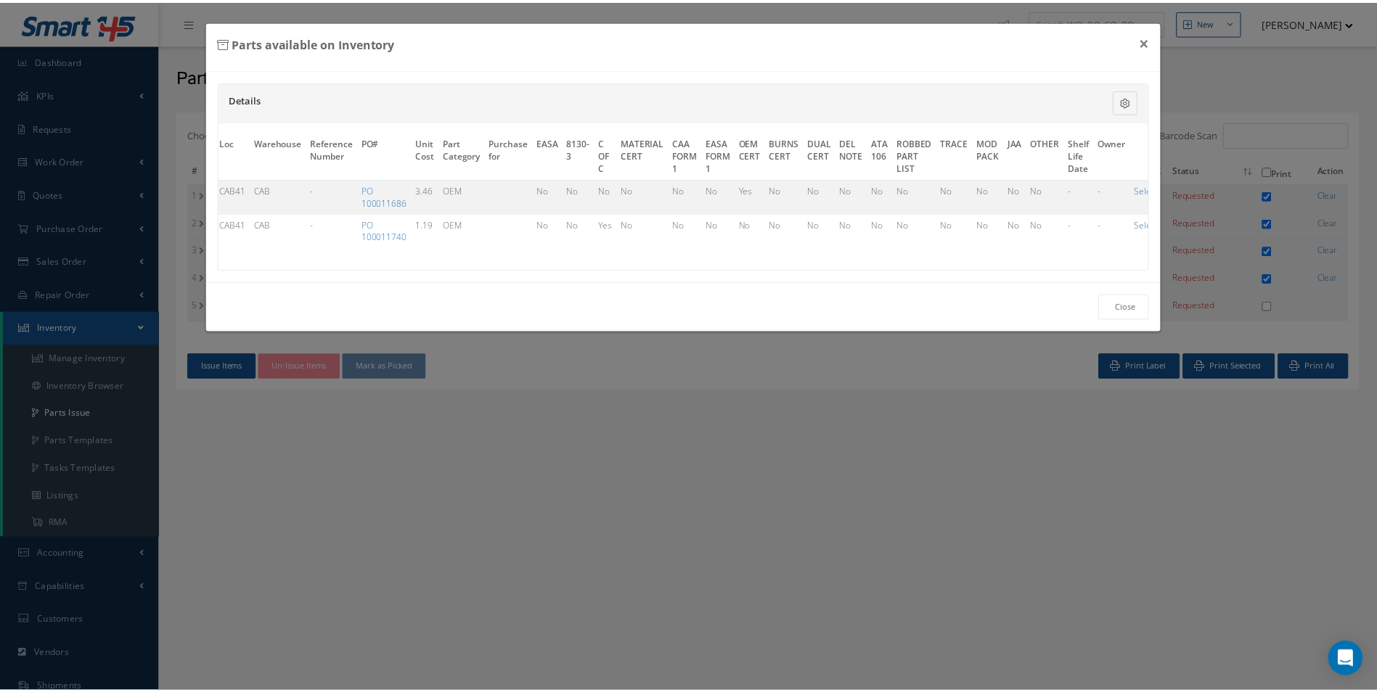
scroll to position [0, 353]
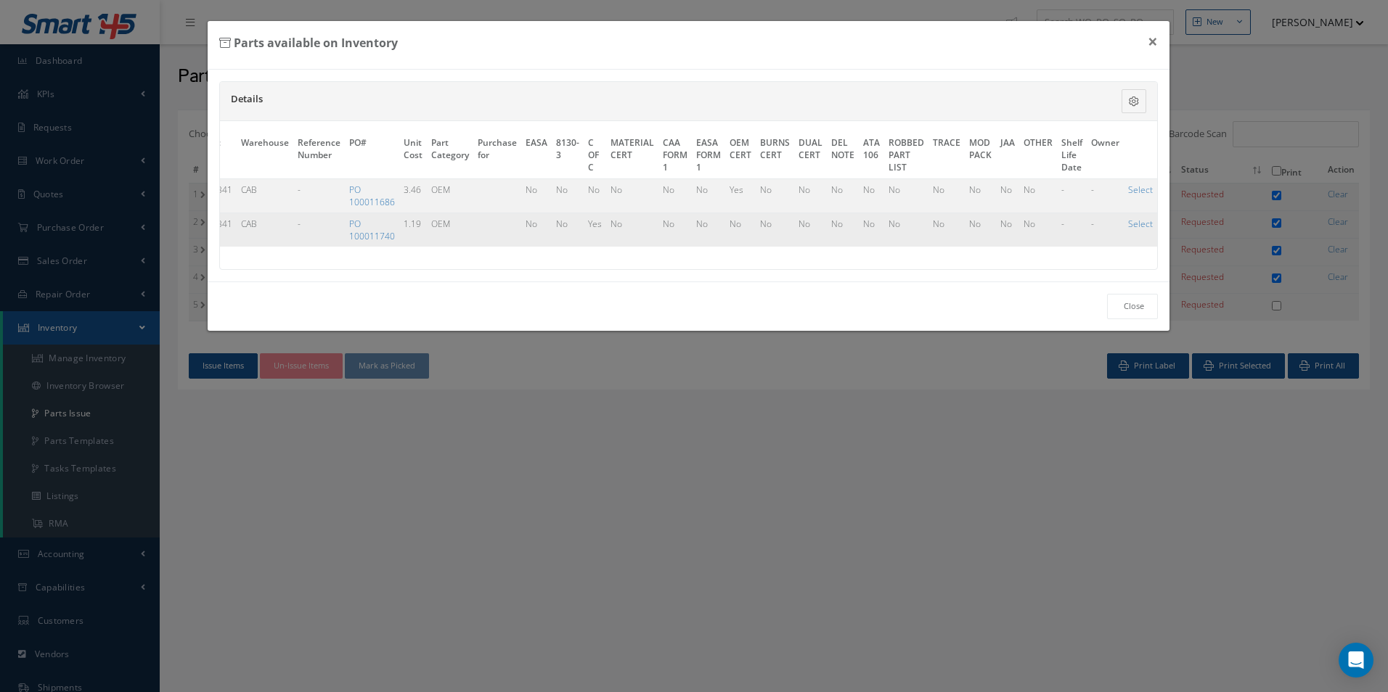
click at [1127, 216] on td "Select" at bounding box center [1139, 230] width 33 height 34
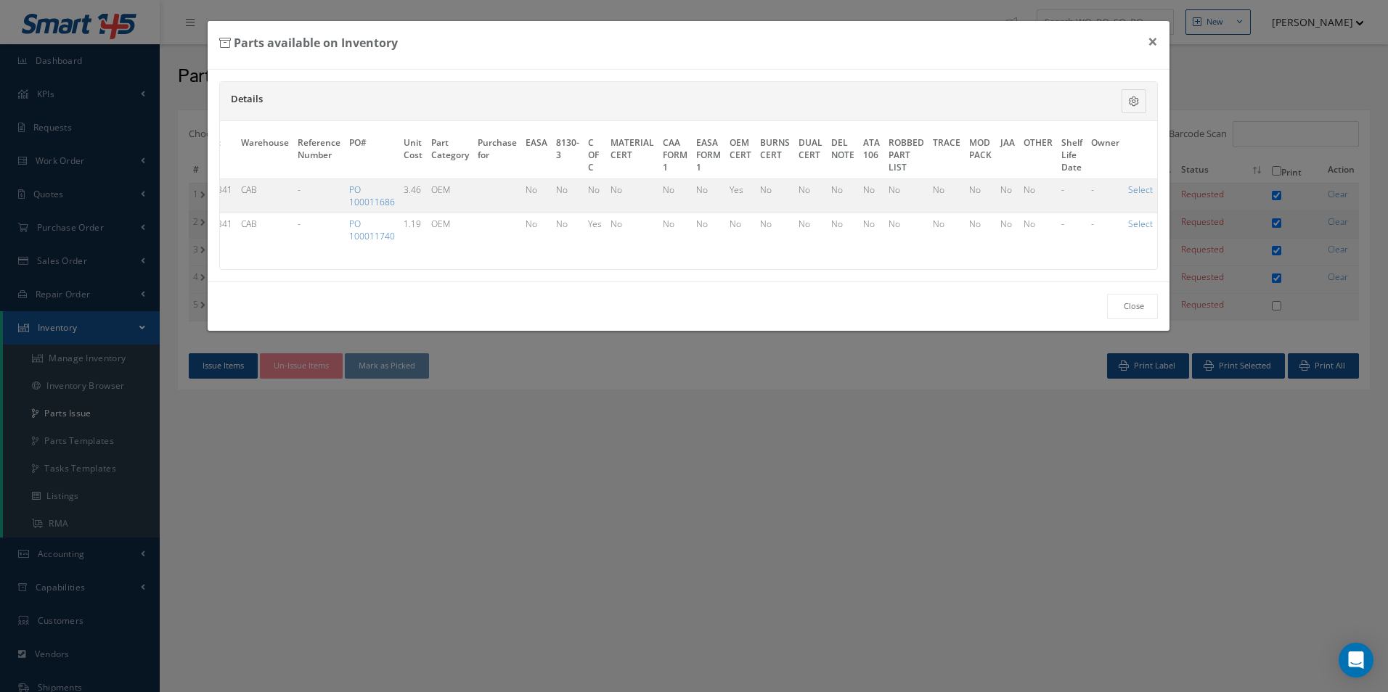
click at [1132, 225] on link "Select" at bounding box center [1140, 224] width 25 height 12
checkbox input "true"
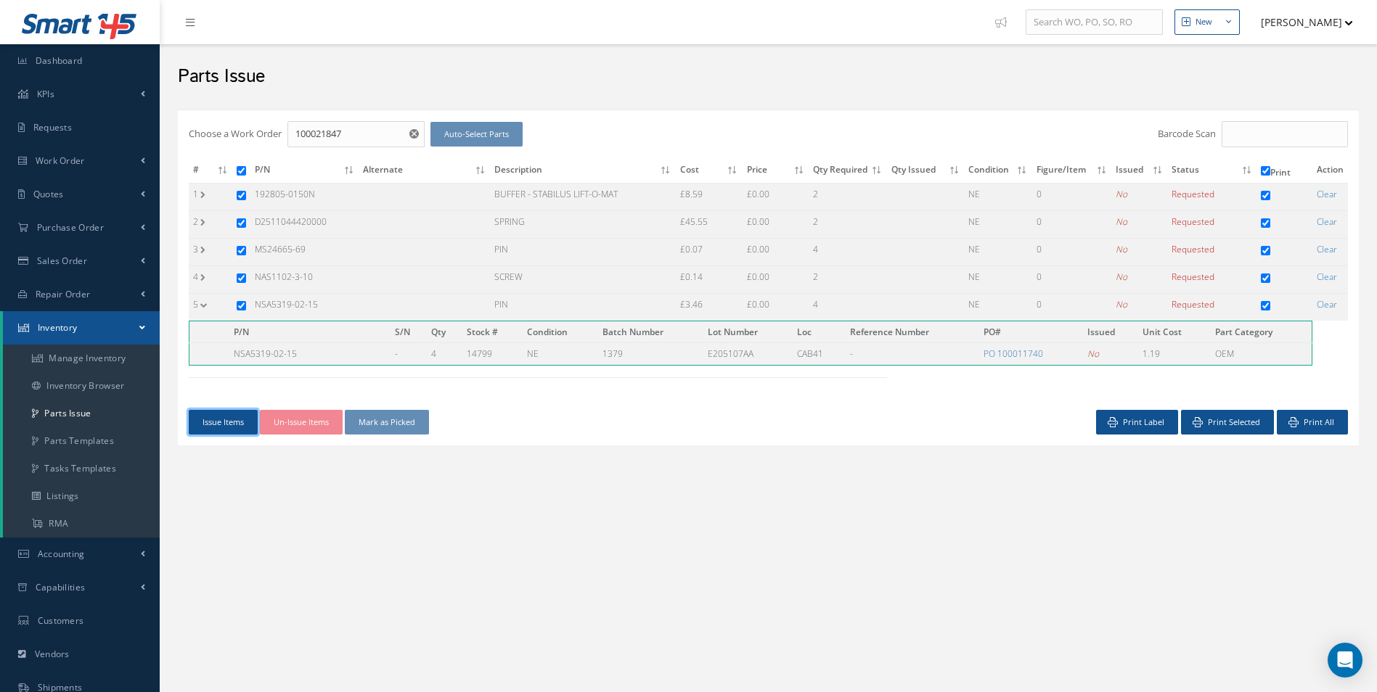
click at [233, 420] on button "Issue Items" at bounding box center [223, 422] width 69 height 25
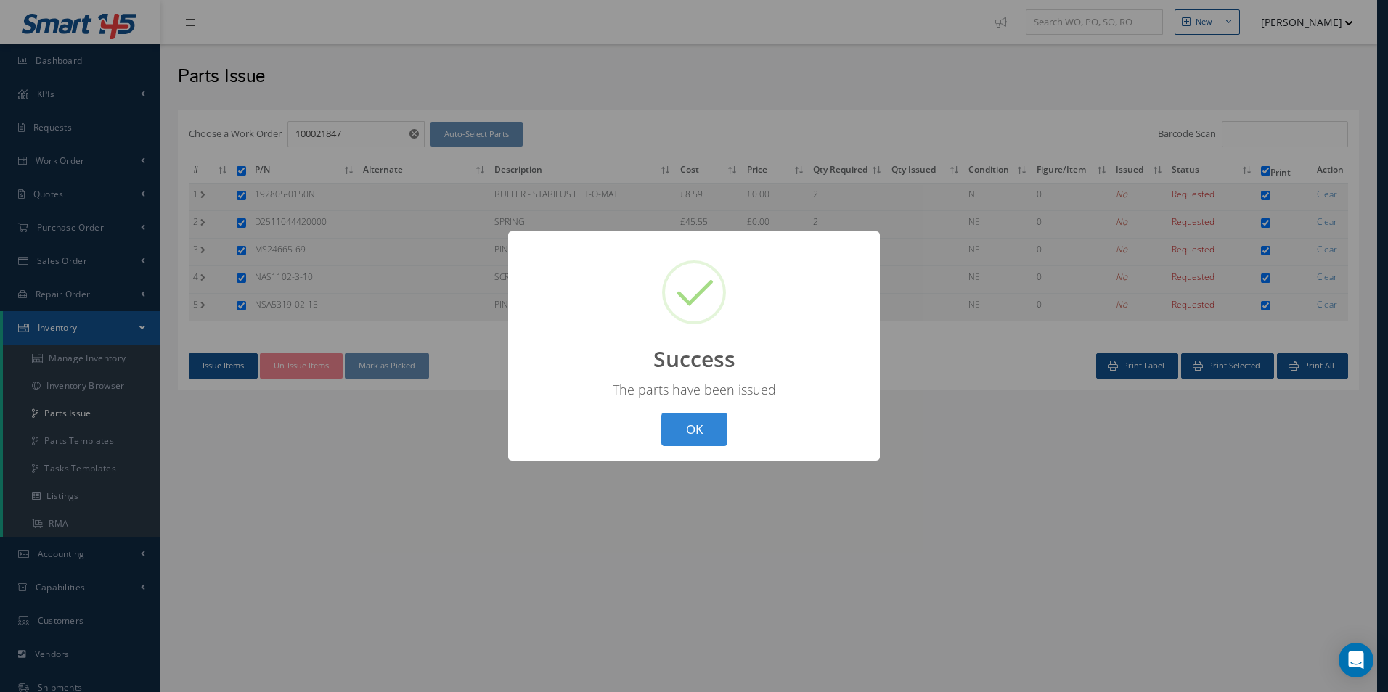
drag, startPoint x: 687, startPoint y: 426, endPoint x: 481, endPoint y: 384, distance: 209.7
click at [687, 426] on button "OK" at bounding box center [694, 430] width 66 height 34
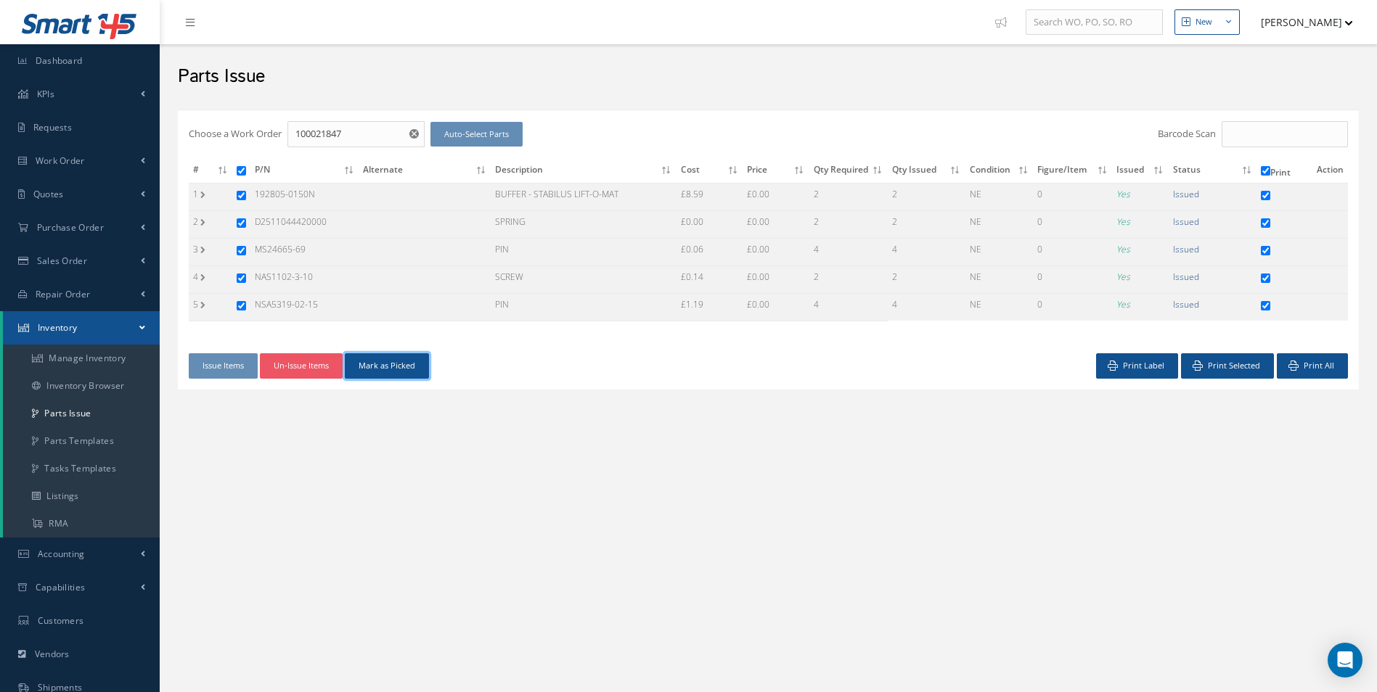
click at [405, 365] on button "Mark as Picked" at bounding box center [387, 365] width 84 height 25
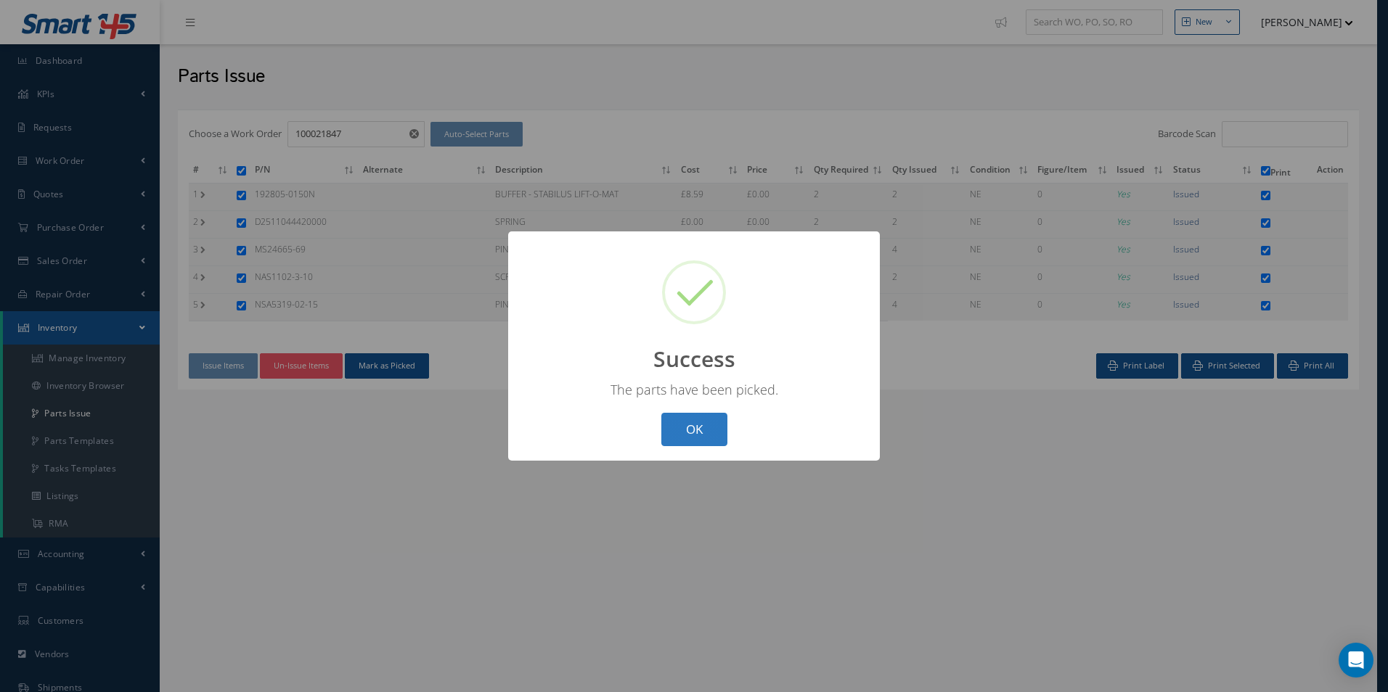
click at [718, 419] on button "OK" at bounding box center [694, 430] width 66 height 34
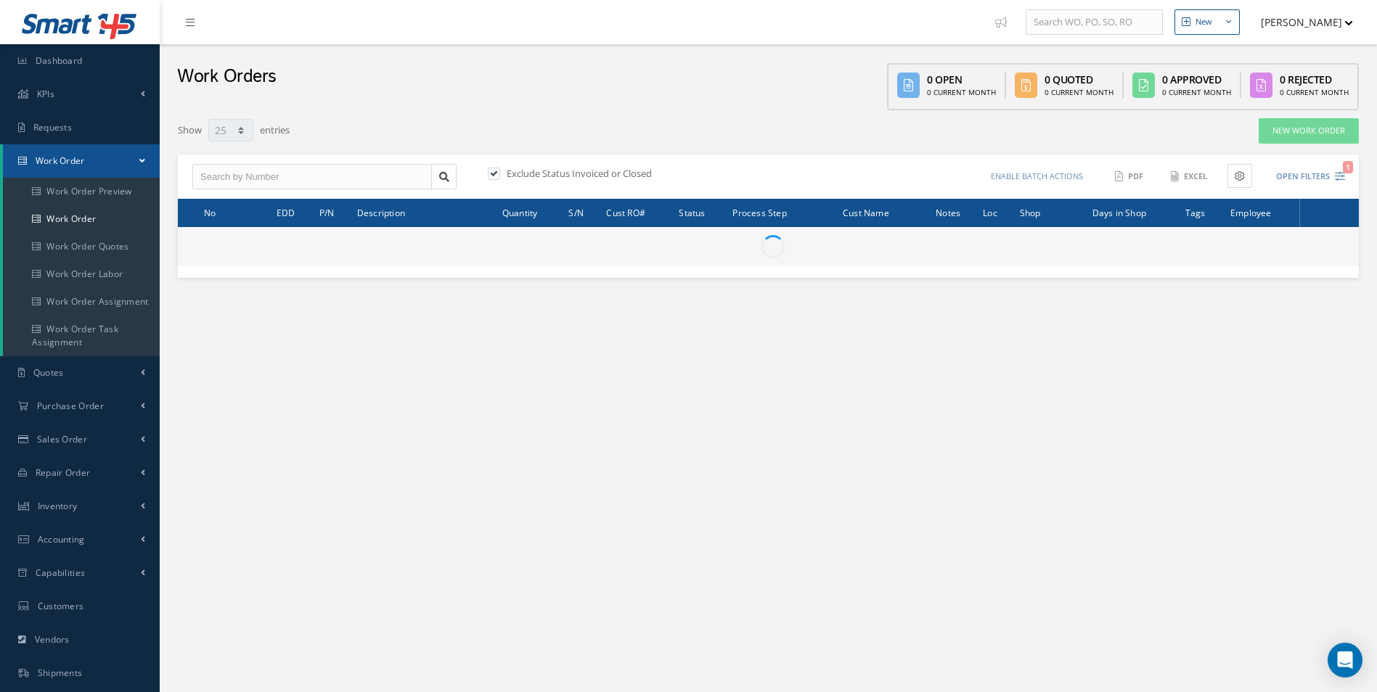
select select "25"
